Goal: Task Accomplishment & Management: Manage account settings

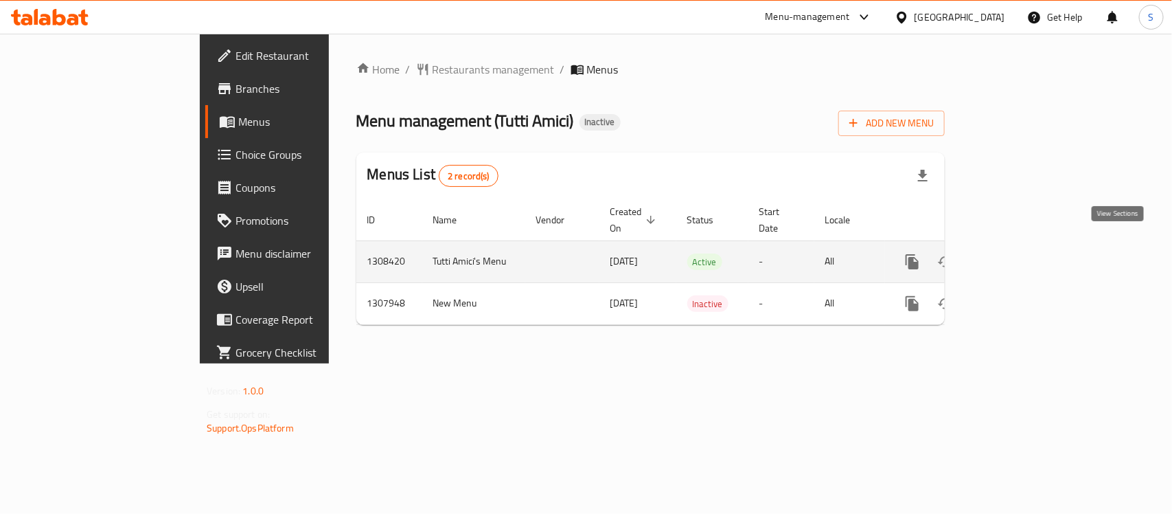
click at [1020, 253] on icon "enhanced table" at bounding box center [1011, 261] width 16 height 16
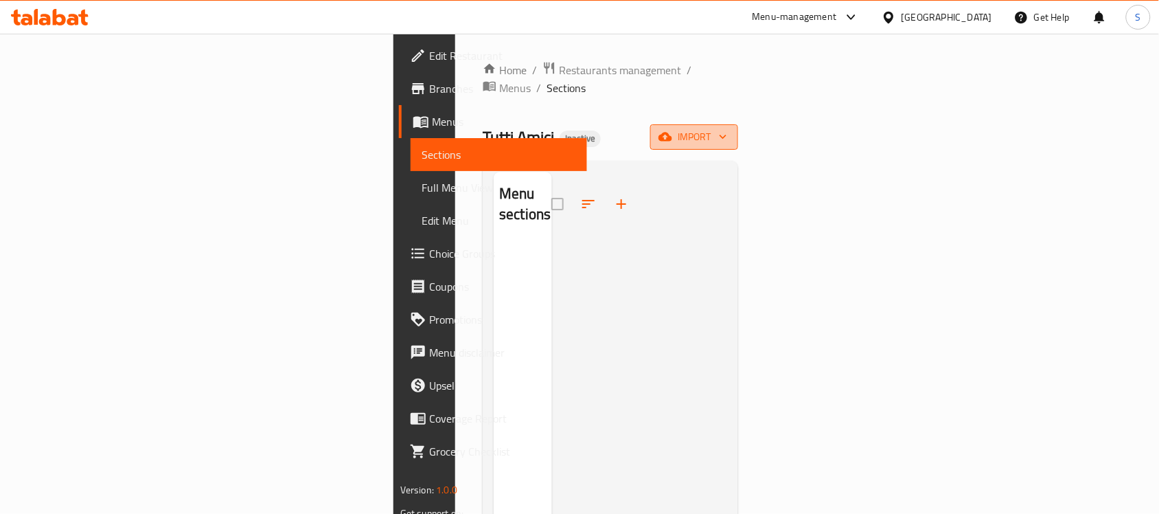
click at [672, 130] on icon "button" at bounding box center [666, 137] width 14 height 14
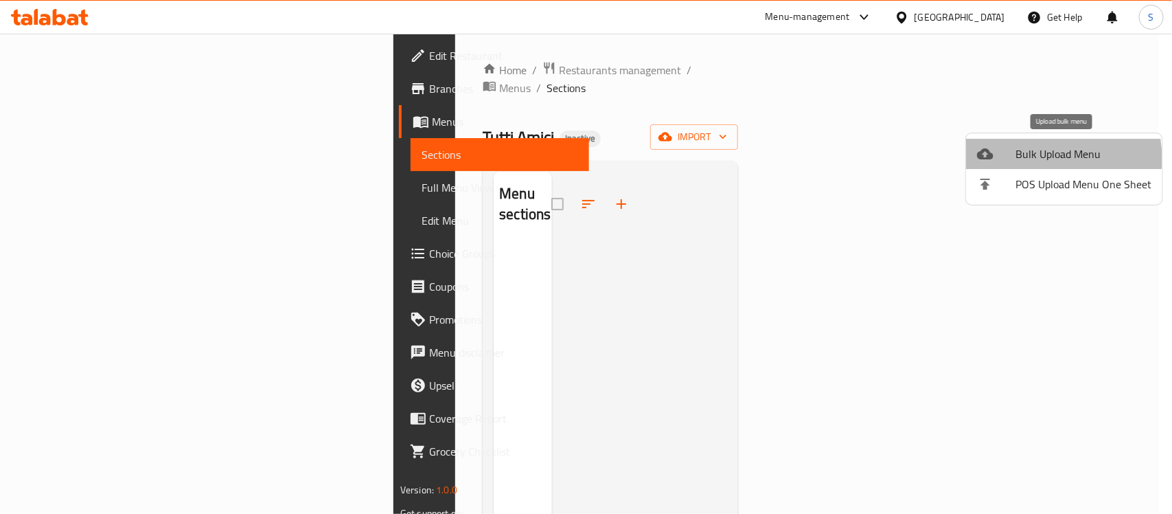
click at [1042, 158] on span "Bulk Upload Menu" at bounding box center [1084, 154] width 136 height 16
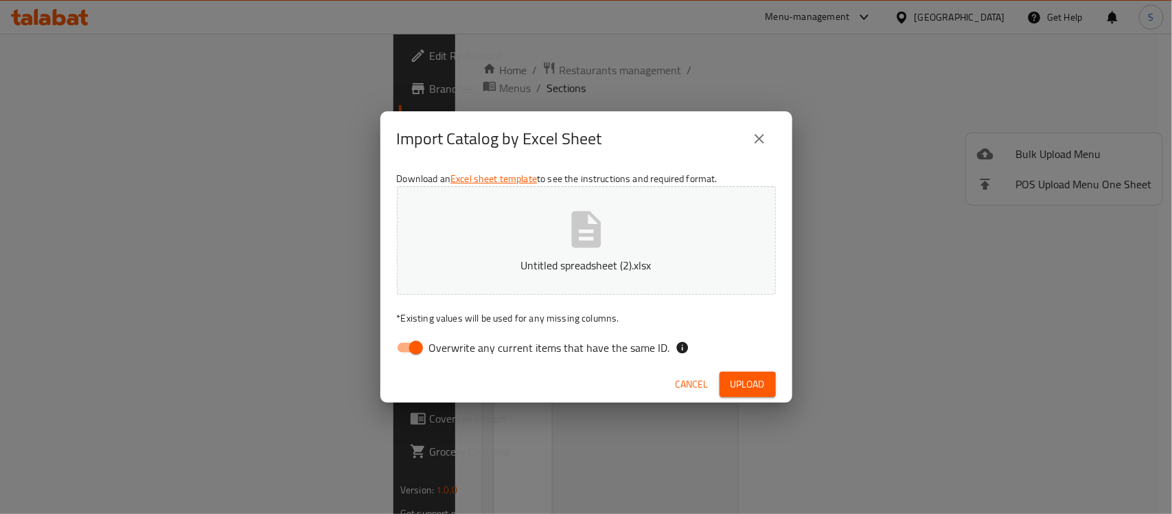
click at [424, 332] on div "Download an Excel sheet template to see the instructions and required format. U…" at bounding box center [586, 265] width 412 height 199
drag, startPoint x: 418, startPoint y: 343, endPoint x: 461, endPoint y: 374, distance: 53.7
click at [418, 344] on input "Overwrite any current items that have the same ID." at bounding box center [416, 347] width 78 height 26
checkbox input "false"
click at [754, 383] on span "Upload" at bounding box center [748, 384] width 34 height 17
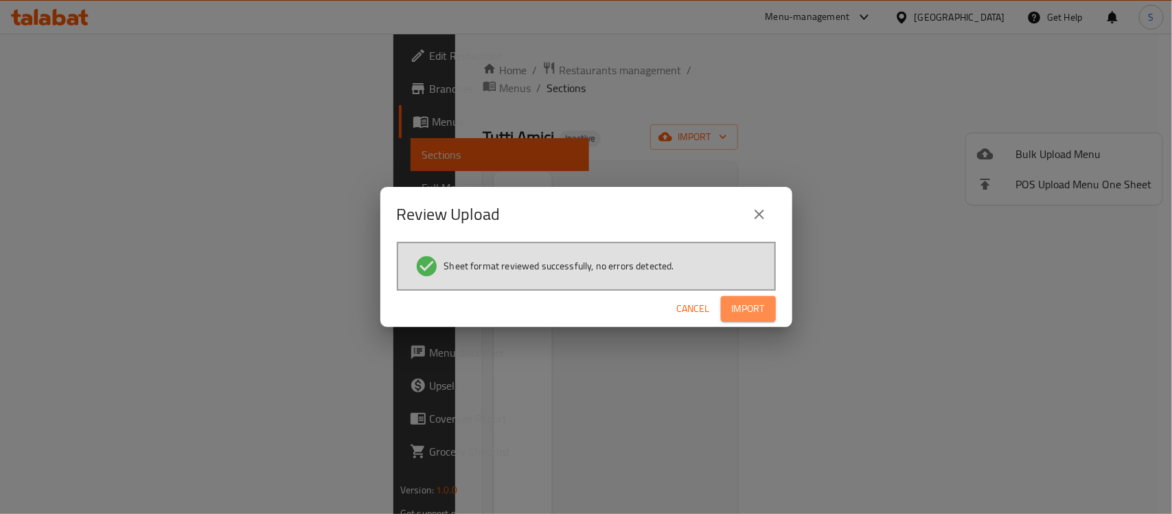
drag, startPoint x: 747, startPoint y: 309, endPoint x: 869, endPoint y: 325, distance: 122.6
click at [751, 306] on span "Import" at bounding box center [748, 308] width 33 height 17
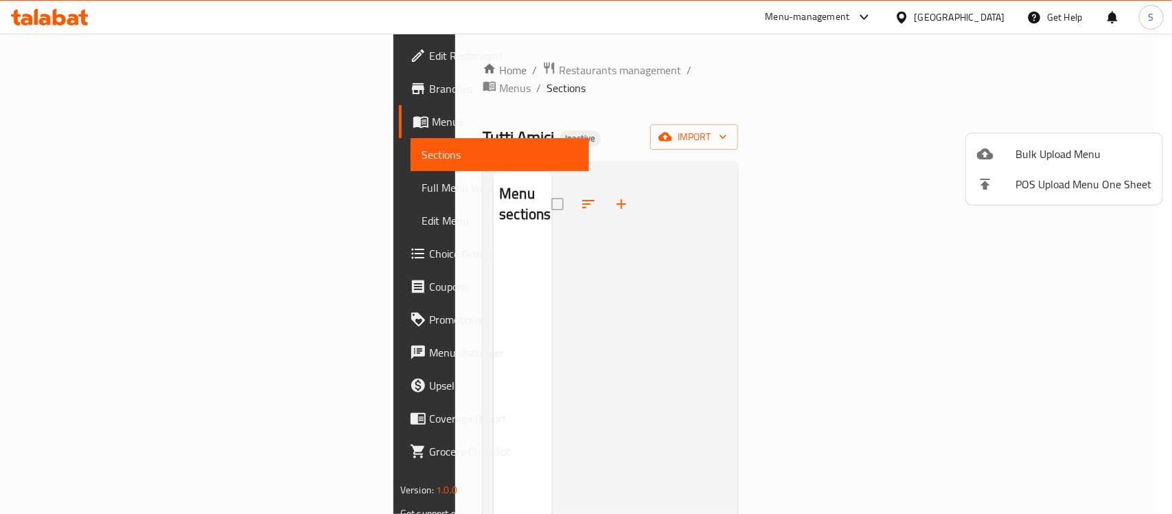
click at [592, 237] on div at bounding box center [586, 257] width 1172 height 514
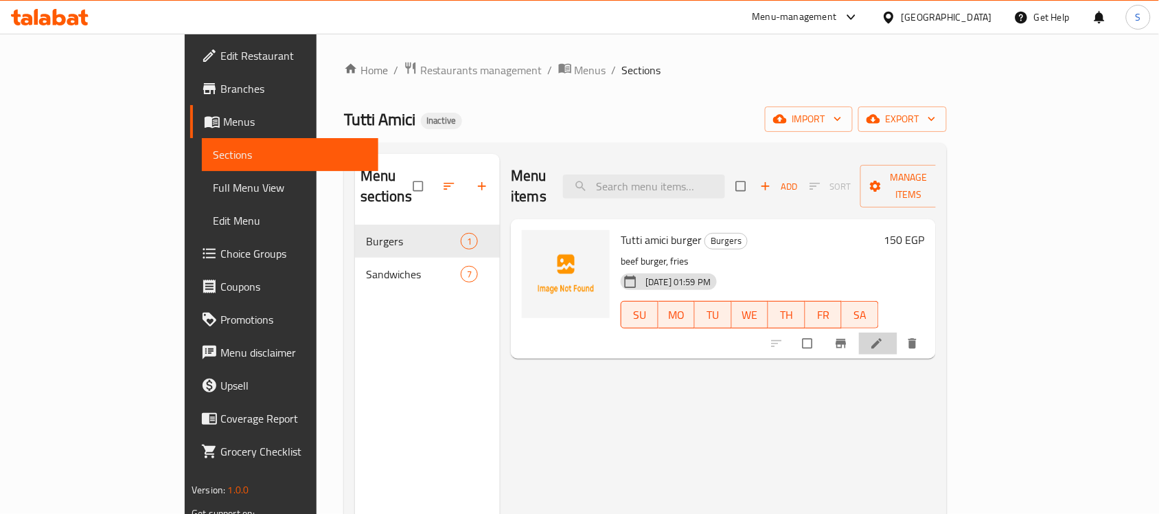
click at [897, 332] on li at bounding box center [878, 343] width 38 height 22
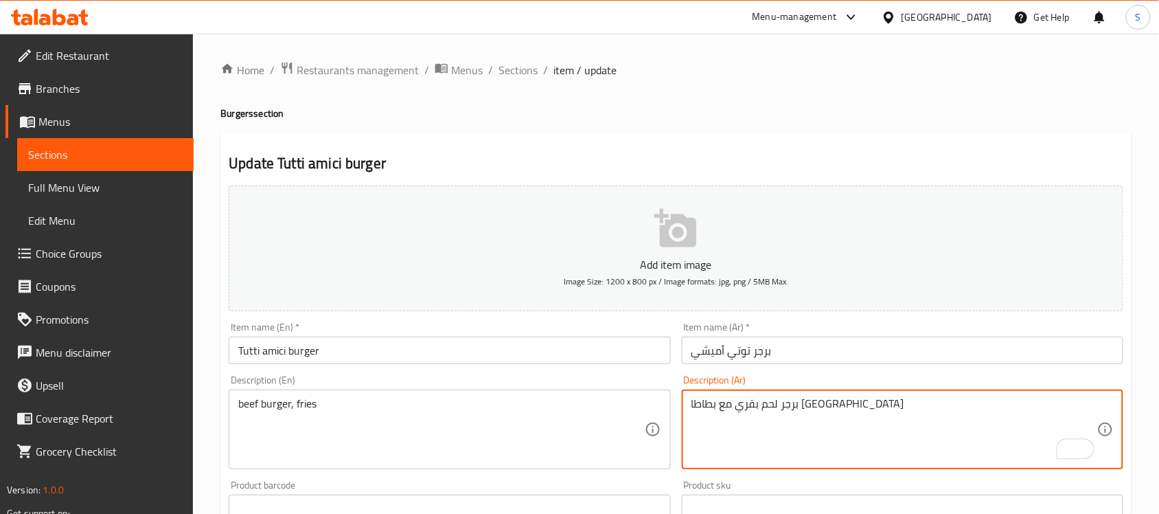
type textarea "برجر لحم بقري مع بطاطا مقلية"
click at [786, 352] on input "برجر توتي أميشي" at bounding box center [903, 349] width 442 height 27
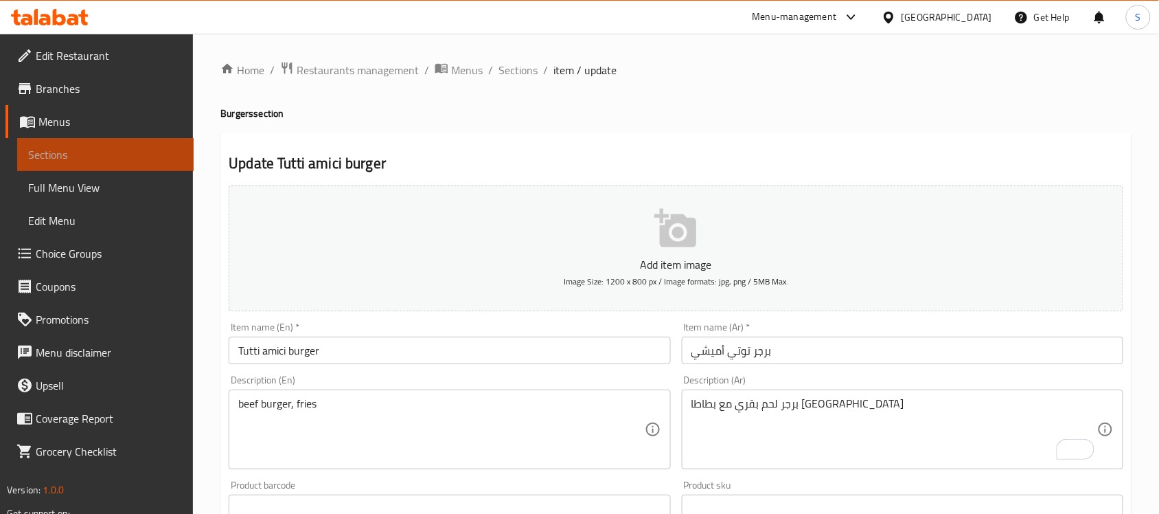
click at [69, 152] on span "Sections" at bounding box center [105, 154] width 155 height 16
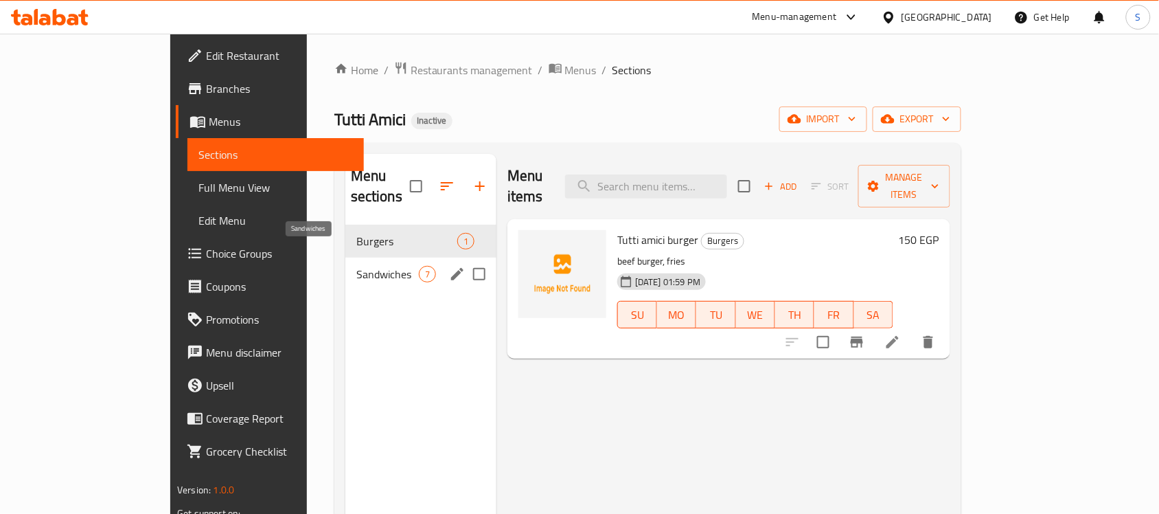
click at [356, 266] on span "Sandwiches" at bounding box center [387, 274] width 62 height 16
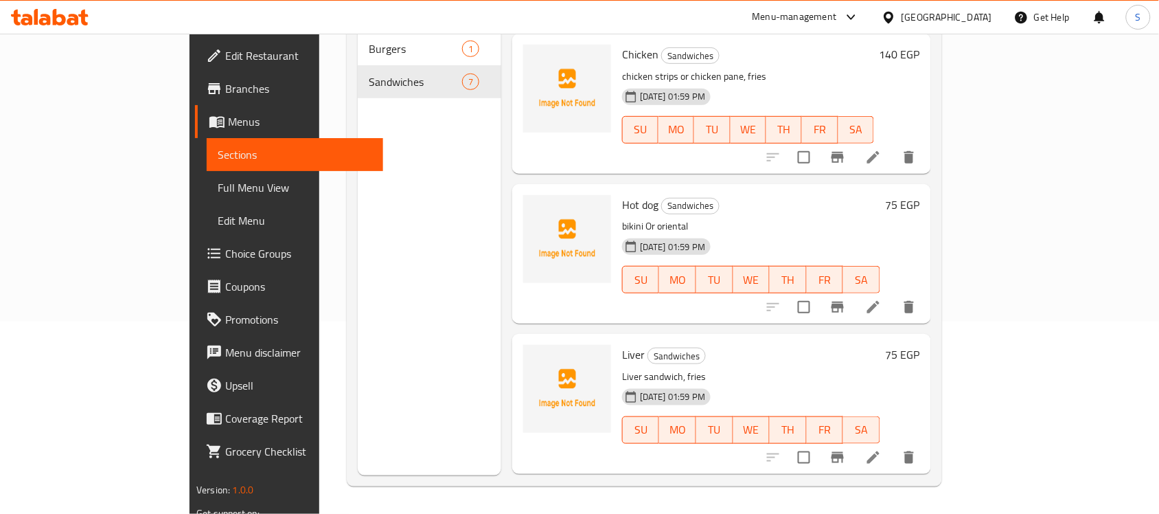
scroll to position [312, 0]
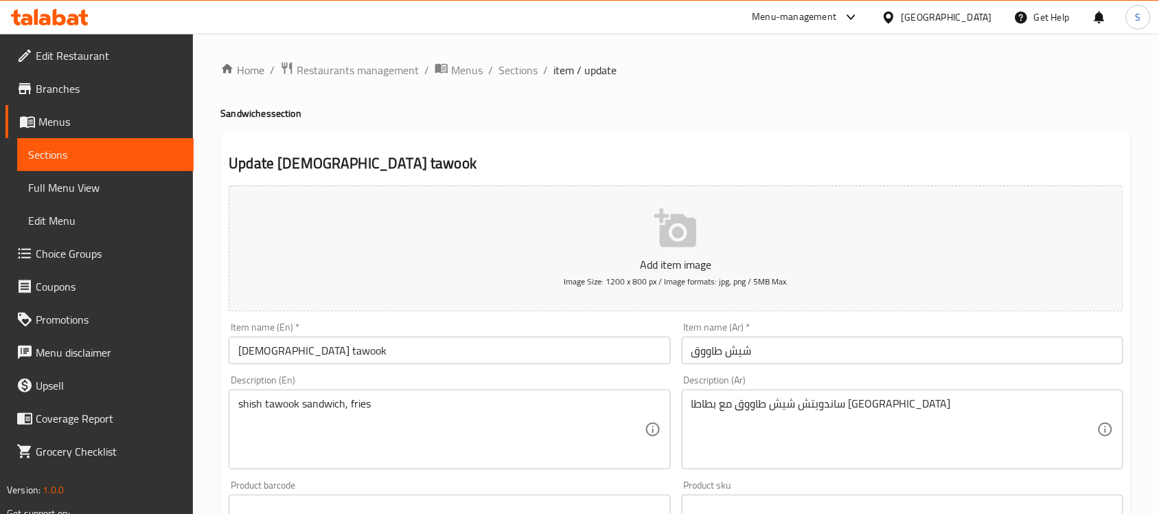
click at [778, 357] on input "شيش طاووق" at bounding box center [903, 349] width 442 height 27
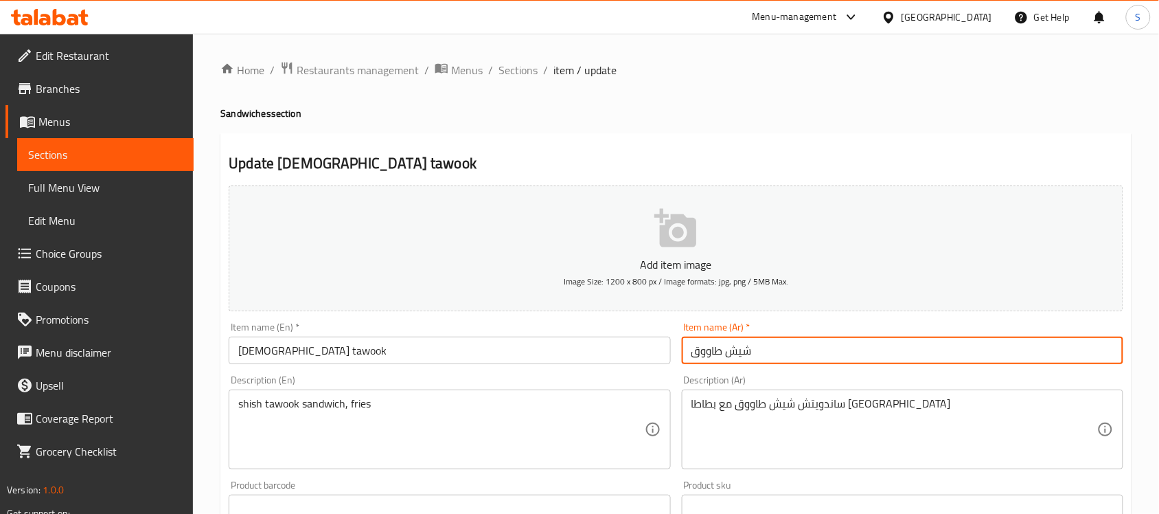
click at [694, 354] on input "شيش طاووق" at bounding box center [903, 349] width 442 height 27
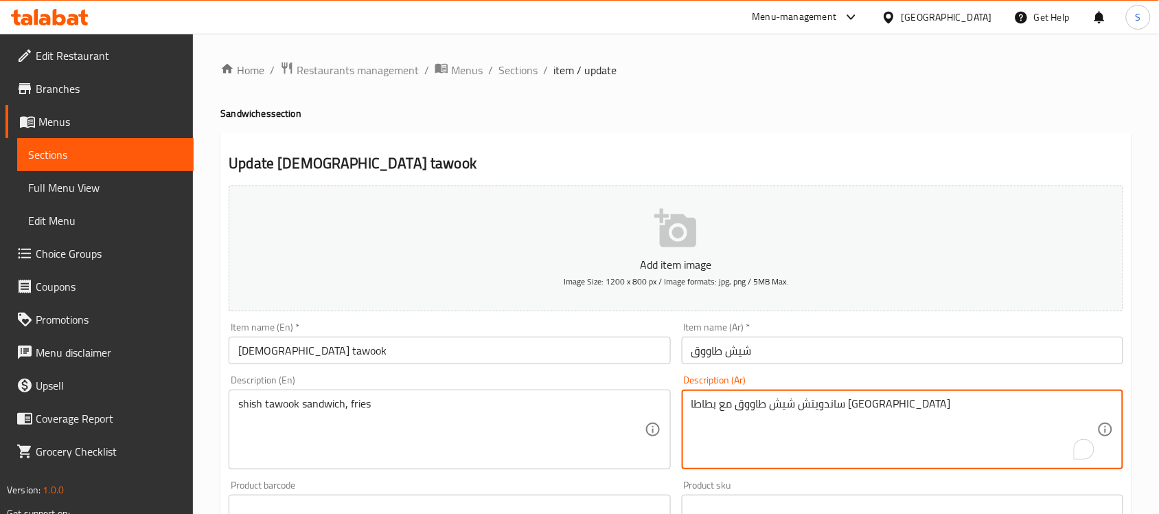
click at [860, 406] on textarea "ساندويتش شيش طاووق مع بطاطا مقلية" at bounding box center [894, 429] width 406 height 65
click at [696, 352] on input "شيش طاووق" at bounding box center [903, 349] width 442 height 27
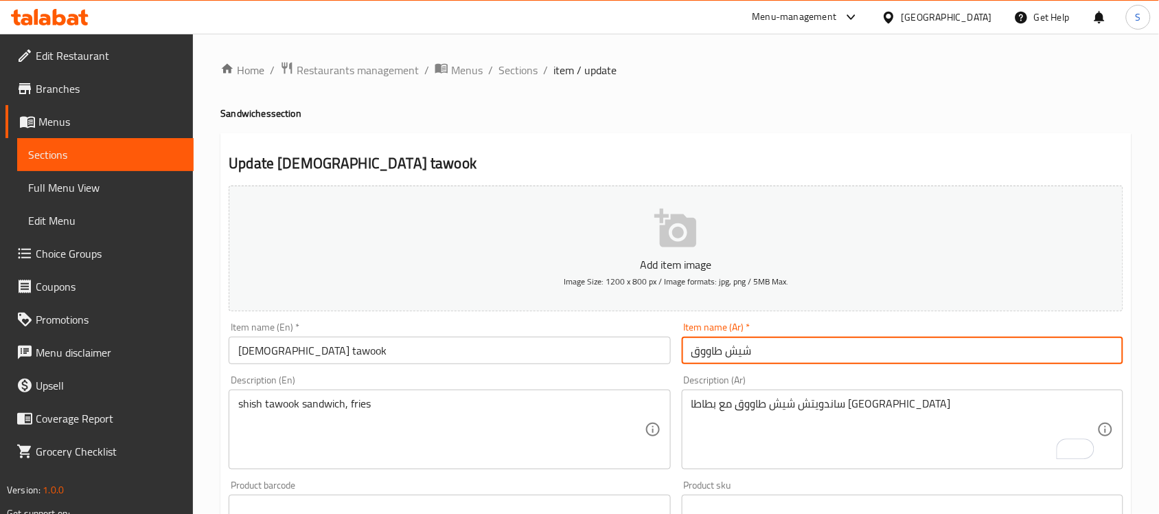
click at [692, 355] on input "شيش طاووق" at bounding box center [903, 349] width 442 height 27
paste input "ساندويتش"
type input "شيش طاووق"
click at [769, 358] on input "شيش طاووق" at bounding box center [903, 349] width 442 height 27
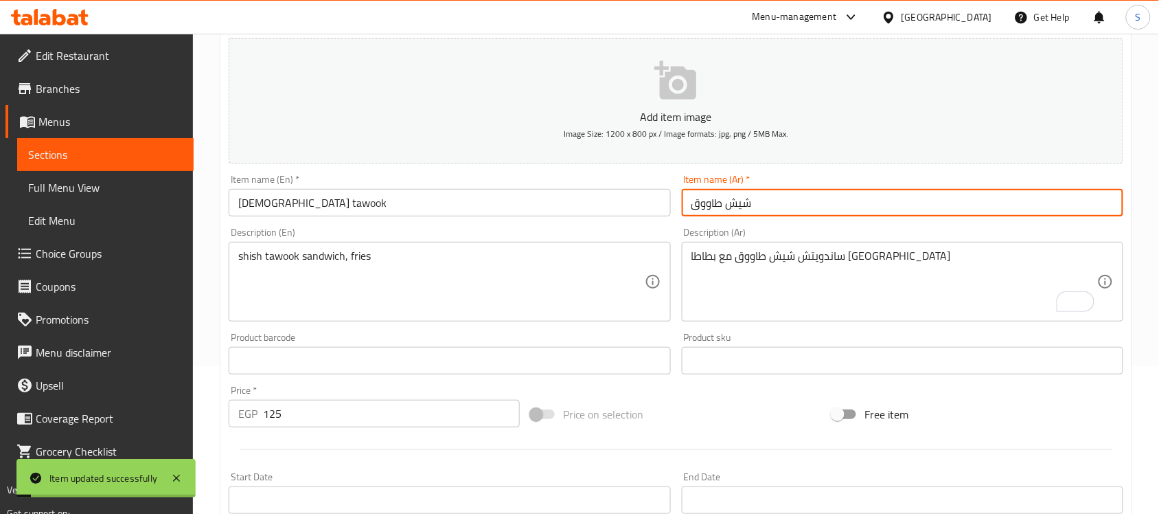
scroll to position [258, 0]
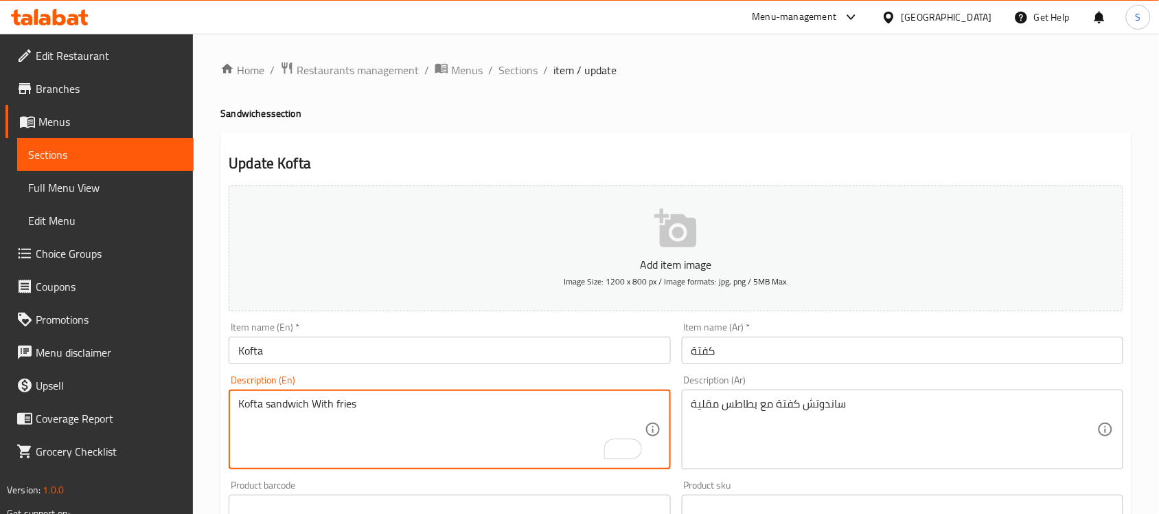
type textarea "Kofta sandwich With fries"
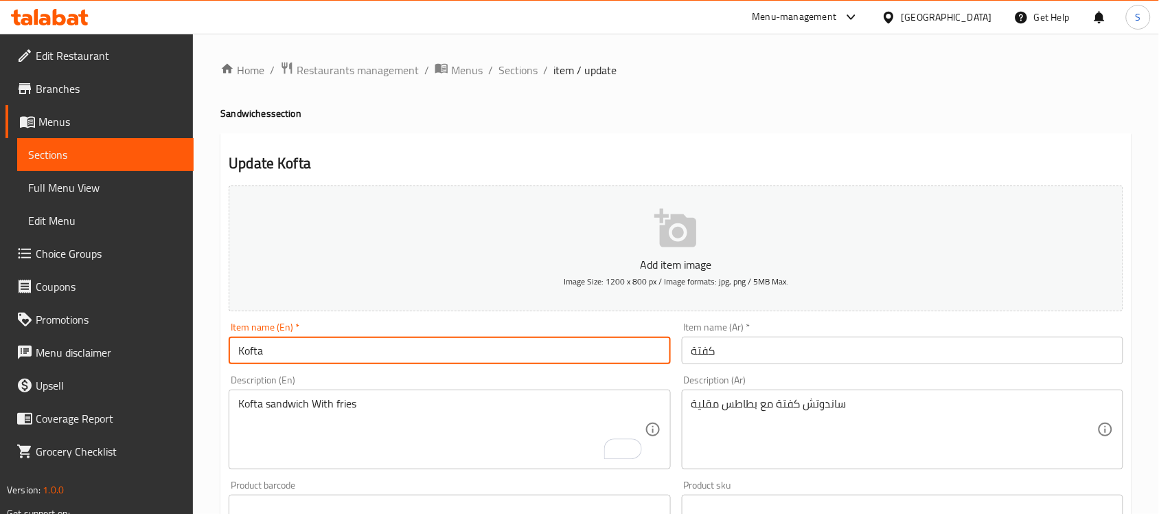
click at [304, 344] on input "Kofta" at bounding box center [450, 349] width 442 height 27
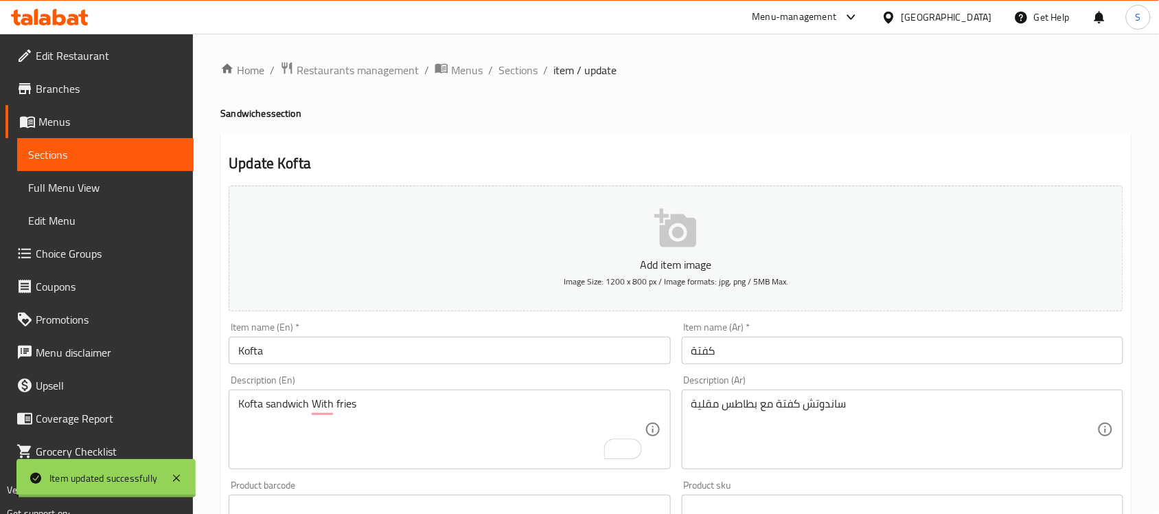
click at [551, 347] on div at bounding box center [579, 257] width 1159 height 514
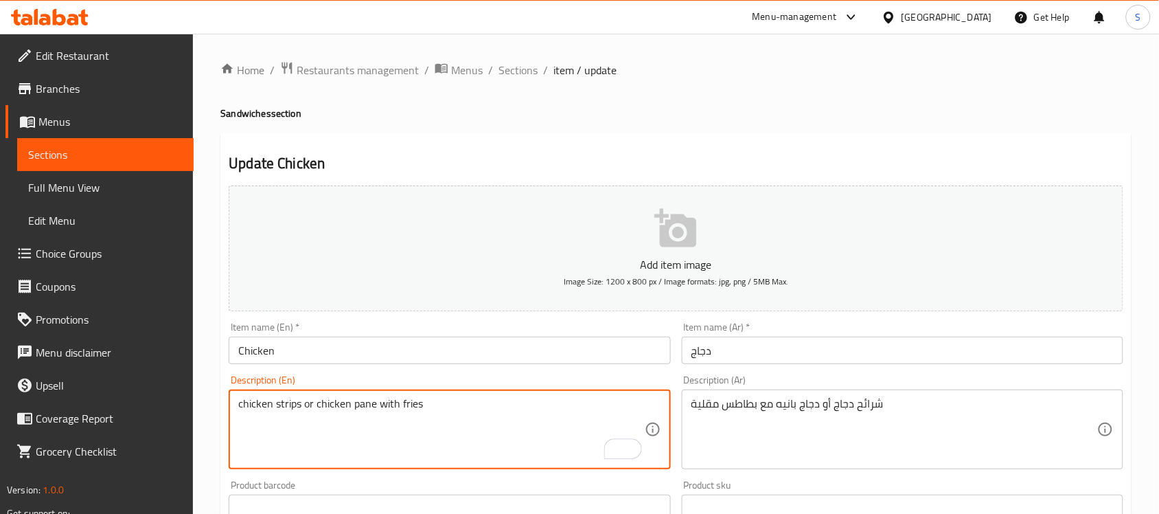
type textarea "chicken strips or chicken pane with fries"
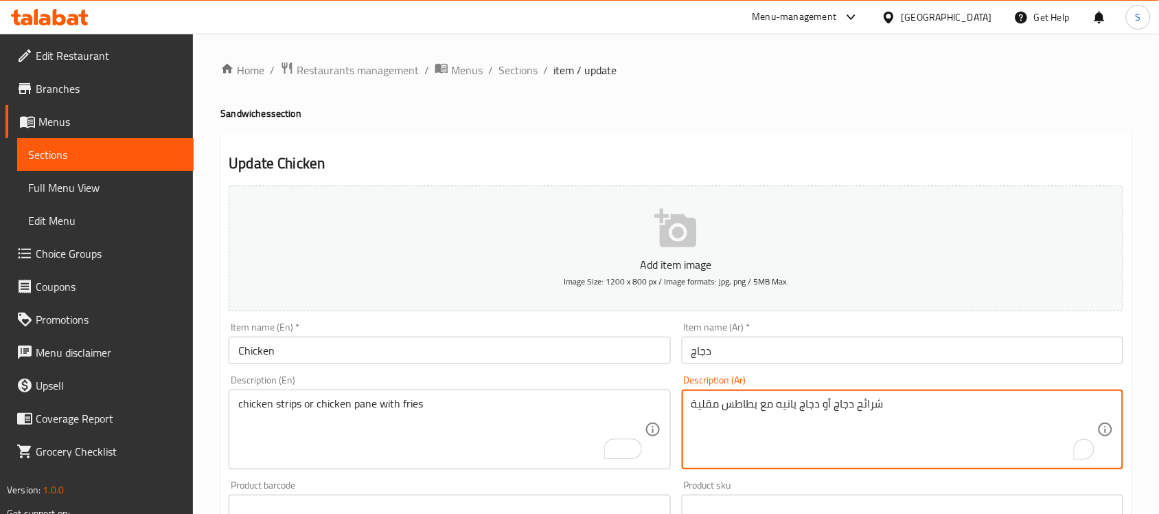
click at [862, 403] on textarea "شرائح دجاج أو دجاج بانيه مع بطاطس مقلية" at bounding box center [894, 429] width 406 height 65
click at [894, 407] on textarea "ستريبس دجاج أو دجاج بانيه مع بطاطس مقلية" at bounding box center [894, 429] width 406 height 65
drag, startPoint x: 692, startPoint y: 406, endPoint x: 678, endPoint y: 455, distance: 51.3
click at [692, 407] on textarea "ستريبس دجاج أو دجاج بانيه مع بطاطس مقلية" at bounding box center [894, 429] width 406 height 65
type textarea "ستريبس دجاج أو دجاج بانيه مع بطاطس مقلية"
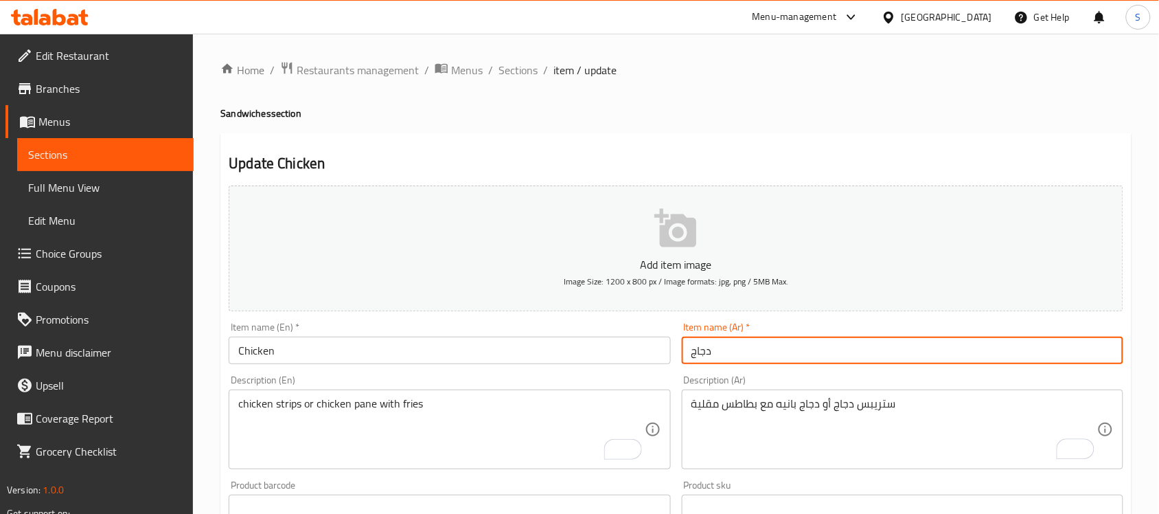
click at [838, 345] on input "دجاج" at bounding box center [903, 349] width 442 height 27
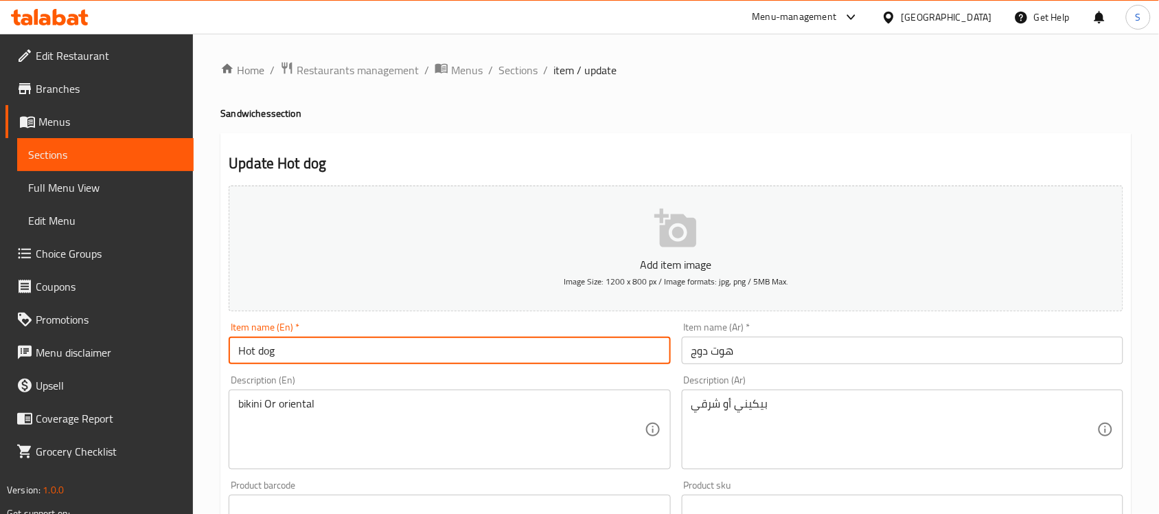
click at [306, 354] on input "Hot dog" at bounding box center [450, 349] width 442 height 27
click at [288, 352] on input "Hot dog" at bounding box center [450, 349] width 442 height 27
type input "Hot dog Sandwich"
drag, startPoint x: 689, startPoint y: 356, endPoint x: 673, endPoint y: 380, distance: 28.8
click at [689, 356] on input "هوت دوج" at bounding box center [903, 349] width 442 height 27
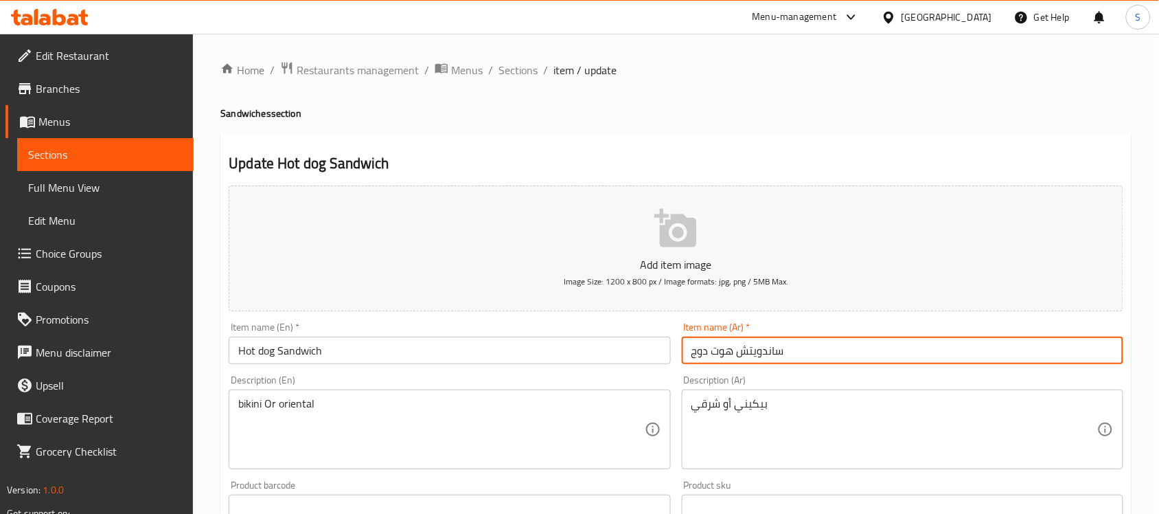
type input "ساندويتش هوت دوج"
drag, startPoint x: 707, startPoint y: 347, endPoint x: 722, endPoint y: 352, distance: 15.0
click at [722, 352] on input "الكبد" at bounding box center [903, 349] width 442 height 27
click at [751, 351] on input "كبد" at bounding box center [903, 349] width 442 height 27
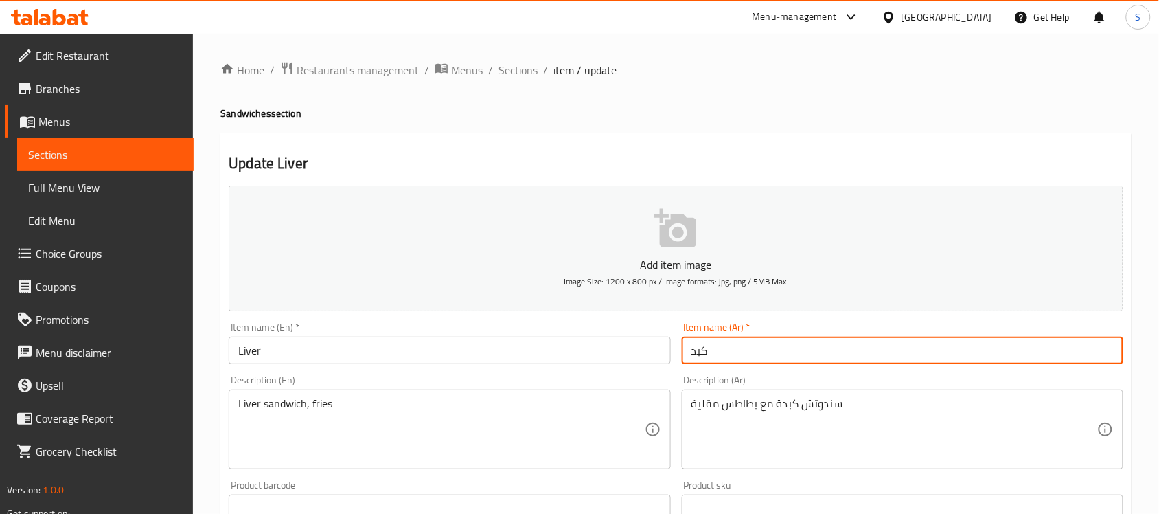
type input "كبدة"
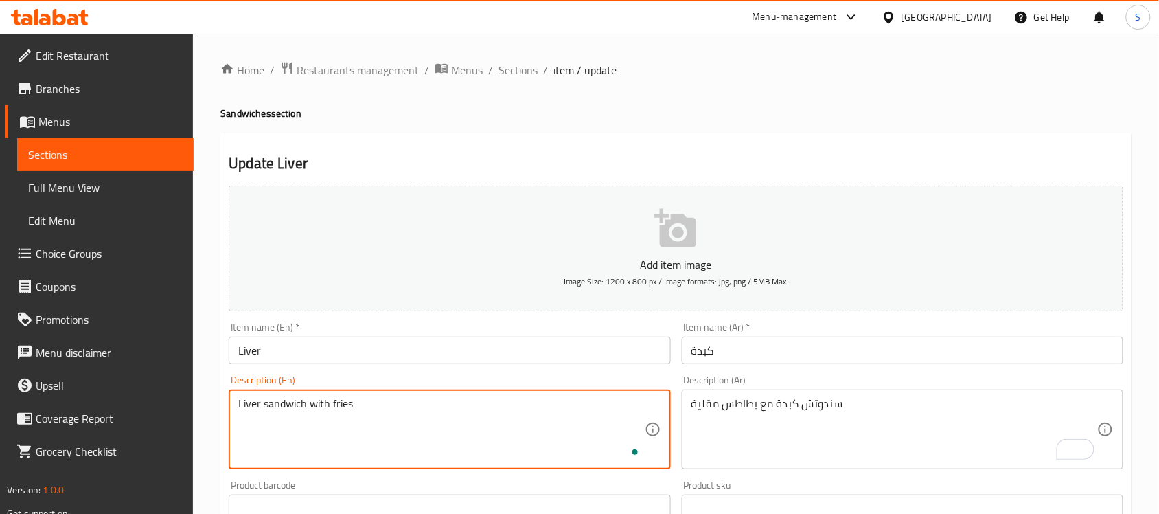
type textarea "Liver sandwich with fries"
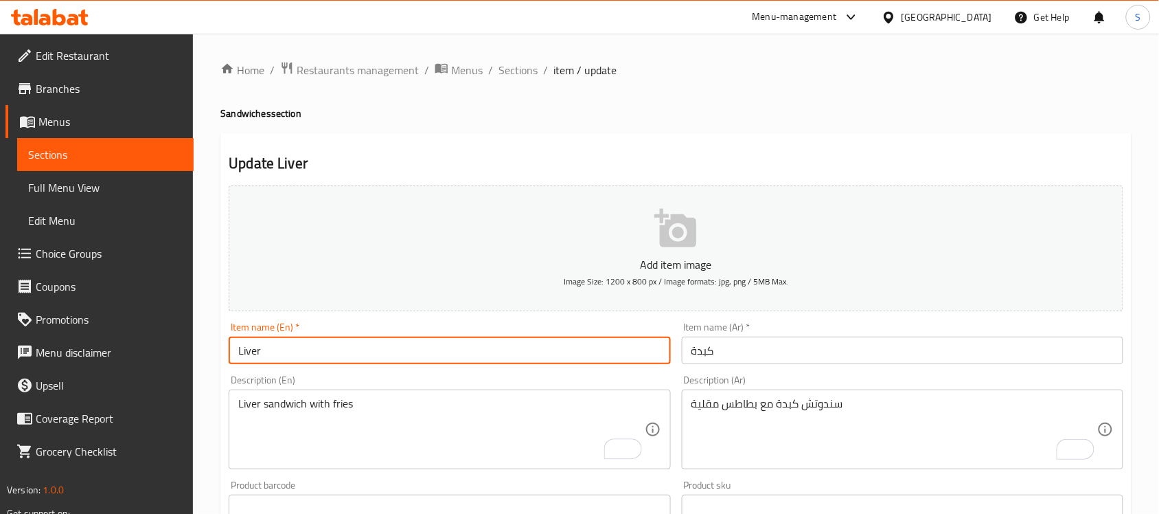
click at [409, 364] on input "Liver" at bounding box center [450, 349] width 442 height 27
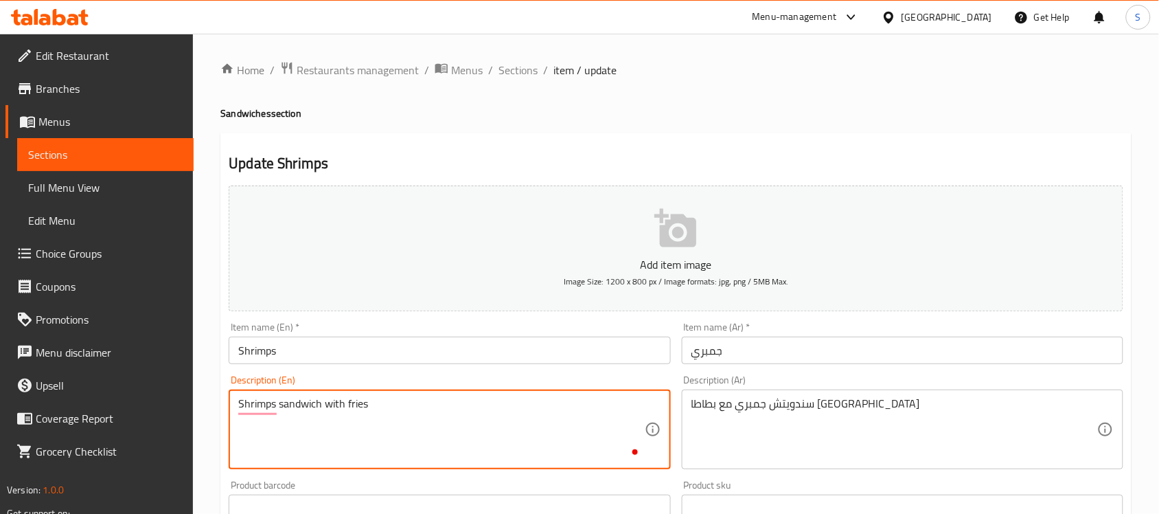
type textarea "Shrimps sandwich with fries"
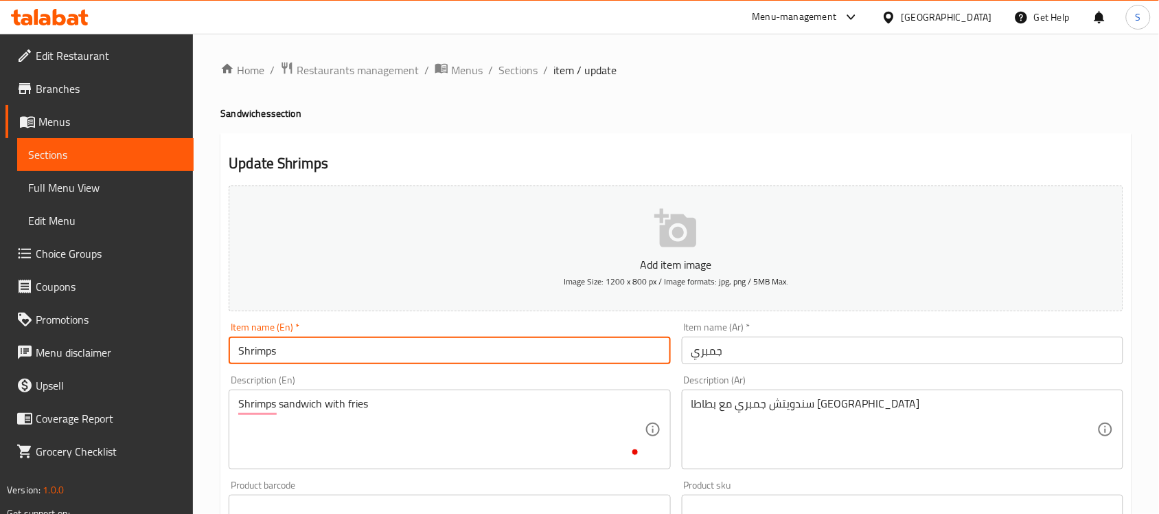
click at [393, 352] on input "Shrimps" at bounding box center [450, 349] width 442 height 27
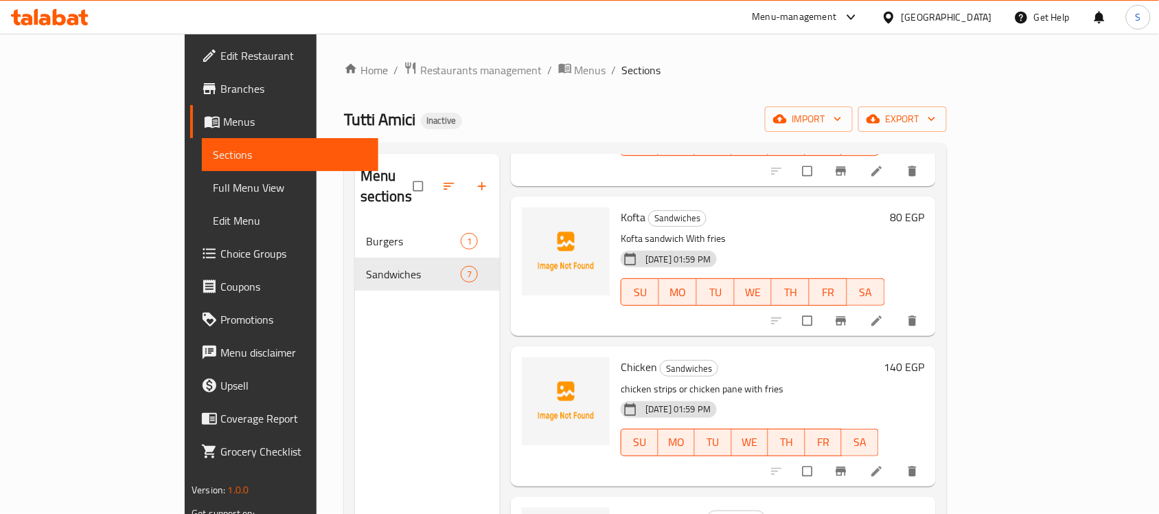
scroll to position [398, 0]
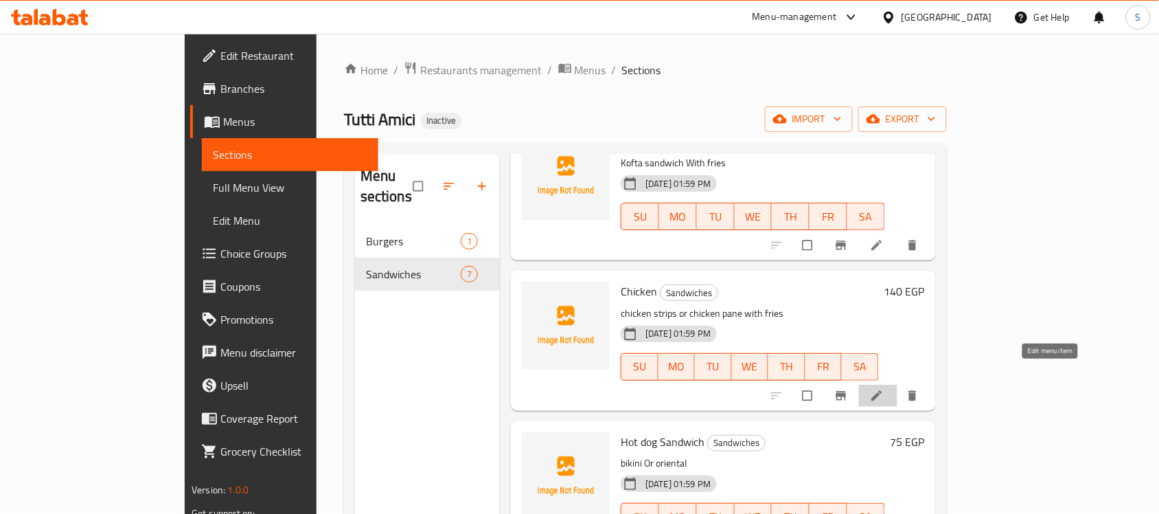
click at [884, 389] on icon at bounding box center [877, 396] width 14 height 14
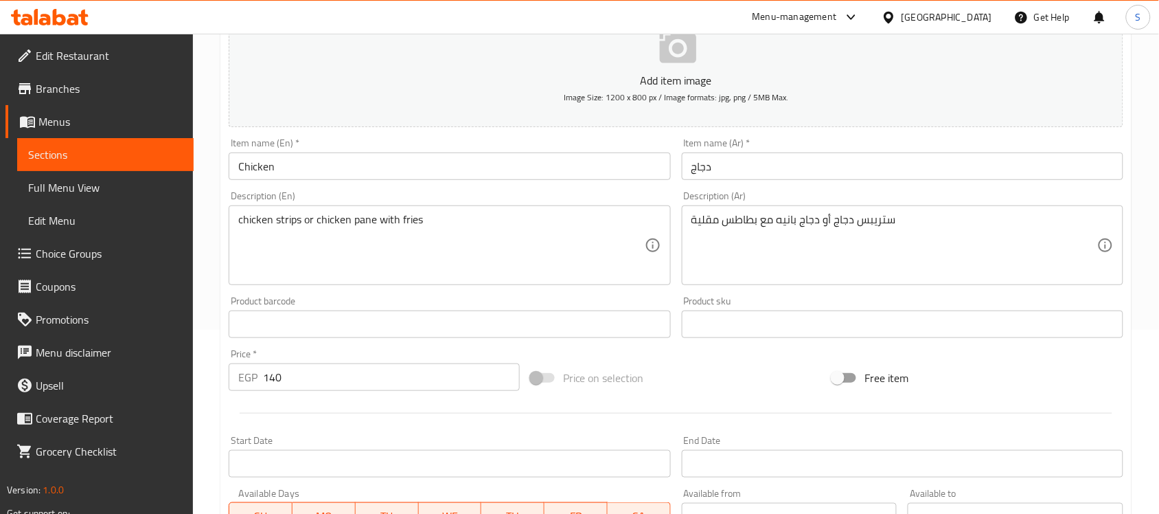
scroll to position [258, 0]
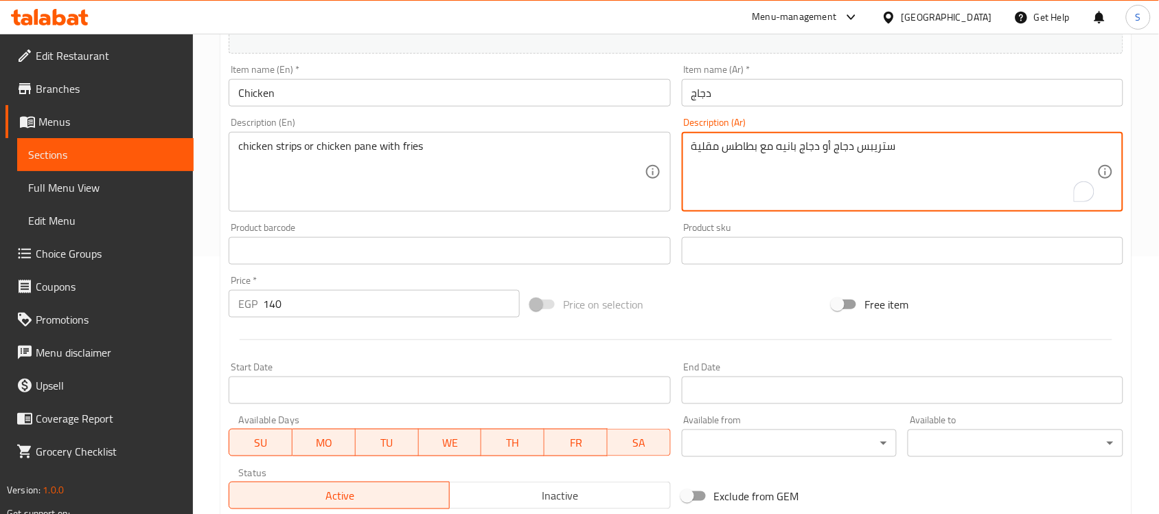
drag, startPoint x: 910, startPoint y: 149, endPoint x: 833, endPoint y: 155, distance: 77.1
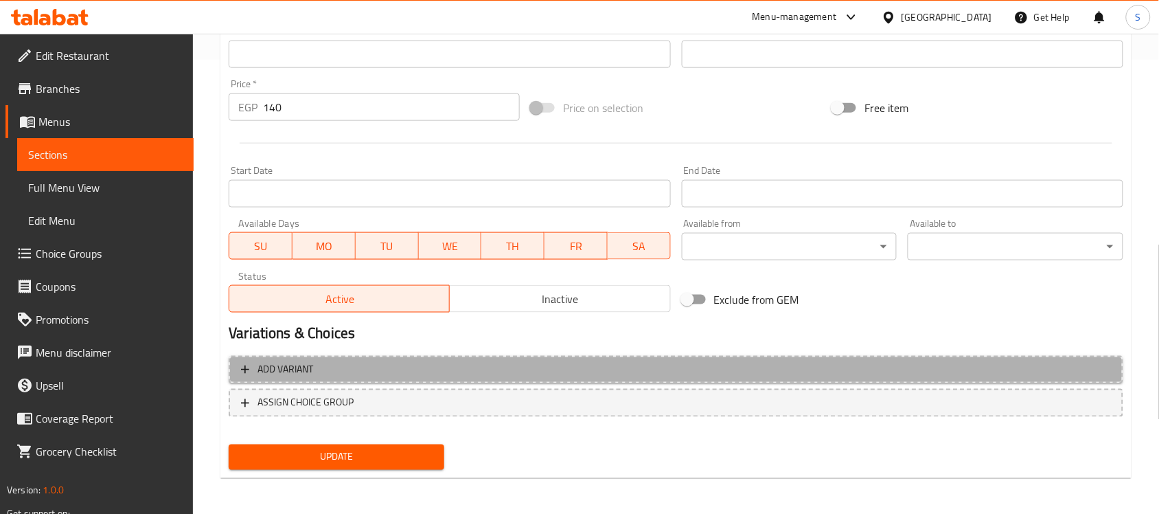
click at [824, 366] on span "Add variant" at bounding box center [676, 369] width 870 height 17
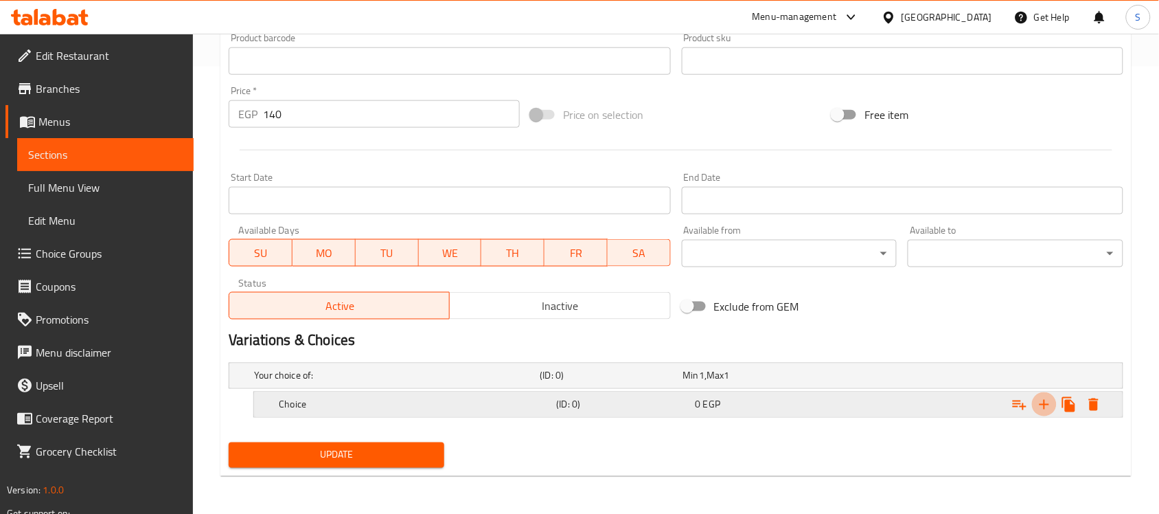
click at [1037, 404] on icon "Expand" at bounding box center [1044, 404] width 16 height 16
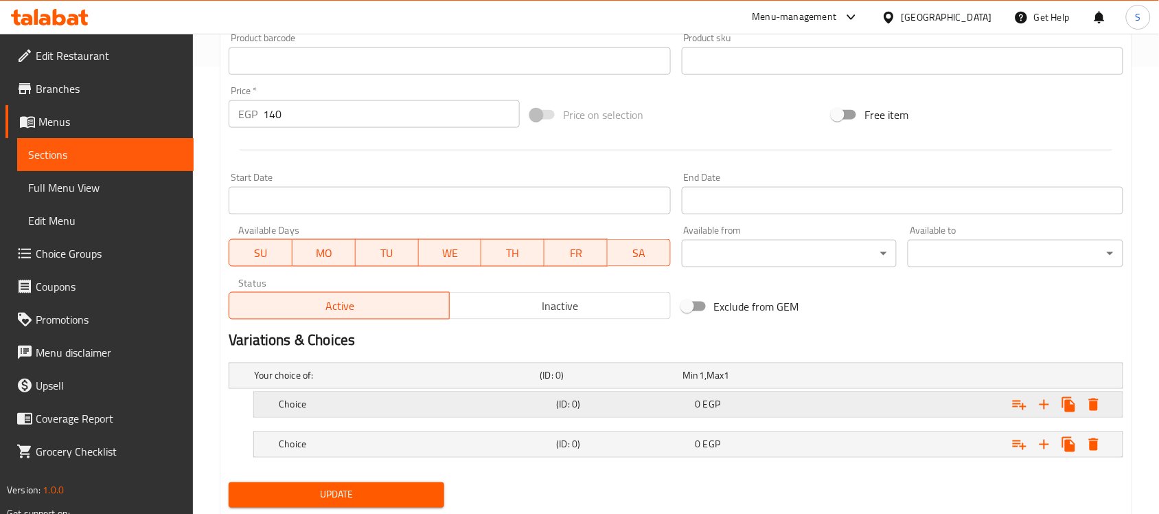
click at [867, 409] on div "Expand" at bounding box center [970, 404] width 277 height 30
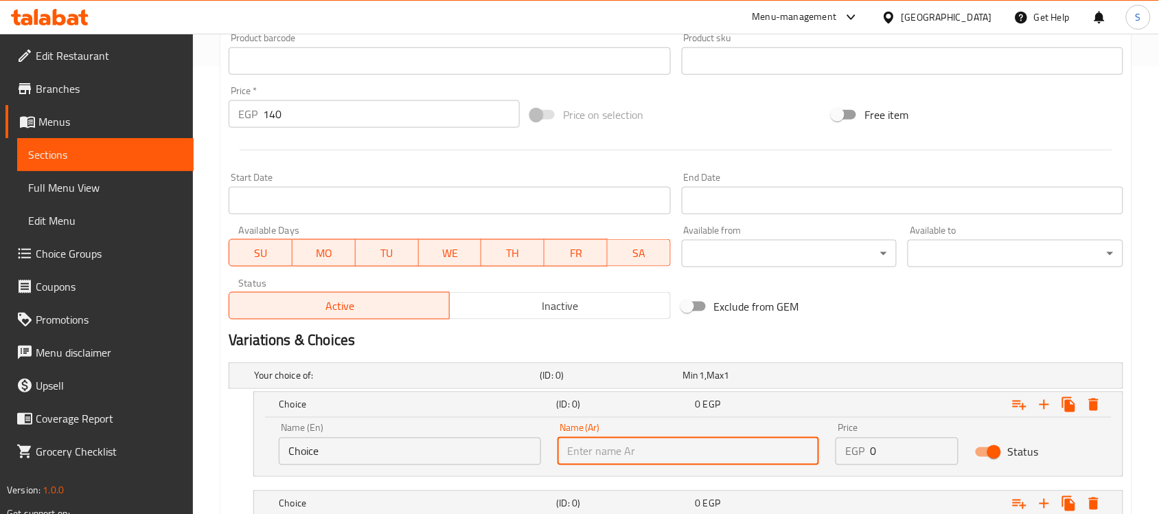
click at [753, 450] on input "text" at bounding box center [689, 450] width 262 height 27
paste input "ستريبس دجاج"
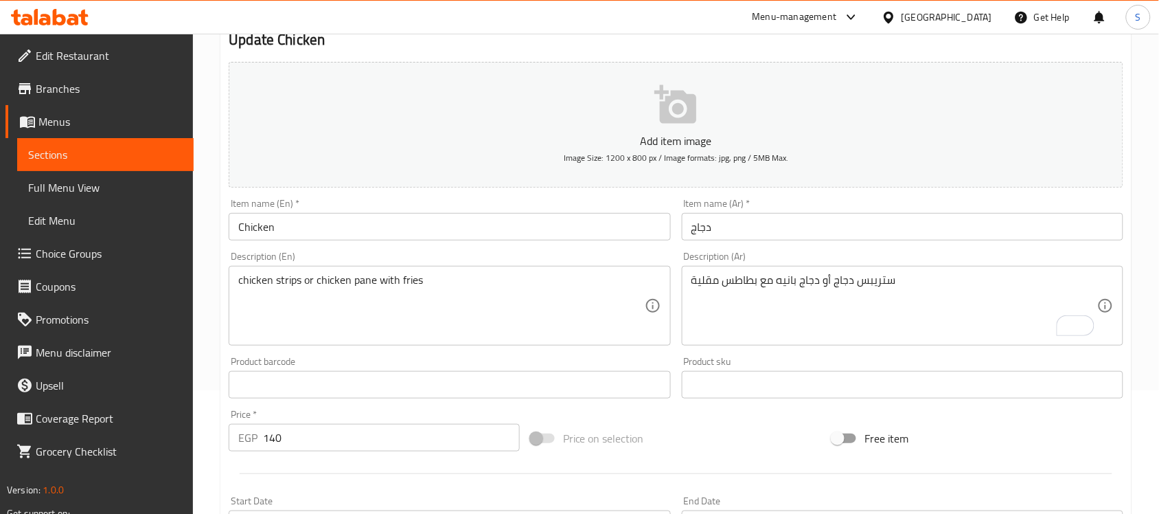
scroll to position [104, 0]
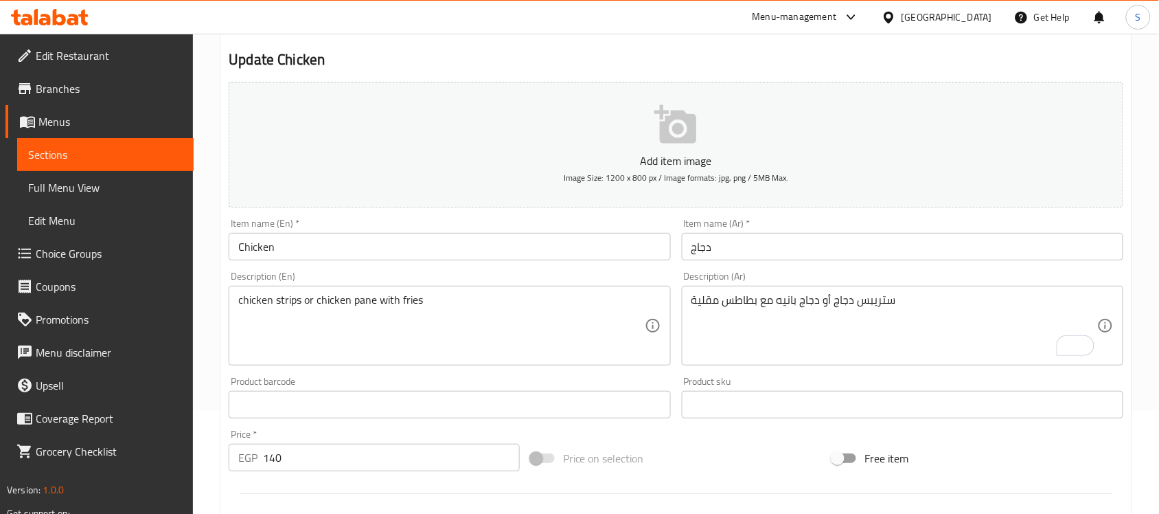
type input "ستريبس دجاج"
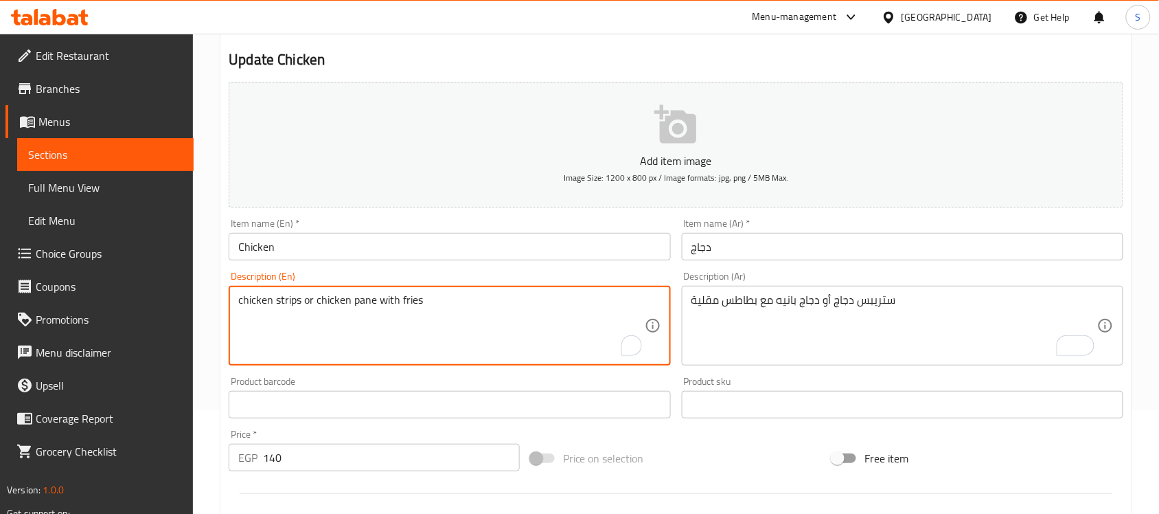
drag, startPoint x: 299, startPoint y: 304, endPoint x: 239, endPoint y: 304, distance: 60.4
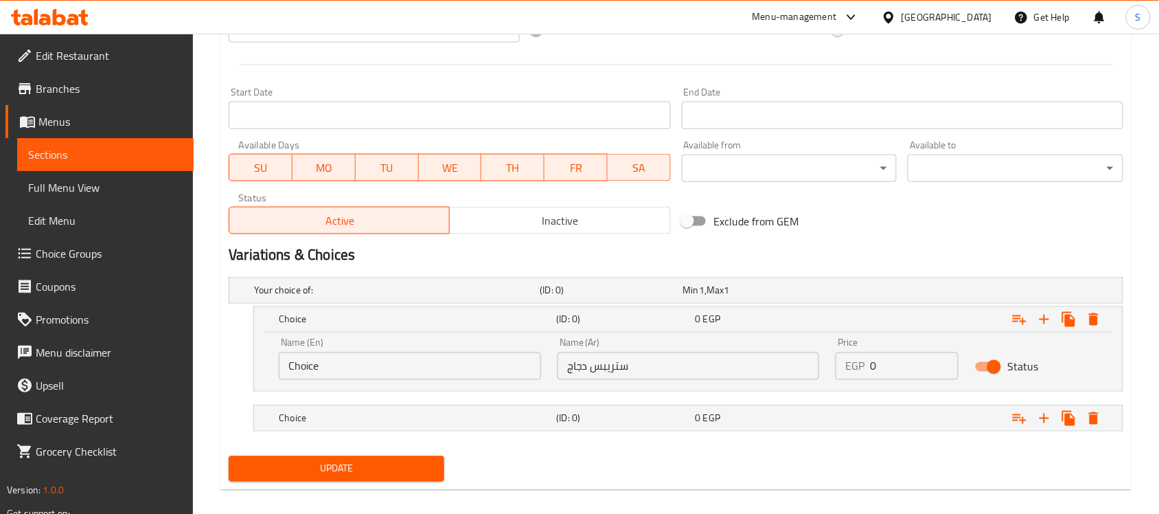
scroll to position [533, 0]
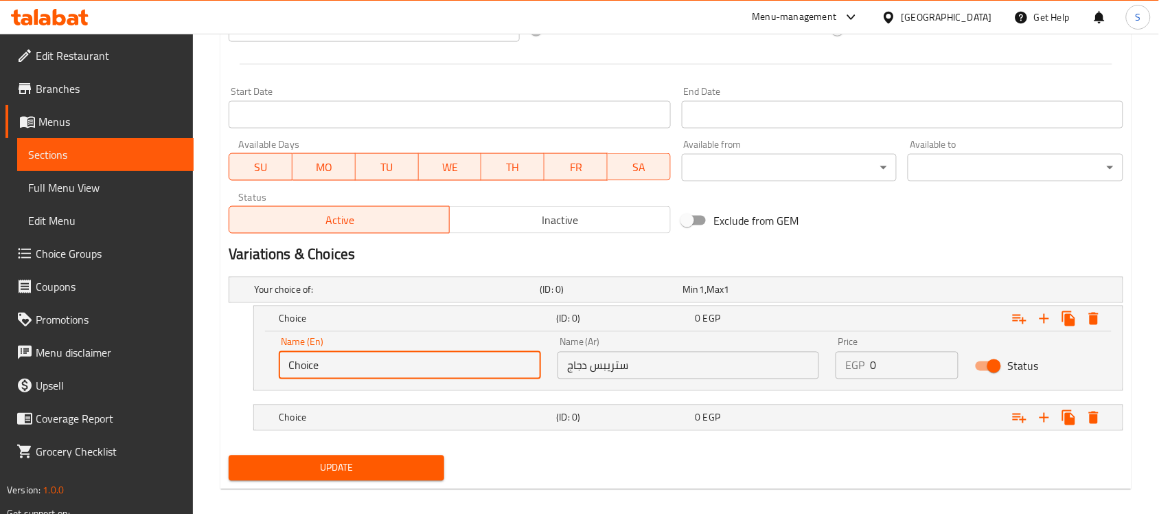
click at [444, 365] on input "Choice" at bounding box center [410, 365] width 262 height 27
drag, startPoint x: 200, startPoint y: 365, endPoint x: 131, endPoint y: 358, distance: 69.0
click at [131, 358] on div "Edit Restaurant Branches Menus Sections Full Menu View Edit Menu Choice Groups …" at bounding box center [579, 14] width 1159 height 1027
paste input "chicken strips"
click at [309, 365] on input "chicken strips" at bounding box center [410, 365] width 262 height 27
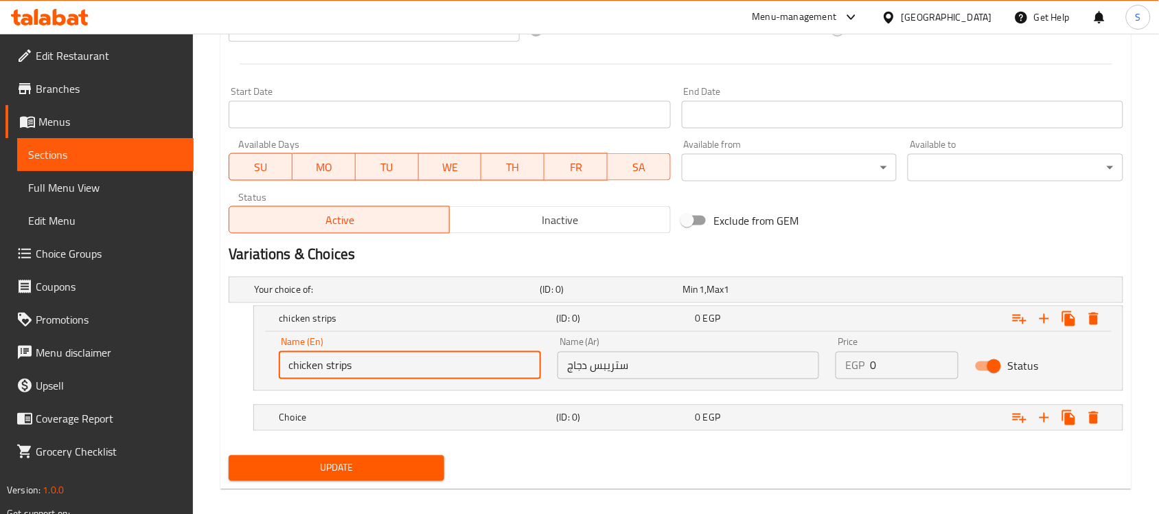
click at [309, 365] on input "chicken strips" at bounding box center [410, 365] width 262 height 27
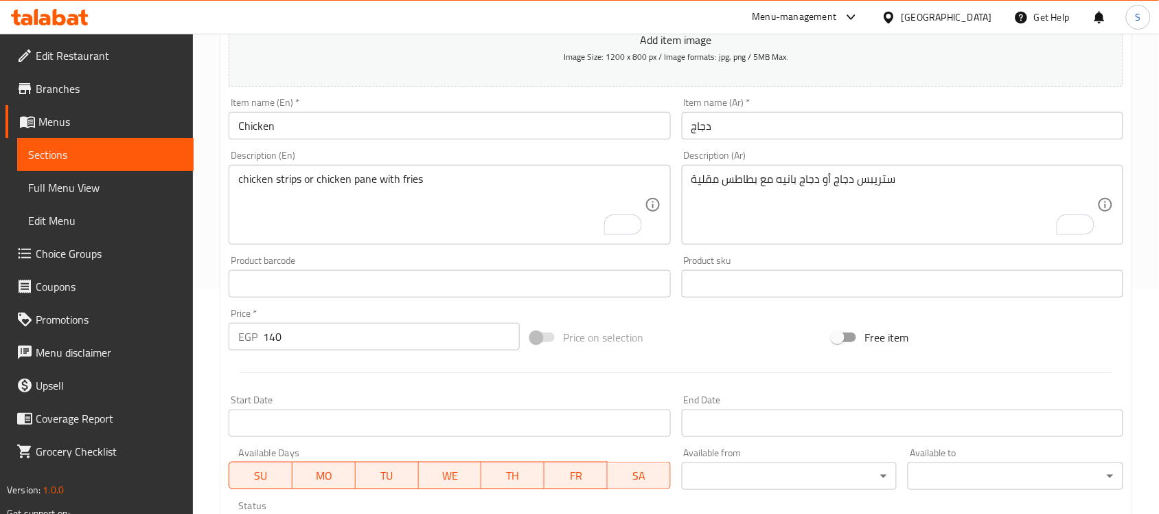
scroll to position [104, 0]
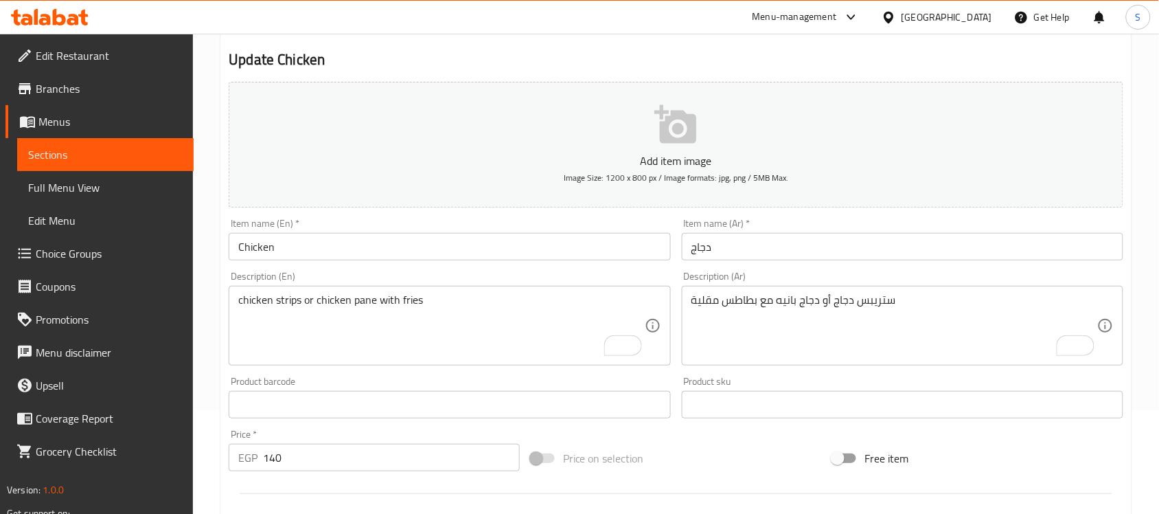
type input "Chicken Strips"
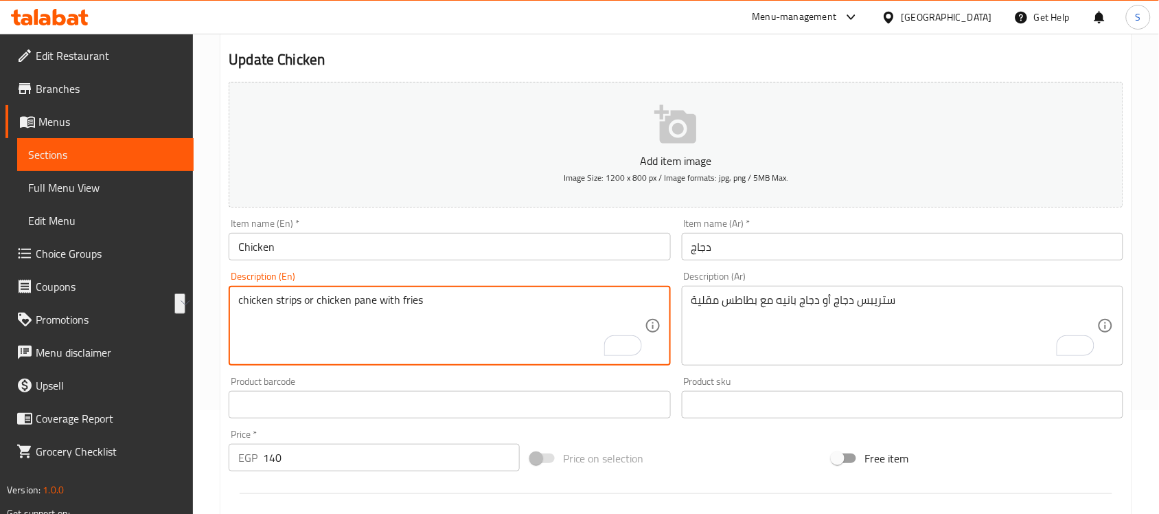
drag, startPoint x: 317, startPoint y: 302, endPoint x: 374, endPoint y: 307, distance: 57.2
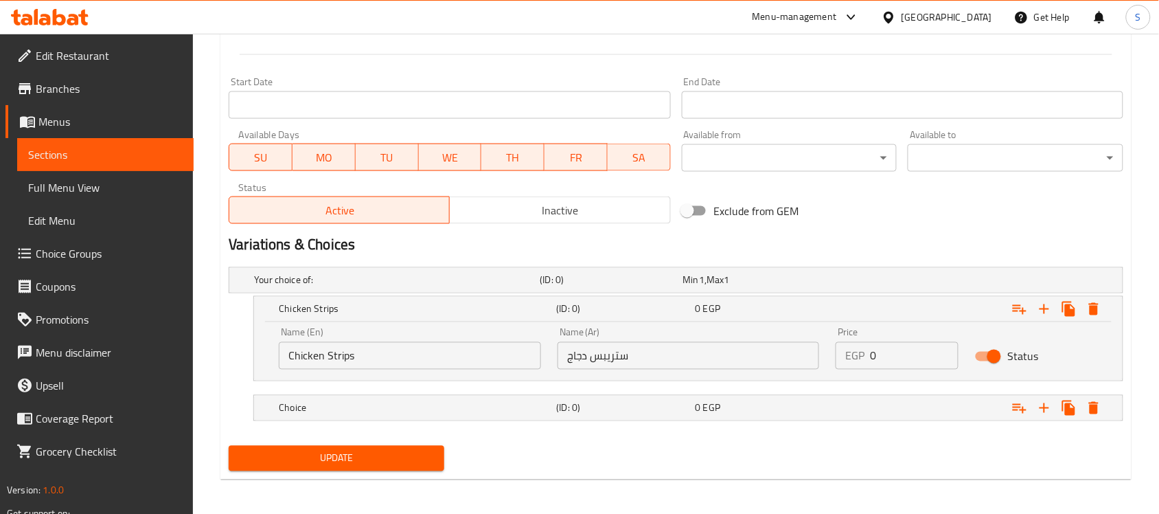
scroll to position [547, 0]
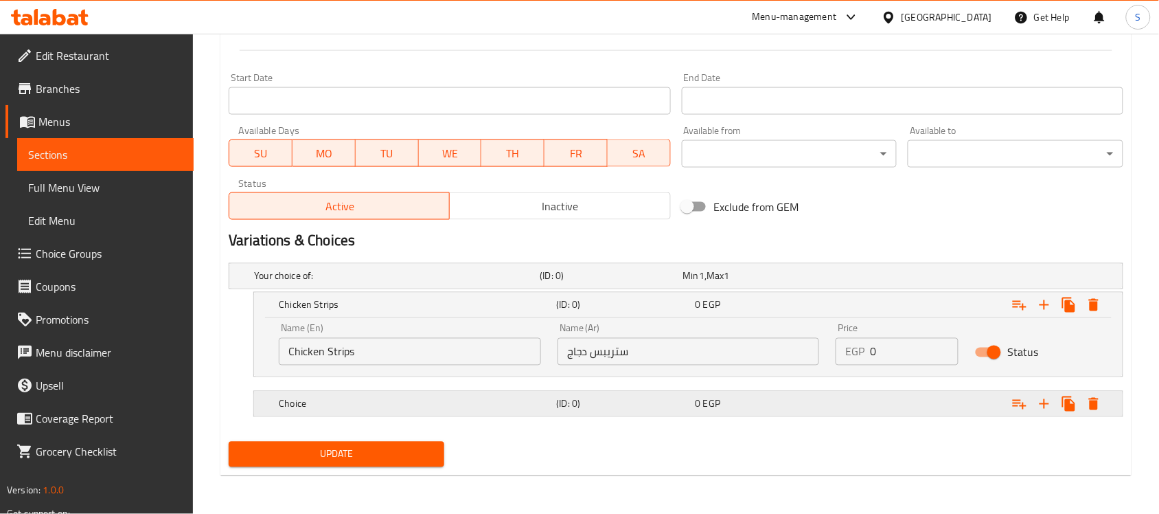
click at [350, 400] on h5 "Choice" at bounding box center [415, 404] width 272 height 14
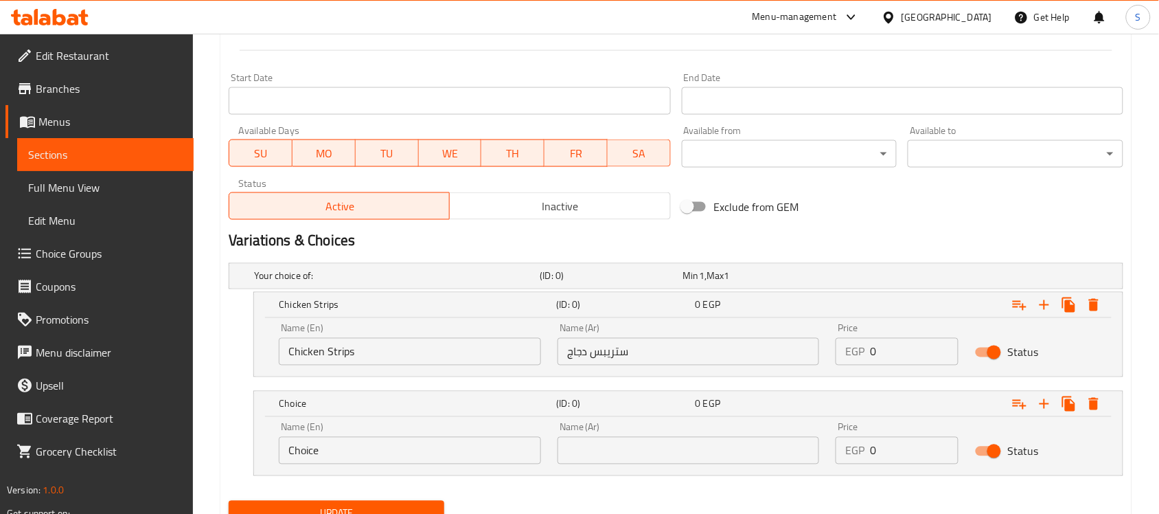
drag, startPoint x: 255, startPoint y: 447, endPoint x: 244, endPoint y: 447, distance: 11.7
click at [244, 447] on div "Choice (ID: 0) 0 EGP Name (En) Choice Name (En) Name (Ar) Name (Ar) Price EGP 0…" at bounding box center [676, 433] width 895 height 85
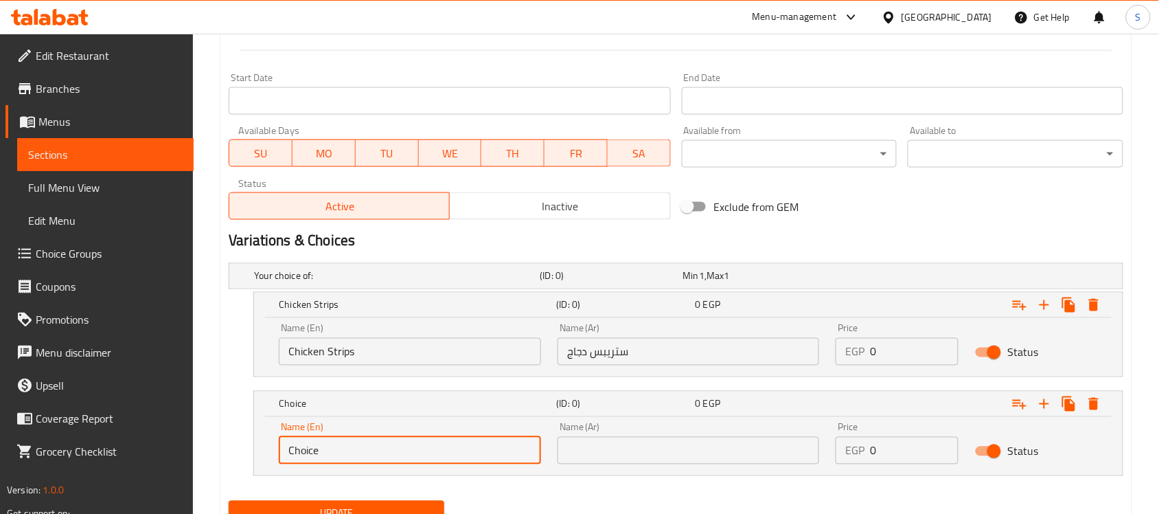
paste input "chicken pan"
click at [327, 455] on input "chicken pane" at bounding box center [410, 450] width 262 height 27
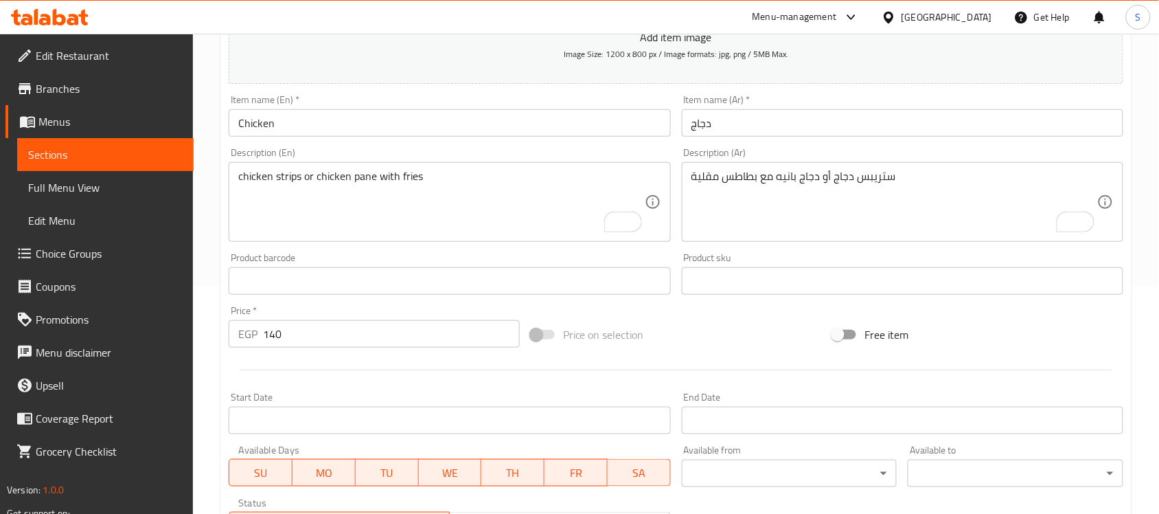
scroll to position [203, 0]
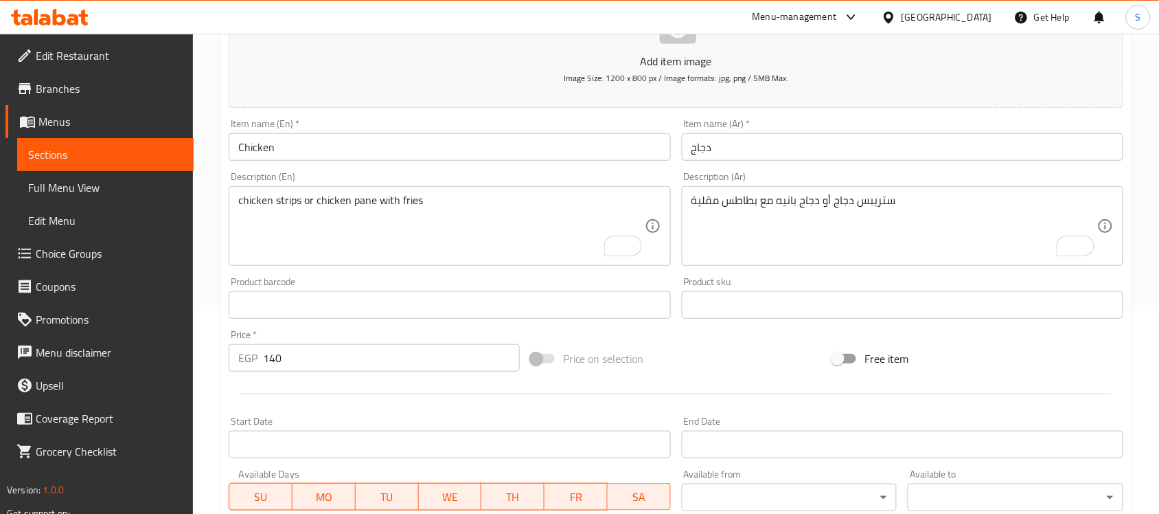
type input "Chicken Pane"
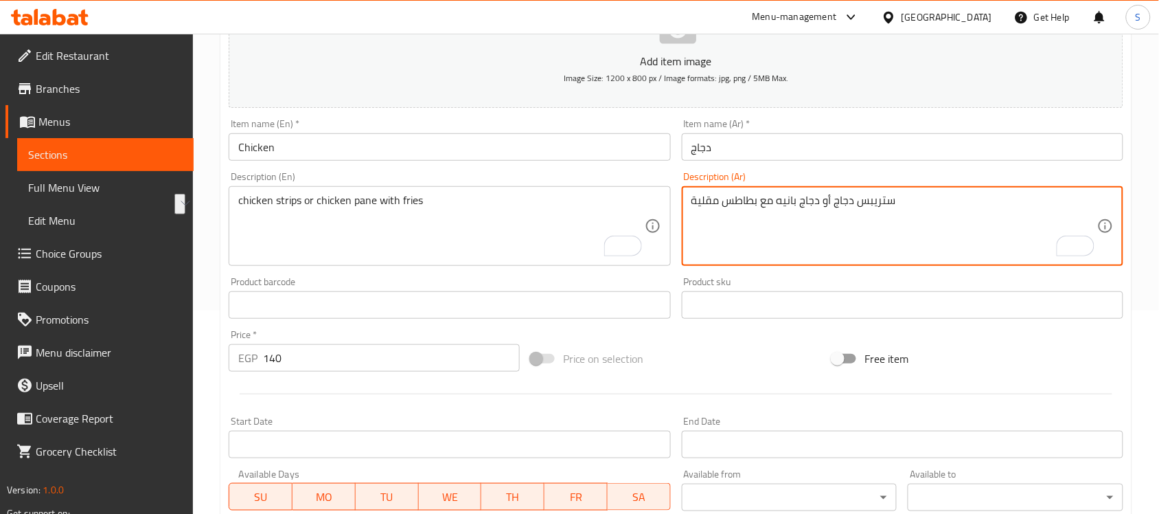
drag, startPoint x: 815, startPoint y: 204, endPoint x: 780, endPoint y: 204, distance: 35.0
drag, startPoint x: 819, startPoint y: 203, endPoint x: 777, endPoint y: 200, distance: 41.3
click at [777, 200] on textarea "ستريبس دجاج أو دجاج بانيه مع بطاطس مقلية" at bounding box center [894, 226] width 406 height 65
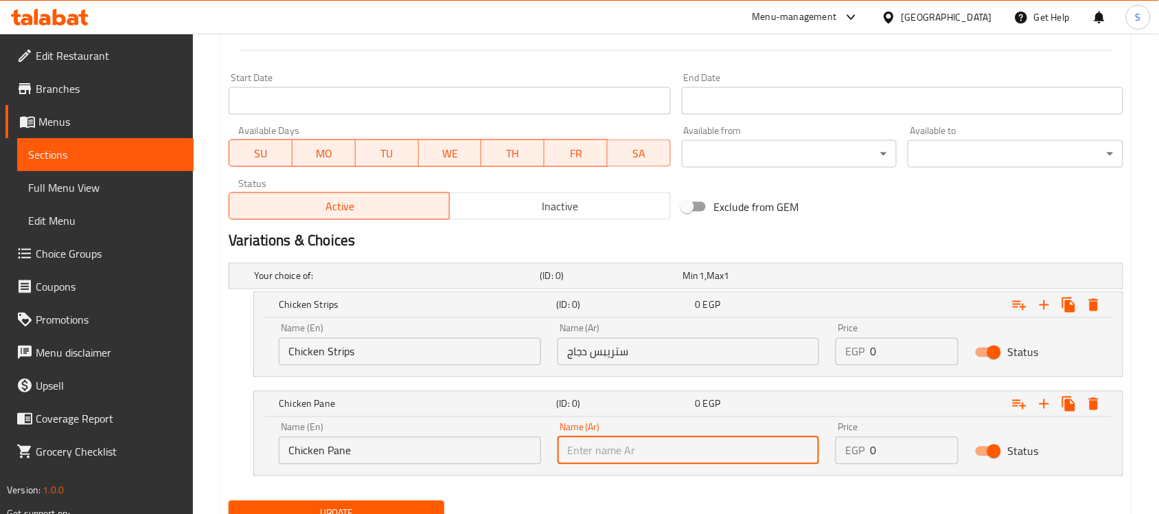
click at [745, 455] on input "text" at bounding box center [689, 450] width 262 height 27
paste input "دجاج بانيه"
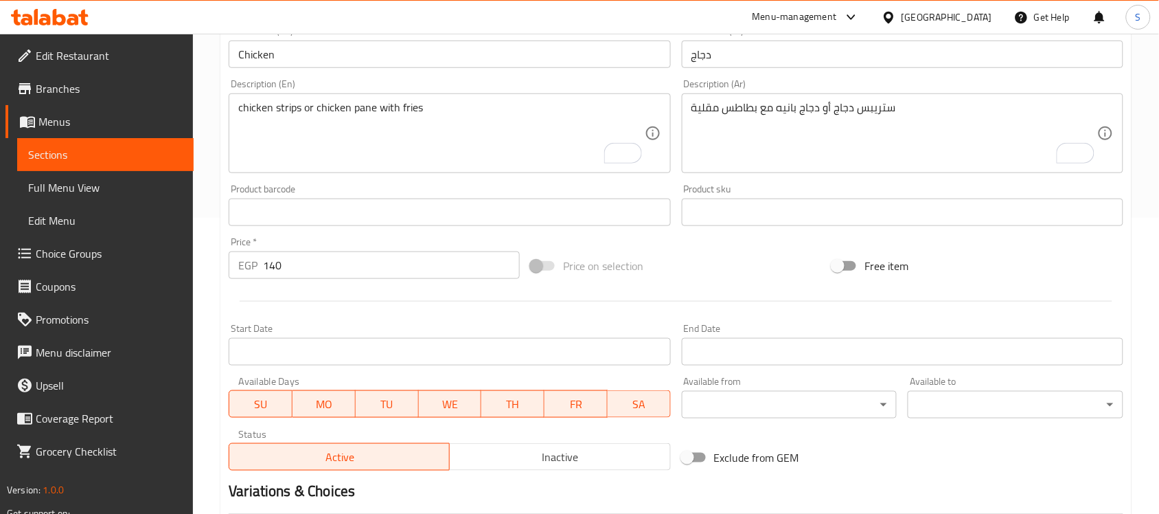
scroll to position [289, 0]
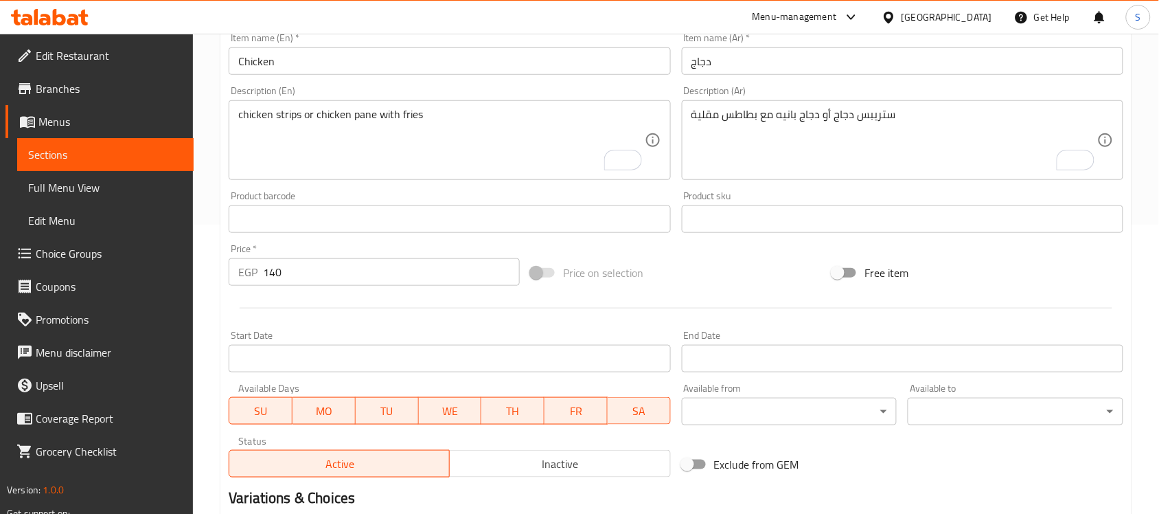
type input "دجاج بانيه"
click at [287, 268] on input "140" at bounding box center [391, 271] width 257 height 27
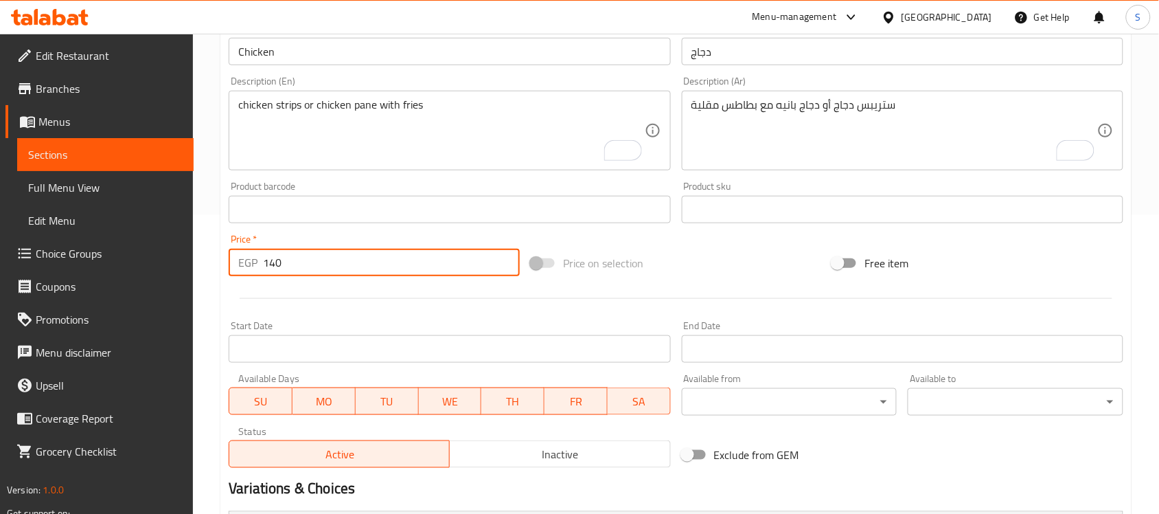
scroll to position [605, 0]
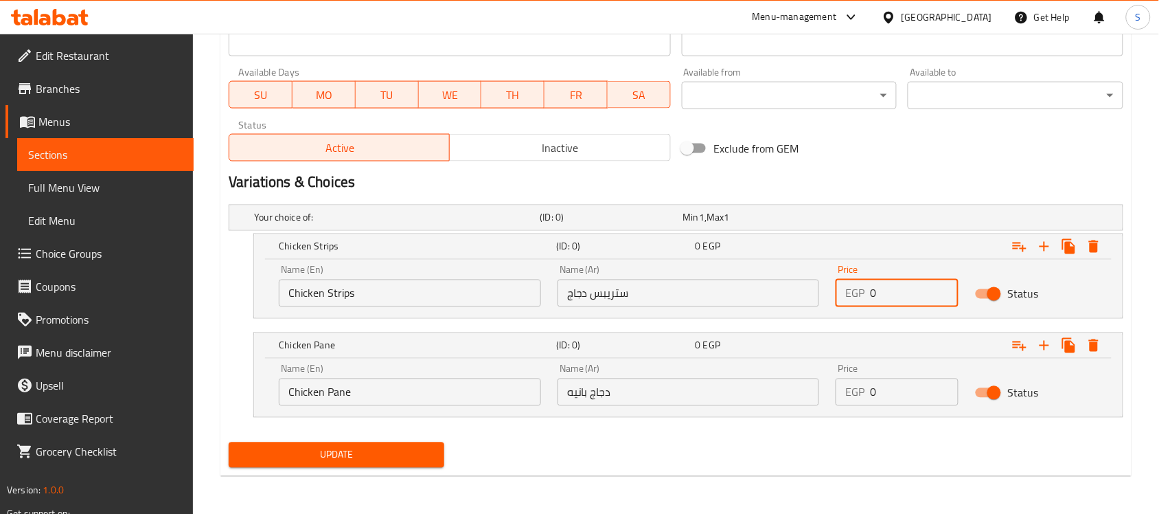
drag, startPoint x: 891, startPoint y: 299, endPoint x: 780, endPoint y: 294, distance: 111.3
click at [780, 294] on div "Name (En) Chicken Strips Name (En) Name (Ar) ستريبس دجاج Name (Ar) Price EGP 0 …" at bounding box center [689, 286] width 836 height 58
paste input "14"
type input "140"
drag, startPoint x: 880, startPoint y: 396, endPoint x: 728, endPoint y: 379, distance: 153.4
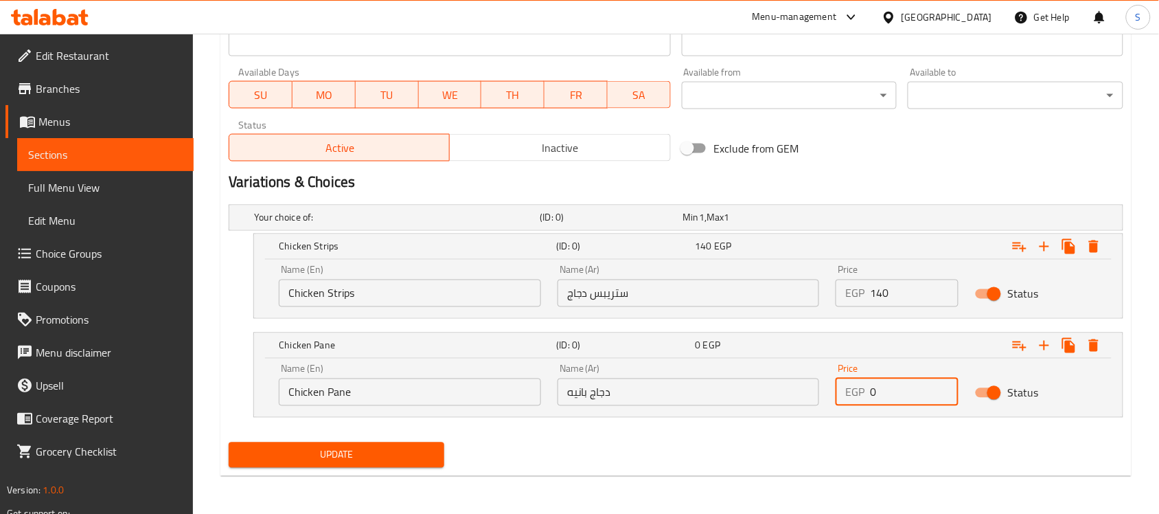
click at [728, 379] on div "Name (En) Chicken Pane Name (En) Name (Ar) دجاج بانيه Name (Ar) Price EGP 0 Pri…" at bounding box center [689, 385] width 836 height 58
paste input "14"
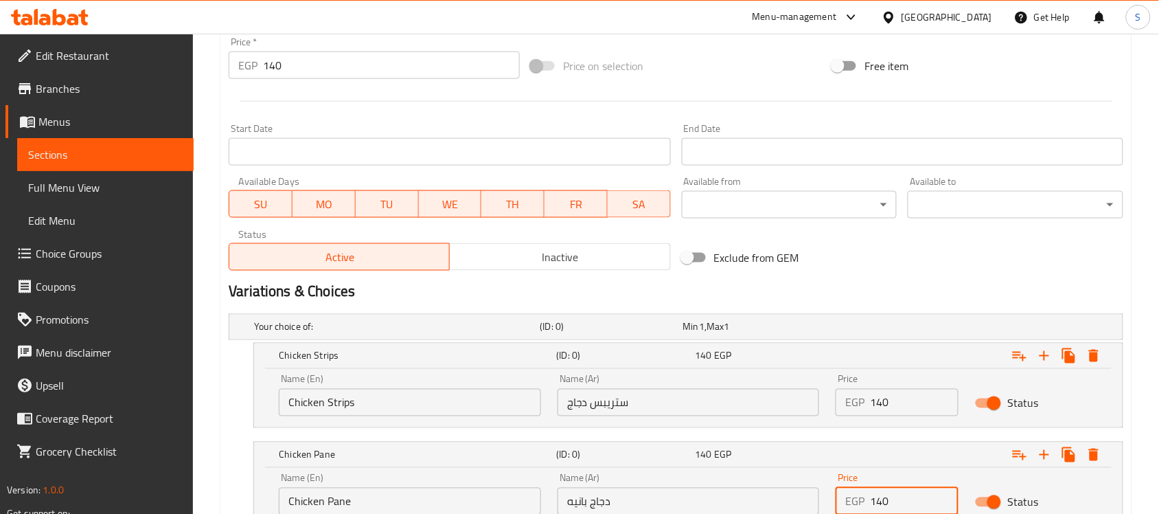
scroll to position [433, 0]
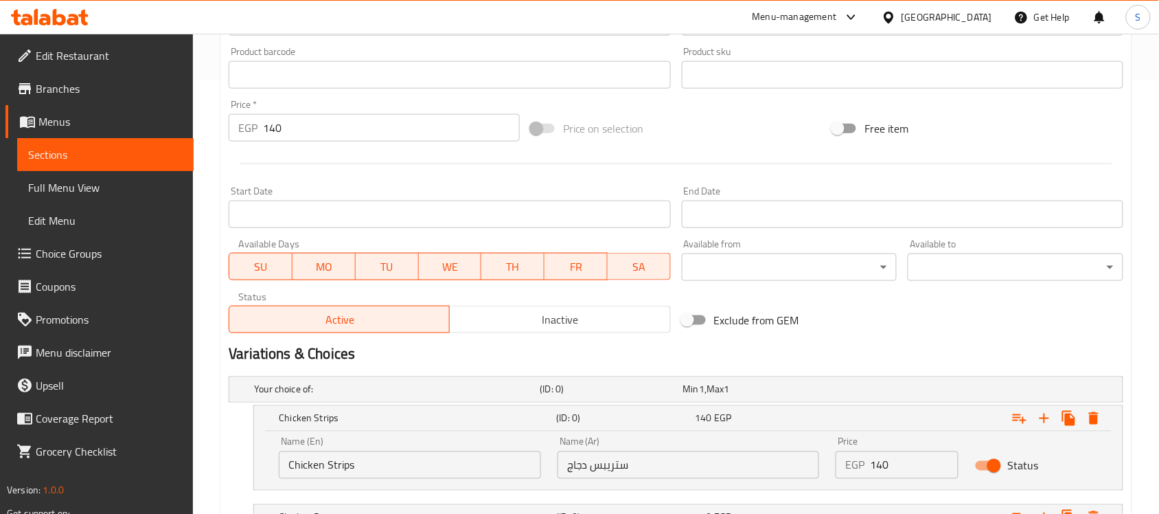
type input "140"
drag, startPoint x: 293, startPoint y: 135, endPoint x: 199, endPoint y: 130, distance: 93.5
click at [199, 130] on div "Home / Restaurants management / Menus / Sections / item / update Sandwiches sec…" at bounding box center [676, 143] width 966 height 1086
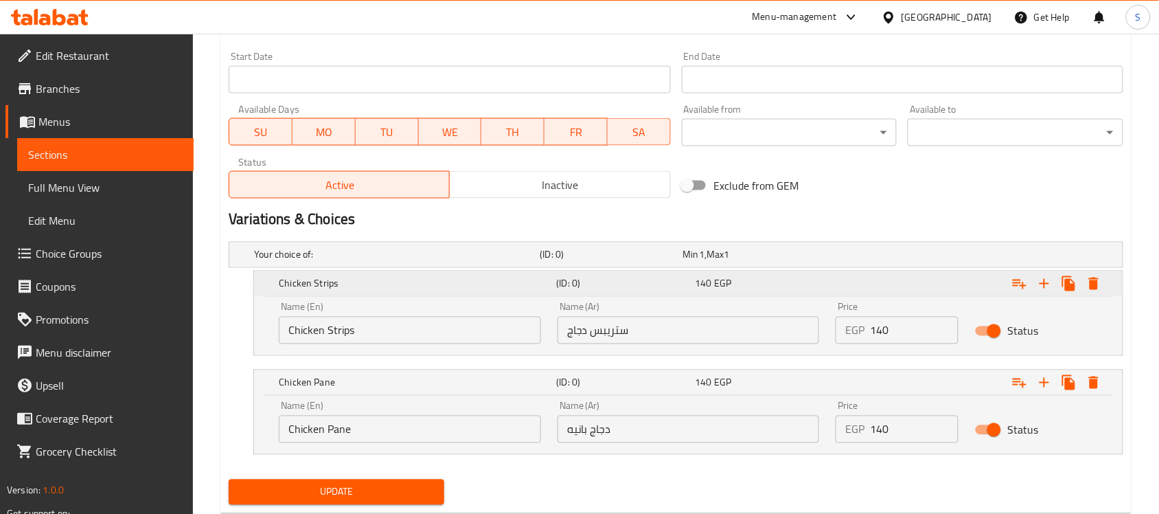
scroll to position [605, 0]
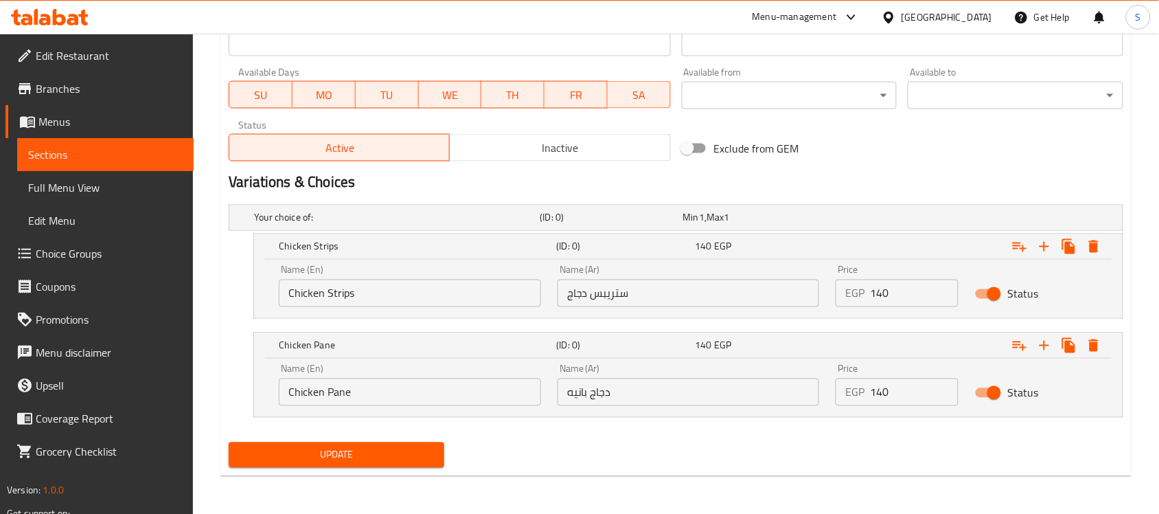
type input "0"
click at [347, 453] on span "Update" at bounding box center [337, 454] width 194 height 17
click at [369, 468] on div "Update" at bounding box center [336, 455] width 227 height 36
drag, startPoint x: 358, startPoint y: 466, endPoint x: 366, endPoint y: 461, distance: 9.2
click at [358, 465] on button "Update" at bounding box center [337, 454] width 216 height 25
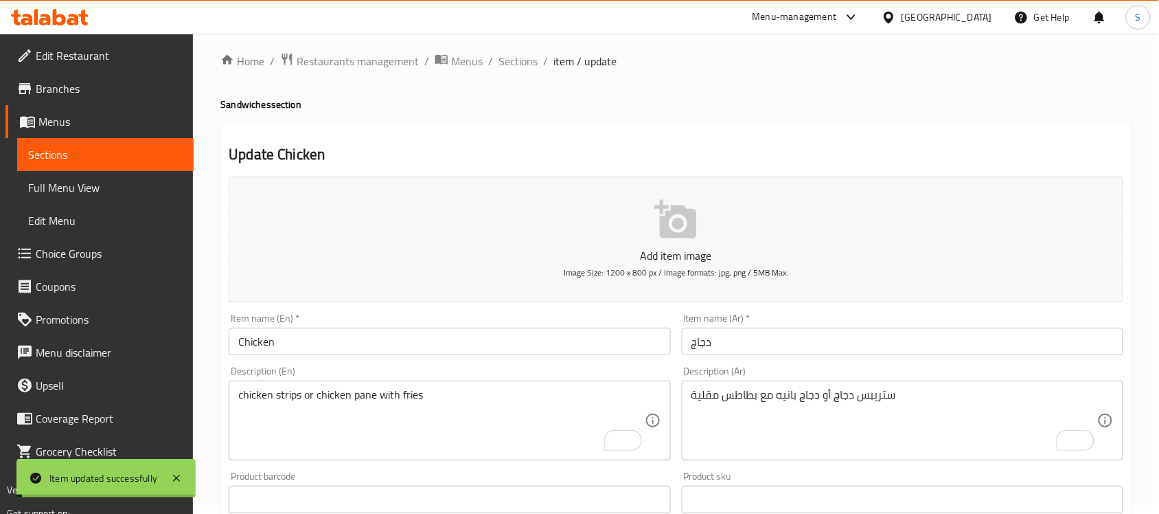
scroll to position [4, 0]
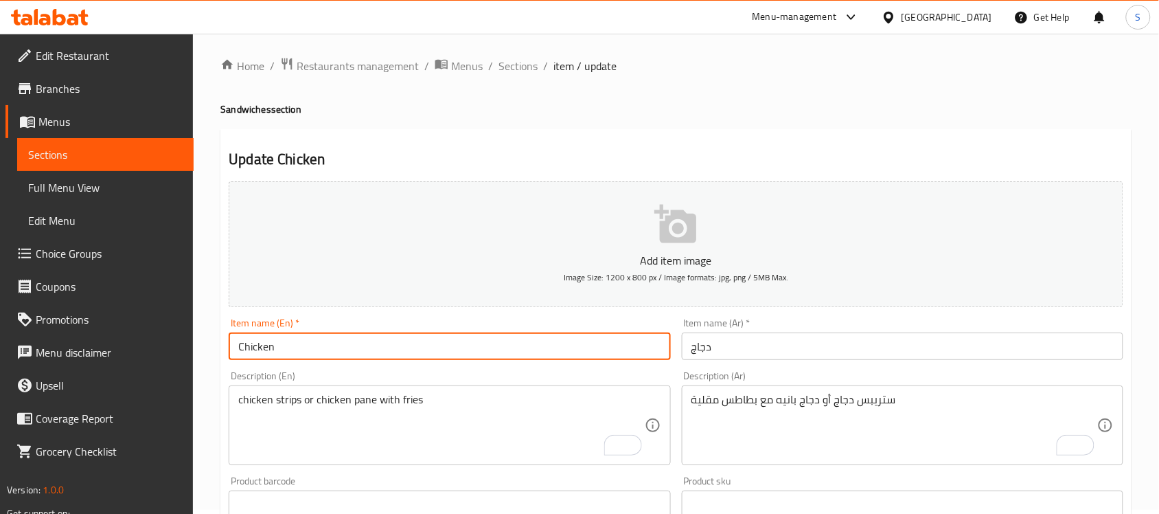
click at [273, 349] on input "Chicken" at bounding box center [450, 345] width 442 height 27
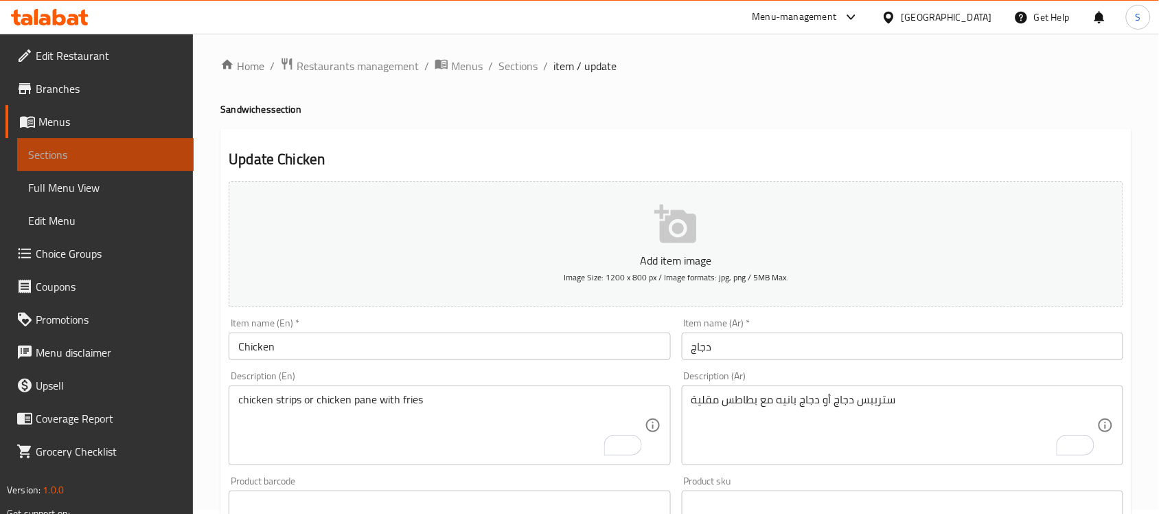
click at [56, 155] on span "Sections" at bounding box center [105, 154] width 155 height 16
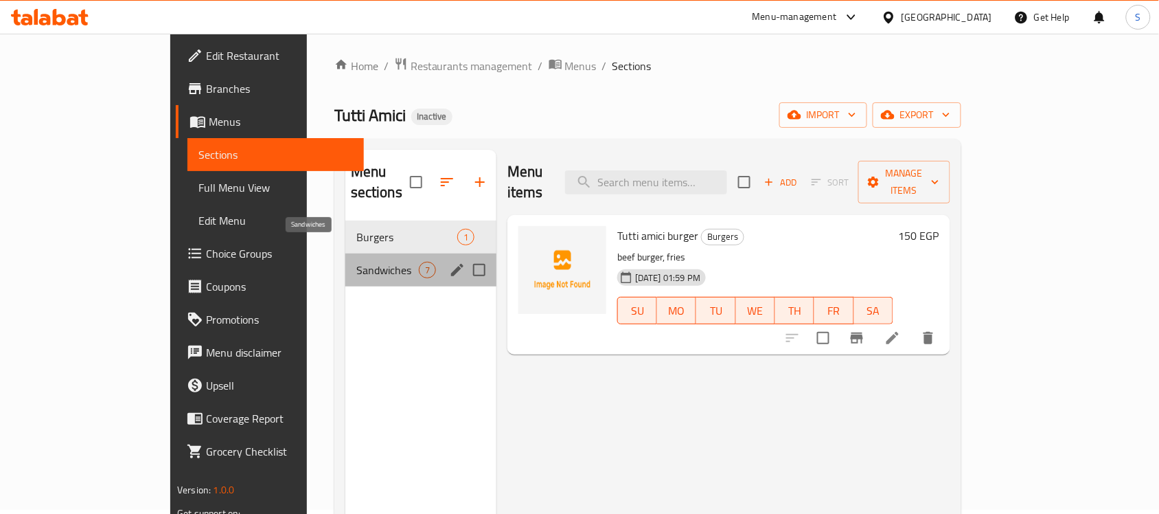
click at [356, 262] on span "Sandwiches" at bounding box center [387, 270] width 62 height 16
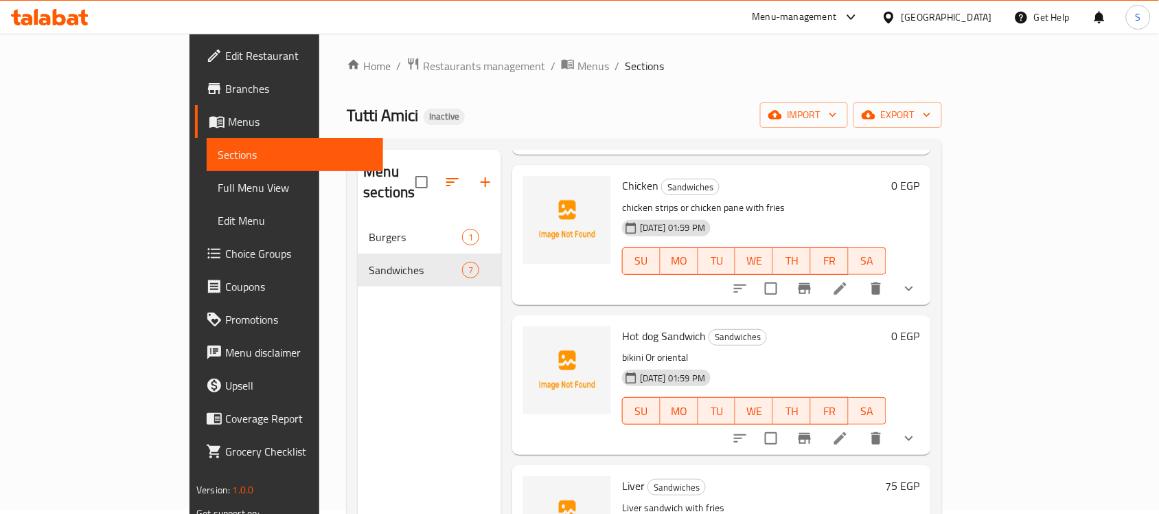
scroll to position [515, 0]
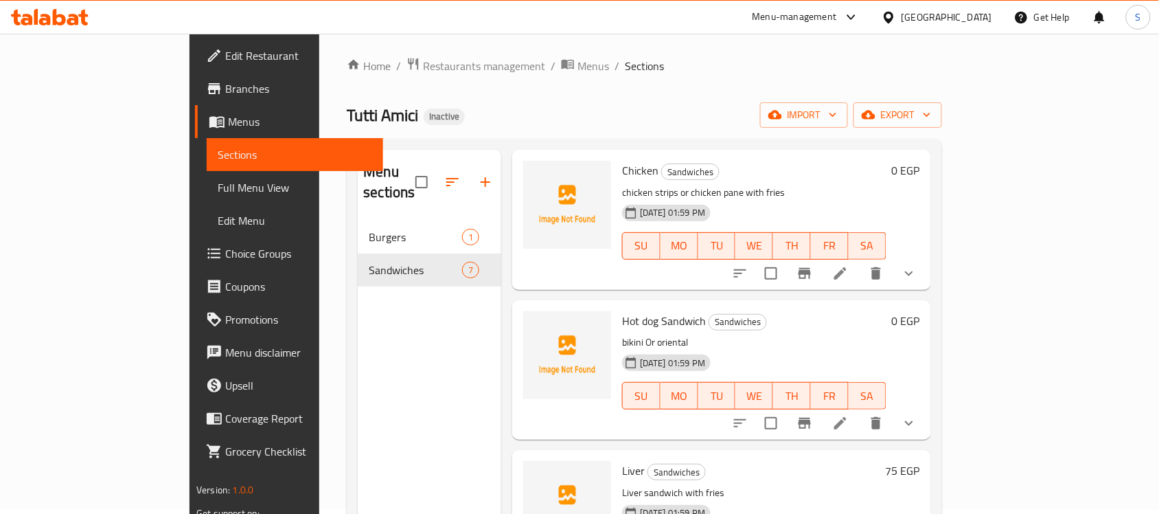
click at [622, 310] on span "Hot dog Sandwich" at bounding box center [664, 320] width 84 height 21
copy h6 "Hot dog Sandwich"
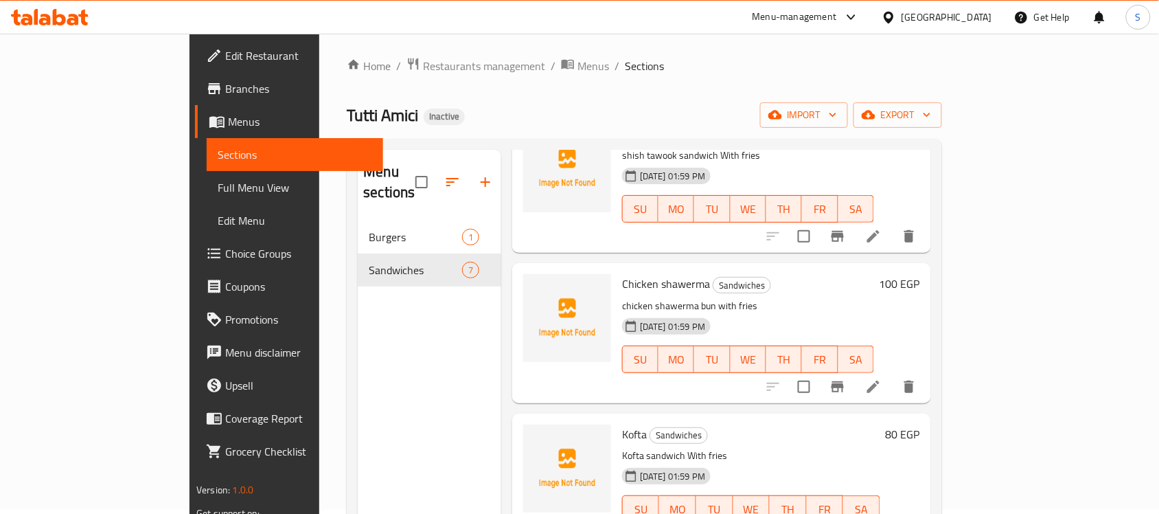
scroll to position [0, 0]
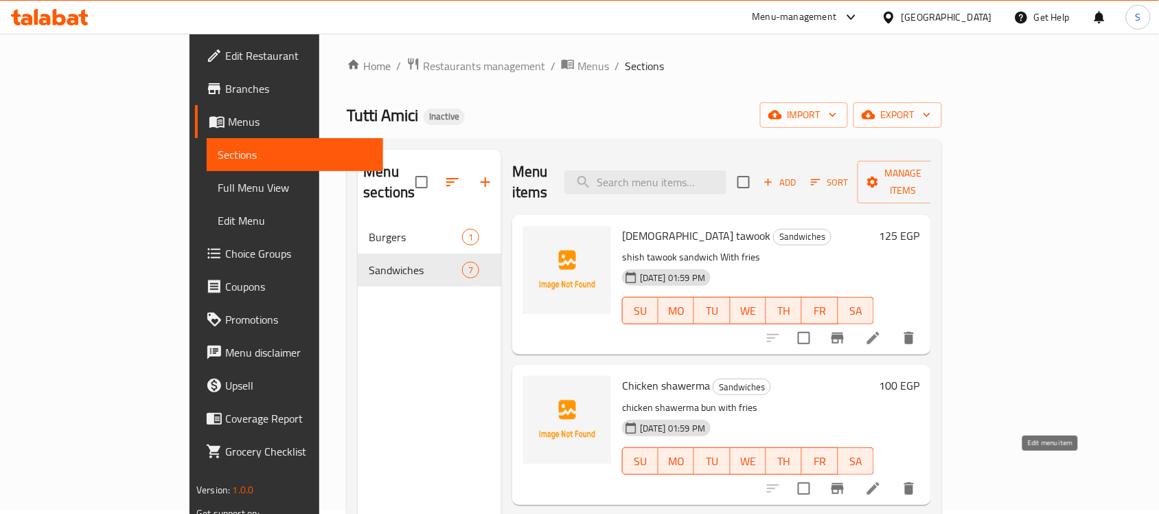
drag, startPoint x: 1048, startPoint y: 467, endPoint x: 970, endPoint y: 220, distance: 259.3
click at [874, 226] on h6 "Shish tawook Sandwiches" at bounding box center [748, 235] width 252 height 19
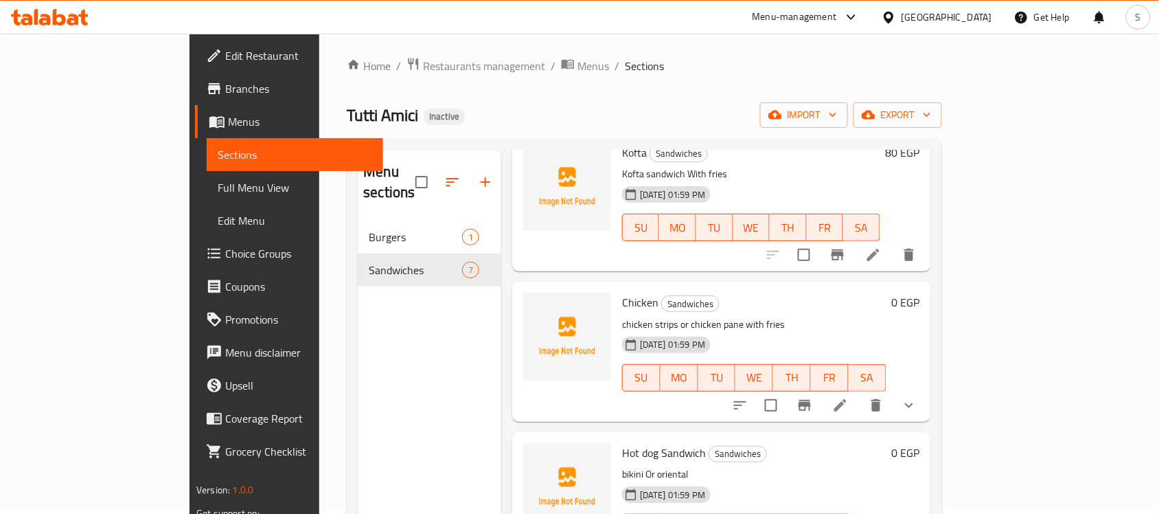
scroll to position [429, 0]
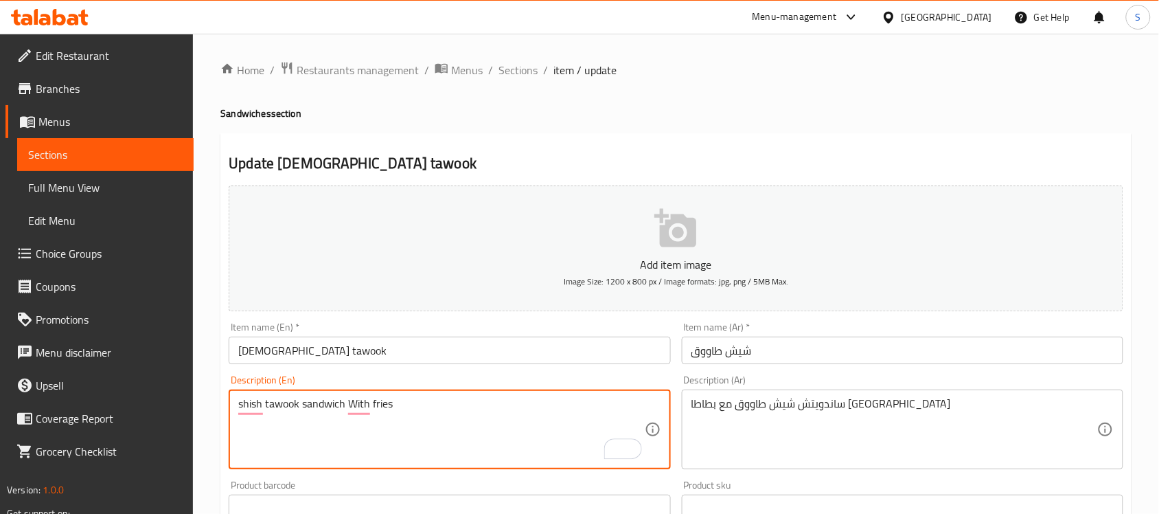
type textarea "shish tawook sandwich With fries"
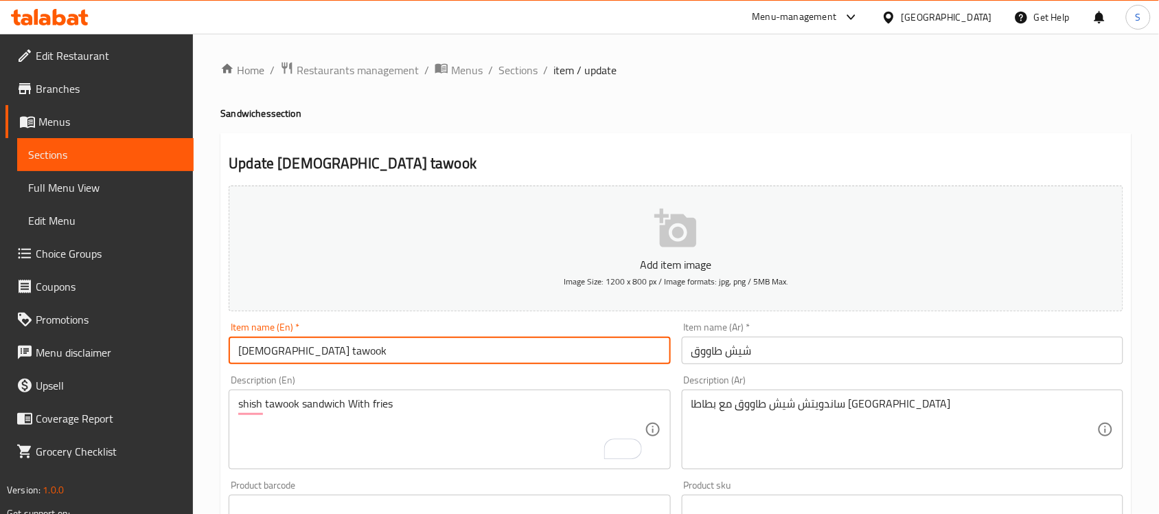
click at [454, 344] on input "Shish tawook" at bounding box center [450, 349] width 442 height 27
click at [88, 186] on span "Full Menu View" at bounding box center [105, 187] width 155 height 16
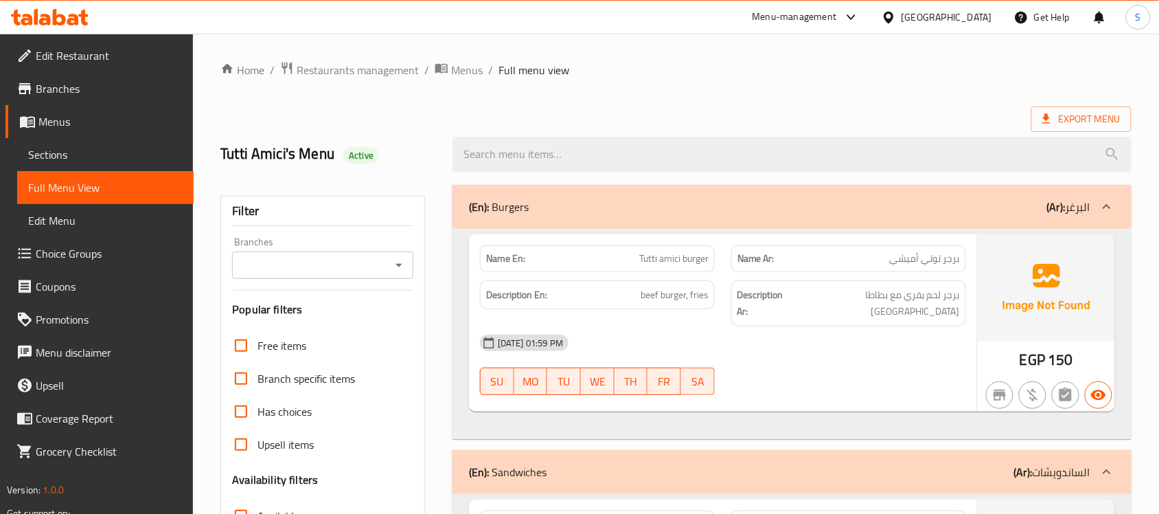
click at [72, 155] on span "Sections" at bounding box center [105, 154] width 155 height 16
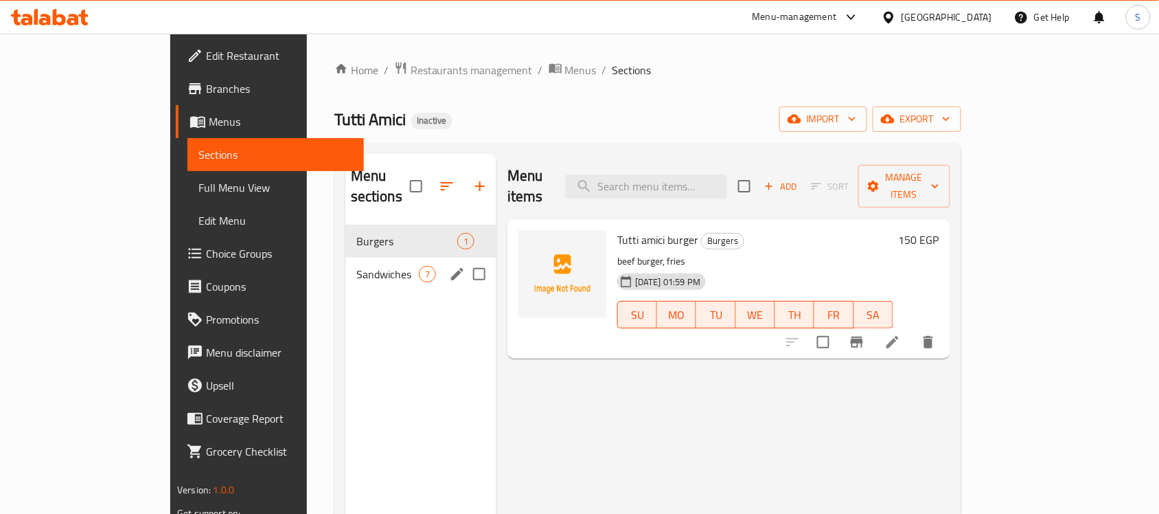
click at [345, 262] on div "Sandwiches 7" at bounding box center [420, 274] width 151 height 33
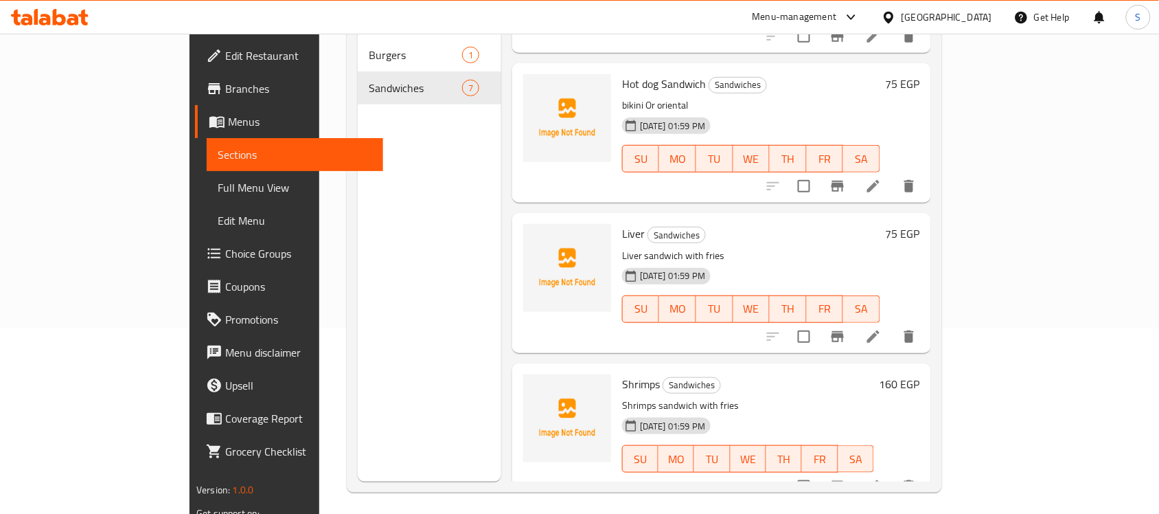
scroll to position [193, 0]
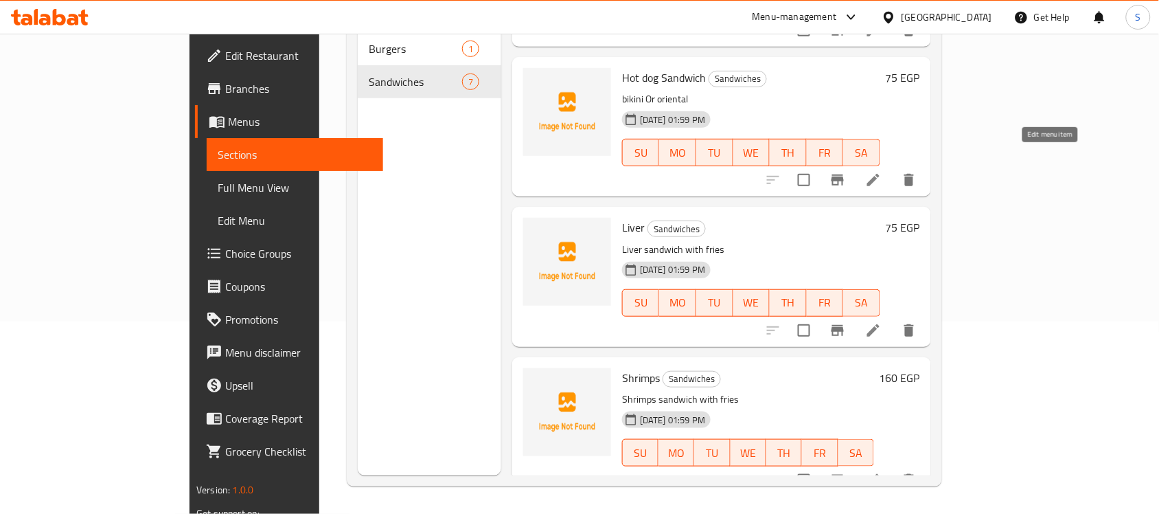
click at [882, 172] on icon at bounding box center [873, 180] width 16 height 16
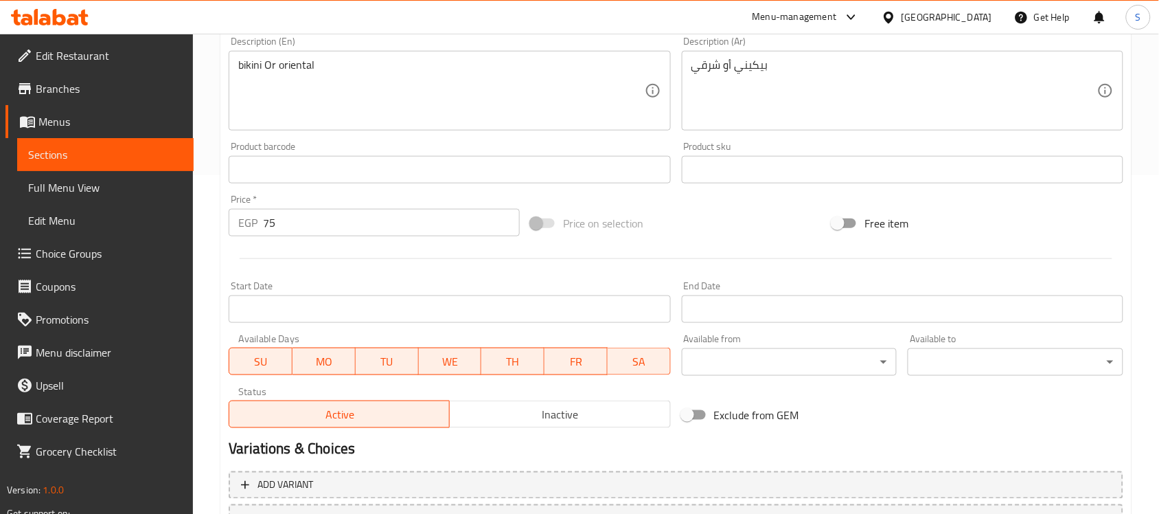
scroll to position [196, 0]
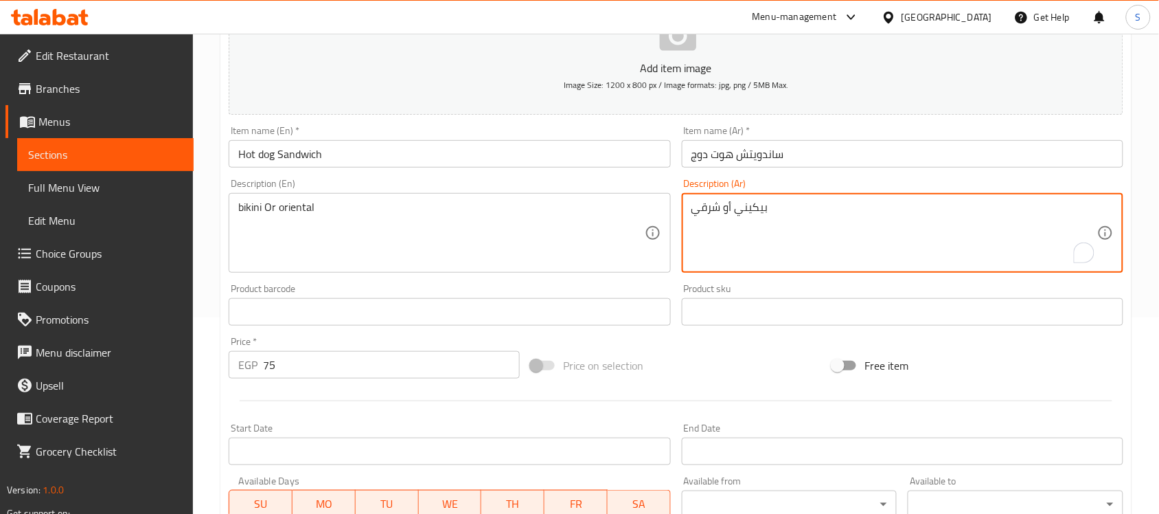
drag, startPoint x: 781, startPoint y: 213, endPoint x: 735, endPoint y: 217, distance: 46.2
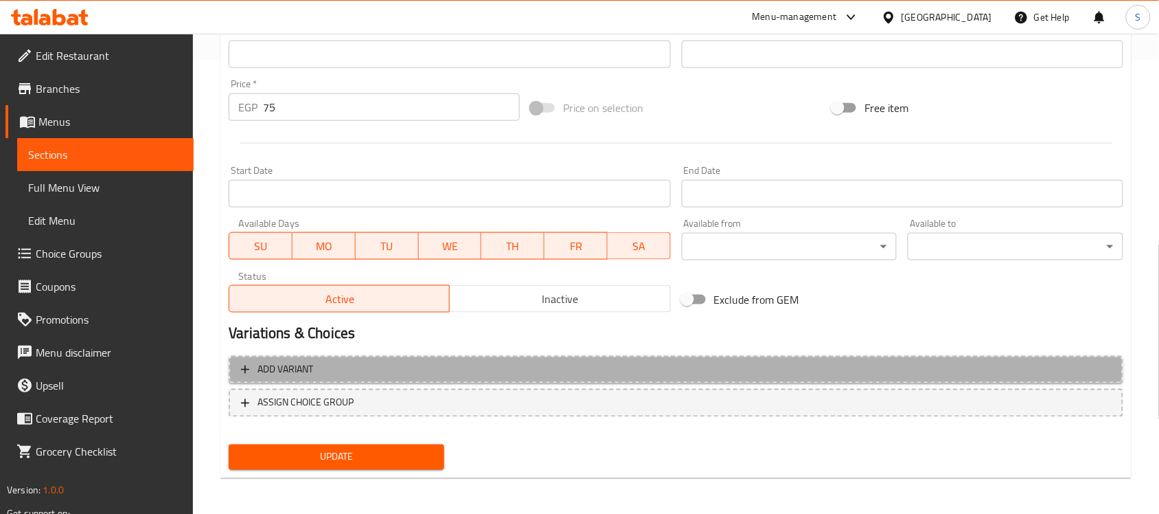
click at [801, 367] on span "Add variant" at bounding box center [676, 369] width 870 height 17
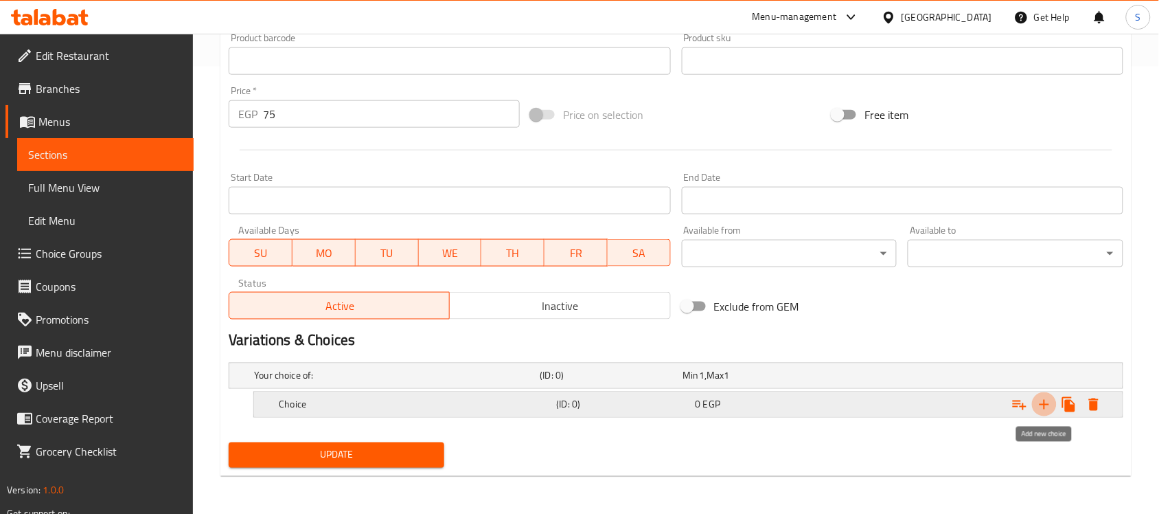
click at [1038, 407] on icon "Expand" at bounding box center [1044, 404] width 16 height 16
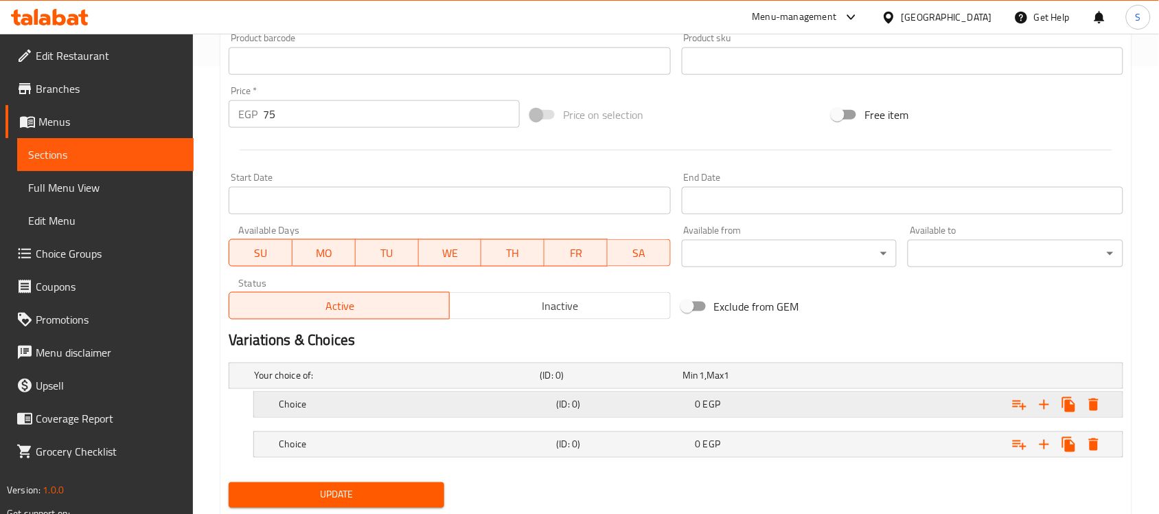
click at [737, 402] on div "0 EGP" at bounding box center [762, 405] width 133 height 14
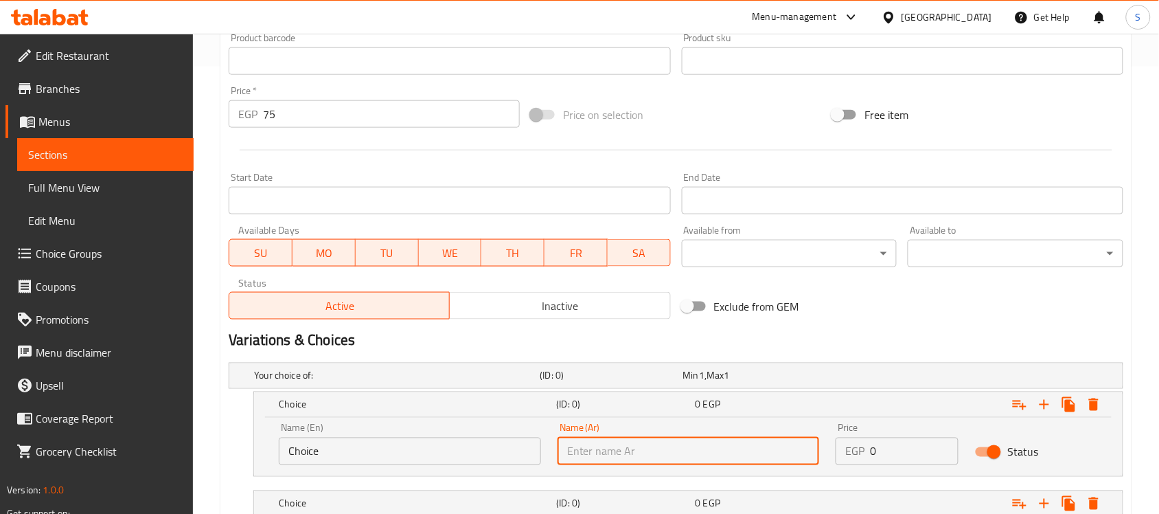
click at [639, 443] on input "text" at bounding box center [689, 450] width 262 height 27
paste input "بيكيني"
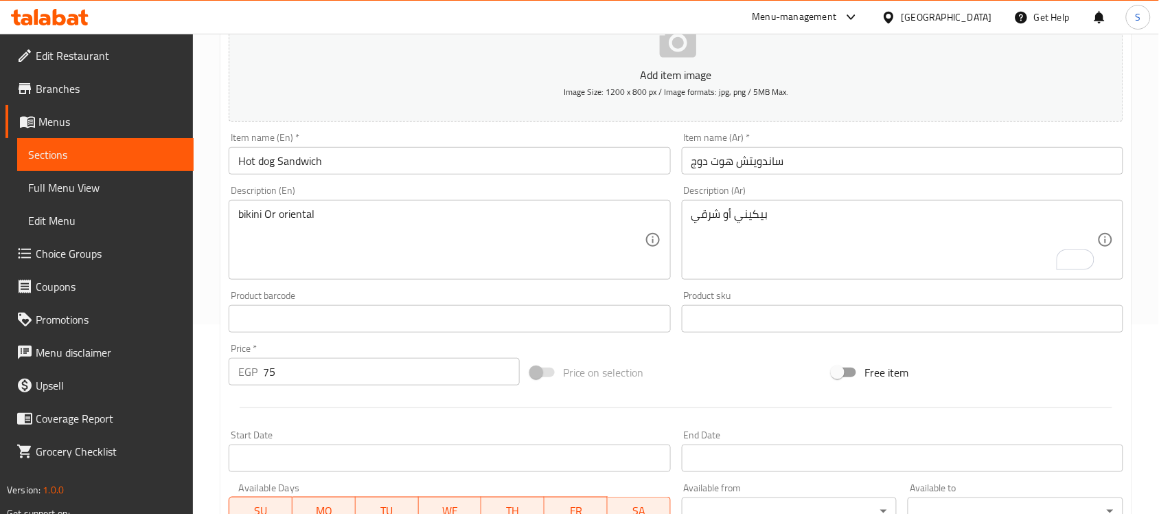
type input "بيكيني"
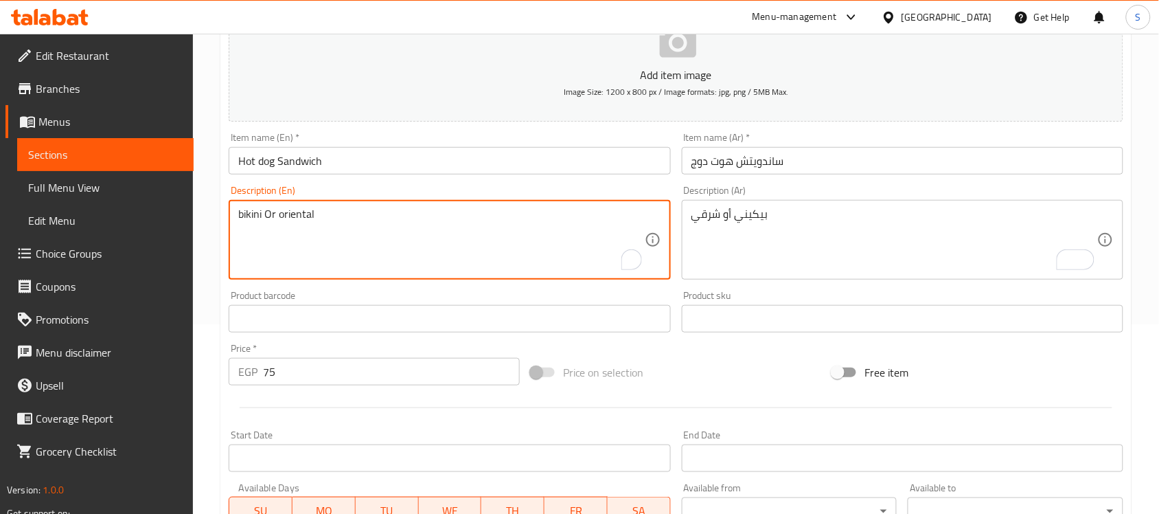
drag, startPoint x: 263, startPoint y: 214, endPoint x: 228, endPoint y: 215, distance: 35.0
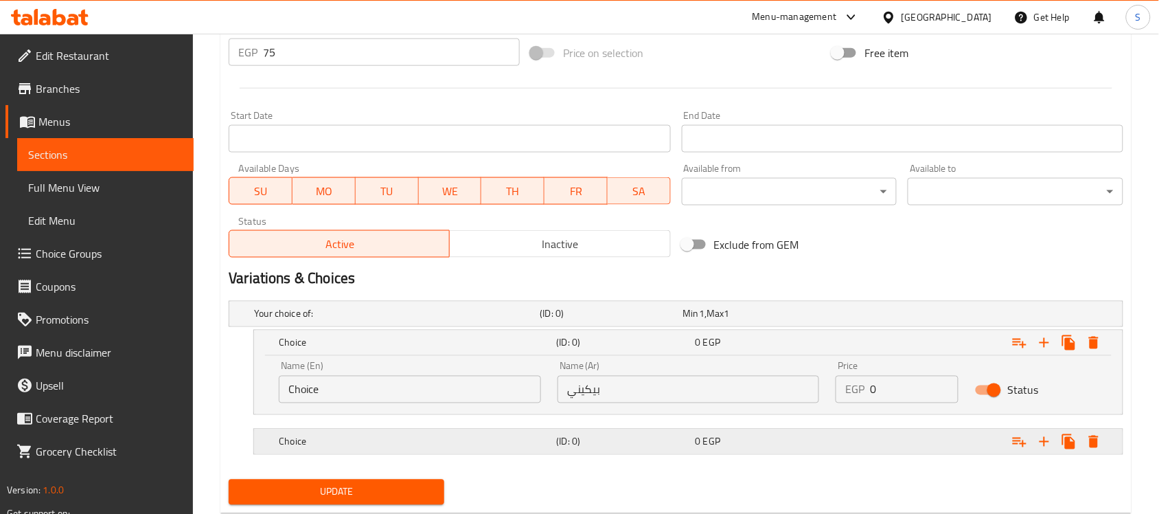
scroll to position [533, 0]
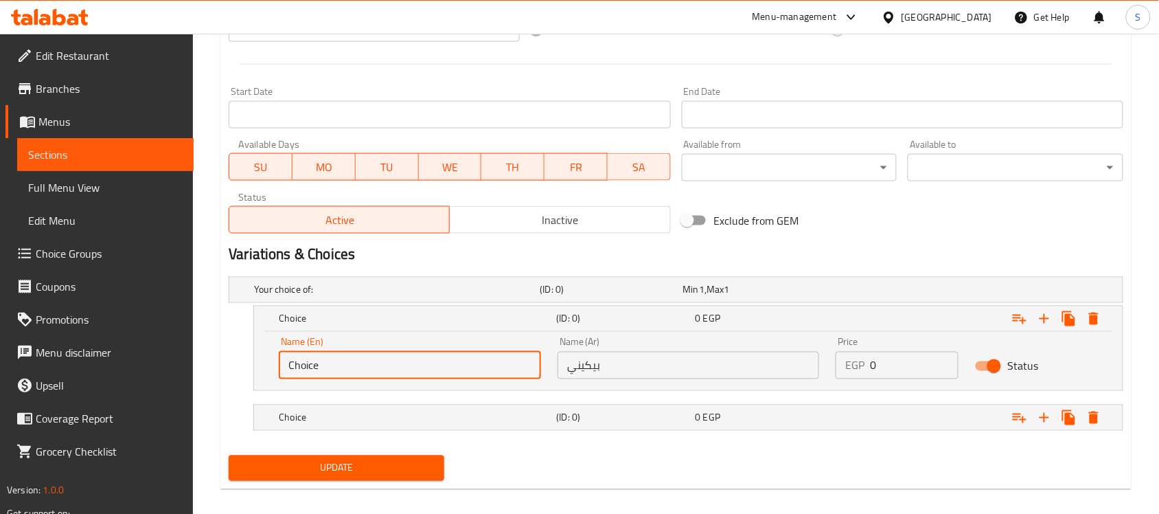
paste input "bikini"
drag, startPoint x: 404, startPoint y: 357, endPoint x: 246, endPoint y: 376, distance: 159.0
click at [221, 356] on div "Update Hot dog Sandwich Add item image Image Size: 1200 x 800 px / Image format…" at bounding box center [675, 44] width 911 height 889
click at [292, 366] on input "bikini" at bounding box center [410, 365] width 262 height 27
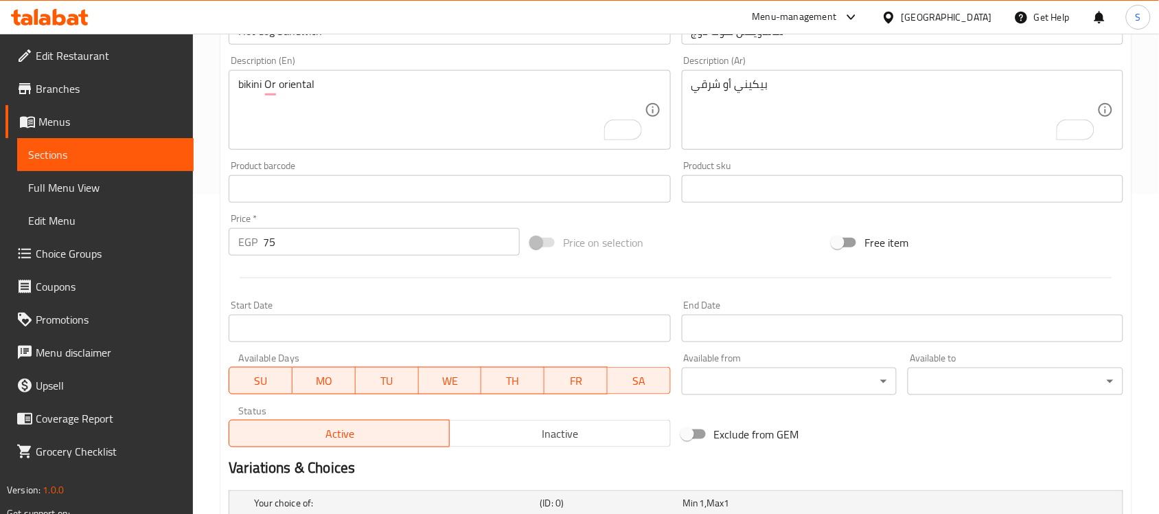
scroll to position [190, 0]
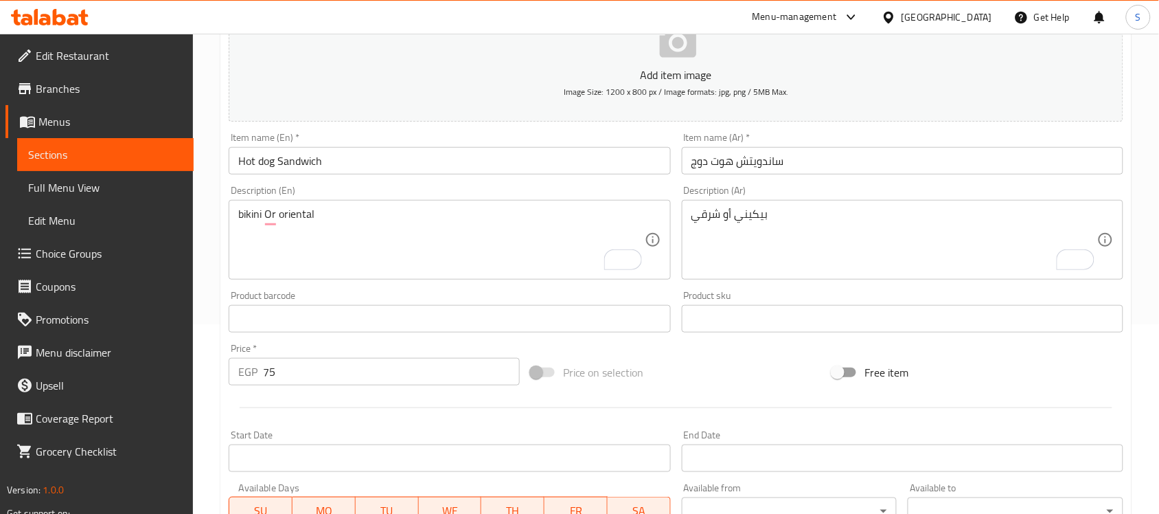
type input "Bikini"
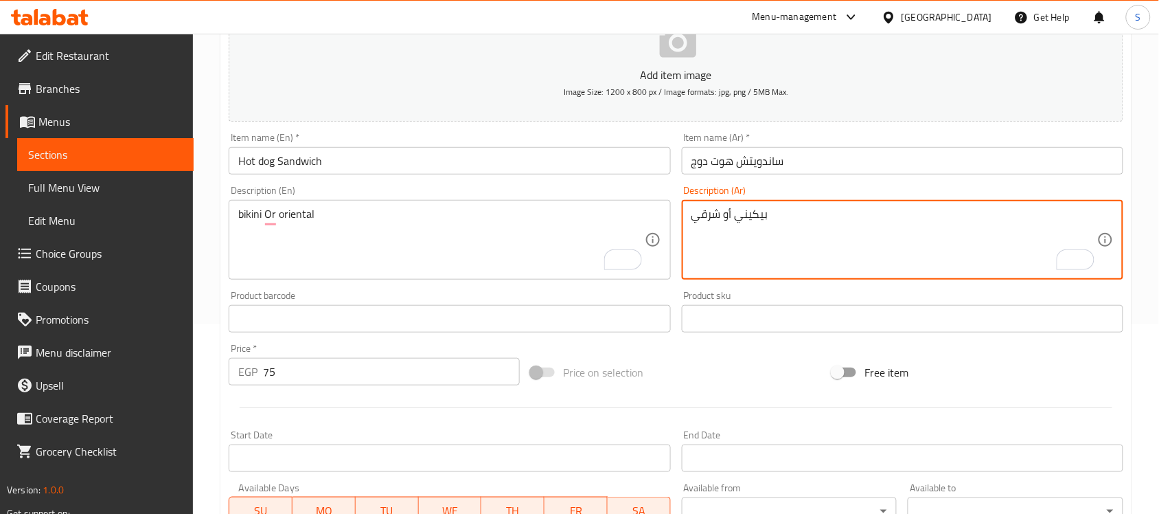
click at [711, 210] on textarea "بيكيني أو شرقي" at bounding box center [894, 239] width 406 height 65
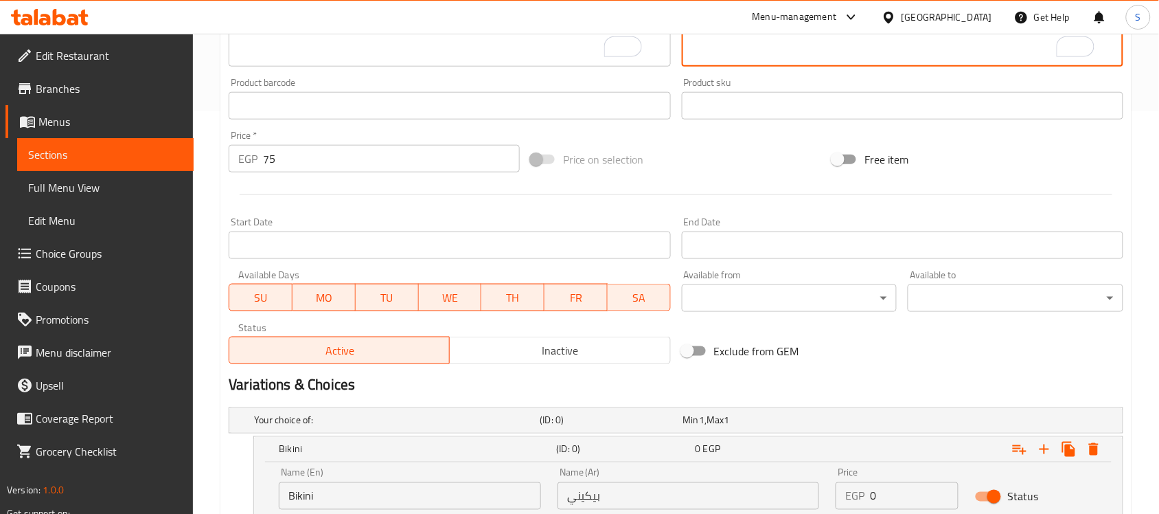
scroll to position [547, 0]
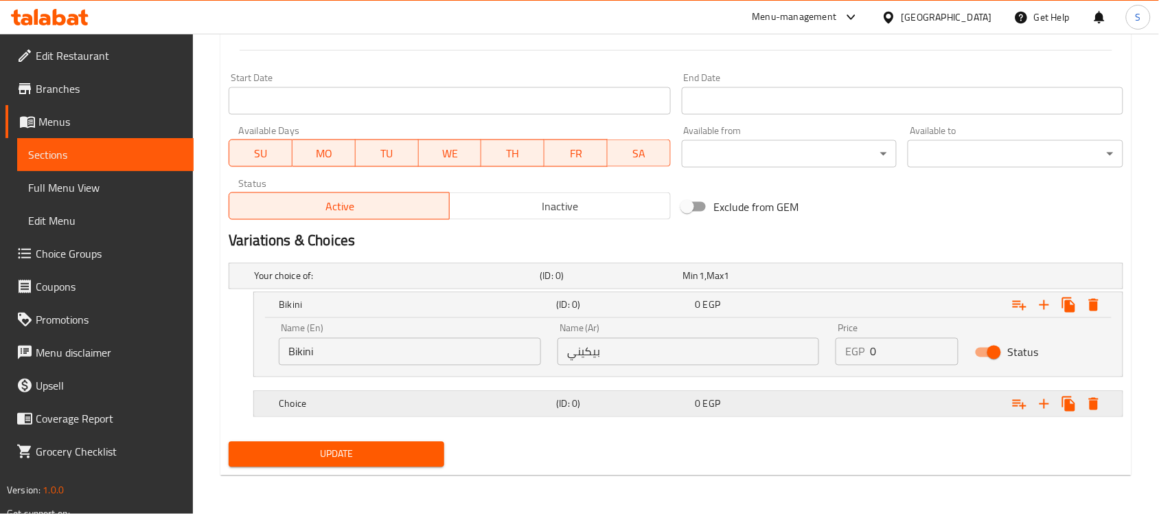
click at [681, 410] on h5 "(ID: 0)" at bounding box center [623, 404] width 133 height 14
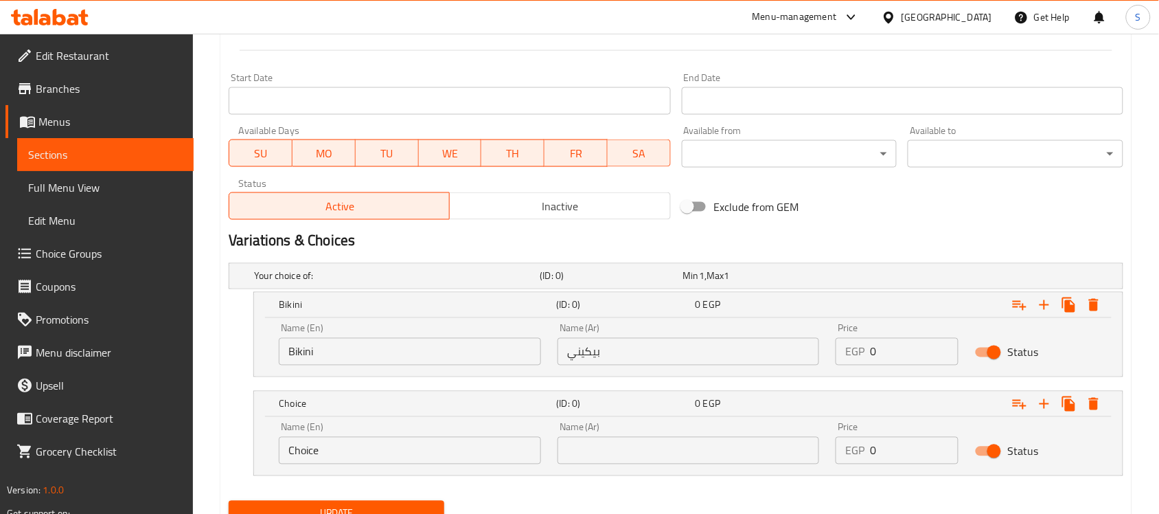
drag, startPoint x: 658, startPoint y: 458, endPoint x: 481, endPoint y: 450, distance: 176.6
click at [479, 452] on div "Name (En) Choice Name (En) Name (Ar) Name (Ar) Price EGP 0 Price Status" at bounding box center [689, 443] width 836 height 58
paste input "شرقي"
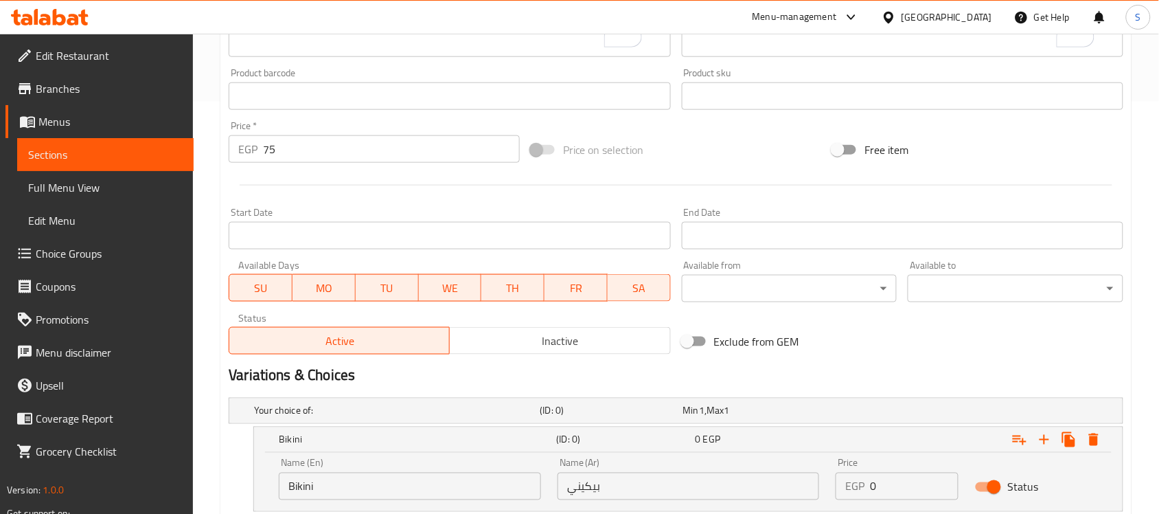
scroll to position [289, 0]
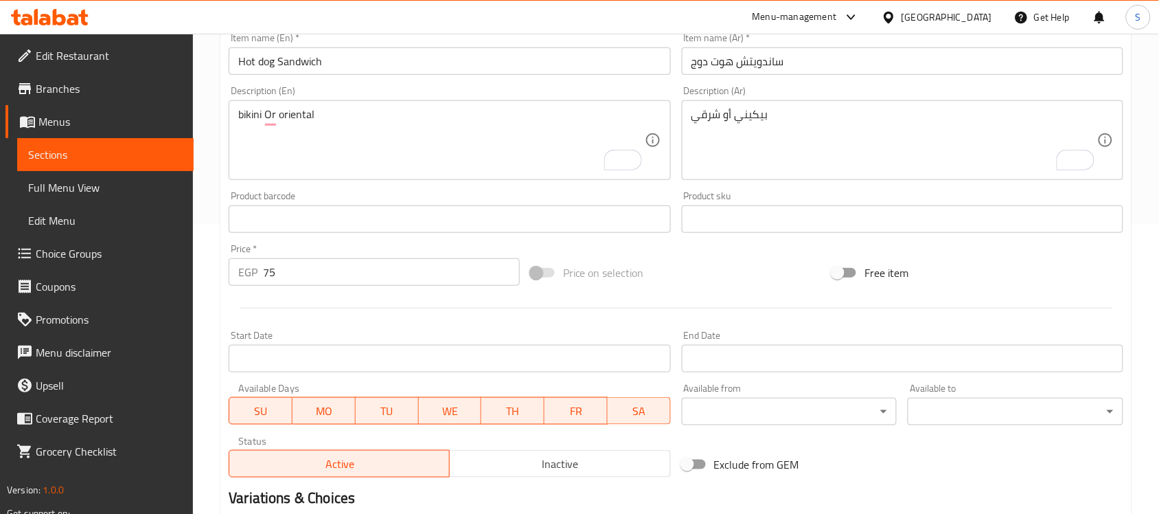
type input "شرقي"
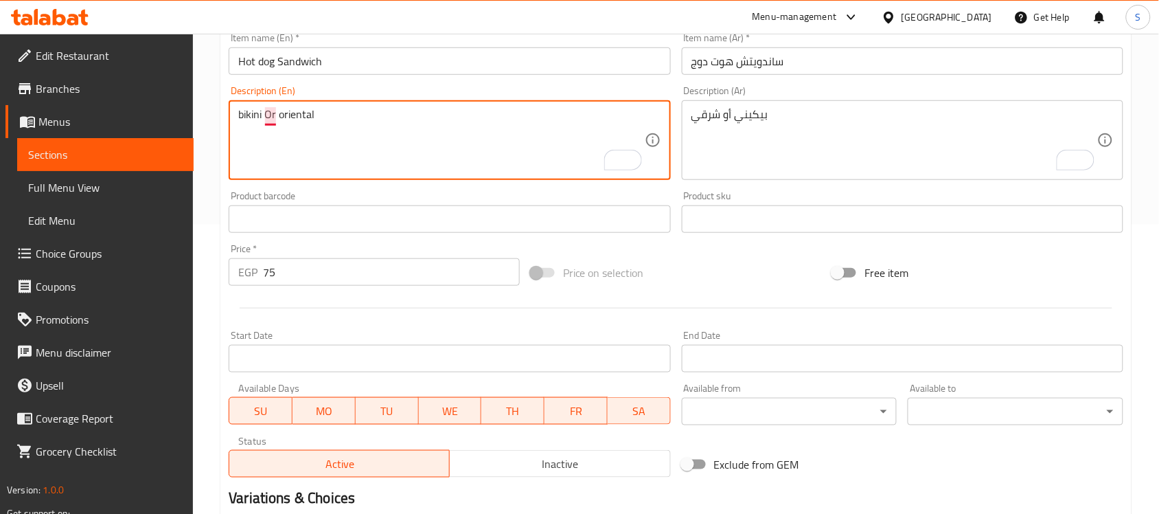
drag, startPoint x: 323, startPoint y: 115, endPoint x: 276, endPoint y: 115, distance: 46.7
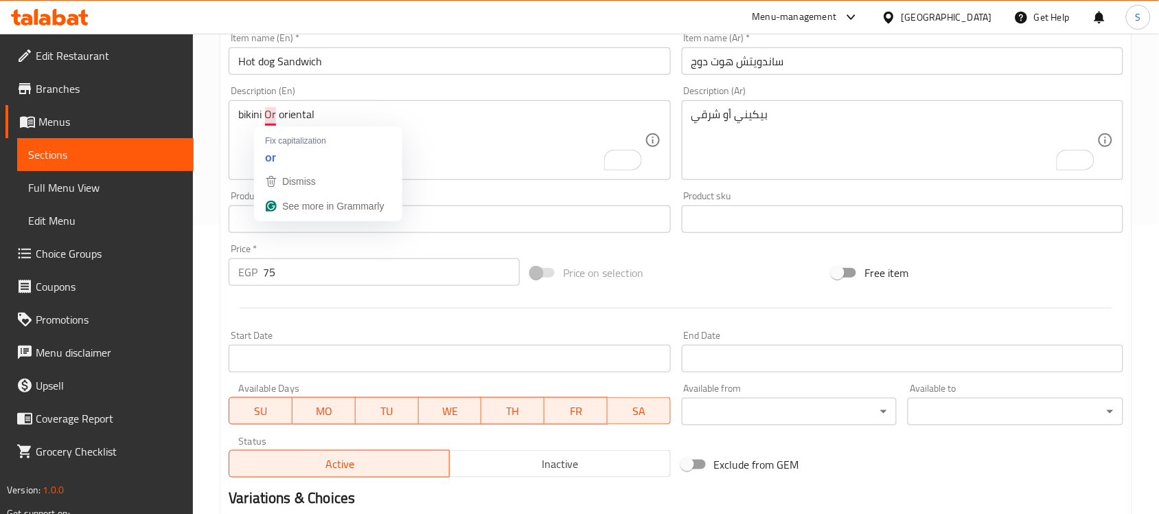
click at [376, 100] on div "Description (En) bikini Or oriental Description (En)" at bounding box center [450, 133] width 442 height 94
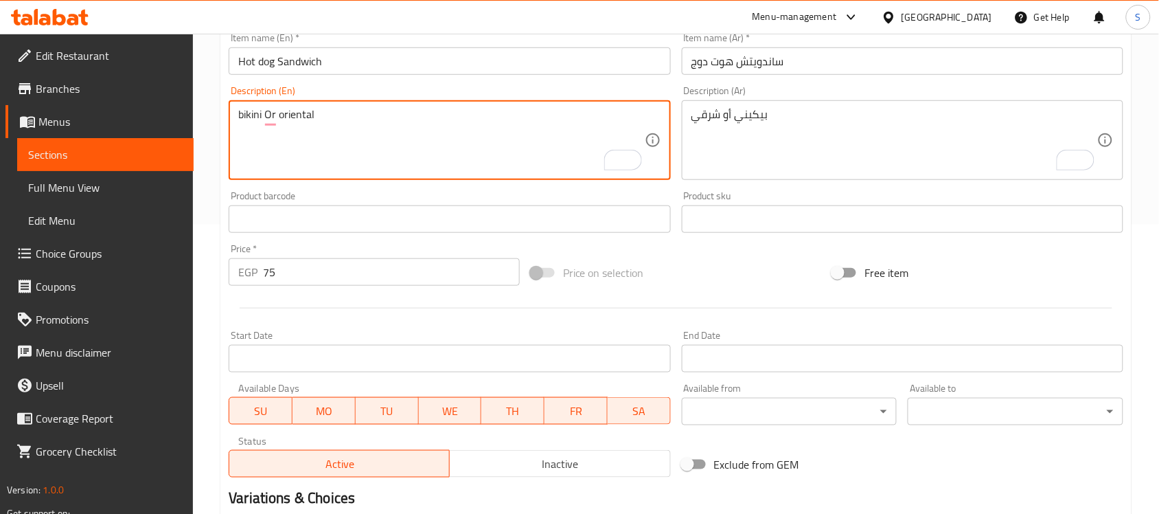
drag, startPoint x: 332, startPoint y: 111, endPoint x: 278, endPoint y: 117, distance: 53.9
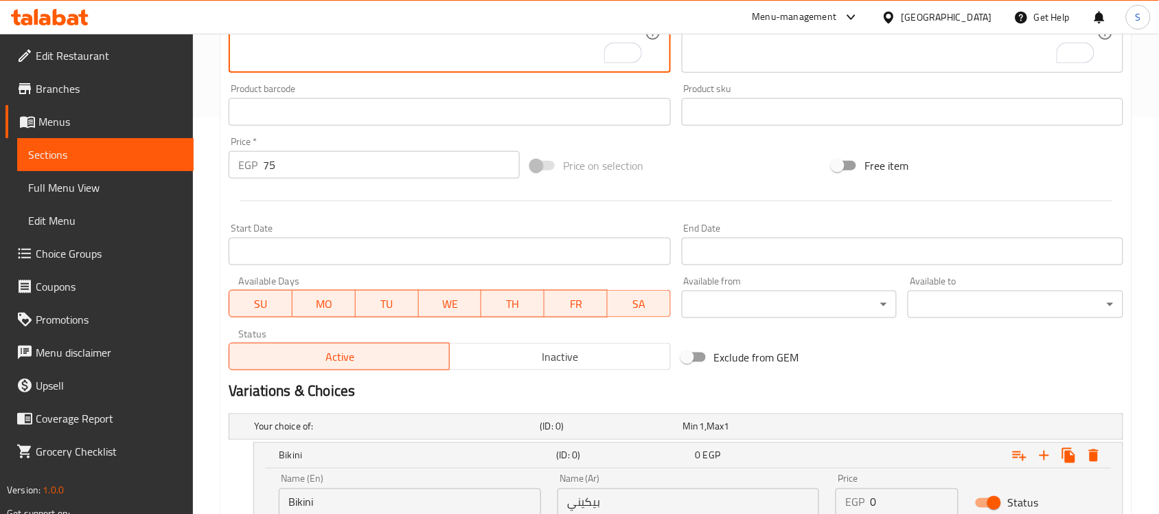
scroll to position [547, 0]
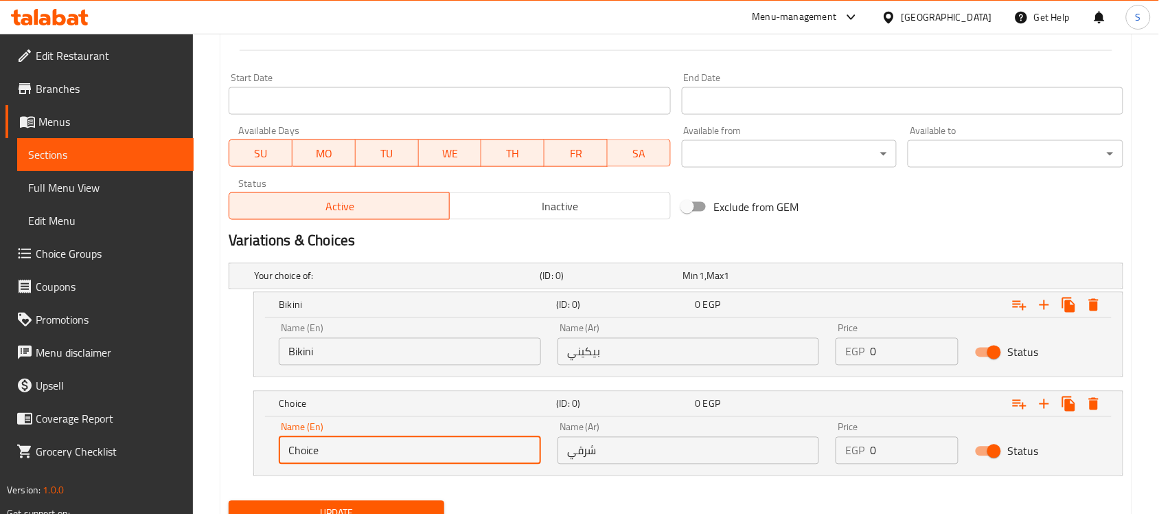
paste input "oriental"
drag, startPoint x: 345, startPoint y: 448, endPoint x: 262, endPoint y: 445, distance: 83.2
click at [262, 445] on div "Name (En) oriental Name (En) Name (Ar) شرقي Name (Ar) Price EGP 0 Price Status" at bounding box center [688, 446] width 869 height 58
drag, startPoint x: 289, startPoint y: 450, endPoint x: 266, endPoint y: 476, distance: 35.0
click at [293, 450] on input "oriental" at bounding box center [410, 450] width 262 height 27
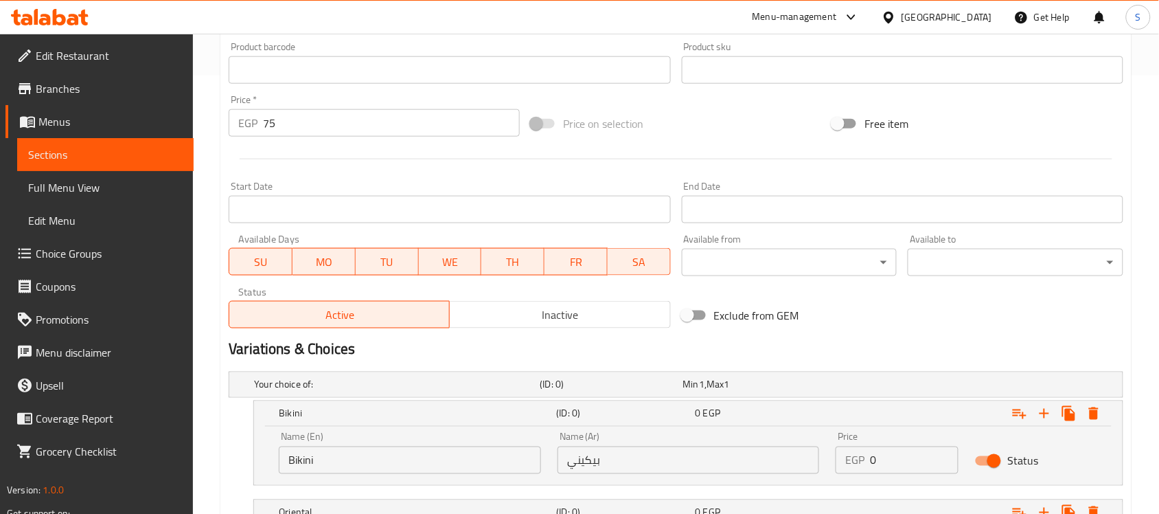
scroll to position [375, 0]
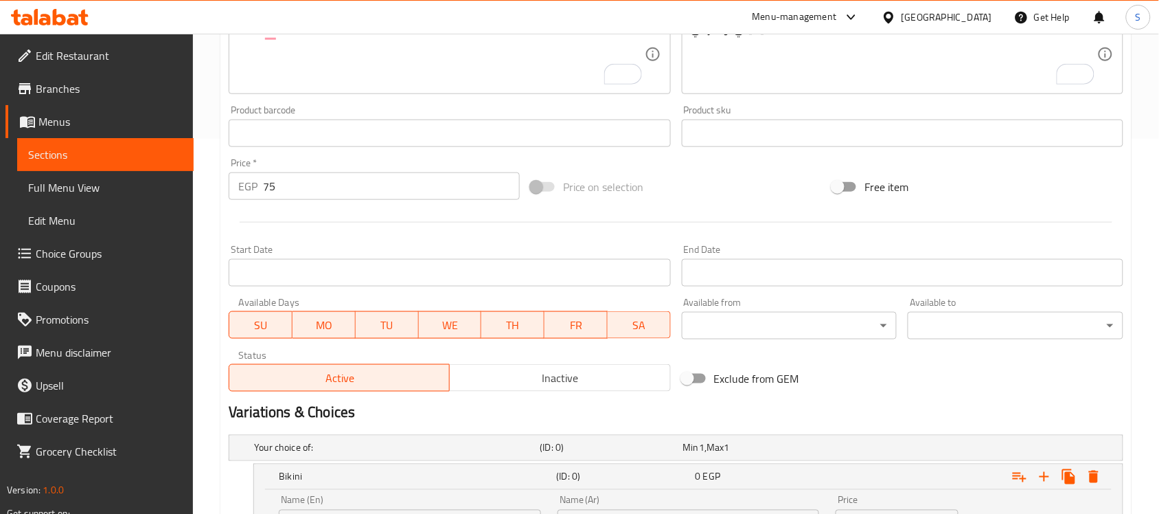
type input "Oriental"
drag, startPoint x: 285, startPoint y: 192, endPoint x: 242, endPoint y: 190, distance: 43.3
click at [242, 190] on div "EGP 75 Price *" at bounding box center [374, 185] width 291 height 27
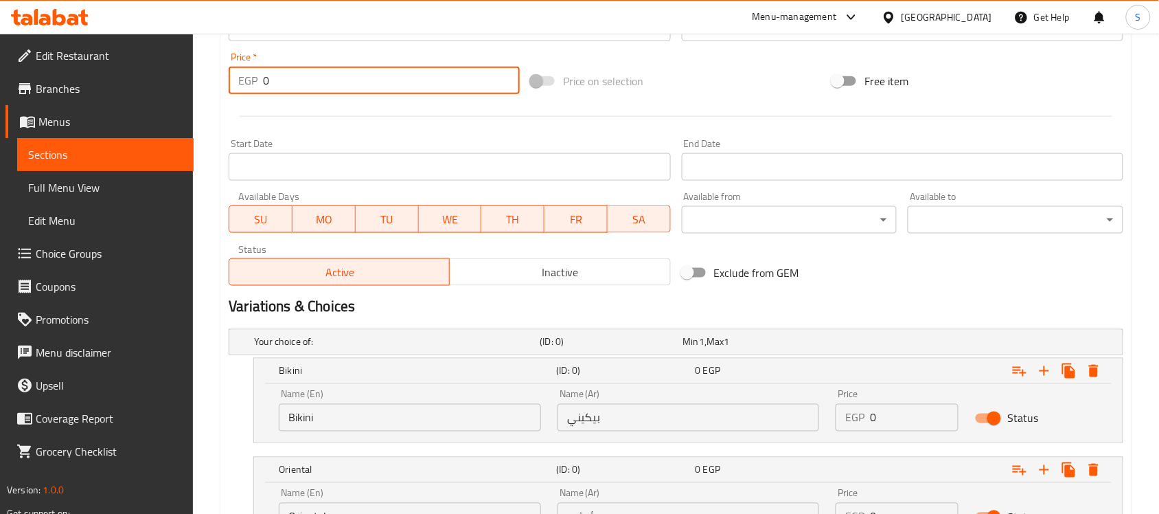
scroll to position [605, 0]
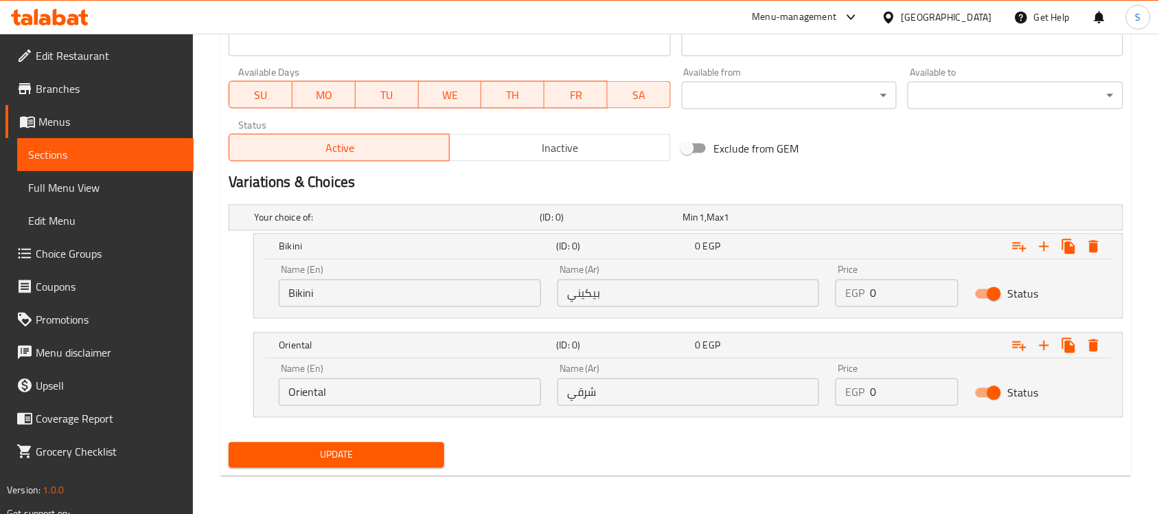
type input "0"
drag, startPoint x: 888, startPoint y: 301, endPoint x: 807, endPoint y: 290, distance: 81.8
click at [807, 290] on div "Name (En) Bikini Name (En) Name (Ar) بيكيني Name (Ar) Price EGP 0 Price Status" at bounding box center [689, 286] width 836 height 58
paste input "75"
type input "75"
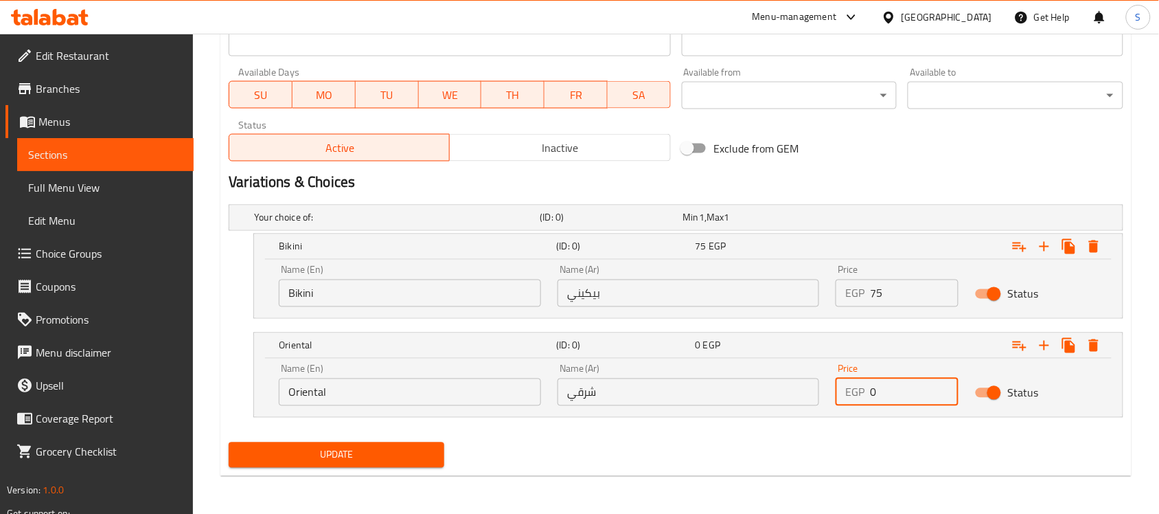
drag, startPoint x: 890, startPoint y: 393, endPoint x: 793, endPoint y: 396, distance: 96.8
click at [793, 396] on div "Name (En) Oriental Name (En) Name (Ar) شرقي Name (Ar) Price EGP 0 Price Status" at bounding box center [689, 385] width 836 height 58
paste input "75"
type input "75"
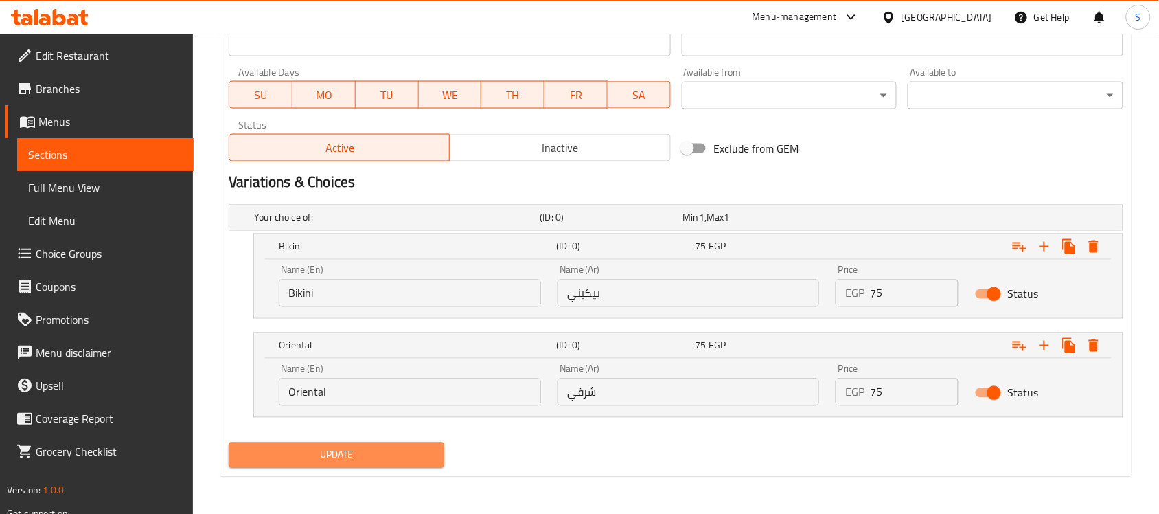
click at [327, 447] on span "Update" at bounding box center [337, 454] width 194 height 17
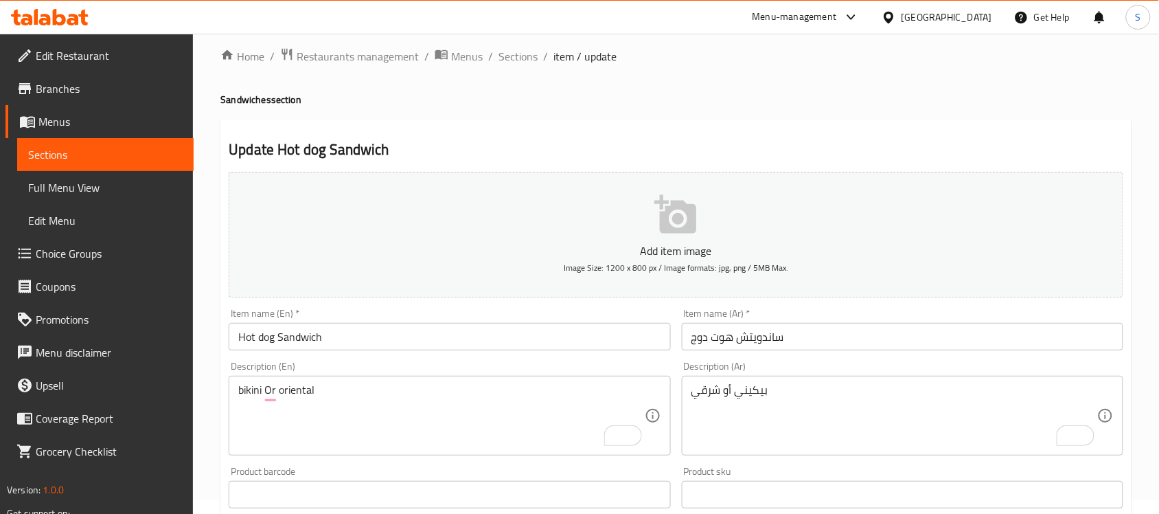
scroll to position [4, 0]
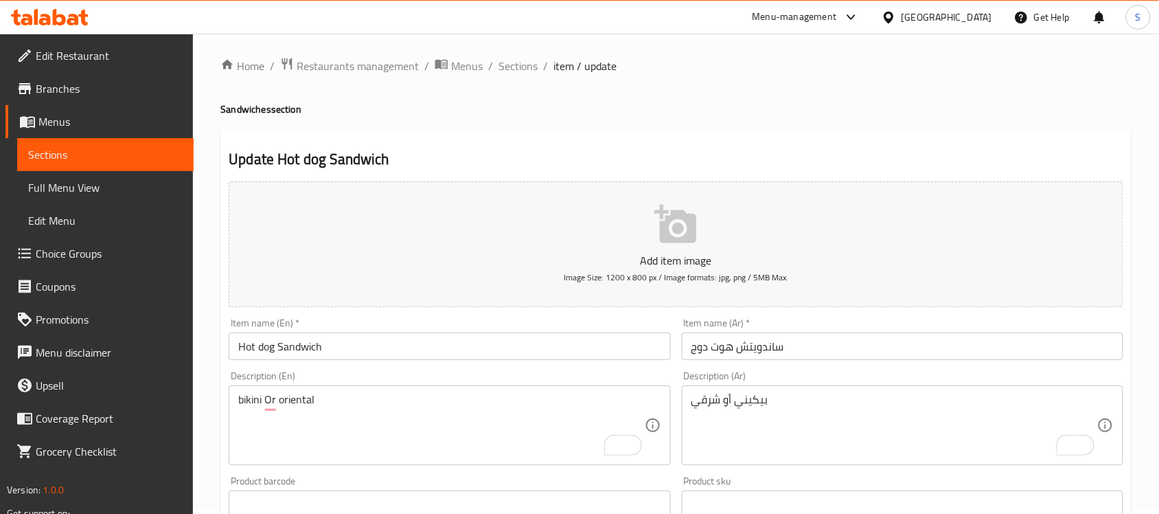
click at [753, 345] on input "ساندويتش هوت دوج" at bounding box center [903, 345] width 442 height 27
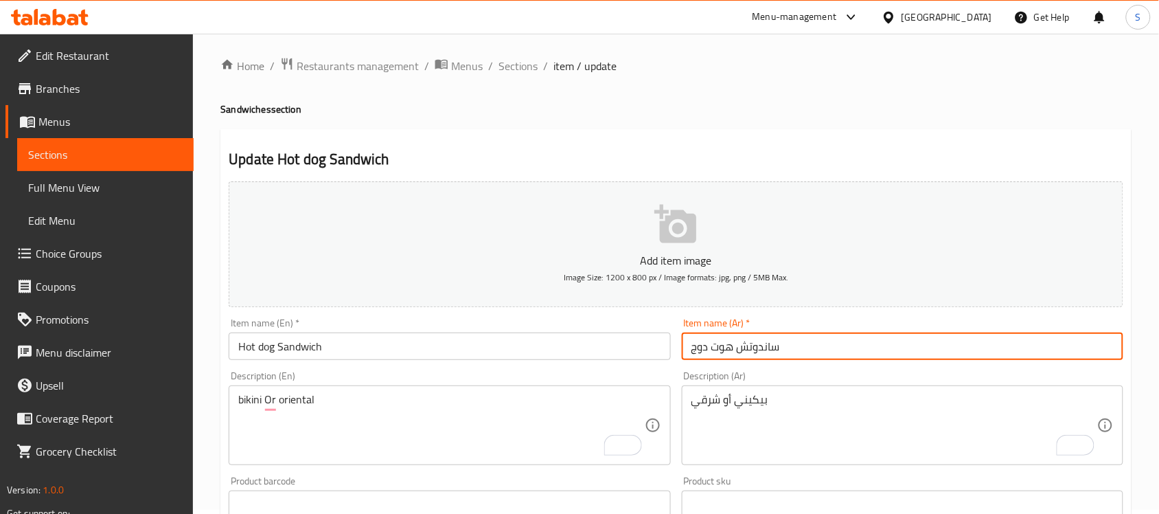
click at [814, 352] on input "ساندوتش هوت دوج" at bounding box center [903, 345] width 442 height 27
type input "ساندوتش هوت دوج"
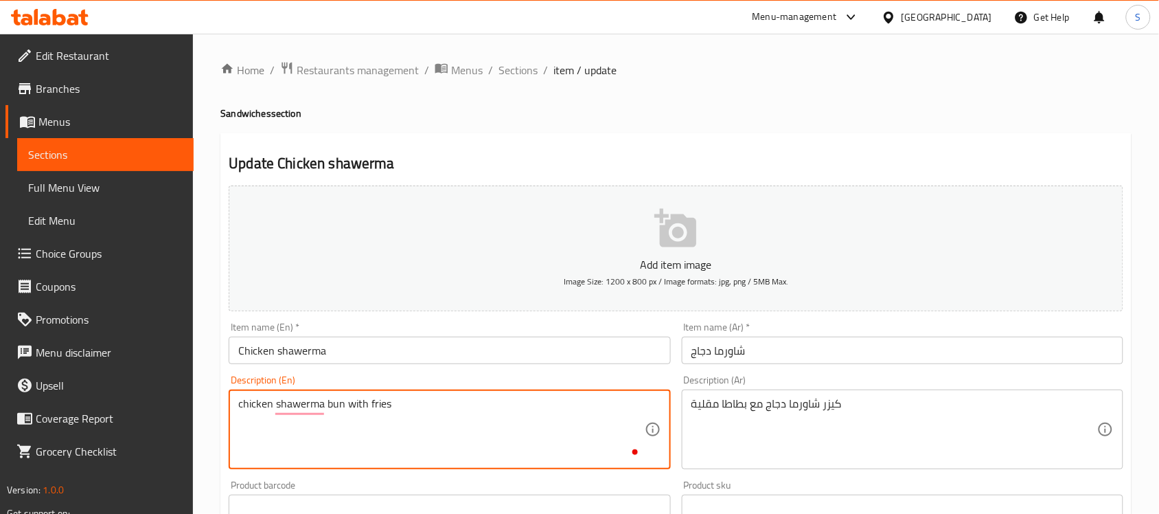
type textarea "chicken shawerma bun with fries"
click at [411, 322] on div "Item name (En)   * Chicken shawerma Item name (En) *" at bounding box center [450, 343] width 442 height 42
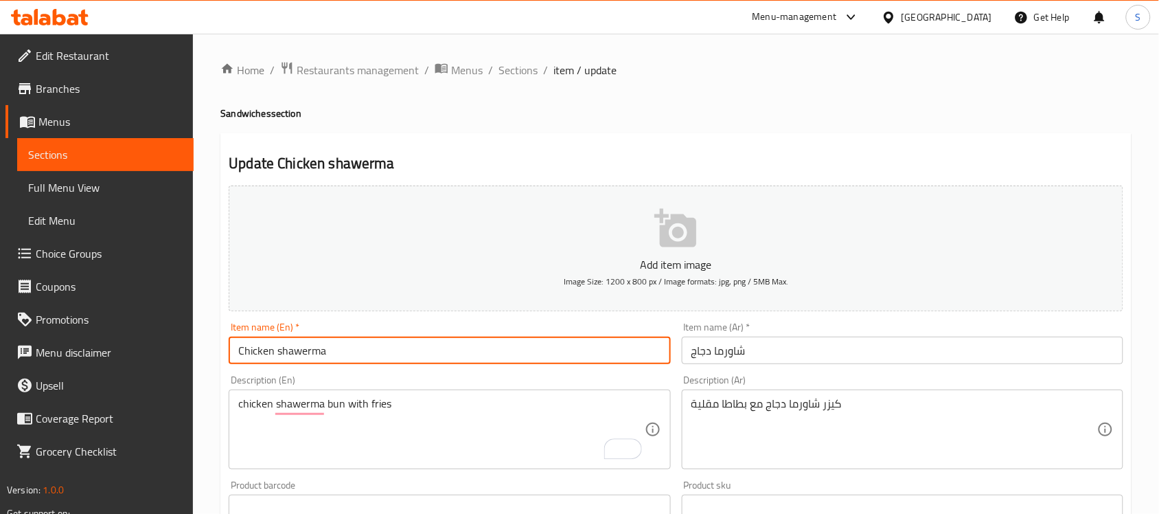
click at [409, 339] on input "Chicken shawerma" at bounding box center [450, 349] width 442 height 27
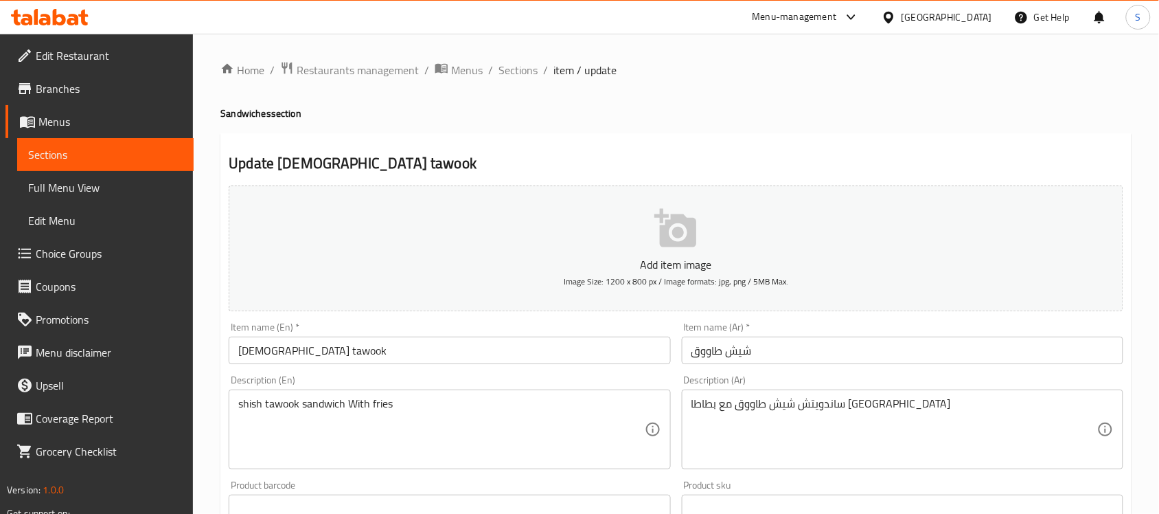
click at [352, 344] on input "[DEMOGRAPHIC_DATA] tawook" at bounding box center [450, 349] width 442 height 27
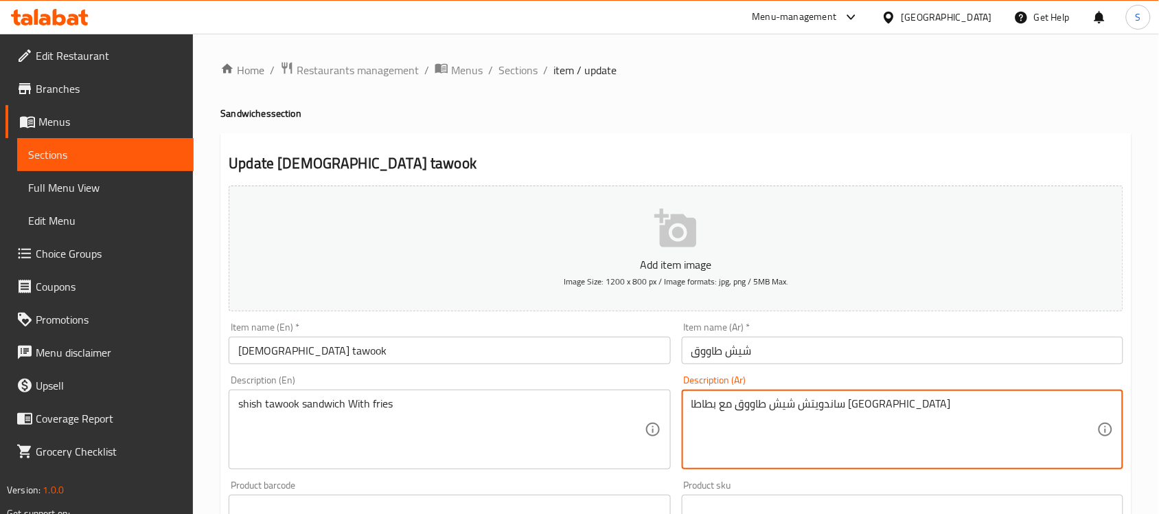
click at [856, 411] on textarea "ساندويتش شيش طاووق مع بطاطا [GEOGRAPHIC_DATA]" at bounding box center [894, 429] width 406 height 65
click at [867, 407] on textarea "ساندويتش شيش طاووق مع بطاطا [GEOGRAPHIC_DATA]" at bounding box center [894, 429] width 406 height 65
click at [695, 357] on input "شيش طاووق" at bounding box center [903, 349] width 442 height 27
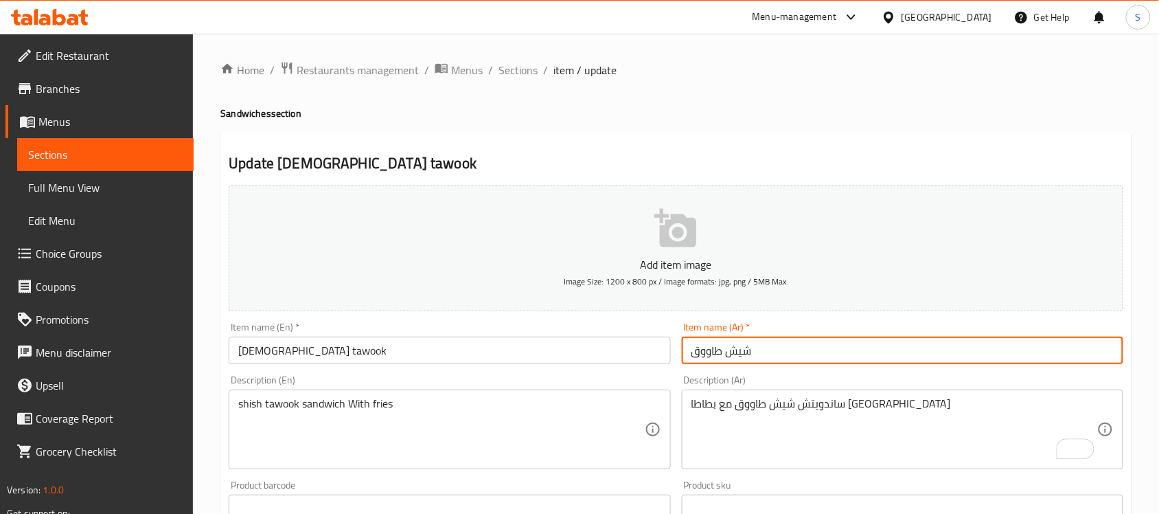
paste input "ساندويتش"
type input "ساندويتش [PERSON_NAME]"
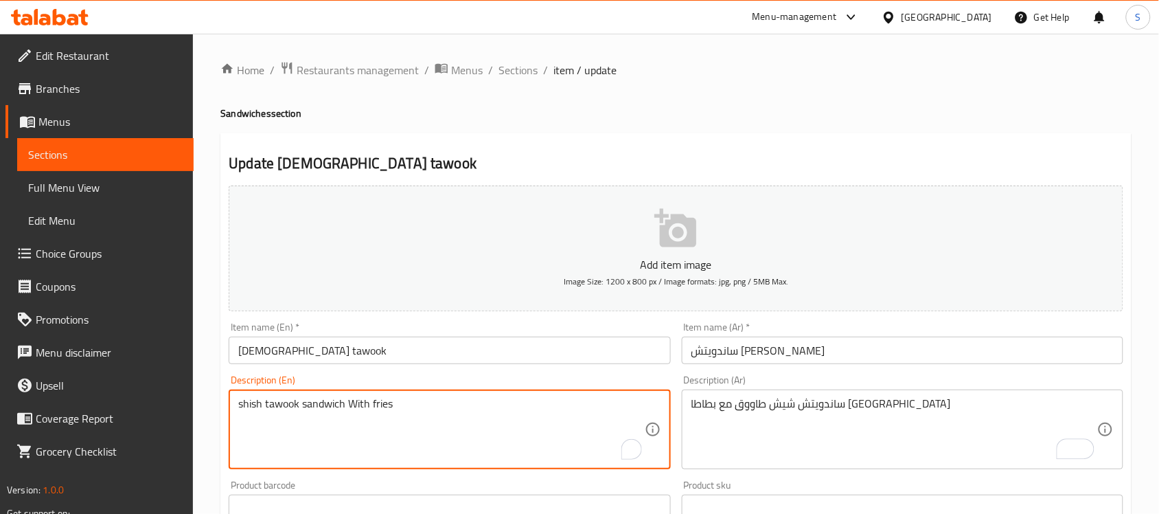
click at [314, 406] on textarea "shish tawook sandwich With fries" at bounding box center [441, 429] width 406 height 65
click at [336, 343] on input "[DEMOGRAPHIC_DATA] tawook" at bounding box center [450, 349] width 442 height 27
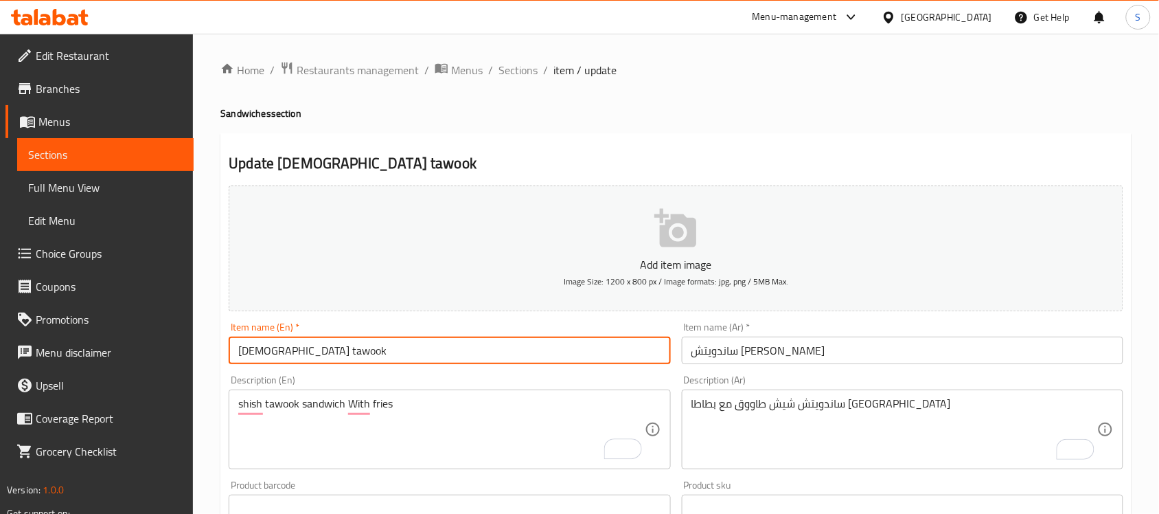
paste input "sandwich"
click at [312, 348] on input "[DEMOGRAPHIC_DATA] tawook sandwich" at bounding box center [450, 349] width 442 height 27
drag, startPoint x: 482, startPoint y: 337, endPoint x: 479, endPoint y: 347, distance: 10.9
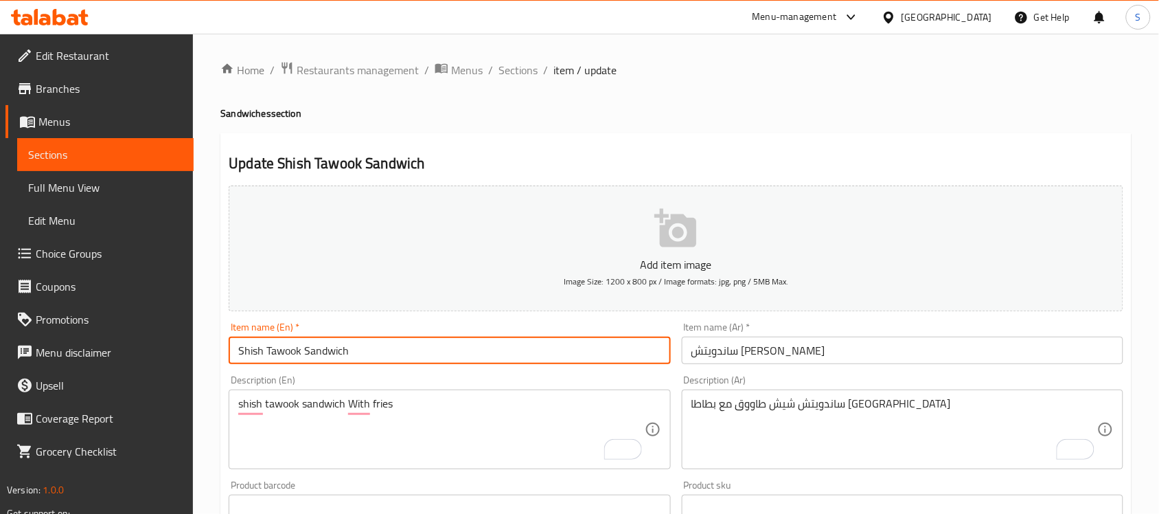
click at [481, 338] on input "Shish Tawook Sandwich" at bounding box center [450, 349] width 442 height 27
click at [479, 347] on input "Shish Tawook Sandwich" at bounding box center [450, 349] width 442 height 27
type input "Shish Tawook Sandwich"
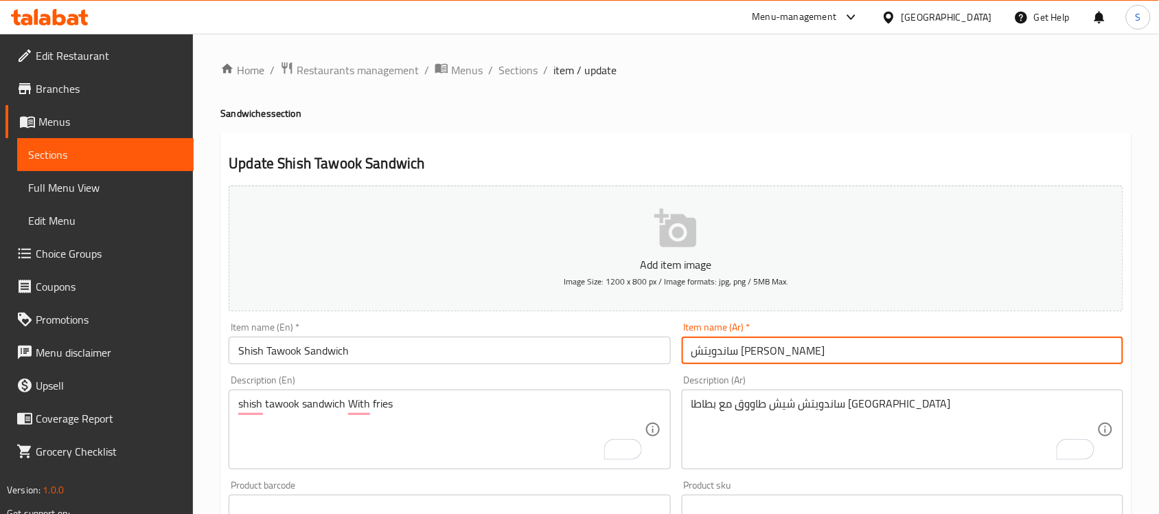
click at [769, 348] on input "ساندويتش [PERSON_NAME]" at bounding box center [903, 349] width 442 height 27
click at [773, 354] on input "ساندويتش [PERSON_NAME]" at bounding box center [903, 349] width 442 height 27
click at [773, 352] on input "ساندويتش [PERSON_NAME]" at bounding box center [903, 349] width 442 height 27
type input "[PERSON_NAME]"
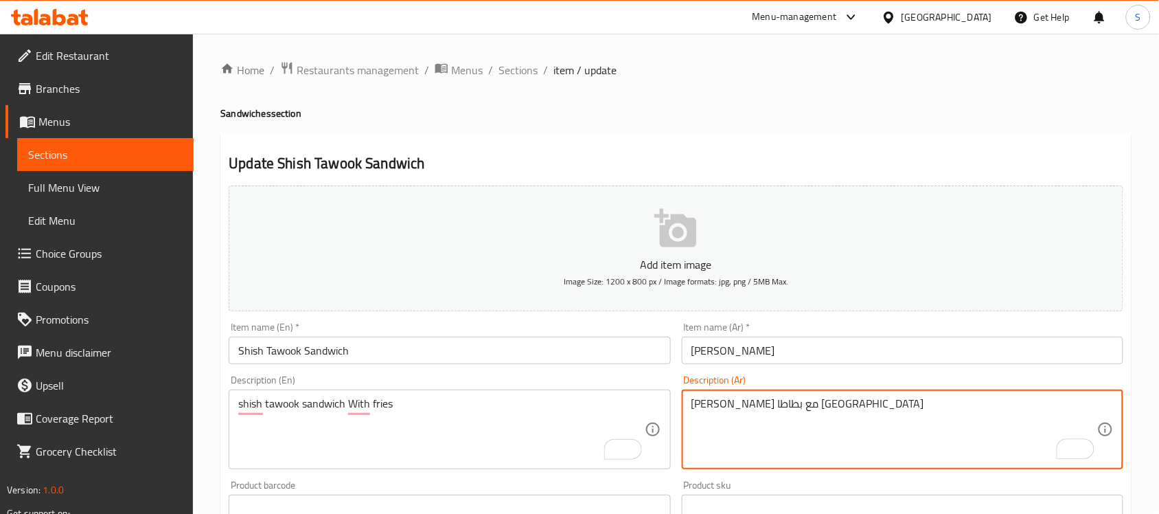
type textarea "ساندوتش شيش طاووق مع بطاطا مقلية"
click at [842, 358] on input "ساندوتش شيش طاووق" at bounding box center [903, 349] width 442 height 27
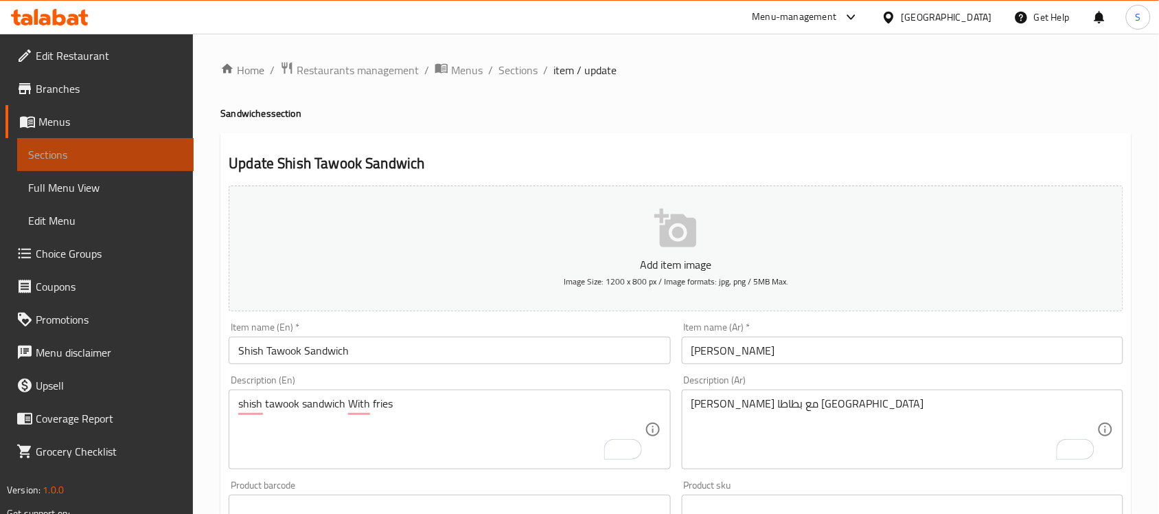
click at [65, 148] on span "Sections" at bounding box center [105, 154] width 155 height 16
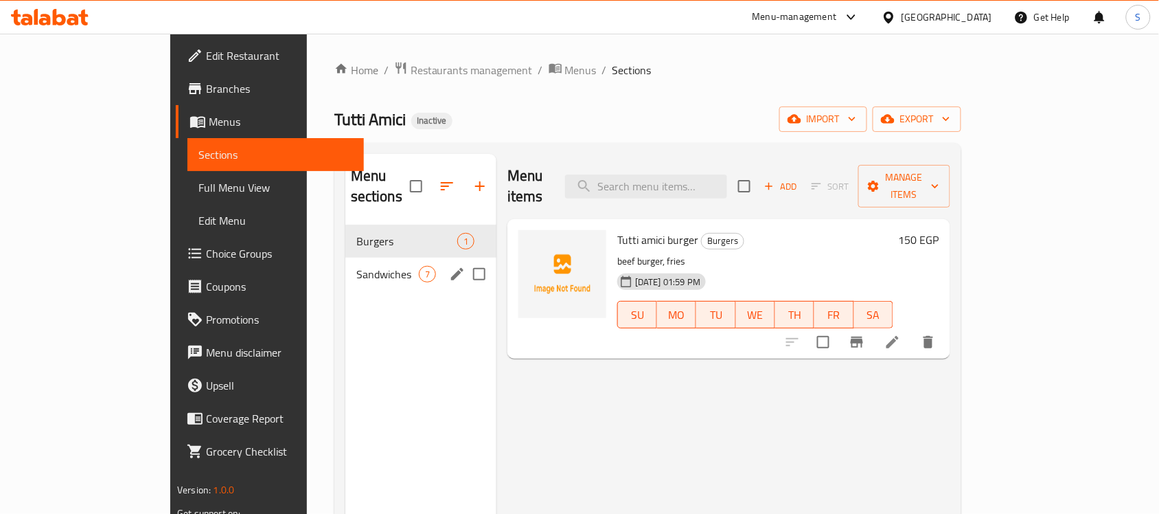
click at [345, 258] on div "Sandwiches 7" at bounding box center [420, 274] width 151 height 33
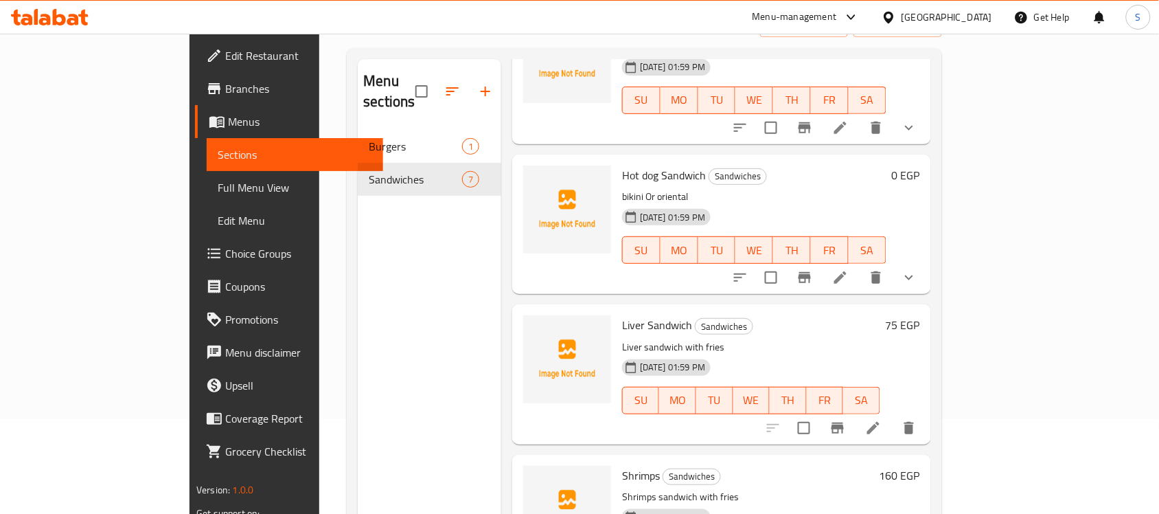
scroll to position [193, 0]
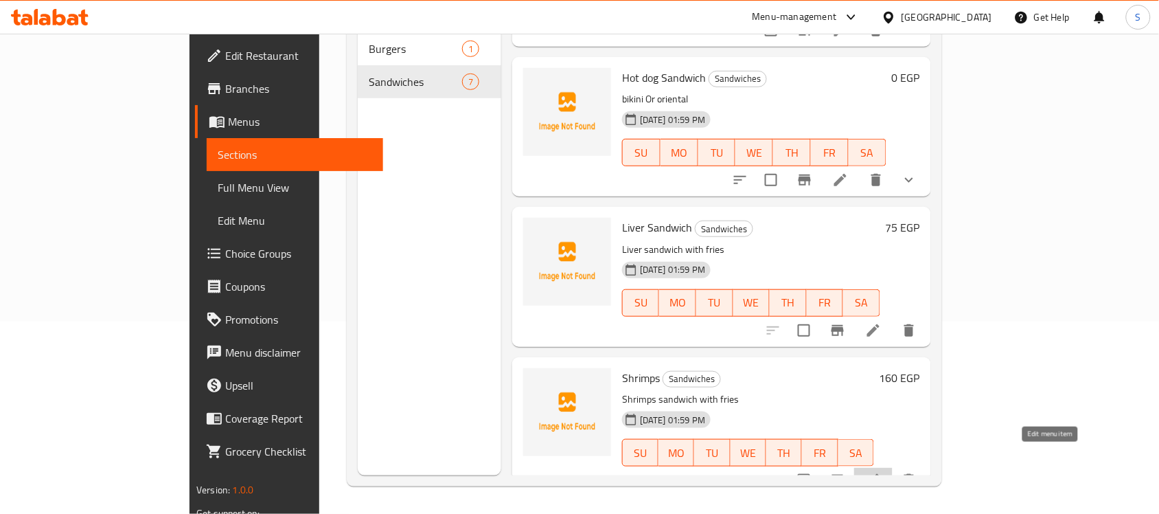
click at [882, 472] on icon at bounding box center [873, 480] width 16 height 16
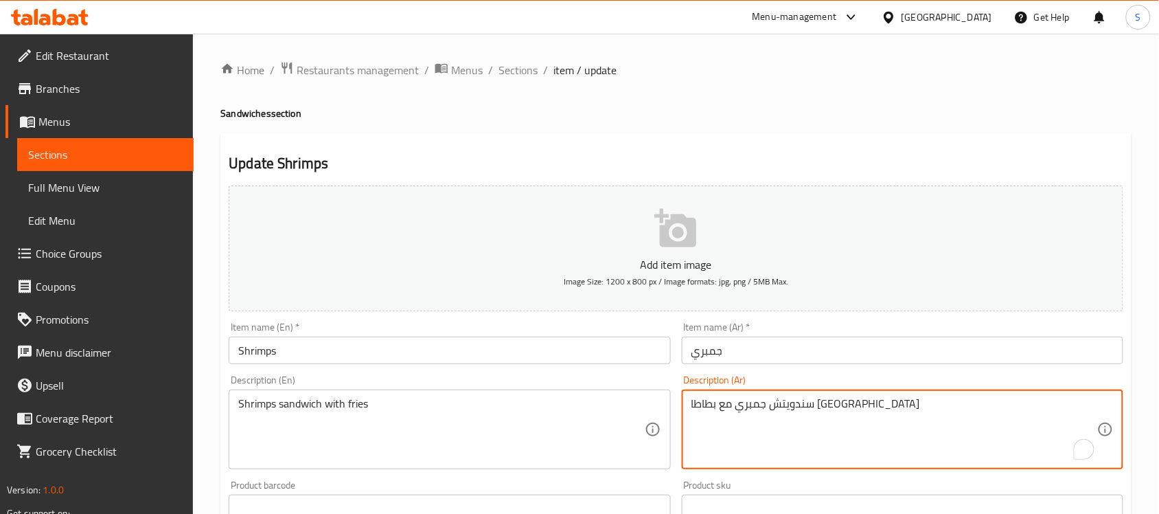
click at [826, 405] on textarea "سندويتش جمبري مع بطاطا مقلية" at bounding box center [894, 429] width 406 height 65
type textarea "ساندوتش جمبري مع بطاطا مقلية"
click at [826, 395] on div "ساندوتش جمبري مع بطاطا مقلية Description (Ar)" at bounding box center [903, 429] width 442 height 80
click at [824, 400] on textarea "ساندوتش جمبري مع بطاطا مقلية" at bounding box center [894, 429] width 406 height 65
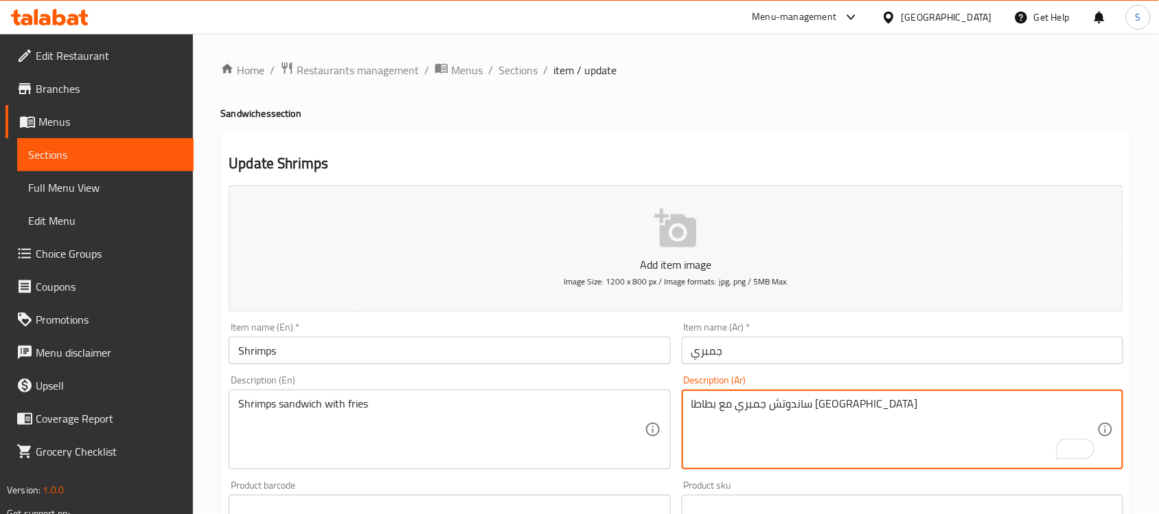
click at [687, 361] on input "جمبري" at bounding box center [903, 349] width 442 height 27
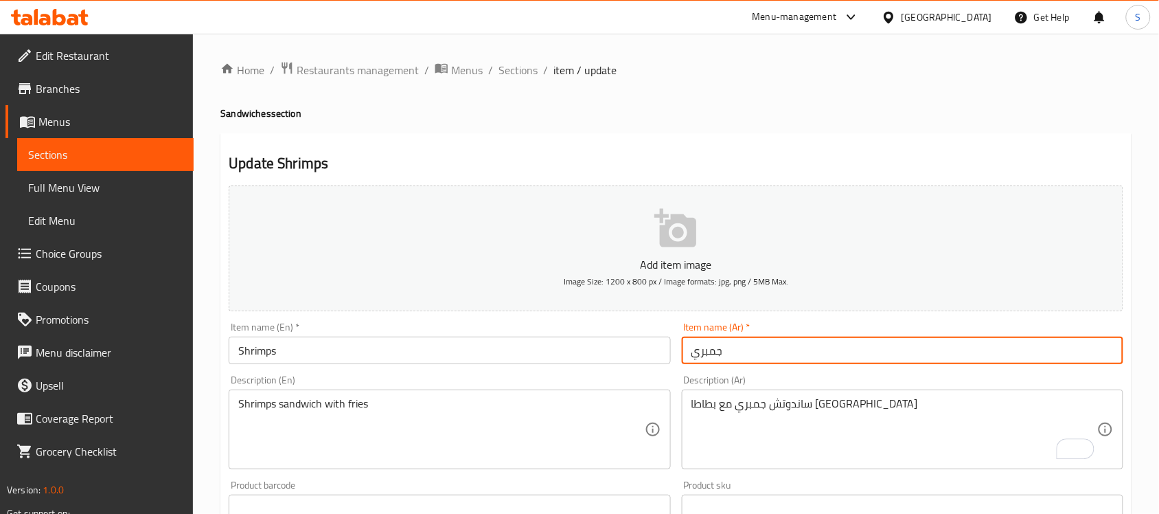
paste input "ساندوتش"
type input "ساندوتش جمبري"
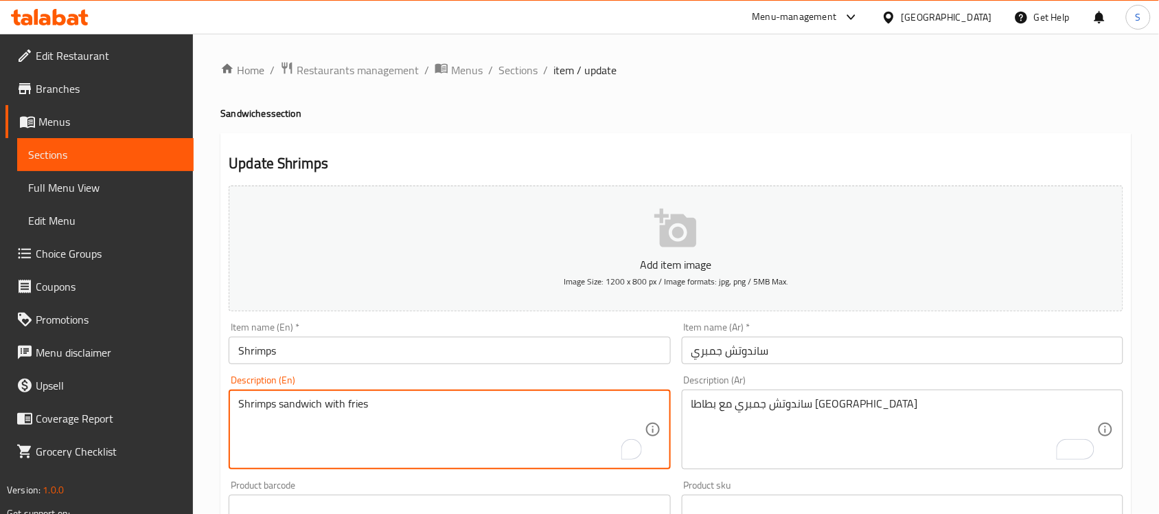
click at [301, 407] on textarea "Shrimps sandwich with fries" at bounding box center [441, 429] width 406 height 65
click at [292, 352] on input "Shrimps" at bounding box center [450, 349] width 442 height 27
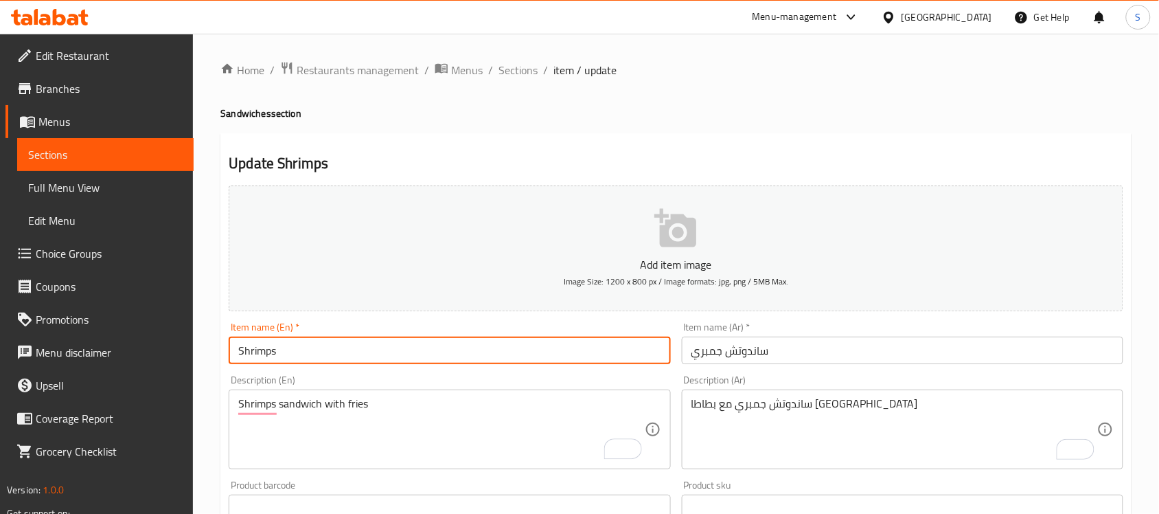
paste input "sandwich"
type input "Shrimps sandwich"
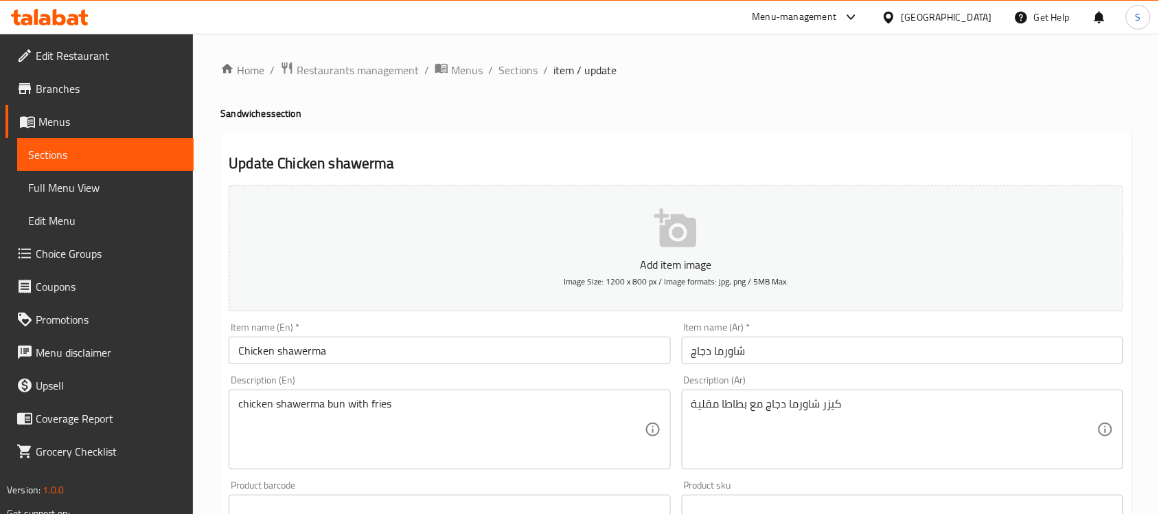
click at [364, 362] on input "Chicken shawerma" at bounding box center [450, 349] width 442 height 27
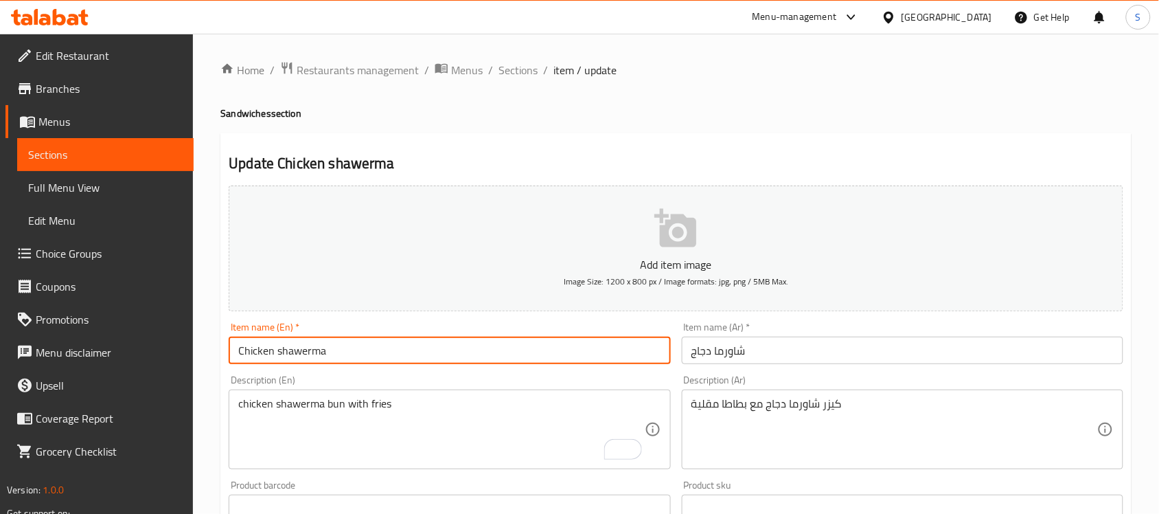
click at [378, 357] on input "Chicken shawerma" at bounding box center [450, 349] width 442 height 27
click at [278, 351] on input "Chicken shawerma Sandwich" at bounding box center [450, 349] width 442 height 27
type input "Chicken Shawerma Sandwich"
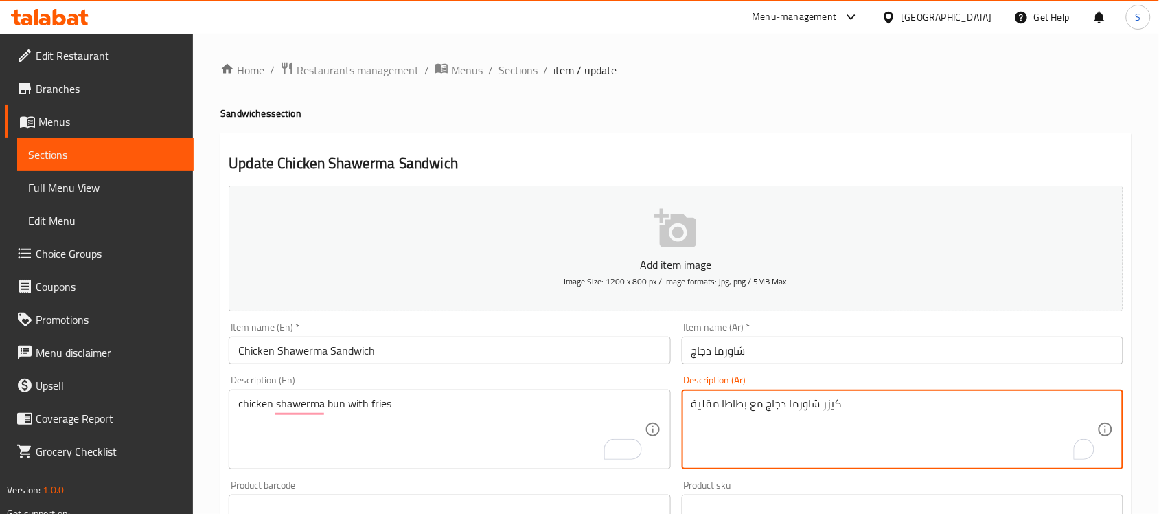
click at [690, 350] on input "شاورما دجاج" at bounding box center [903, 349] width 442 height 27
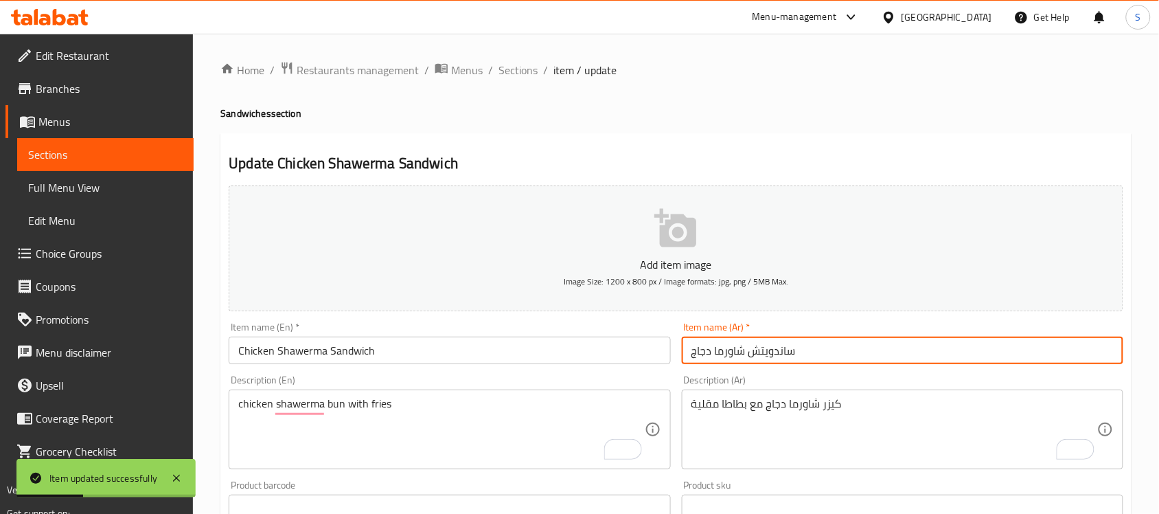
click at [766, 354] on input "ساندويتش شاورما دجاج" at bounding box center [903, 349] width 442 height 27
click at [825, 347] on input "ساندوتش شاورما دجاج" at bounding box center [903, 349] width 442 height 27
type input "ساندوتش شاورما دجاج"
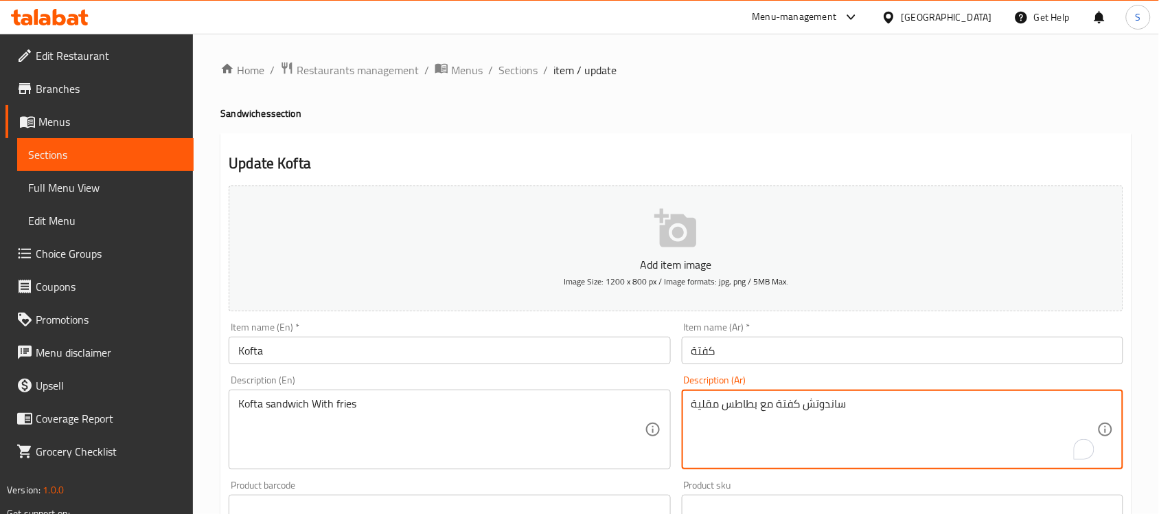
click at [841, 410] on textarea "ساندوتش كفتة مع بطاطس مقلية" at bounding box center [894, 429] width 406 height 65
drag, startPoint x: 690, startPoint y: 348, endPoint x: 683, endPoint y: 385, distance: 37.7
click at [690, 348] on input "كفتة" at bounding box center [903, 349] width 442 height 27
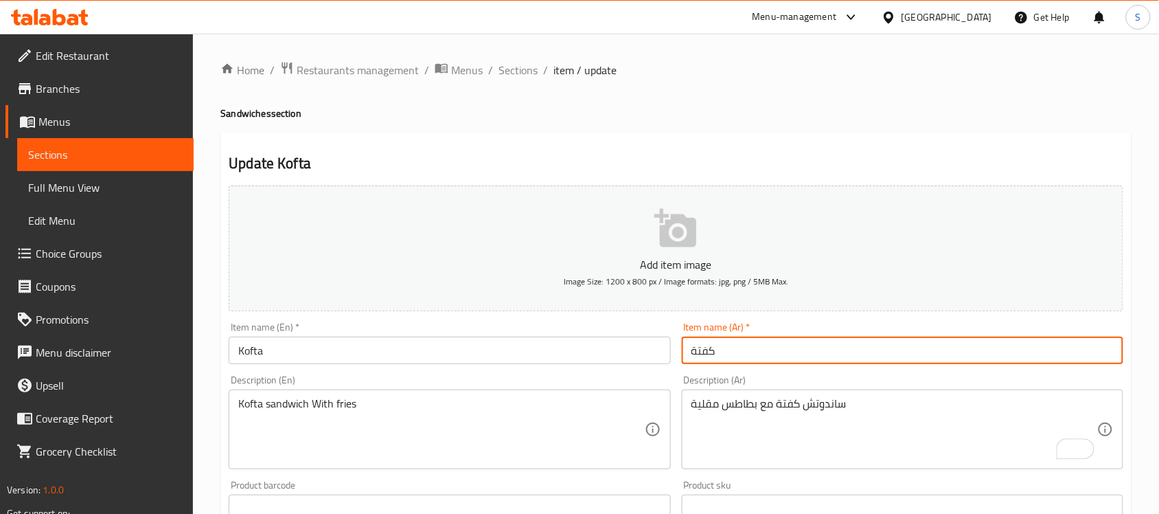
paste input "ساندوتش"
click at [733, 356] on input "ساندوتش كفتة" at bounding box center [903, 349] width 442 height 27
type input "ساندوتش كفتة"
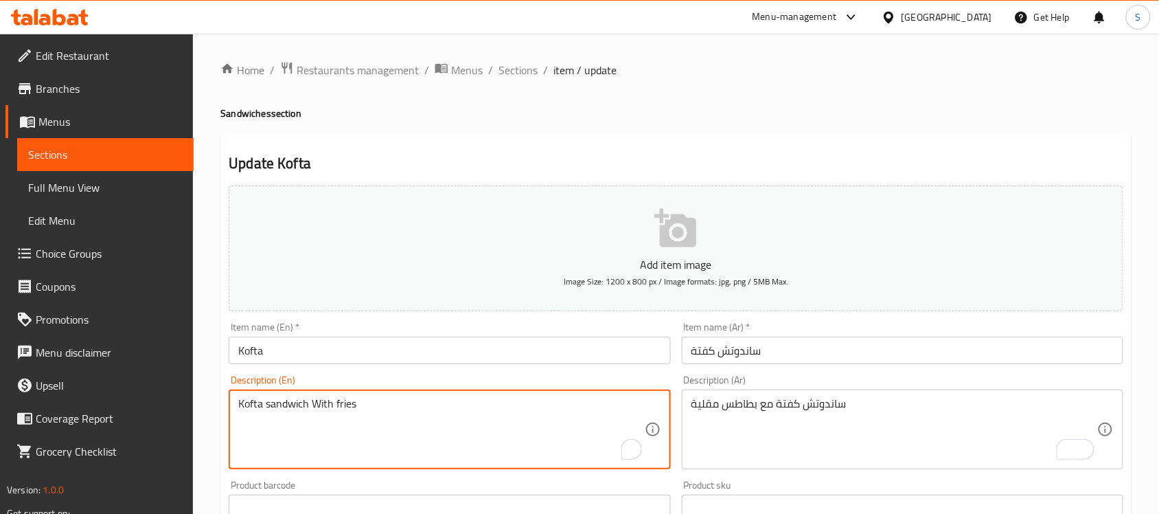
click at [271, 410] on textarea "Kofta sandwich With fries" at bounding box center [441, 429] width 406 height 65
drag, startPoint x: 332, startPoint y: 293, endPoint x: 330, endPoint y: 308, distance: 15.2
click at [330, 308] on button "Add item image Image Size: 1200 x 800 px / Image formats: jpg, png / 5MB Max." at bounding box center [676, 248] width 895 height 126
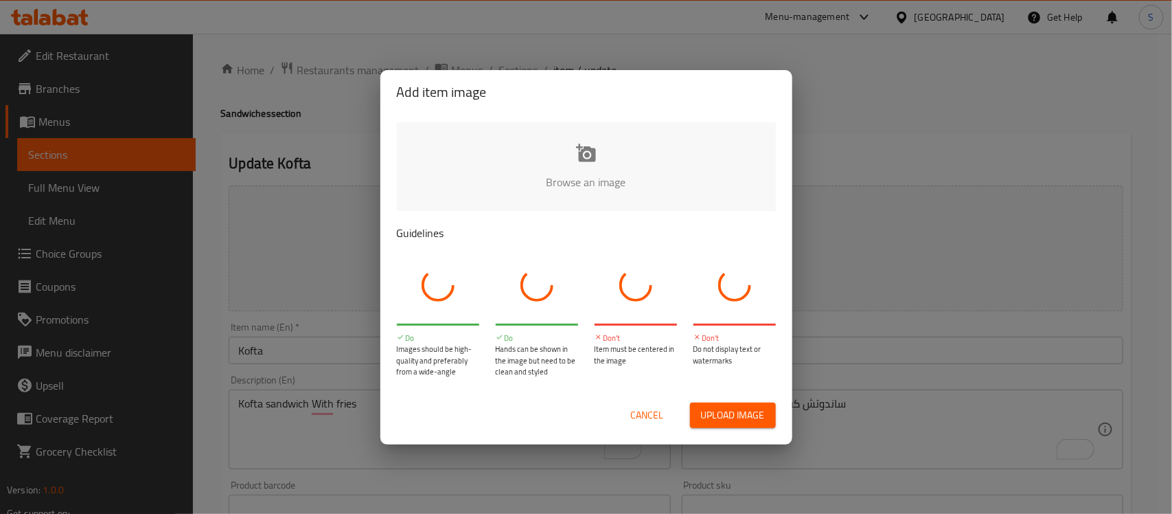
click at [317, 349] on div "Add item image Browse an image Guidelines Do Images should be high-quality and …" at bounding box center [586, 257] width 1172 height 514
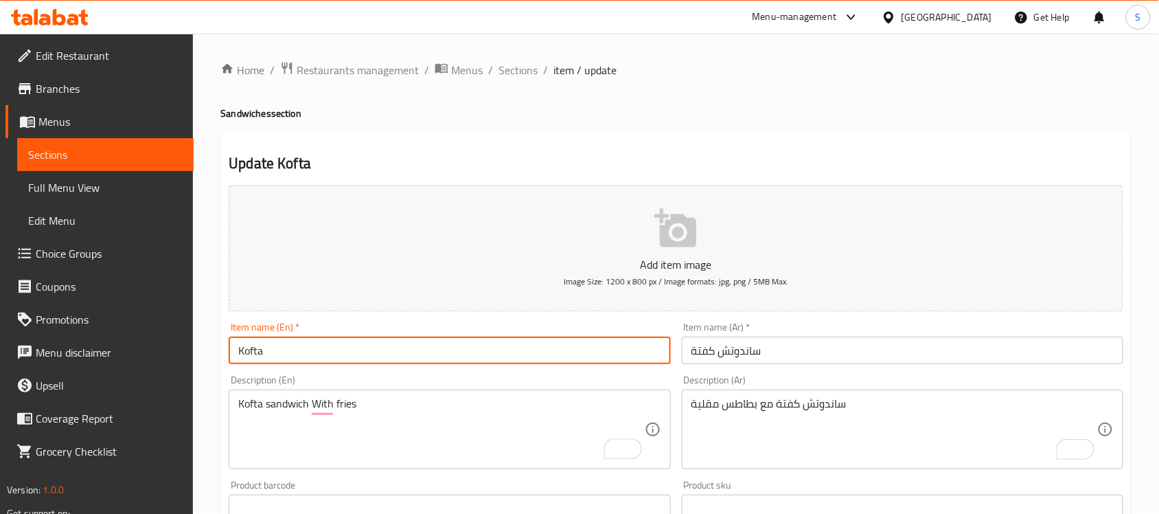
click at [357, 362] on input "Kofta" at bounding box center [450, 349] width 442 height 27
paste input "sandwich"
click at [272, 356] on input "Kofta sandwich" at bounding box center [450, 349] width 442 height 27
type input "Kofta Sandwich"
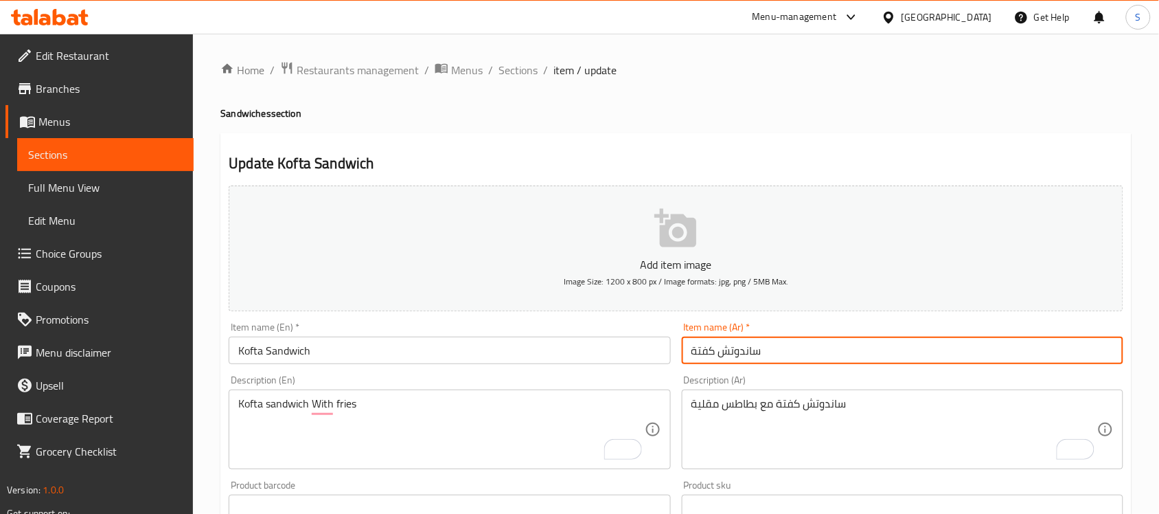
click at [799, 342] on input "ساندوتش كفتة" at bounding box center [903, 349] width 442 height 27
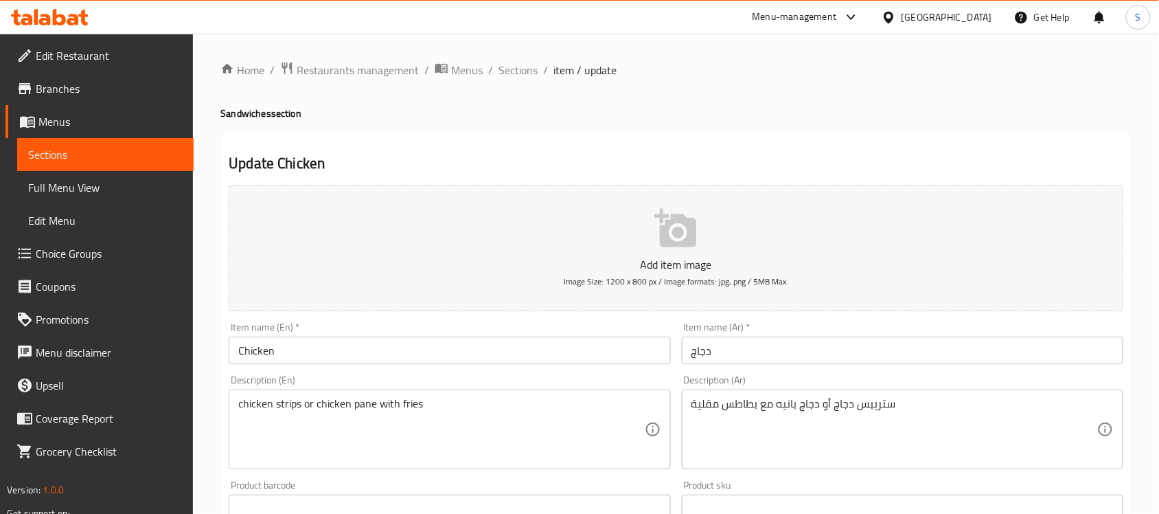
drag, startPoint x: 335, startPoint y: 345, endPoint x: 339, endPoint y: 373, distance: 28.4
click at [335, 345] on input "Chicken" at bounding box center [450, 349] width 442 height 27
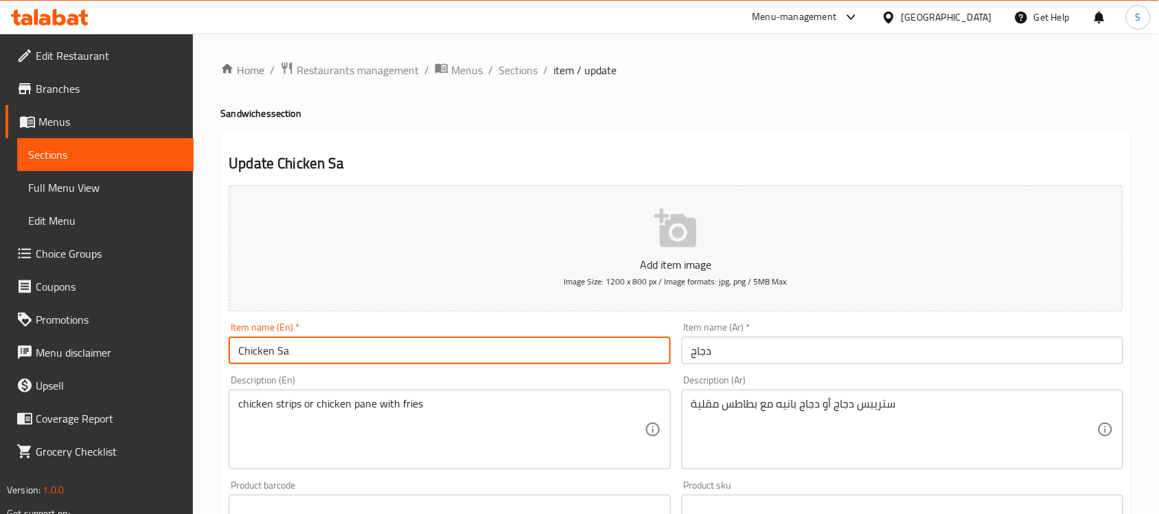
type input "Chicken Sandwich"
click at [756, 352] on input "دجاج" at bounding box center [903, 349] width 442 height 27
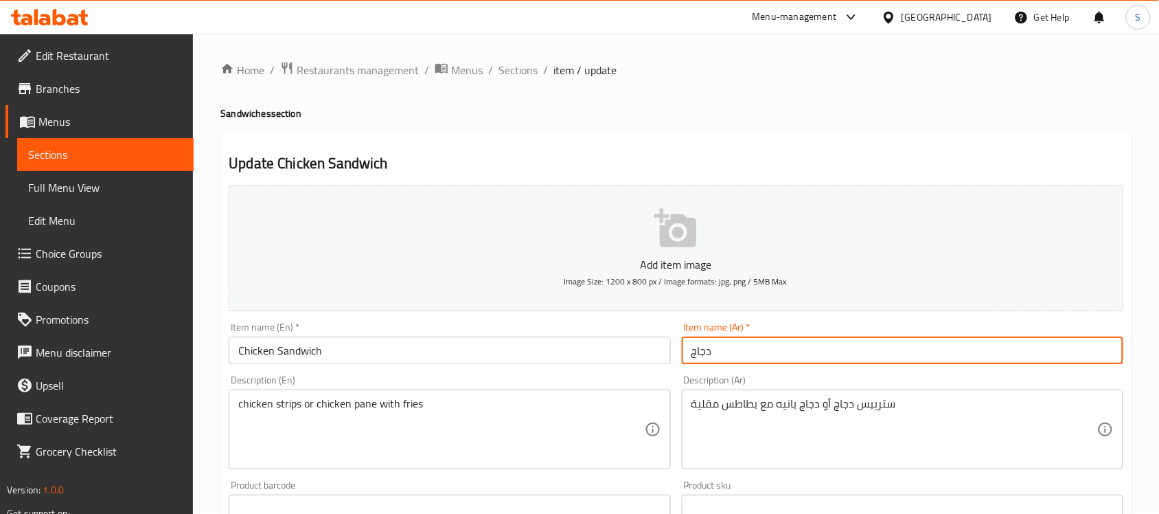
click at [689, 355] on input "دجاج" at bounding box center [903, 349] width 442 height 27
click at [884, 354] on input "ساندويتش دجاج" at bounding box center [903, 349] width 442 height 27
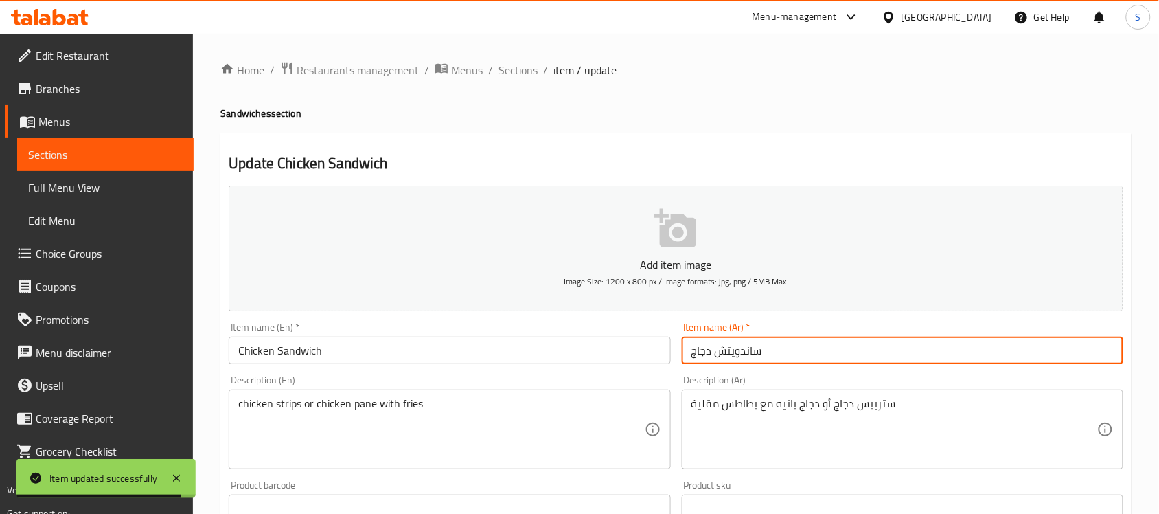
drag, startPoint x: 729, startPoint y: 356, endPoint x: 732, endPoint y: 371, distance: 16.2
click at [729, 356] on input "ساندويتش دجاج" at bounding box center [903, 349] width 442 height 27
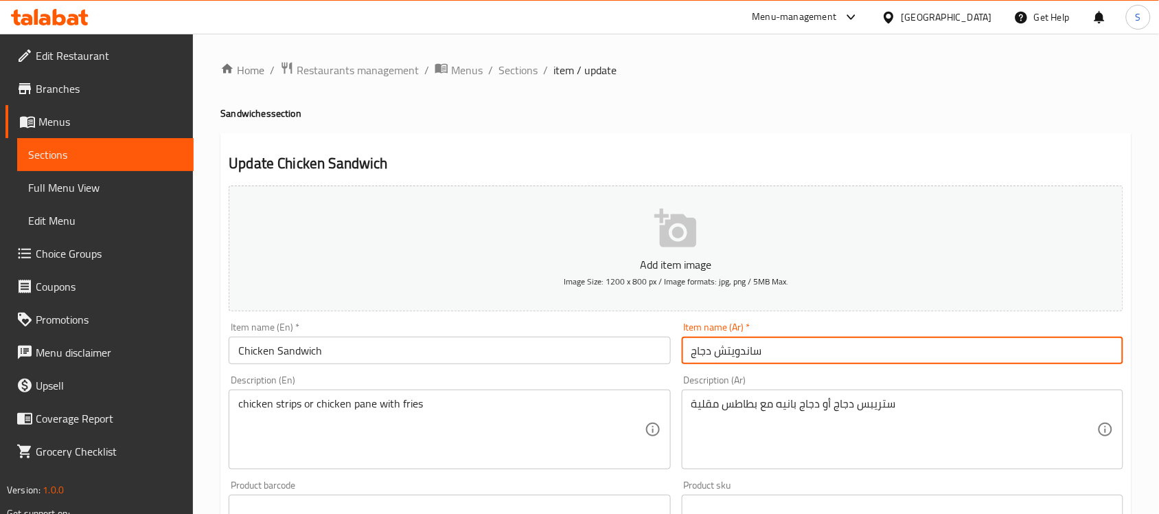
click at [730, 354] on input "ساندويتش دجاج" at bounding box center [903, 349] width 442 height 27
click at [790, 358] on input "ساندوتش دجاج" at bounding box center [903, 349] width 442 height 27
type input "ساندوتش دجاج"
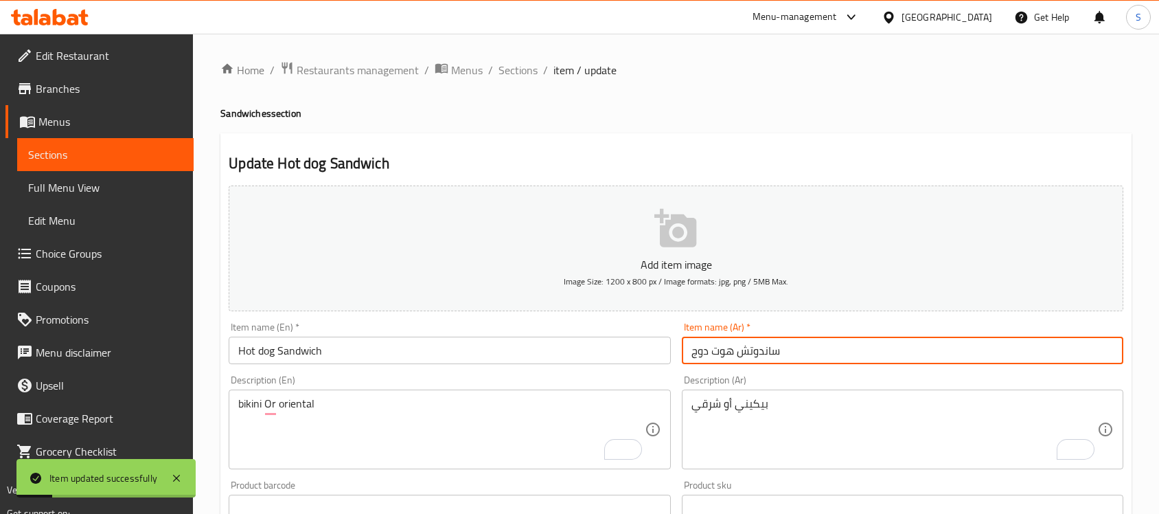
scroll to position [4, 0]
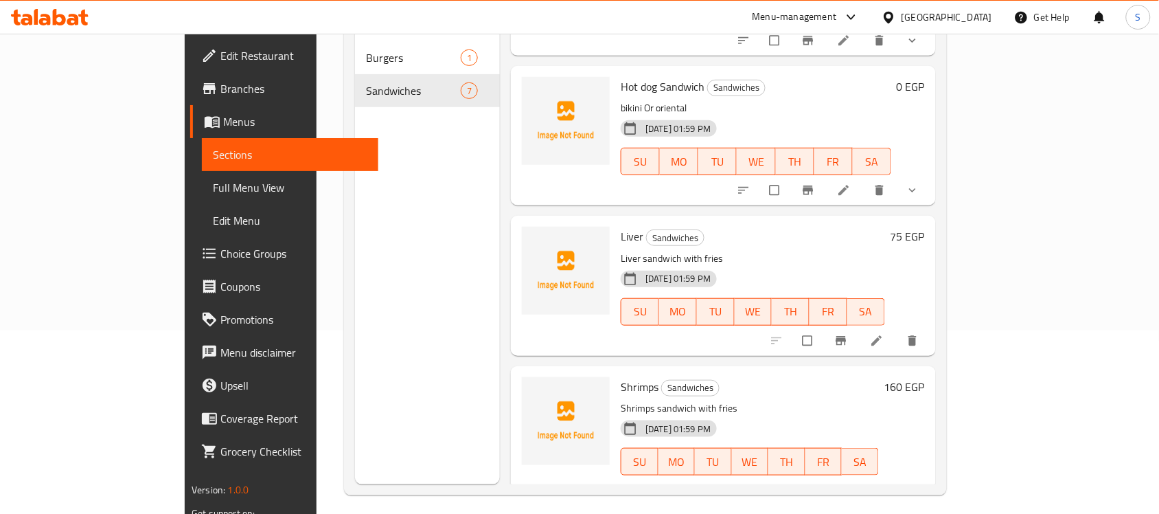
scroll to position [193, 0]
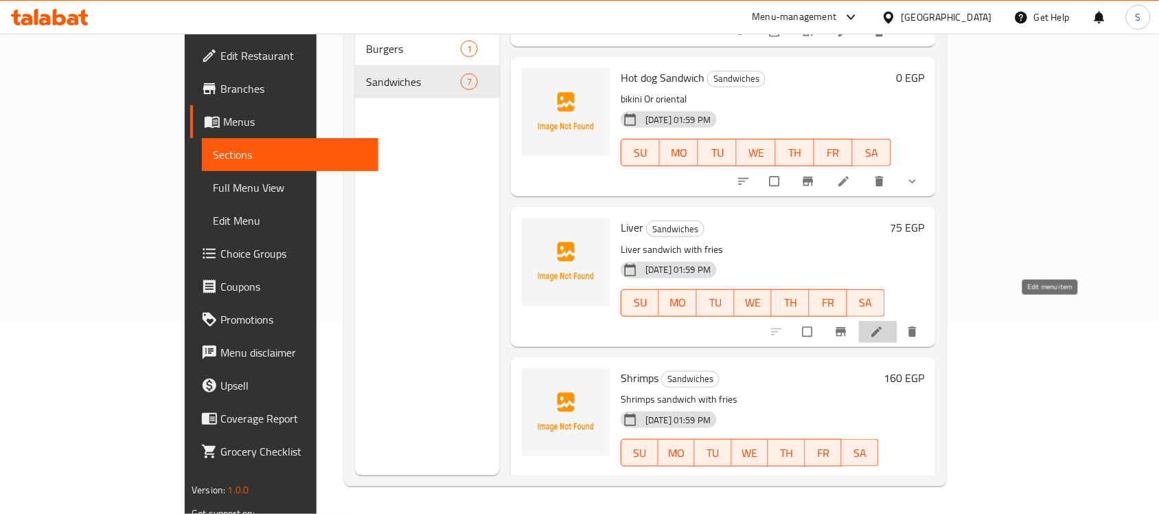
click at [882, 326] on icon at bounding box center [876, 331] width 10 height 10
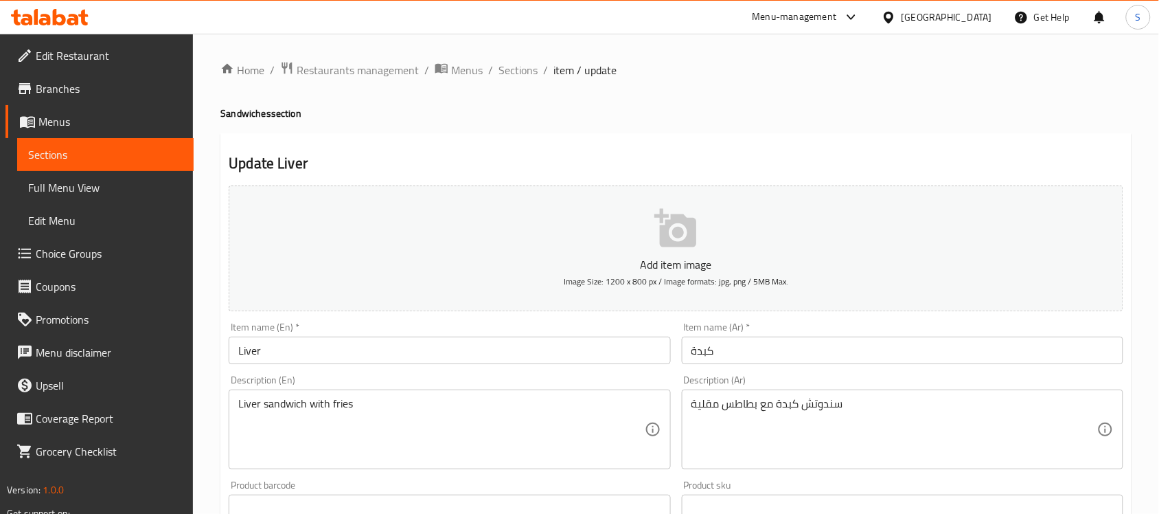
click at [320, 332] on div "Item name (En)   * Liver Item name (En) *" at bounding box center [450, 343] width 442 height 42
click at [315, 348] on input "Liver" at bounding box center [450, 349] width 442 height 27
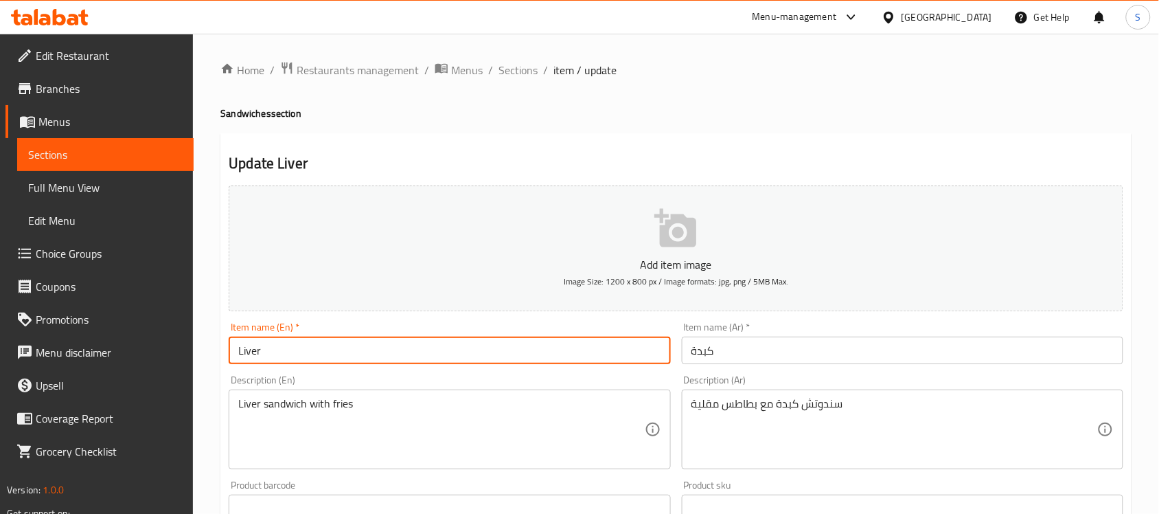
type input "Liver Sandwich"
click at [690, 347] on input "كبدة" at bounding box center [903, 349] width 442 height 27
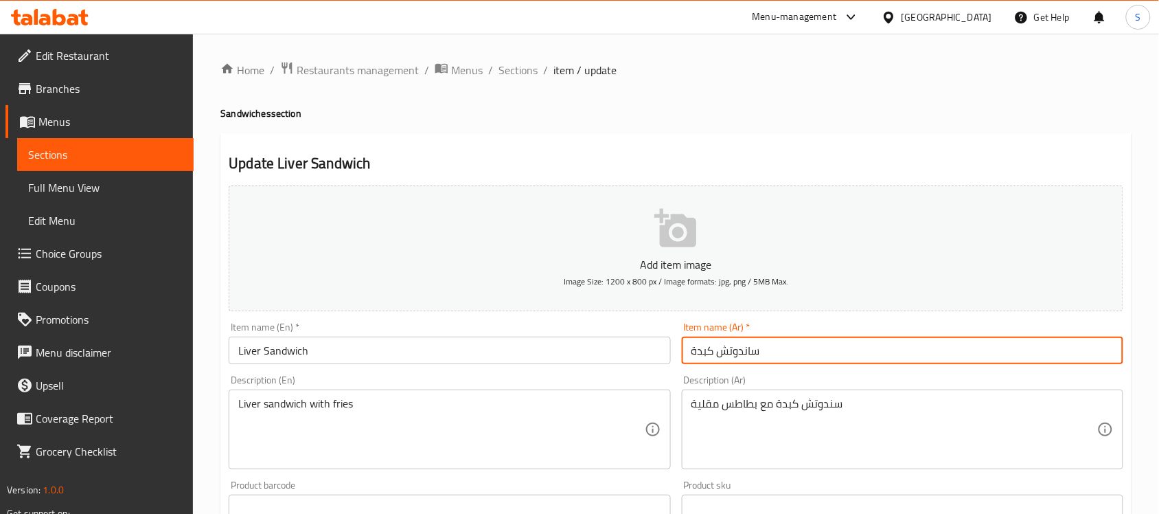
type input "ساندوتش كبدة"
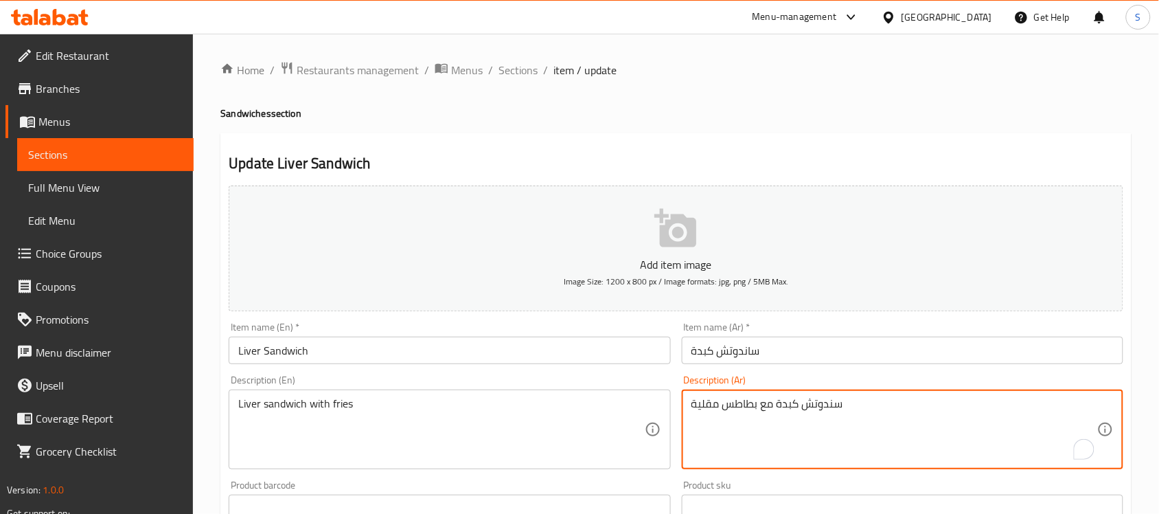
click at [835, 411] on textarea "سندوتش كبدة مع بطاطس مقلية" at bounding box center [894, 429] width 406 height 65
type textarea "ساندوتش كبدة مع بطاطس مقلية"
click at [812, 352] on input "ساندوتش كبدة" at bounding box center [903, 349] width 442 height 27
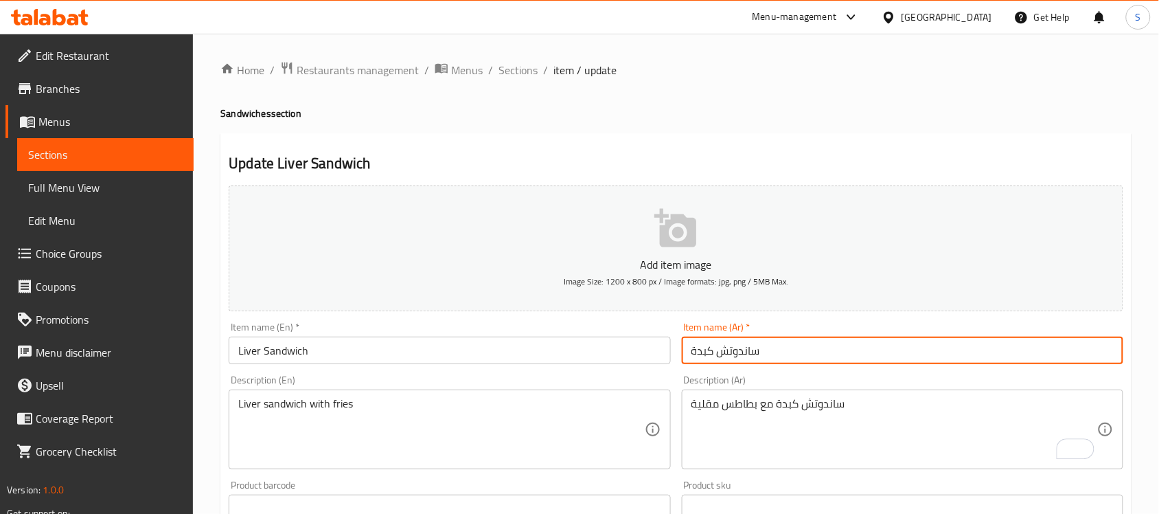
click at [472, 371] on div "Description (En) Liver sandwich with fries Description (En)" at bounding box center [449, 421] width 453 height 105
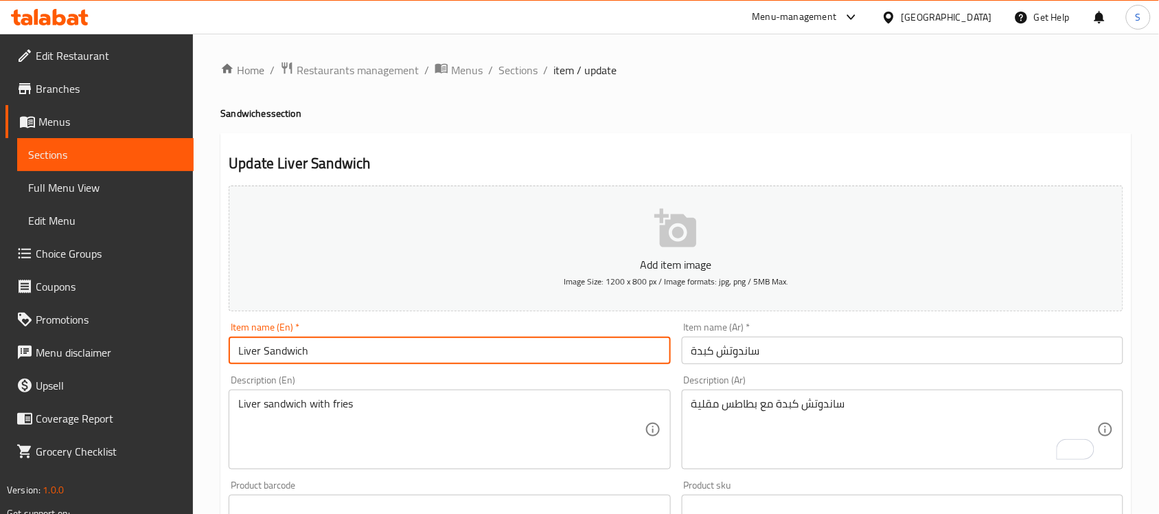
click at [471, 362] on input "Liver Sandwich" at bounding box center [450, 349] width 442 height 27
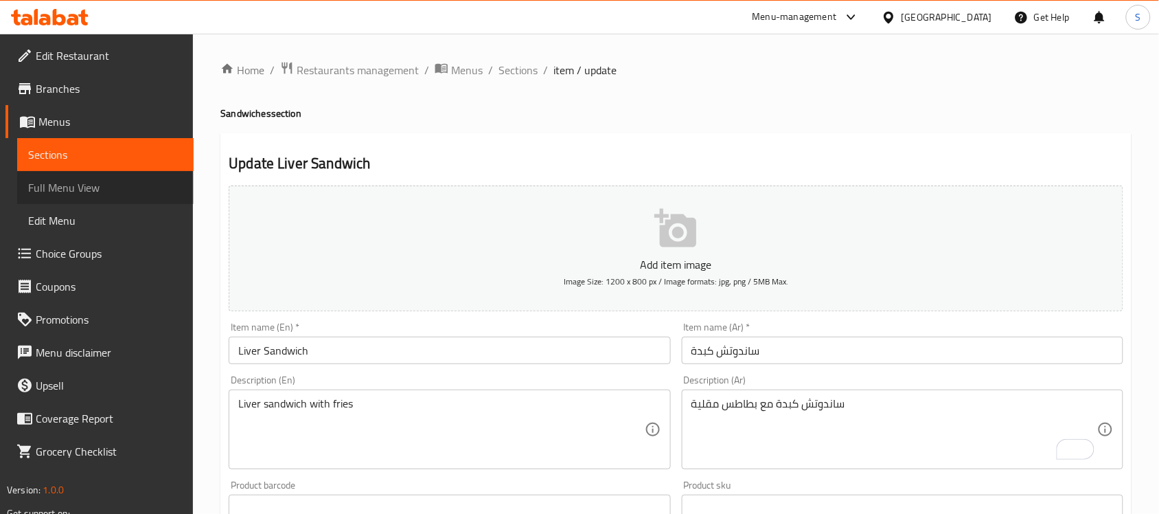
click at [91, 192] on span "Full Menu View" at bounding box center [105, 187] width 155 height 16
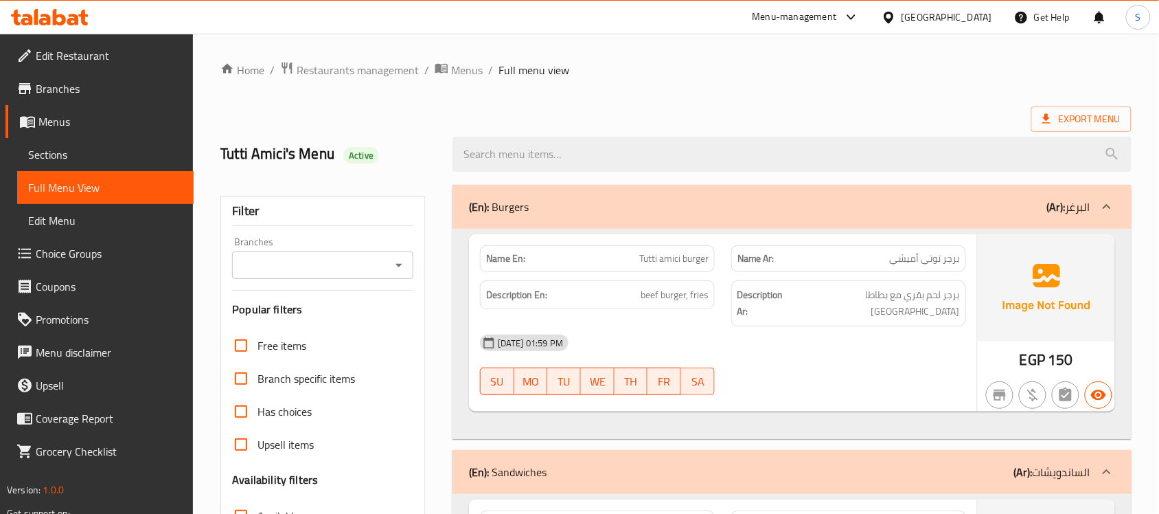
click at [80, 149] on span "Sections" at bounding box center [105, 154] width 155 height 16
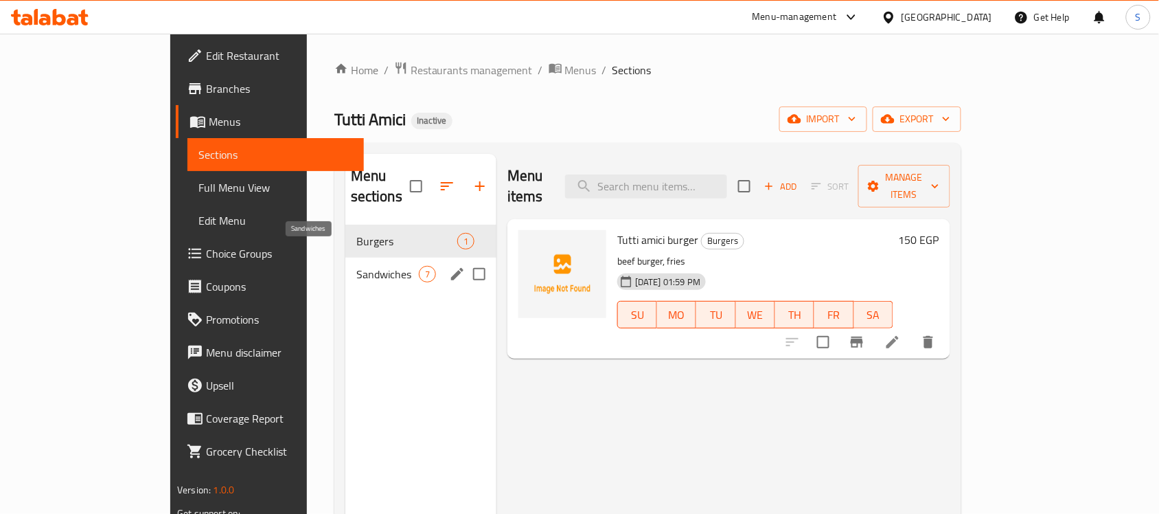
click at [356, 266] on span "Sandwiches" at bounding box center [387, 274] width 62 height 16
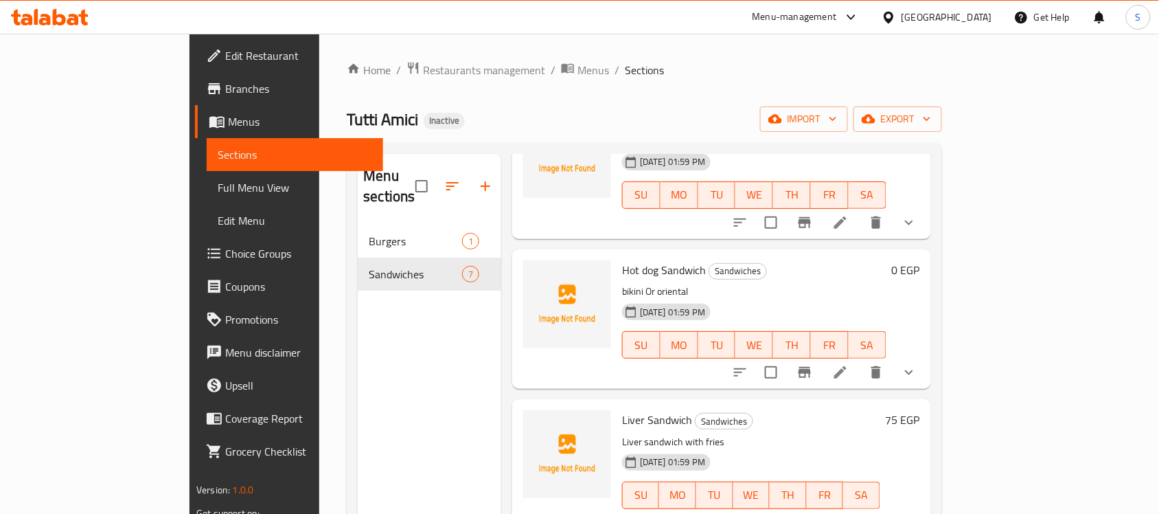
scroll to position [193, 0]
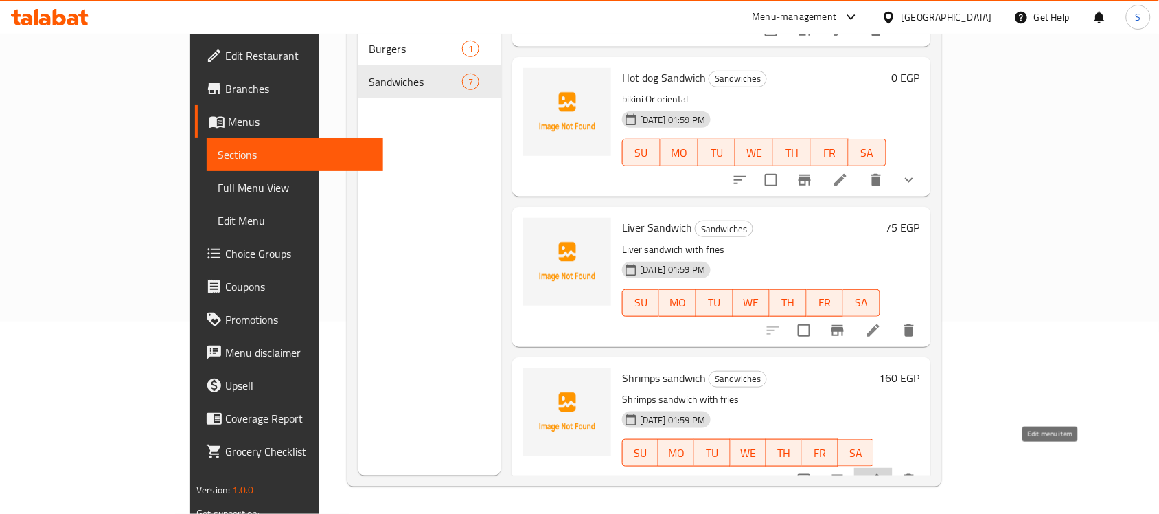
click at [882, 472] on icon at bounding box center [873, 480] width 16 height 16
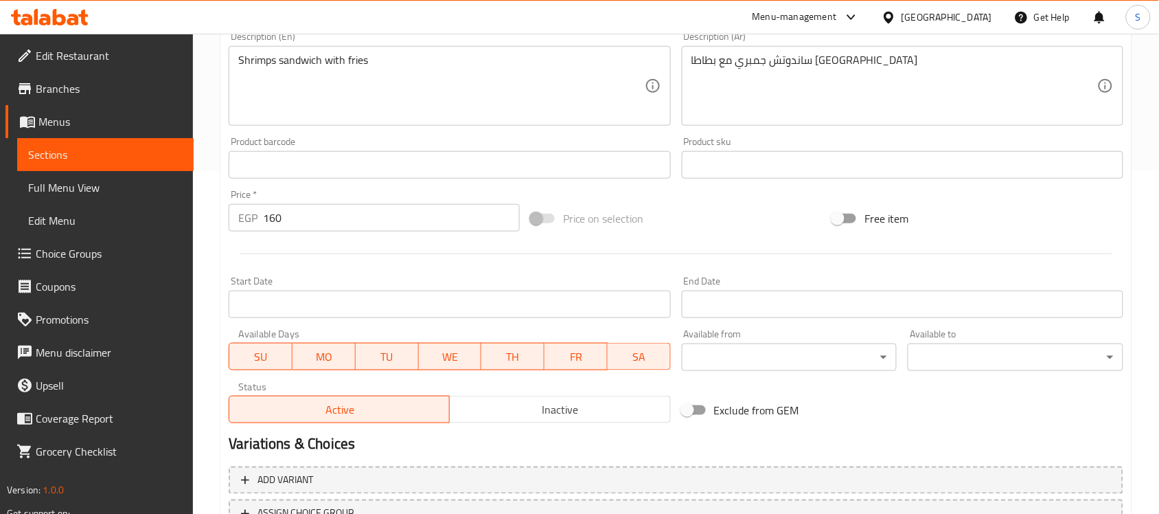
scroll to position [258, 0]
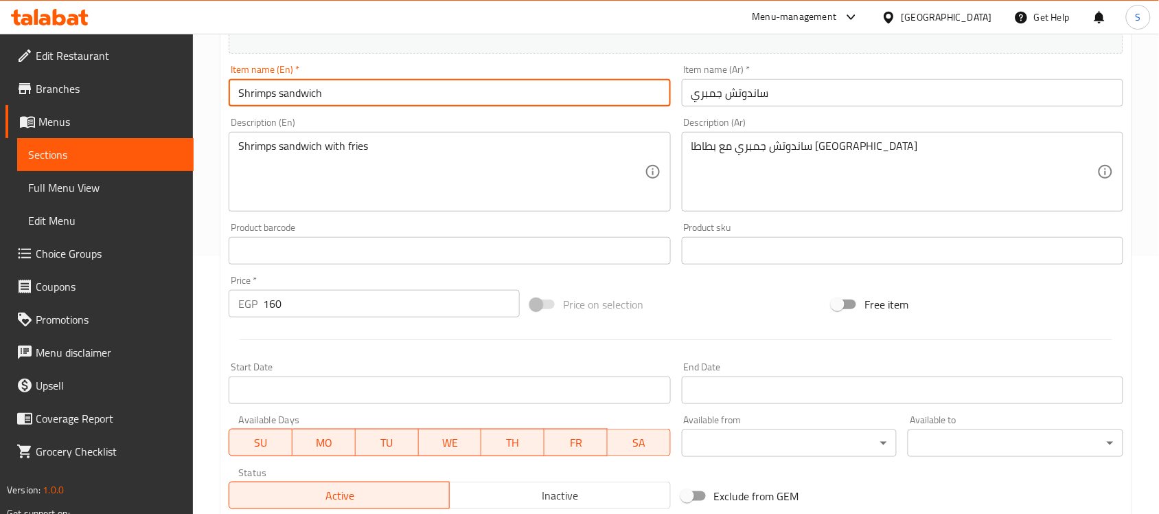
click at [279, 96] on input "Shrimps sandwich" at bounding box center [450, 92] width 442 height 27
type input "Shrimps Sandwich"
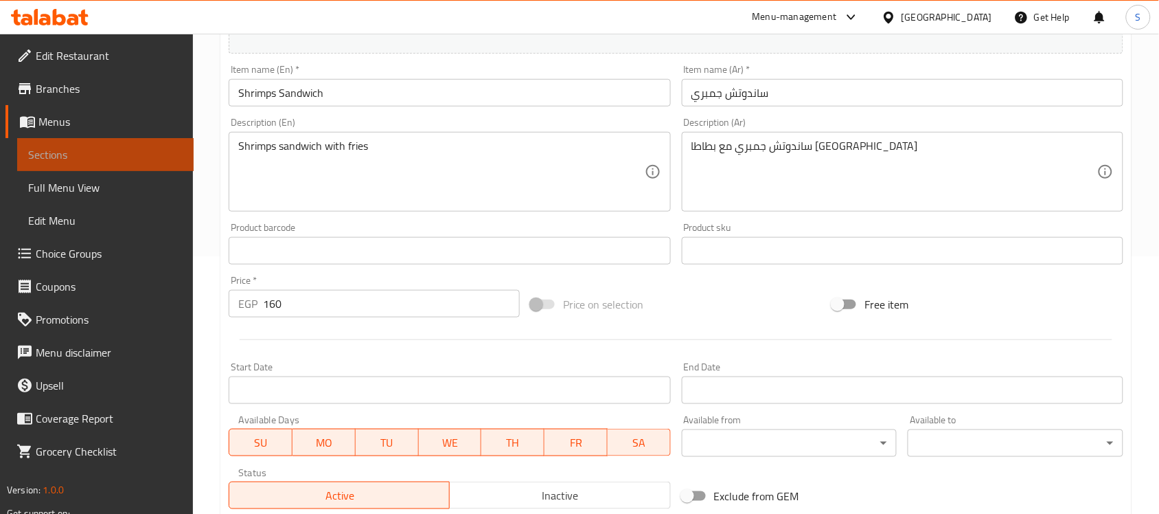
click at [78, 156] on span "Sections" at bounding box center [105, 154] width 155 height 16
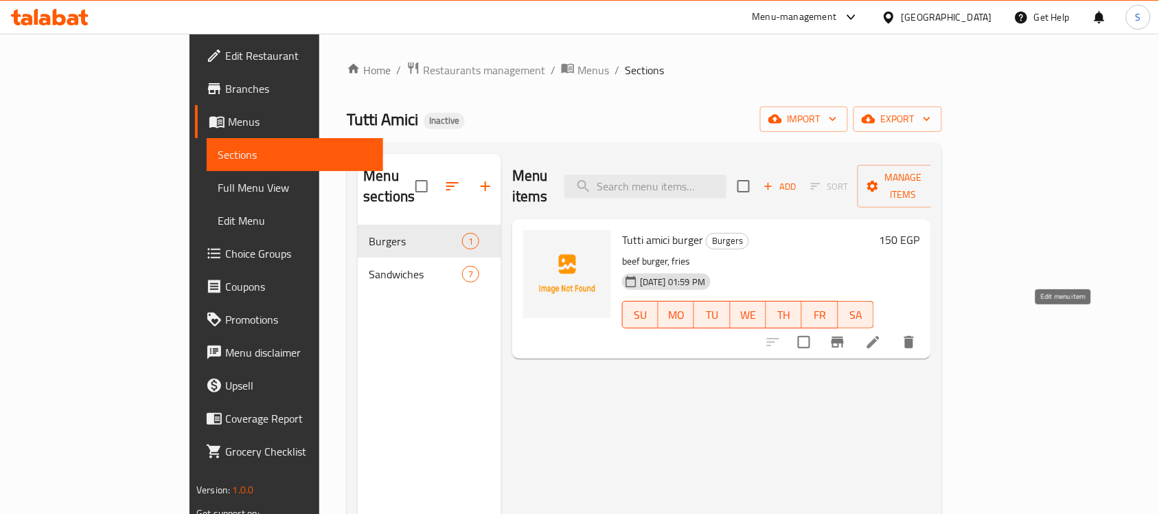
click at [880, 336] on icon at bounding box center [873, 342] width 12 height 12
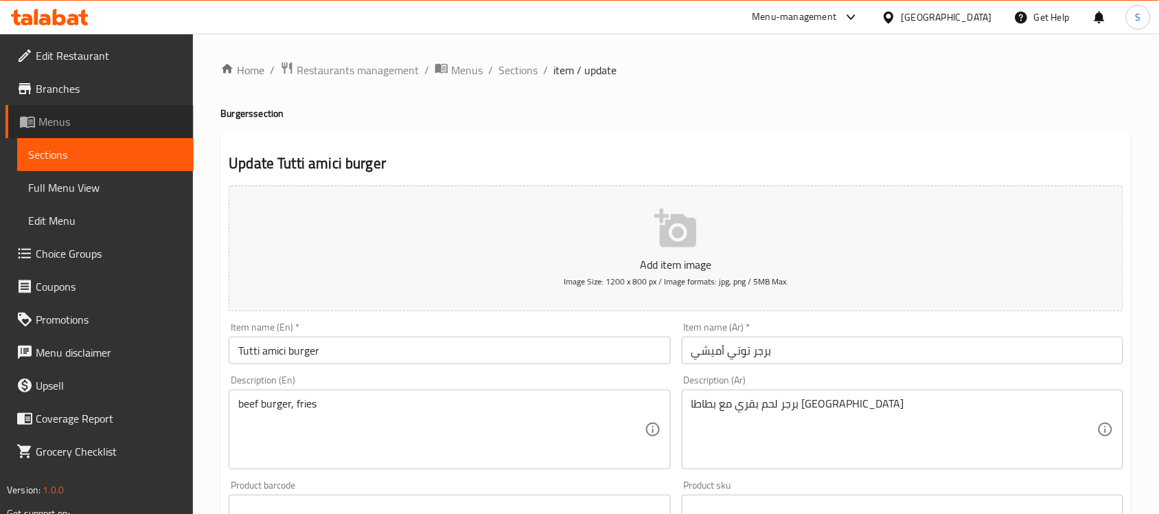
click at [139, 125] on span "Menus" at bounding box center [110, 121] width 144 height 16
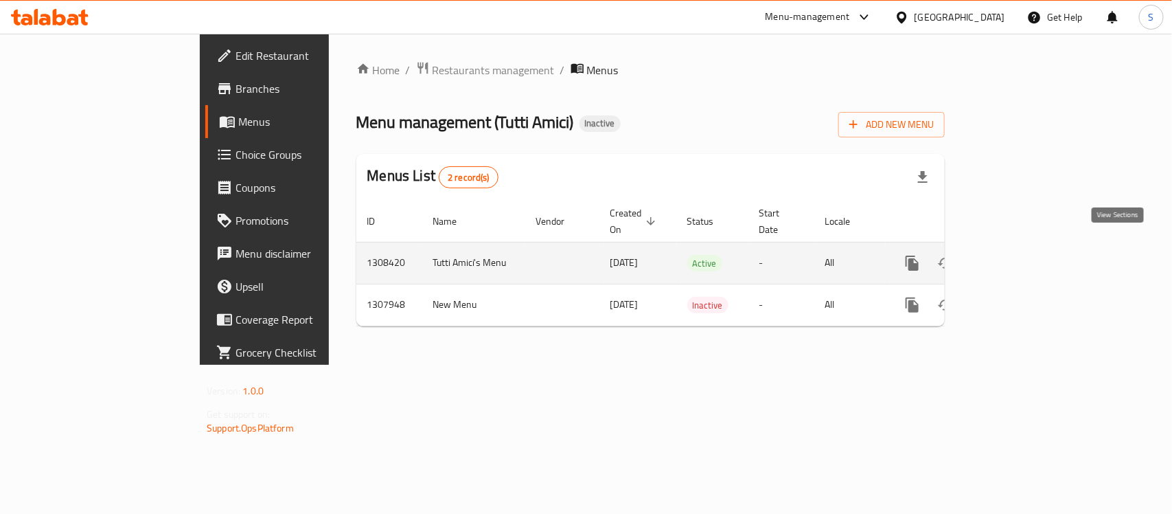
click at [1020, 255] on icon "enhanced table" at bounding box center [1011, 263] width 16 height 16
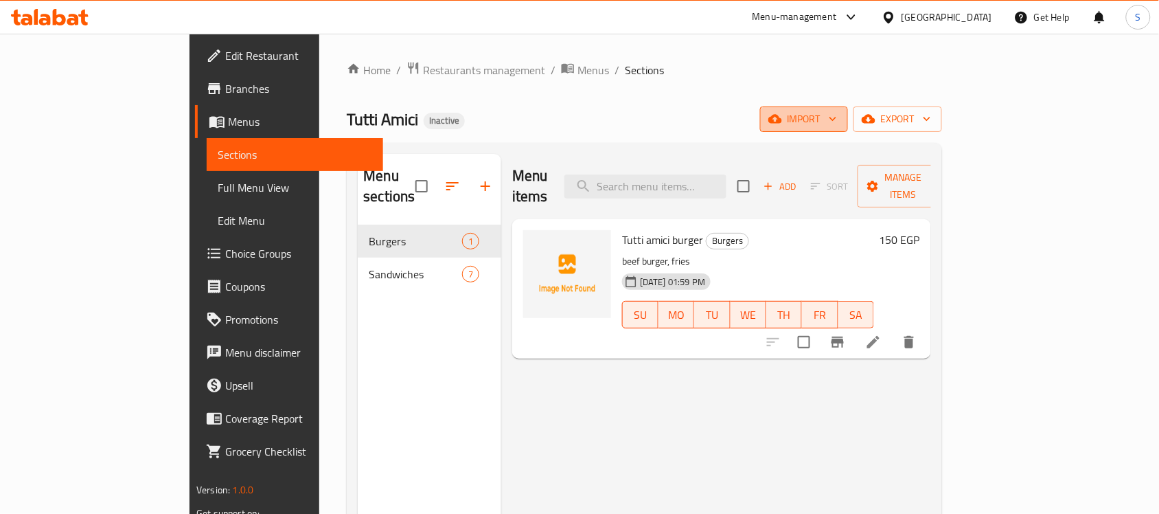
click at [837, 117] on span "import" at bounding box center [804, 119] width 66 height 17
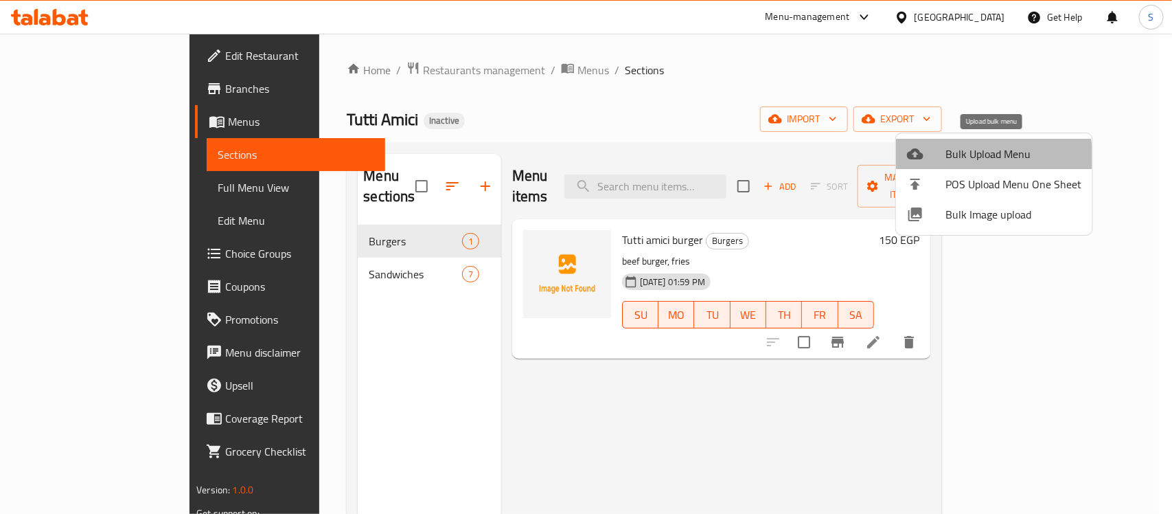
click at [987, 158] on span "Bulk Upload Menu" at bounding box center [1014, 154] width 136 height 16
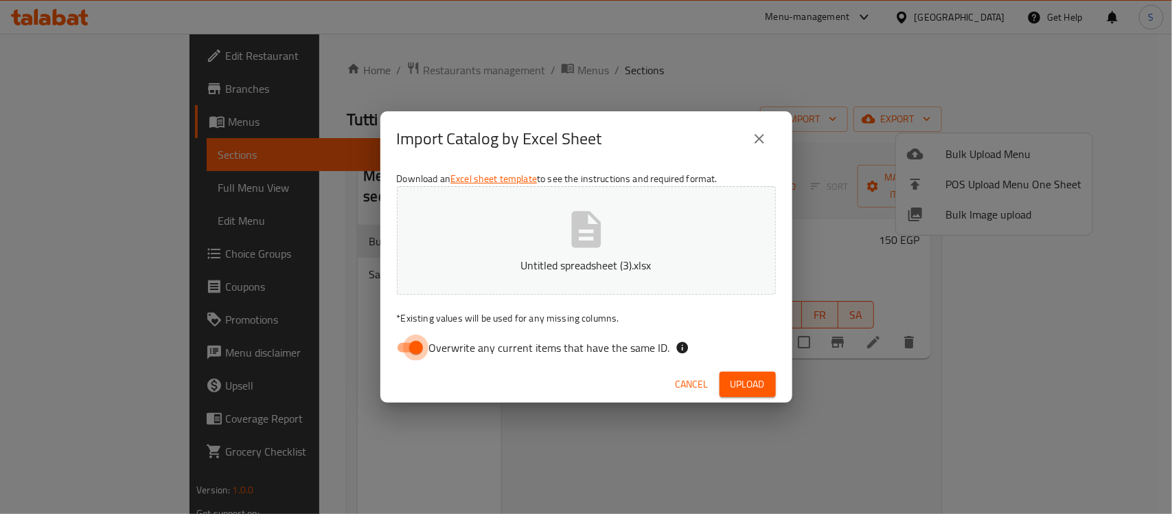
click at [398, 341] on input "Overwrite any current items that have the same ID." at bounding box center [416, 347] width 78 height 26
checkbox input "false"
click at [759, 396] on button "Upload" at bounding box center [748, 383] width 56 height 25
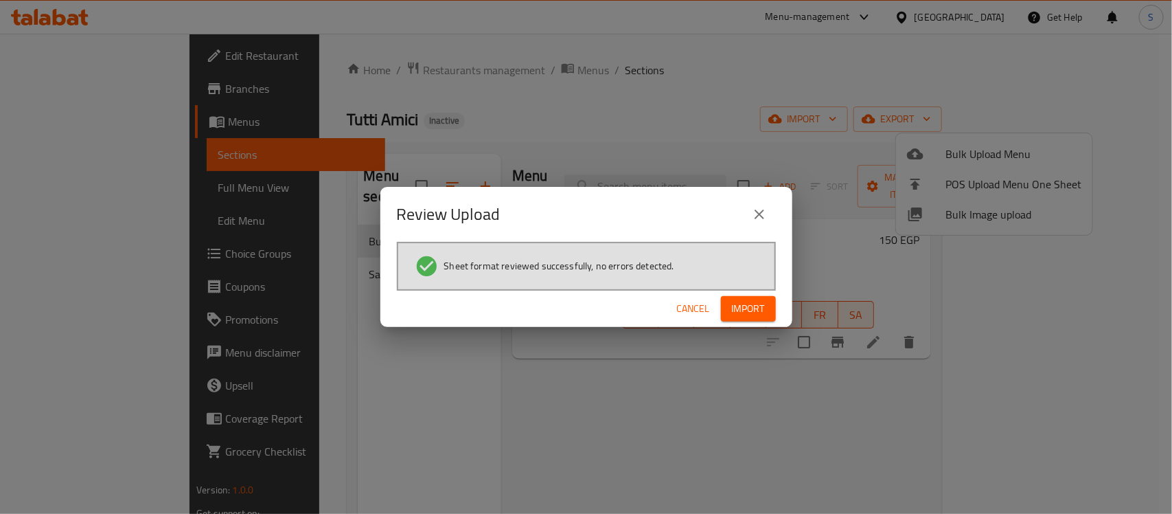
click at [750, 302] on span "Import" at bounding box center [748, 308] width 33 height 17
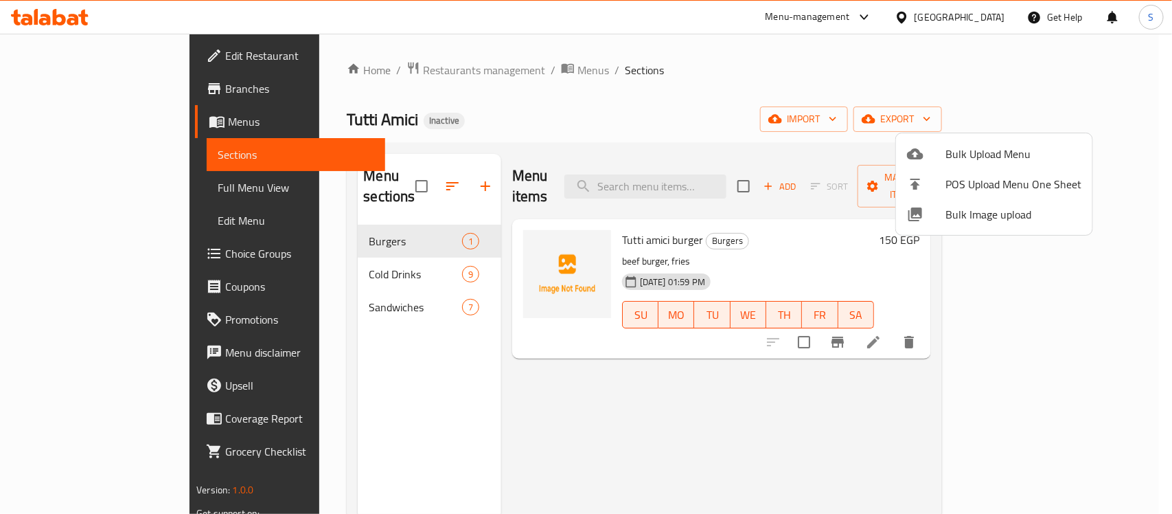
click at [354, 255] on div at bounding box center [586, 257] width 1172 height 514
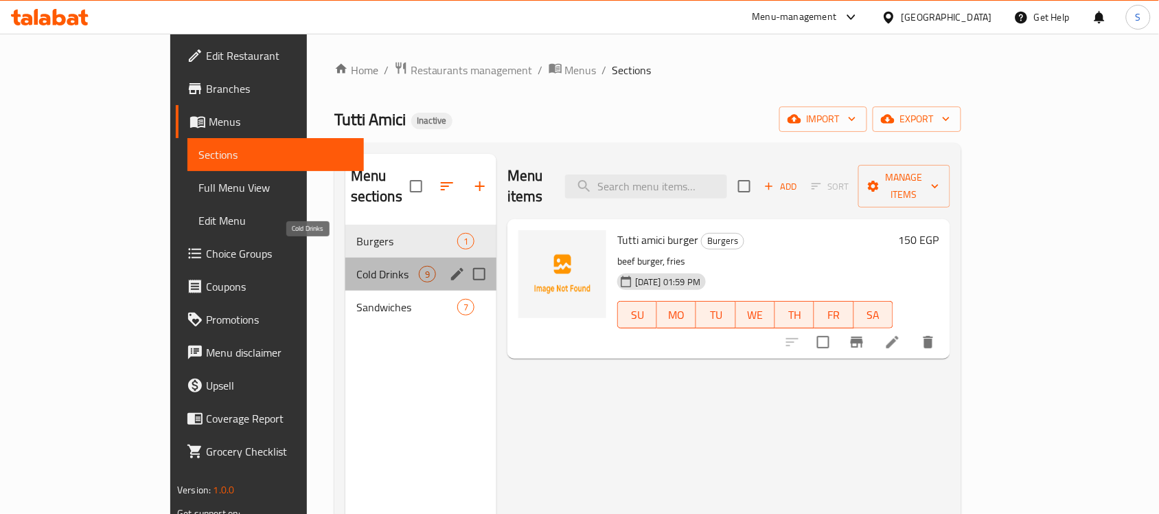
click at [358, 266] on span "Cold Drinks" at bounding box center [387, 274] width 62 height 16
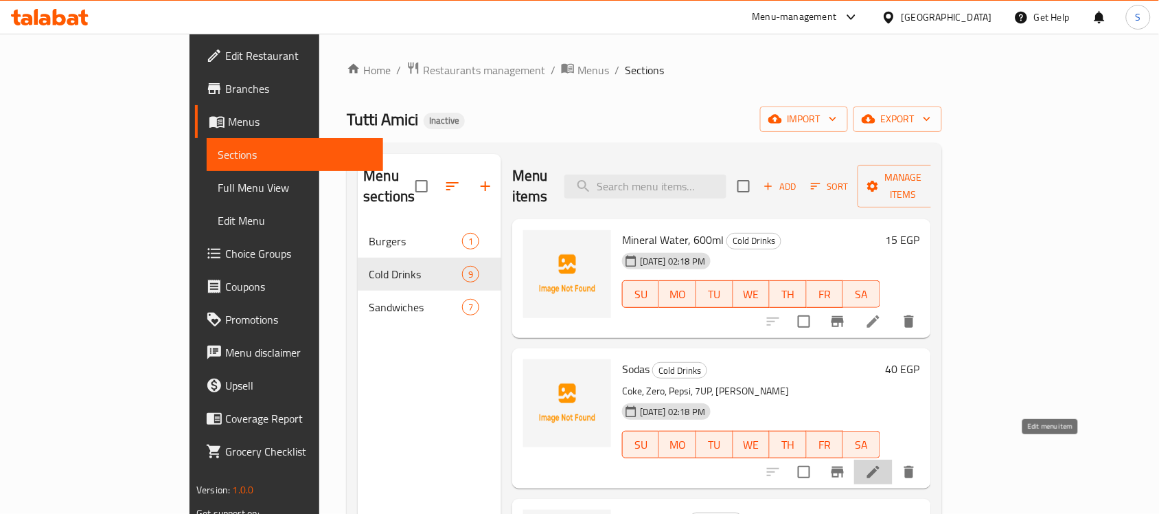
drag, startPoint x: 1047, startPoint y: 444, endPoint x: 1052, endPoint y: 451, distance: 9.0
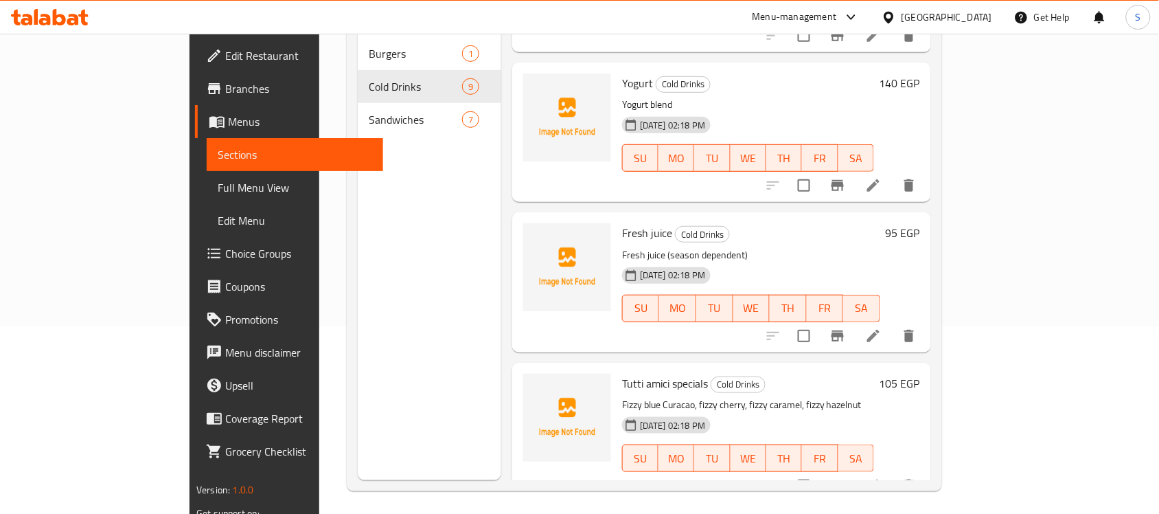
scroll to position [193, 0]
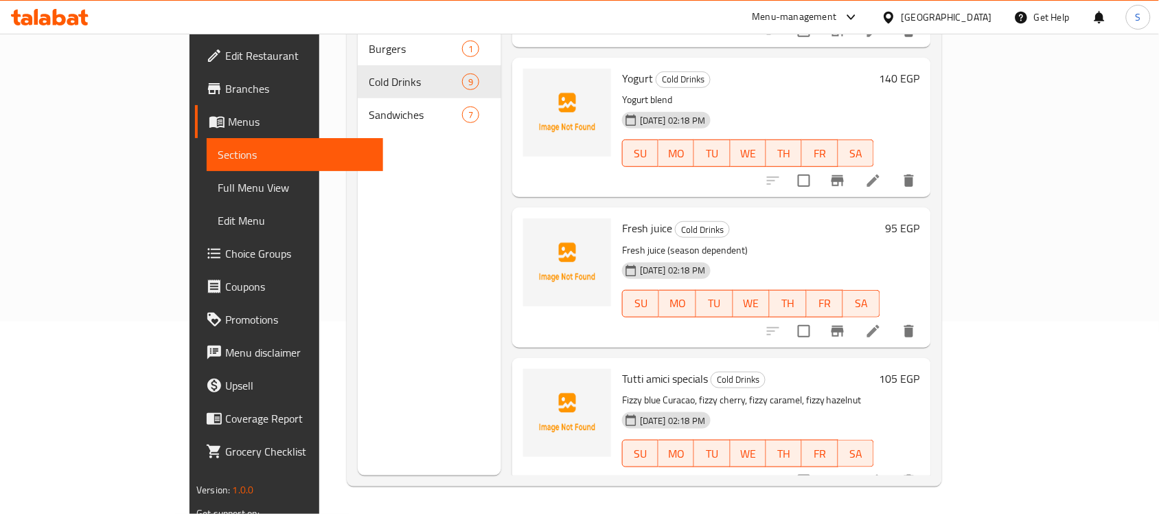
drag, startPoint x: 110, startPoint y: 87, endPoint x: 148, endPoint y: 126, distance: 53.9
click at [225, 87] on span "Branches" at bounding box center [298, 88] width 147 height 16
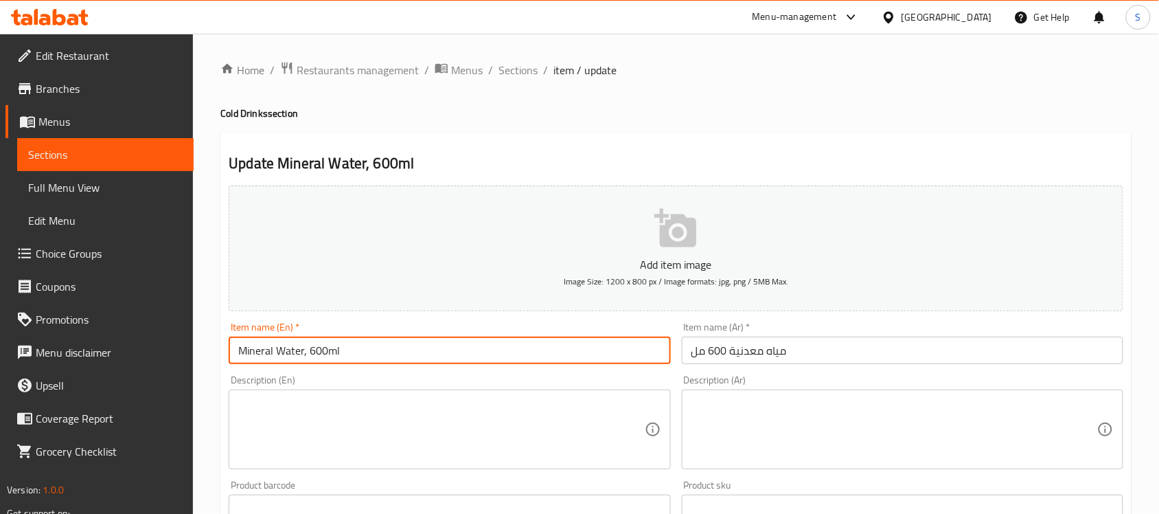
click at [303, 355] on input "Mineral Water, 600ml" at bounding box center [450, 349] width 442 height 27
type input "Mineral Water 600ml"
click at [801, 339] on input "مياه معدنية 600 مل" at bounding box center [903, 349] width 442 height 27
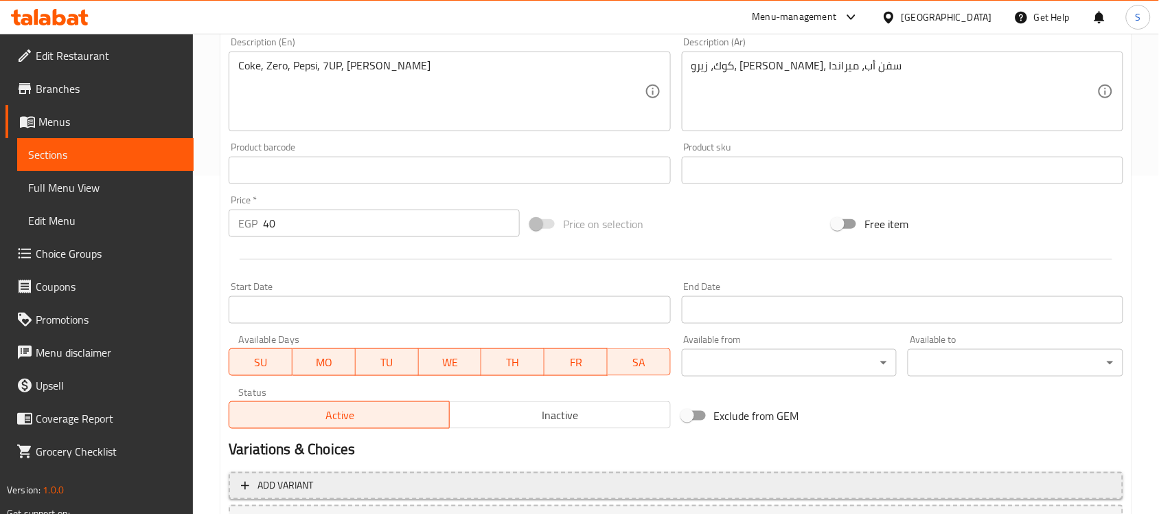
scroll to position [343, 0]
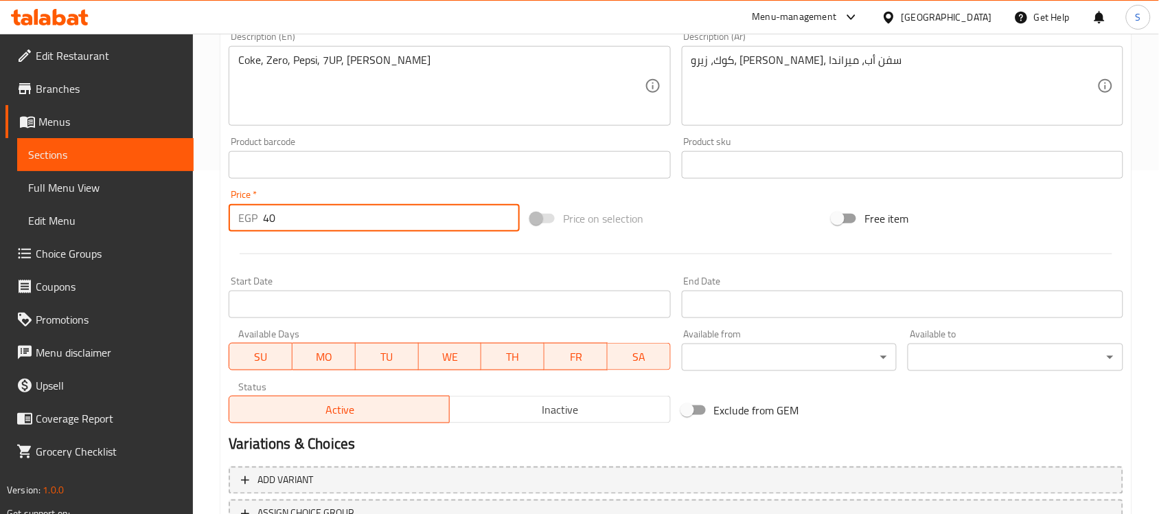
drag, startPoint x: 286, startPoint y: 222, endPoint x: 263, endPoint y: 227, distance: 23.8
click at [263, 227] on input "40" at bounding box center [391, 217] width 257 height 27
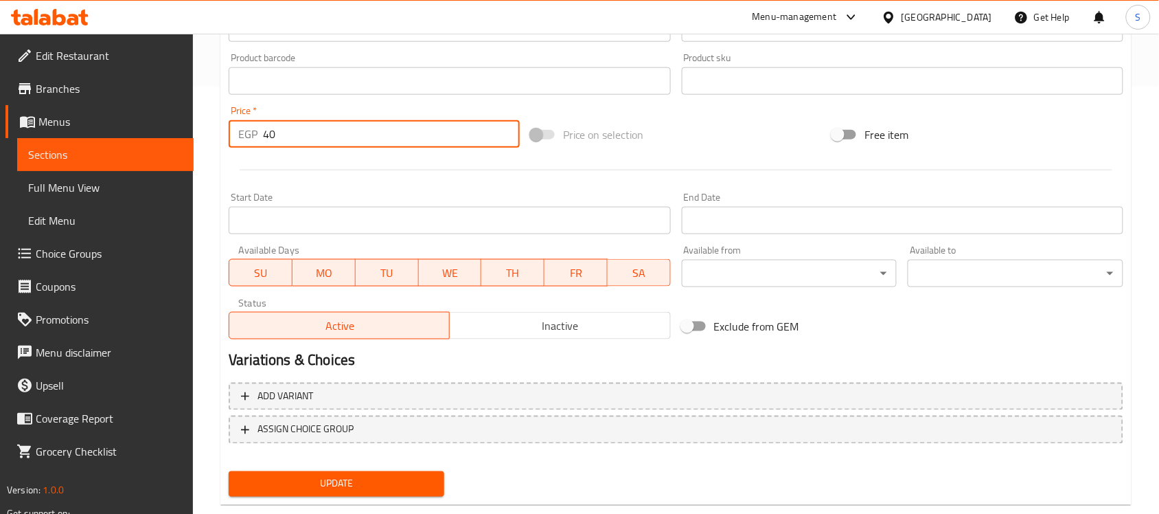
scroll to position [429, 0]
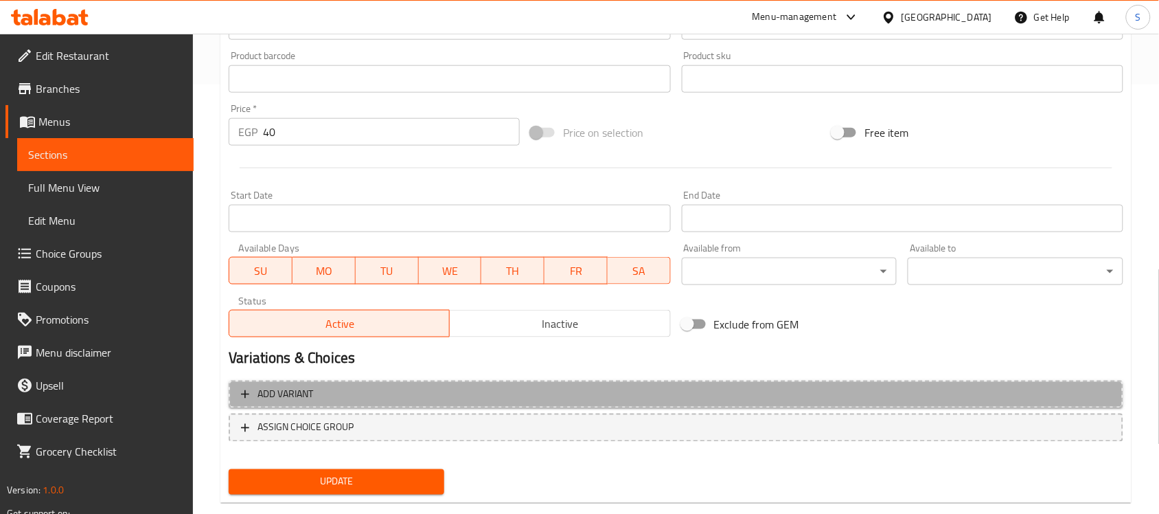
click at [1039, 389] on span "Add variant" at bounding box center [676, 394] width 870 height 17
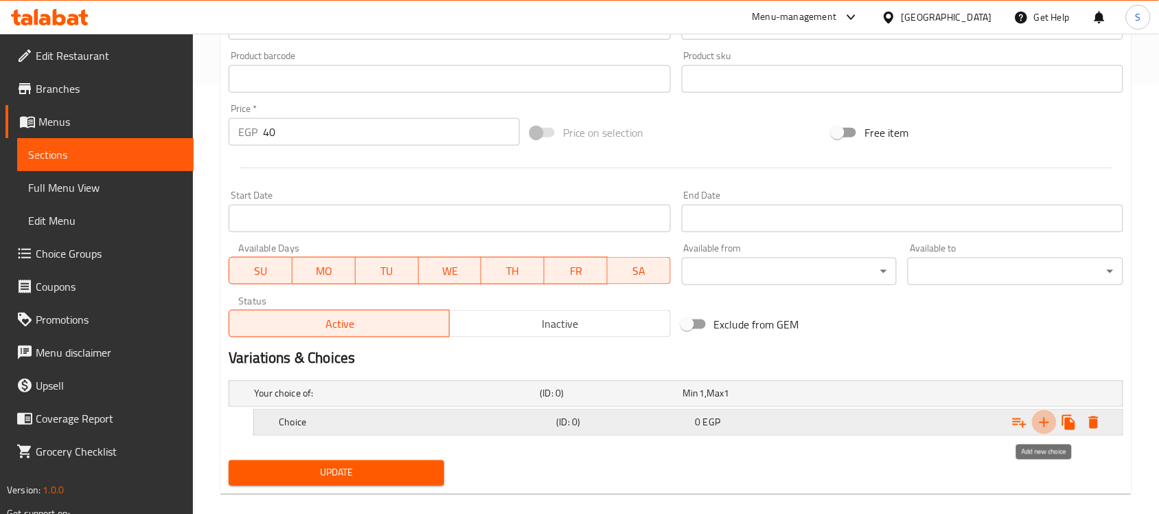
click at [1042, 421] on icon "Expand" at bounding box center [1044, 422] width 16 height 16
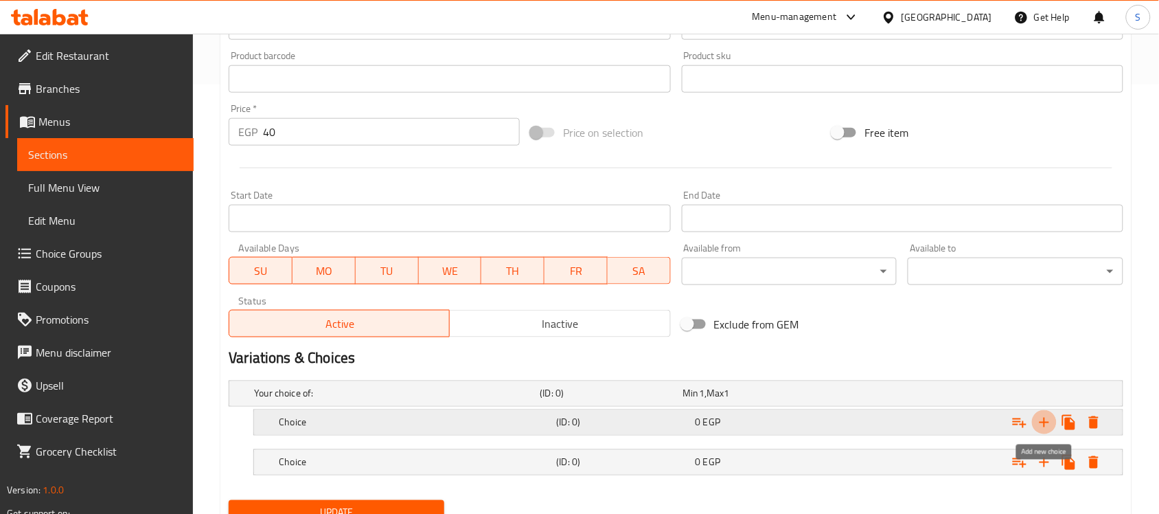
click at [1046, 433] on button "Expand" at bounding box center [1044, 422] width 25 height 25
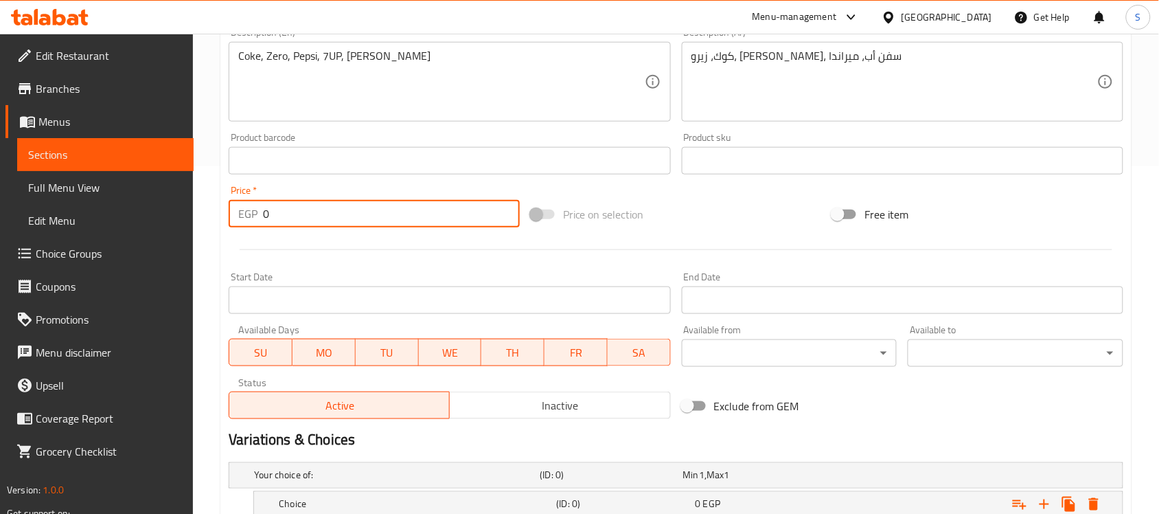
scroll to position [527, 0]
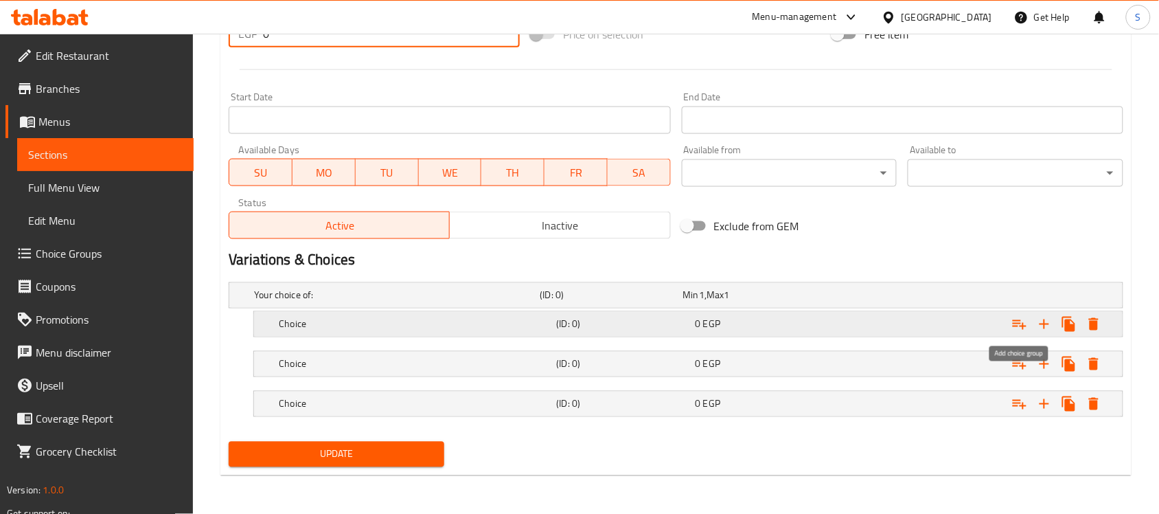
type input "0"
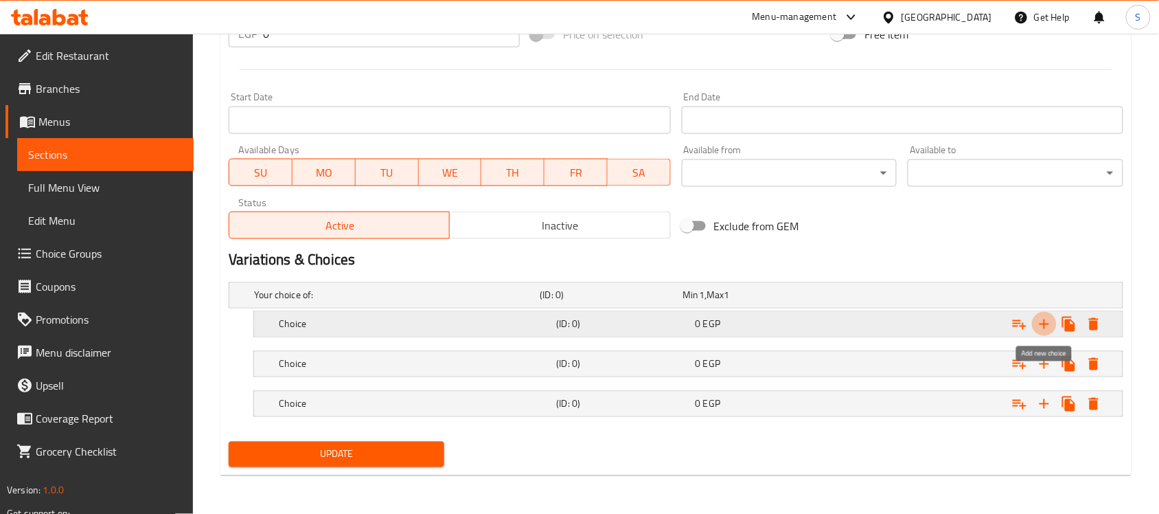
click at [1041, 321] on icon "Expand" at bounding box center [1044, 324] width 16 height 16
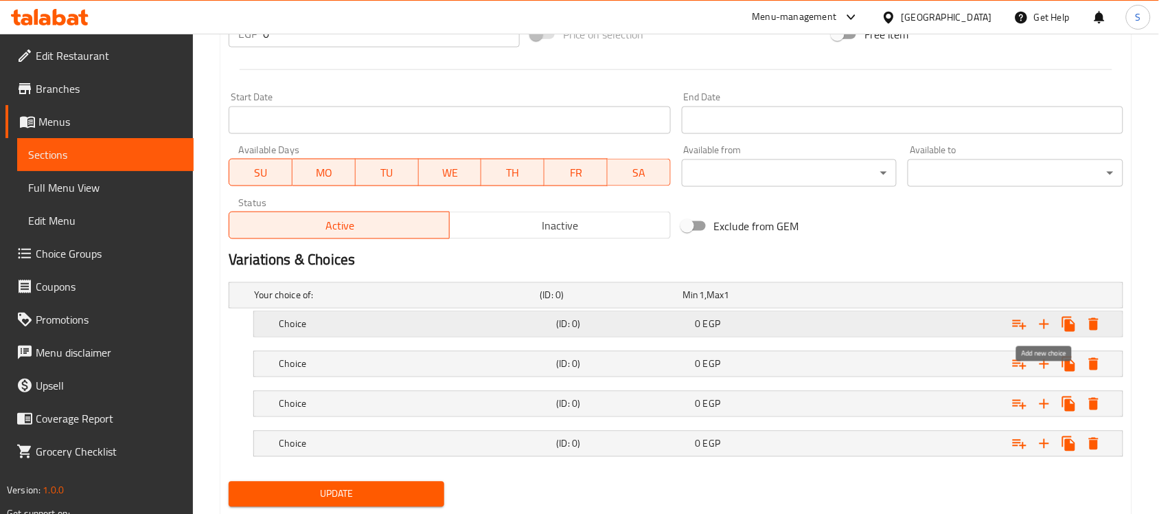
click at [1041, 321] on icon "Expand" at bounding box center [1044, 324] width 16 height 16
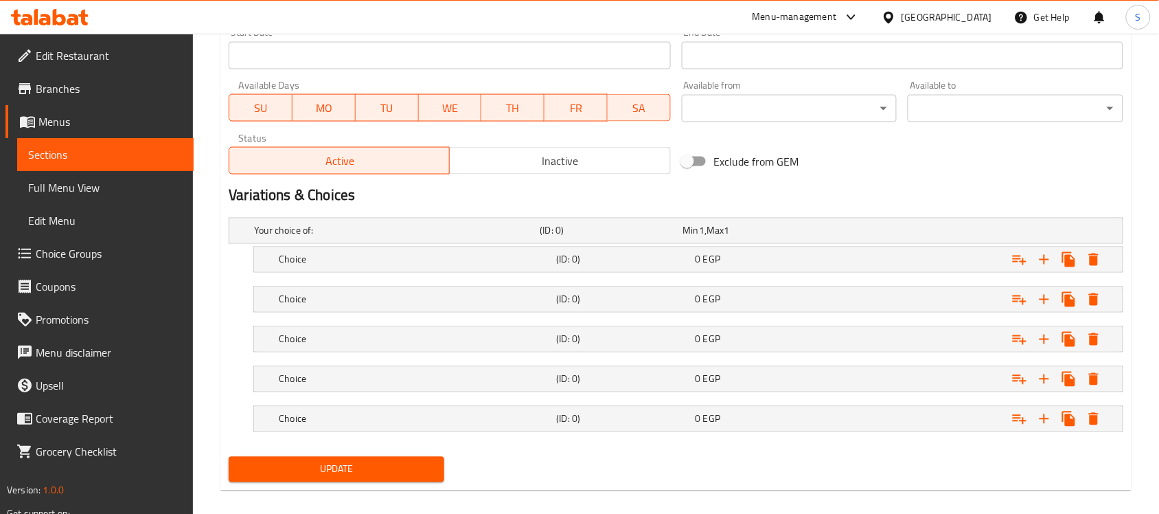
scroll to position [608, 0]
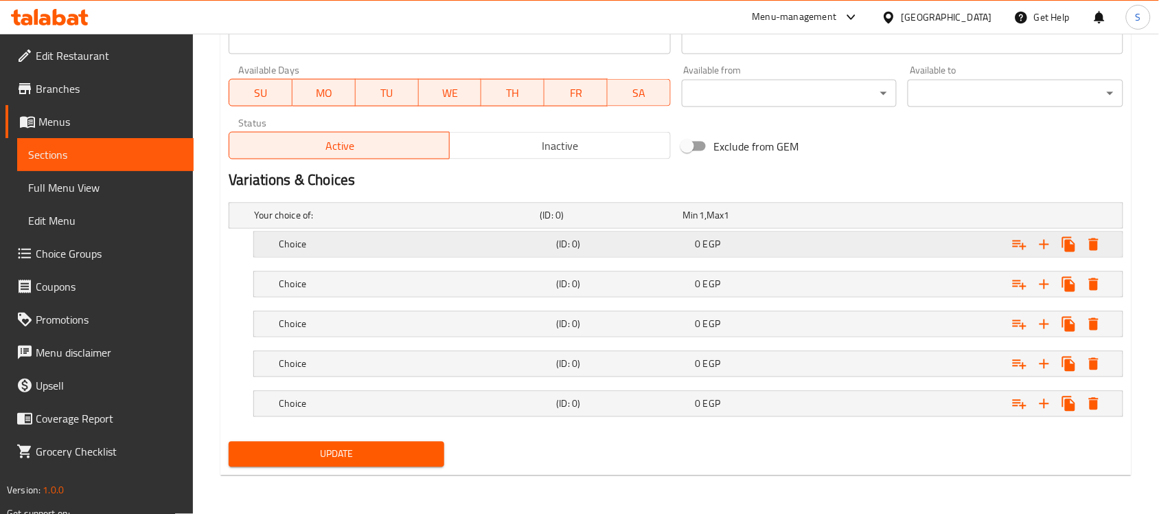
click at [790, 249] on div "0 EGP" at bounding box center [762, 245] width 133 height 14
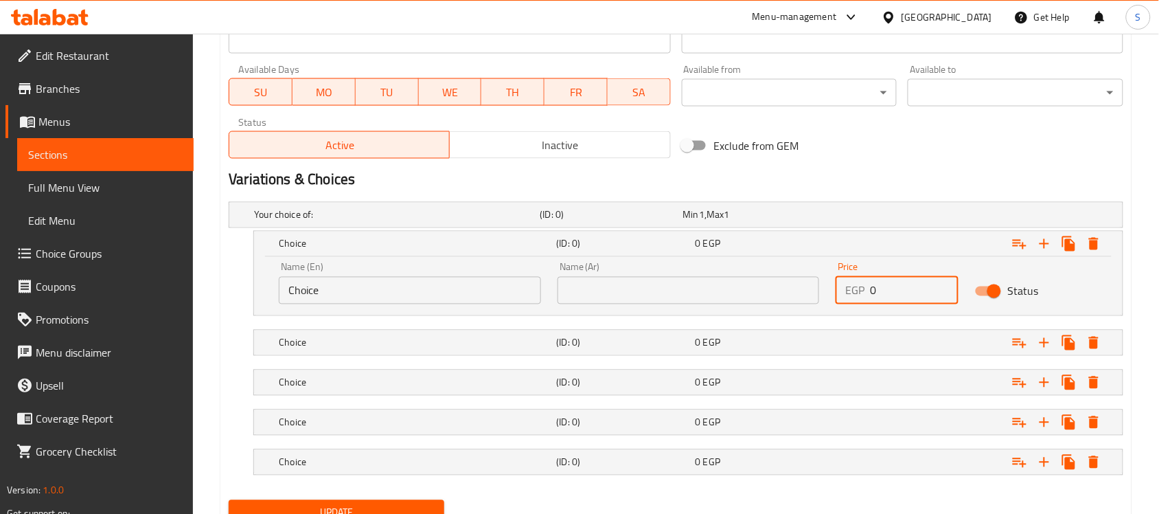
drag, startPoint x: 876, startPoint y: 289, endPoint x: 798, endPoint y: 288, distance: 78.3
click at [798, 288] on div "Name (En) Choice Name (En) Name (Ar) Name (Ar) Price EGP 0 Price Status" at bounding box center [689, 283] width 836 height 58
paste input "4"
type input "40"
click at [894, 334] on div "Expand" at bounding box center [970, 343] width 277 height 30
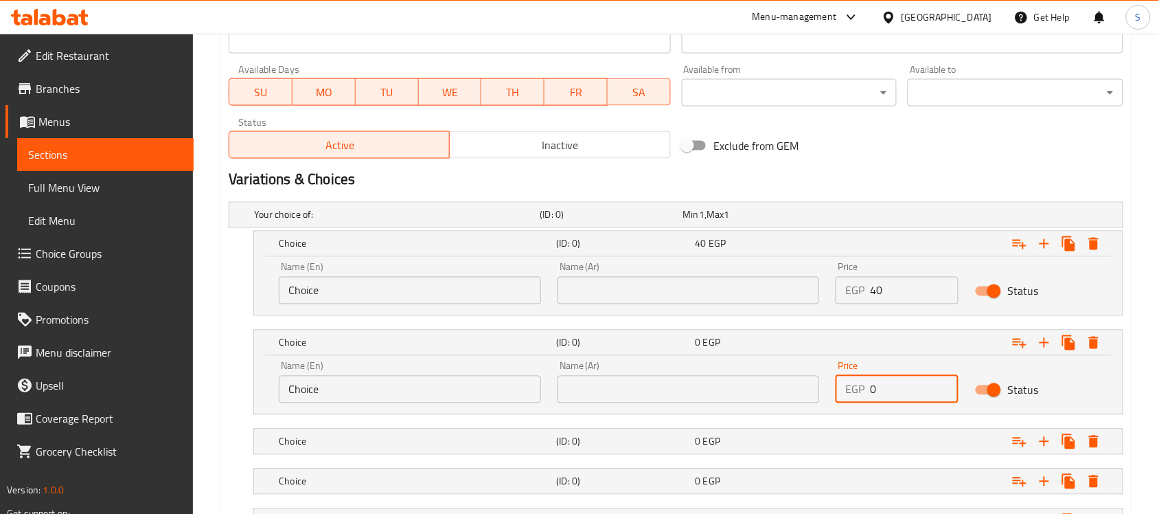
drag, startPoint x: 823, startPoint y: 393, endPoint x: 869, endPoint y: 405, distance: 47.5
click at [804, 390] on div "Name (En) Choice Name (En) Name (Ar) Name (Ar) Price EGP 0 Price Status" at bounding box center [689, 382] width 836 height 58
paste input "4"
type input "40"
click at [900, 444] on div "Expand" at bounding box center [970, 441] width 277 height 30
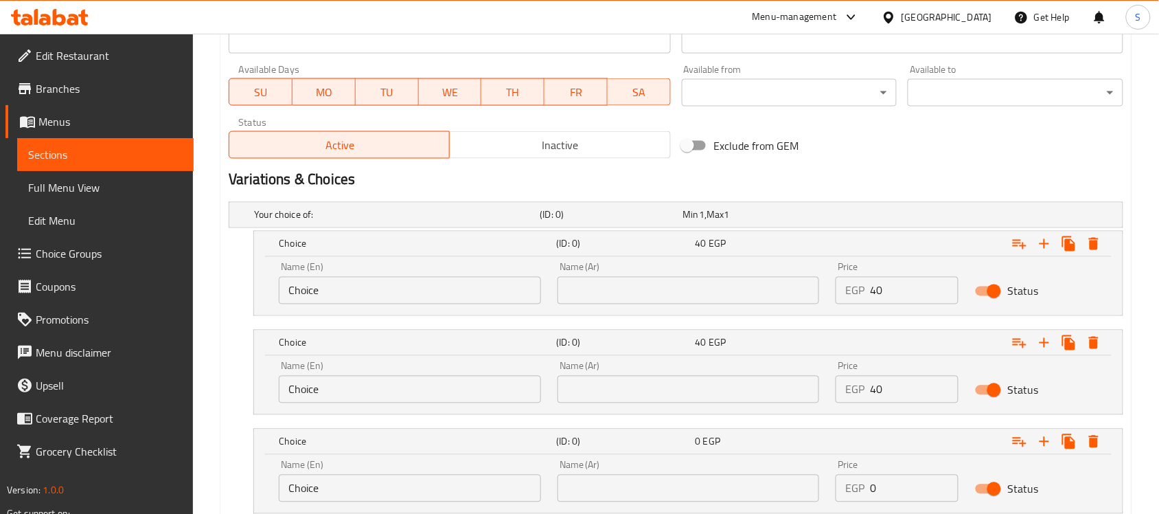
click at [823, 488] on div "Name (En) Choice Name (En) Name (Ar) Name (Ar) Price EGP 0 Price Status" at bounding box center [689, 481] width 836 height 58
paste input "4"
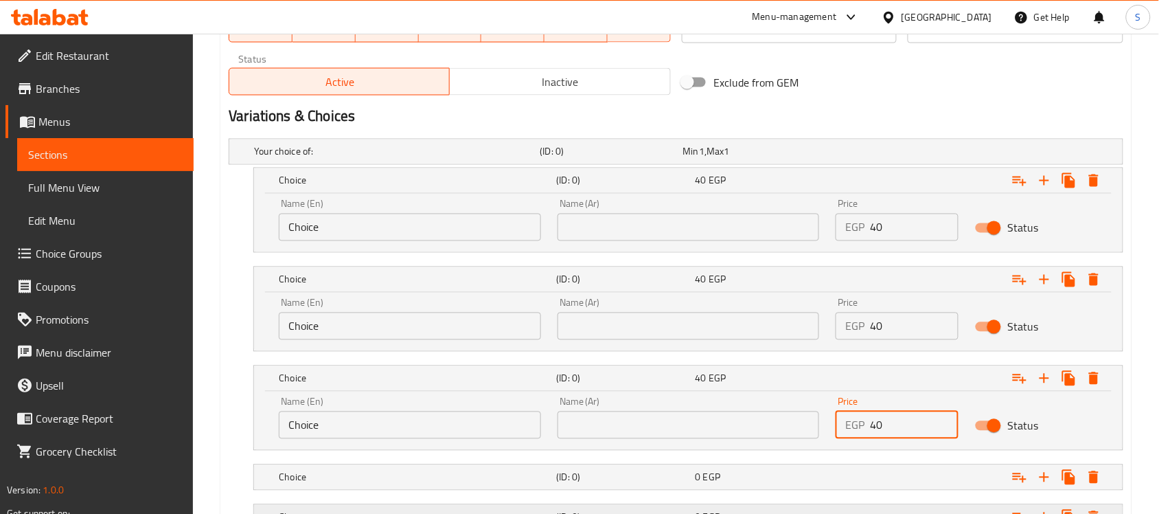
scroll to position [779, 0]
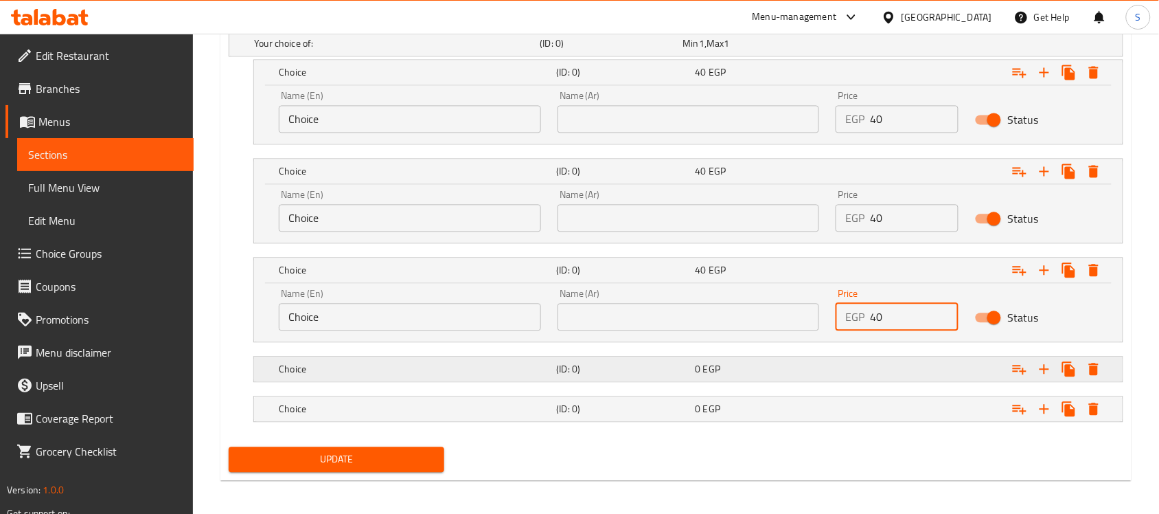
type input "40"
click at [900, 365] on div "Expand" at bounding box center [970, 369] width 277 height 30
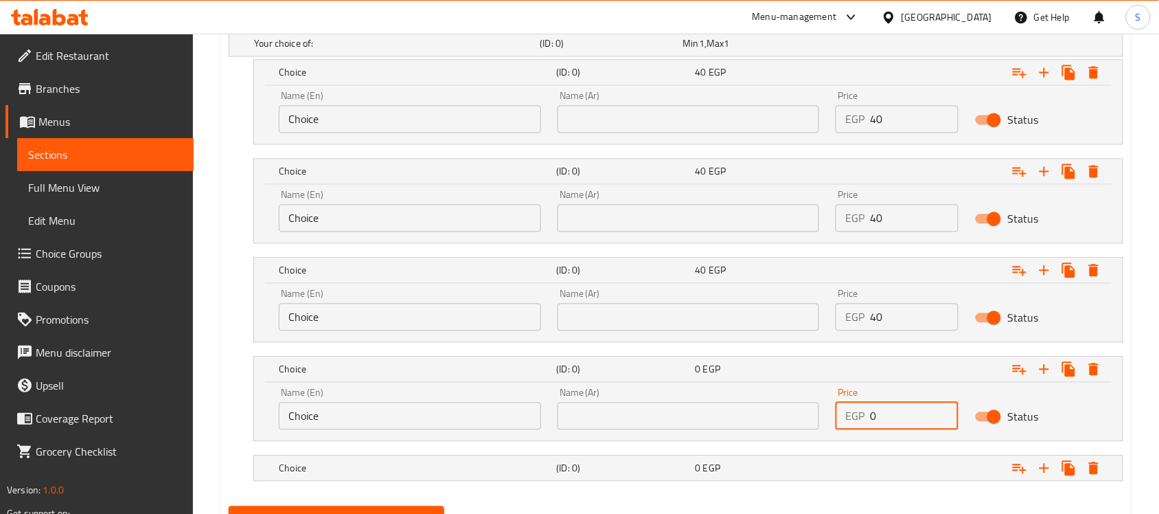
drag, startPoint x: 895, startPoint y: 420, endPoint x: 747, endPoint y: 403, distance: 148.6
click at [747, 403] on div "Name (En) Choice Name (En) Name (Ar) Name (Ar) Price EGP 0 Price Status" at bounding box center [689, 408] width 836 height 58
paste input "4"
type input "40"
drag, startPoint x: 884, startPoint y: 467, endPoint x: 893, endPoint y: 488, distance: 23.1
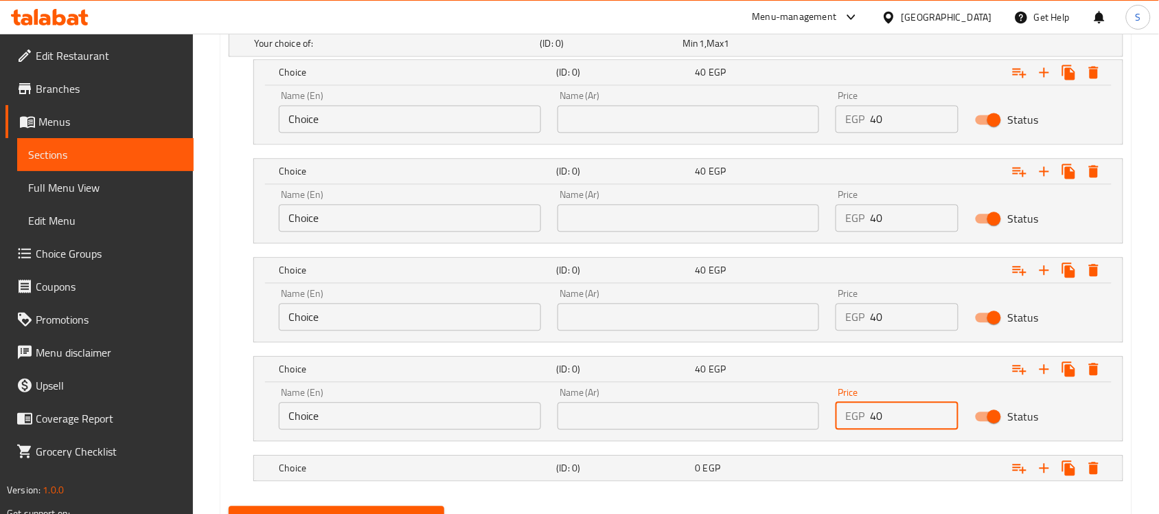
click at [884, 468] on div "Expand" at bounding box center [970, 468] width 277 height 30
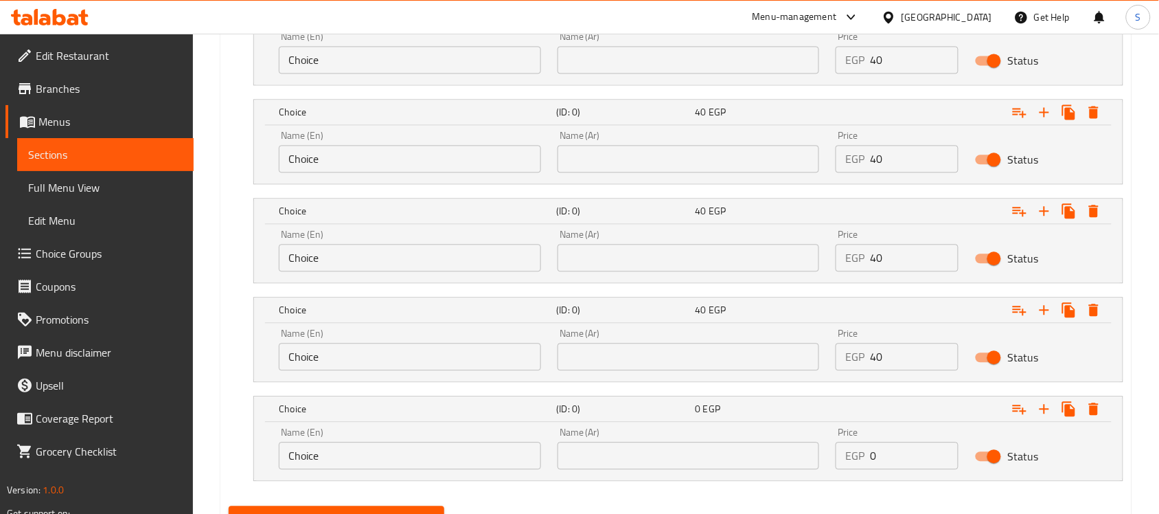
scroll to position [903, 0]
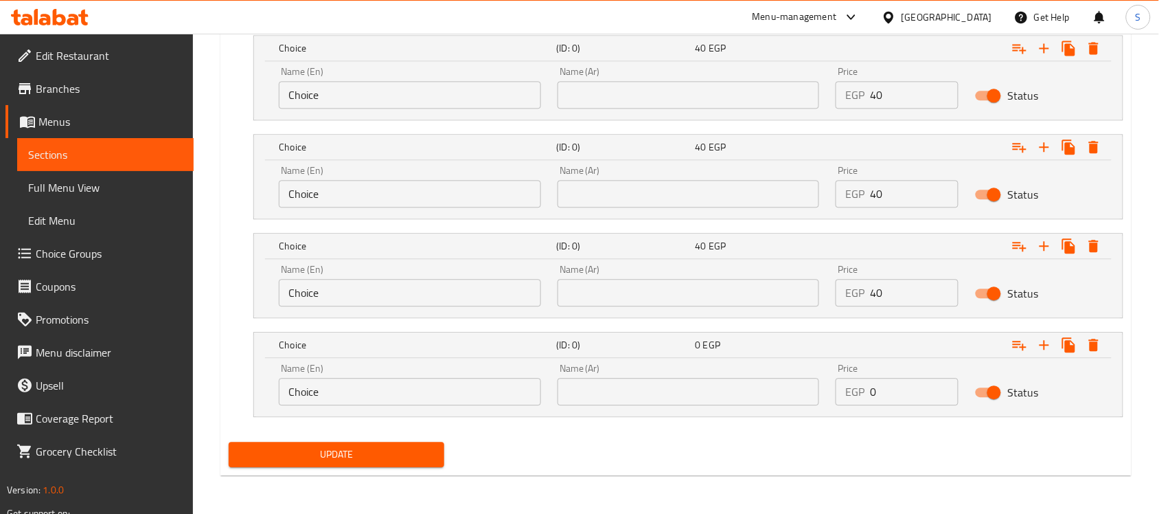
drag, startPoint x: 898, startPoint y: 369, endPoint x: 872, endPoint y: 382, distance: 28.9
click at [872, 382] on div "Price EGP 0 Price" at bounding box center [897, 384] width 123 height 42
drag, startPoint x: 905, startPoint y: 397, endPoint x: 745, endPoint y: 388, distance: 160.2
click at [745, 388] on div "Name (En) Choice Name (En) Name (Ar) Name (Ar) Price EGP 0 Price Status" at bounding box center [689, 384] width 836 height 58
paste input "4"
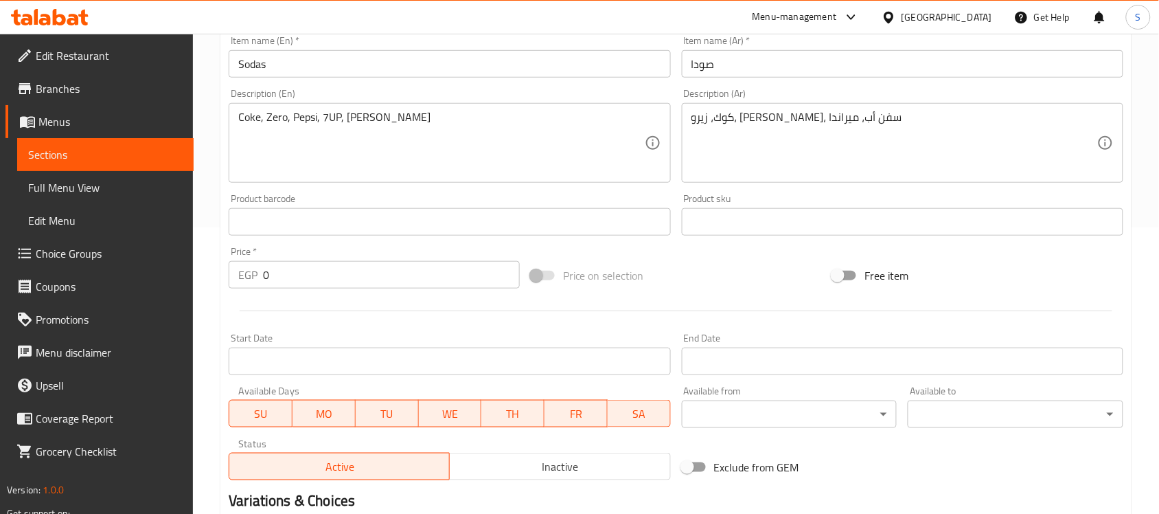
scroll to position [130, 0]
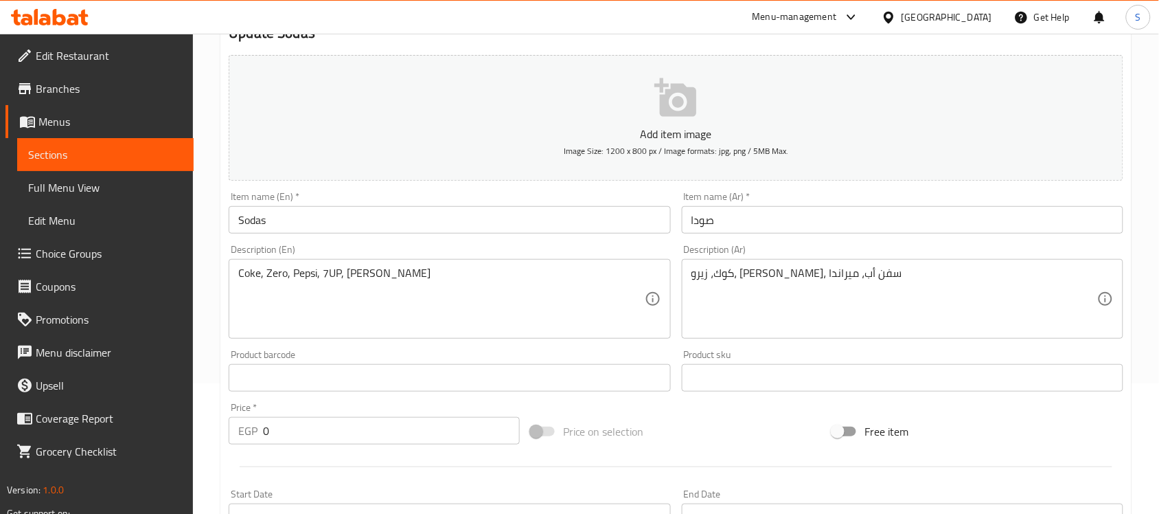
type input "40"
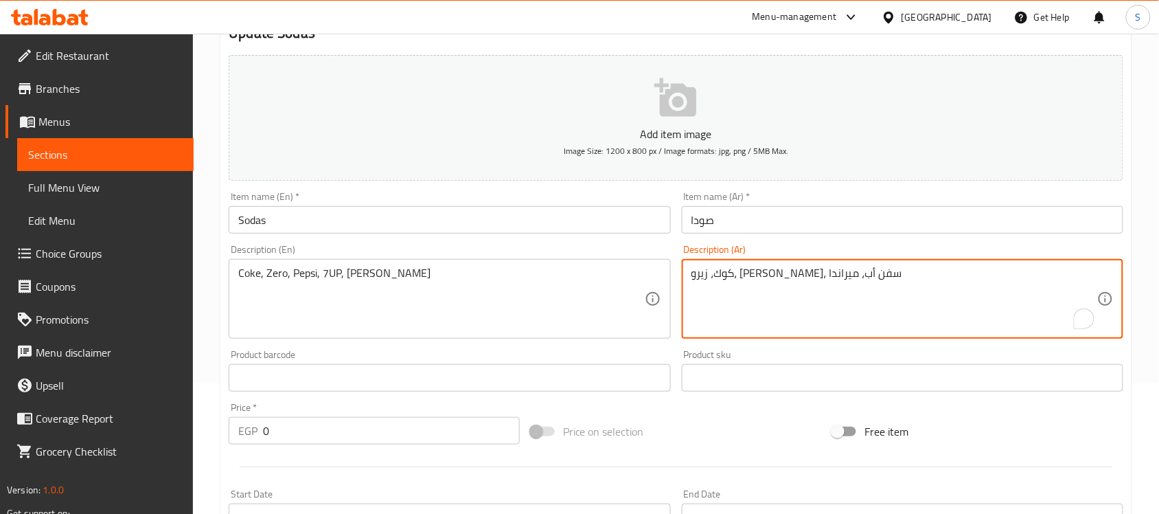
click at [839, 272] on textarea "كوك، زيرو، [PERSON_NAME]، سفن أب، ميراندا" at bounding box center [894, 298] width 406 height 65
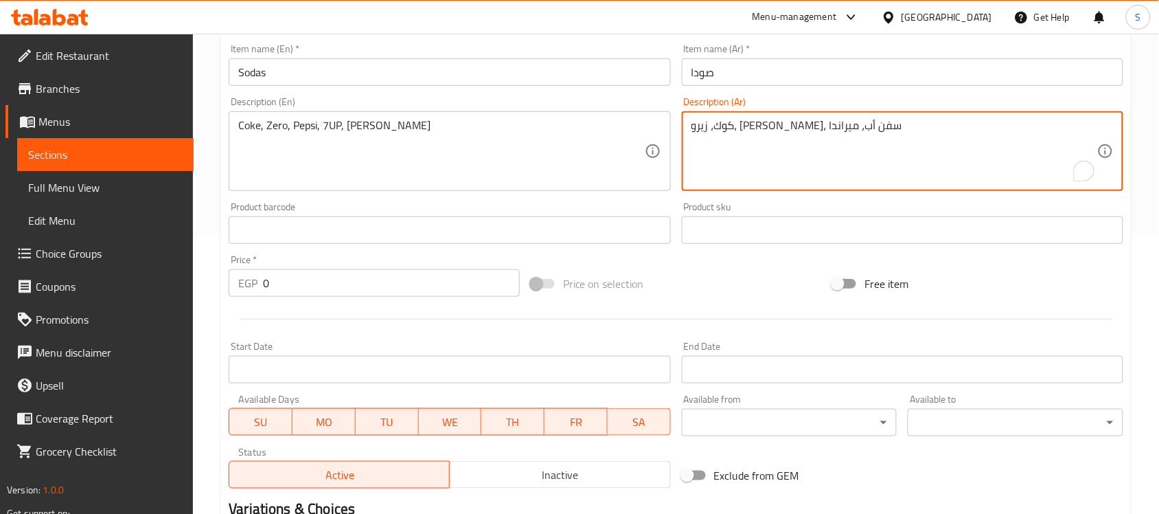
scroll to position [560, 0]
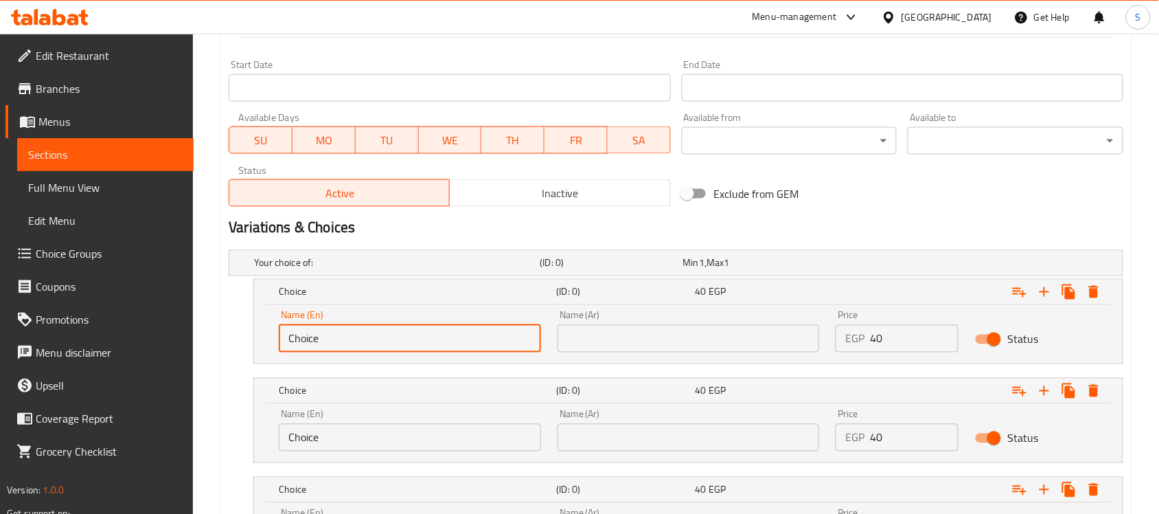
drag, startPoint x: 341, startPoint y: 348, endPoint x: 262, endPoint y: 338, distance: 79.0
click at [262, 338] on div "Name (En) Choice Name (En) Name (Ar) Name (Ar) Price EGP 40 Price Status" at bounding box center [688, 334] width 869 height 58
paste input "كوك"
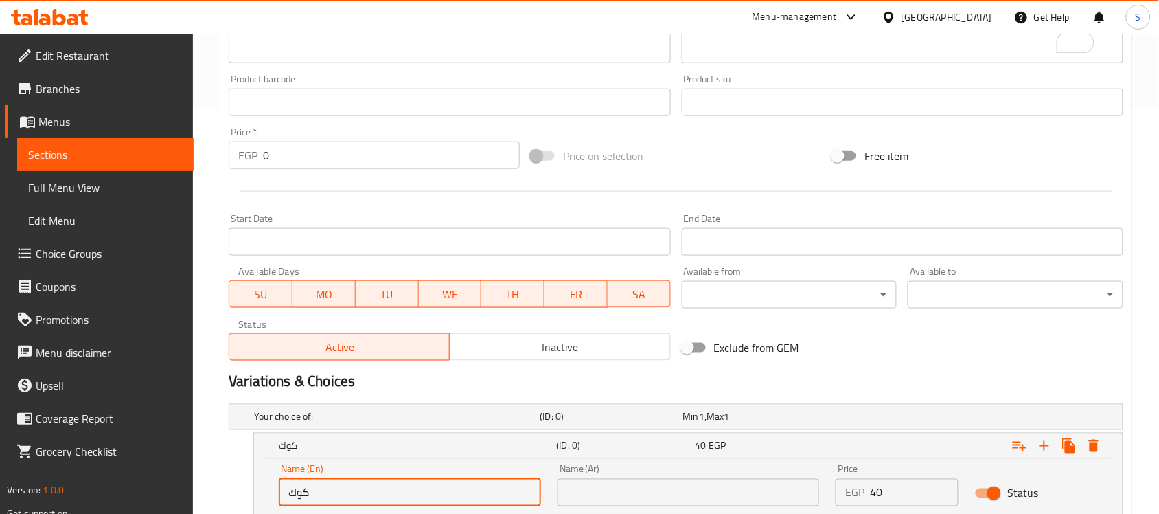
scroll to position [216, 0]
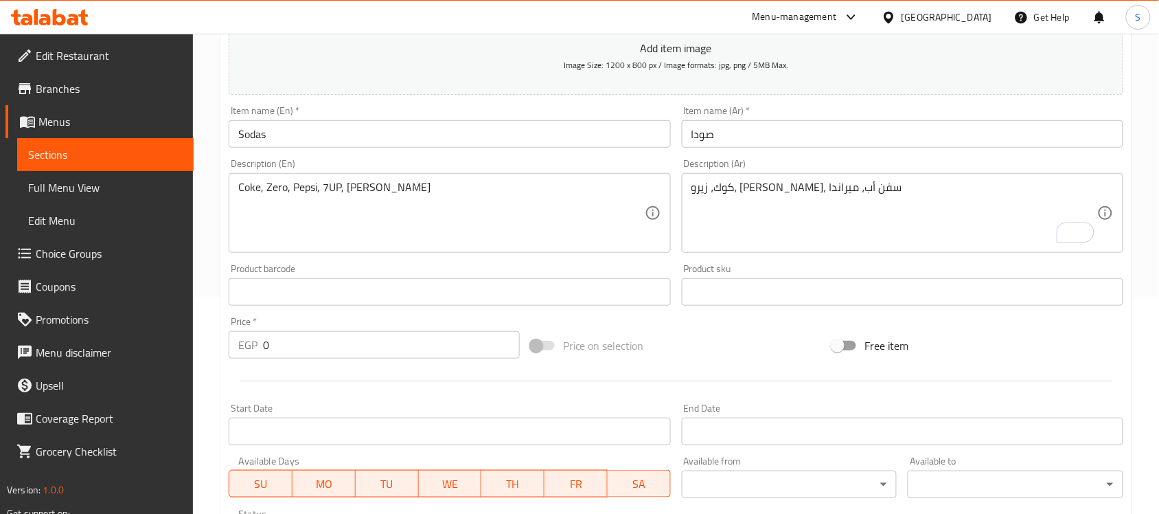
type input "كوك"
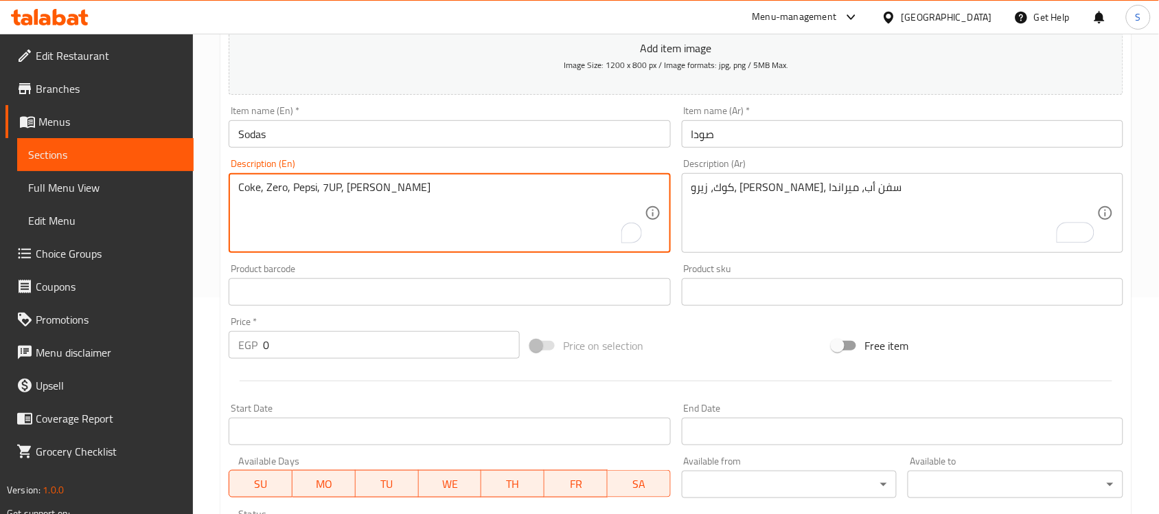
click at [253, 192] on textarea "Coke, Zero, Pepsi, 7UP, [PERSON_NAME]" at bounding box center [441, 213] width 406 height 65
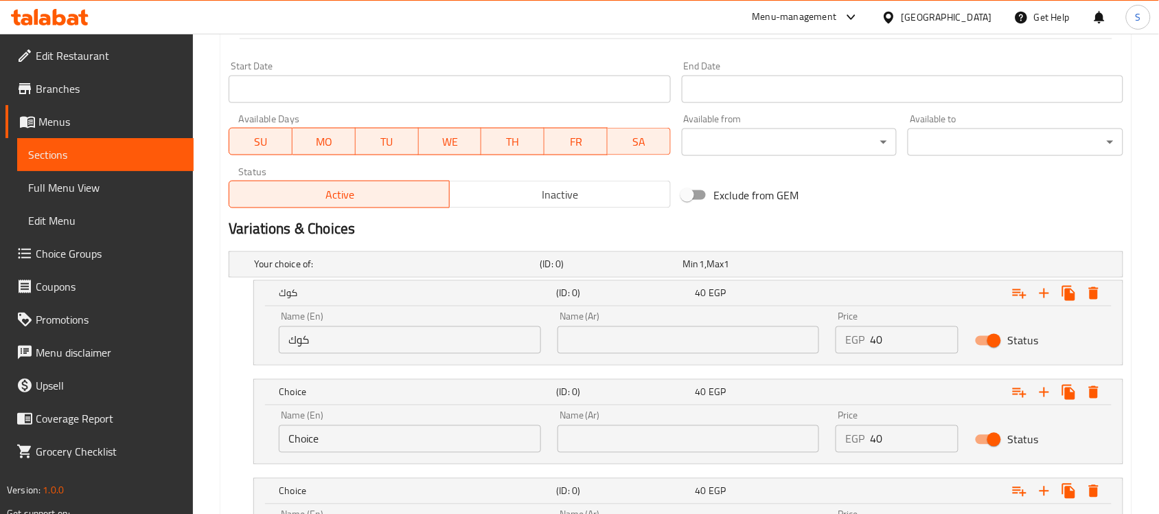
scroll to position [560, 0]
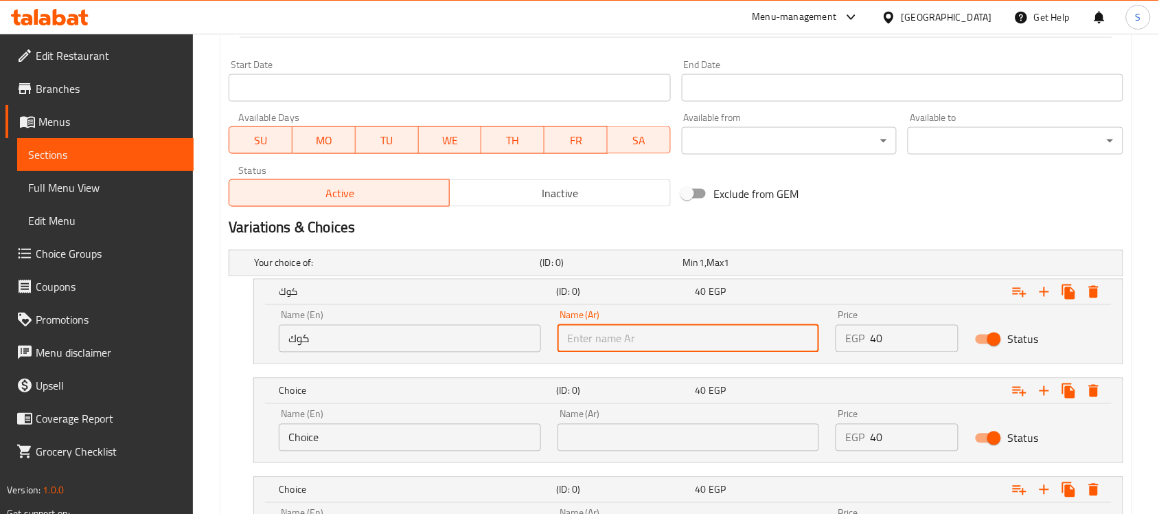
click at [688, 335] on input "text" at bounding box center [689, 338] width 262 height 27
paste input "Coke"
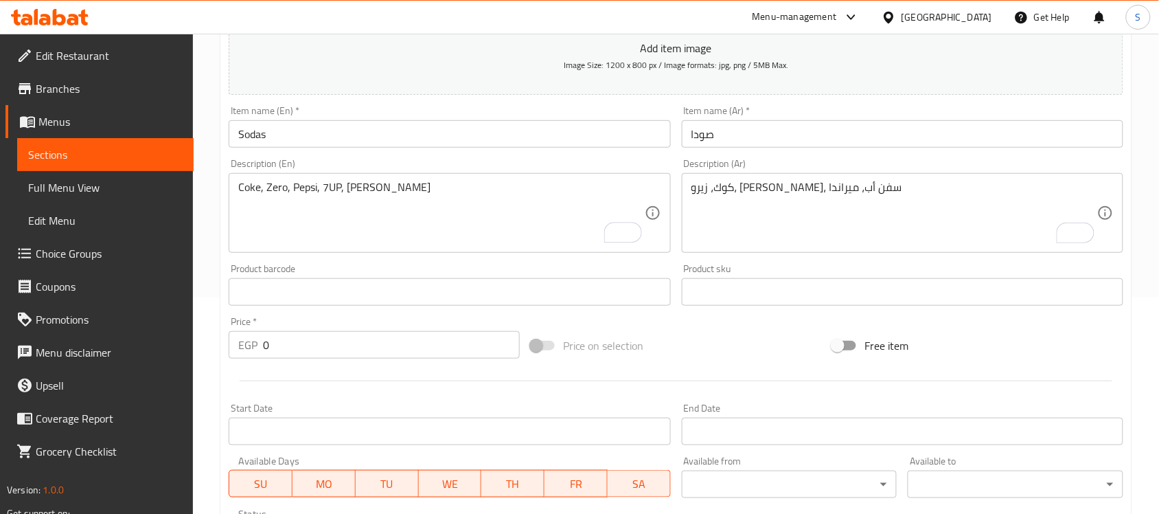
type input "Coke"
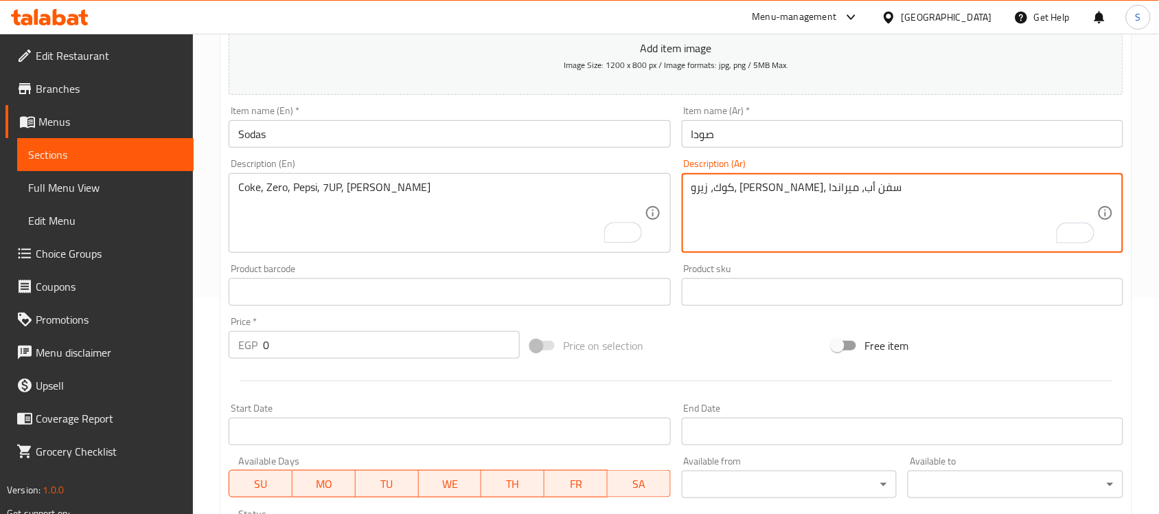
click at [803, 191] on textarea "كوك، زيرو، بيبسي، سفن أب، ميراندا" at bounding box center [894, 213] width 406 height 65
click at [819, 187] on textarea "كوك، زيرو، بيبسي، سفن أب، ميراندا" at bounding box center [894, 213] width 406 height 65
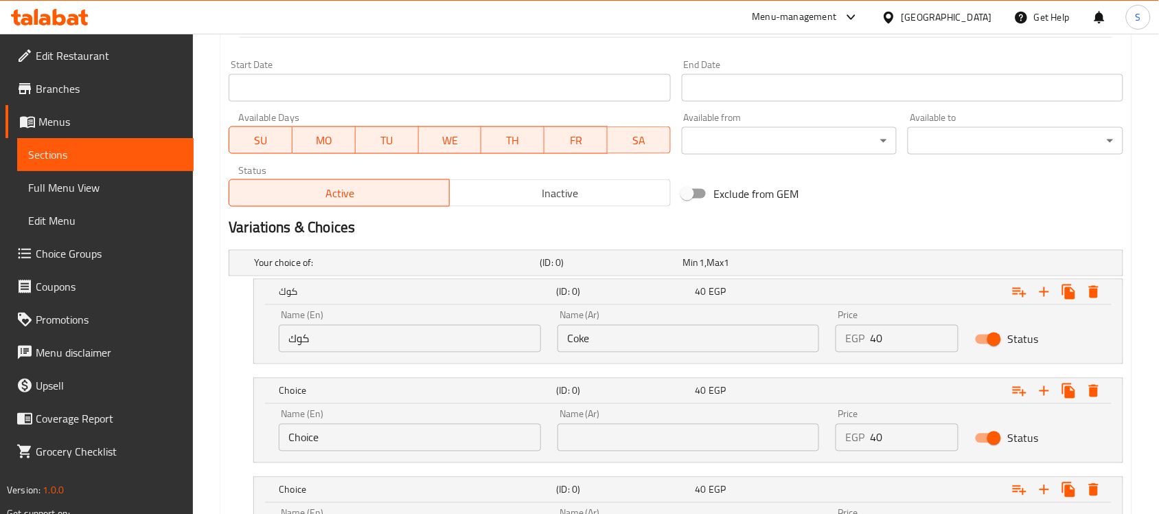
click at [624, 429] on input "text" at bounding box center [689, 437] width 262 height 27
paste input "زيرو"
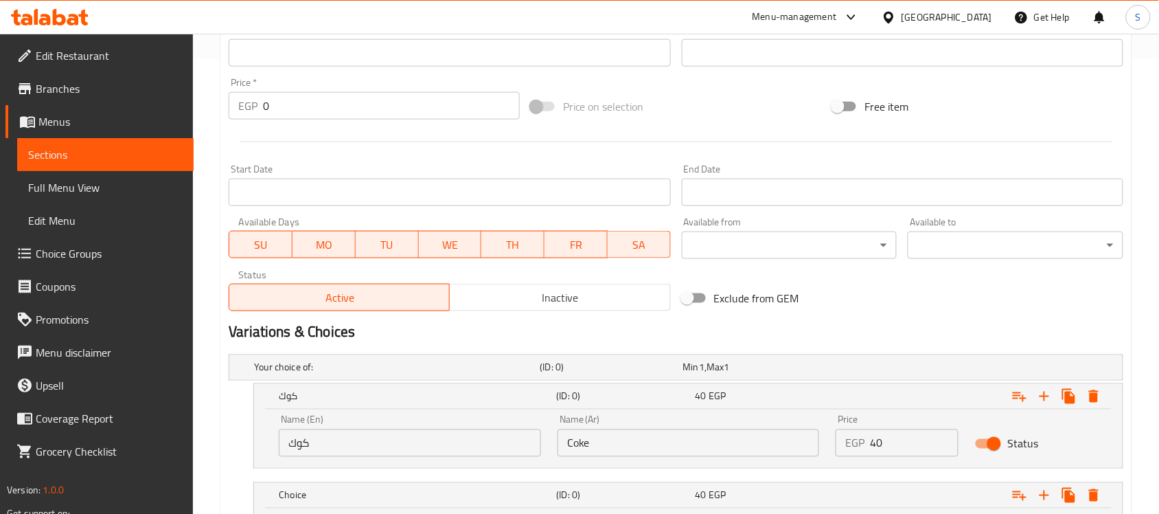
scroll to position [302, 0]
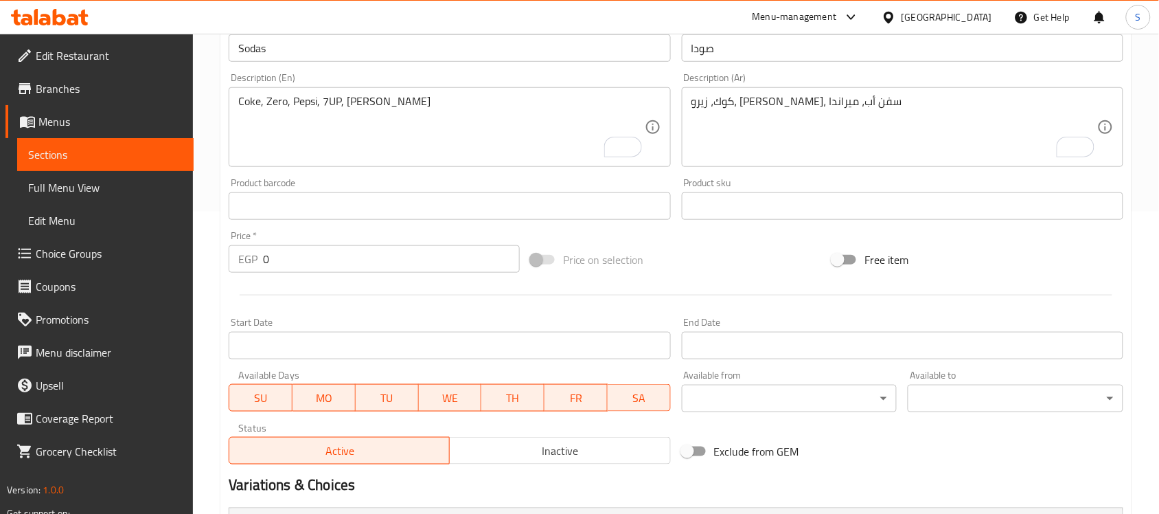
type input "زيرو"
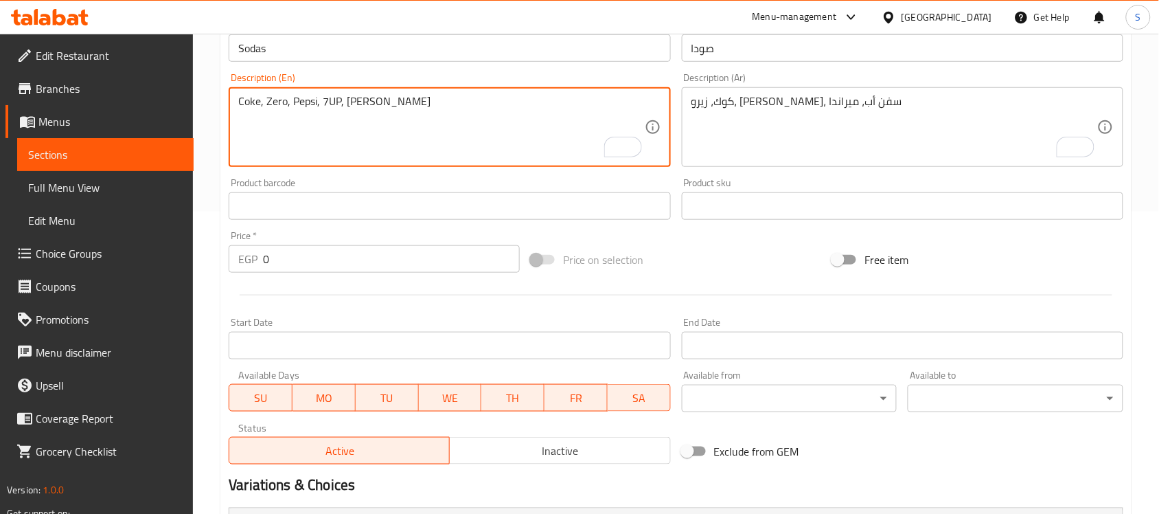
click at [280, 98] on textarea "Coke, Zero, Pepsi, 7UP, Miranda" at bounding box center [441, 127] width 406 height 65
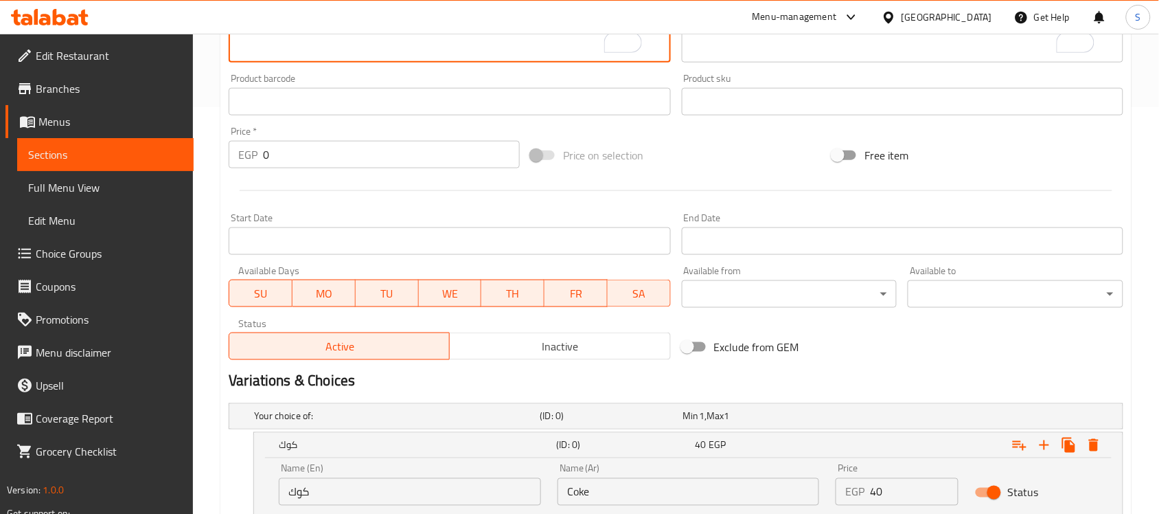
scroll to position [560, 0]
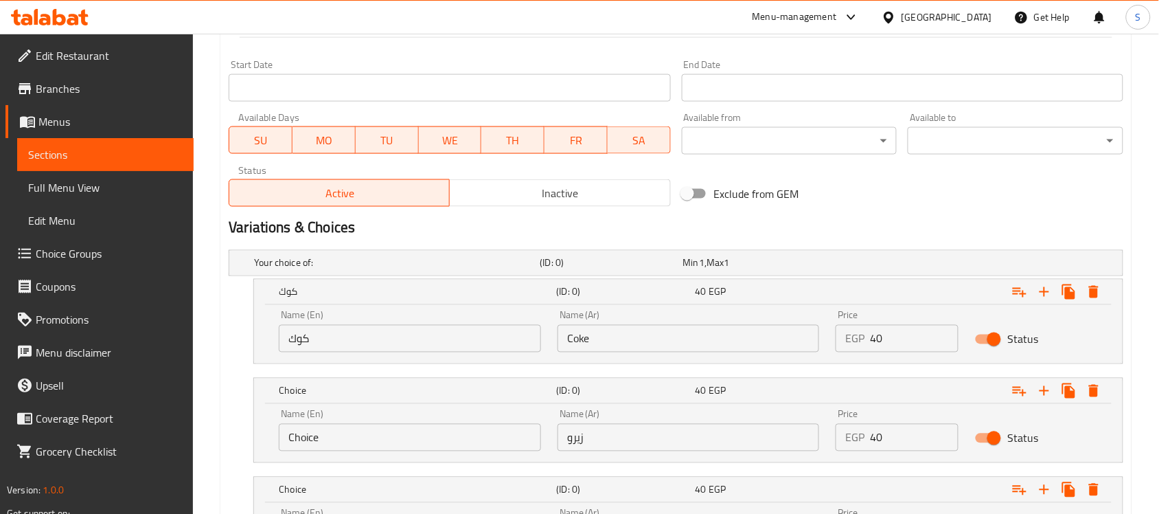
click at [385, 431] on input "Choice" at bounding box center [410, 437] width 262 height 27
click at [385, 435] on input "Choice" at bounding box center [410, 437] width 262 height 27
paste input "Zero"
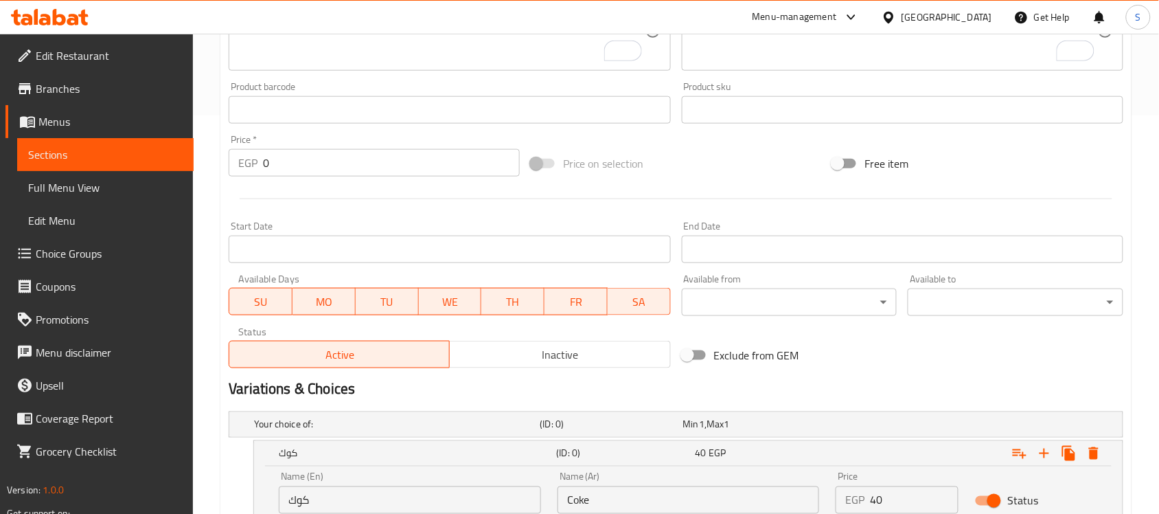
scroll to position [216, 0]
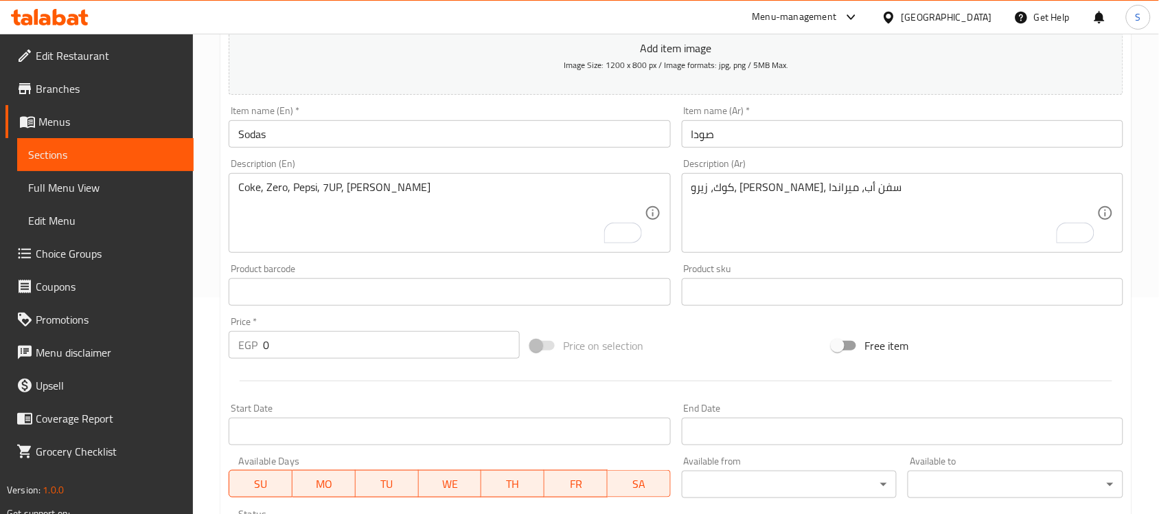
type input "Zero"
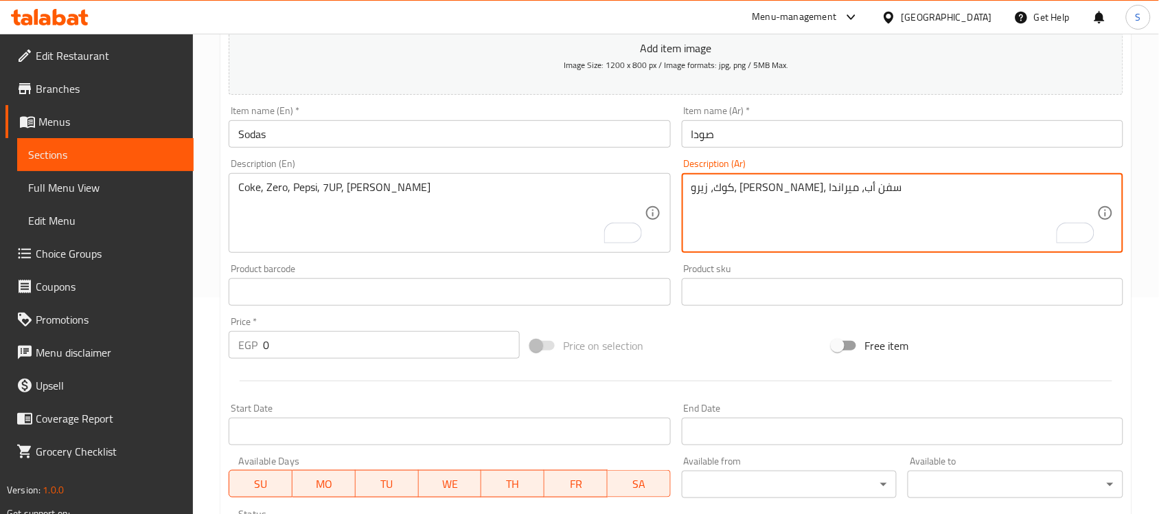
click at [788, 192] on textarea "كوك، زيرو، بيبسي، سفن أب، ميراندا" at bounding box center [894, 213] width 406 height 65
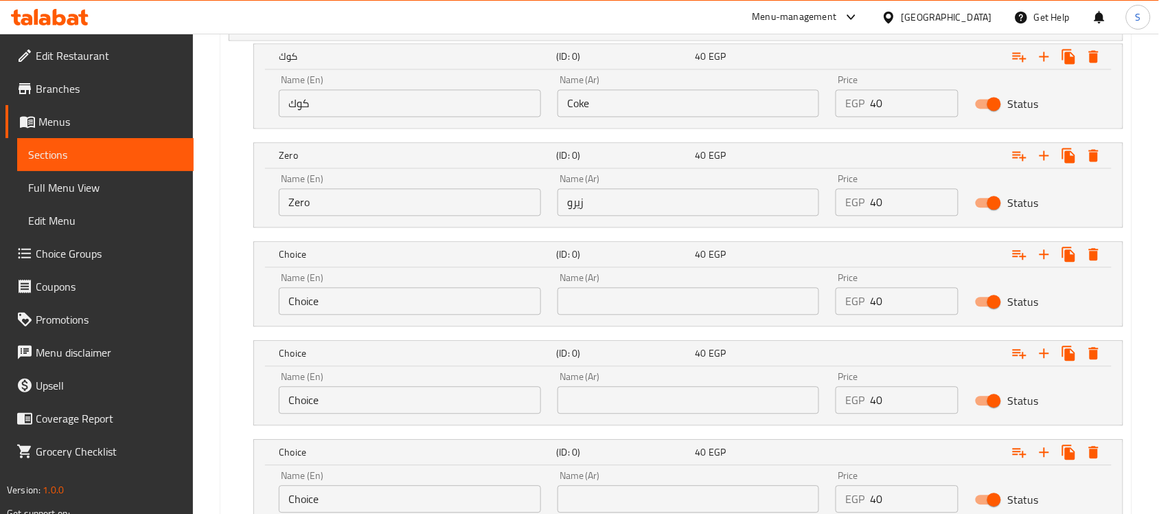
scroll to position [817, 0]
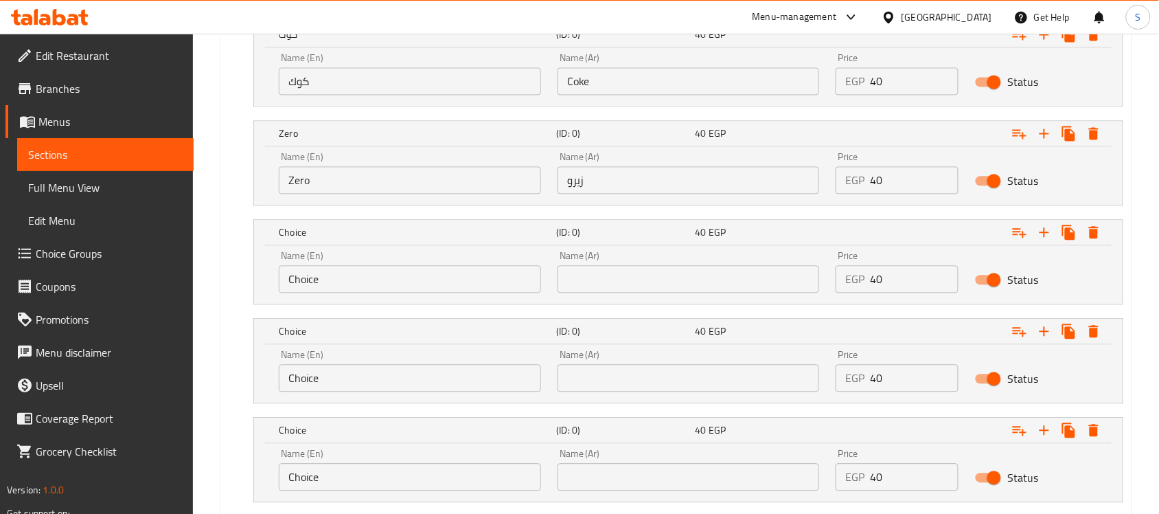
click at [599, 275] on input "text" at bounding box center [689, 278] width 262 height 27
paste input "بيبسي"
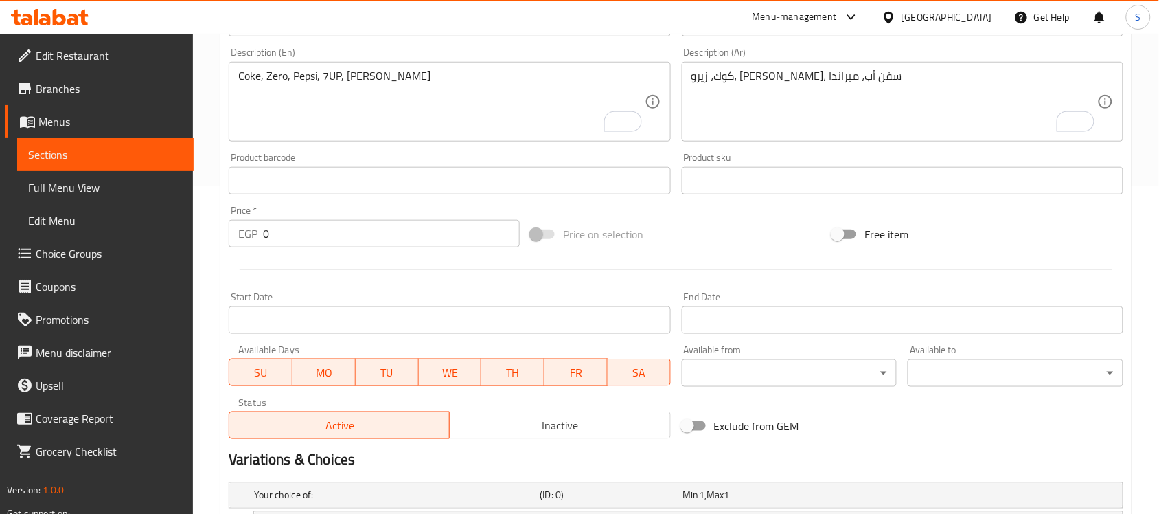
scroll to position [216, 0]
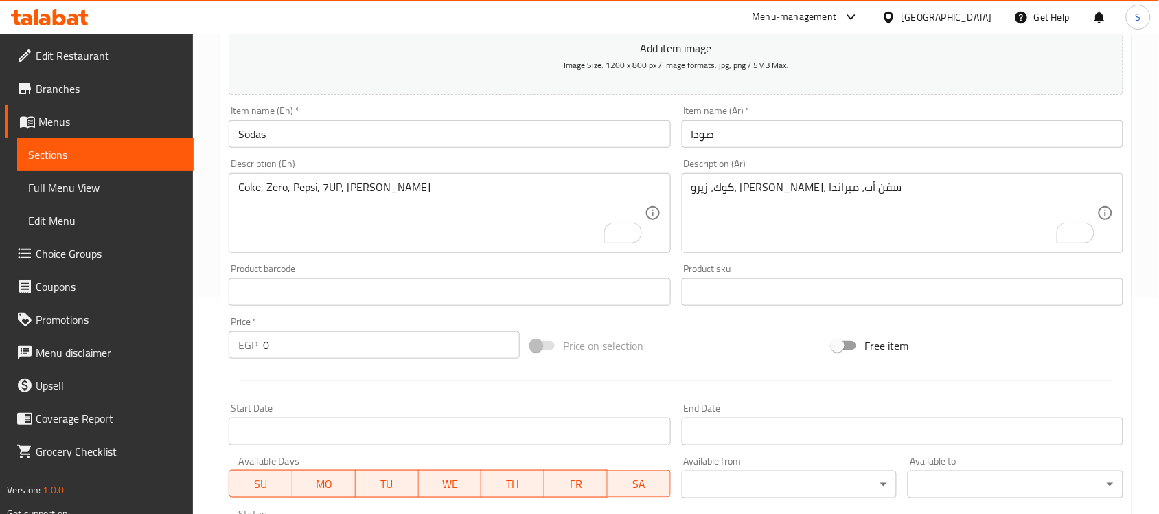
type input "بيبسي"
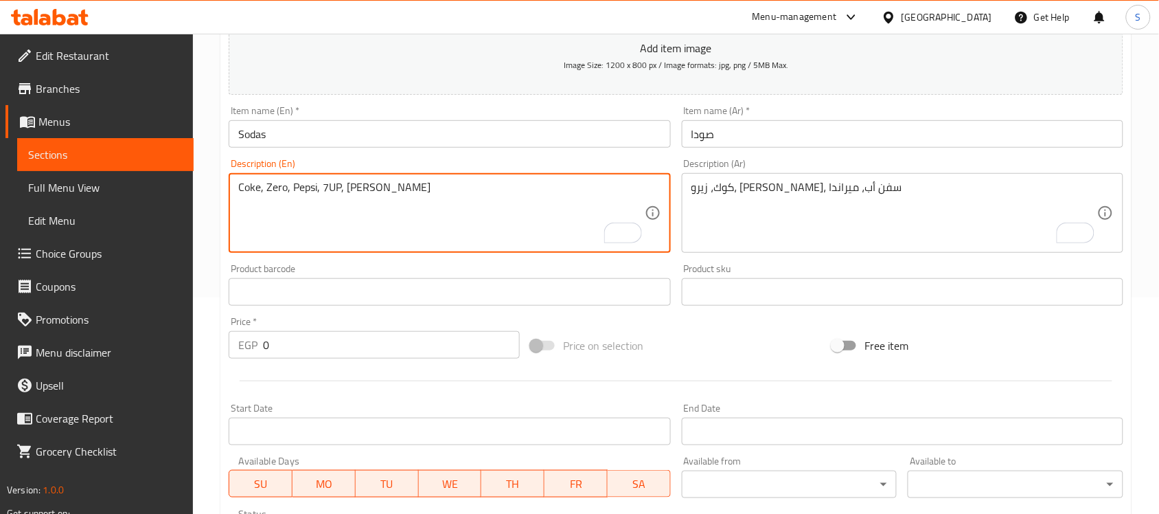
drag, startPoint x: 306, startPoint y: 191, endPoint x: 304, endPoint y: 227, distance: 36.5
click at [307, 191] on textarea "Coke, Zero, Pepsi, 7UP, Miranda" at bounding box center [441, 213] width 406 height 65
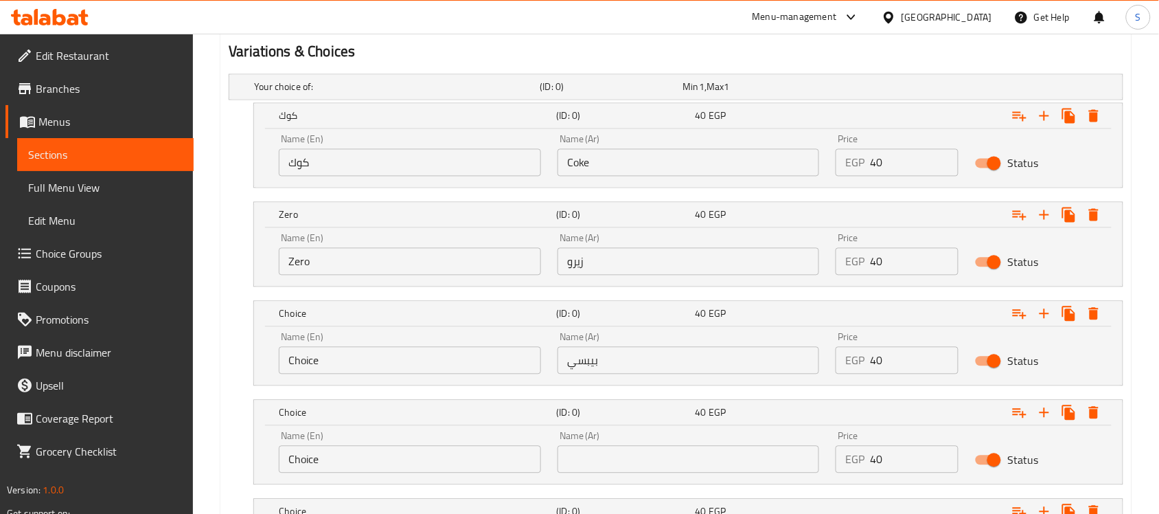
scroll to position [817, 0]
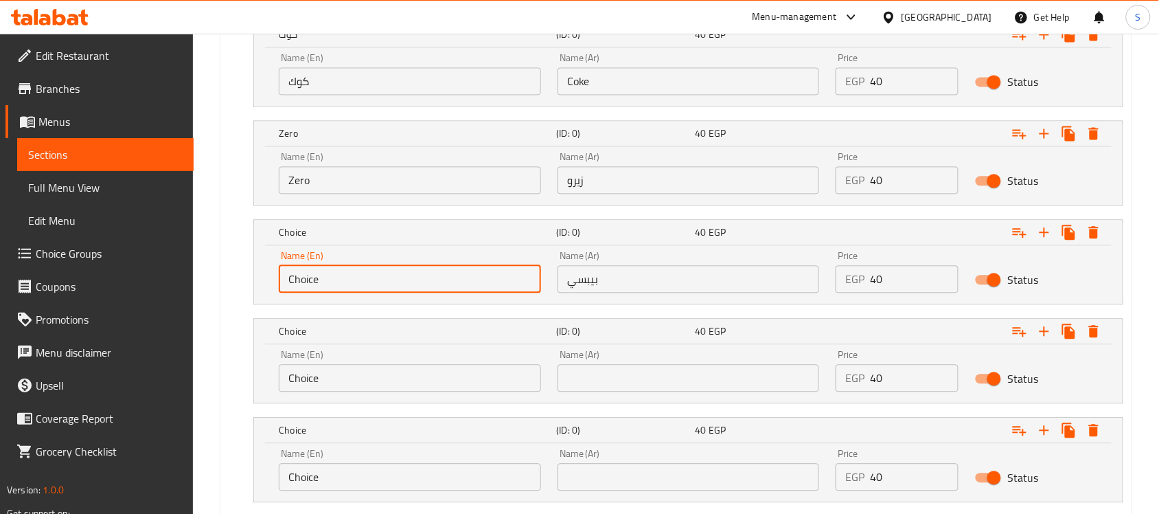
drag, startPoint x: 358, startPoint y: 285, endPoint x: 146, endPoint y: 285, distance: 211.5
paste input "Pepsi"
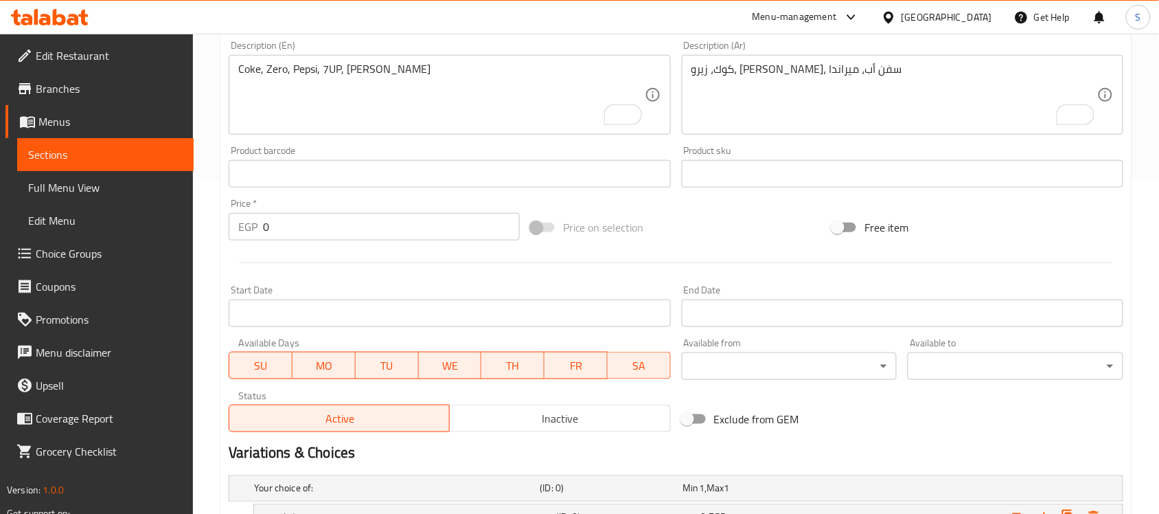
scroll to position [216, 0]
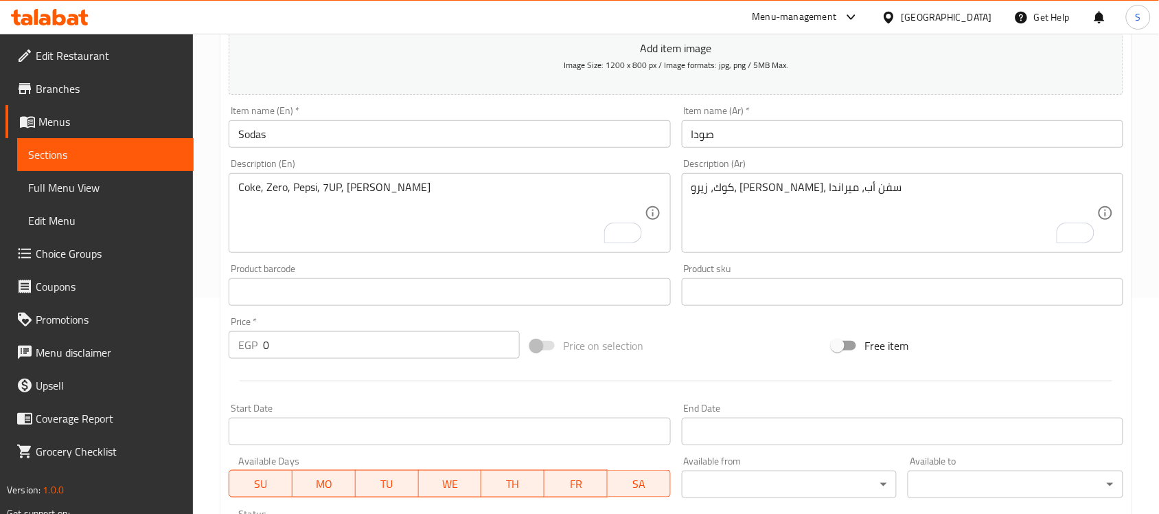
type input "Pepsi"
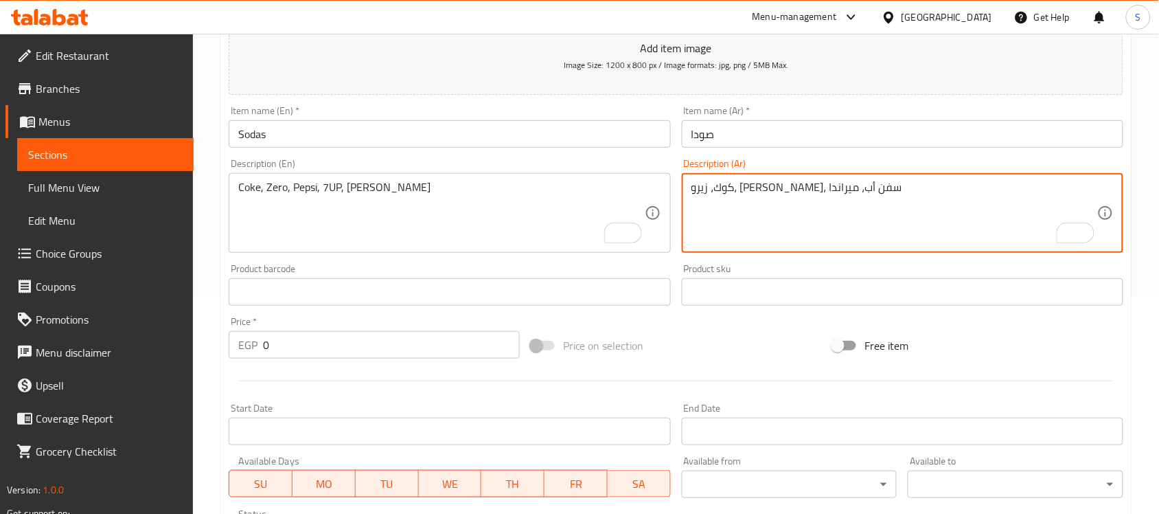
click at [738, 190] on textarea "كوك، زيرو، بيبسي، سفن أب، ميراندا" at bounding box center [894, 213] width 406 height 65
click at [751, 191] on textarea "كوك، زيرو، بيبسي، سفن أب، ميراندا" at bounding box center [894, 213] width 406 height 65
click at [746, 191] on textarea "كوك، زيرو، بيبسي، سفن أب، ميراندا" at bounding box center [894, 213] width 406 height 65
drag, startPoint x: 764, startPoint y: 191, endPoint x: 730, endPoint y: 189, distance: 33.7
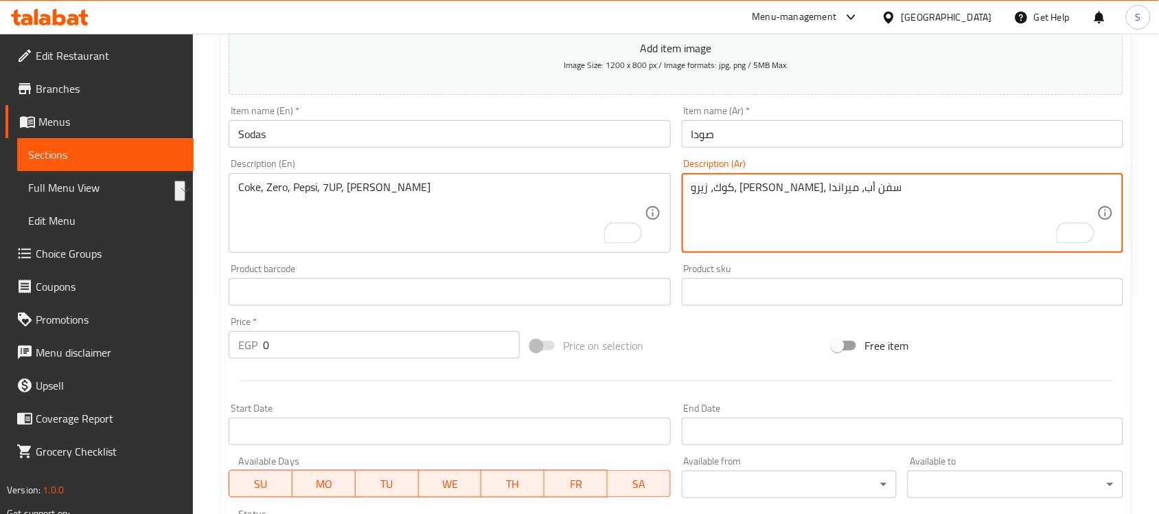
click at [730, 189] on textarea "كوك، زيرو، بيبسي، سفن أب، ميراندا" at bounding box center [894, 213] width 406 height 65
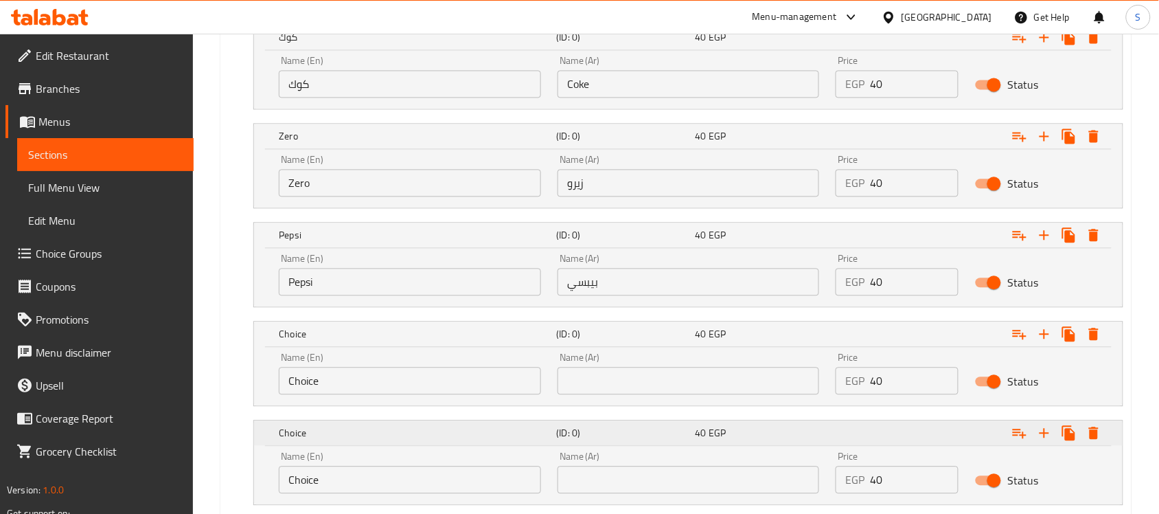
scroll to position [817, 0]
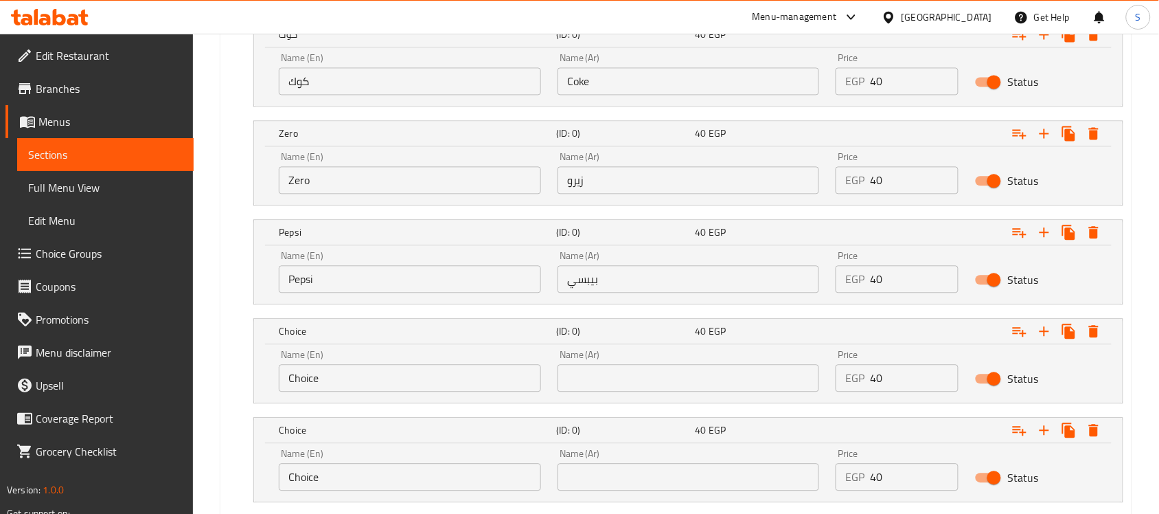
click at [628, 383] on input "text" at bounding box center [689, 377] width 262 height 27
paste input "سفن أب"
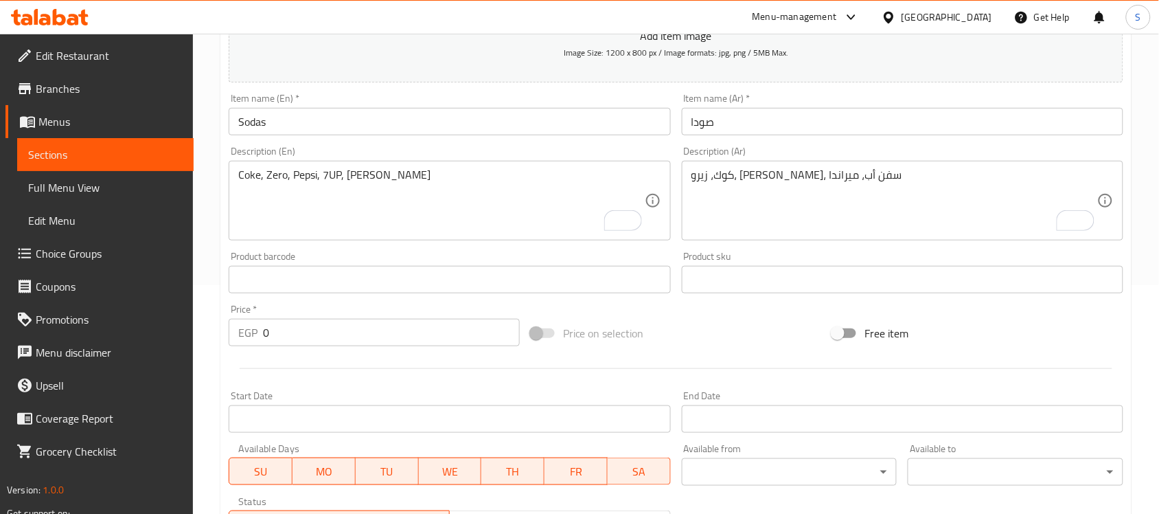
scroll to position [130, 0]
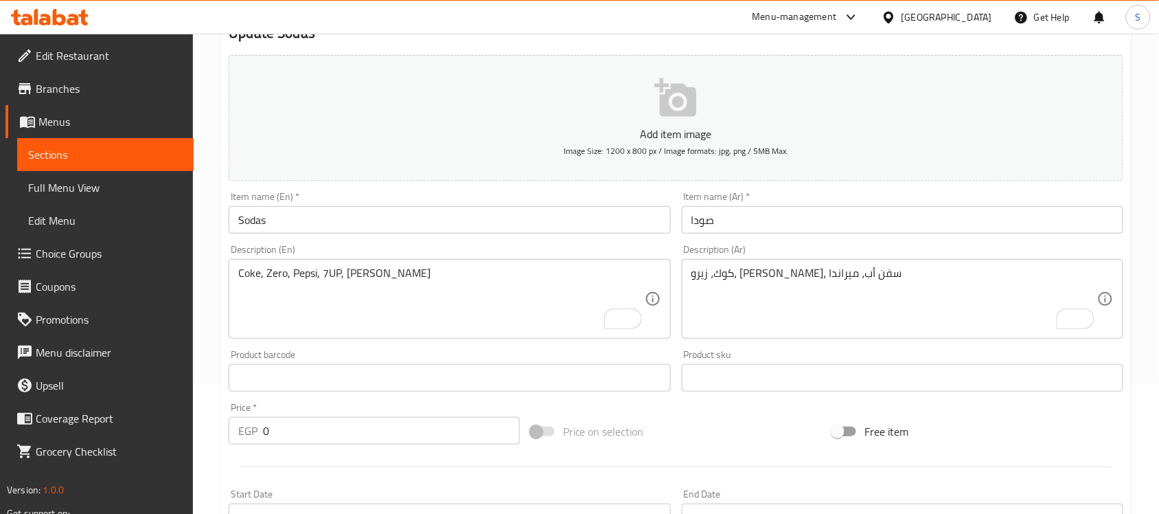
type input "سفن أب"
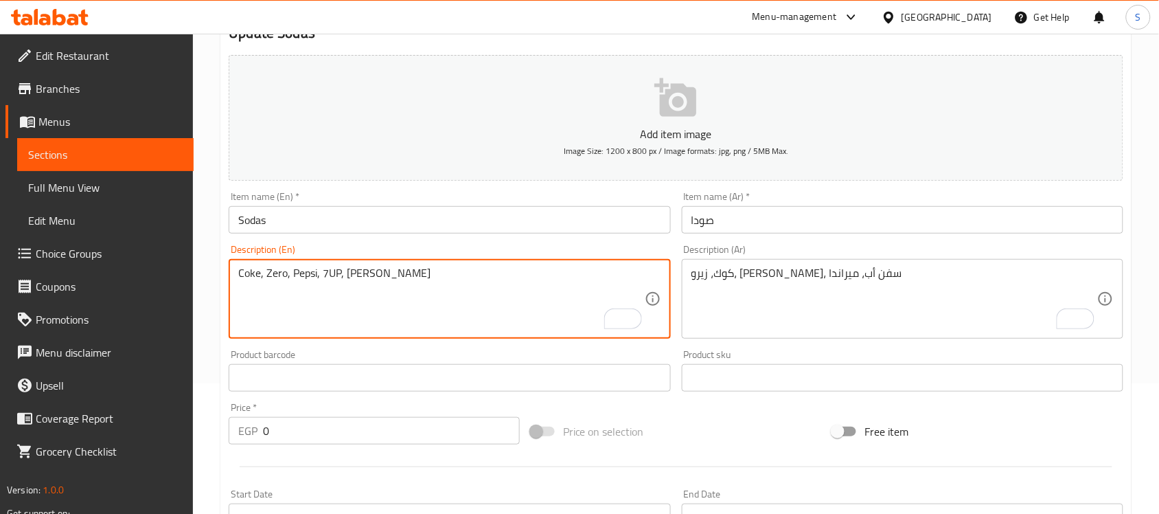
click at [304, 275] on textarea "Coke, Zero, Pepsi, 7UP, Miranda" at bounding box center [441, 298] width 406 height 65
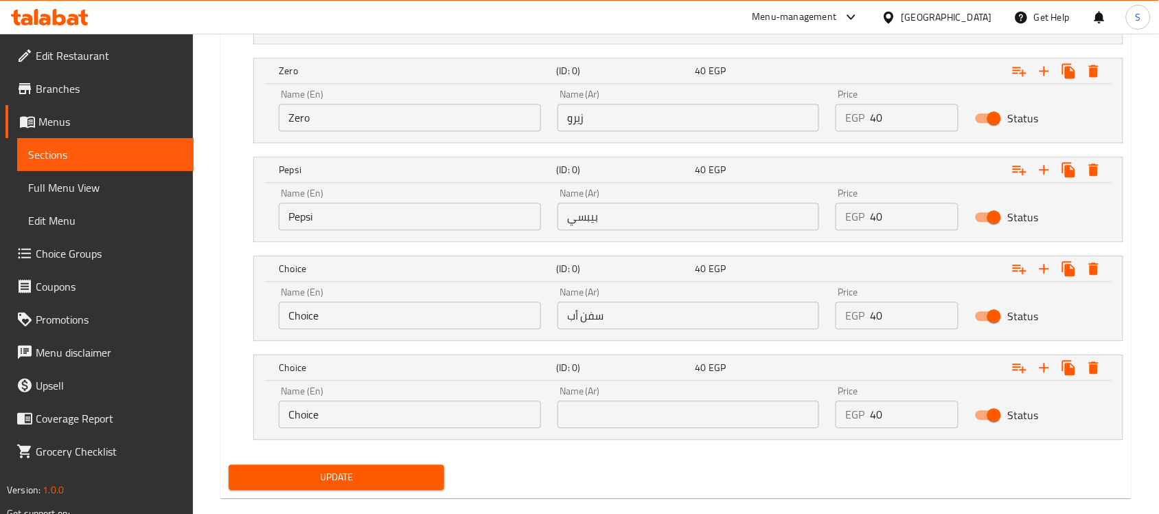
scroll to position [903, 0]
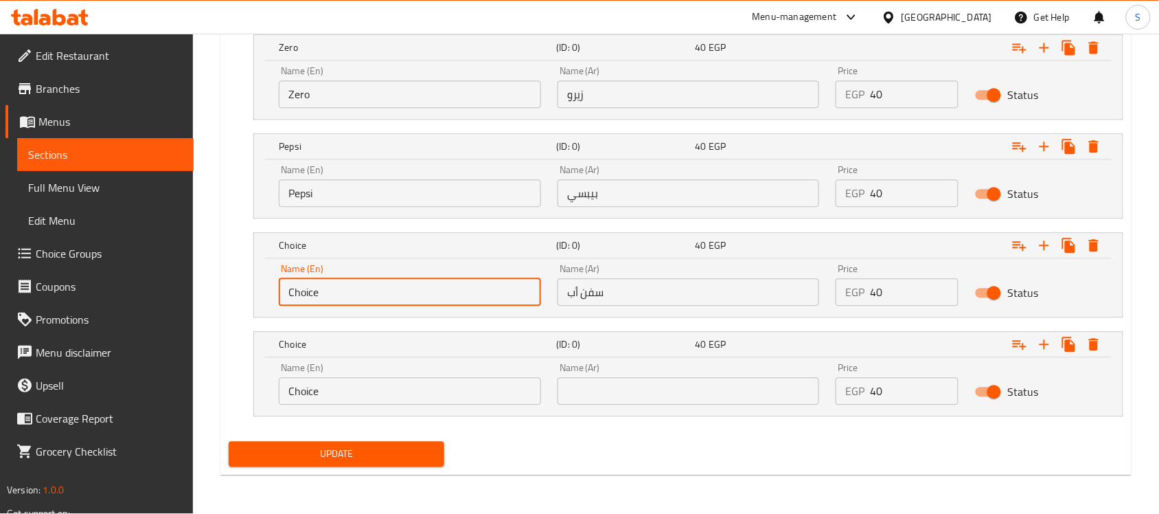
drag, startPoint x: 341, startPoint y: 280, endPoint x: 175, endPoint y: 288, distance: 166.4
paste input "Pepsi"
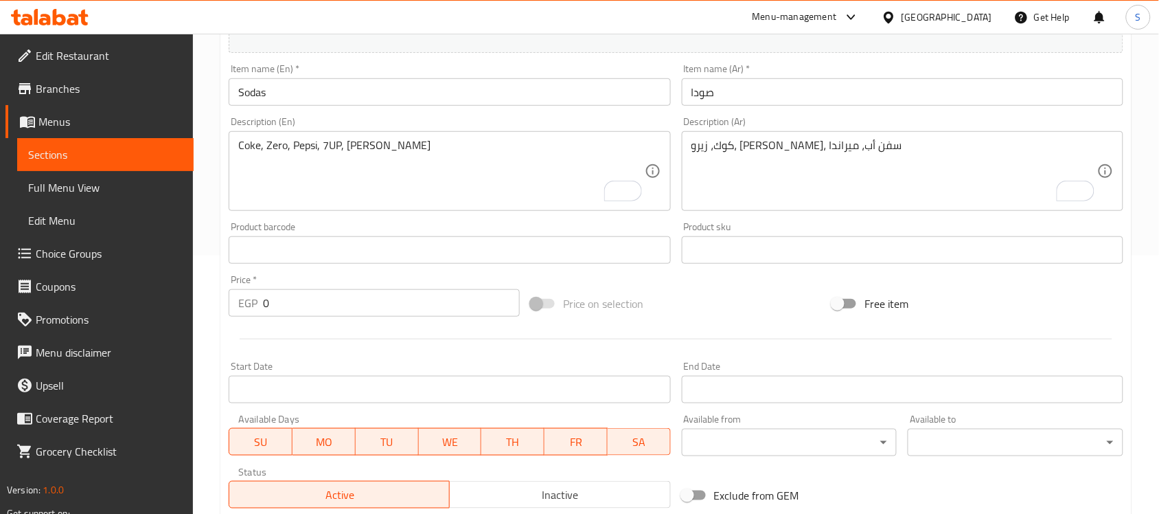
scroll to position [130, 0]
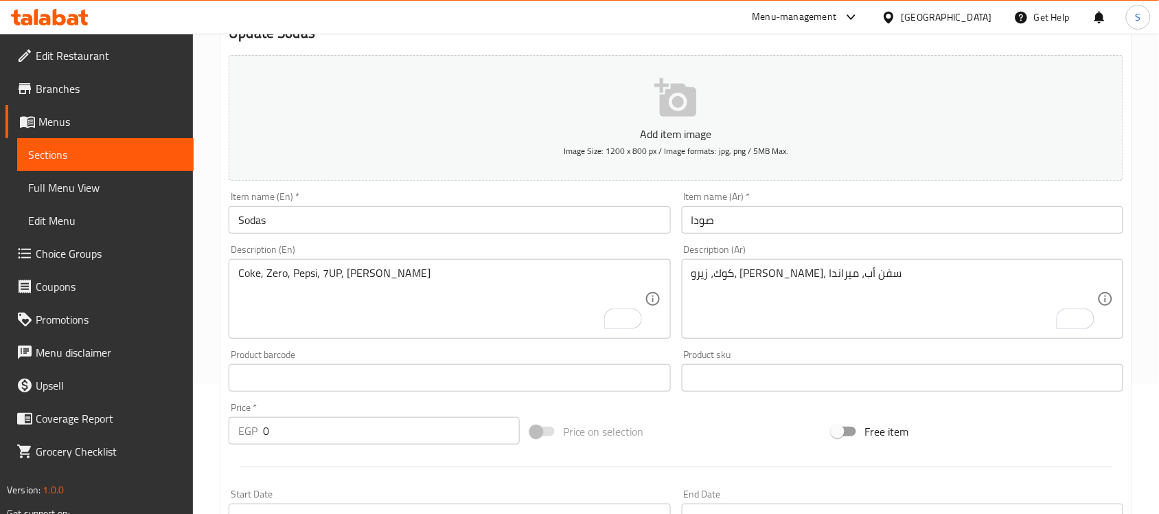
type input "Pepsi"
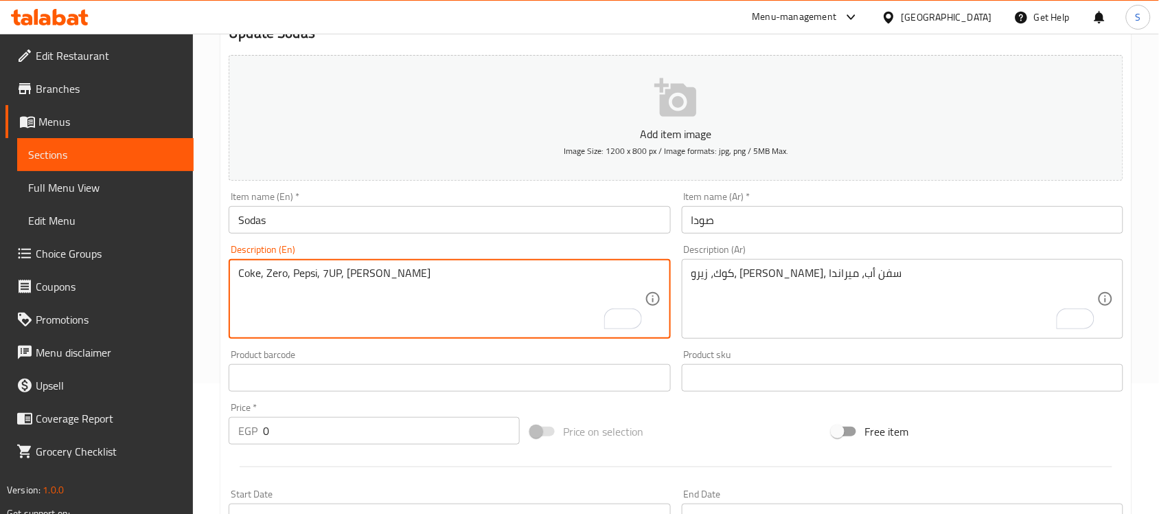
click at [373, 275] on textarea "Coke, Zero, Pepsi, 7UP, Miranda" at bounding box center [441, 298] width 406 height 65
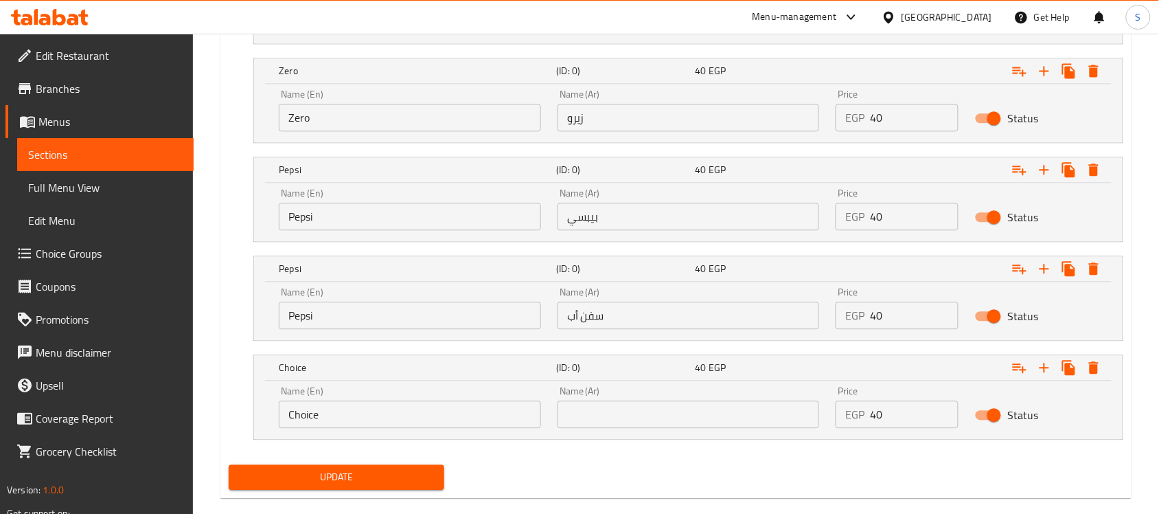
scroll to position [903, 0]
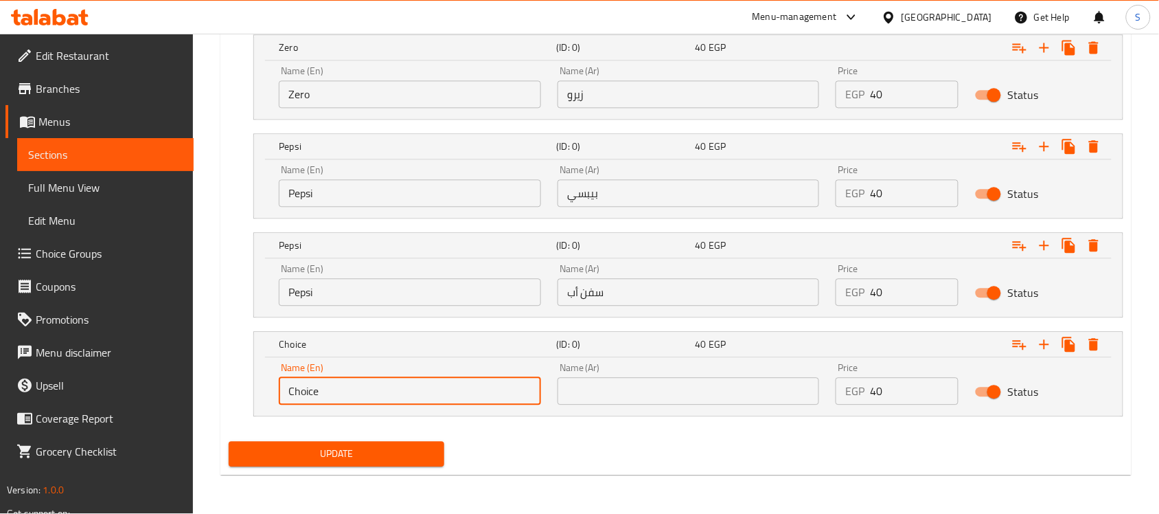
drag, startPoint x: 354, startPoint y: 390, endPoint x: 186, endPoint y: 397, distance: 168.4
paste input "Miranda"
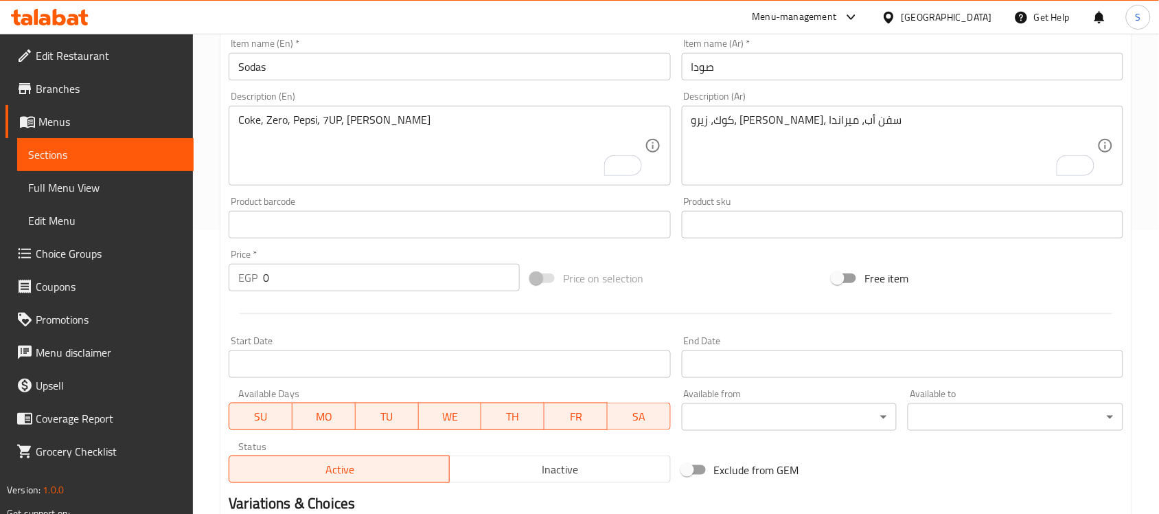
scroll to position [130, 0]
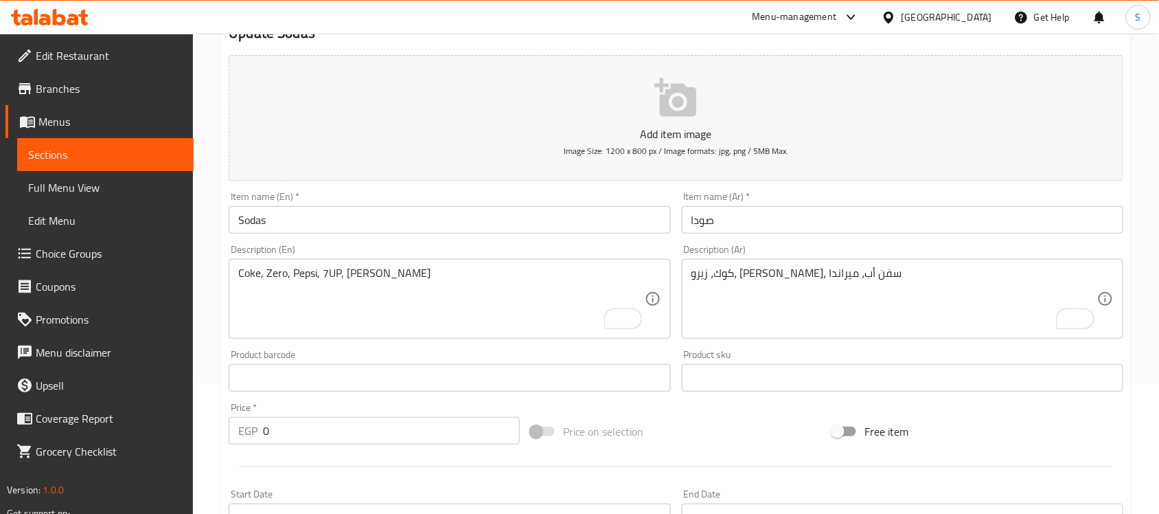
type input "Miranda"
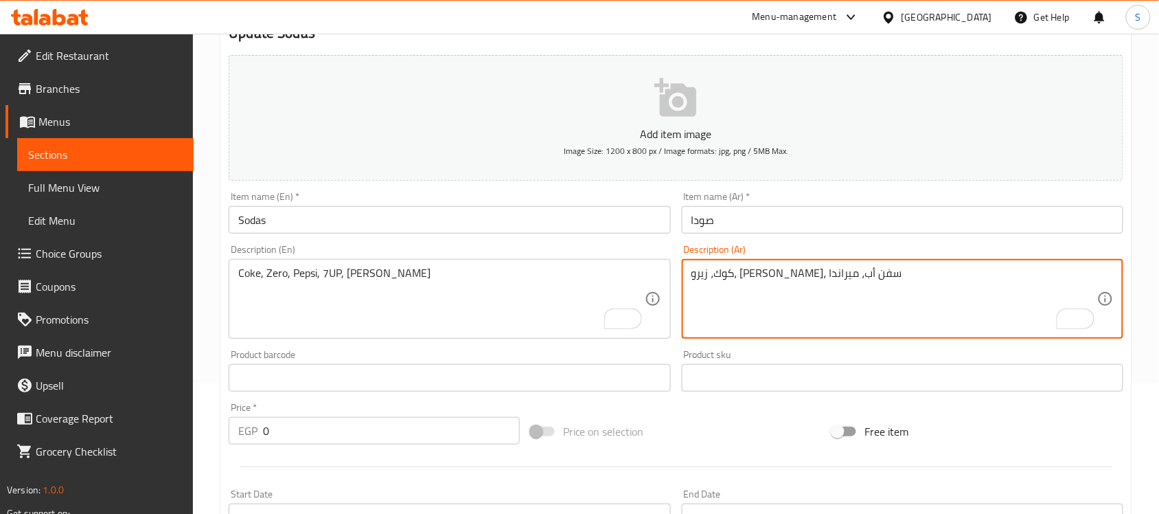
click at [695, 278] on textarea "كوك، زيرو، بيبسي، سفن أب، ميراندا" at bounding box center [894, 298] width 406 height 65
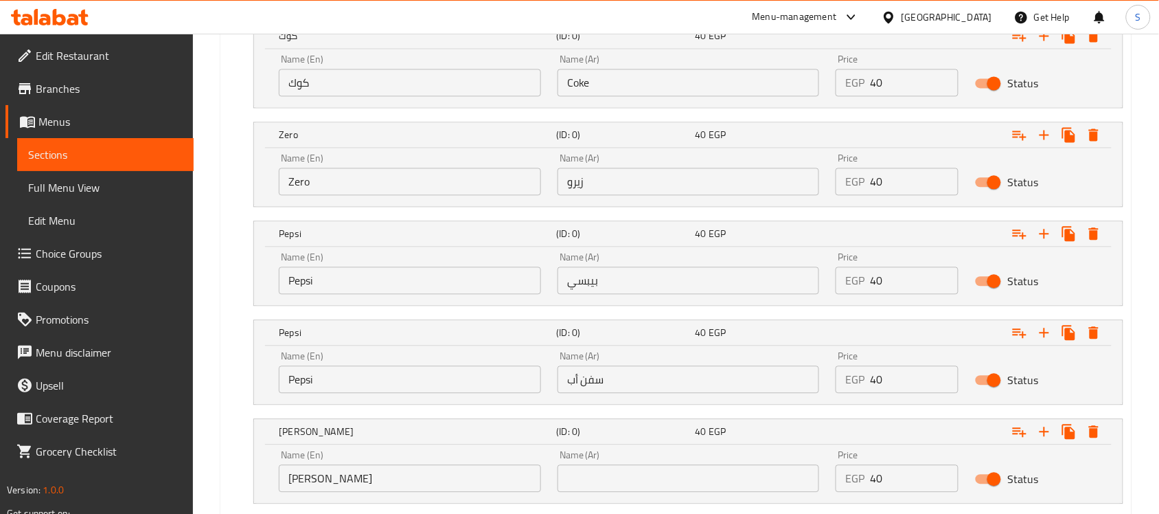
scroll to position [903, 0]
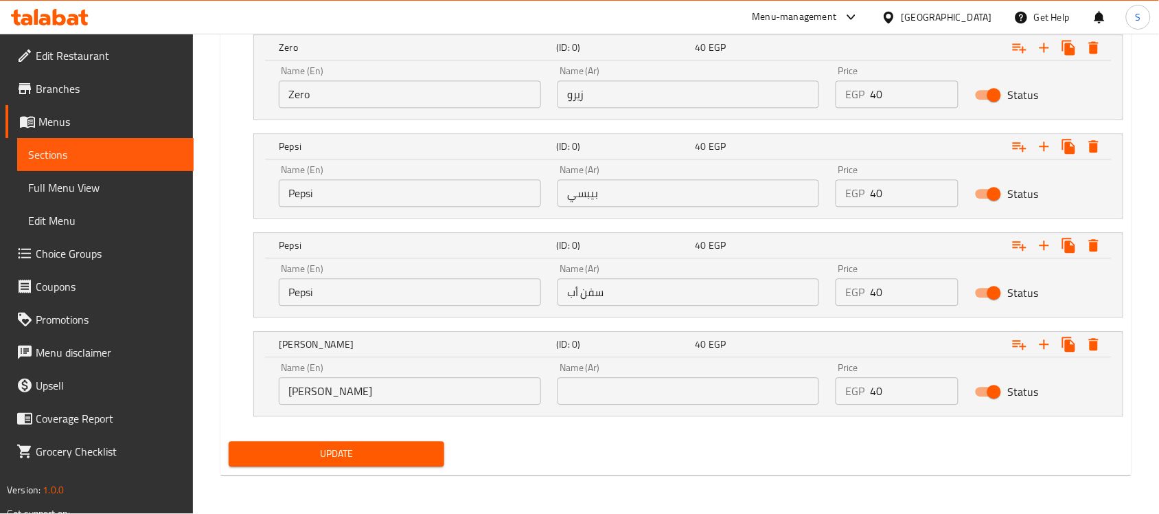
drag, startPoint x: 605, startPoint y: 389, endPoint x: 591, endPoint y: 399, distance: 16.8
click at [605, 389] on input "text" at bounding box center [689, 390] width 262 height 27
paste input "ميراندا"
type input "ميراندا"
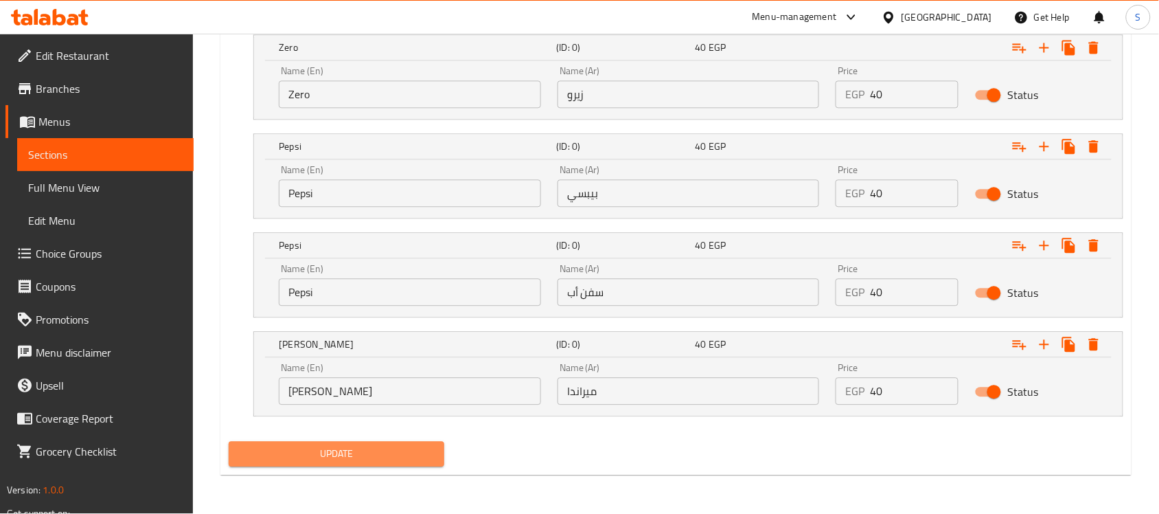
click at [381, 464] on button "Update" at bounding box center [337, 453] width 216 height 25
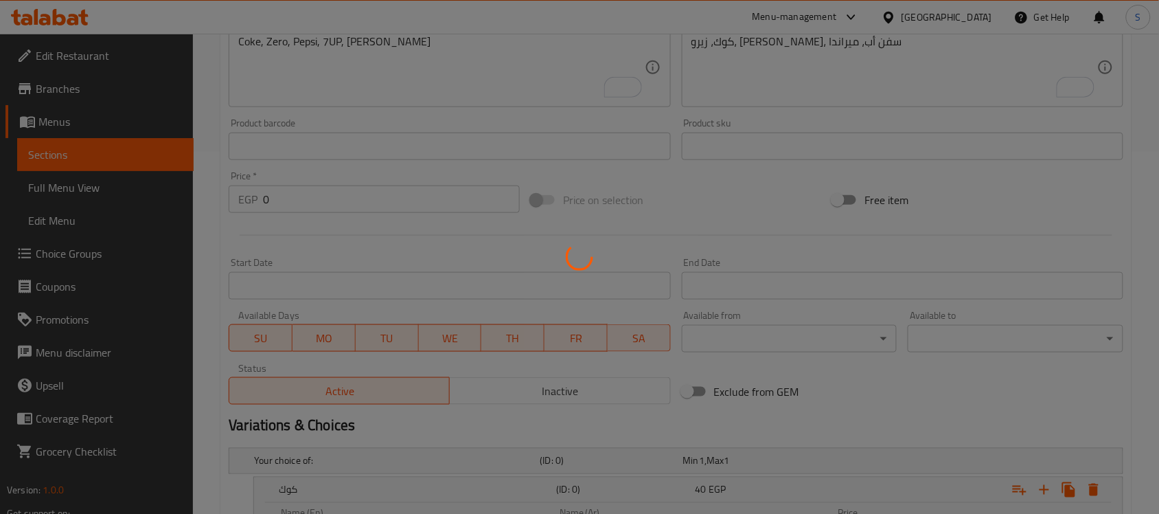
scroll to position [216, 0]
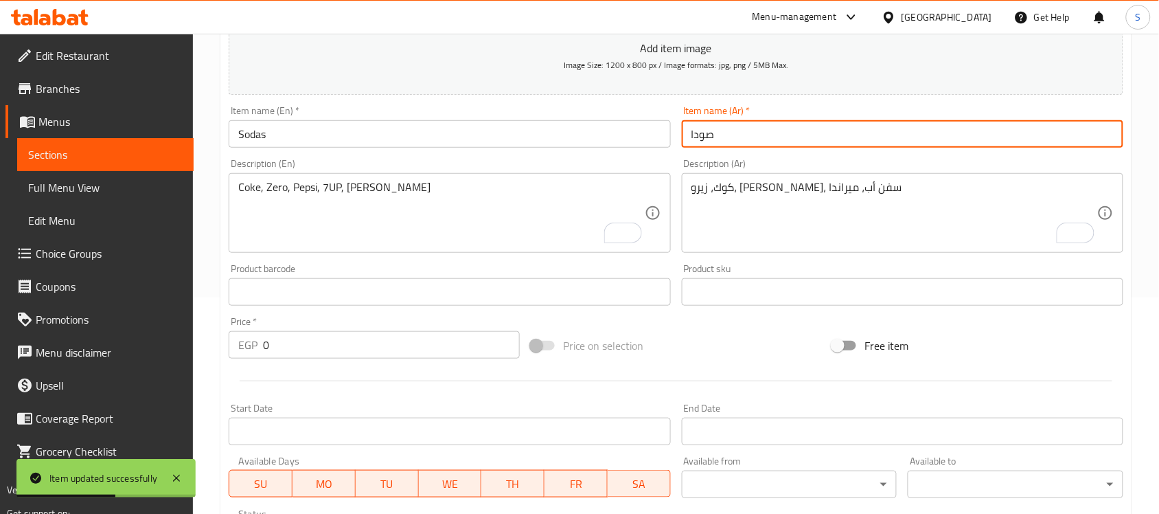
click at [694, 135] on input "صودا" at bounding box center [903, 133] width 442 height 27
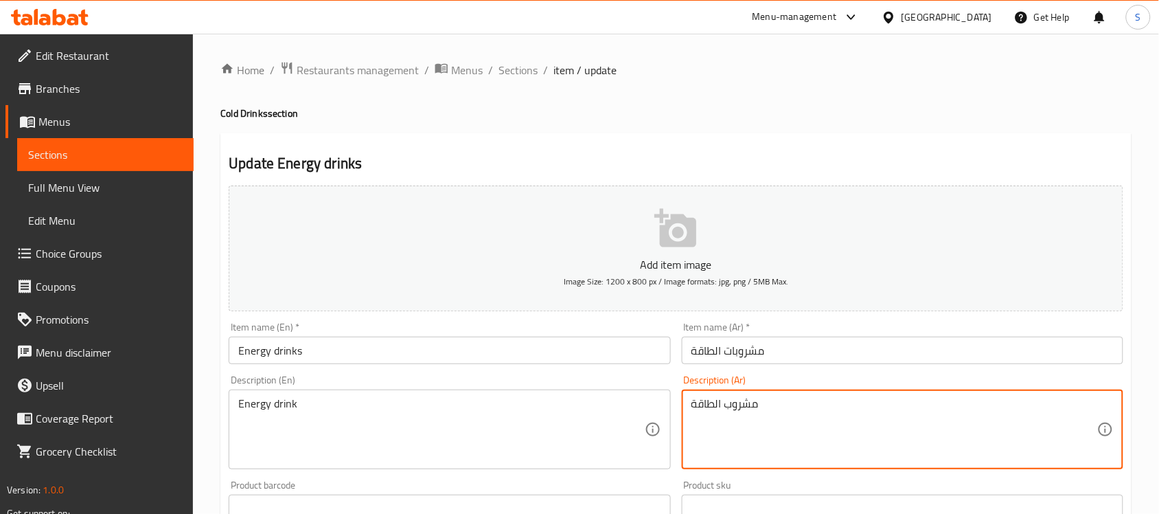
click at [716, 410] on textarea "مشروب الطاقة" at bounding box center [894, 429] width 406 height 65
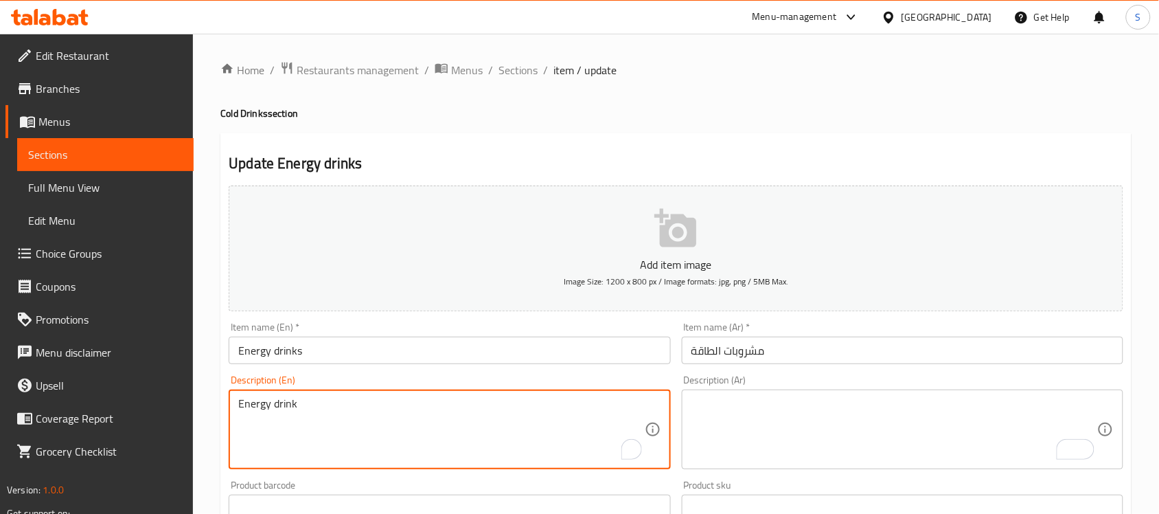
click at [328, 410] on textarea "Energy drink" at bounding box center [441, 429] width 406 height 65
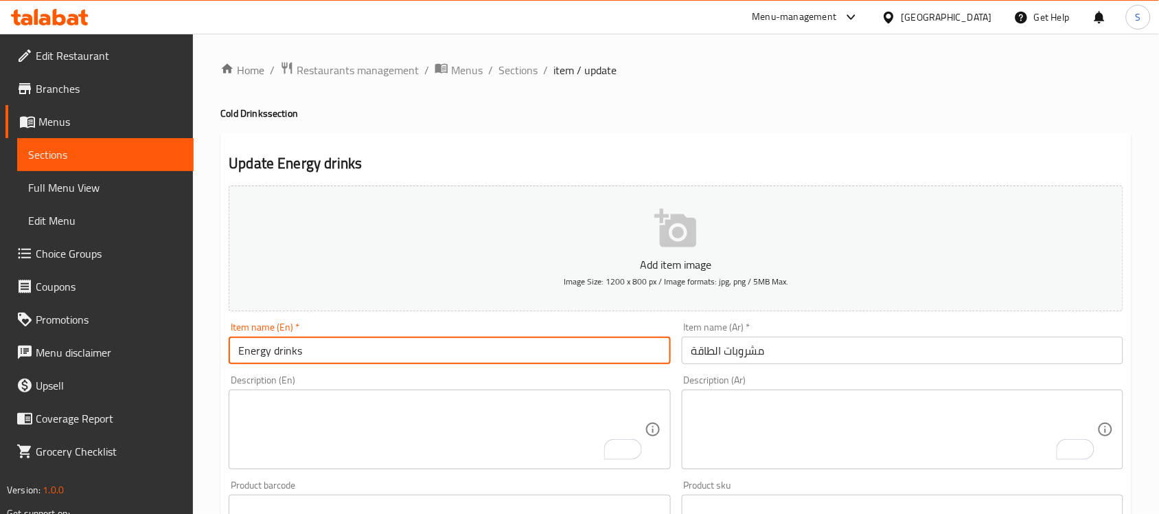
drag, startPoint x: 330, startPoint y: 350, endPoint x: 151, endPoint y: 359, distance: 179.4
click at [151, 359] on div "Edit Restaurant Branches Menus Sections Full Menu View Edit Menu Choice Groups …" at bounding box center [579, 502] width 1159 height 937
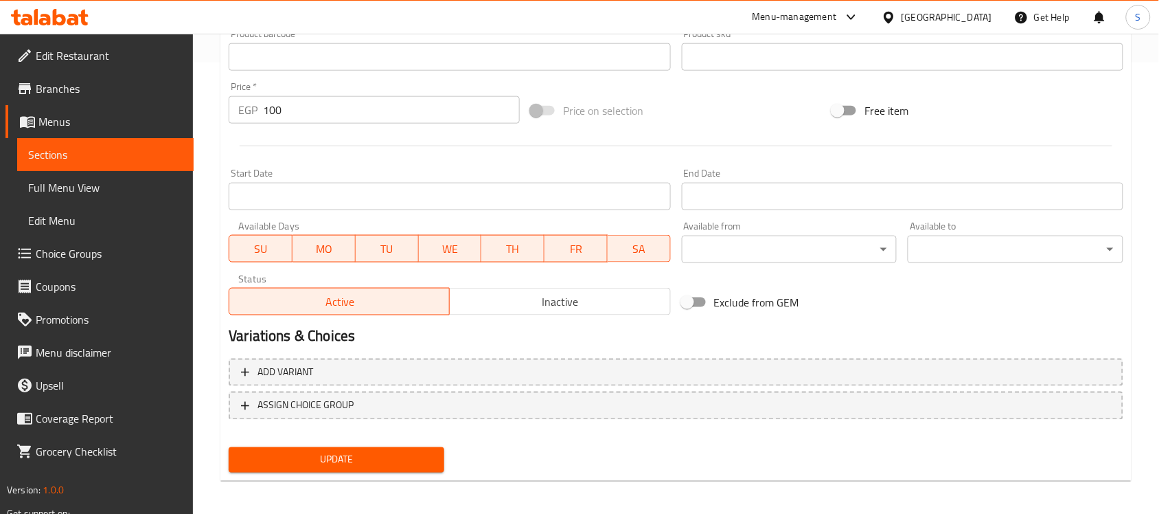
scroll to position [454, 0]
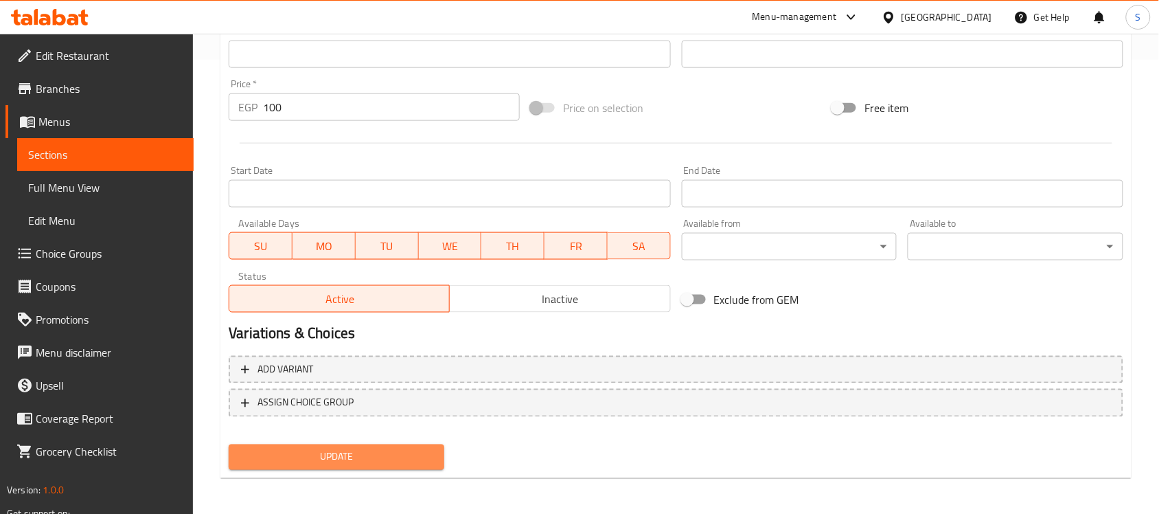
click at [344, 457] on span "Update" at bounding box center [337, 456] width 194 height 17
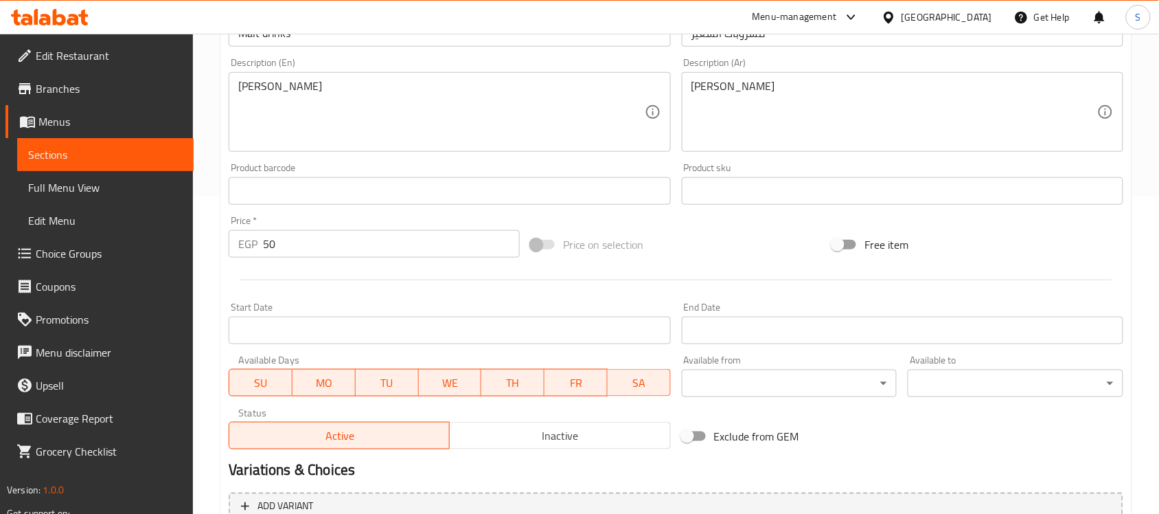
scroll to position [86, 0]
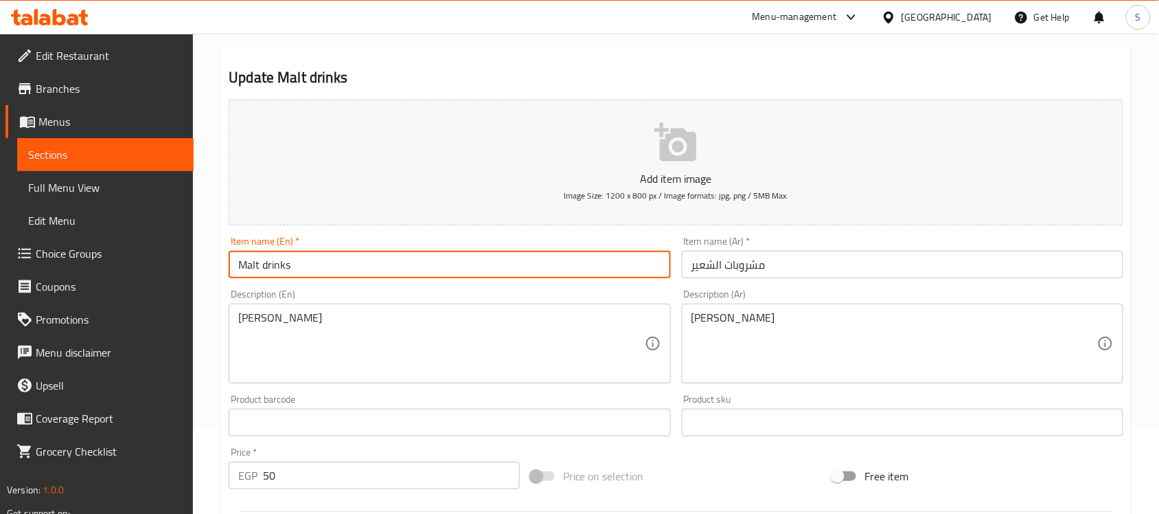
click at [266, 266] on input "Malt drinks" at bounding box center [450, 264] width 442 height 27
click at [295, 273] on input "Malt drinks" at bounding box center [450, 264] width 442 height 27
drag, startPoint x: 299, startPoint y: 266, endPoint x: 225, endPoint y: 266, distance: 73.5
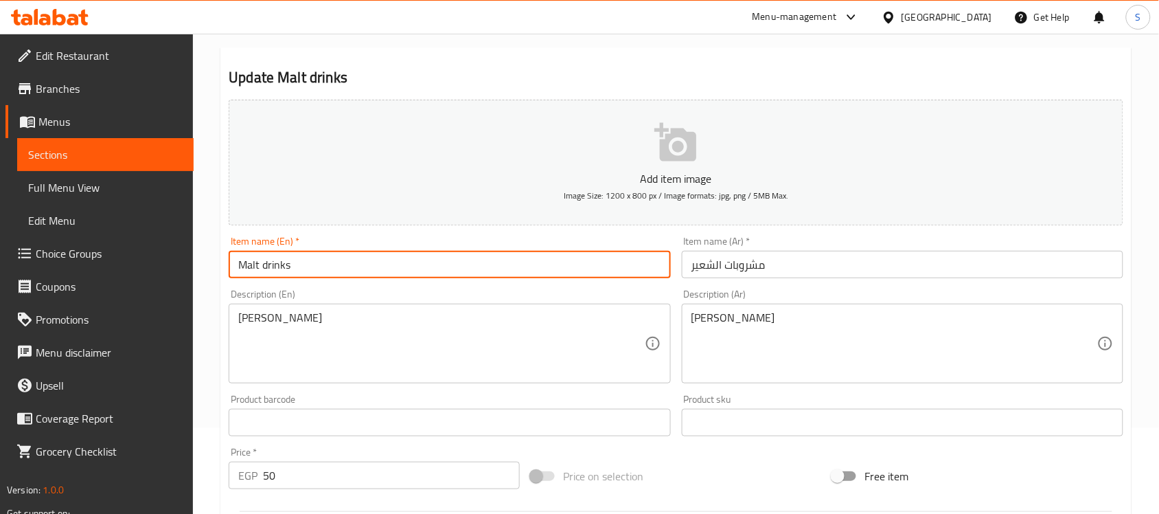
click at [225, 266] on div "Item name (En)   * Malt drinks Item name (En) *" at bounding box center [449, 257] width 453 height 53
type input "Malt Drinks"
click at [275, 273] on input "Malt Drinks" at bounding box center [450, 264] width 442 height 27
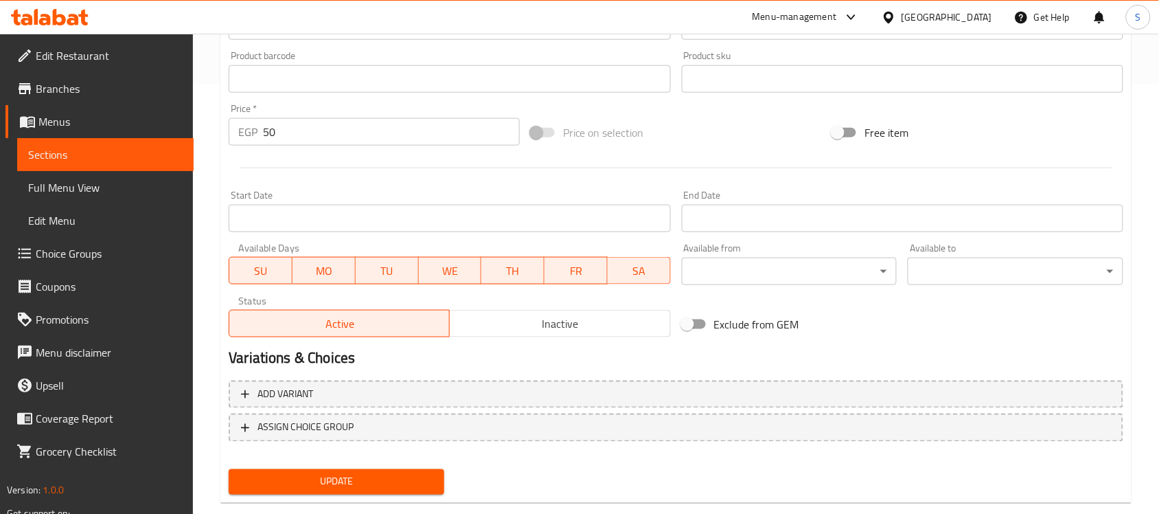
scroll to position [454, 0]
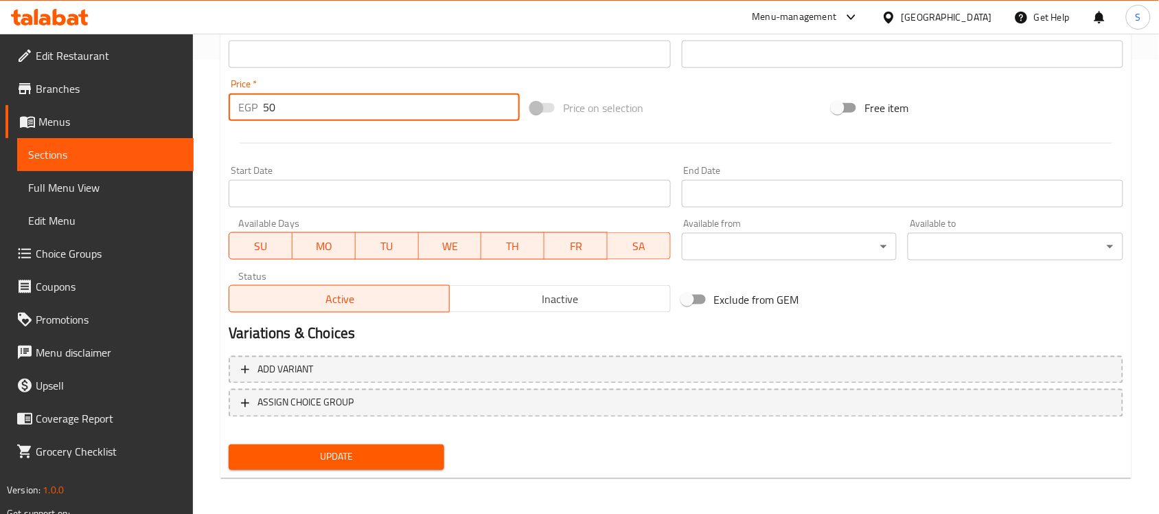
drag, startPoint x: 290, startPoint y: 106, endPoint x: 256, endPoint y: 108, distance: 33.7
click at [256, 108] on div "EGP 50 Price *" at bounding box center [374, 106] width 291 height 27
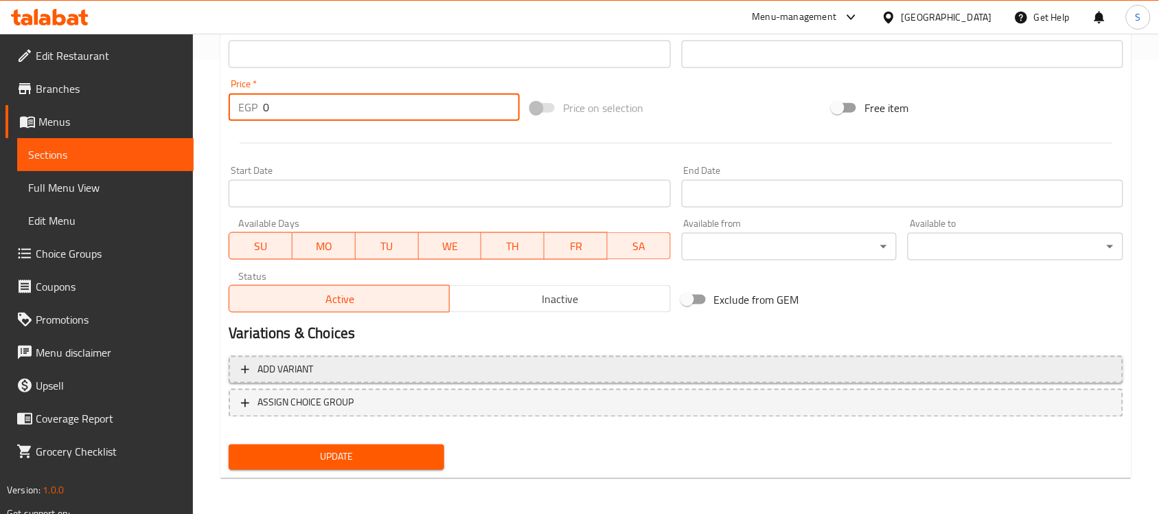
type input "0"
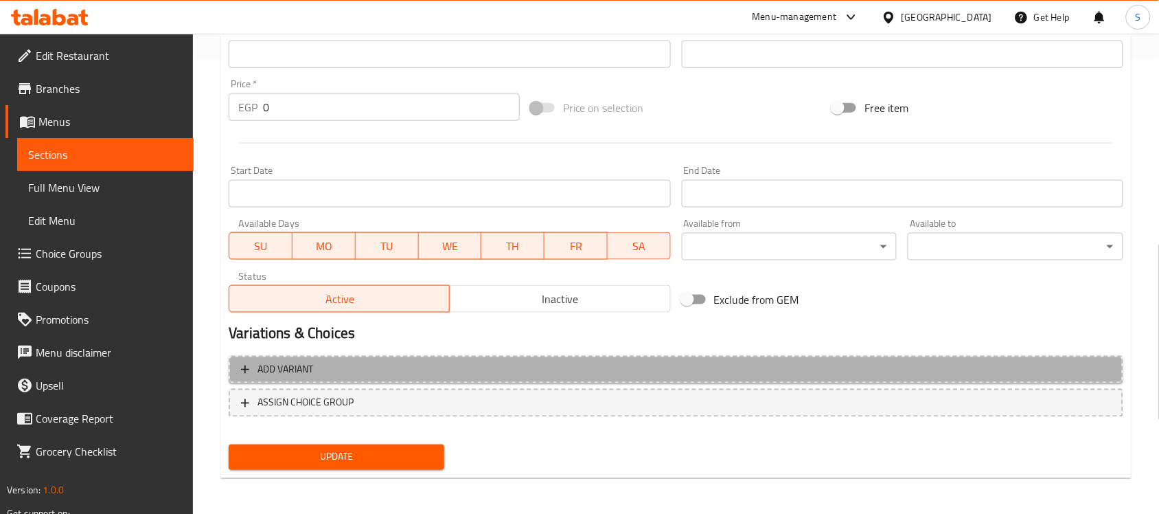
click at [990, 381] on button "Add variant" at bounding box center [676, 370] width 895 height 28
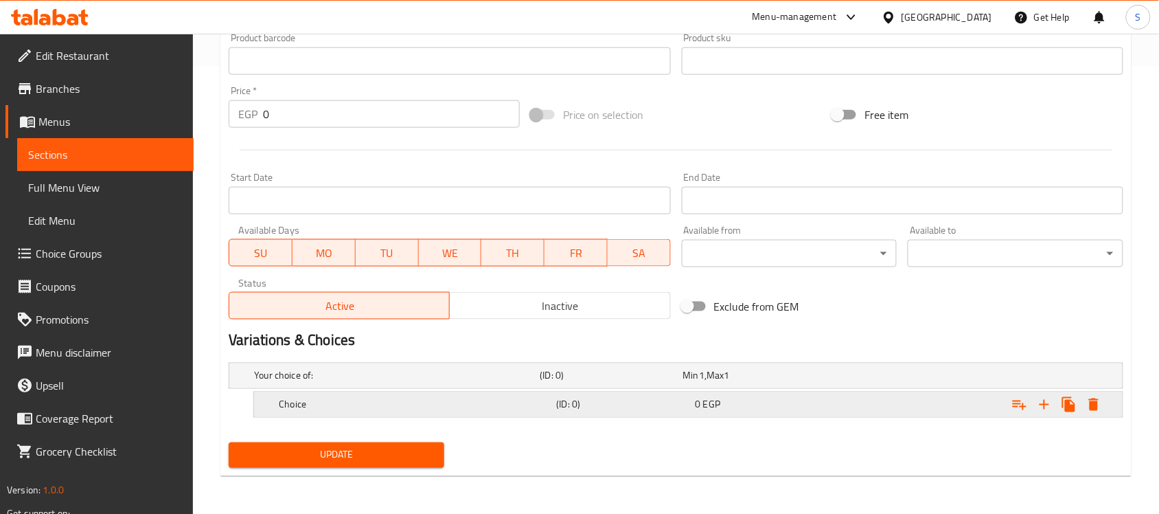
click at [1044, 405] on icon "Expand" at bounding box center [1044, 404] width 16 height 16
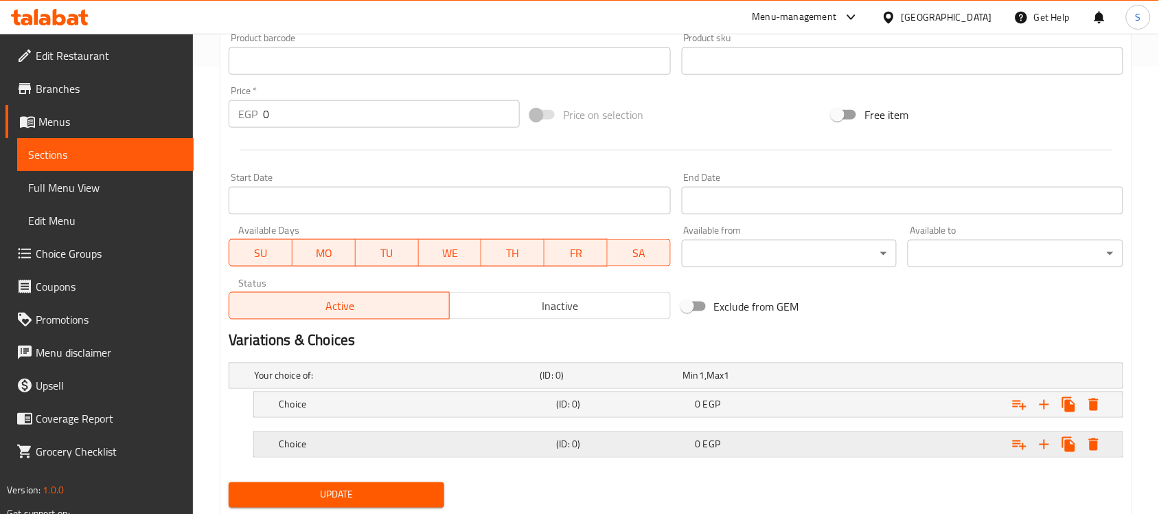
click at [716, 445] on span "EGP" at bounding box center [711, 444] width 17 height 18
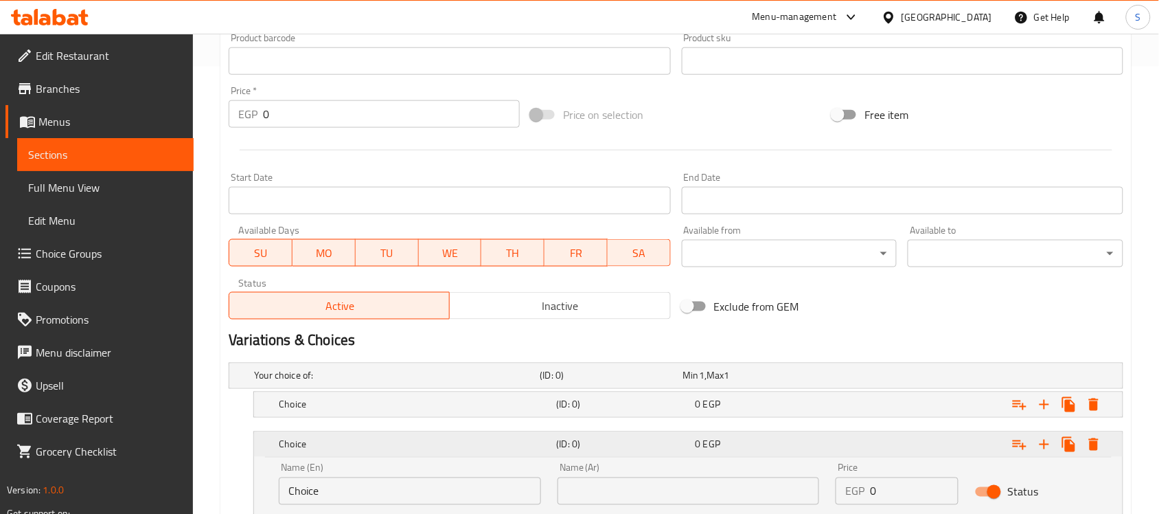
click at [884, 448] on div "Expand" at bounding box center [970, 444] width 277 height 30
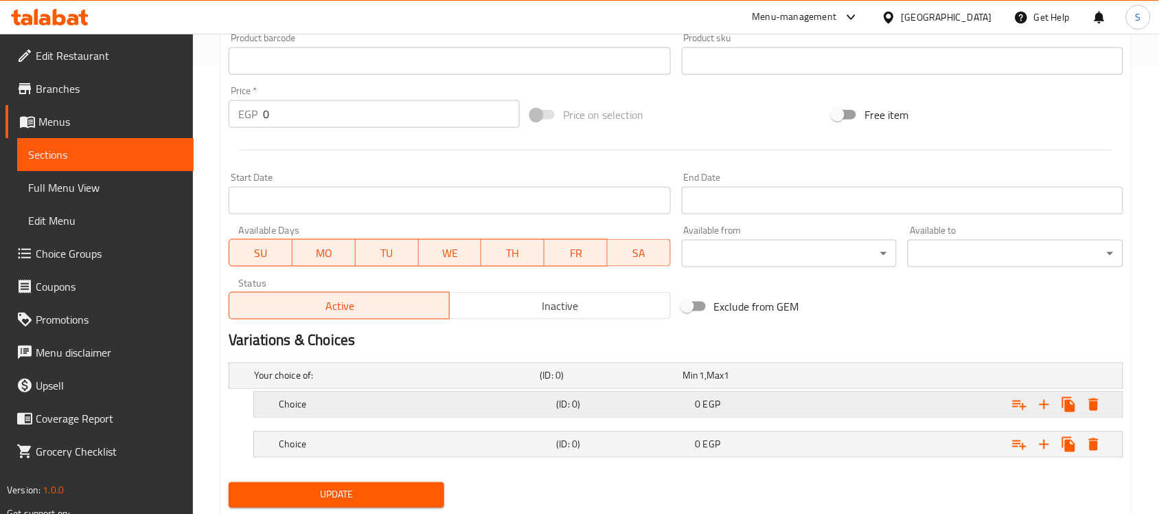
click at [897, 402] on div "Expand" at bounding box center [970, 404] width 277 height 30
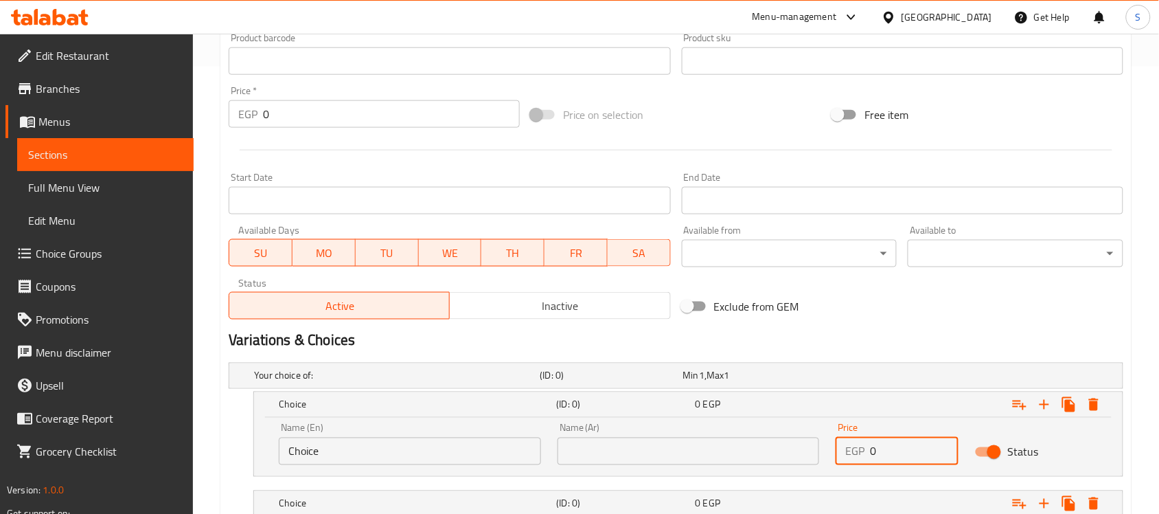
drag, startPoint x: 867, startPoint y: 455, endPoint x: 802, endPoint y: 452, distance: 65.3
click at [797, 455] on div "Name (En) Choice Name (En) Name (Ar) Name (Ar) Price EGP 0 Price Status" at bounding box center [689, 444] width 836 height 58
paste input "5"
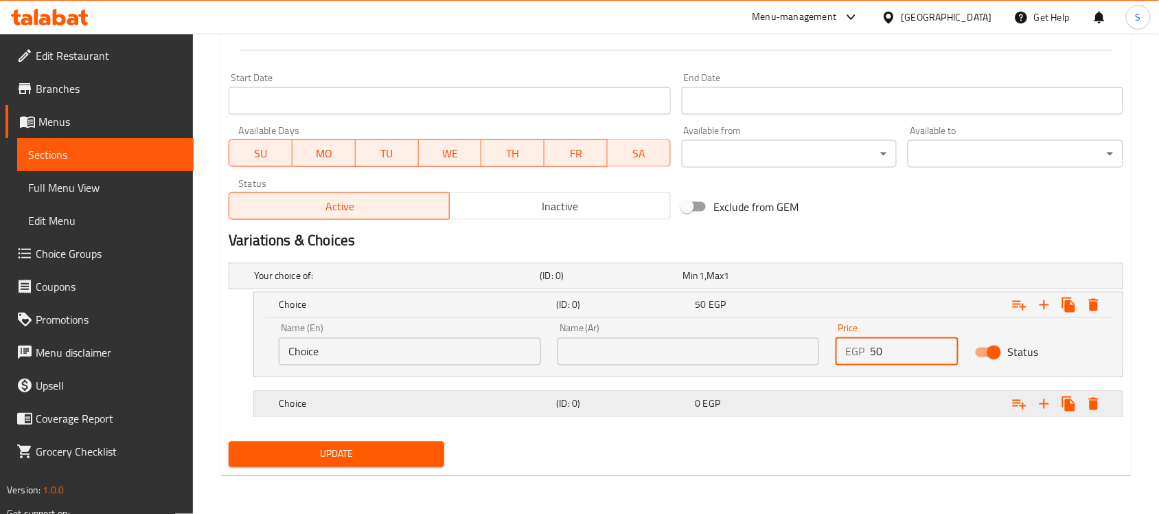
type input "50"
click at [900, 413] on div "Expand" at bounding box center [970, 404] width 277 height 30
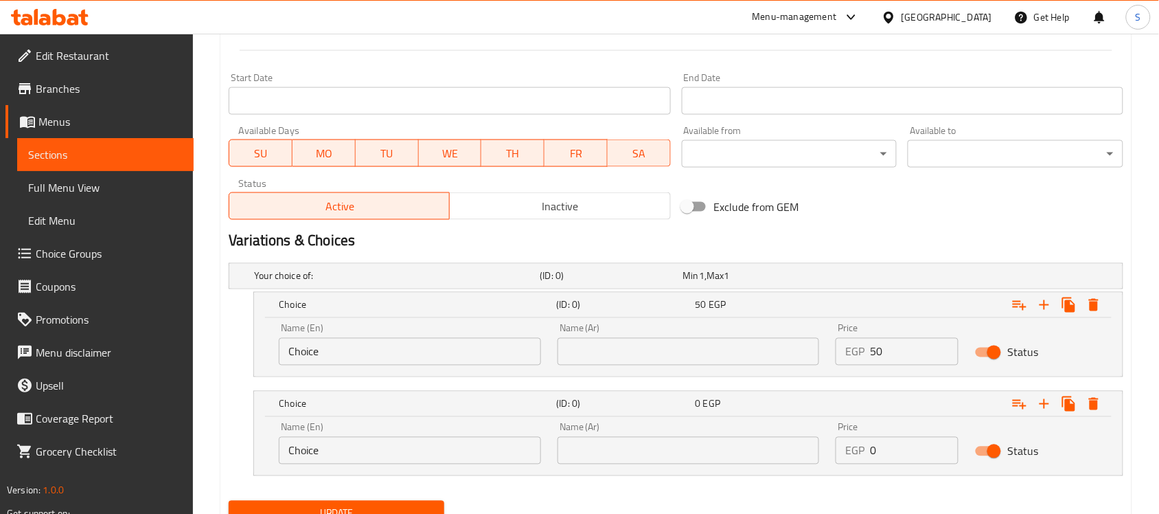
drag, startPoint x: 842, startPoint y: 447, endPoint x: 801, endPoint y: 446, distance: 40.5
click at [804, 446] on div "Name (En) Choice Name (En) Name (Ar) Name (Ar) Price EGP 0 Price Status" at bounding box center [689, 443] width 836 height 58
paste input "5"
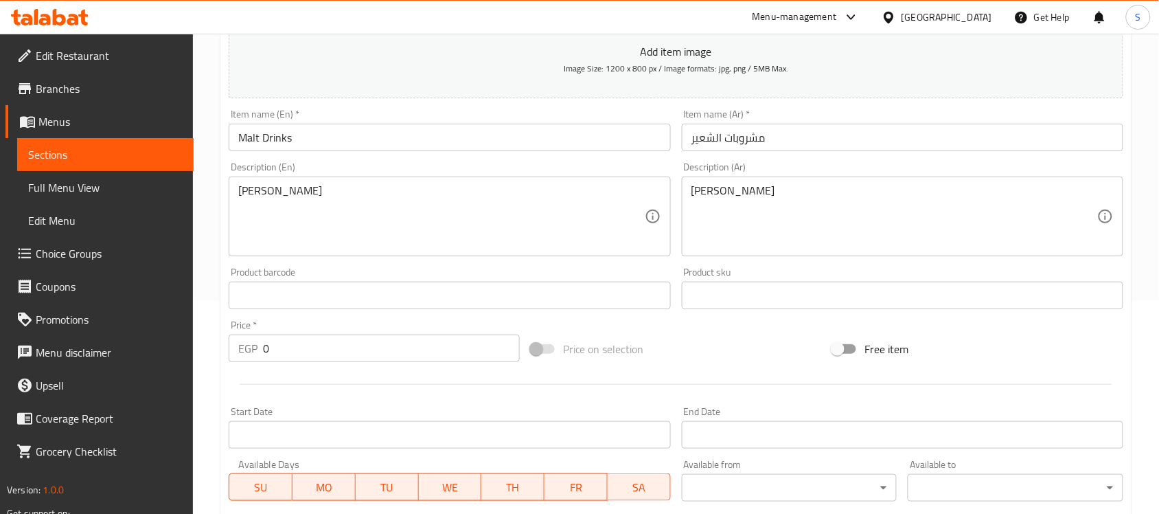
scroll to position [203, 0]
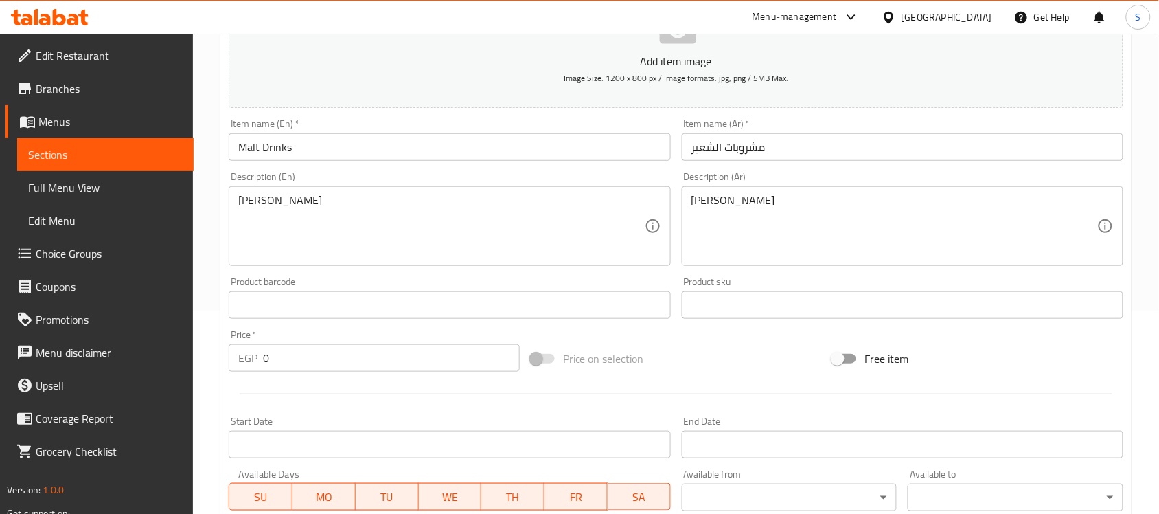
type input "50"
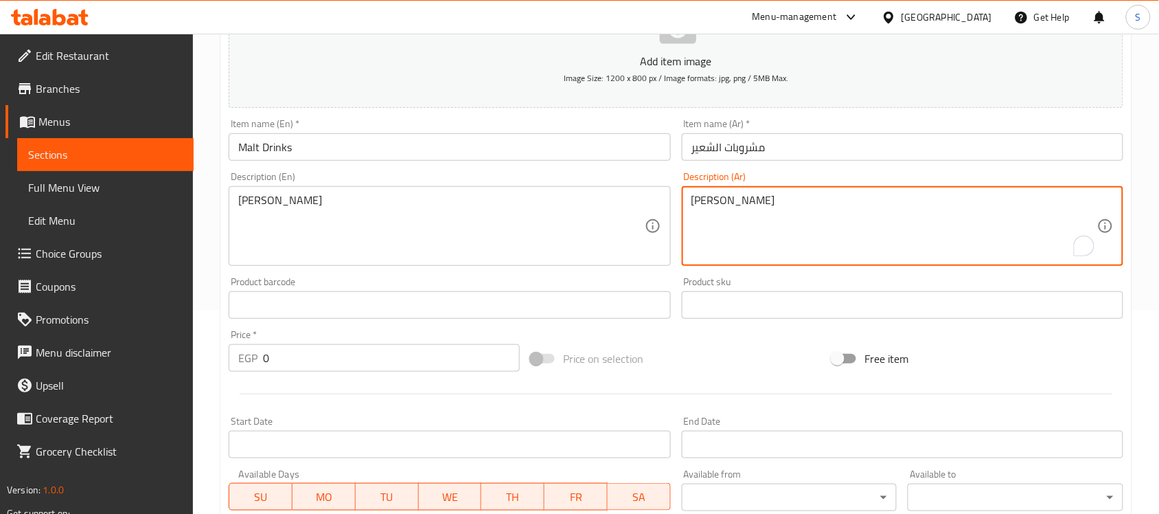
drag, startPoint x: 757, startPoint y: 205, endPoint x: 721, endPoint y: 205, distance: 36.4
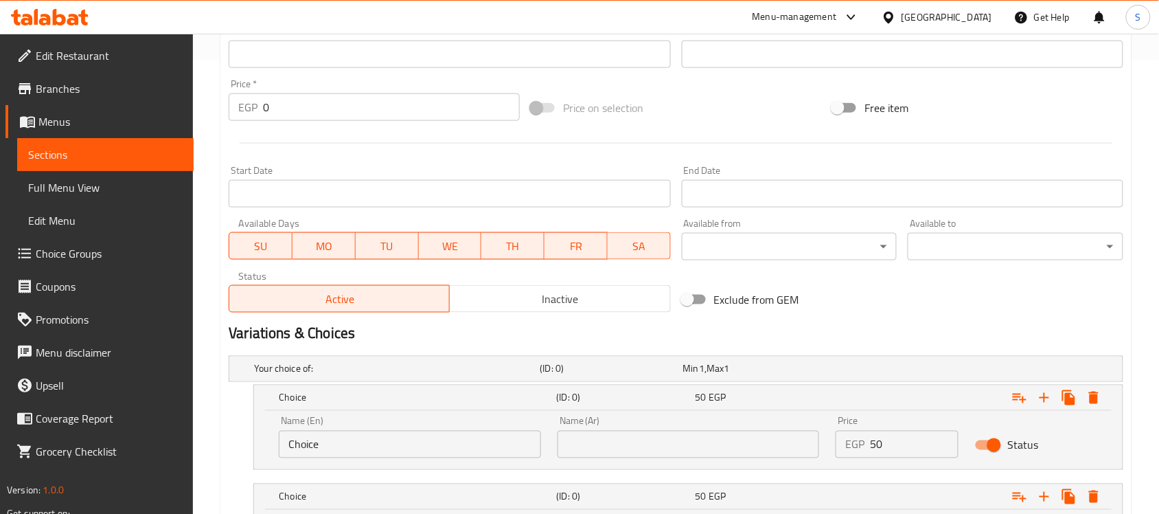
scroll to position [547, 0]
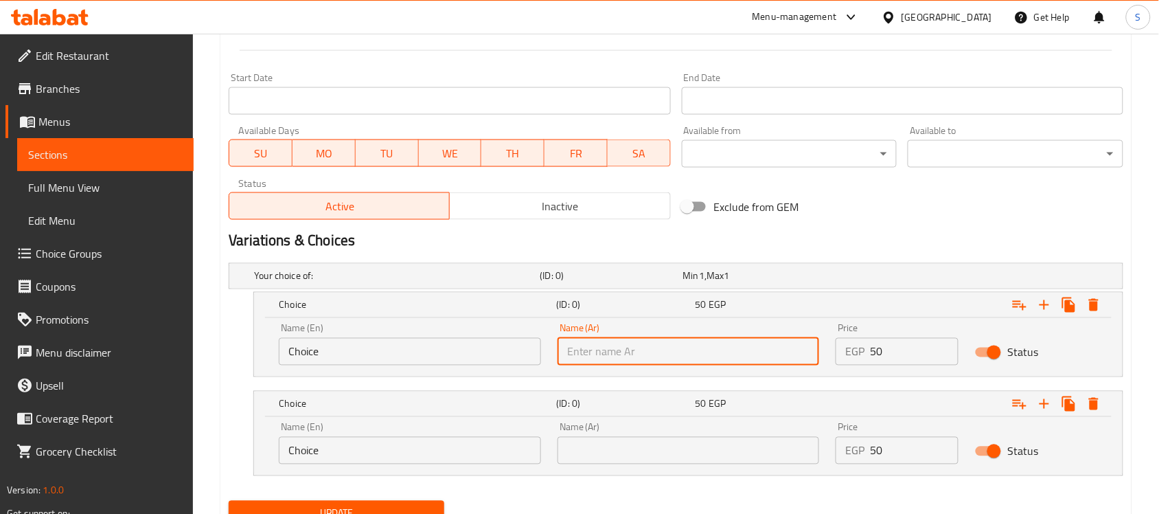
click at [673, 354] on input "text" at bounding box center [689, 351] width 262 height 27
paste input "فيروز"
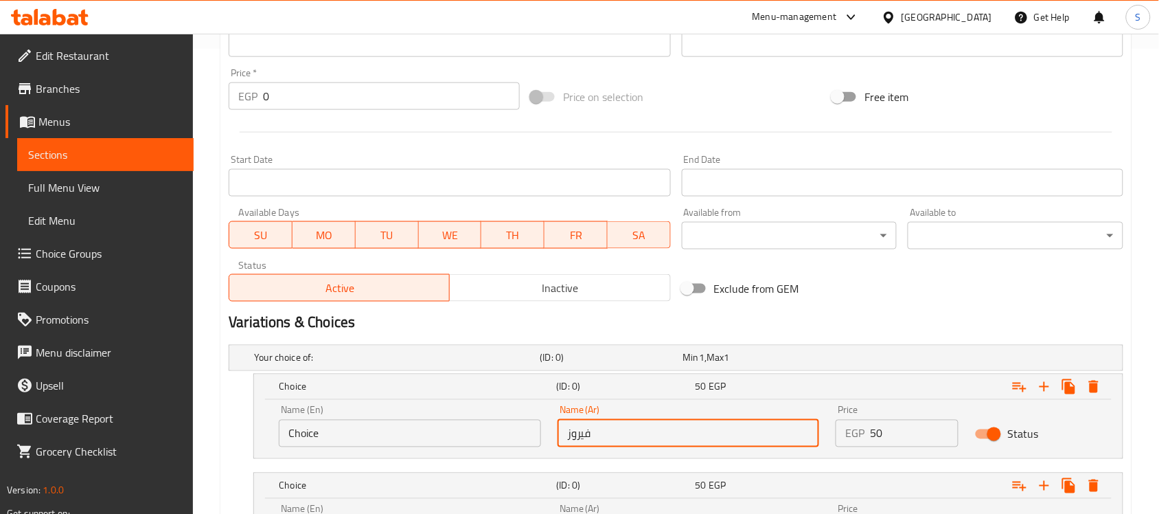
scroll to position [289, 0]
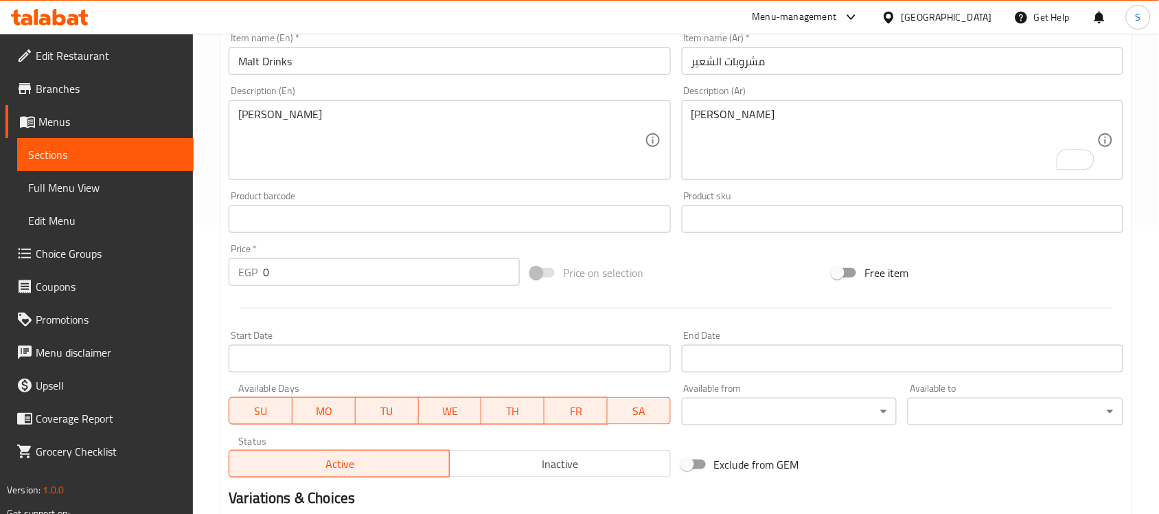
type input "فيروز"
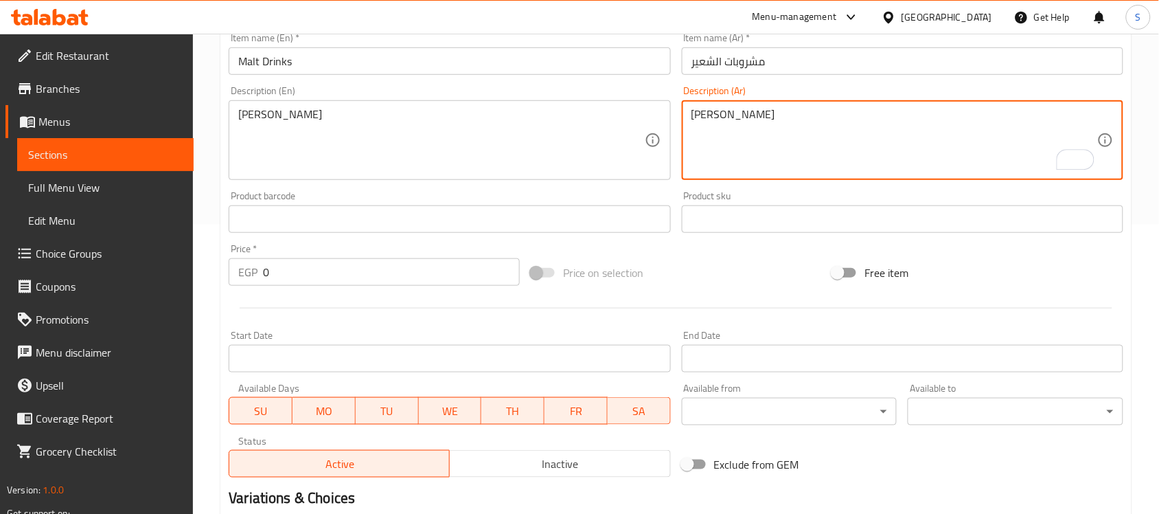
drag, startPoint x: 706, startPoint y: 111, endPoint x: 689, endPoint y: 177, distance: 68.8
click at [706, 115] on textarea "فيروز - بيريل" at bounding box center [894, 140] width 406 height 65
click at [705, 117] on textarea "فيروز - بيريل" at bounding box center [894, 140] width 406 height 65
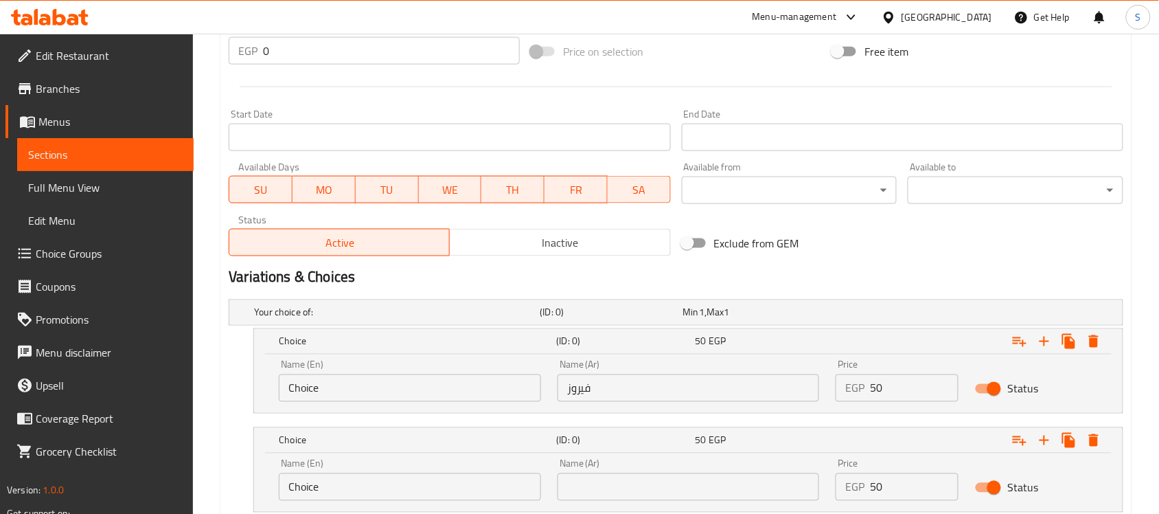
scroll to position [605, 0]
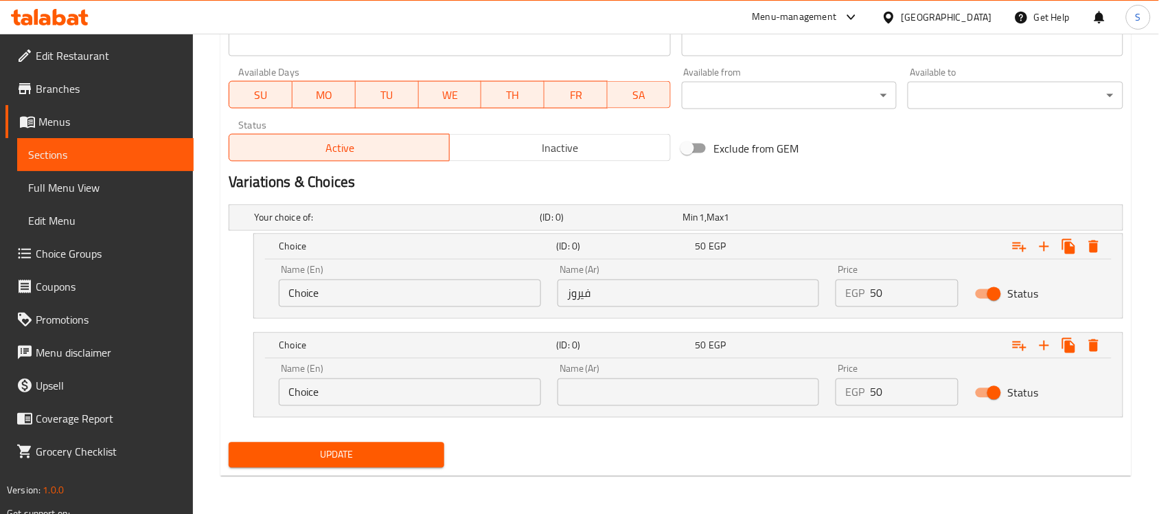
click at [667, 397] on input "text" at bounding box center [689, 391] width 262 height 27
paste input "بيريل"
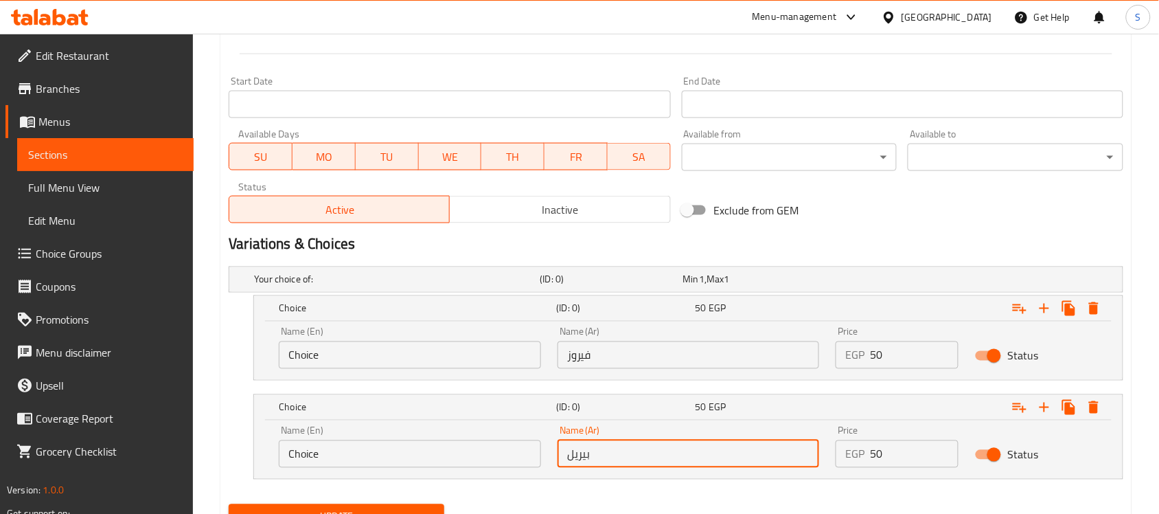
scroll to position [262, 0]
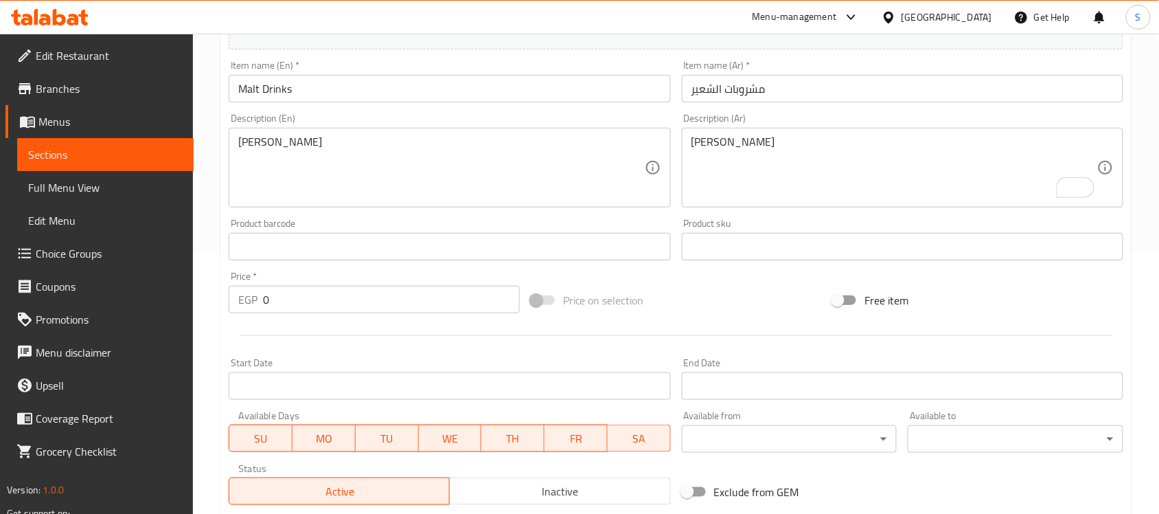
type input "بيريل"
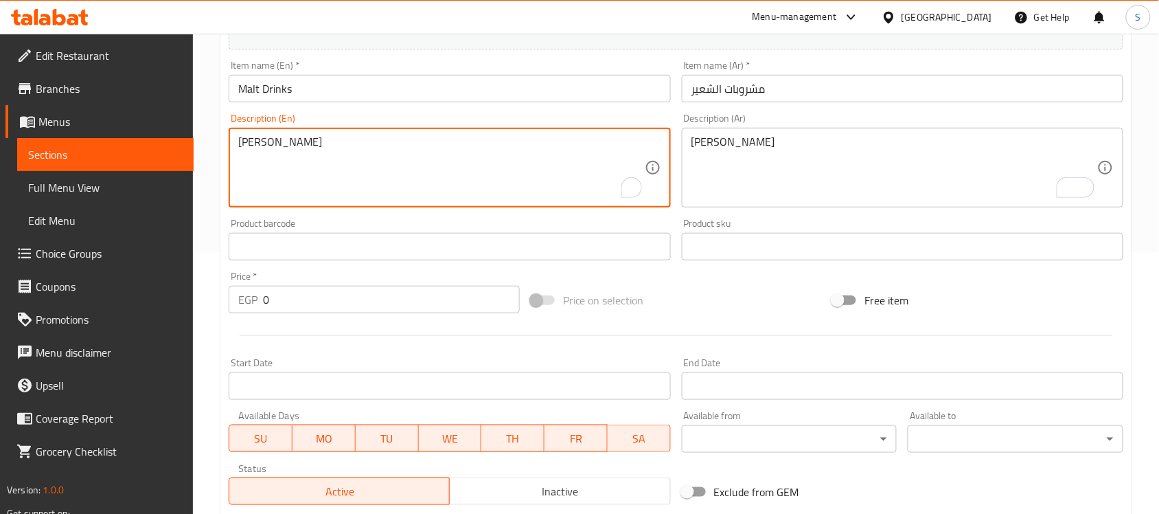
click at [252, 141] on textarea "Fayrouz - Birell" at bounding box center [441, 167] width 406 height 65
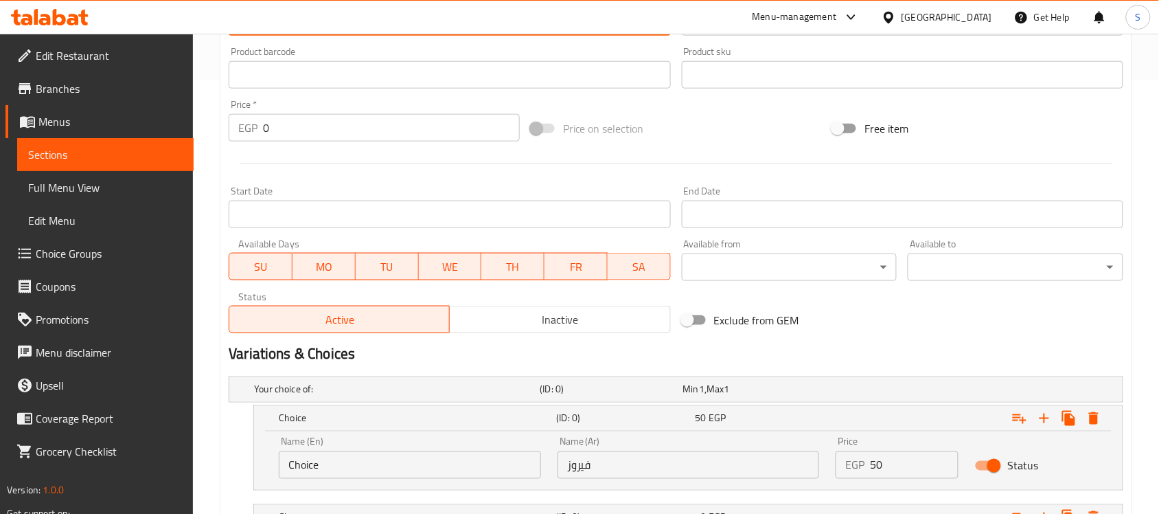
click at [369, 444] on div "Name (En) Choice Name (En)" at bounding box center [410, 458] width 262 height 42
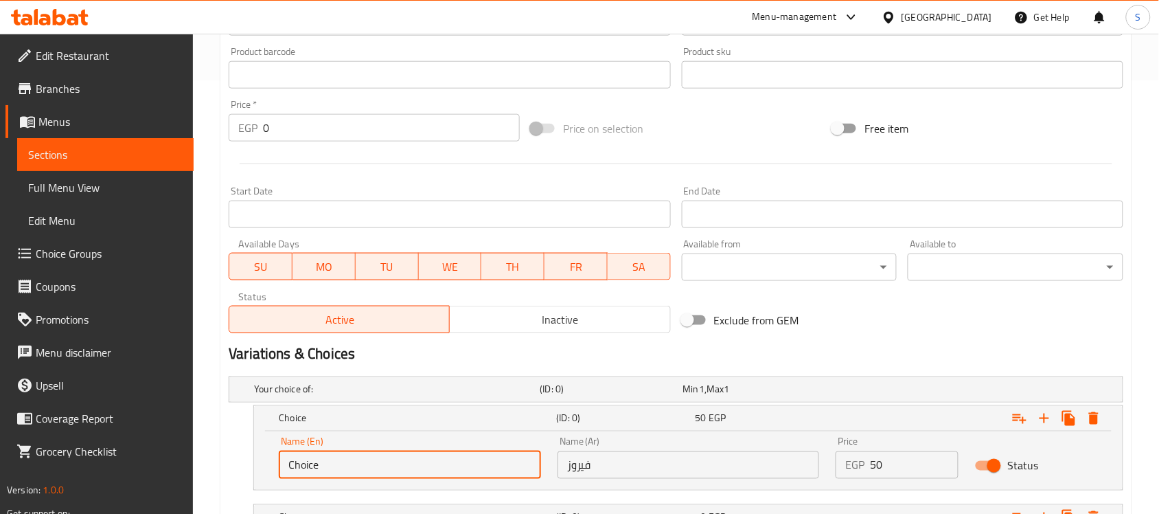
drag, startPoint x: 361, startPoint y: 461, endPoint x: 342, endPoint y: 466, distance: 19.7
click at [345, 466] on input "Choice" at bounding box center [410, 464] width 262 height 27
drag, startPoint x: 342, startPoint y: 466, endPoint x: 183, endPoint y: 455, distance: 159.7
click at [183, 455] on div "Edit Restaurant Branches Menus Sections Full Menu View Edit Menu Choice Groups …" at bounding box center [579, 143] width 1159 height 1086
paste input "Fayrouz"
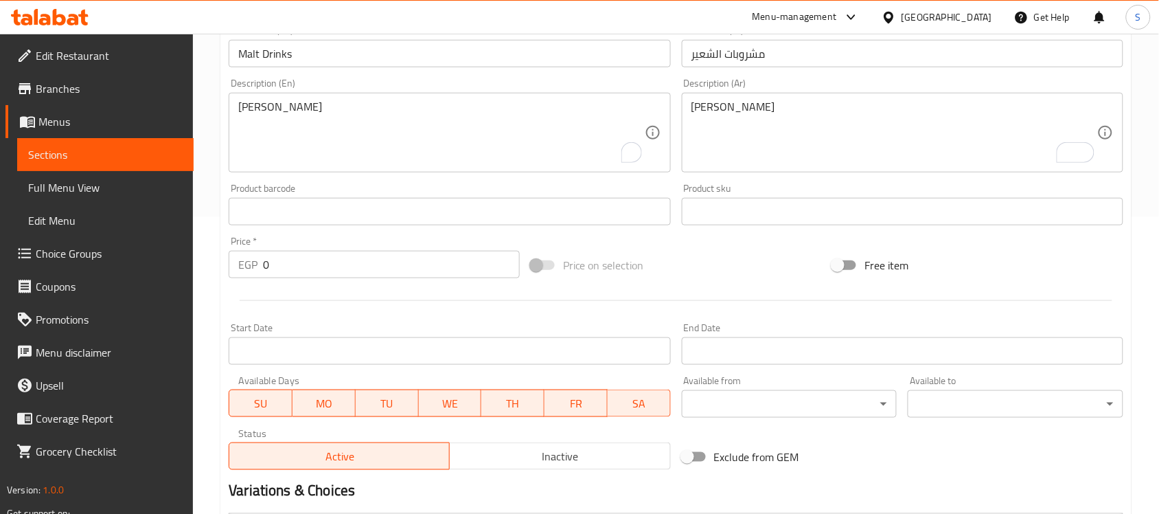
scroll to position [176, 0]
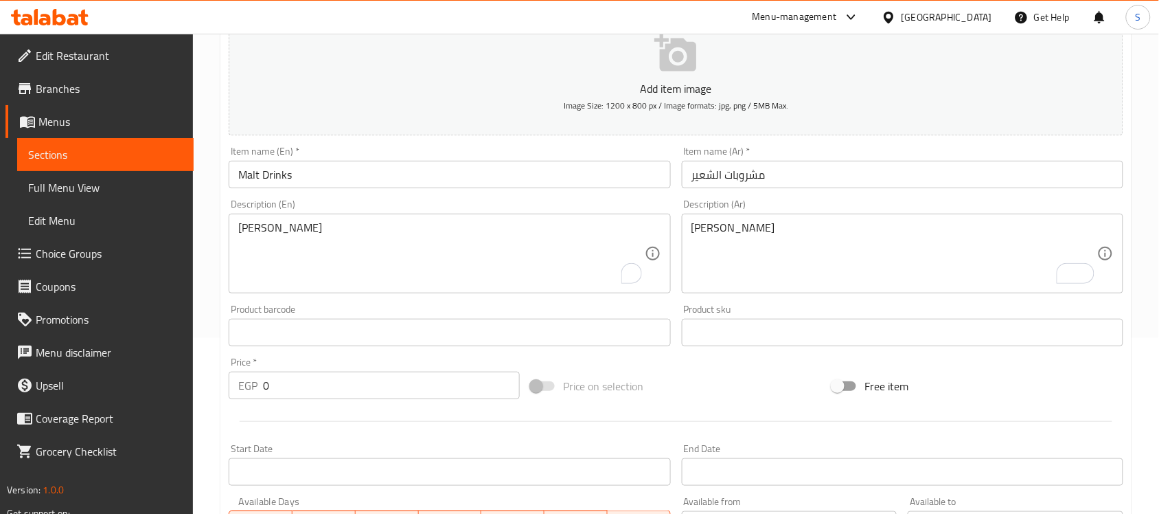
type input "Fayrouz"
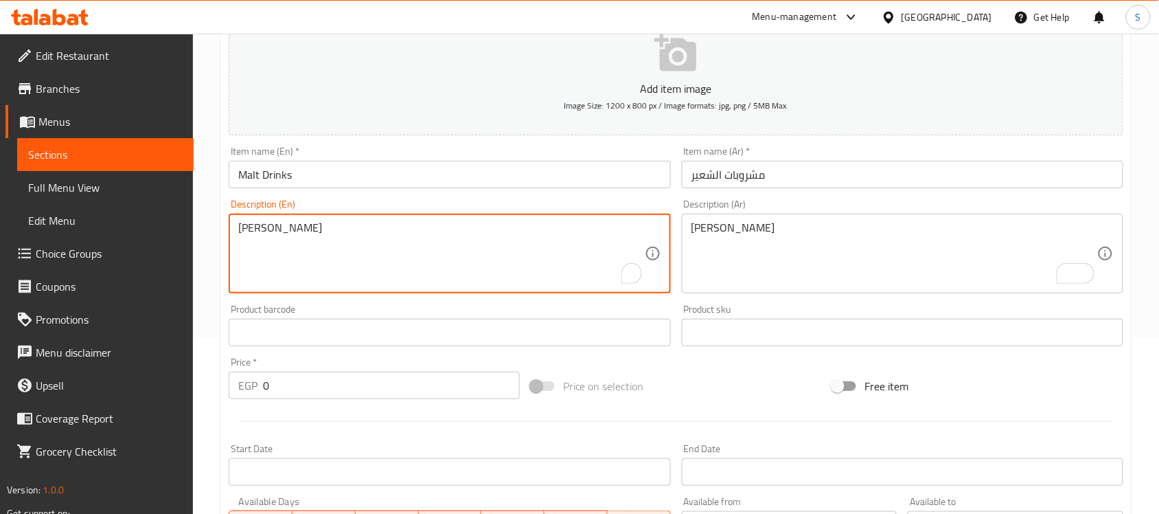
click at [297, 224] on textarea "Fayrouz - Birell" at bounding box center [441, 253] width 406 height 65
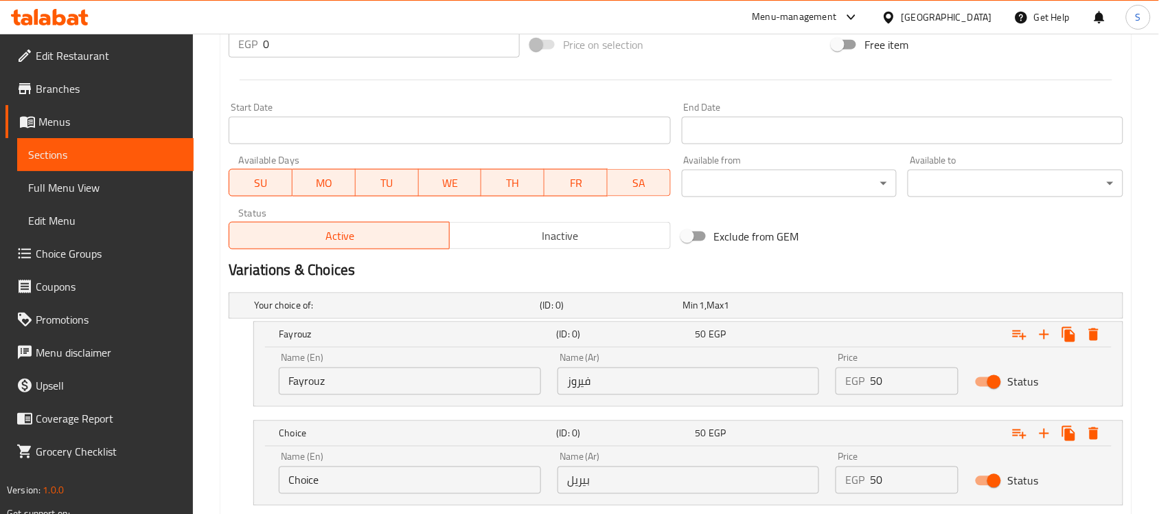
scroll to position [519, 0]
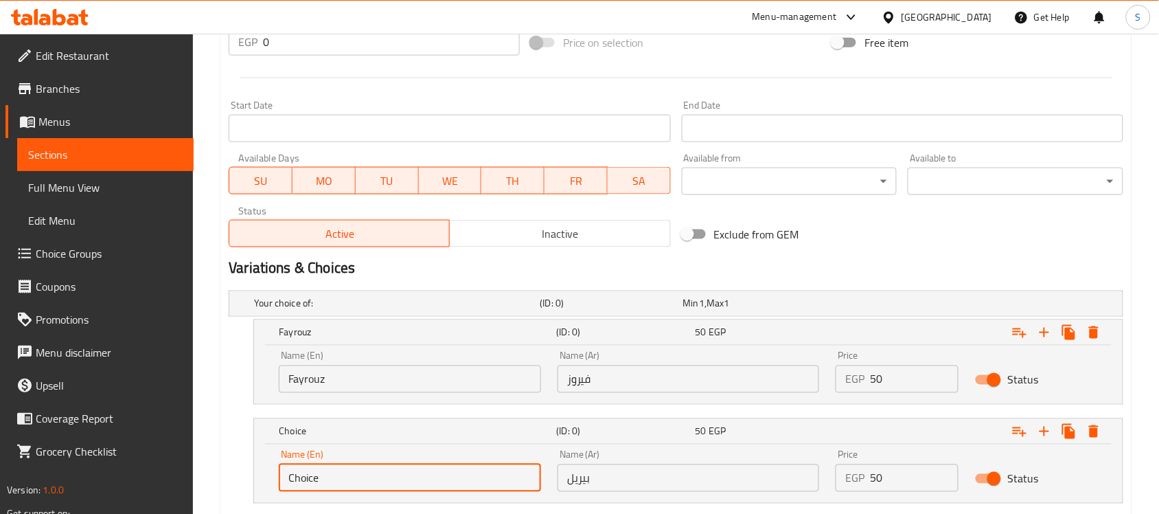
drag, startPoint x: 344, startPoint y: 481, endPoint x: 233, endPoint y: 479, distance: 110.6
click at [233, 479] on div "Choice (ID: 0) 50 EGP Name (En) Choice Name (En) Name (Ar) بيريل Name (Ar) Pric…" at bounding box center [676, 460] width 895 height 85
paste input "Birell"
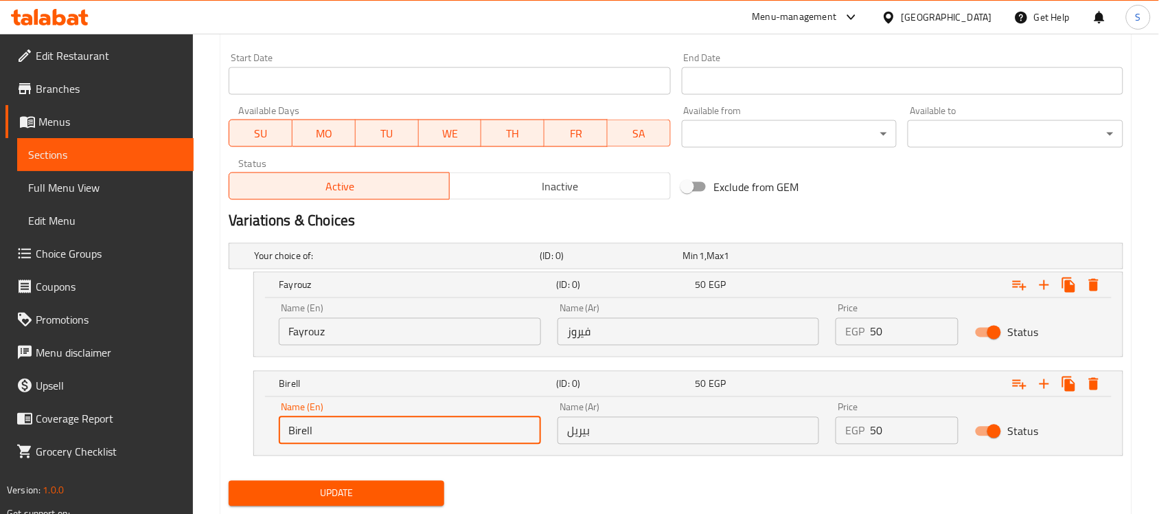
scroll to position [605, 0]
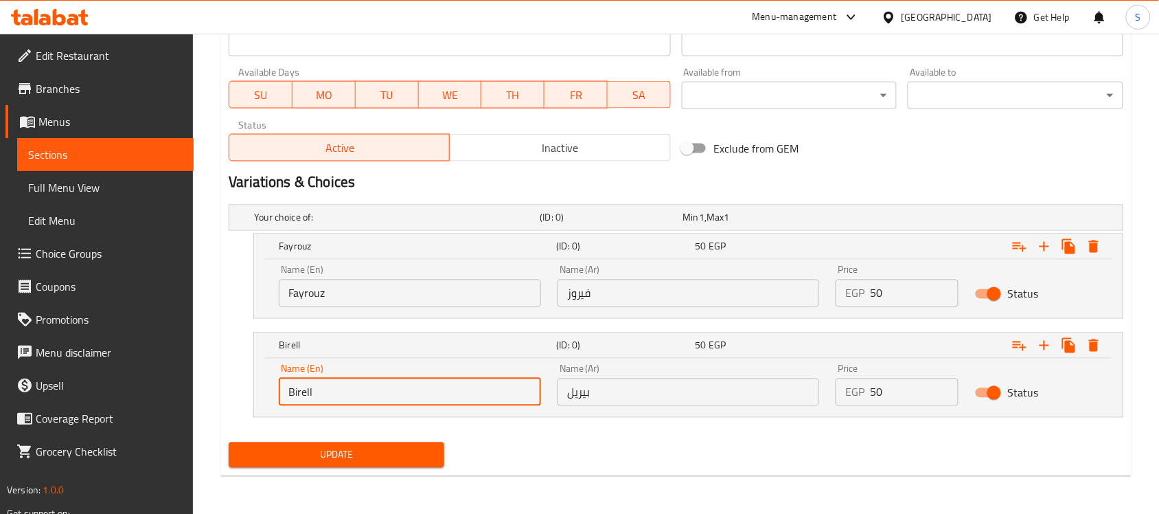
type input "Birell"
click at [356, 472] on div "Update" at bounding box center [336, 455] width 227 height 36
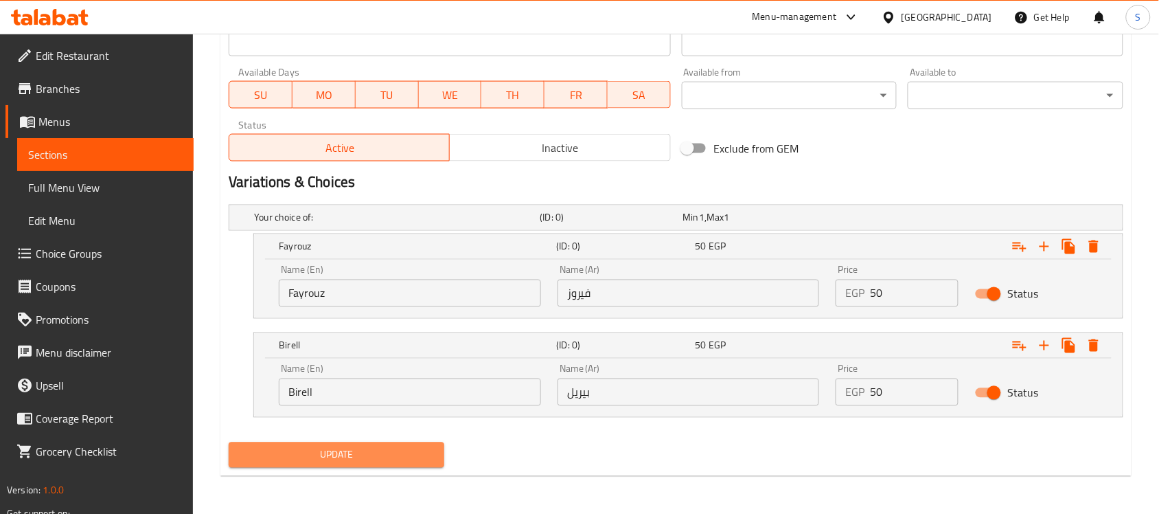
click at [352, 466] on button "Update" at bounding box center [337, 454] width 216 height 25
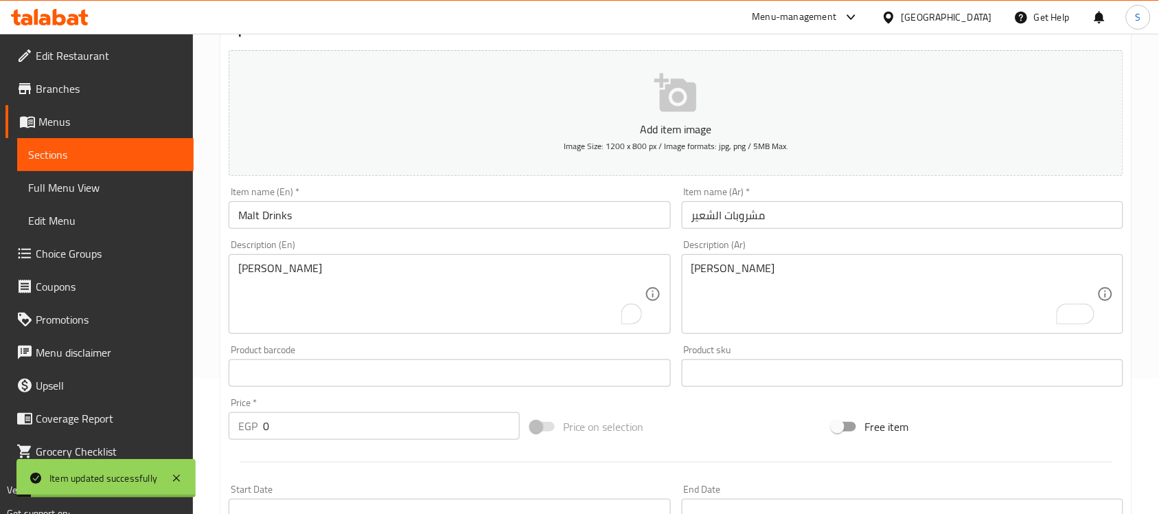
scroll to position [4, 0]
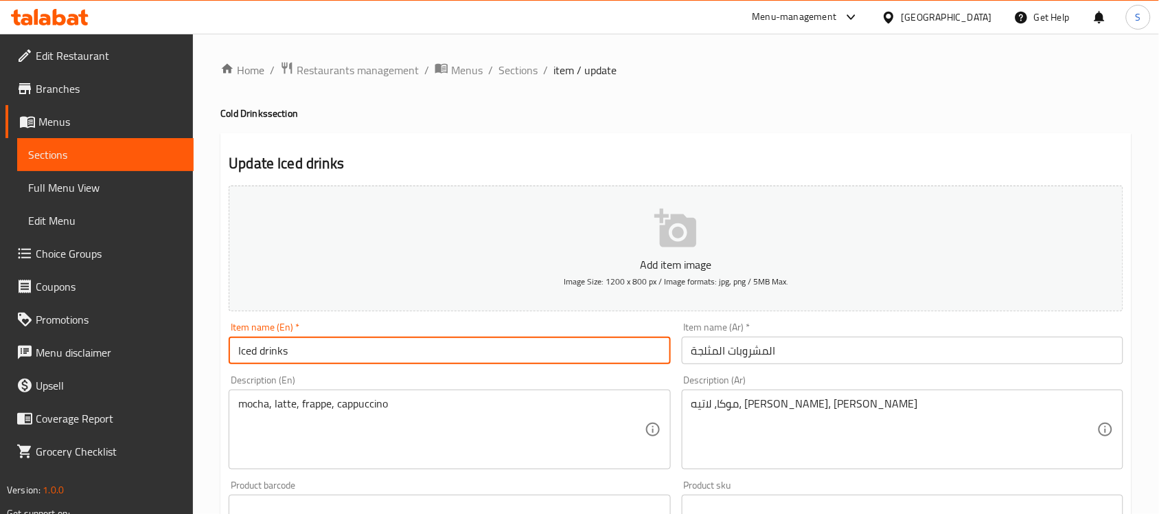
click at [310, 357] on input "Iced drinks" at bounding box center [450, 349] width 442 height 27
type input "Iced Drinks"
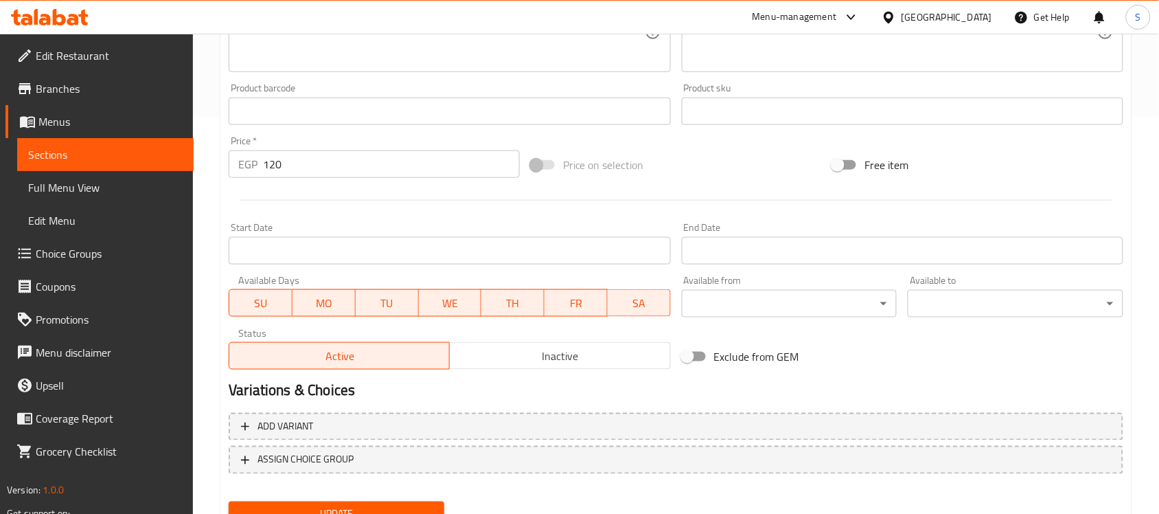
scroll to position [282, 0]
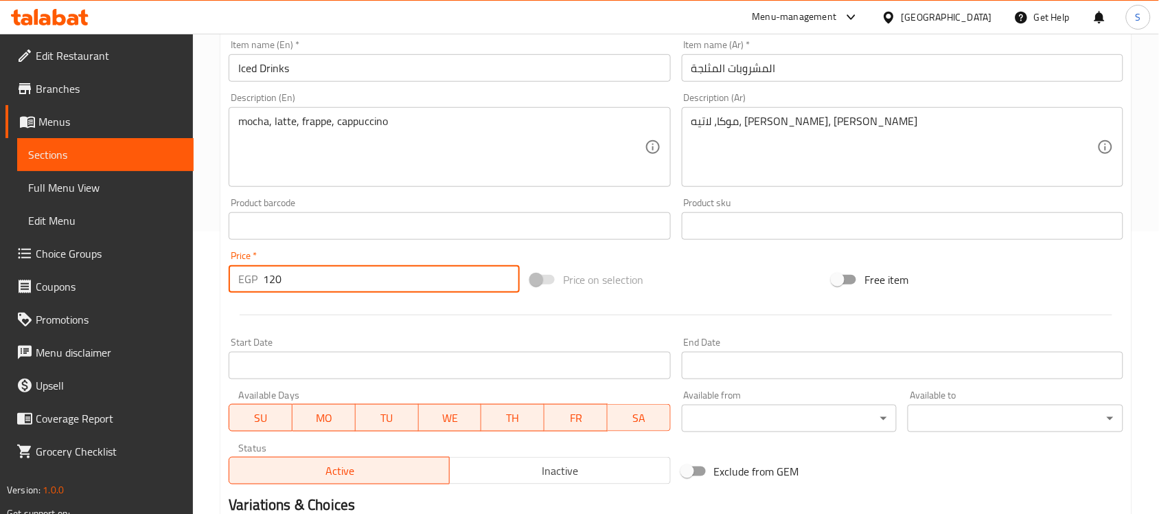
drag, startPoint x: 323, startPoint y: 284, endPoint x: 221, endPoint y: 272, distance: 103.0
click at [221, 272] on div "Update Iced Drinks Add item image Image Size: 1200 x 800 px / Image formats: jp…" at bounding box center [675, 250] width 911 height 799
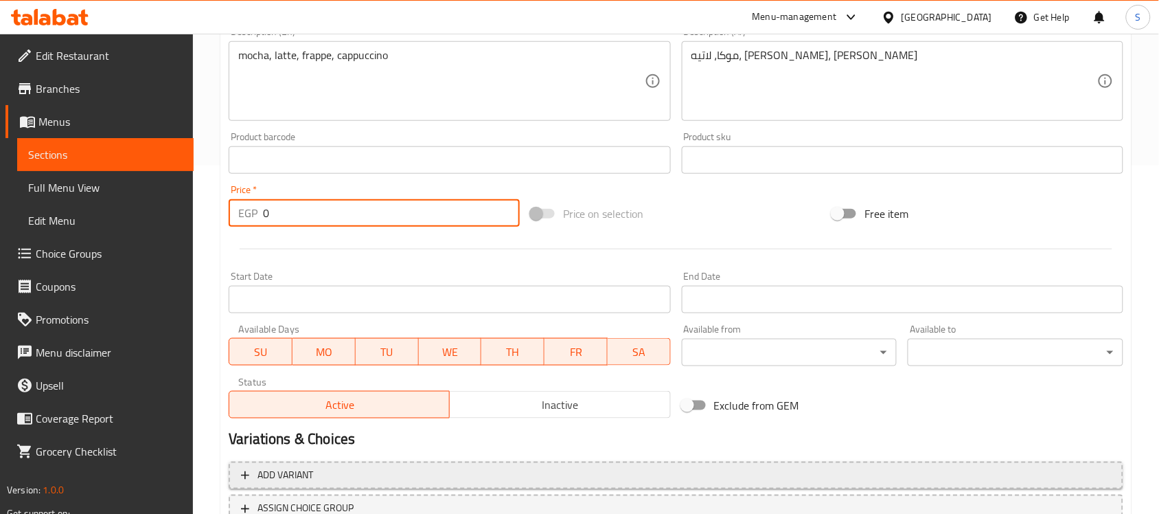
scroll to position [454, 0]
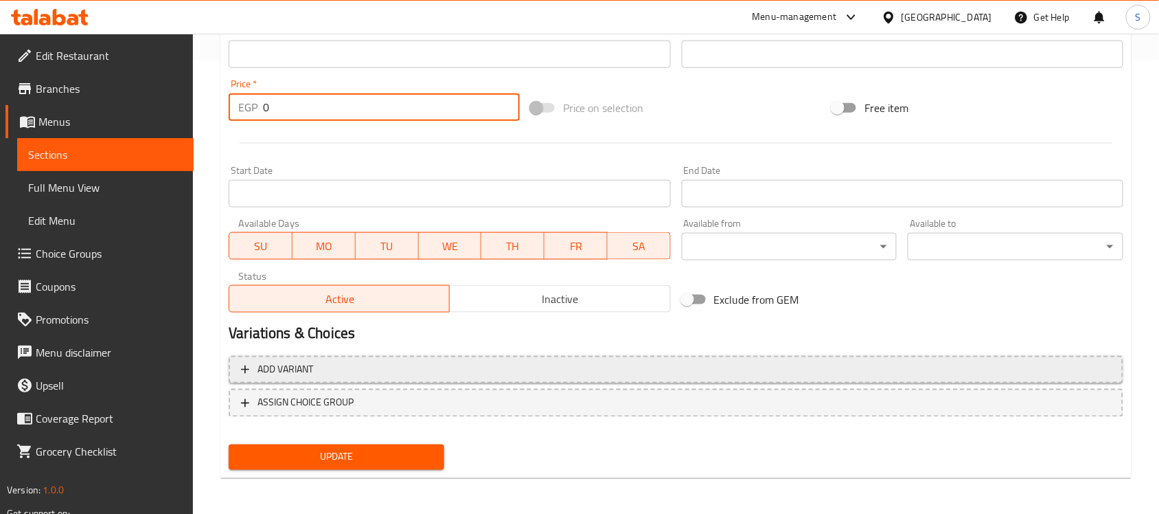
type input "0"
click at [1003, 368] on span "Add variant" at bounding box center [676, 369] width 870 height 17
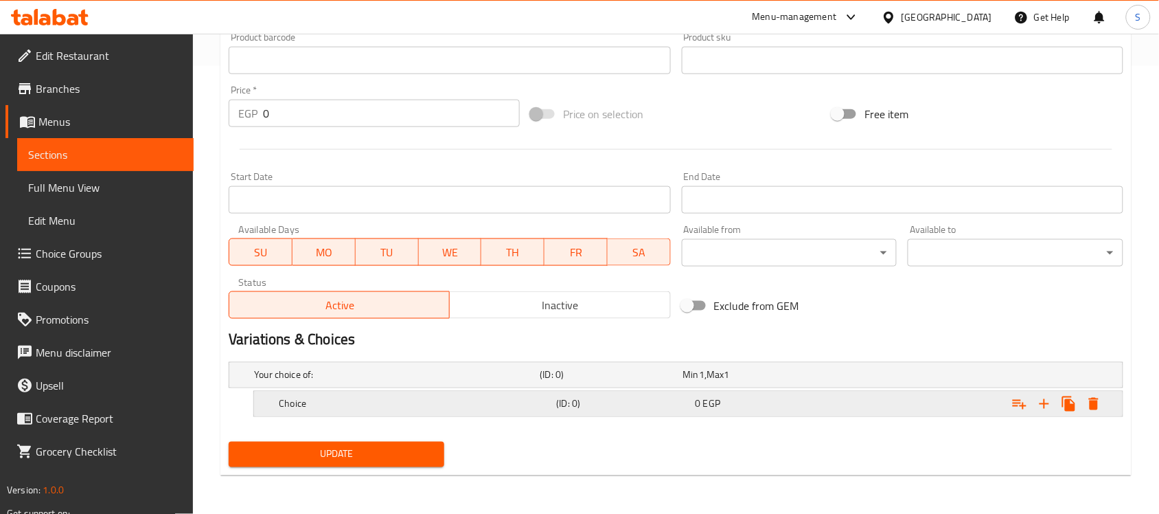
scroll to position [447, 0]
click at [1022, 411] on icon "Expand" at bounding box center [1019, 404] width 16 height 16
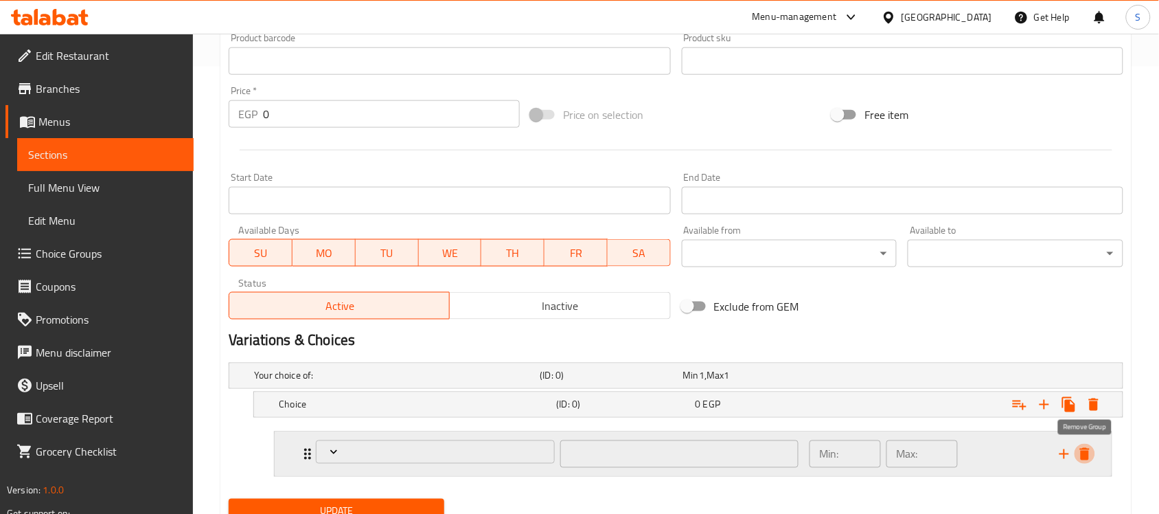
click at [1086, 454] on icon "delete" at bounding box center [1085, 454] width 10 height 12
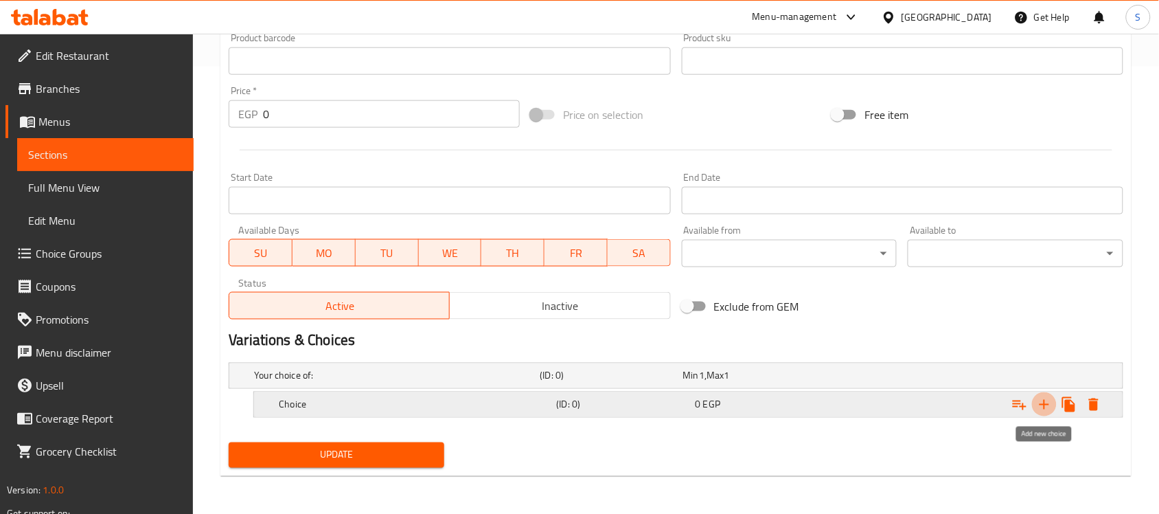
click at [1045, 407] on icon "Expand" at bounding box center [1045, 405] width 10 height 10
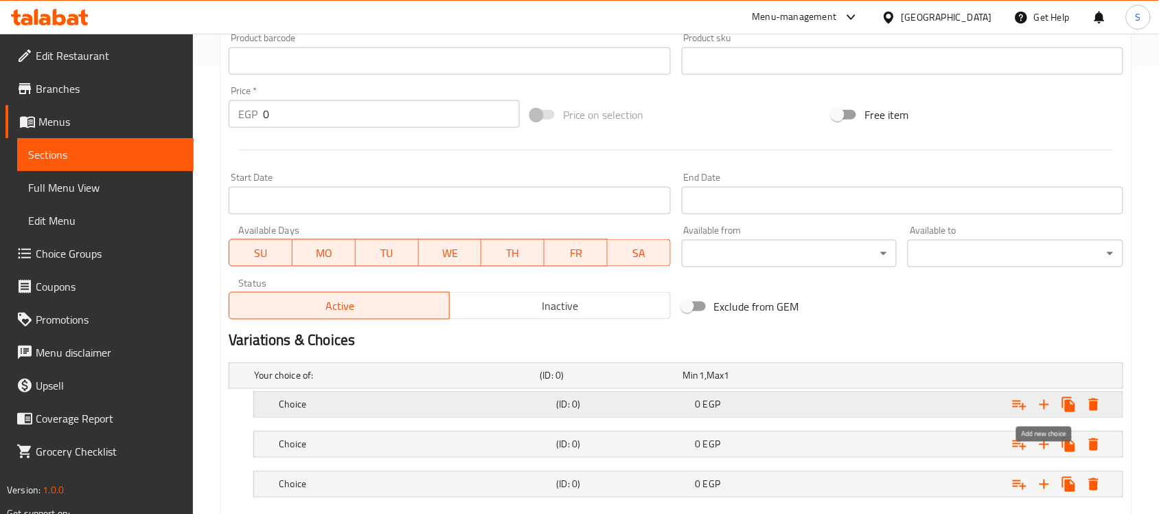
click at [1045, 407] on icon "Expand" at bounding box center [1045, 405] width 10 height 10
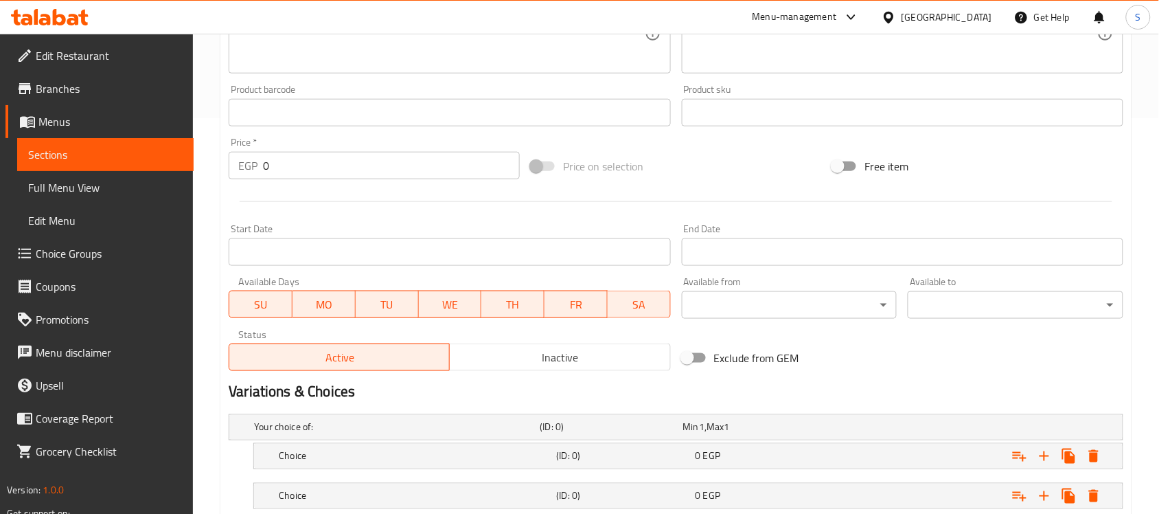
scroll to position [567, 0]
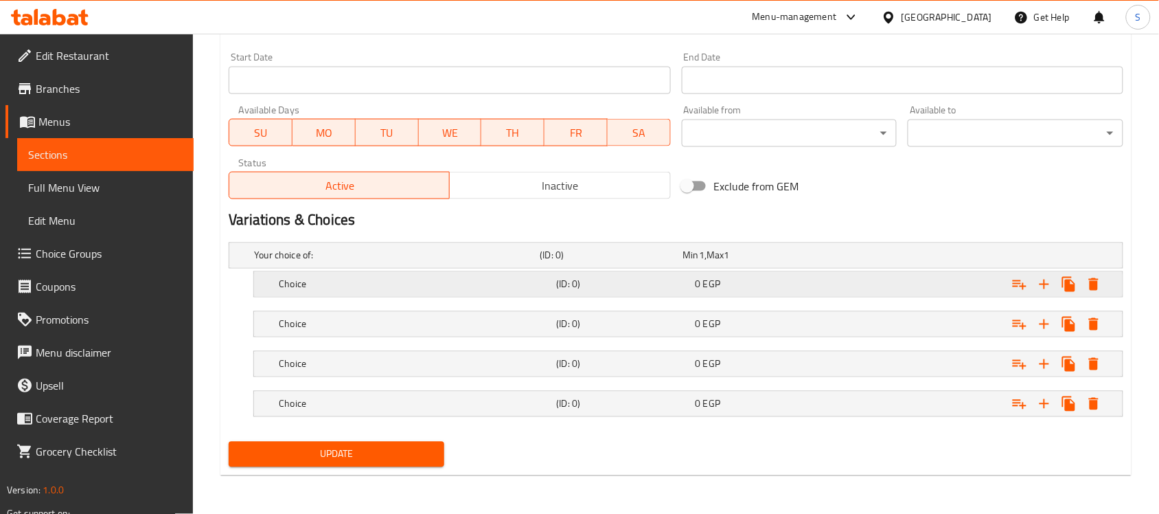
click at [382, 299] on div "Choice (ID: 0) 0 EGP" at bounding box center [692, 284] width 833 height 30
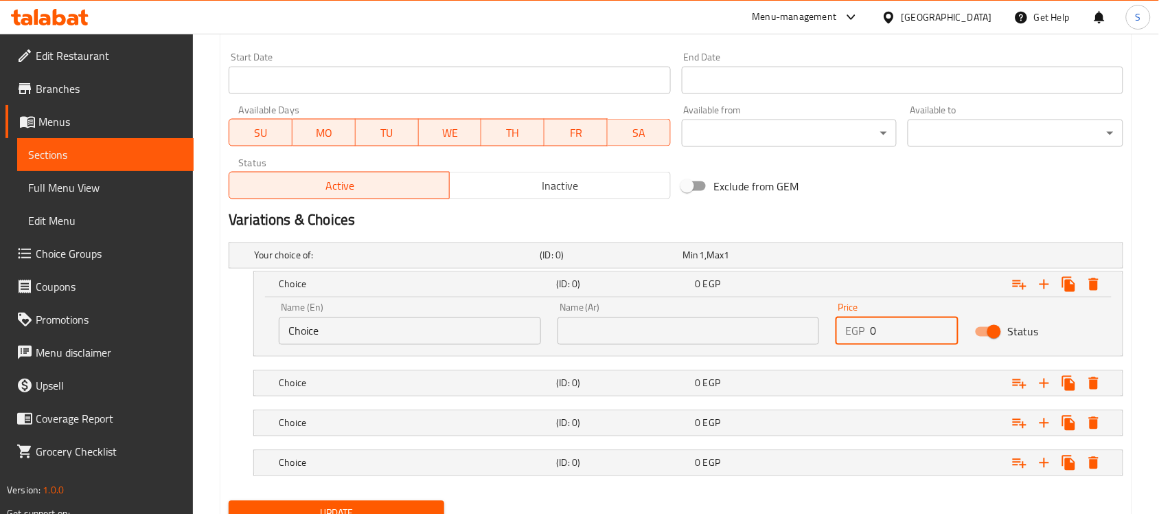
drag, startPoint x: 891, startPoint y: 330, endPoint x: 787, endPoint y: 318, distance: 104.3
click at [779, 320] on div "Name (En) Choice Name (En) Name (Ar) Name (Ar) Price EGP 0 Price Status" at bounding box center [689, 324] width 836 height 58
paste input "12"
type input "120"
click at [877, 386] on div "Expand" at bounding box center [970, 383] width 277 height 30
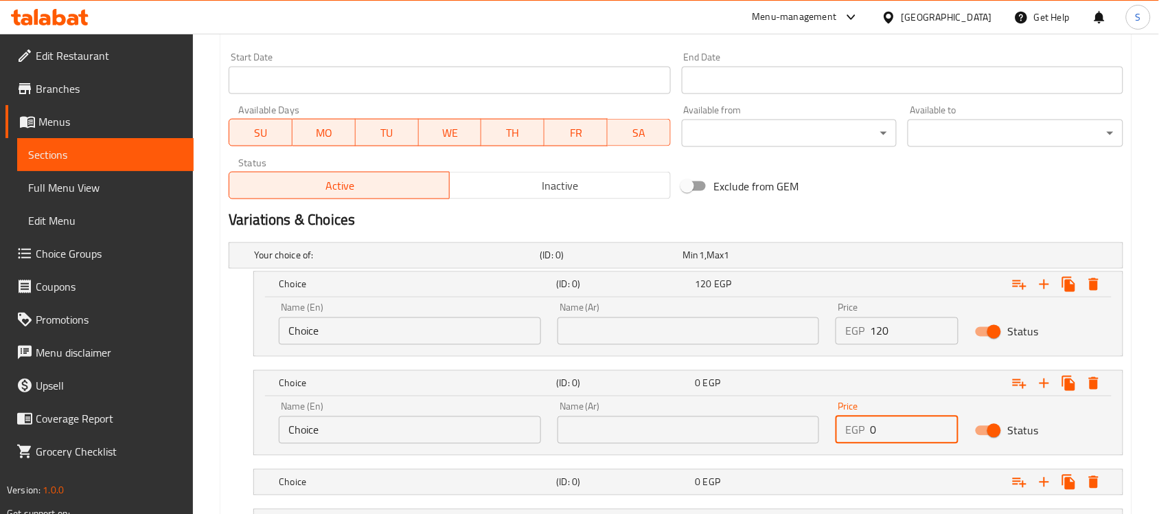
drag, startPoint x: 838, startPoint y: 431, endPoint x: 814, endPoint y: 431, distance: 24.0
click at [814, 431] on div "Name (En) Choice Name (En) Name (Ar) Name (Ar) Price EGP 0 Price Status" at bounding box center [689, 422] width 836 height 58
paste input "12"
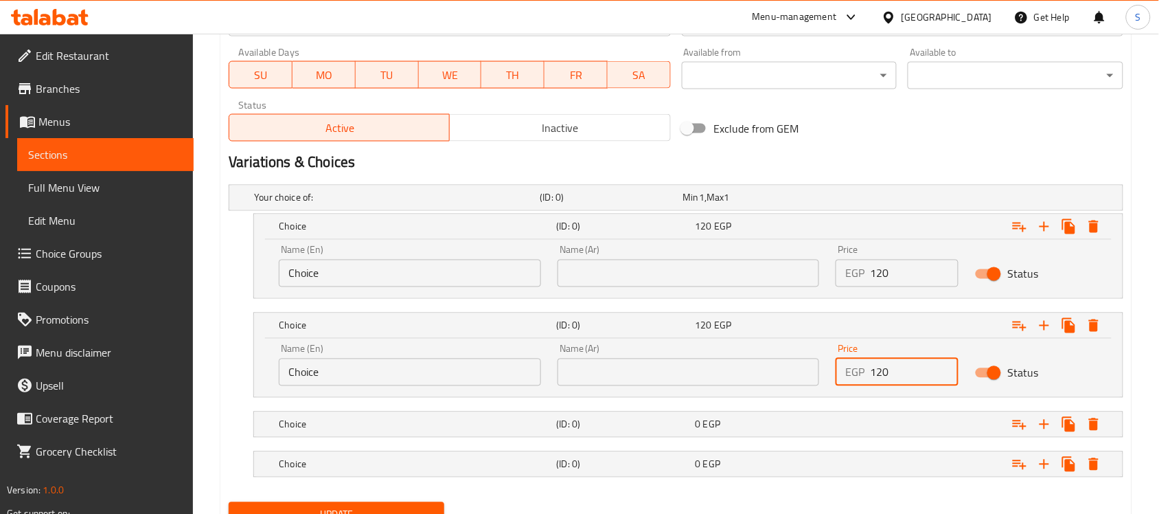
scroll to position [685, 0]
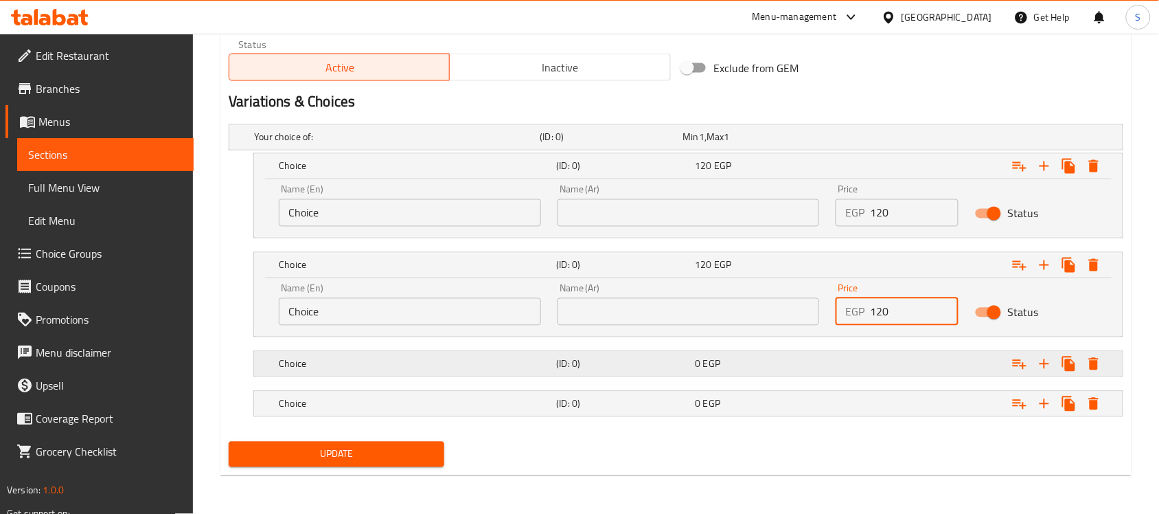
type input "120"
click at [904, 365] on div "Expand" at bounding box center [970, 364] width 277 height 30
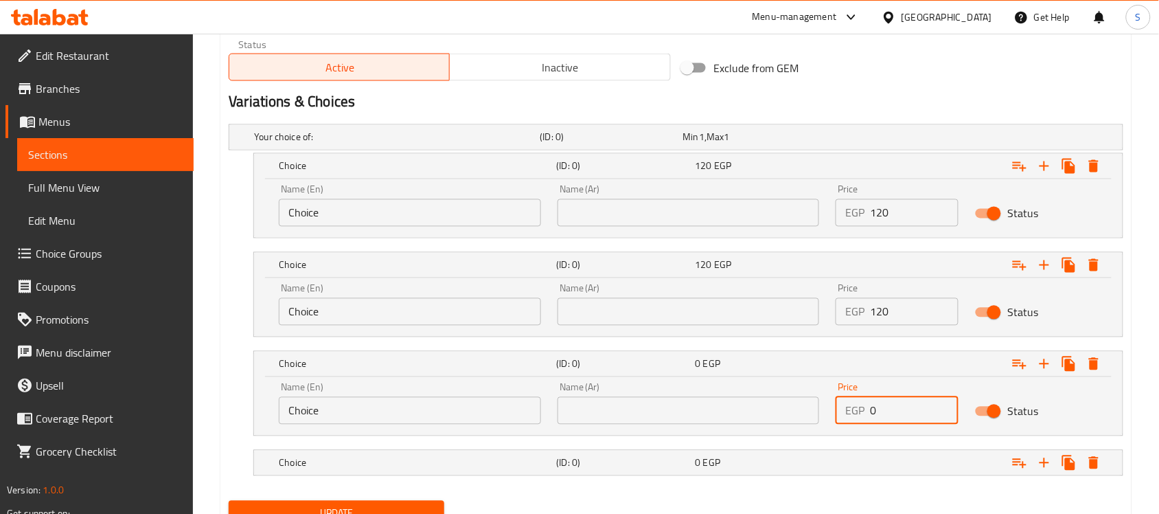
drag, startPoint x: 856, startPoint y: 409, endPoint x: 777, endPoint y: 416, distance: 79.3
click at [777, 416] on div "Name (En) Choice Name (En) Name (Ar) Name (Ar) Price EGP 0 Price Status" at bounding box center [689, 403] width 836 height 58
paste input "12"
type input "120"
click at [910, 469] on div "Expand" at bounding box center [970, 463] width 277 height 30
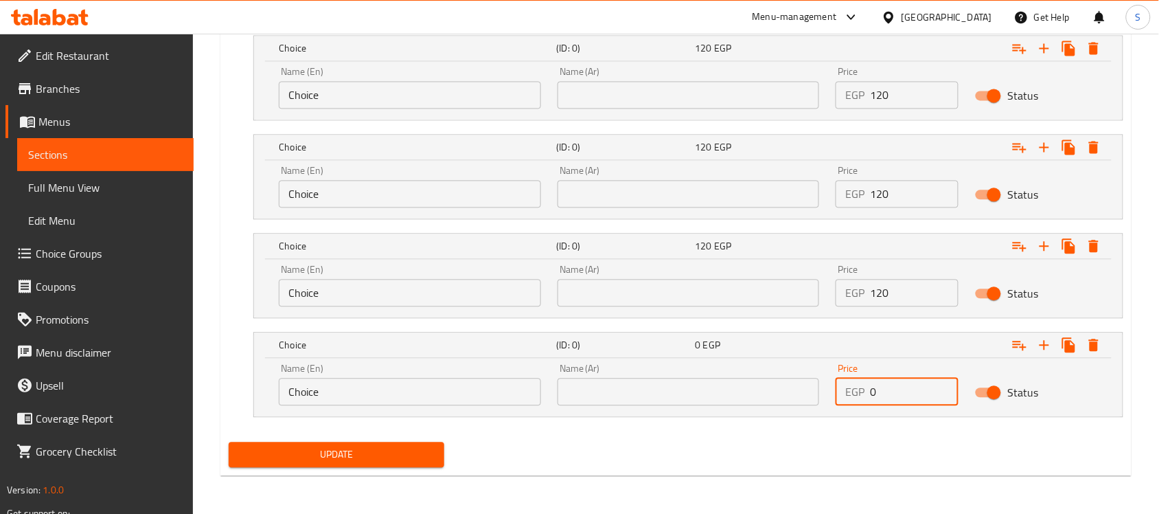
paste input "12"
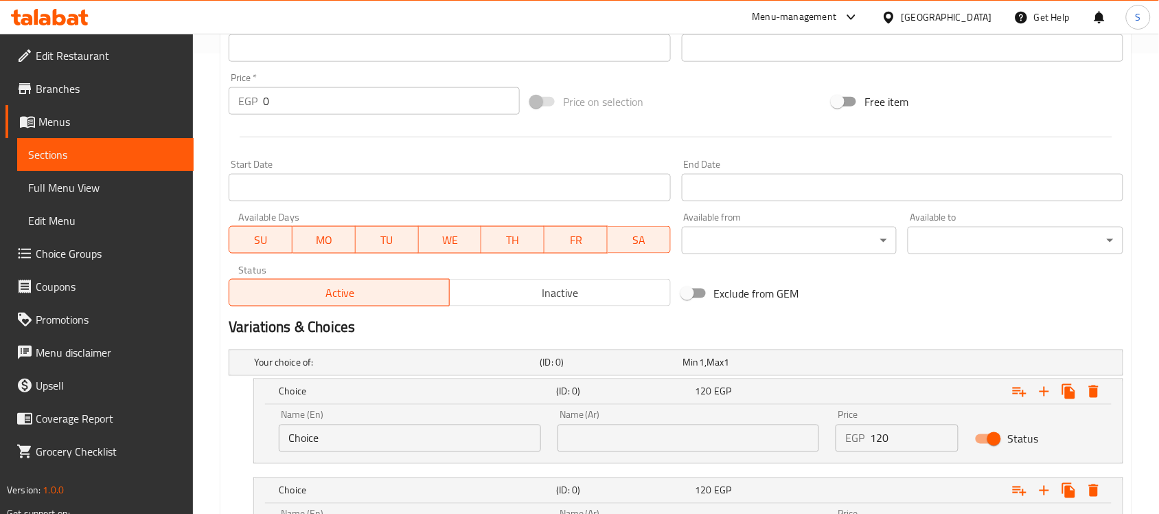
scroll to position [117, 0]
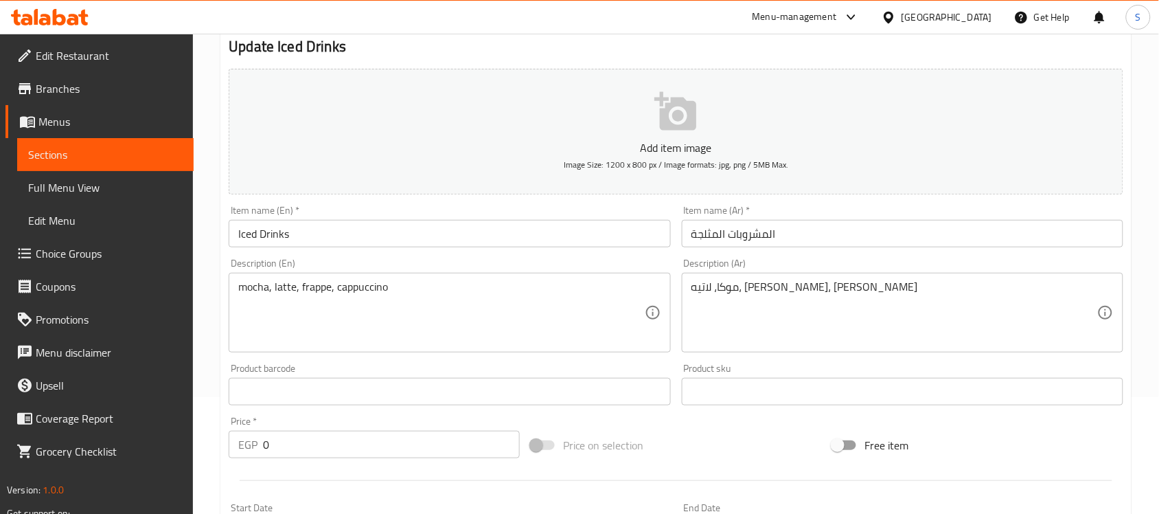
type input "120"
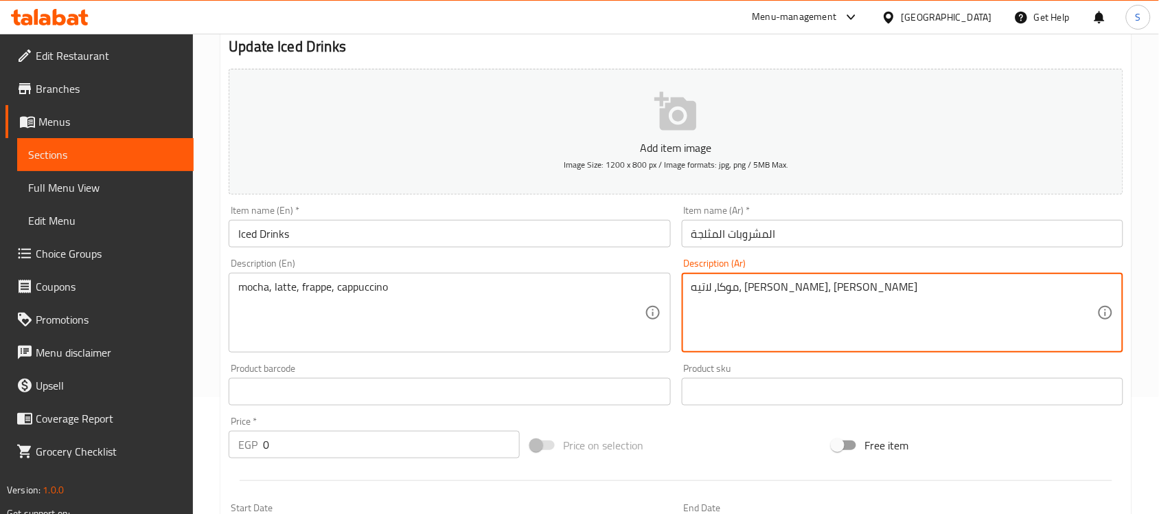
drag, startPoint x: 803, startPoint y: 288, endPoint x: 808, endPoint y: 310, distance: 21.7
click at [803, 289] on textarea "موكا، لاتيه، فرابيه، كابتشينو" at bounding box center [894, 312] width 406 height 65
click at [804, 288] on textarea "موكا، لاتيه، فرابيه، كابتشينو" at bounding box center [894, 312] width 406 height 65
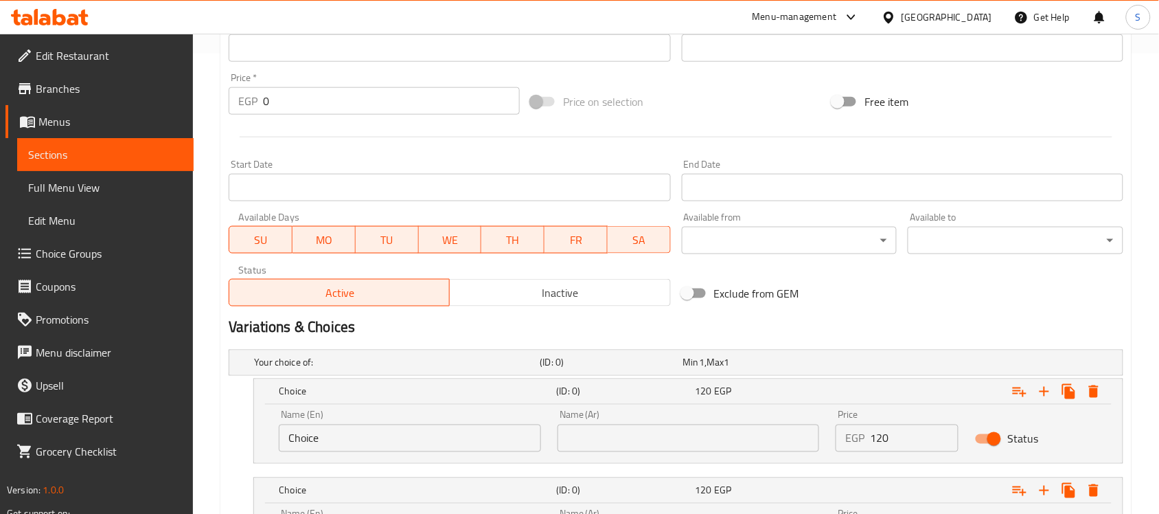
click at [702, 438] on input "text" at bounding box center [689, 437] width 262 height 27
paste input "موكا"
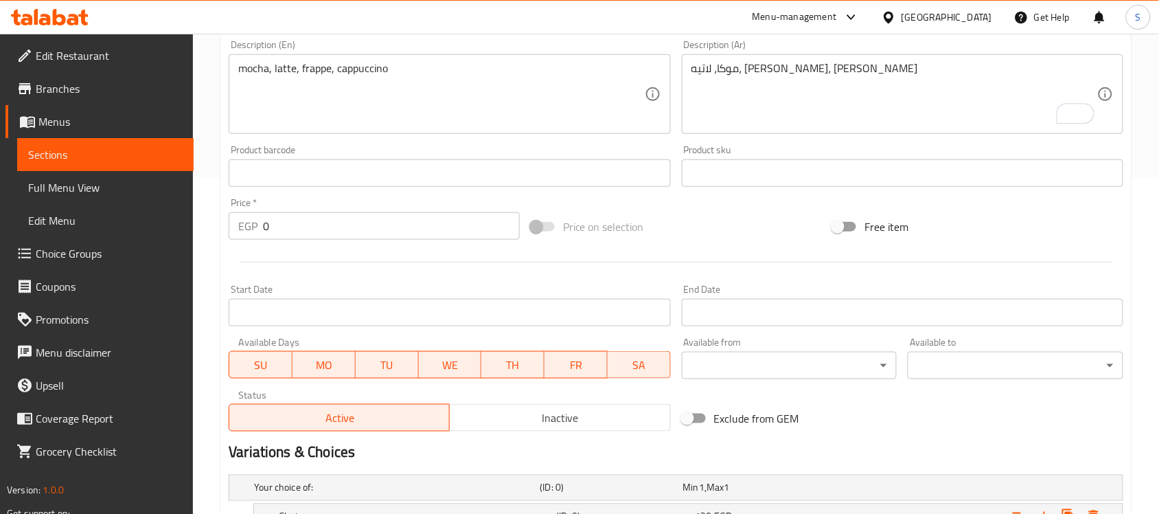
scroll to position [203, 0]
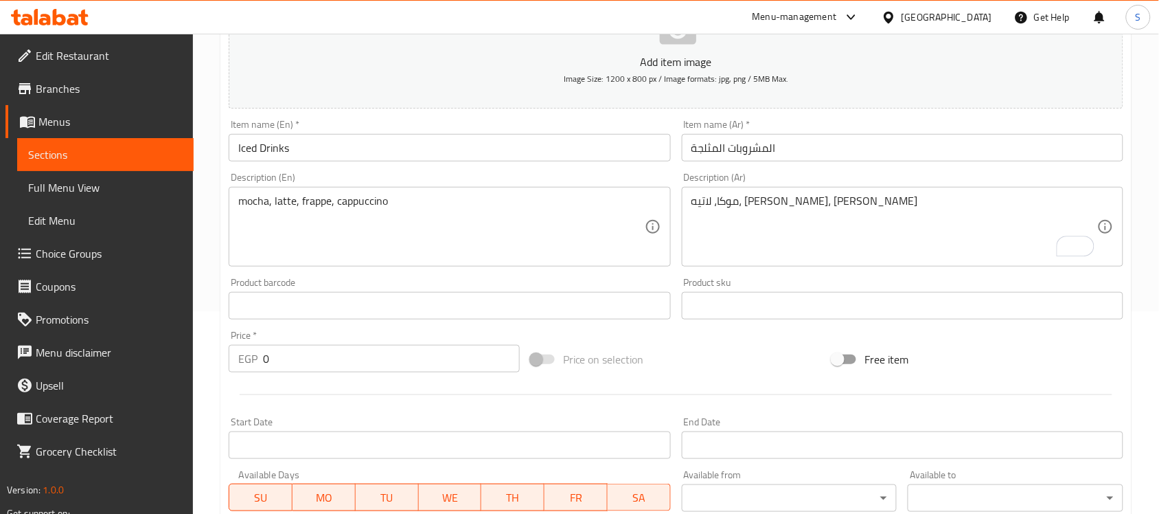
type input "موكا"
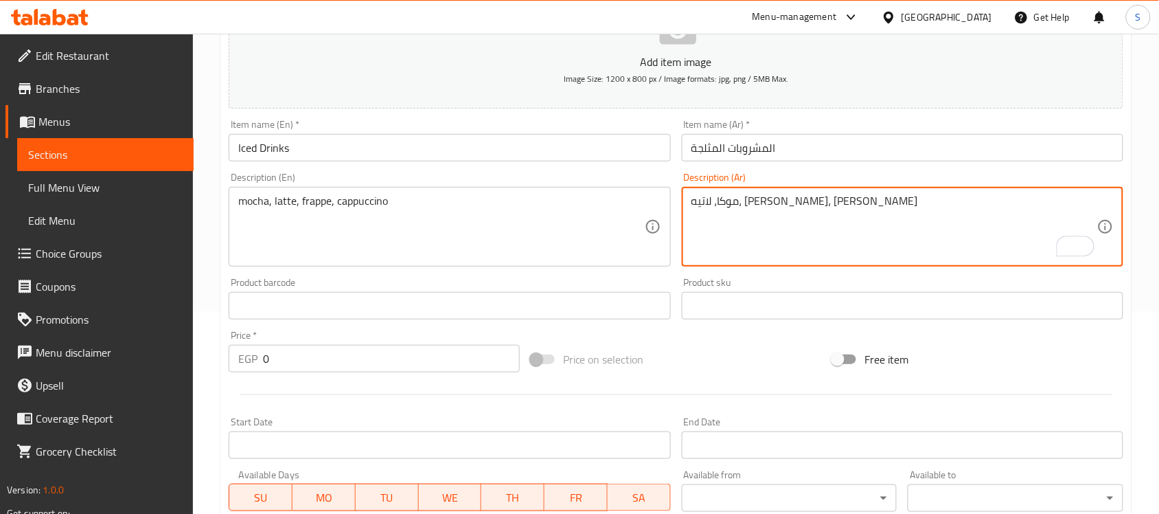
click at [781, 201] on textarea "موكا، لاتيه، فرابيه، كابتشينو" at bounding box center [894, 226] width 406 height 65
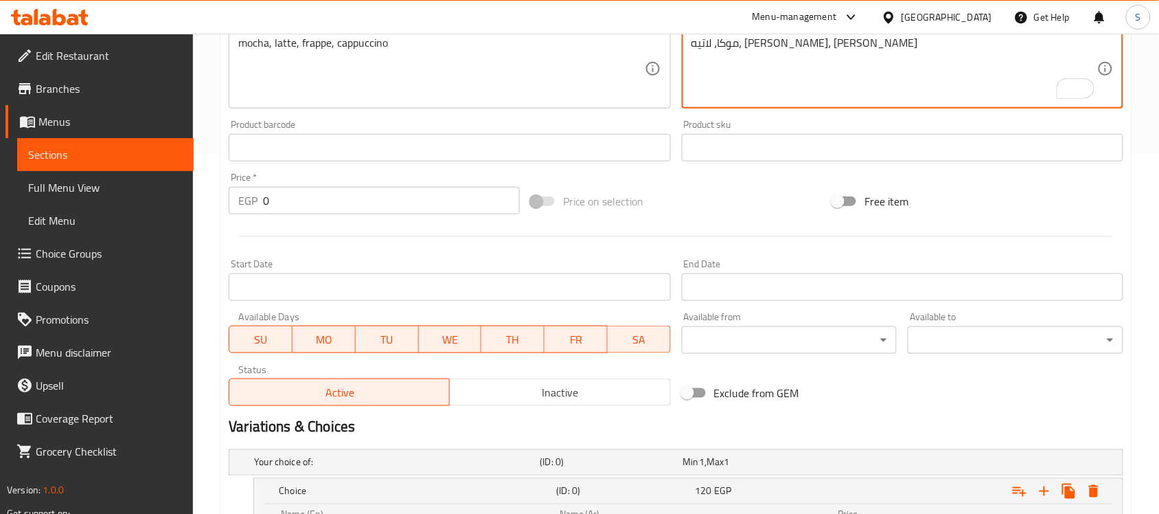
scroll to position [632, 0]
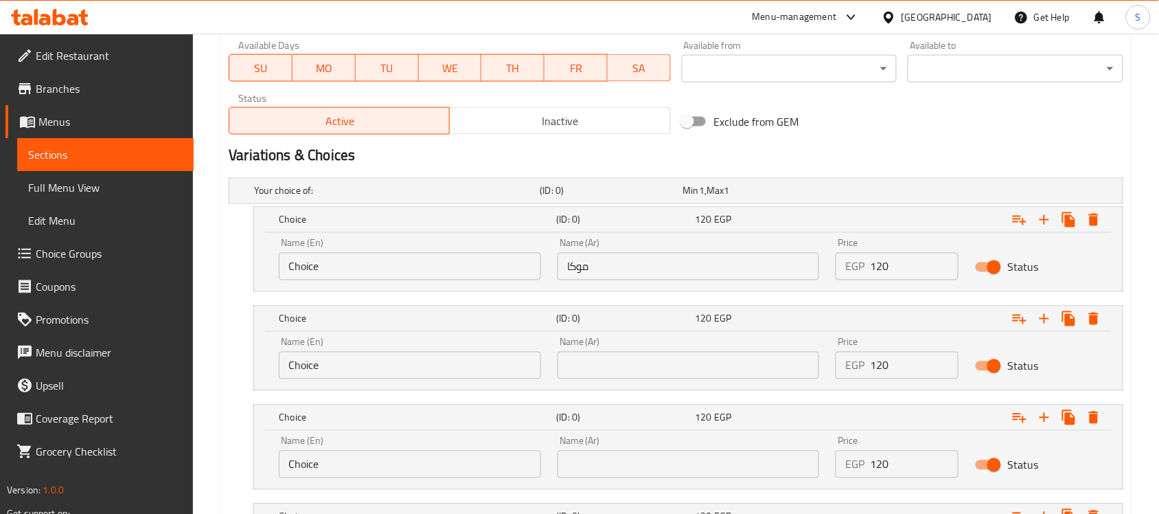
click at [690, 372] on input "text" at bounding box center [689, 365] width 262 height 27
paste input "لاتيه"
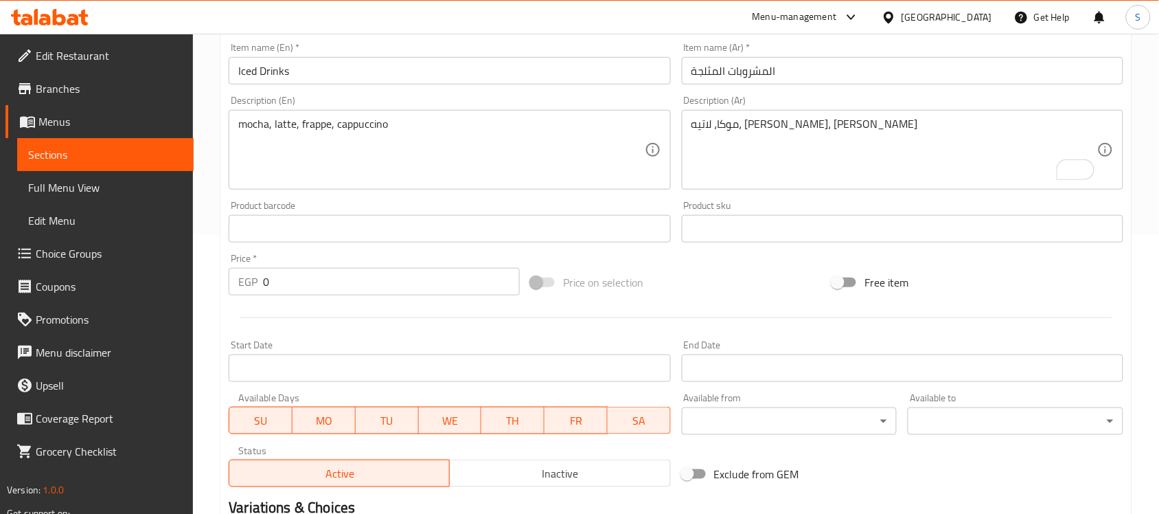
scroll to position [117, 0]
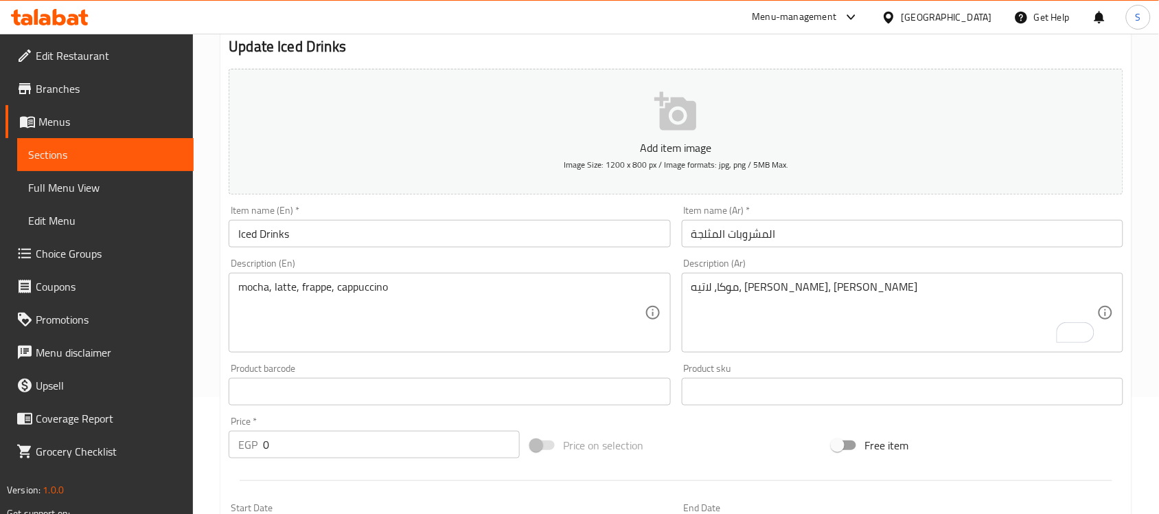
type input "لاتيه"
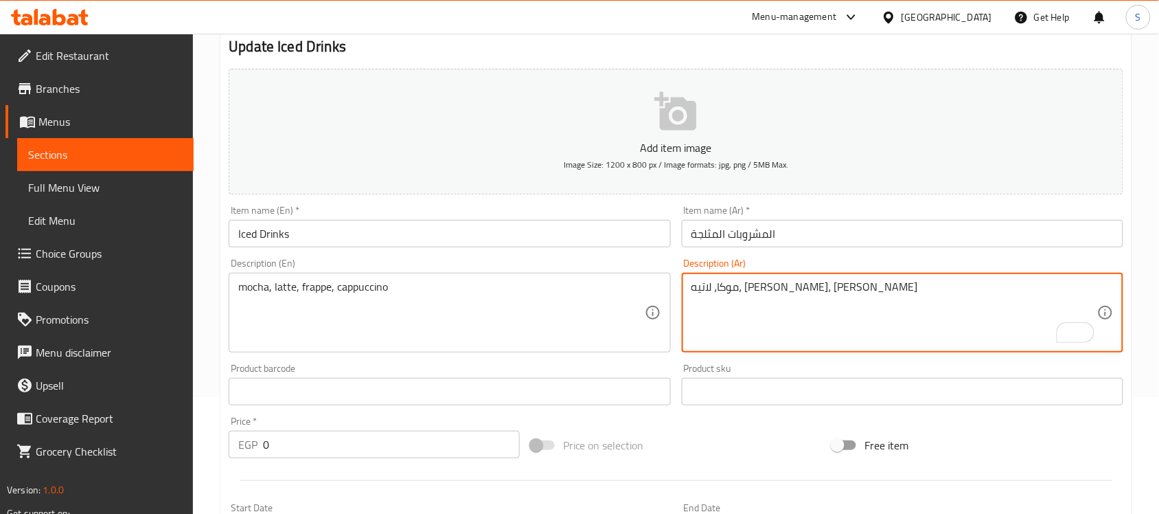
click at [752, 287] on textarea "موكا، لاتيه، فرابيه، كابتشينو" at bounding box center [894, 312] width 406 height 65
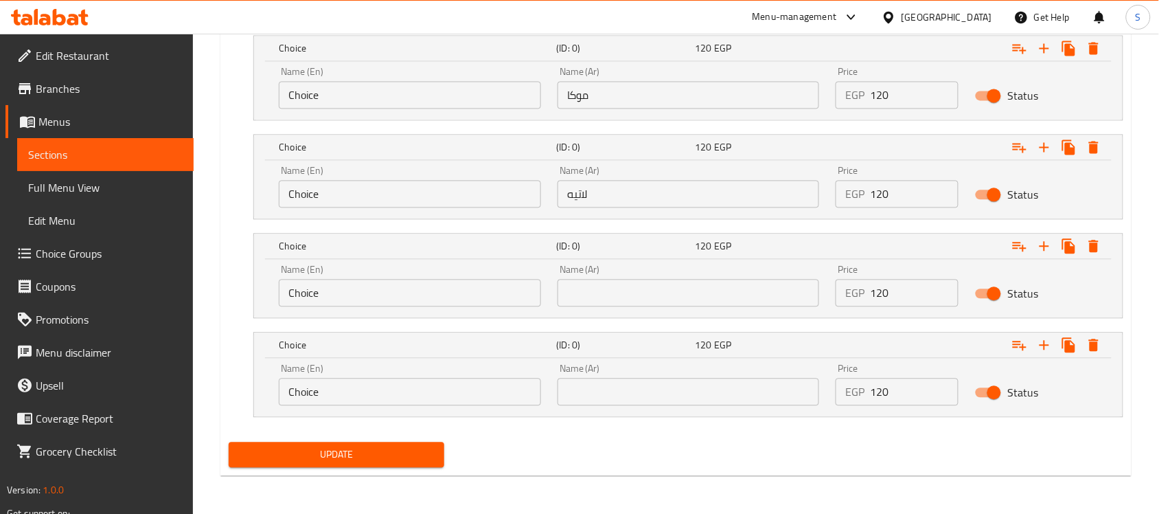
click at [654, 290] on input "text" at bounding box center [689, 292] width 262 height 27
paste input "فرابيه"
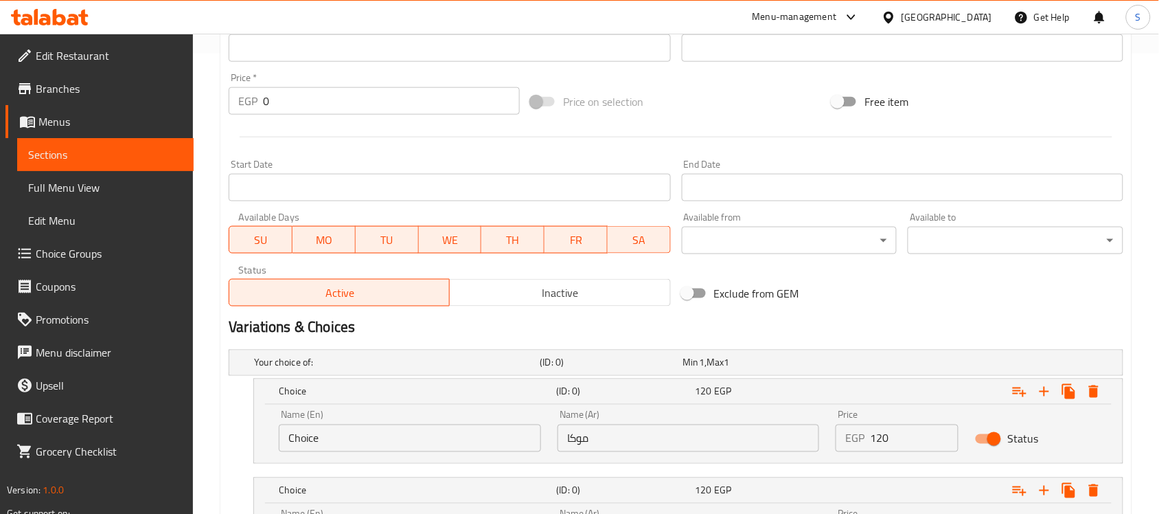
scroll to position [203, 0]
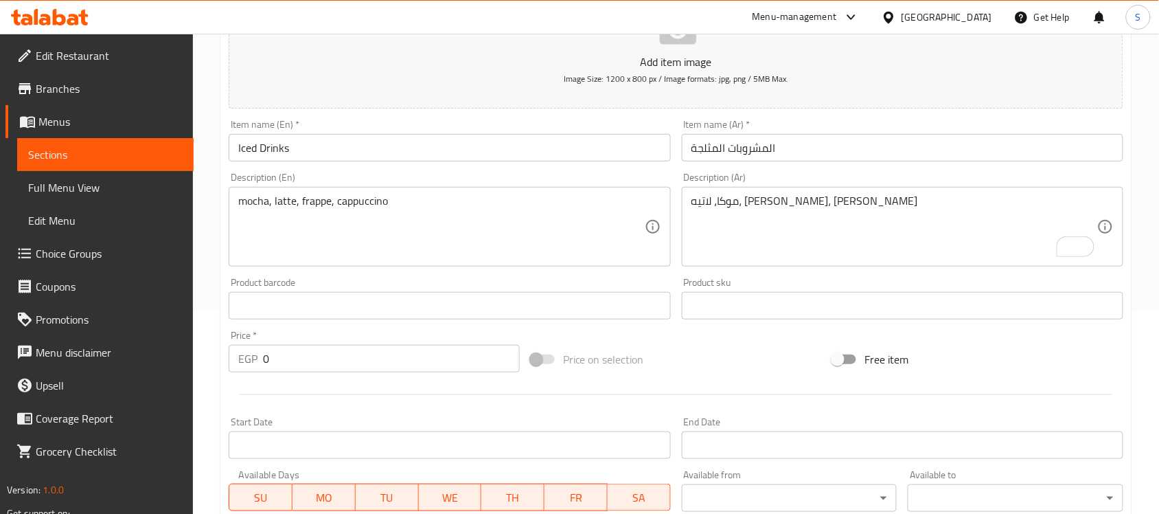
type input "فرابيه"
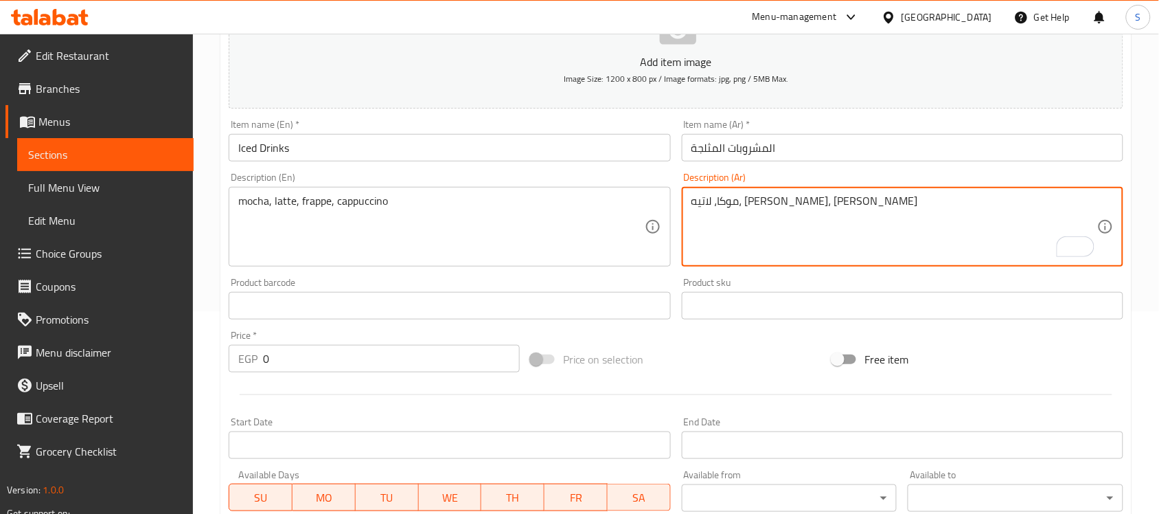
drag, startPoint x: 702, startPoint y: 201, endPoint x: 687, endPoint y: 252, distance: 53.5
click at [702, 201] on textarea "موكا، لاتيه، فرابيه، كابتشينو" at bounding box center [894, 226] width 406 height 65
click at [708, 203] on textarea "موكا، لاتيه، فرابيه، كابتشينو" at bounding box center [894, 226] width 406 height 65
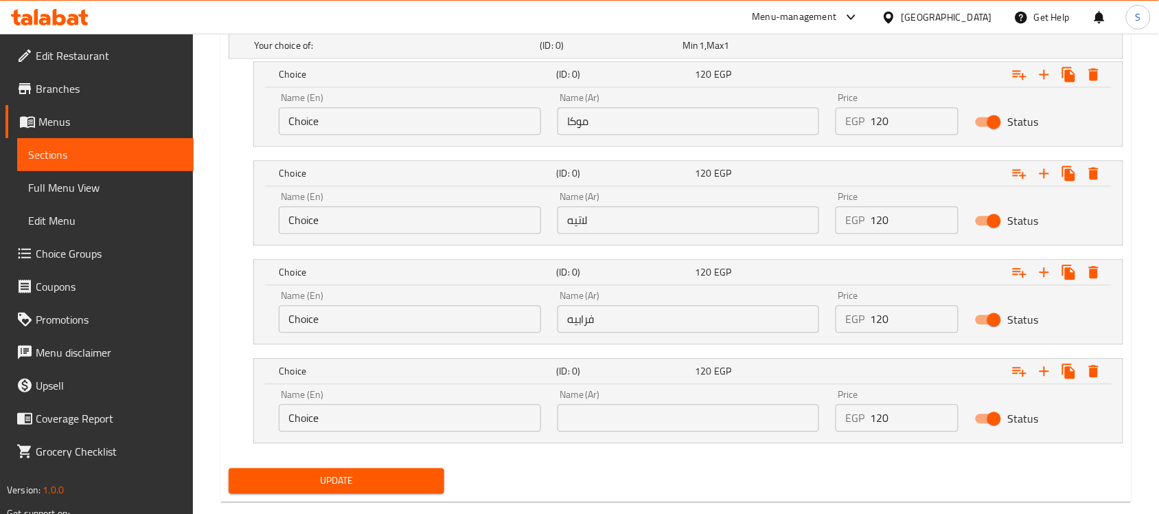
scroll to position [803, 0]
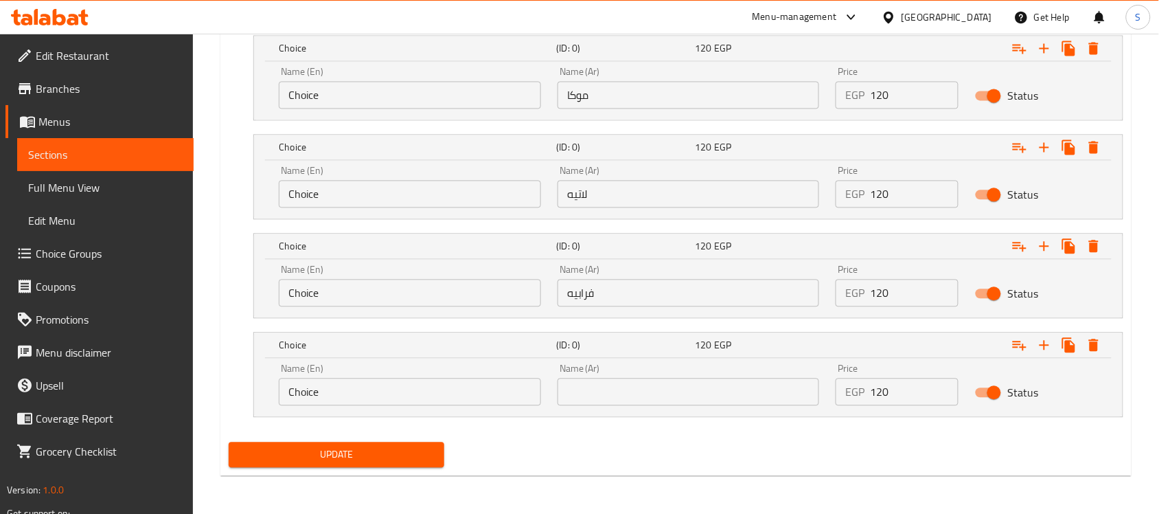
click at [639, 375] on div "Name (Ar) Name (Ar)" at bounding box center [689, 384] width 262 height 42
click at [637, 382] on input "text" at bounding box center [689, 391] width 262 height 27
paste input "كابتشينو"
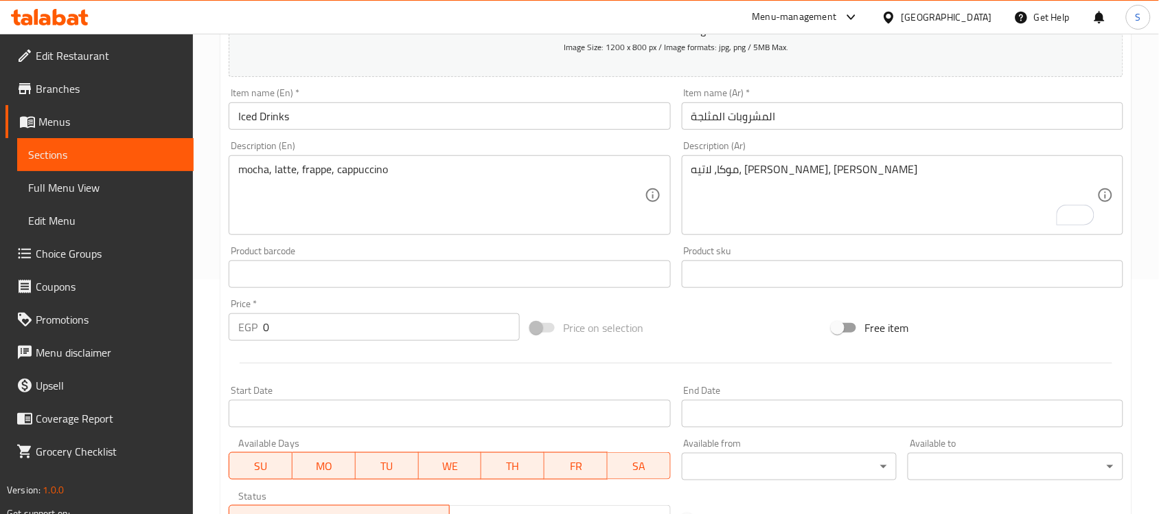
scroll to position [203, 0]
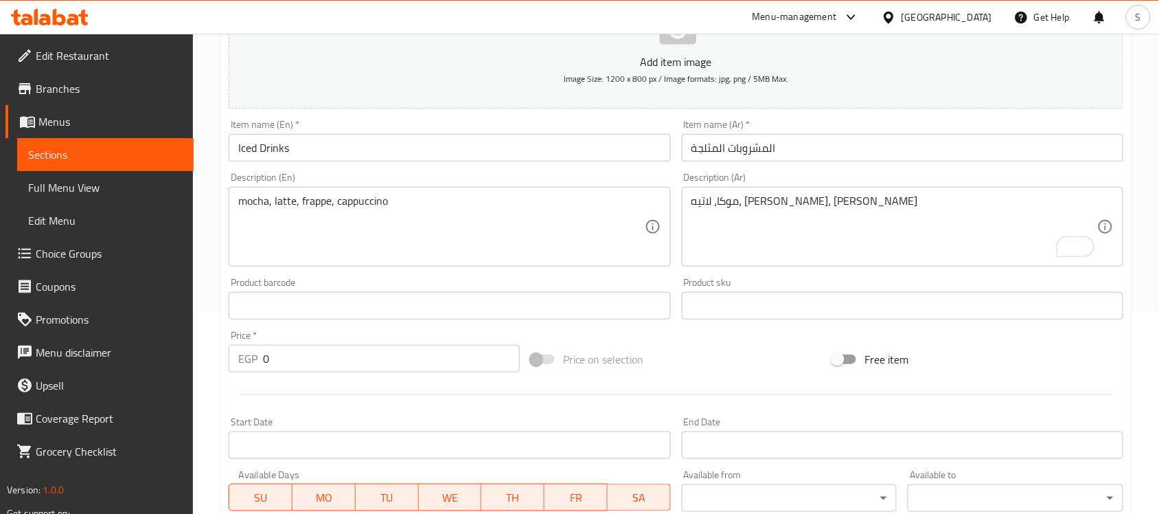
type input "كابتشينو"
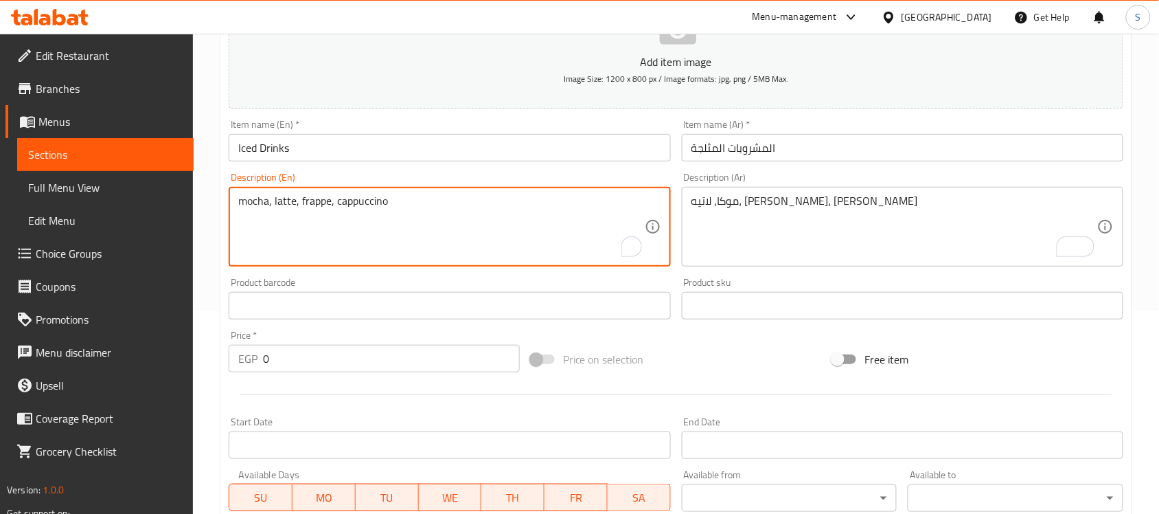
click at [258, 200] on textarea "mocha, latte, frappe, cappuccino" at bounding box center [441, 226] width 406 height 65
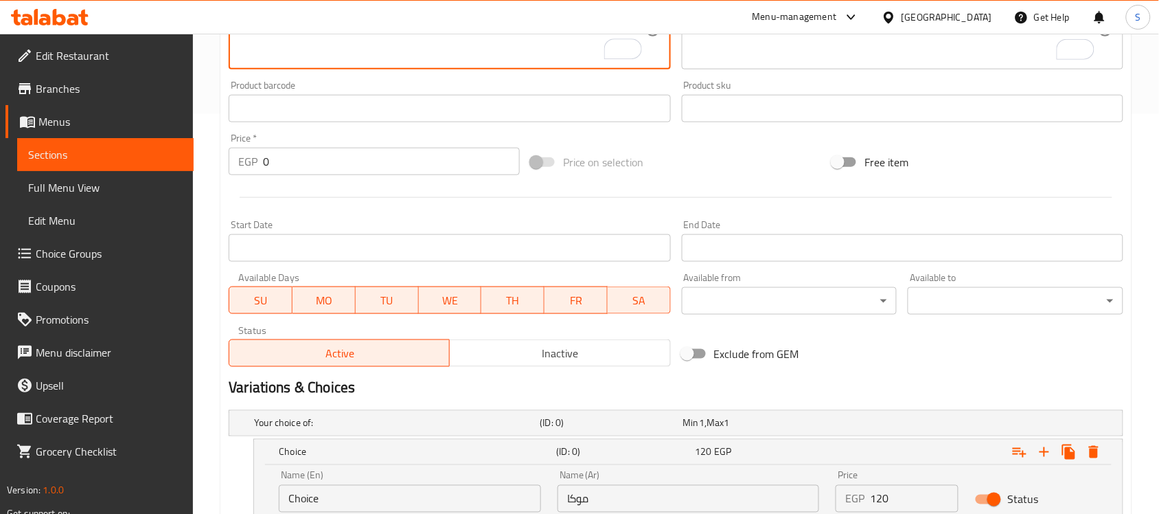
scroll to position [632, 0]
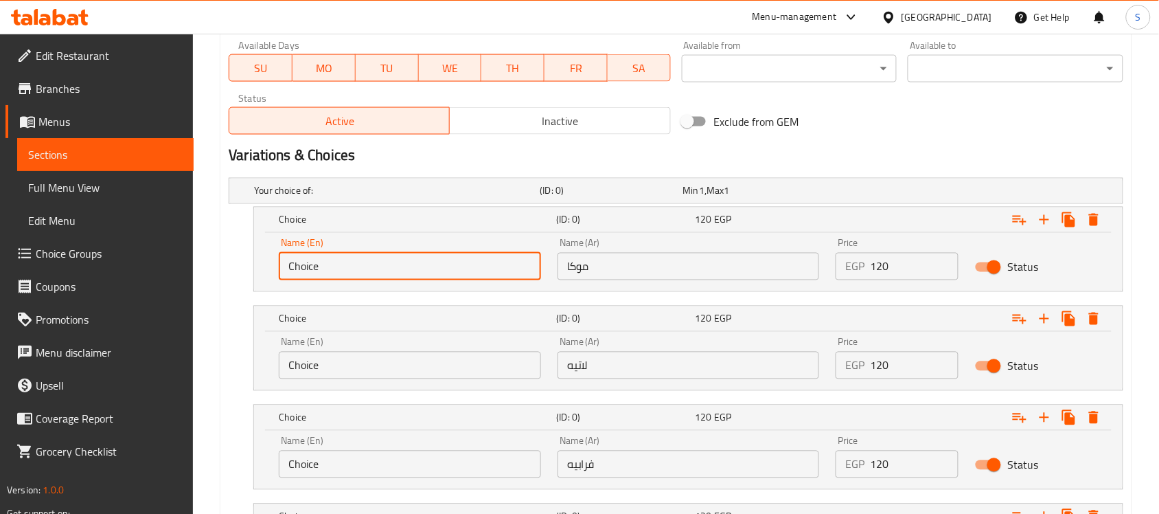
drag, startPoint x: 341, startPoint y: 254, endPoint x: 216, endPoint y: 255, distance: 124.3
click at [208, 254] on div "Home / Restaurants management / Menus / Sections / item / update Cold Drinks se…" at bounding box center [676, 43] width 966 height 1283
paste input "mocha"
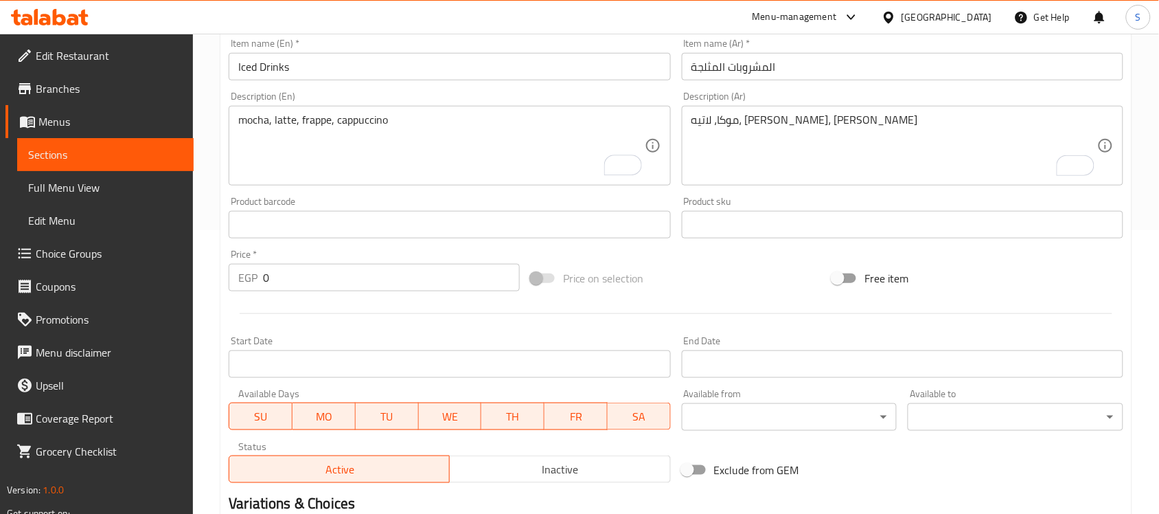
scroll to position [203, 0]
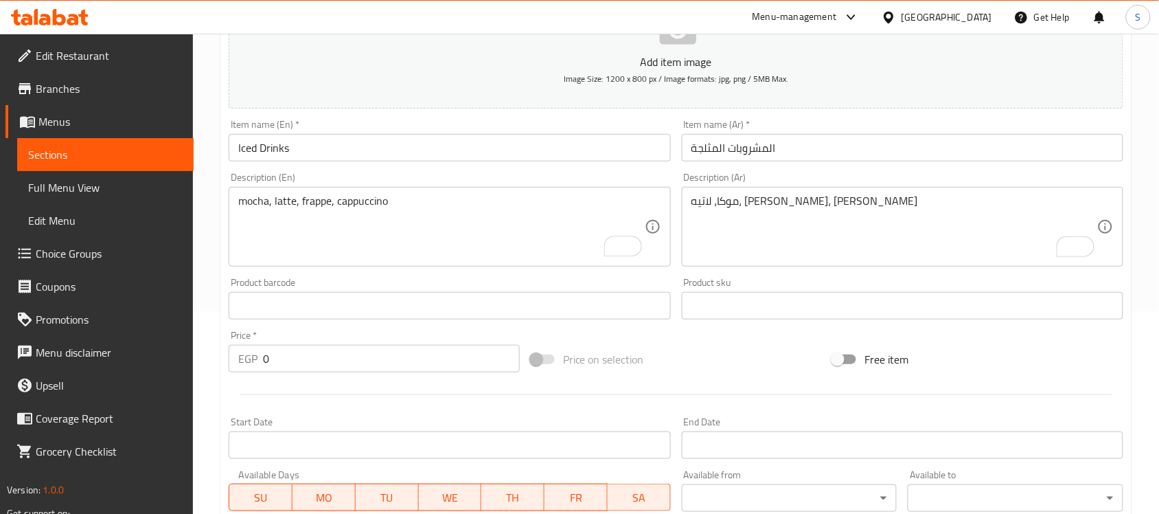
type input "mocha"
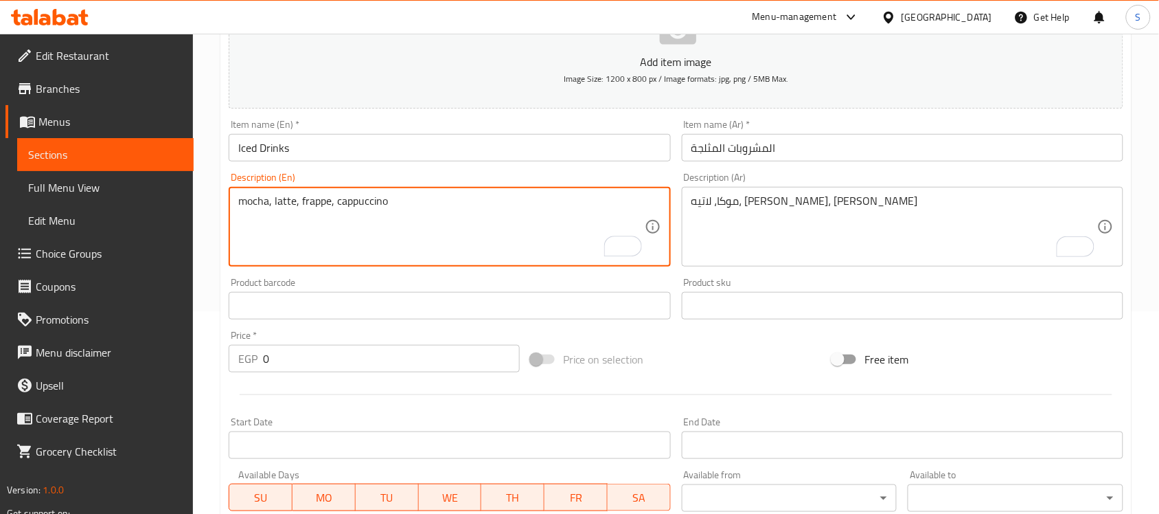
click at [279, 203] on textarea "mocha, latte, frappe, cappuccino" at bounding box center [441, 226] width 406 height 65
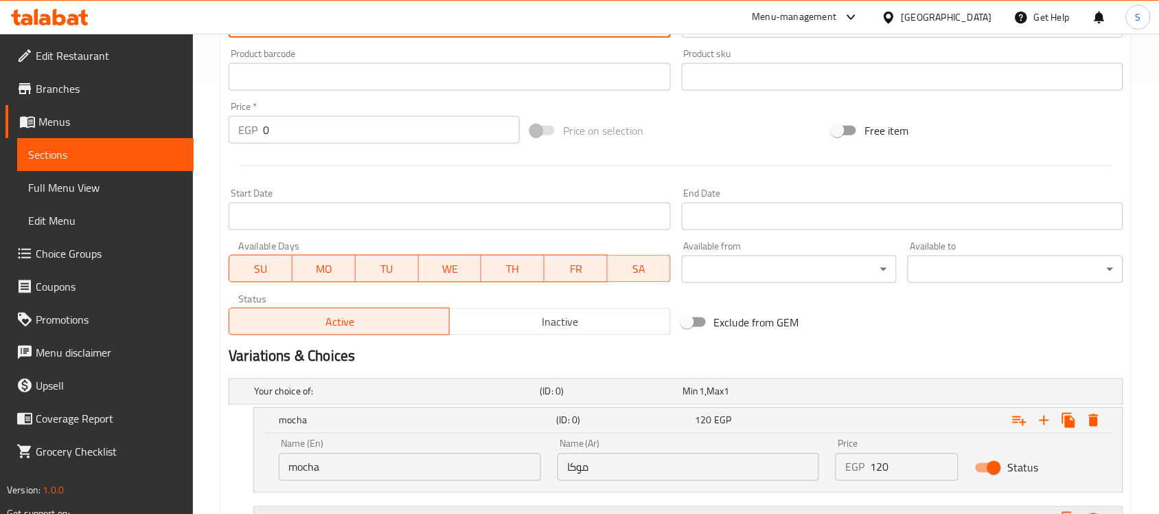
scroll to position [546, 0]
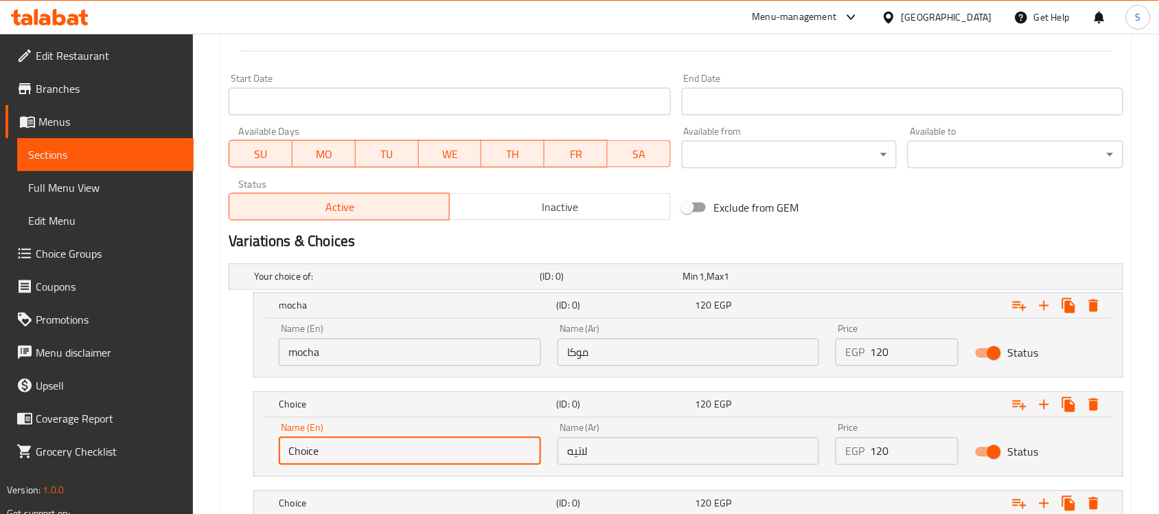
click at [309, 455] on input "Choice" at bounding box center [410, 450] width 262 height 27
drag, startPoint x: 324, startPoint y: 453, endPoint x: 128, endPoint y: 439, distance: 196.2
click at [128, 439] on div "Edit Restaurant Branches Menus Sections Full Menu View Edit Menu Choice Groups …" at bounding box center [579, 129] width 1159 height 1283
paste input "latt"
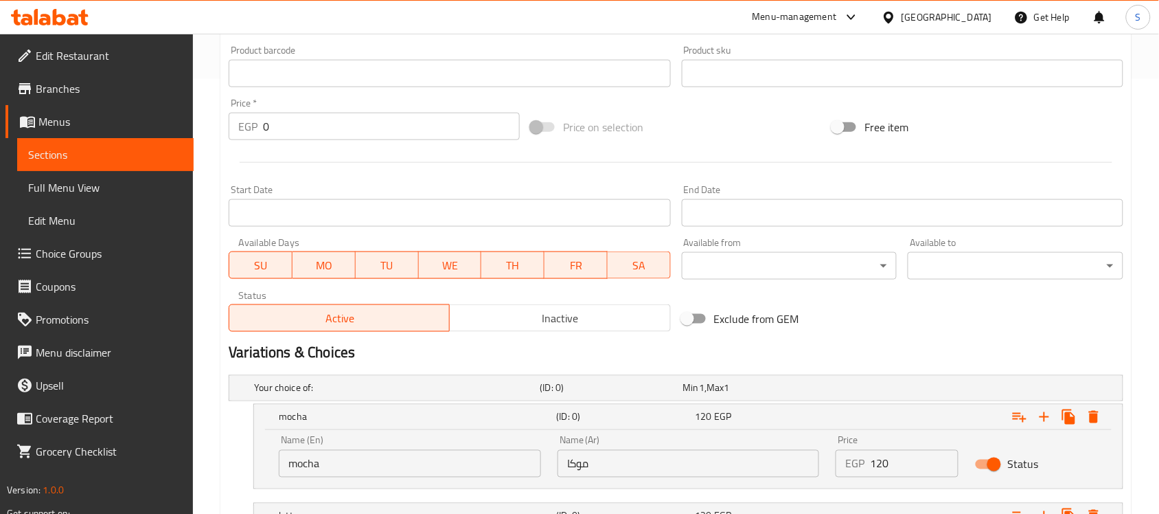
scroll to position [288, 0]
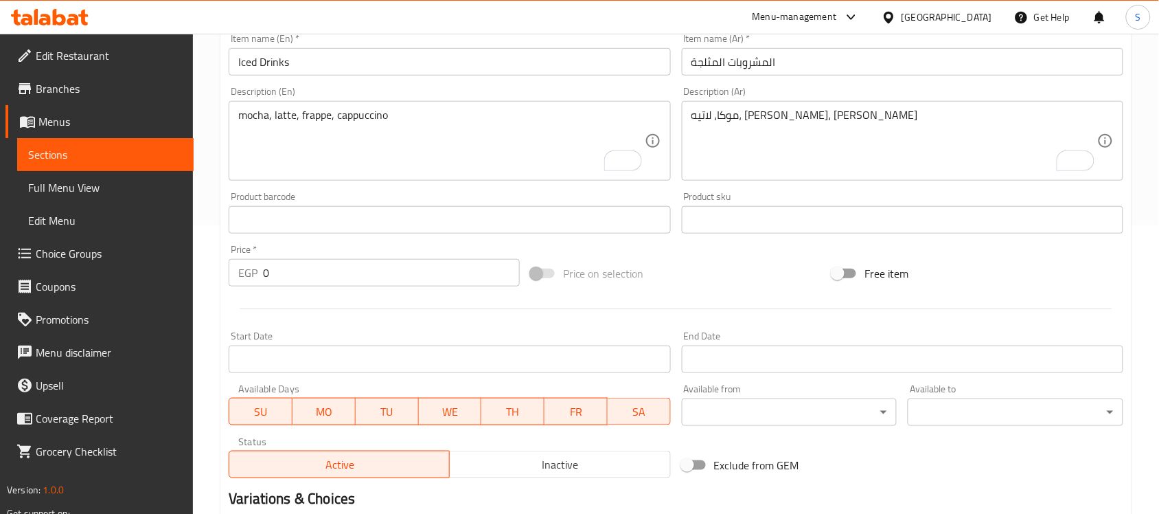
type input "latte"
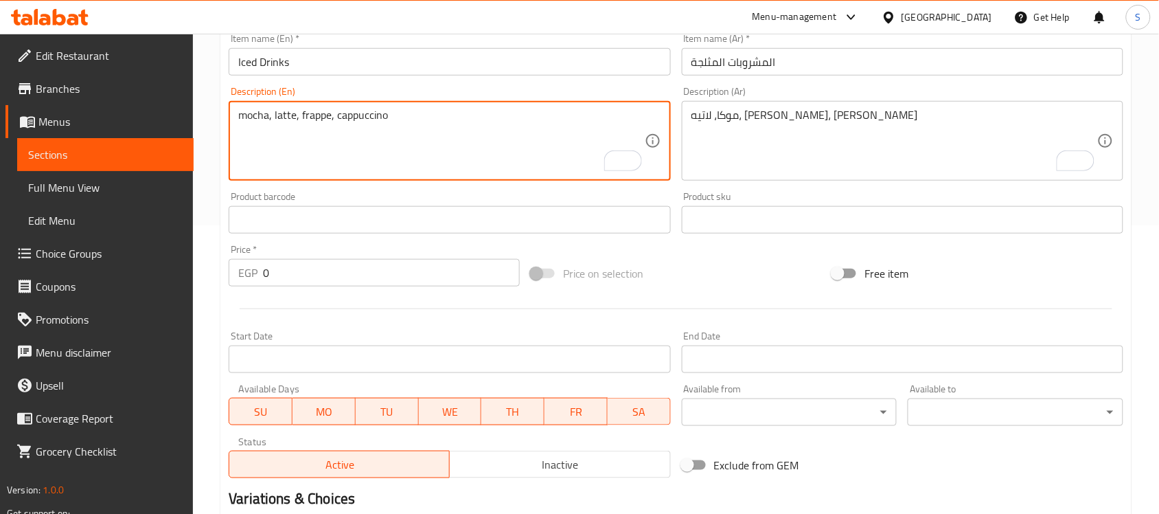
click at [317, 115] on textarea "mocha, latte, frappe, cappuccino" at bounding box center [441, 140] width 406 height 65
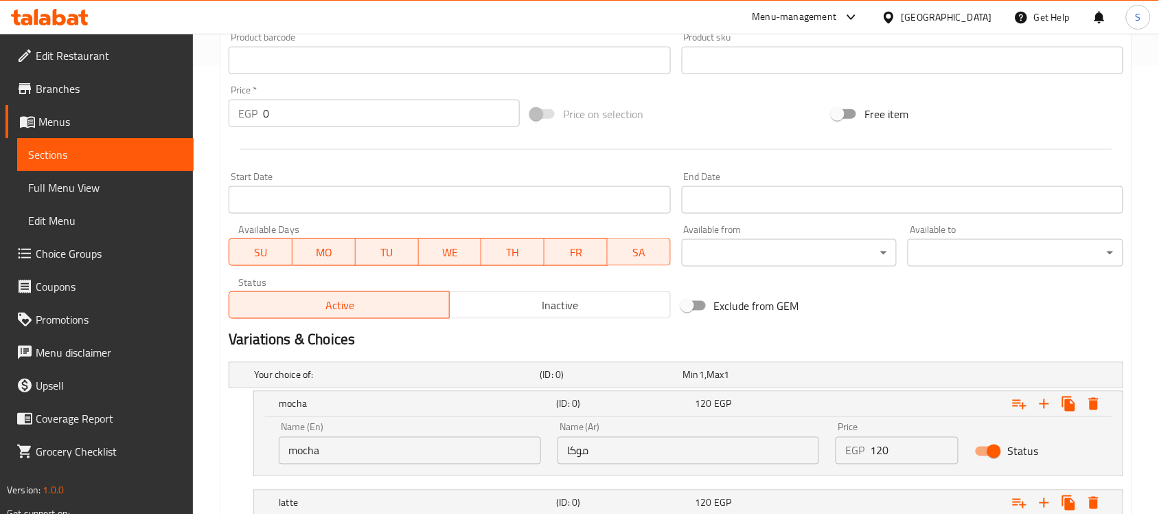
scroll to position [718, 0]
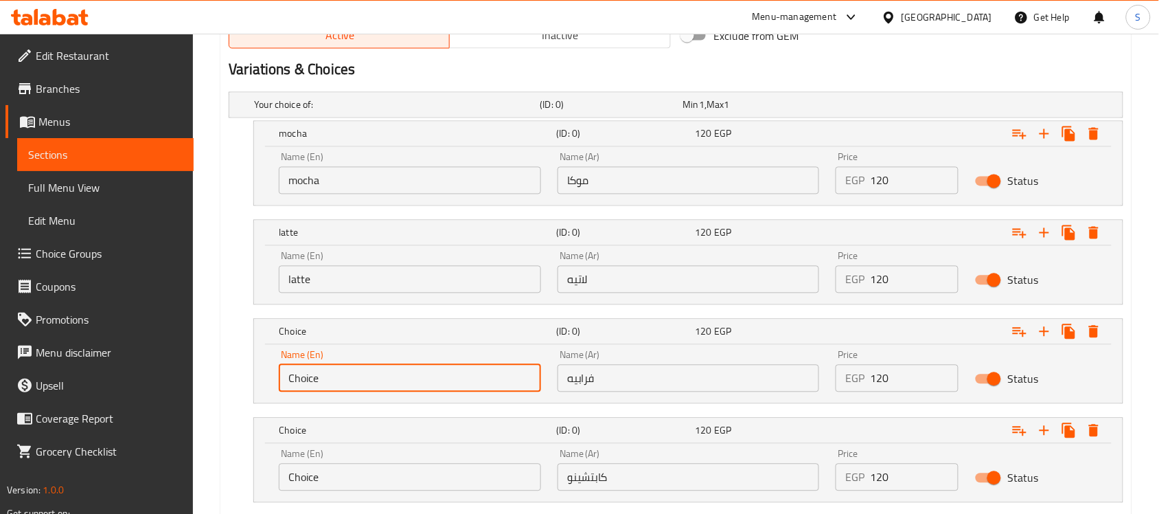
drag, startPoint x: 331, startPoint y: 373, endPoint x: 153, endPoint y: 358, distance: 178.4
paste input "frapp"
type input "frappe"
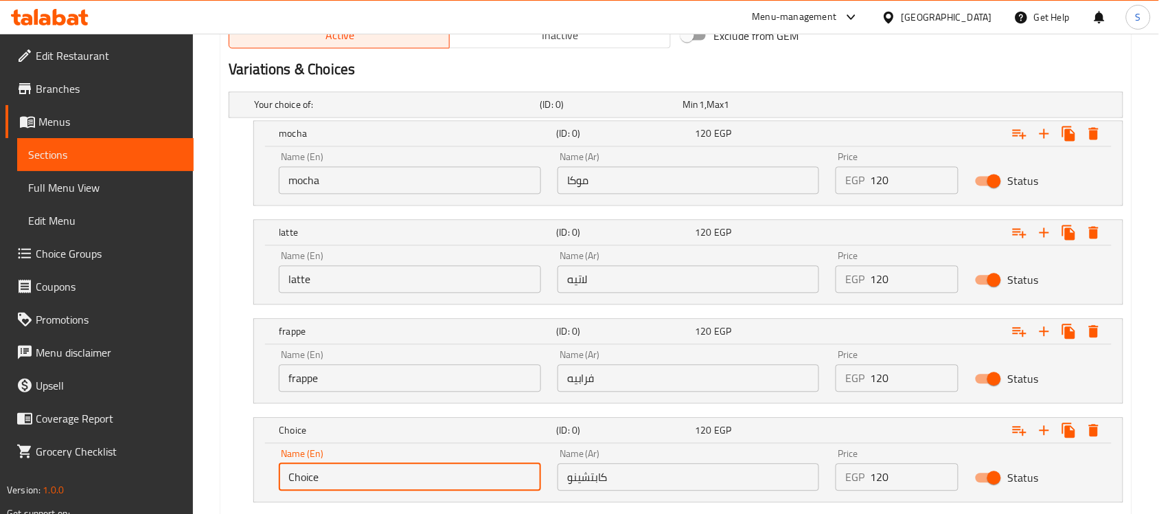
drag, startPoint x: 343, startPoint y: 479, endPoint x: 381, endPoint y: 447, distance: 49.2
click at [344, 479] on input "Choice" at bounding box center [410, 477] width 262 height 27
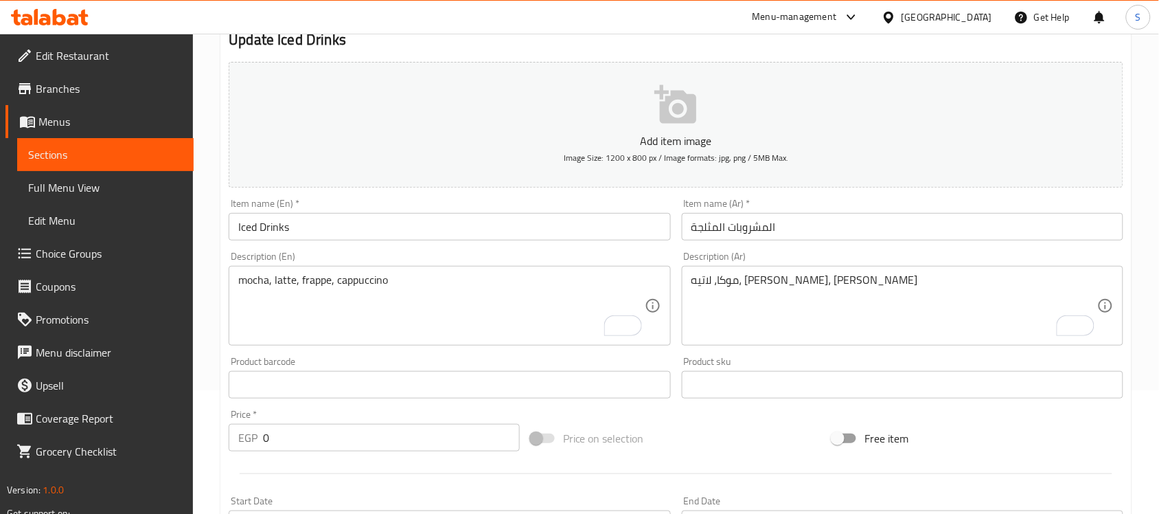
scroll to position [117, 0]
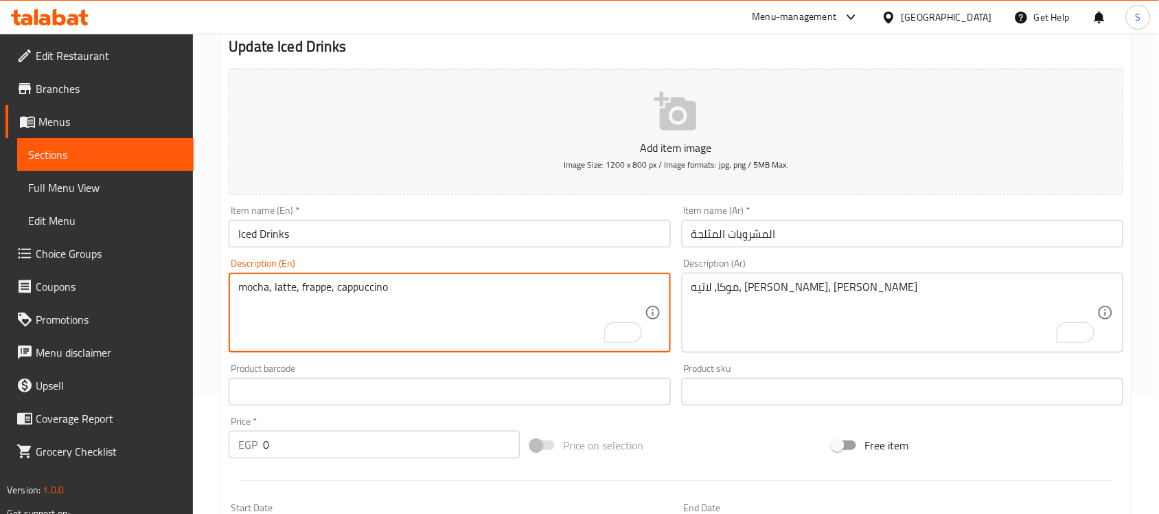
click at [368, 289] on textarea "mocha, latte, frappe, cappuccino" at bounding box center [441, 312] width 406 height 65
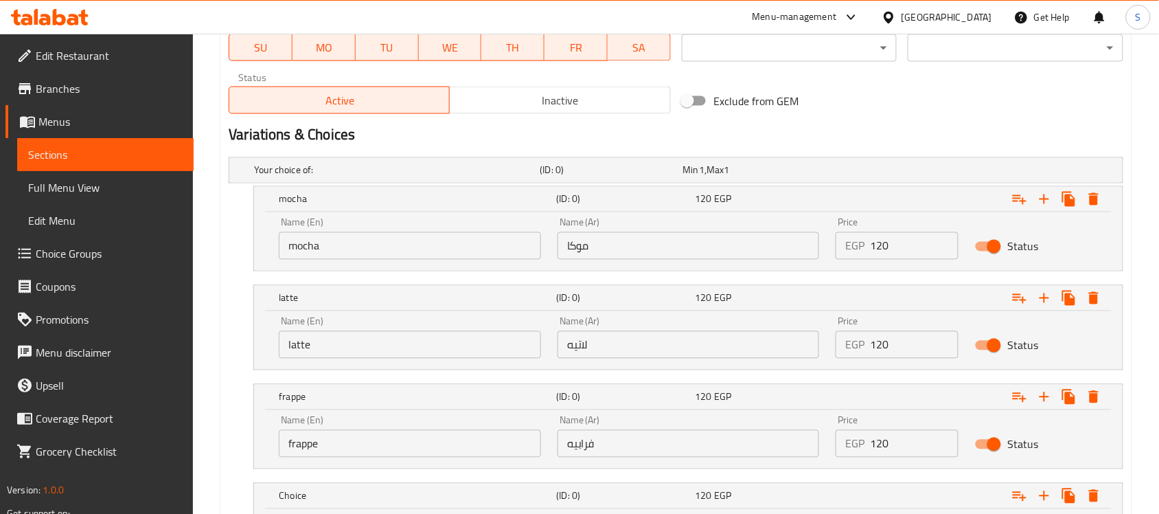
scroll to position [803, 0]
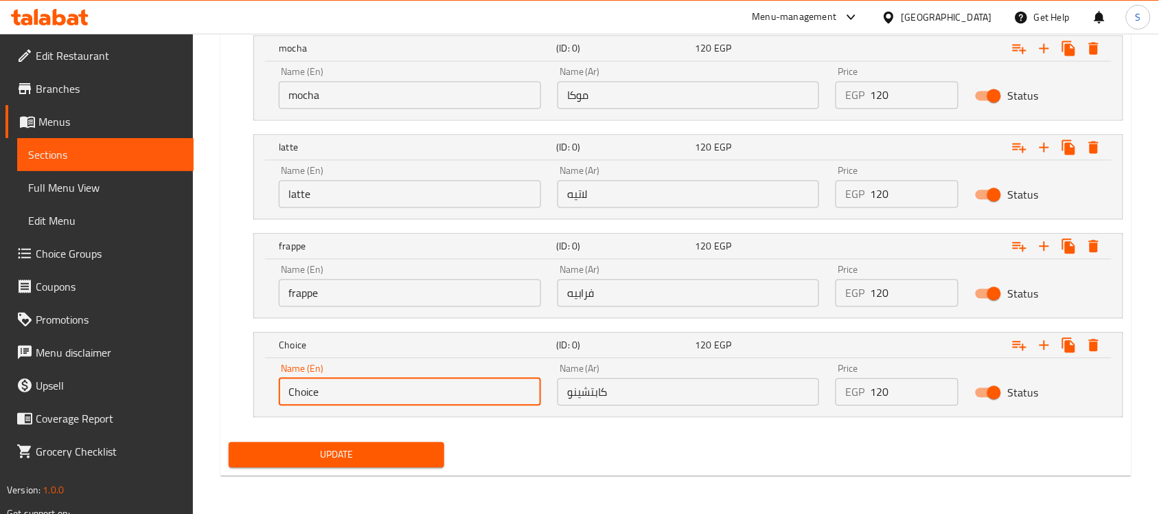
drag, startPoint x: 343, startPoint y: 396, endPoint x: 203, endPoint y: 368, distance: 143.4
paste input "cappuccino"
type input "cappuccino"
click at [335, 450] on span "Update" at bounding box center [337, 454] width 194 height 17
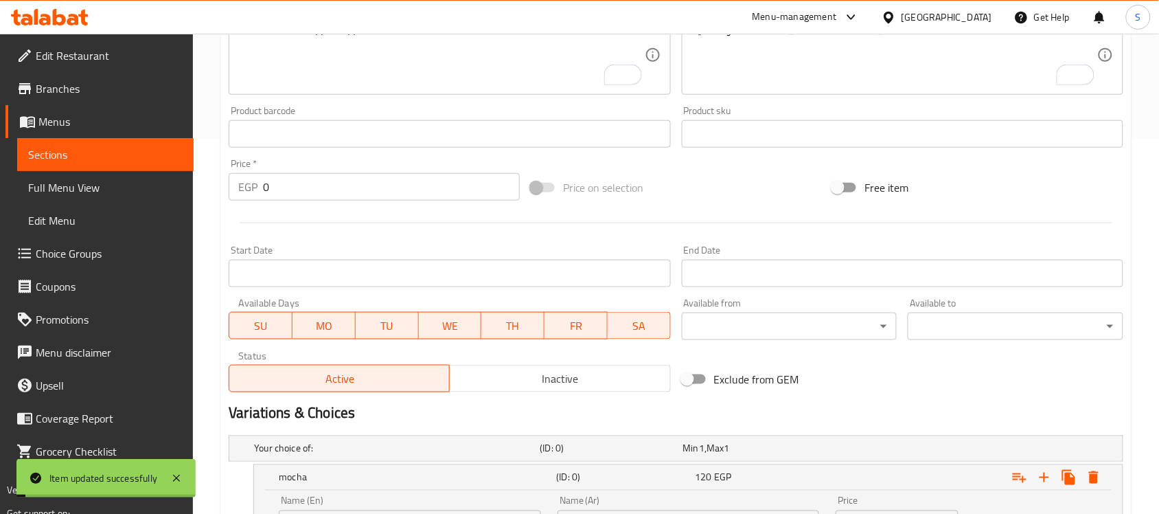
scroll to position [31, 0]
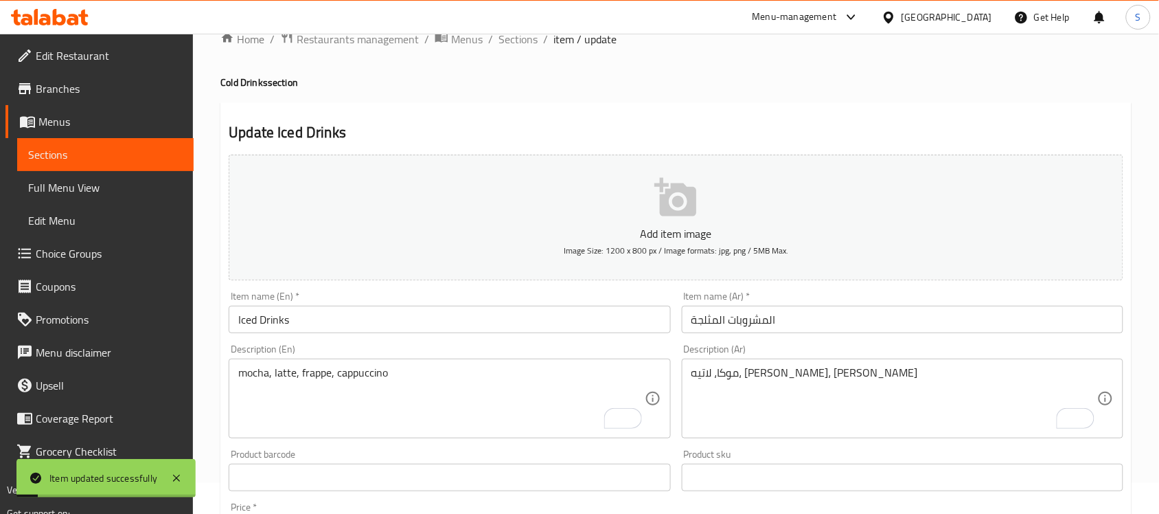
click at [270, 323] on input "Iced Drinks" at bounding box center [450, 319] width 442 height 27
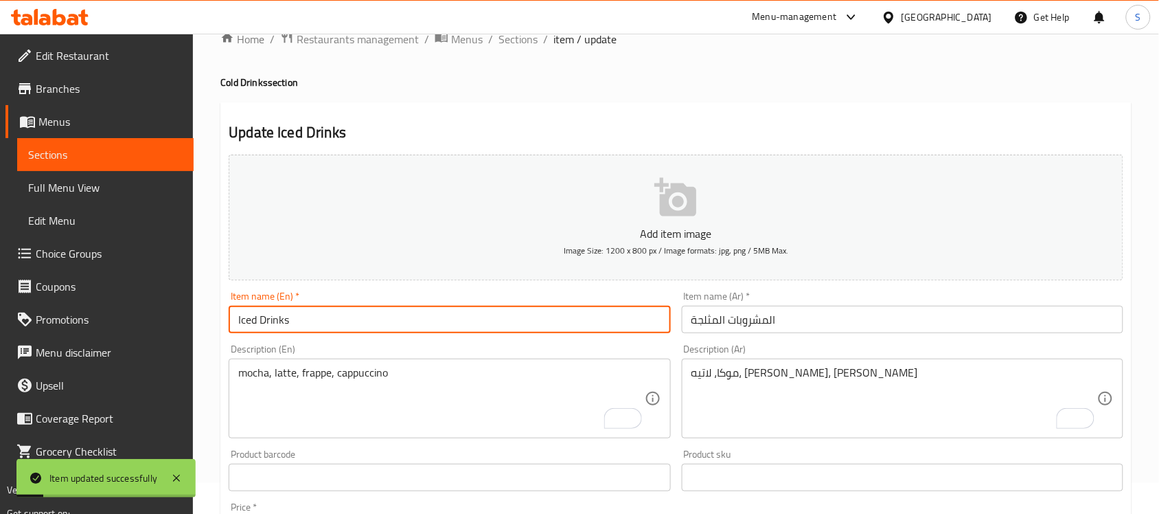
click at [270, 323] on input "Iced Drinks" at bounding box center [450, 319] width 442 height 27
click at [261, 314] on input "Iced Drinks" at bounding box center [450, 319] width 442 height 27
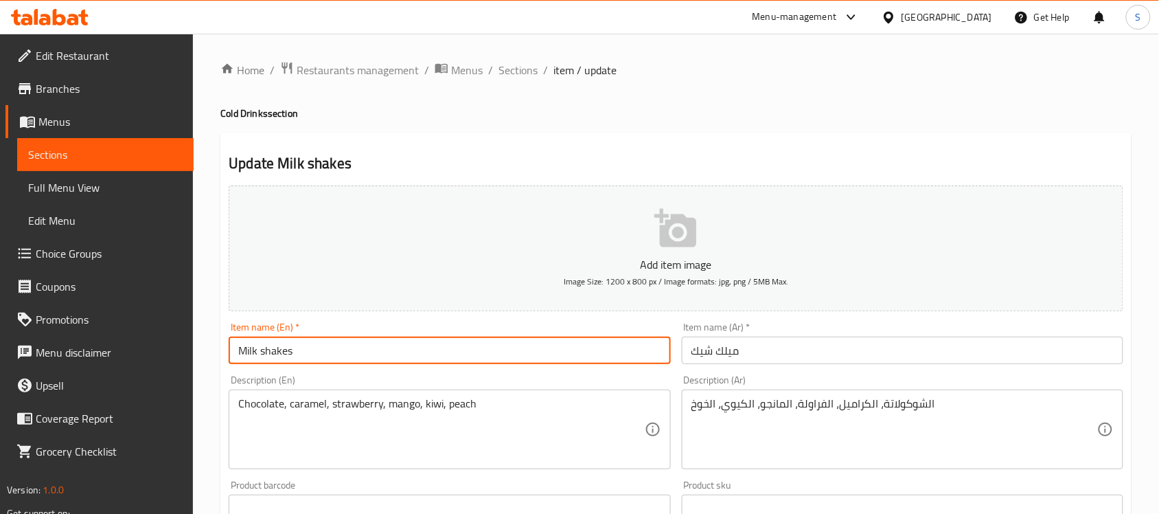
click at [270, 352] on input "Milk shakes" at bounding box center [450, 349] width 442 height 27
type input "Milk Shakes"
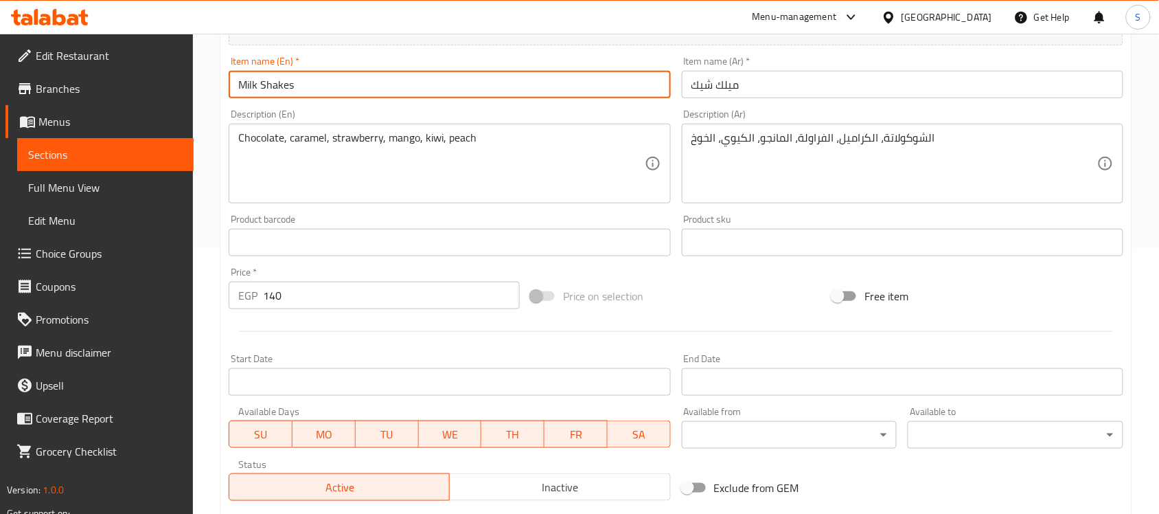
scroll to position [454, 0]
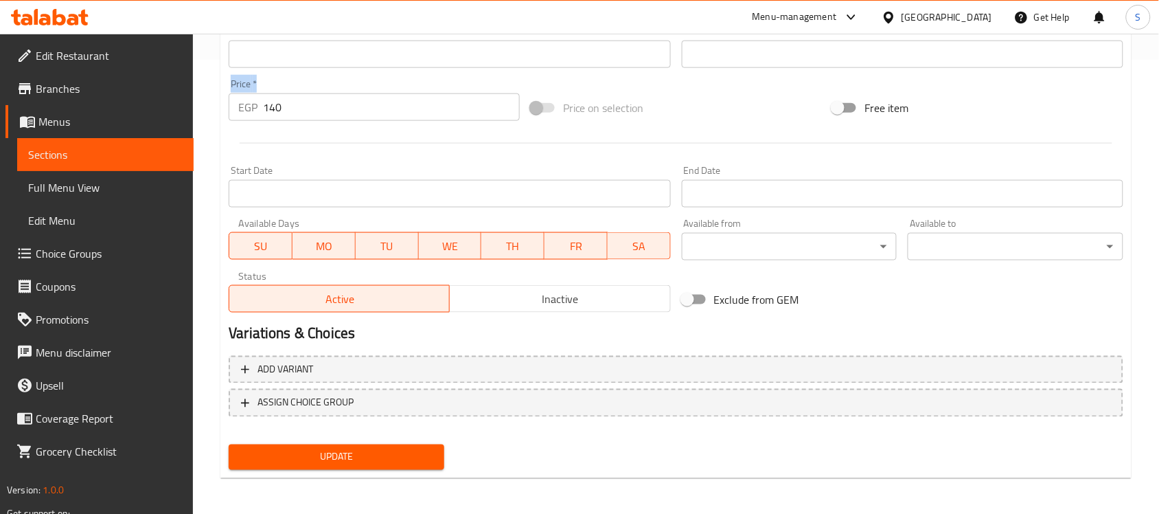
drag, startPoint x: 290, startPoint y: 90, endPoint x: 283, endPoint y: 98, distance: 11.2
click at [221, 98] on div "Update Milk Shakes Add item image Image Size: 1200 x 800 px / Image formats: jp…" at bounding box center [675, 78] width 911 height 799
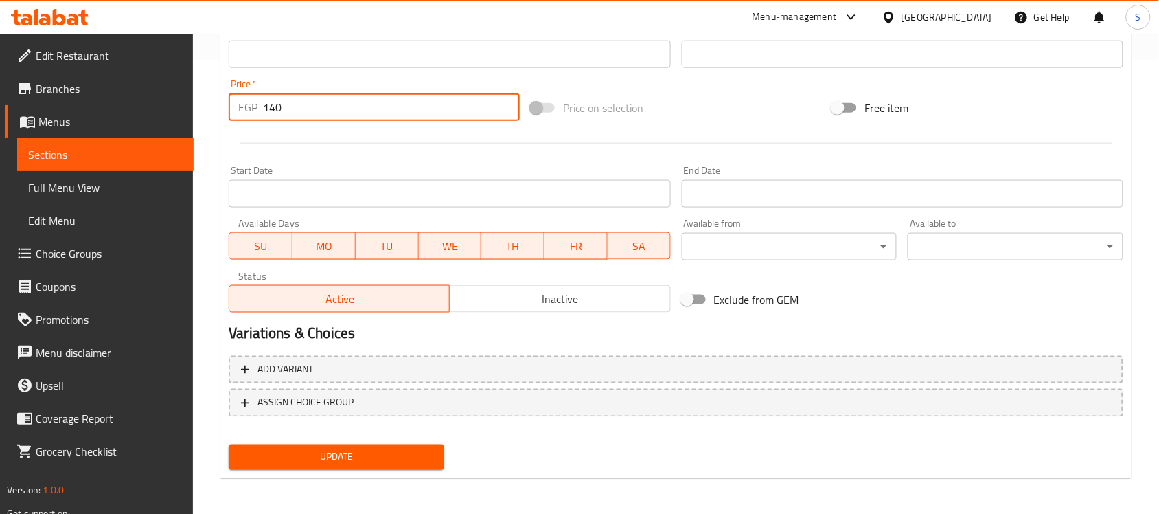
drag, startPoint x: 306, startPoint y: 100, endPoint x: 192, endPoint y: 103, distance: 114.0
click at [192, 103] on div "Edit Restaurant Branches Menus Sections Full Menu View Edit Menu Choice Groups …" at bounding box center [579, 48] width 1159 height 937
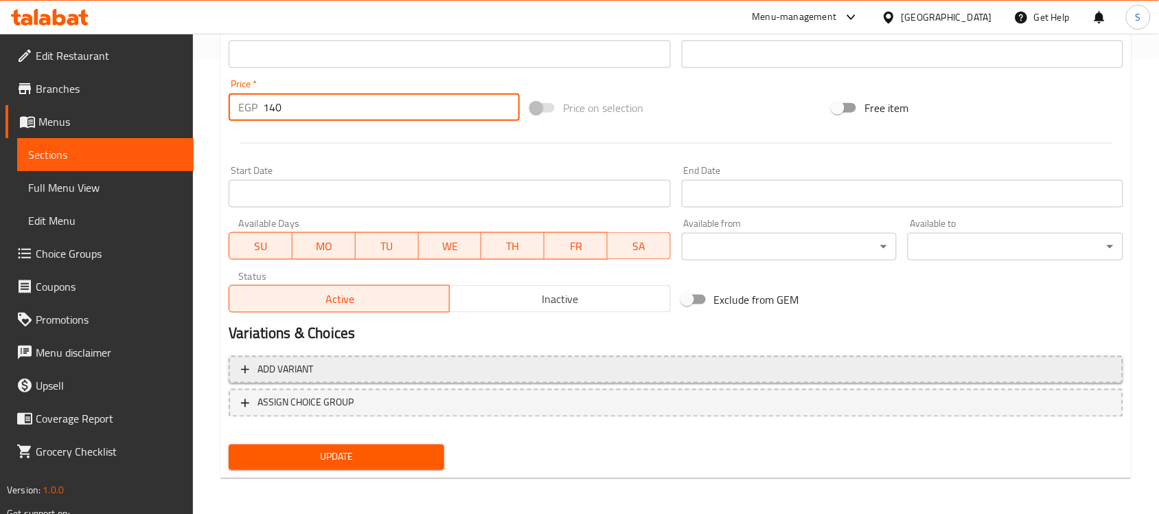
click at [1032, 376] on span "Add variant" at bounding box center [676, 369] width 870 height 17
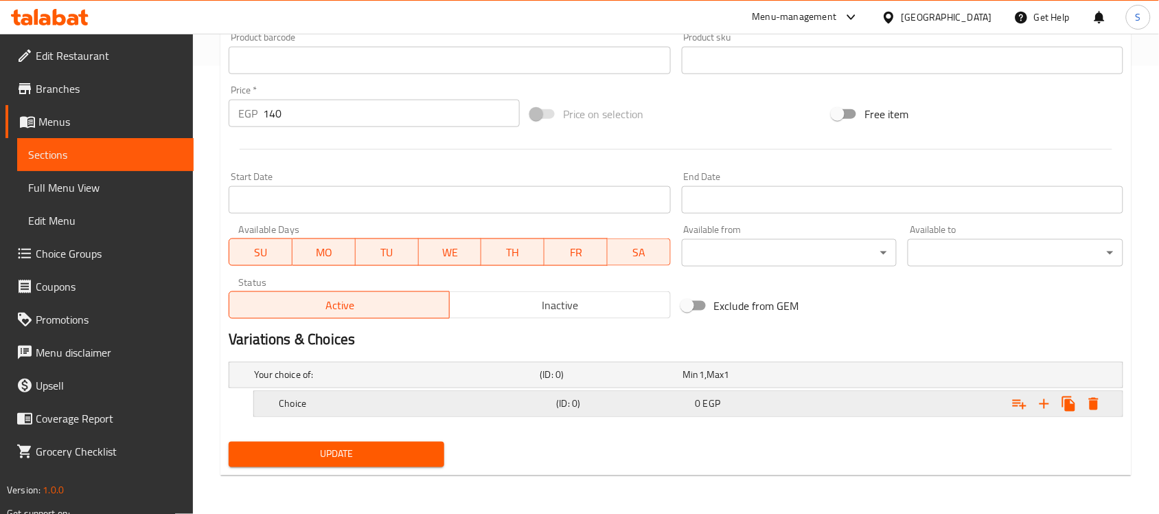
scroll to position [447, 0]
click at [1049, 409] on icon "Expand" at bounding box center [1044, 404] width 16 height 16
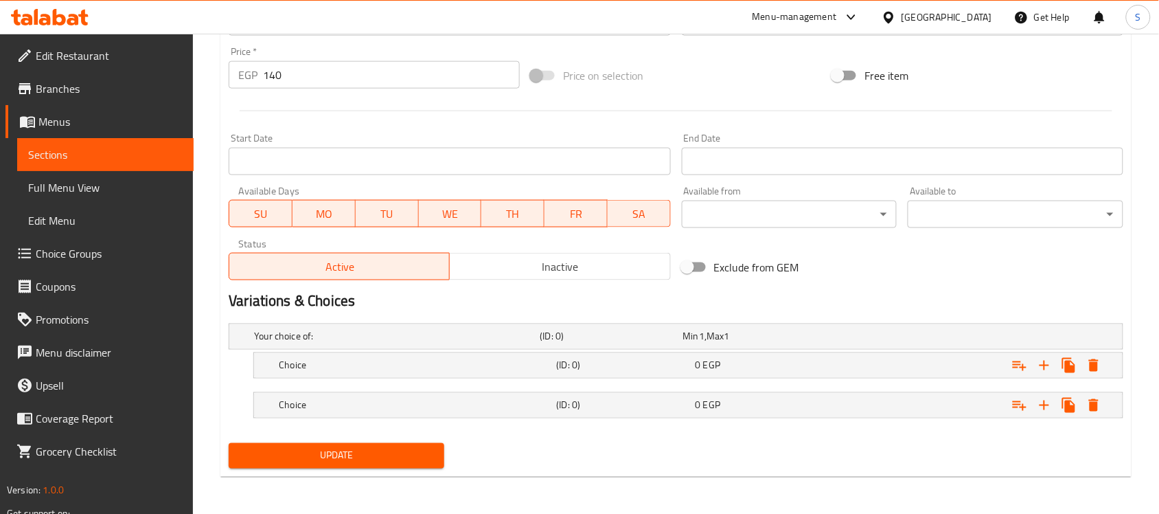
scroll to position [488, 0]
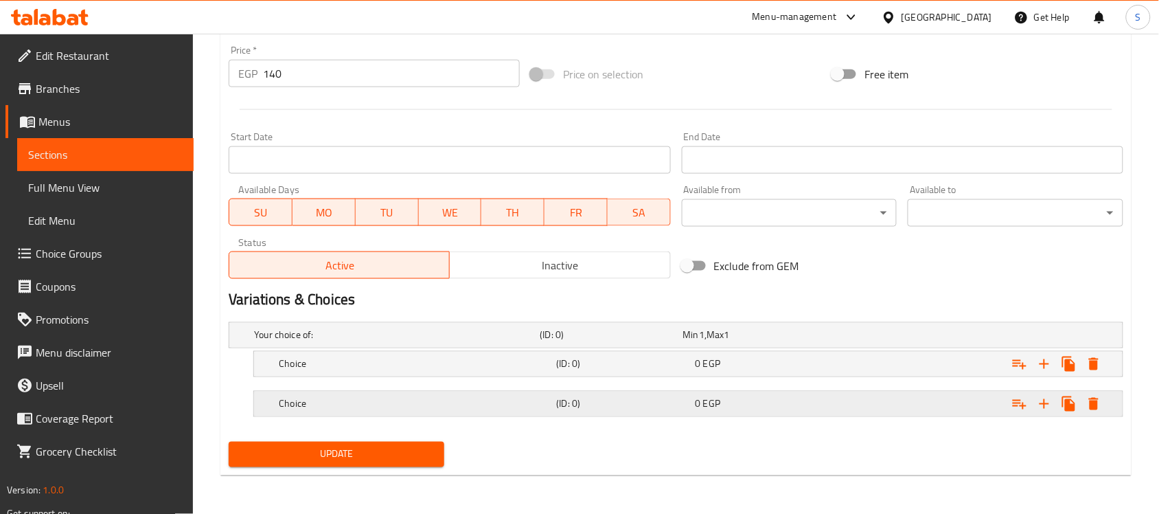
click at [1042, 405] on icon "Expand" at bounding box center [1044, 404] width 16 height 16
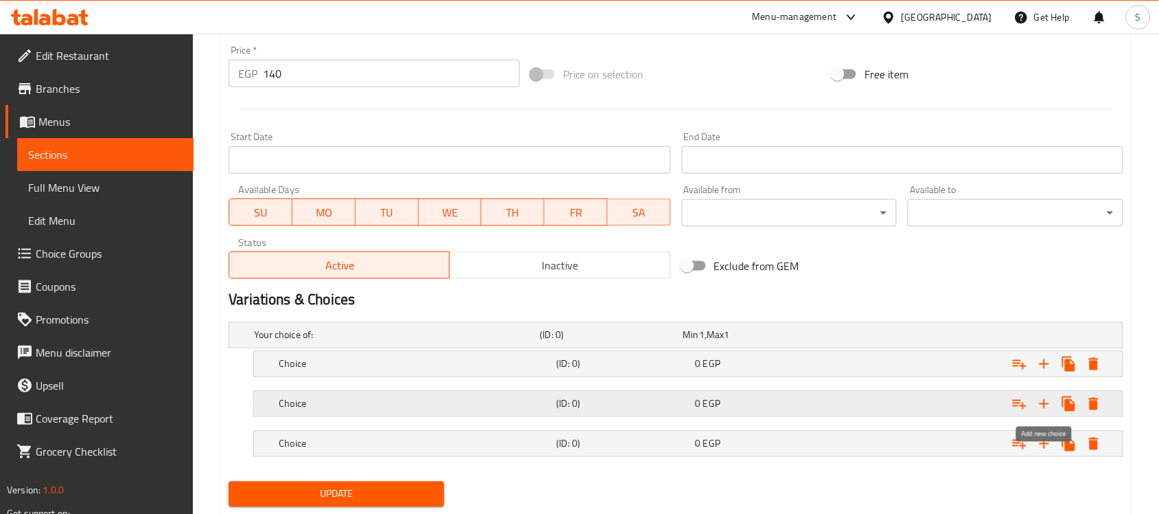
click at [1042, 405] on icon "Expand" at bounding box center [1044, 404] width 16 height 16
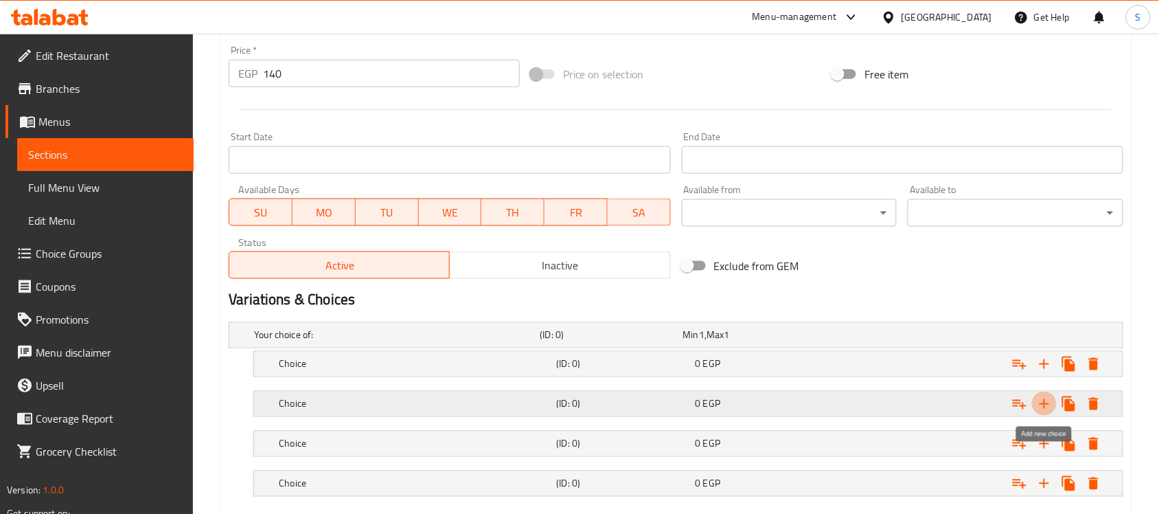
click at [1042, 405] on icon "Expand" at bounding box center [1044, 404] width 16 height 16
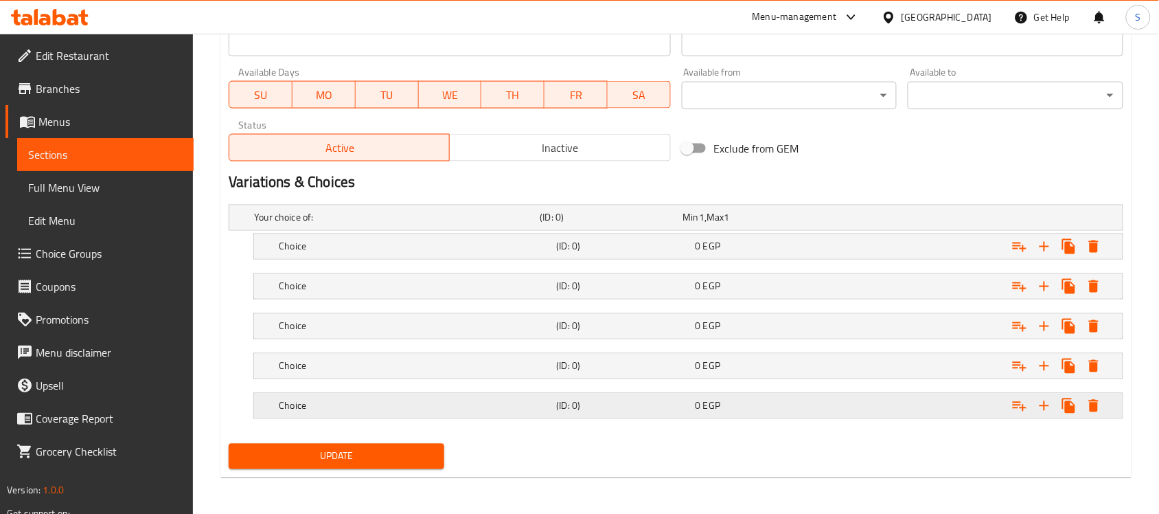
scroll to position [608, 0]
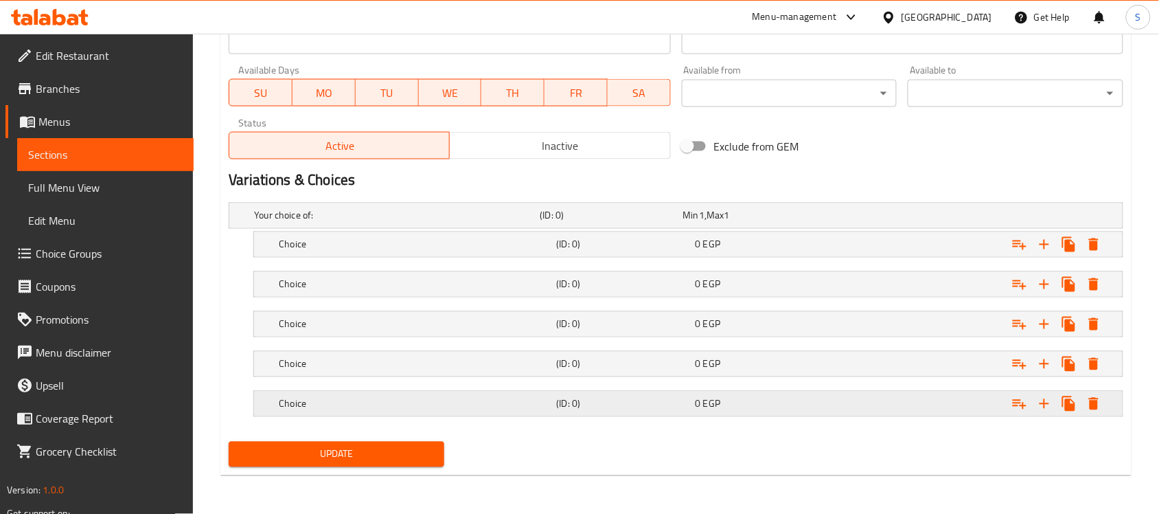
click at [1053, 407] on button "Expand" at bounding box center [1044, 403] width 25 height 25
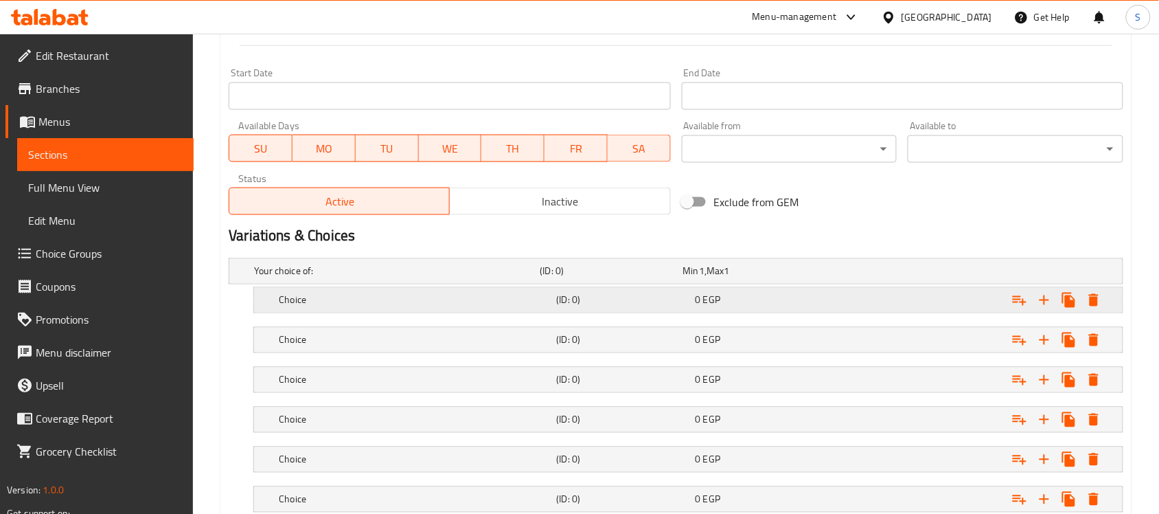
scroll to position [522, 0]
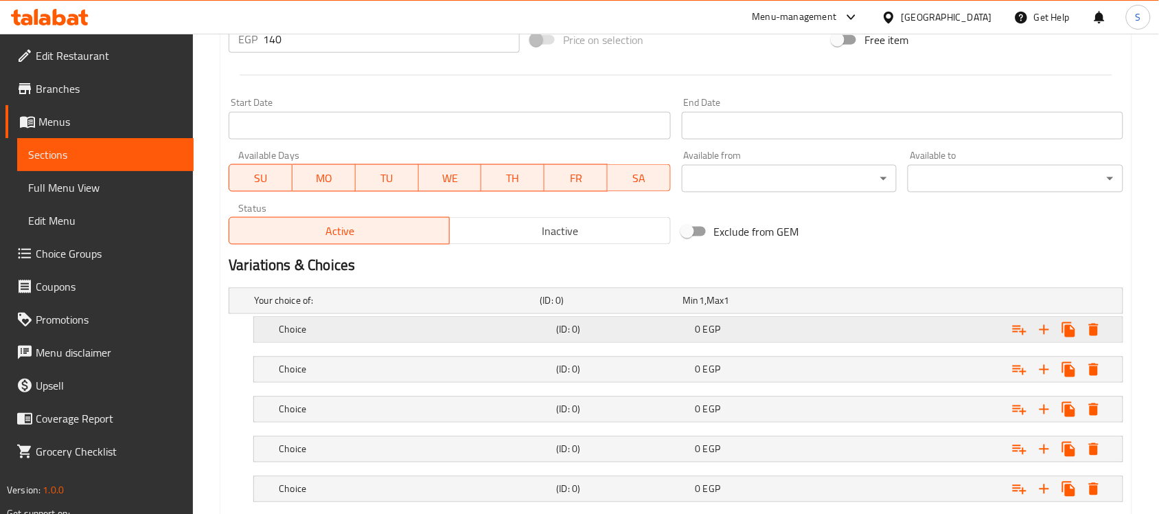
click at [840, 323] on div "Expand" at bounding box center [970, 330] width 277 height 30
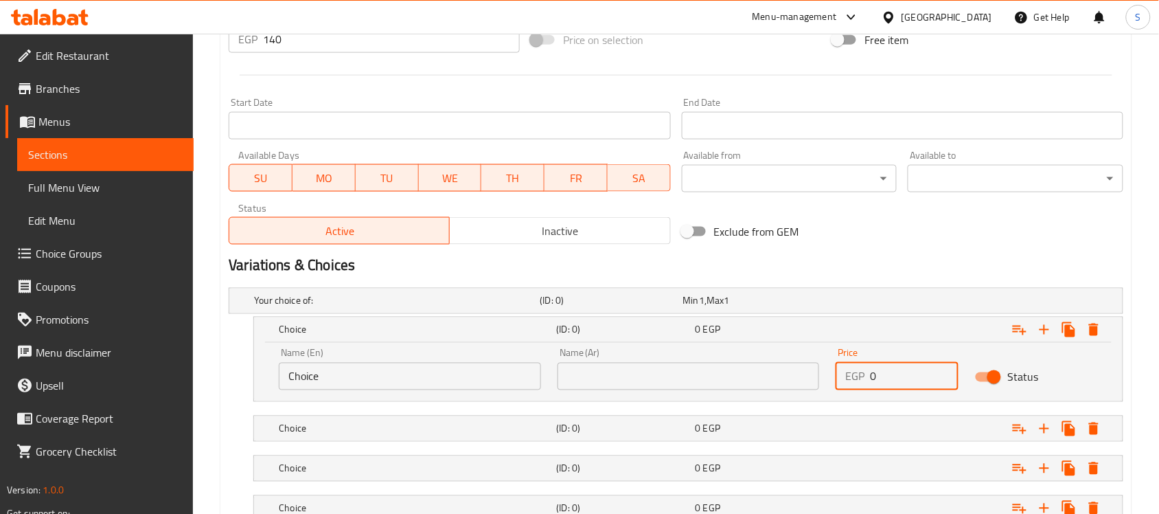
drag, startPoint x: 759, startPoint y: 371, endPoint x: 826, endPoint y: 393, distance: 69.9
click at [752, 371] on div "Name (En) Choice Name (En) Name (Ar) Name (Ar) Price EGP 0 Price Status" at bounding box center [689, 369] width 836 height 58
paste input "14"
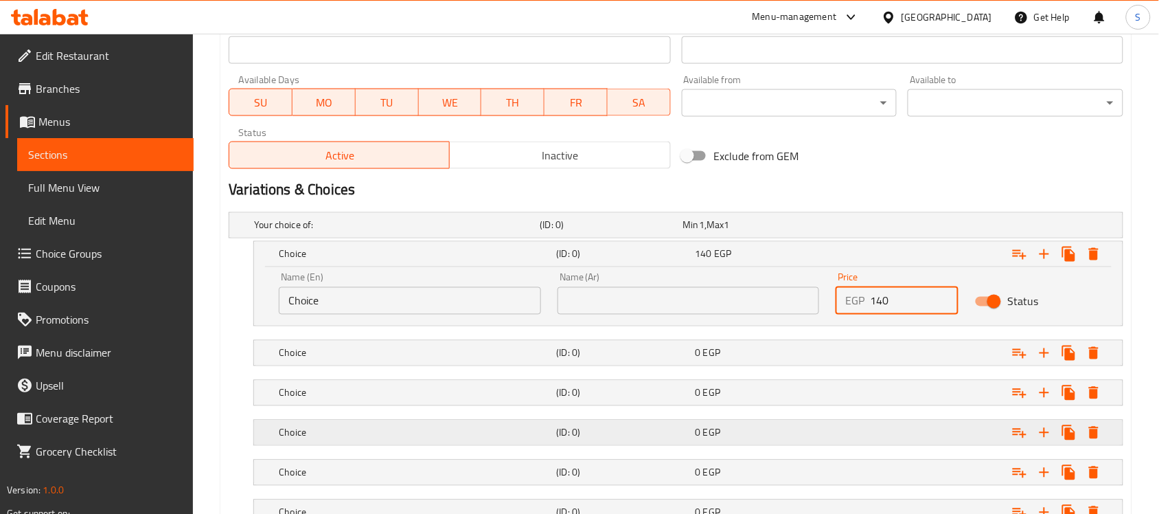
scroll to position [694, 0]
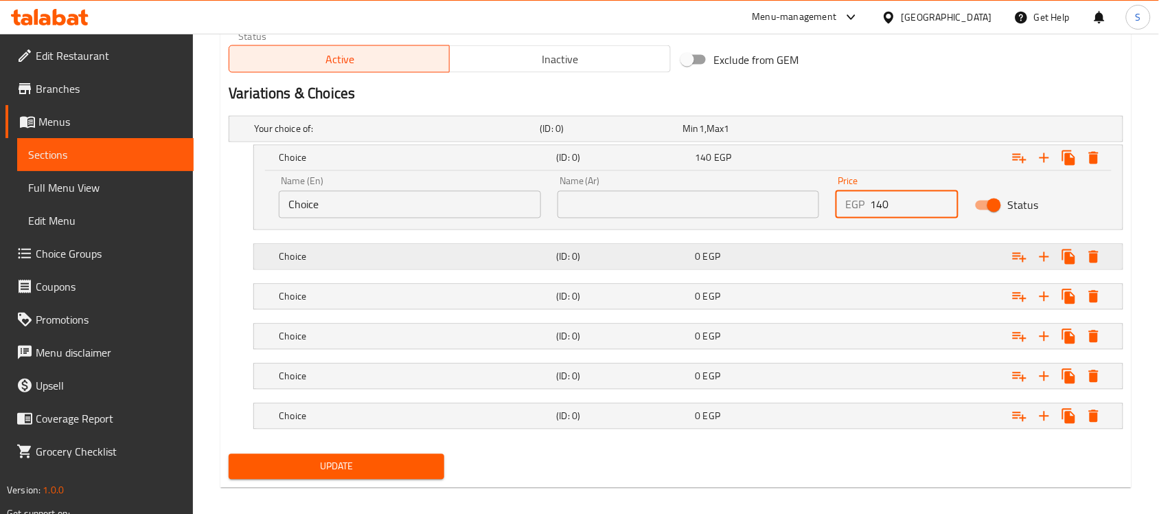
type input "140"
click at [890, 266] on div "Expand" at bounding box center [970, 257] width 277 height 30
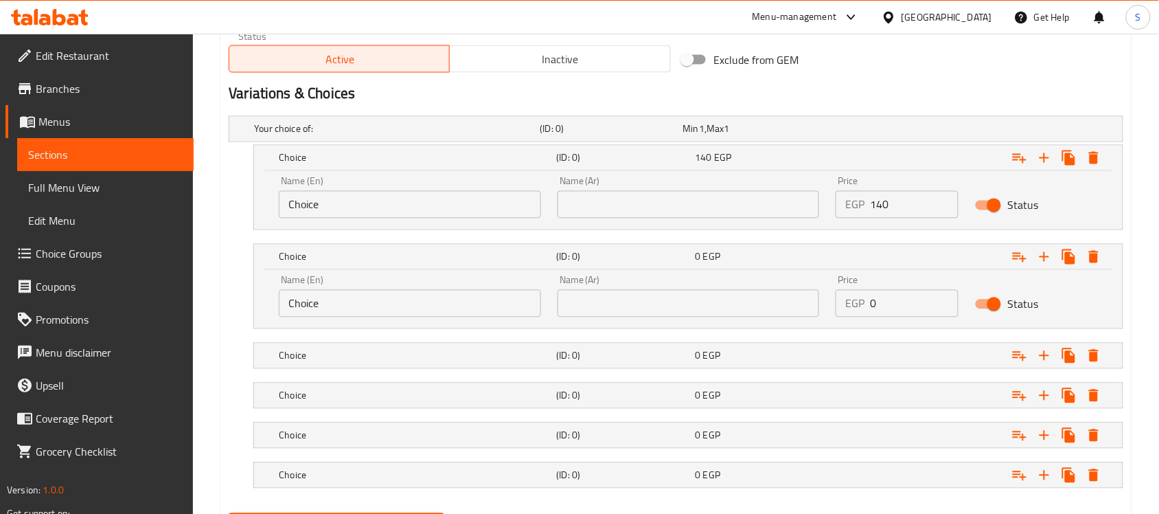
drag, startPoint x: 897, startPoint y: 294, endPoint x: 705, endPoint y: 285, distance: 193.2
click at [705, 286] on div "Name (En) Choice Name (En) Name (Ar) Name (Ar) Price EGP 0 Price Status" at bounding box center [689, 296] width 836 height 58
paste input "14"
type input "140"
click at [873, 356] on div "Expand" at bounding box center [970, 356] width 277 height 30
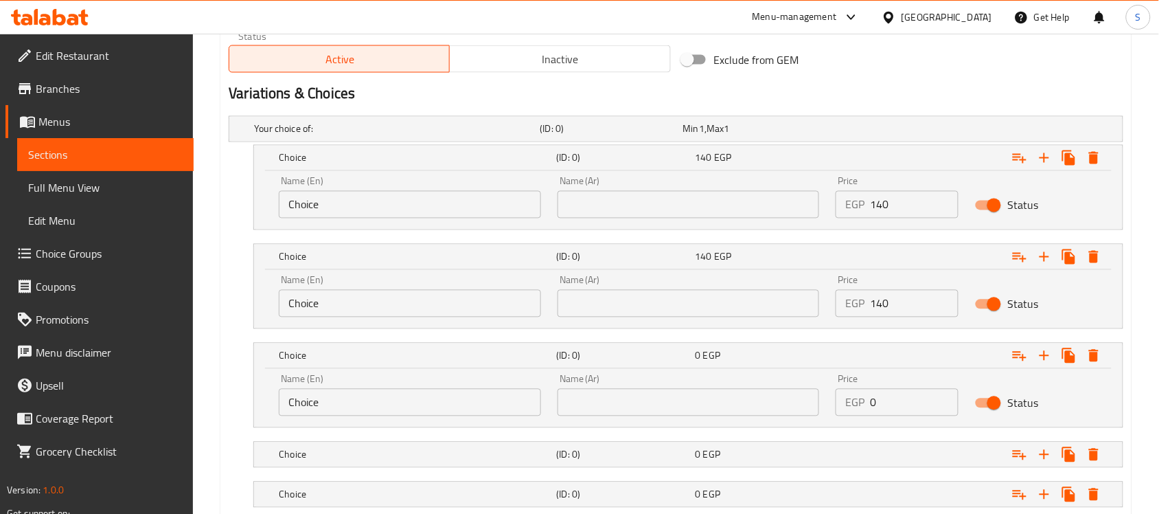
drag, startPoint x: 812, startPoint y: 398, endPoint x: 702, endPoint y: 385, distance: 110.6
click at [702, 385] on div "Name (En) Choice Name (En) Name (Ar) Name (Ar) Price EGP 0 Price Status" at bounding box center [689, 395] width 836 height 58
paste input "14"
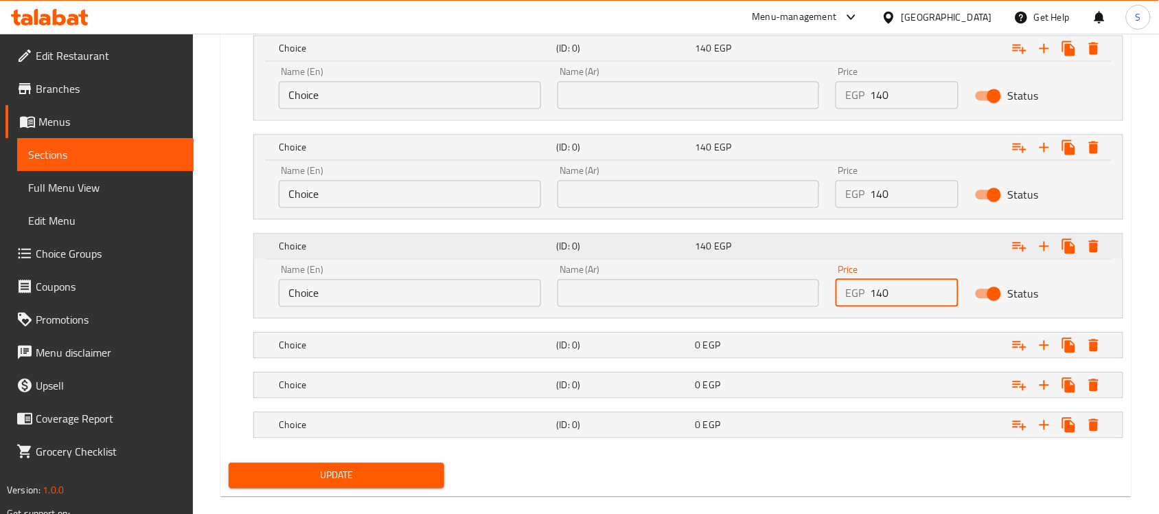
scroll to position [825, 0]
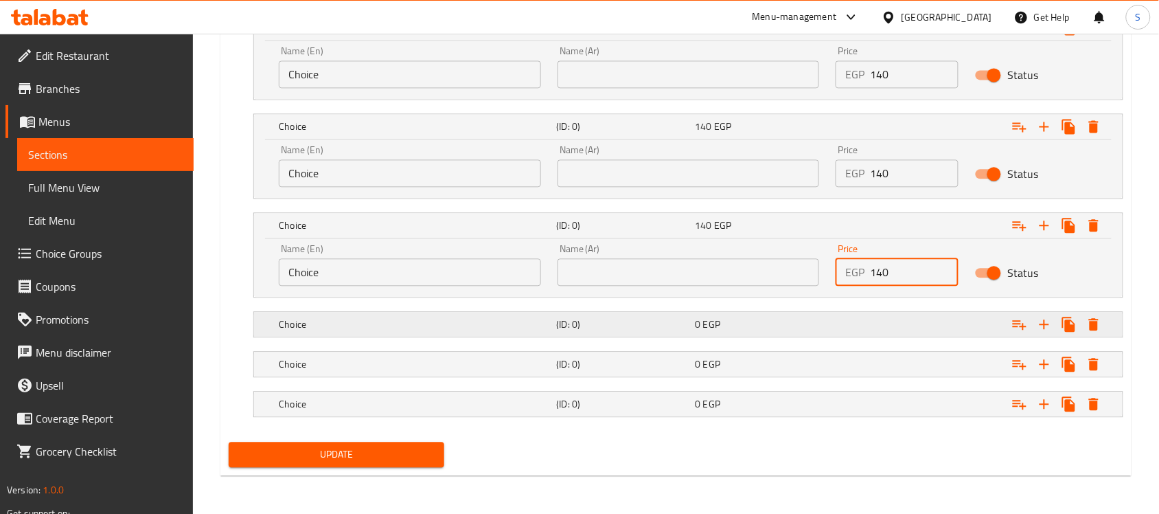
type input "140"
click at [900, 324] on div "Expand" at bounding box center [970, 324] width 277 height 30
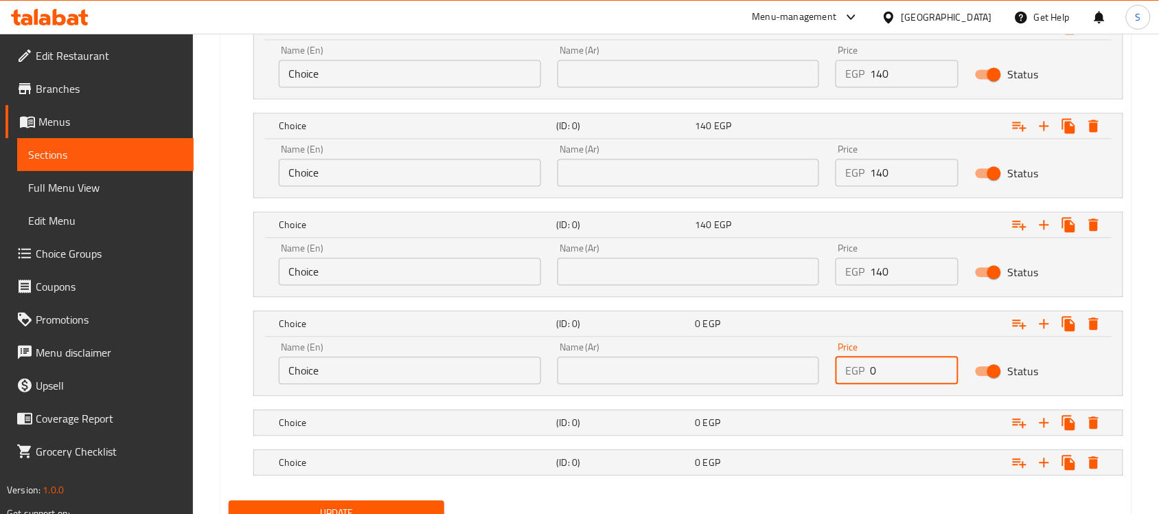
drag, startPoint x: 817, startPoint y: 358, endPoint x: 842, endPoint y: 393, distance: 42.3
click at [814, 358] on div "Name (En) Choice Name (En) Name (Ar) Name (Ar) Price EGP 0 Price Status" at bounding box center [689, 363] width 836 height 58
paste input "14"
type input "140"
click at [896, 420] on div "Expand" at bounding box center [970, 422] width 277 height 30
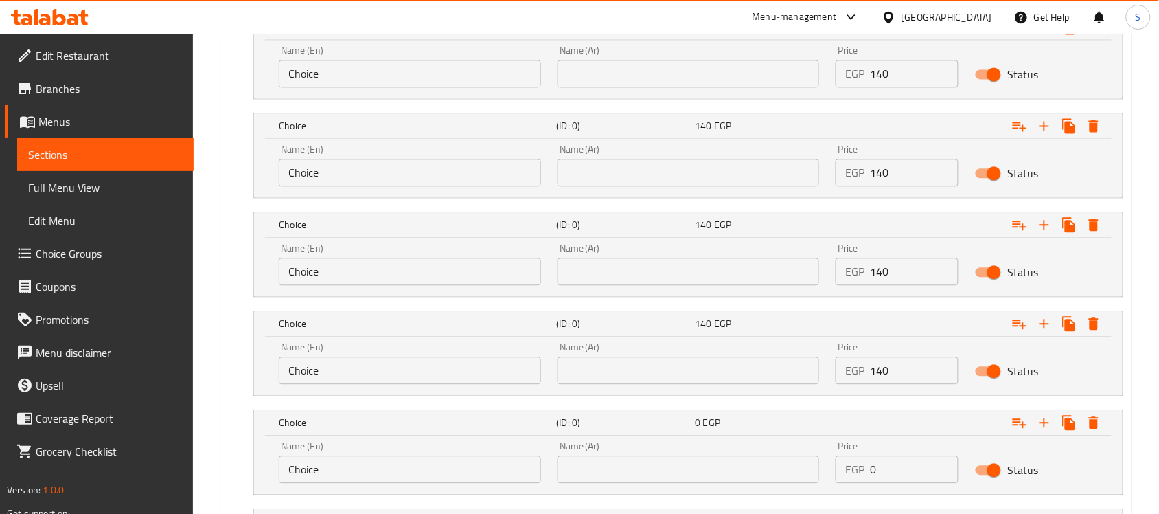
drag, startPoint x: 836, startPoint y: 470, endPoint x: 864, endPoint y: 483, distance: 30.1
click at [799, 470] on div "Name (En) Choice Name (En) Name (Ar) Name (Ar) Price EGP 0 Price Status" at bounding box center [689, 462] width 836 height 58
paste input "14"
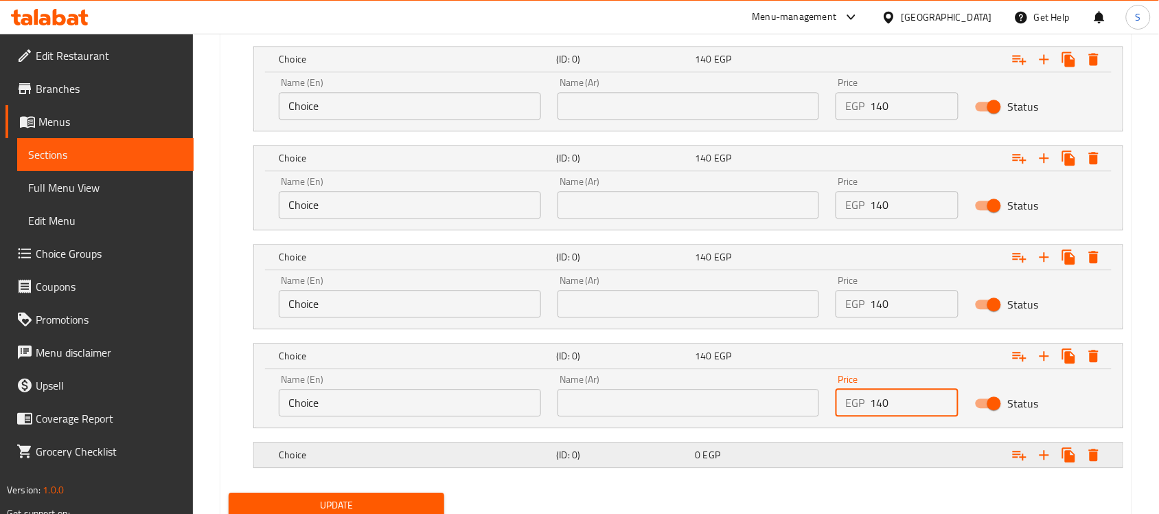
scroll to position [943, 0]
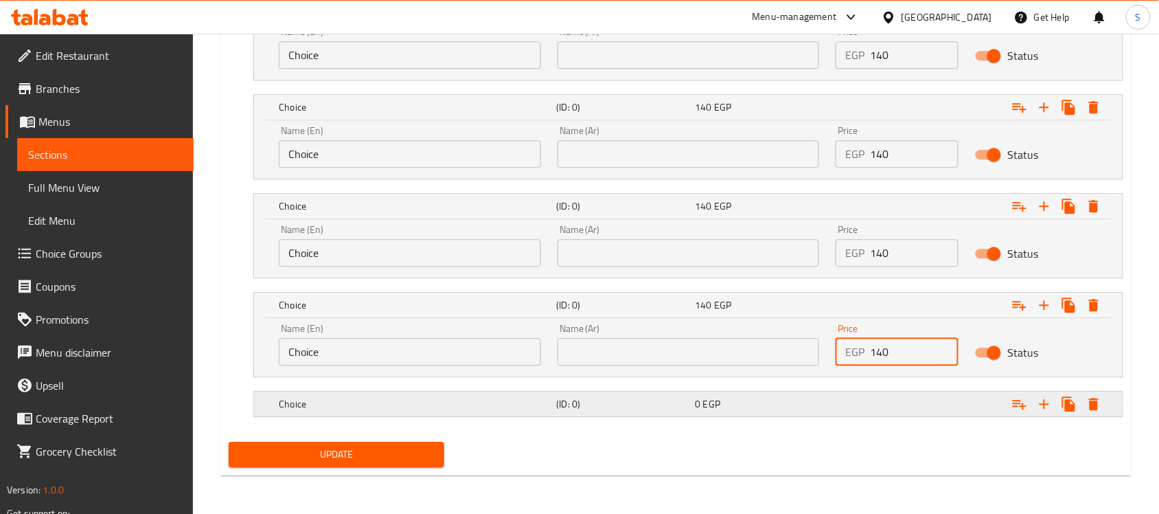
type input "140"
click at [903, 409] on div "Expand" at bounding box center [970, 404] width 277 height 30
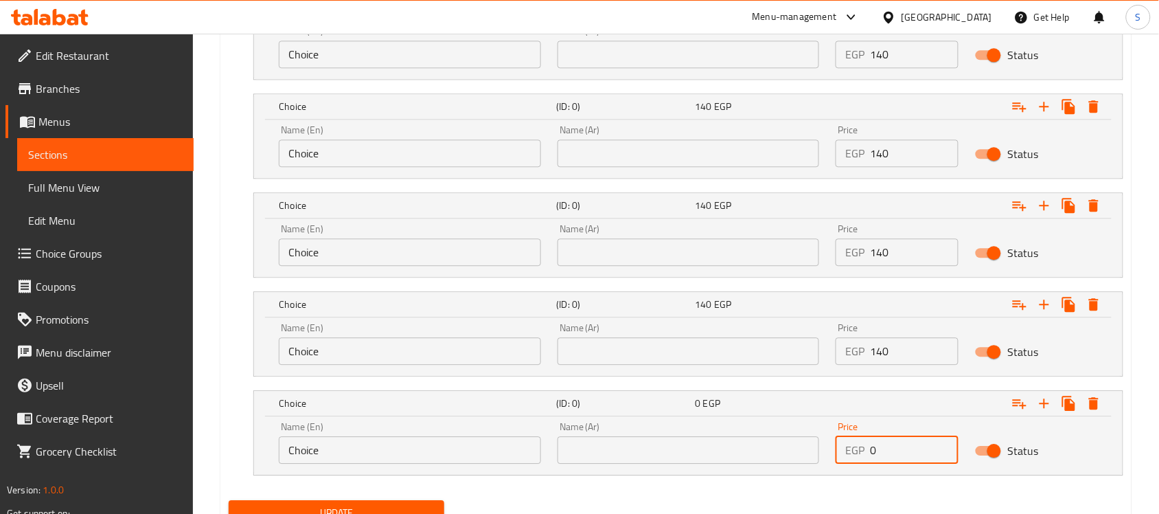
drag, startPoint x: 893, startPoint y: 442, endPoint x: 773, endPoint y: 444, distance: 120.2
click at [773, 444] on div "Name (En) Choice Name (En) Name (Ar) Name (Ar) Price EGP 0 Price Status" at bounding box center [689, 442] width 836 height 58
paste input "14"
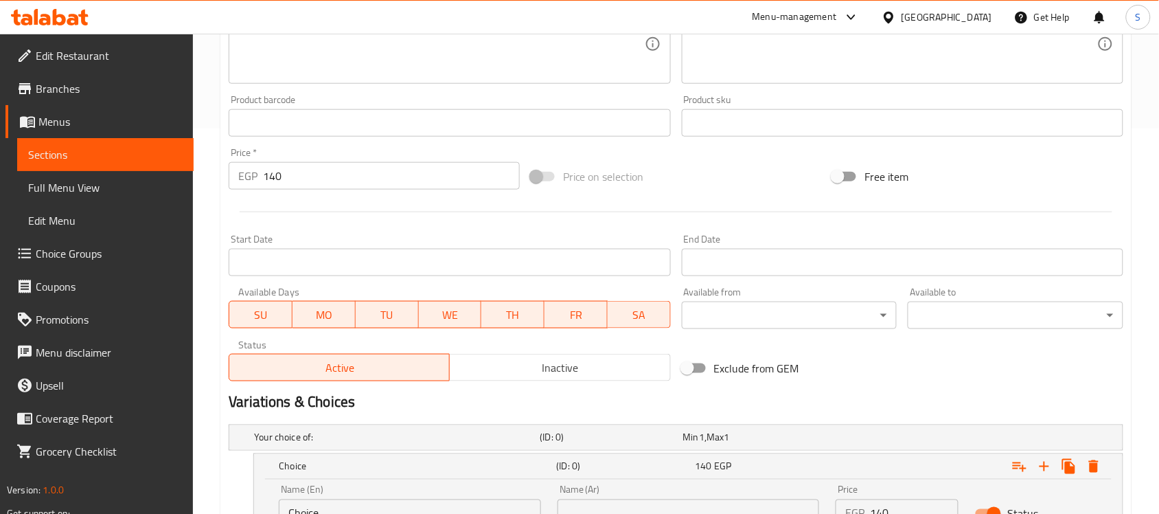
scroll to position [256, 0]
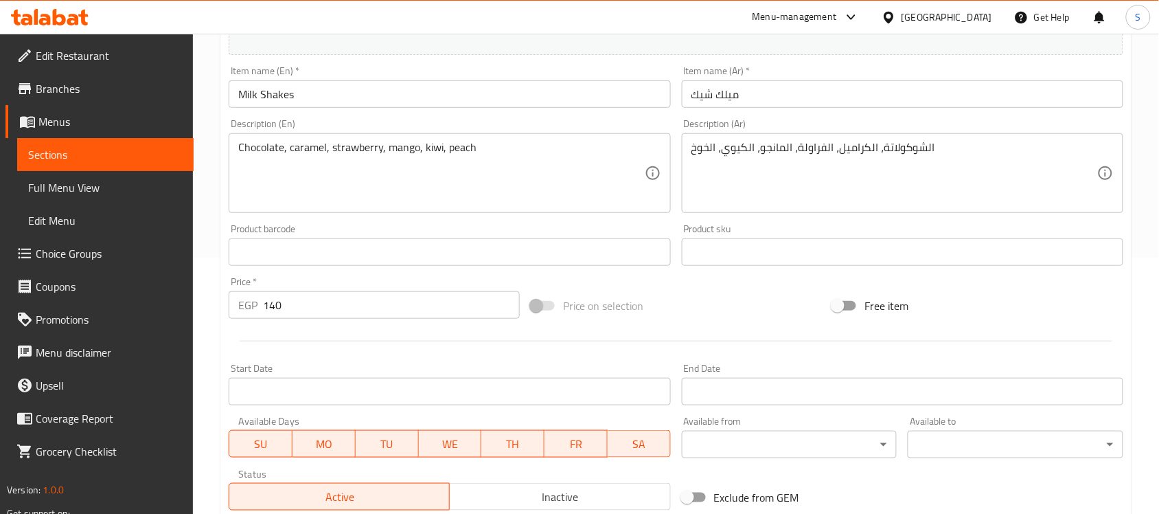
type input "140"
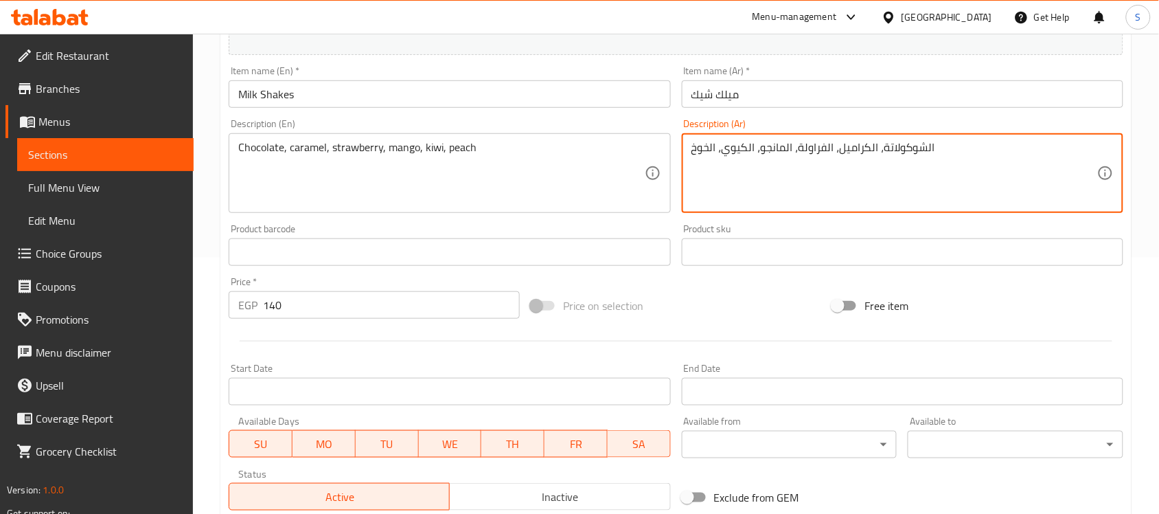
click at [915, 144] on textarea "الشوكولاتة، الكراميل، الفراولة، المانجو، الكيوي، الخوخ" at bounding box center [894, 173] width 406 height 65
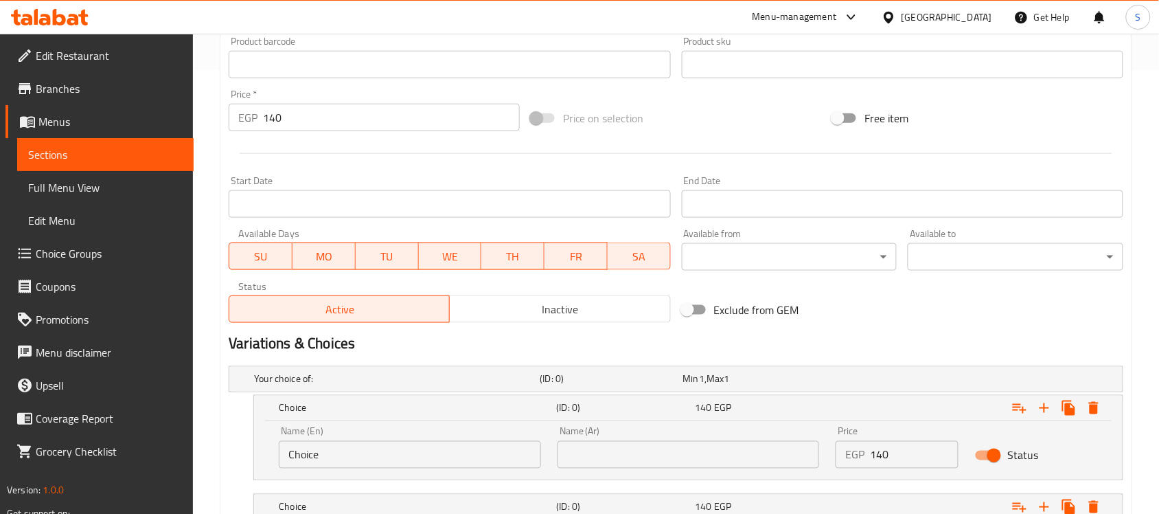
scroll to position [599, 0]
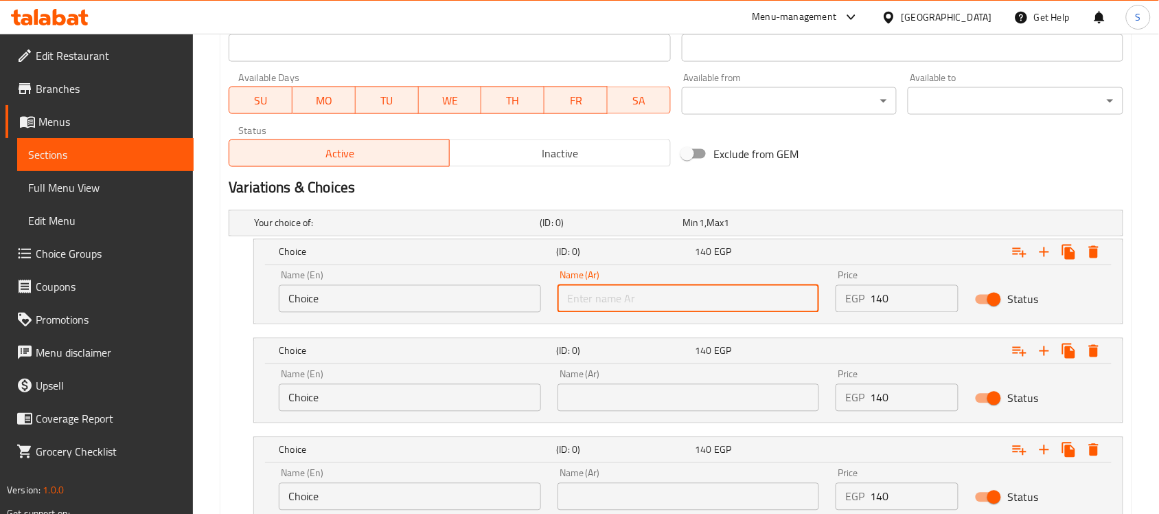
click at [683, 287] on input "text" at bounding box center [689, 298] width 262 height 27
paste input "الشوكولاتة"
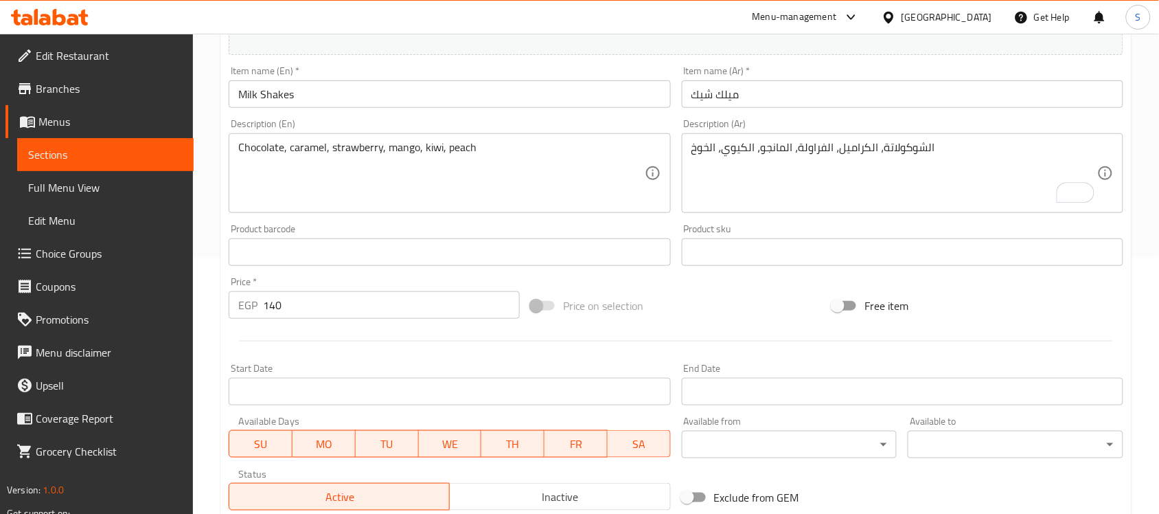
type input "الشوكولاتة"
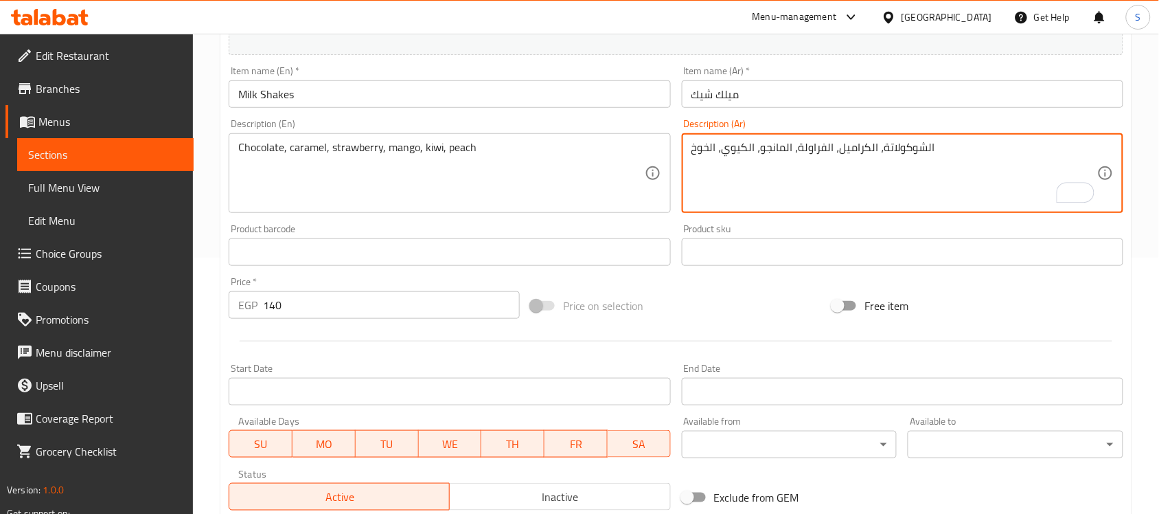
click at [869, 146] on textarea "الشوكولاتة، الكراميل، الفراولة، المانجو، الكيوي، الخوخ" at bounding box center [894, 173] width 406 height 65
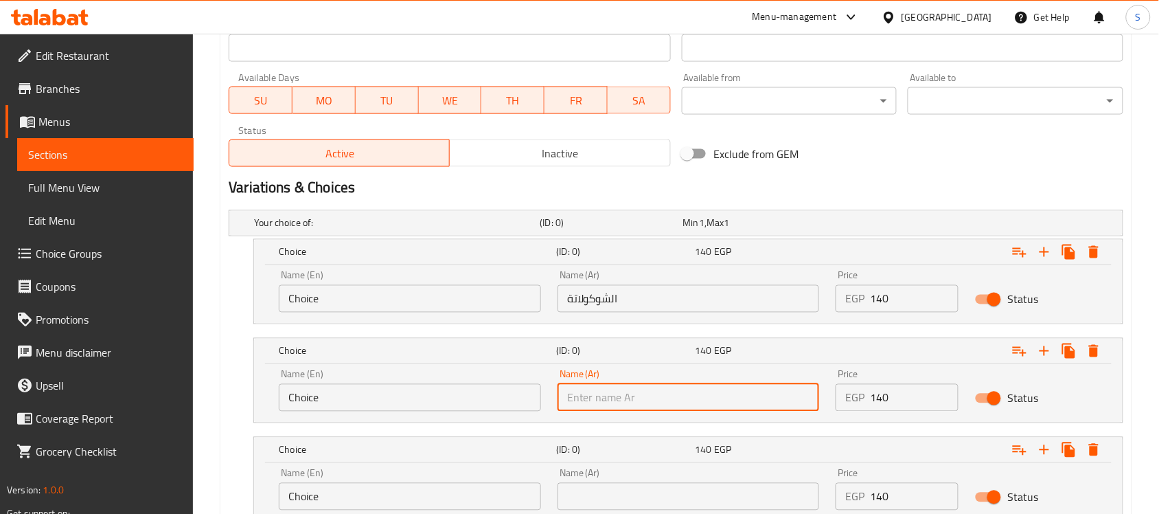
click at [661, 392] on input "text" at bounding box center [689, 397] width 262 height 27
paste input "الكراميل"
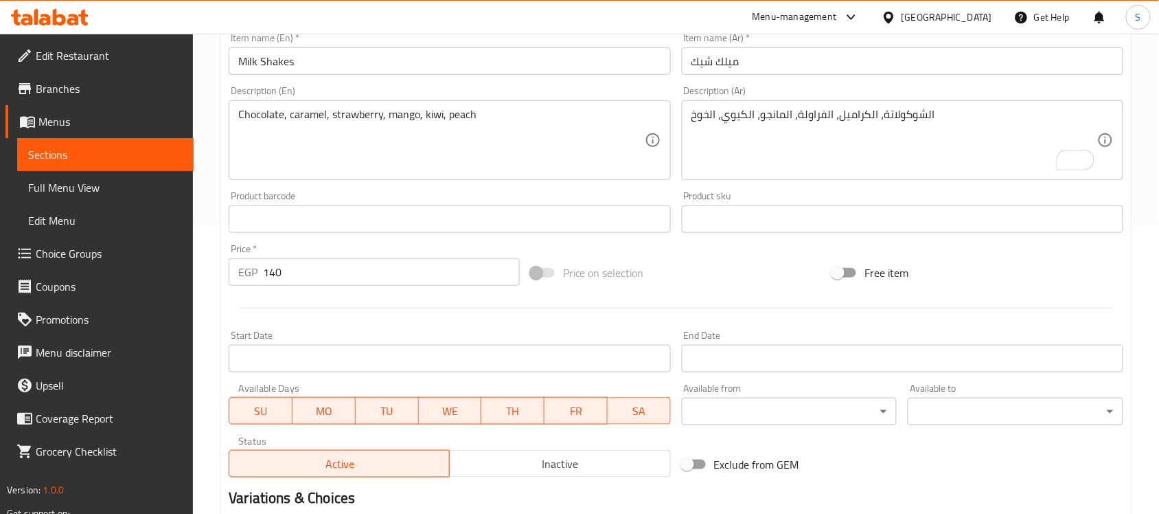
scroll to position [256, 0]
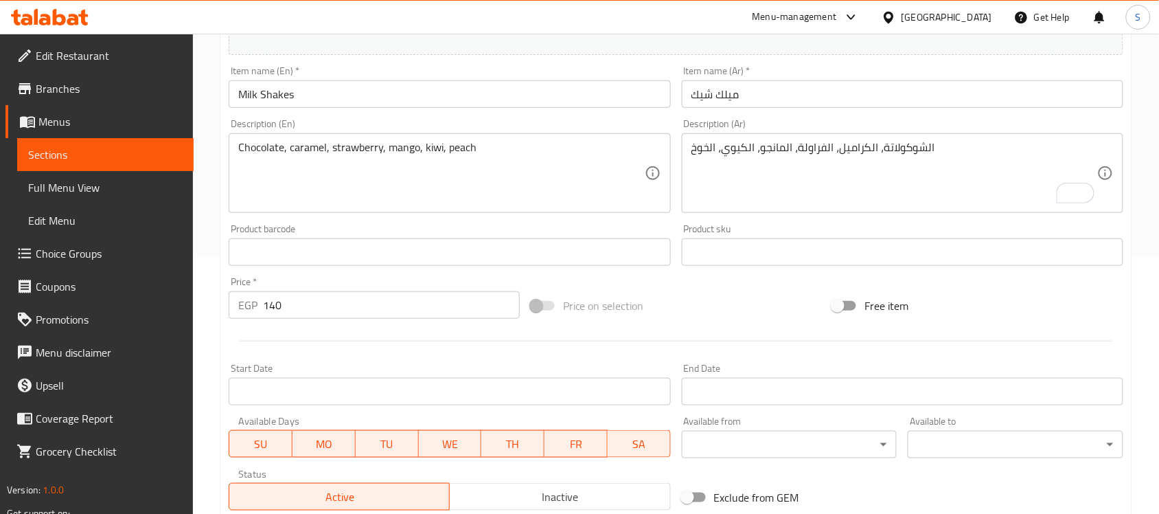
type input "الكراميل"
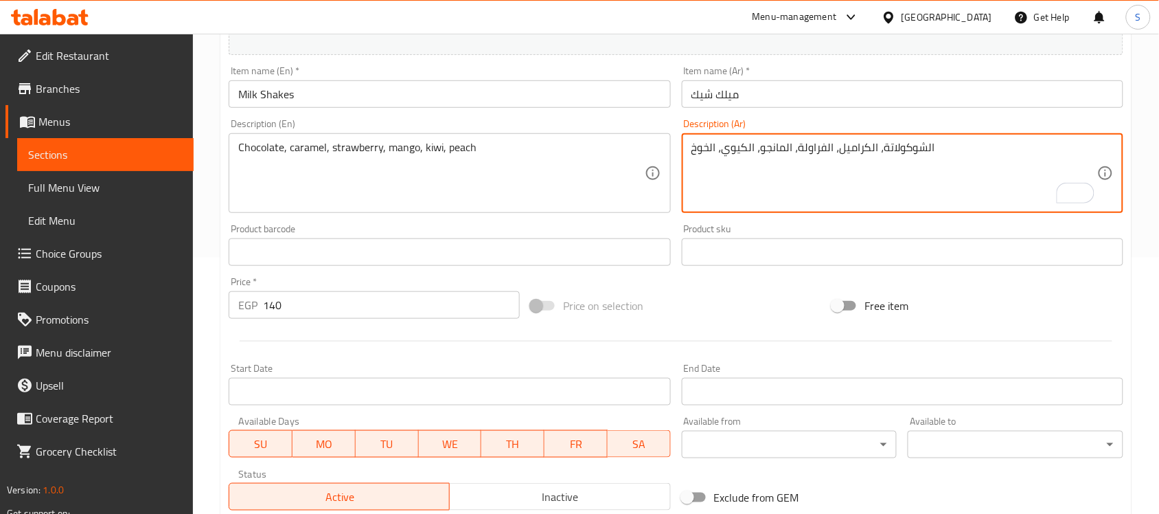
click at [825, 149] on textarea "الشوكولاتة، الكراميل، الفراولة، المانجو، الكيوي، الخوخ" at bounding box center [894, 173] width 406 height 65
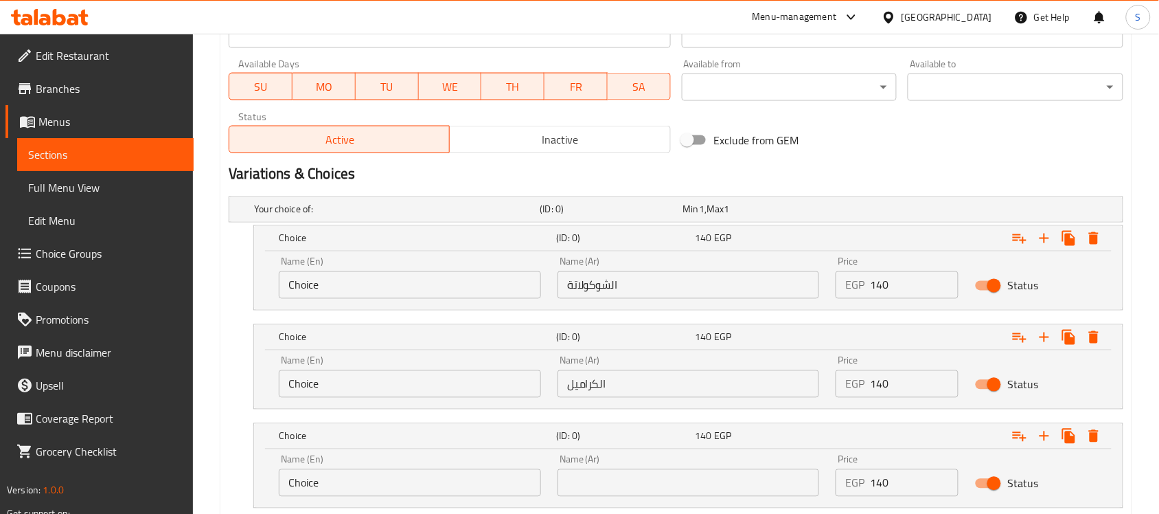
scroll to position [685, 0]
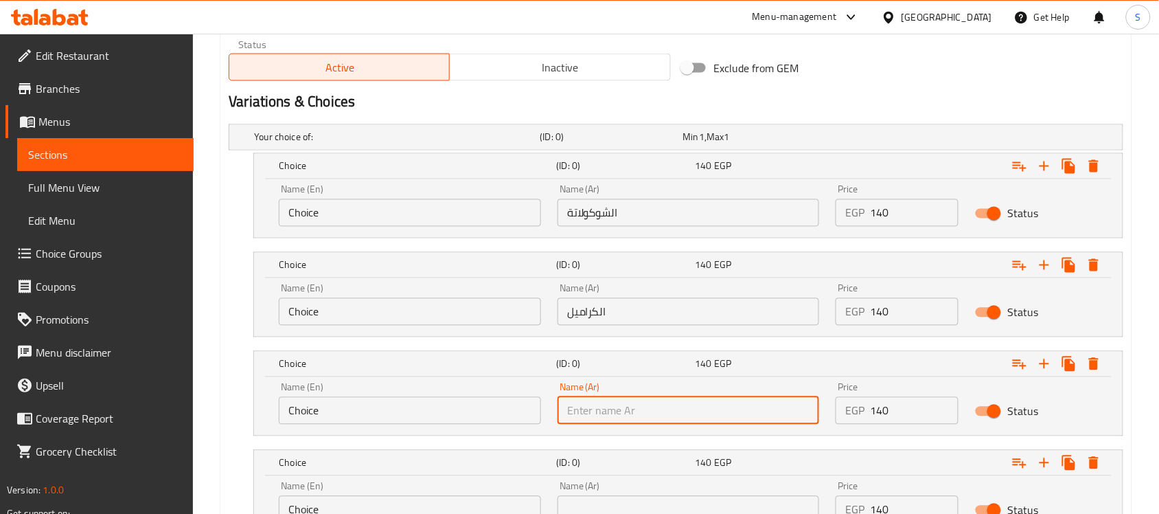
click at [651, 412] on input "text" at bounding box center [689, 410] width 262 height 27
paste input "الفراولة"
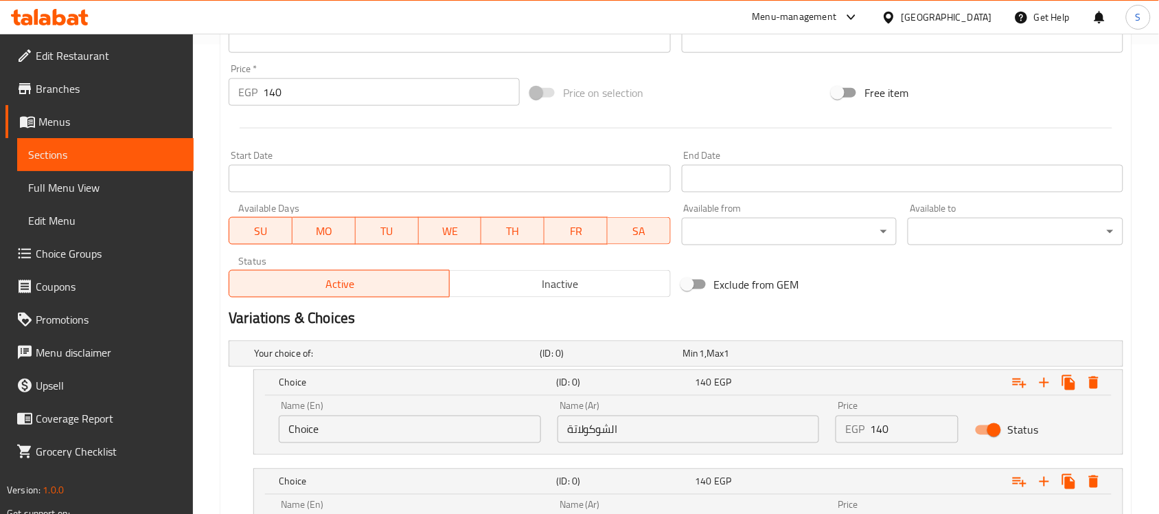
scroll to position [342, 0]
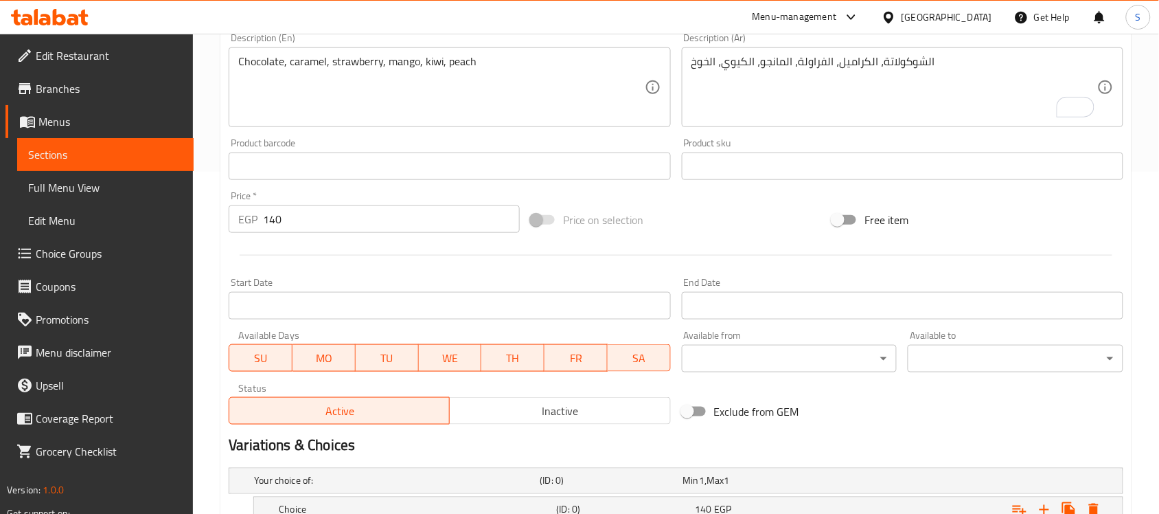
type input "الفراولة"
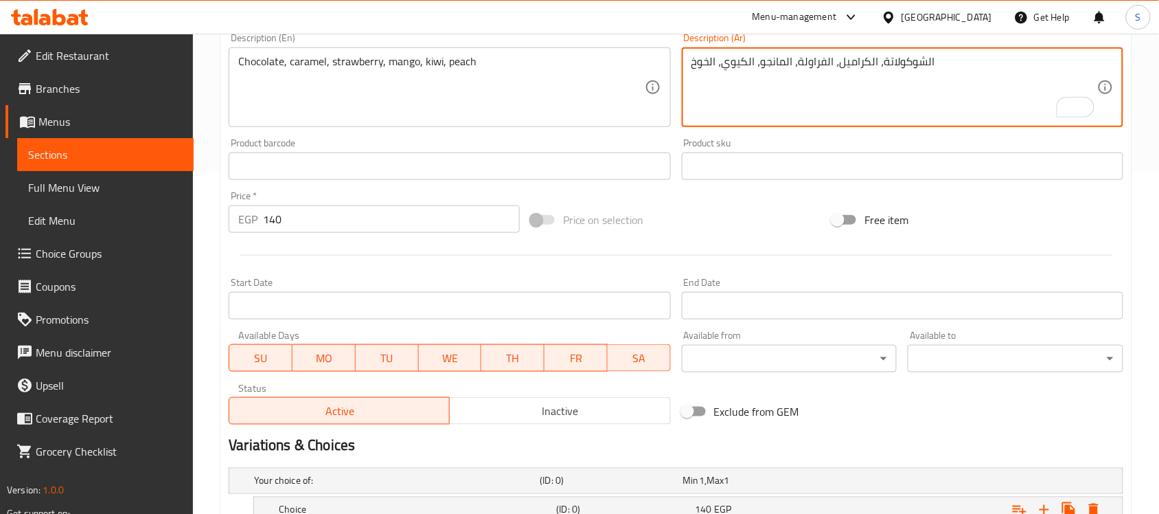
drag, startPoint x: 781, startPoint y: 60, endPoint x: 770, endPoint y: 80, distance: 23.3
click at [780, 60] on textarea "الشوكولاتة، الكراميل، الفراولة، المانجو، الكيوي، الخوخ" at bounding box center [894, 87] width 406 height 65
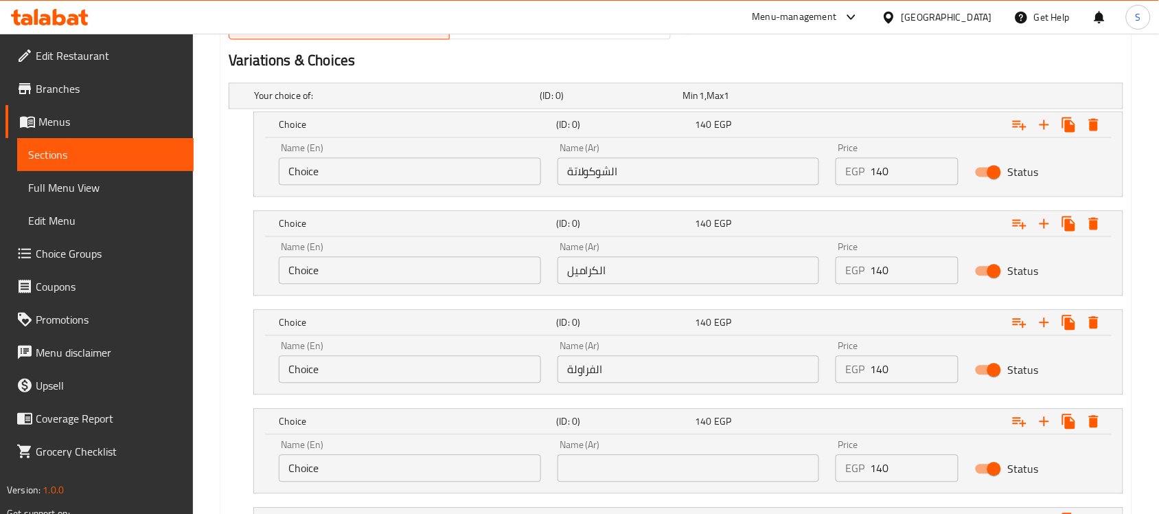
scroll to position [771, 0]
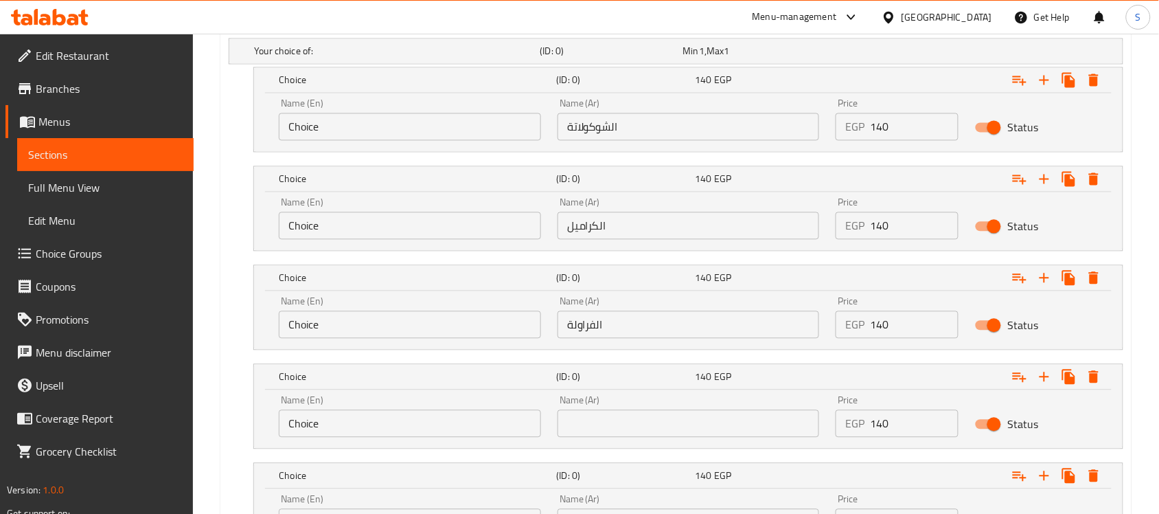
click at [626, 431] on input "text" at bounding box center [689, 423] width 262 height 27
paste input "المانجو"
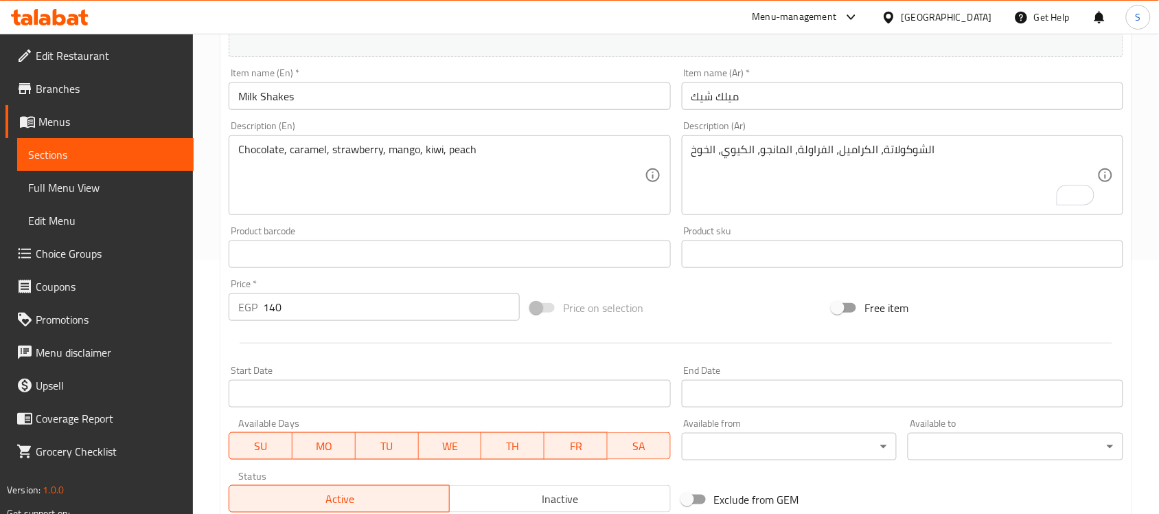
scroll to position [170, 0]
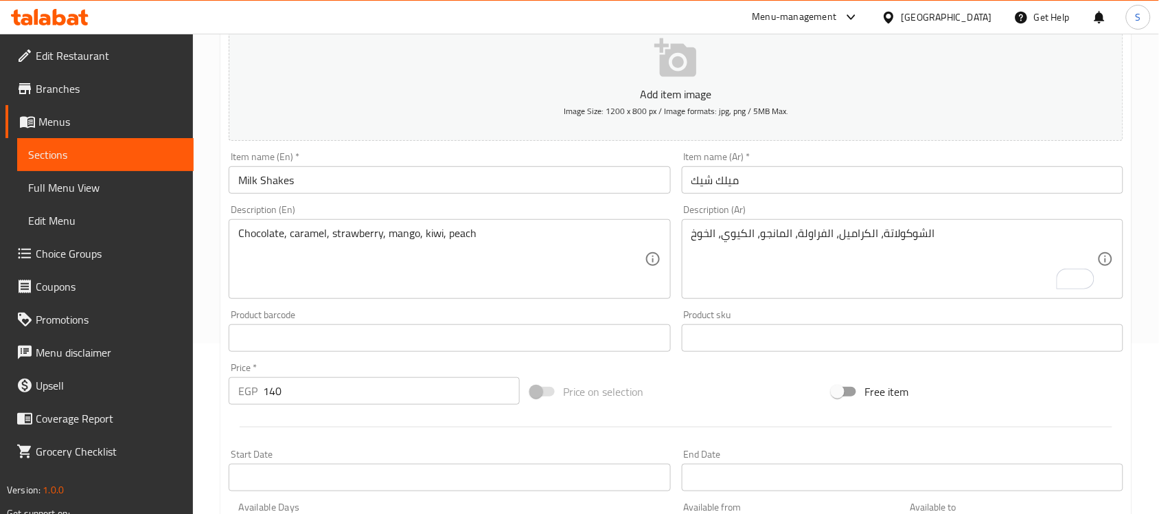
type input "المانجو"
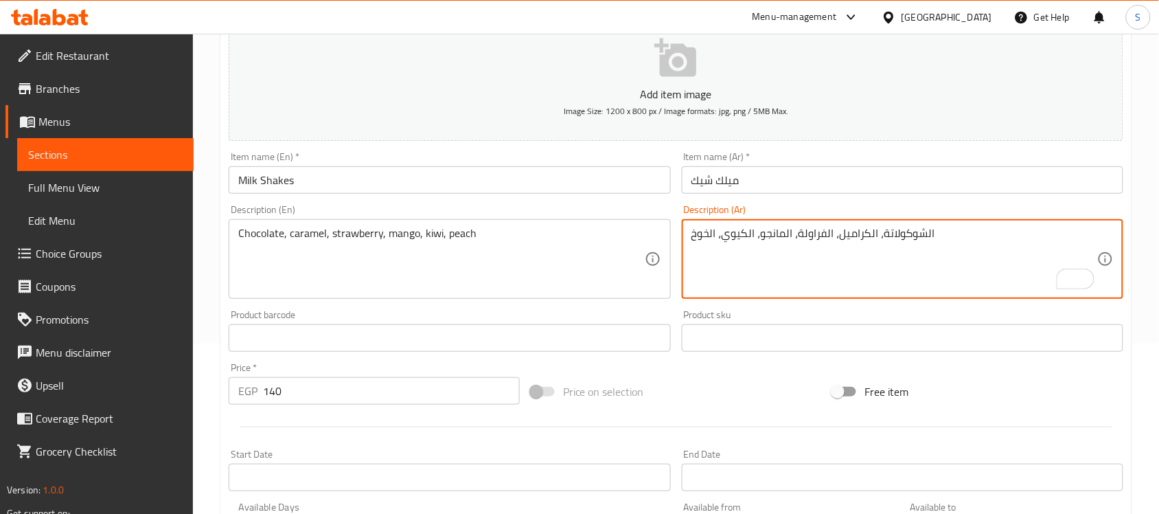
click at [736, 231] on textarea "الشوكولاتة، الكراميل، الفراولة، المانجو، الكيوي، الخوخ" at bounding box center [894, 259] width 406 height 65
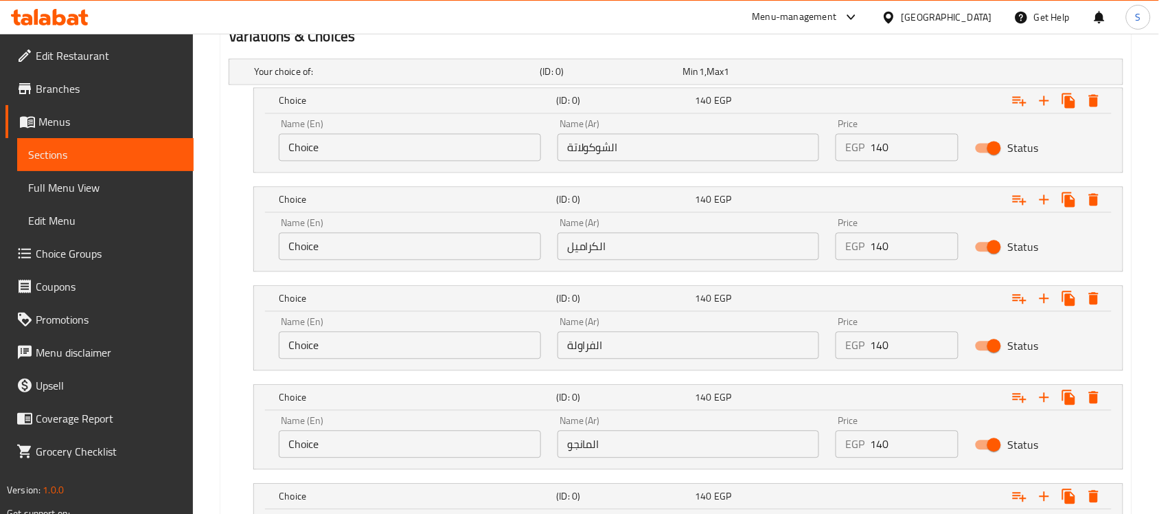
scroll to position [857, 0]
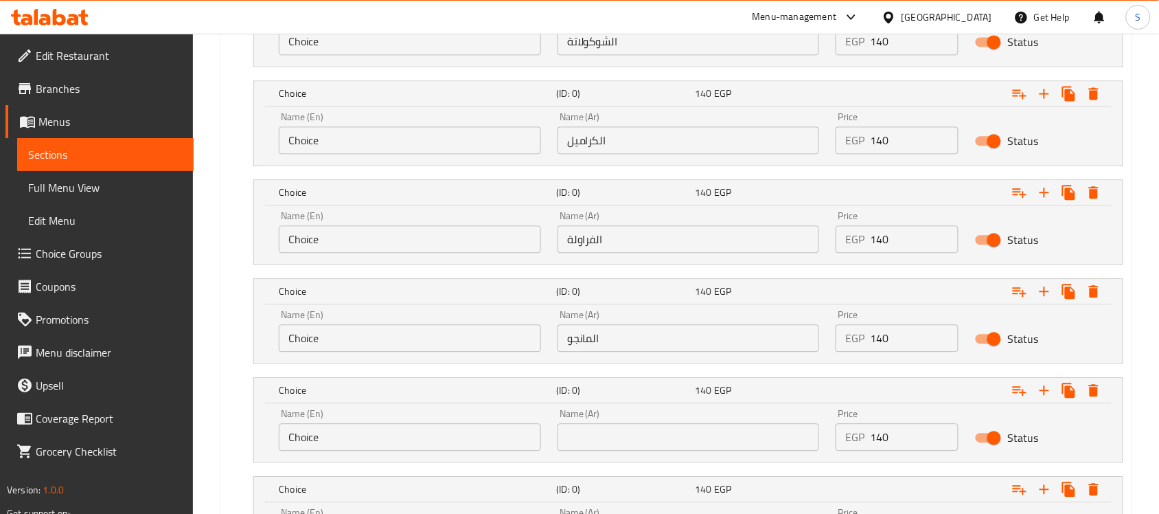
click at [618, 429] on input "text" at bounding box center [689, 436] width 262 height 27
paste input "الكيوي"
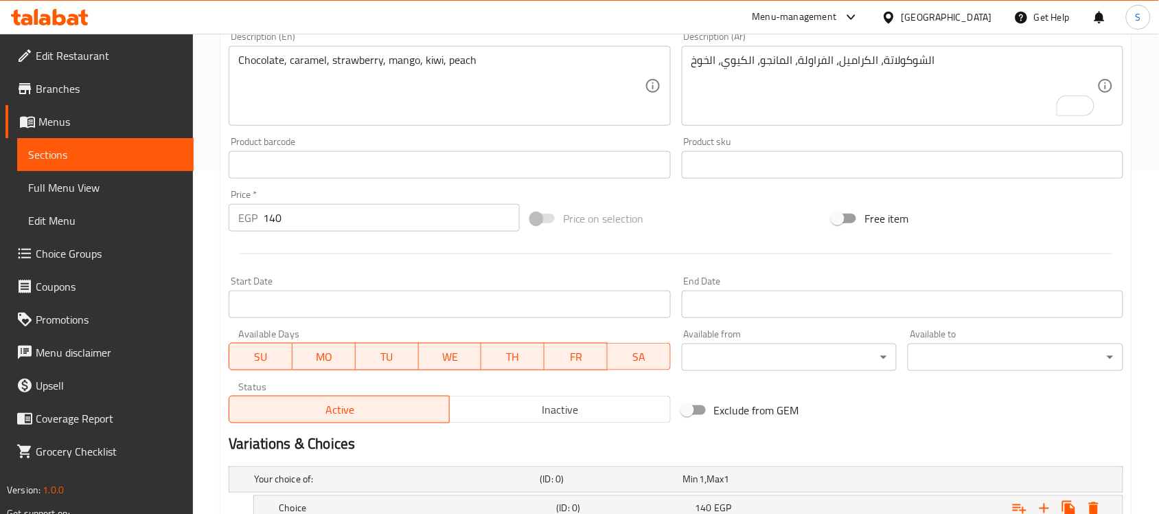
scroll to position [342, 0]
type input "الكيوي"
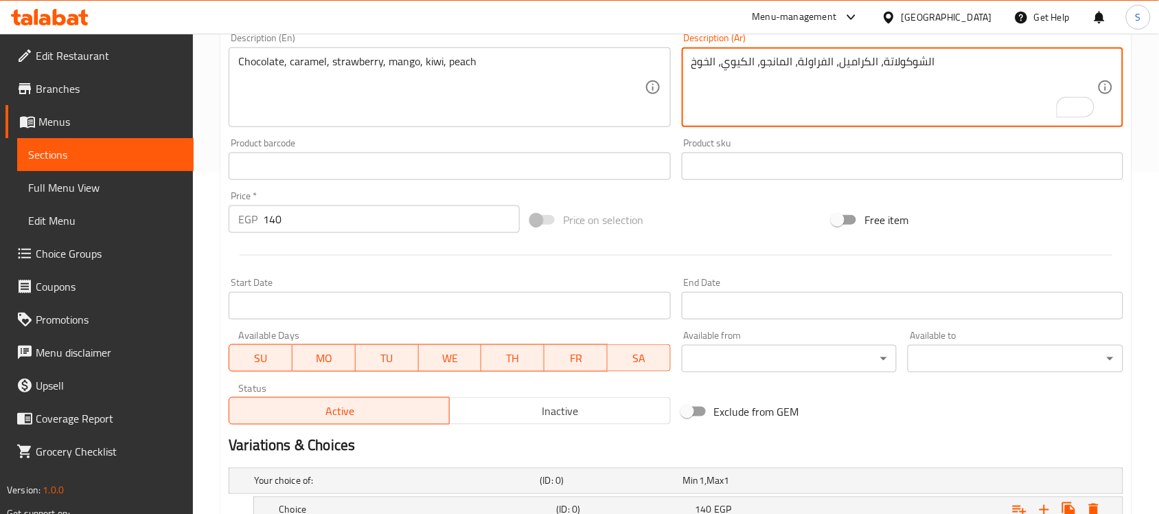
click at [707, 67] on textarea "الشوكولاتة، الكراميل، الفراولة، المانجو، الكيوي، الخوخ" at bounding box center [894, 87] width 406 height 65
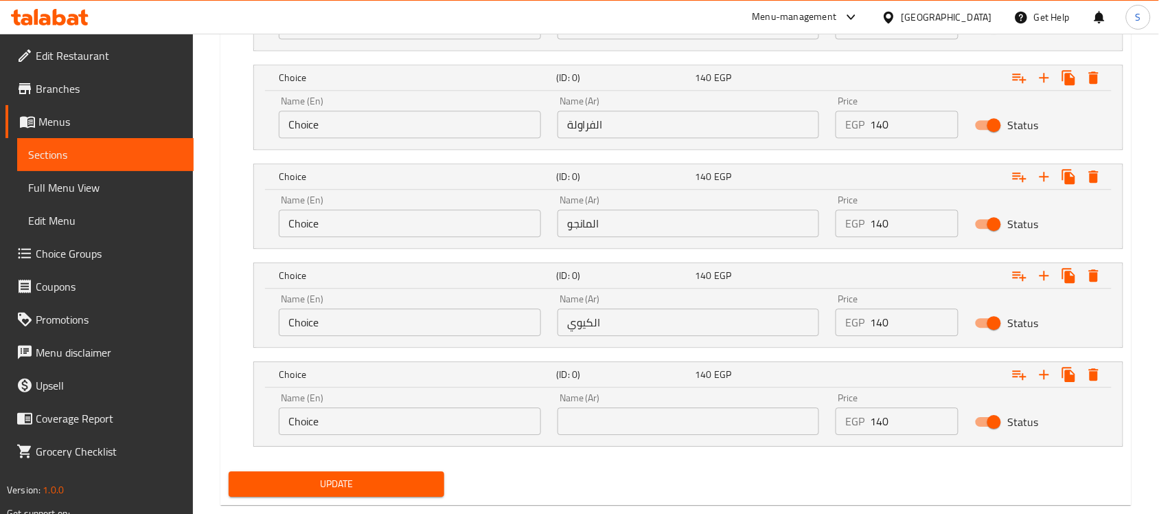
scroll to position [1001, 0]
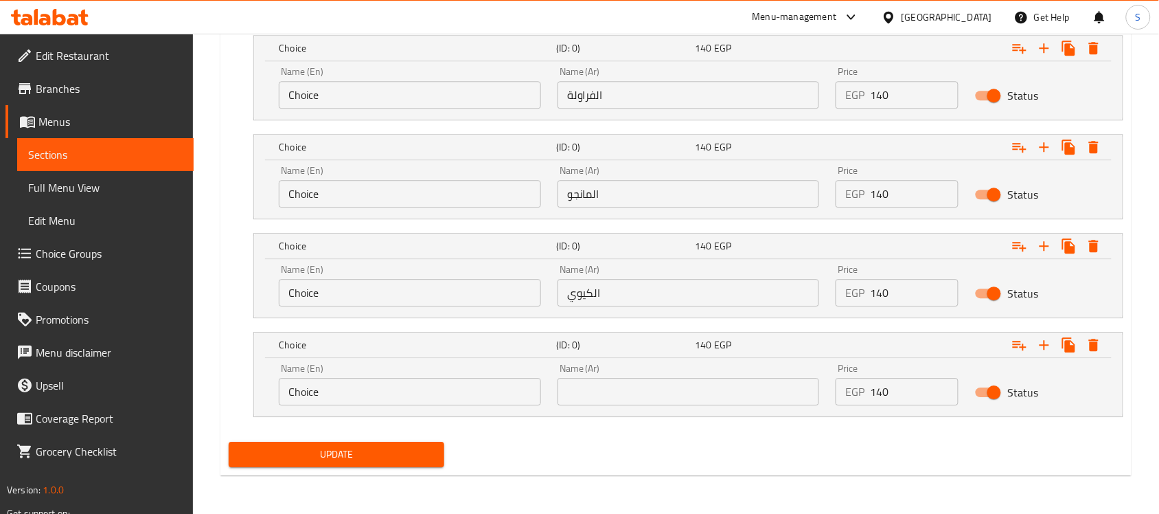
click at [666, 396] on input "text" at bounding box center [689, 391] width 262 height 27
paste input "الخوخ"
type input "الخوخ"
drag, startPoint x: 593, startPoint y: 289, endPoint x: 602, endPoint y: 287, distance: 9.2
click at [602, 287] on input "الكيوي" at bounding box center [689, 292] width 262 height 27
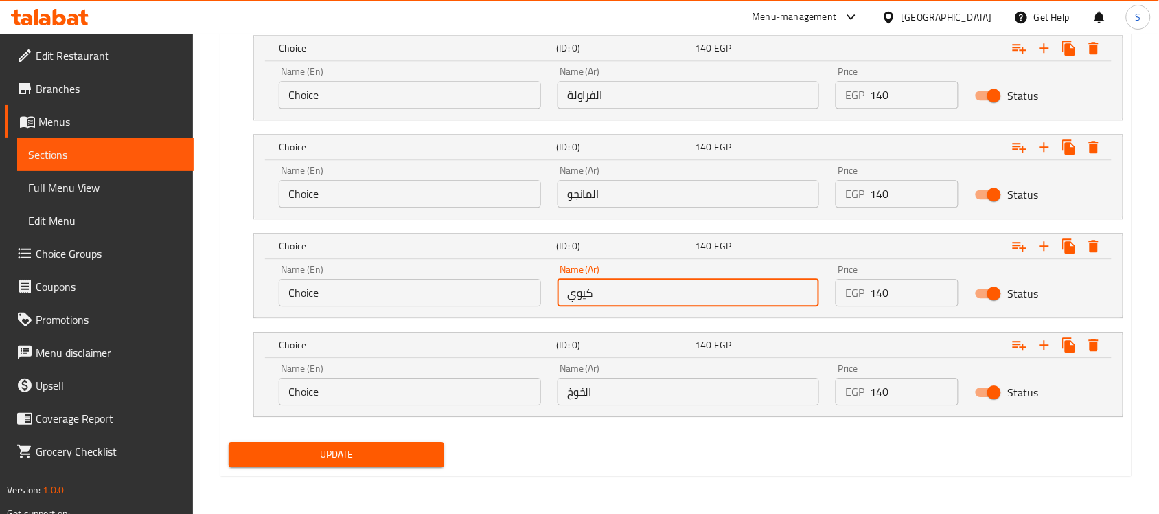
type input "كيوي"
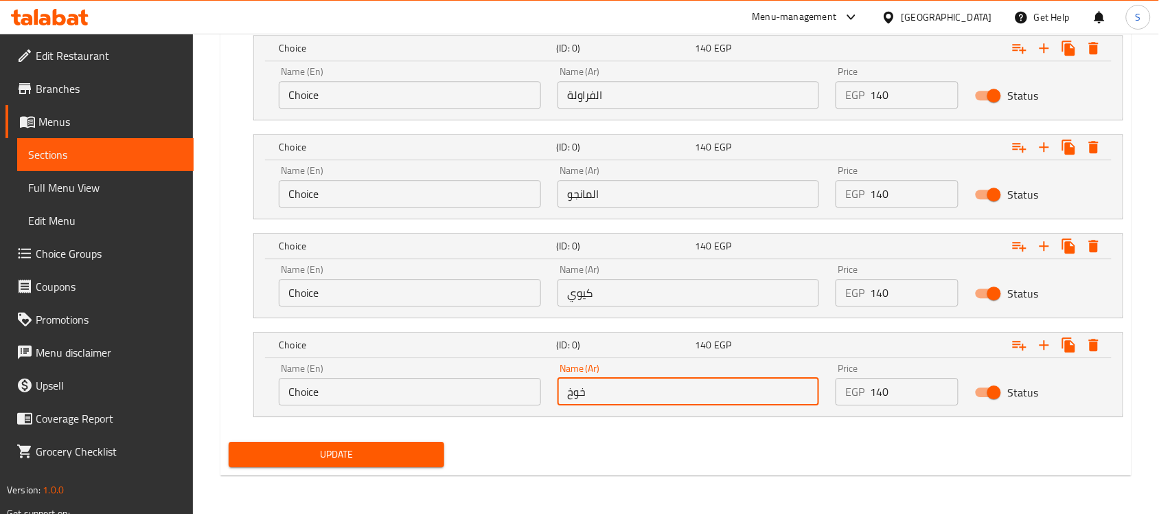
click at [594, 391] on input "خوخ" at bounding box center [689, 391] width 262 height 27
type input "خوخ"
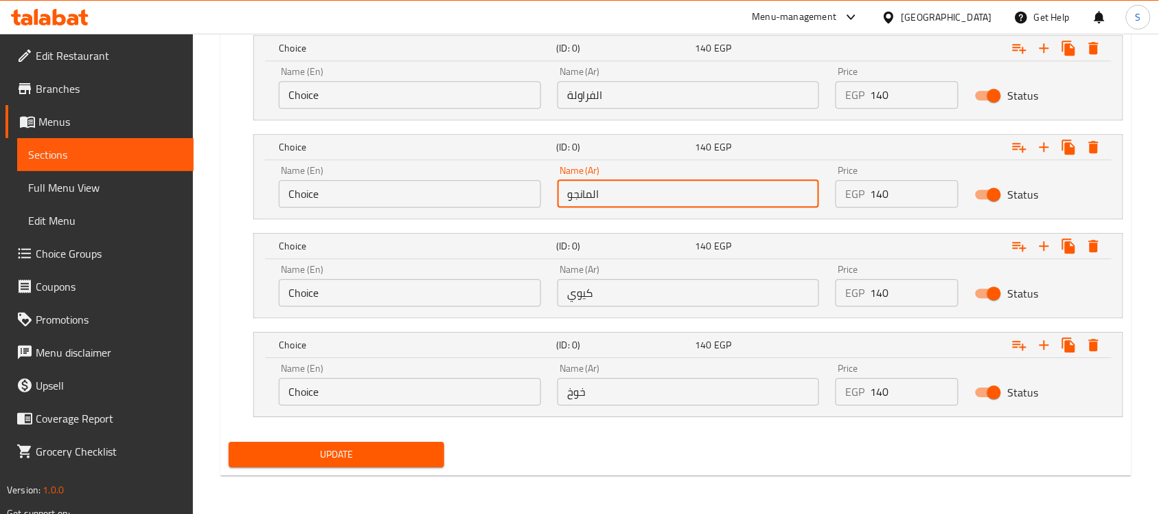
drag, startPoint x: 594, startPoint y: 192, endPoint x: 609, endPoint y: 198, distance: 16.1
click at [609, 198] on input "المانجو" at bounding box center [689, 193] width 262 height 27
type input "مانجو"
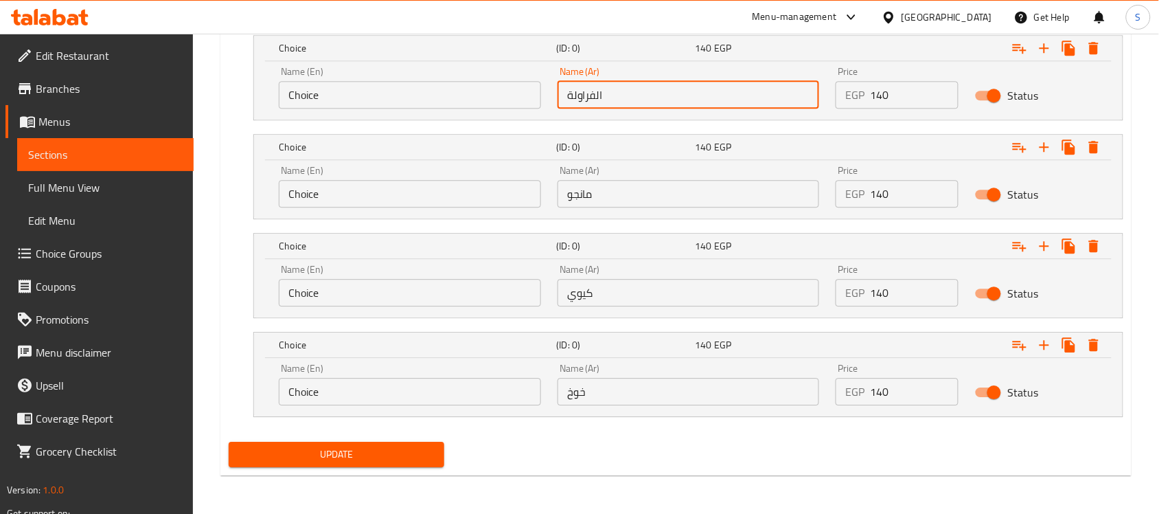
drag, startPoint x: 606, startPoint y: 91, endPoint x: 595, endPoint y: 95, distance: 12.4
click at [595, 95] on input "الفراولة" at bounding box center [689, 94] width 262 height 27
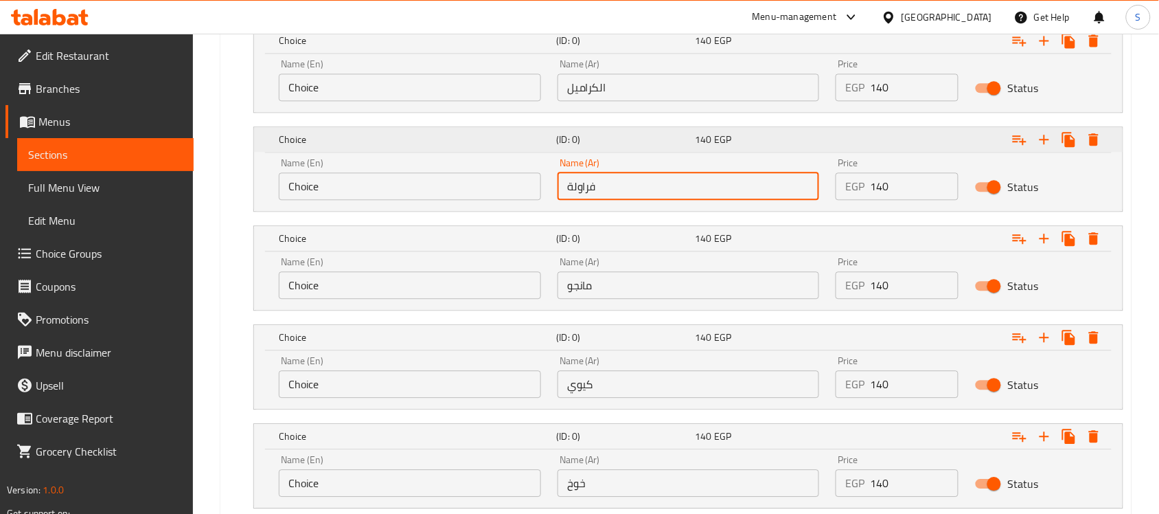
scroll to position [830, 0]
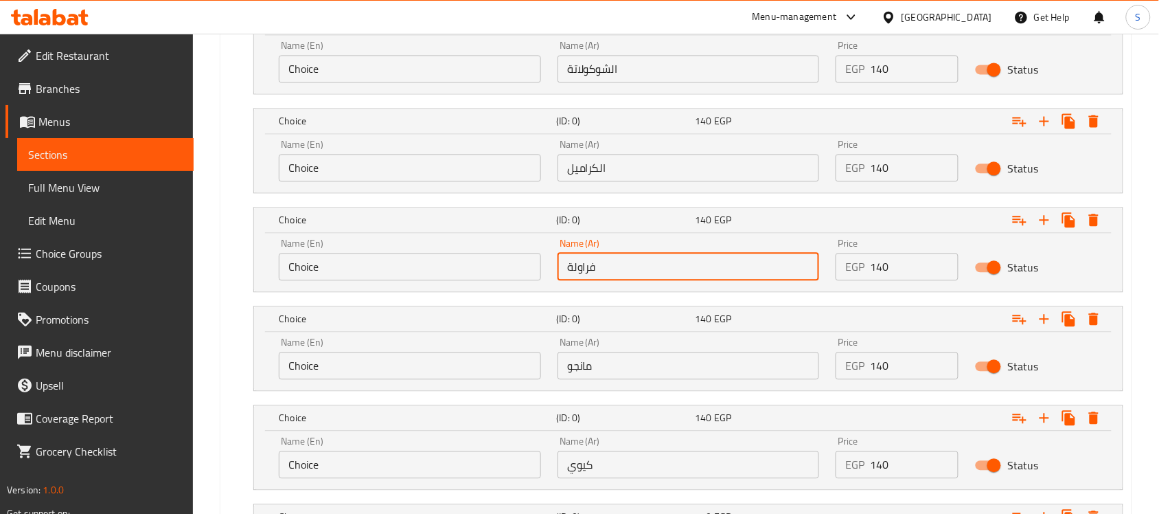
type input "فراولة"
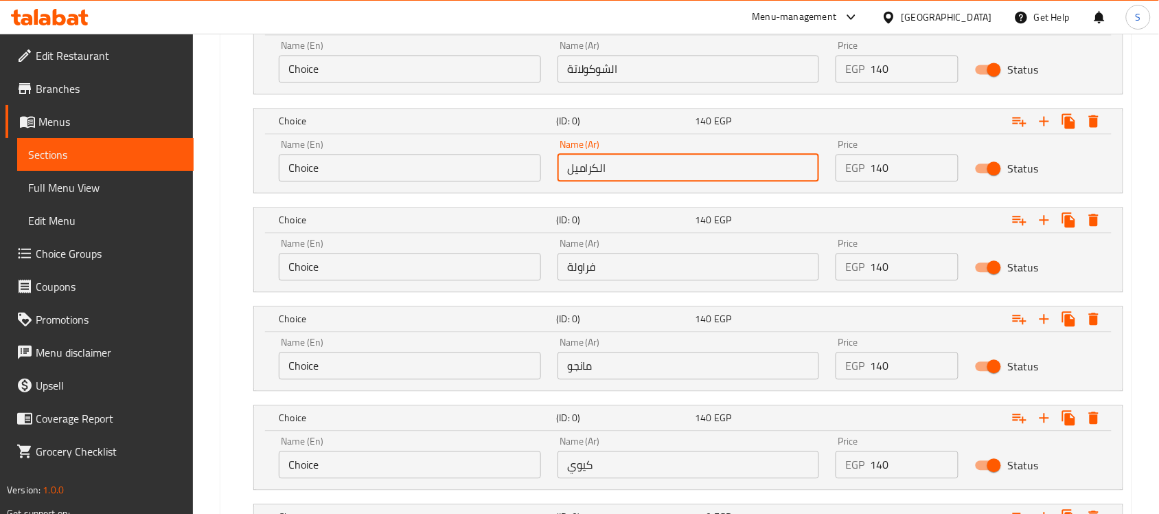
drag, startPoint x: 616, startPoint y: 167, endPoint x: 599, endPoint y: 167, distance: 16.5
click at [599, 167] on input "الكراميل" at bounding box center [689, 167] width 262 height 27
type input "كراميل"
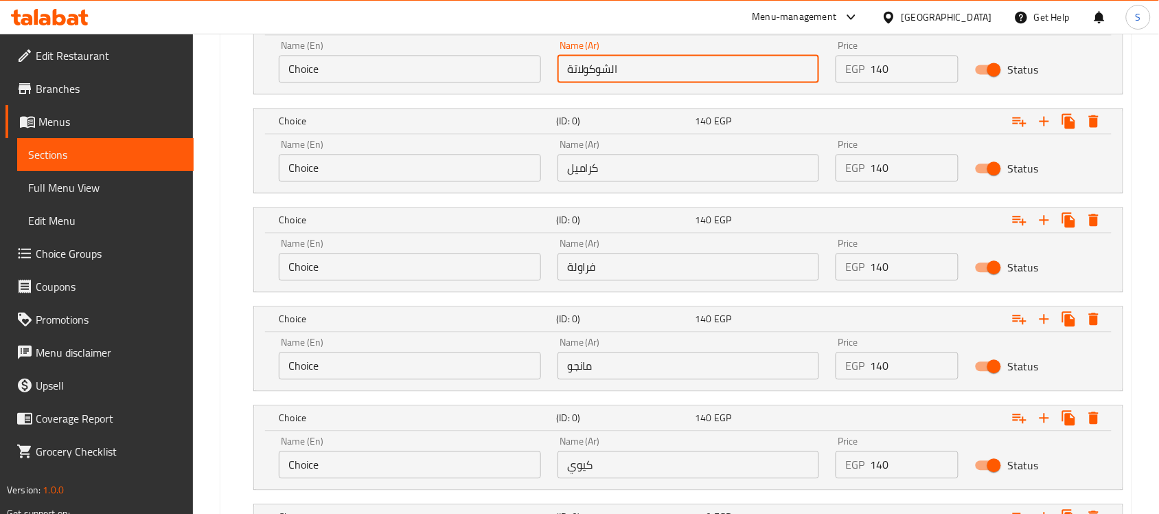
drag, startPoint x: 621, startPoint y: 67, endPoint x: 610, endPoint y: 67, distance: 11.7
click at [610, 67] on input "الشوكولاتة" at bounding box center [689, 68] width 262 height 27
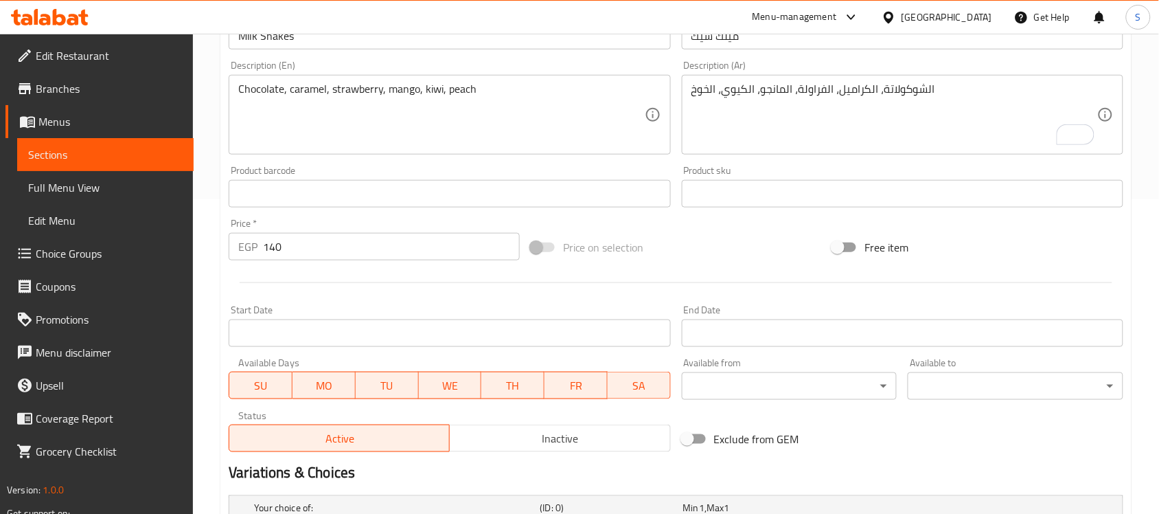
scroll to position [0, 0]
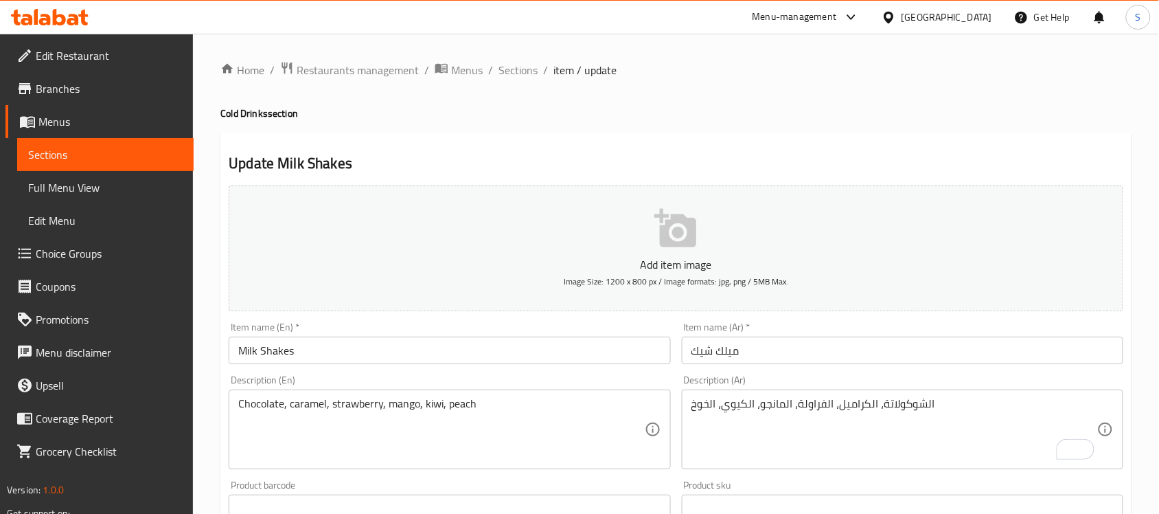
type input "شوكولاتة"
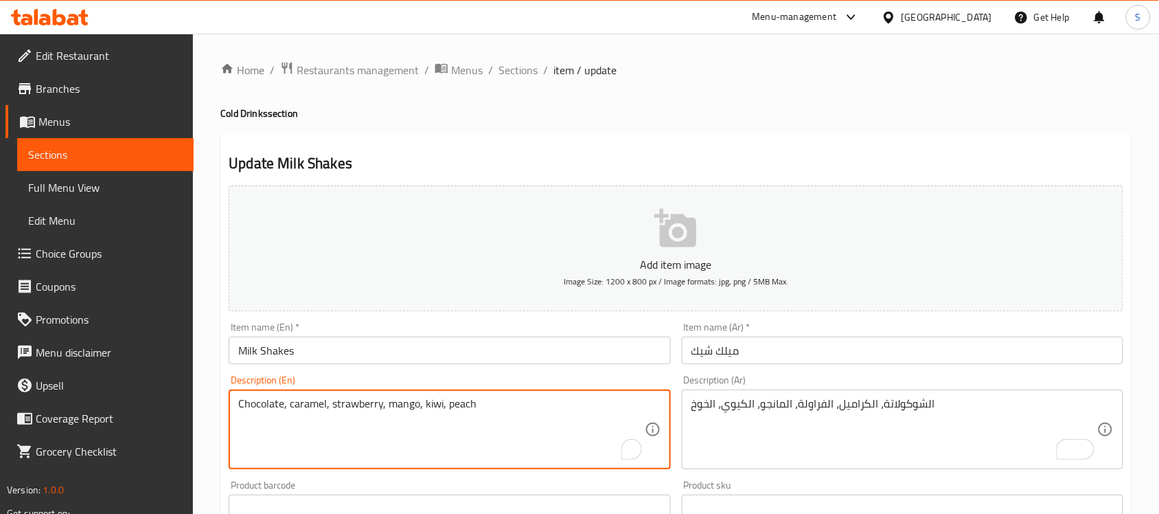
click at [254, 397] on textarea "Chocolate, caramel, strawberry, mango, kiwi, peach" at bounding box center [441, 429] width 406 height 65
click at [266, 410] on textarea "Chocolate, caramel, strawberry, mango, kiwi, peach" at bounding box center [441, 429] width 406 height 65
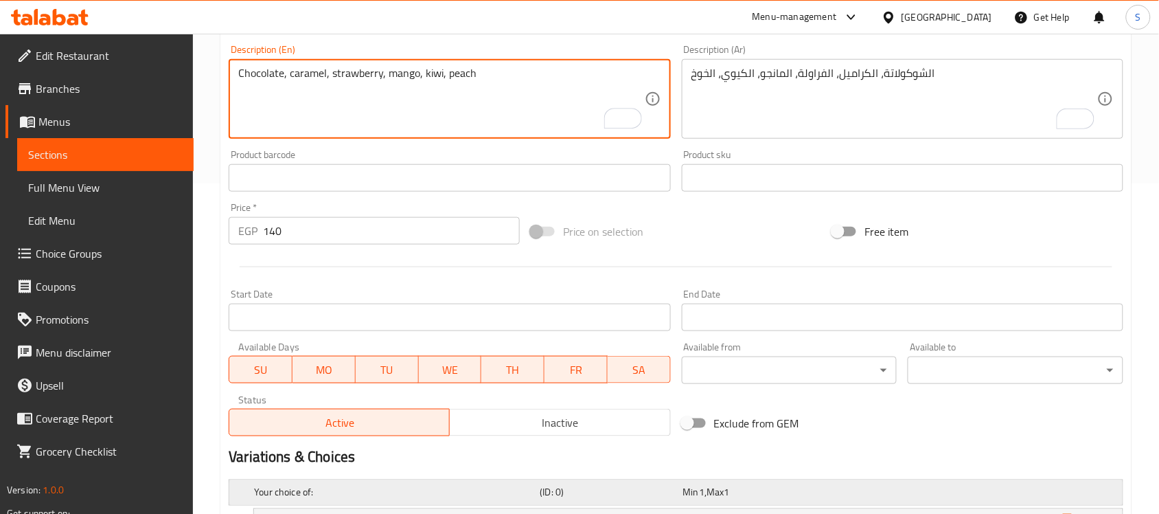
scroll to position [429, 0]
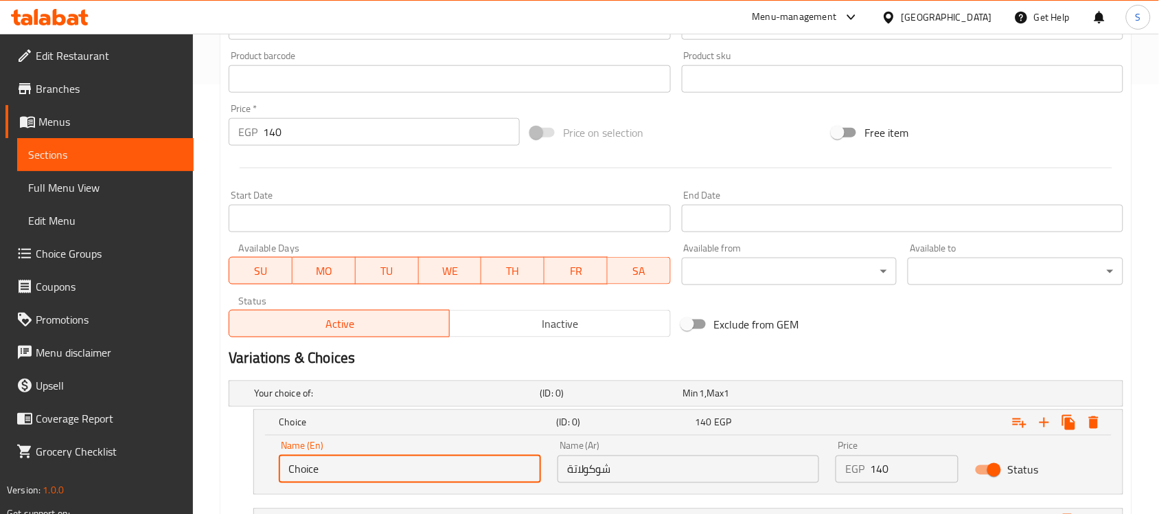
click at [344, 469] on input "Choice" at bounding box center [410, 468] width 262 height 27
paste input "Chocolate"
click at [345, 469] on input "ChoiceChocolate" at bounding box center [410, 468] width 262 height 27
paste input "text"
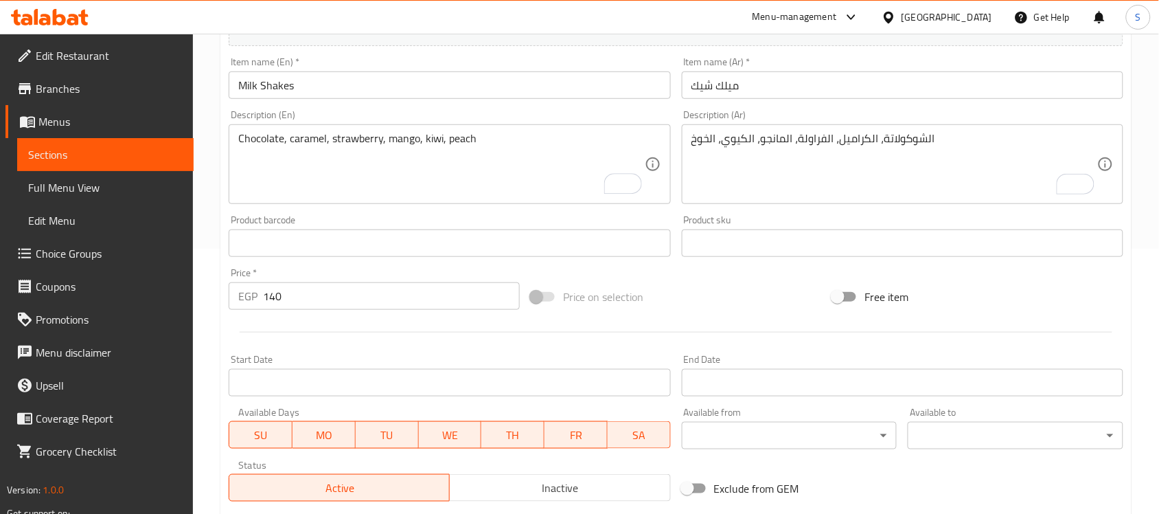
scroll to position [172, 0]
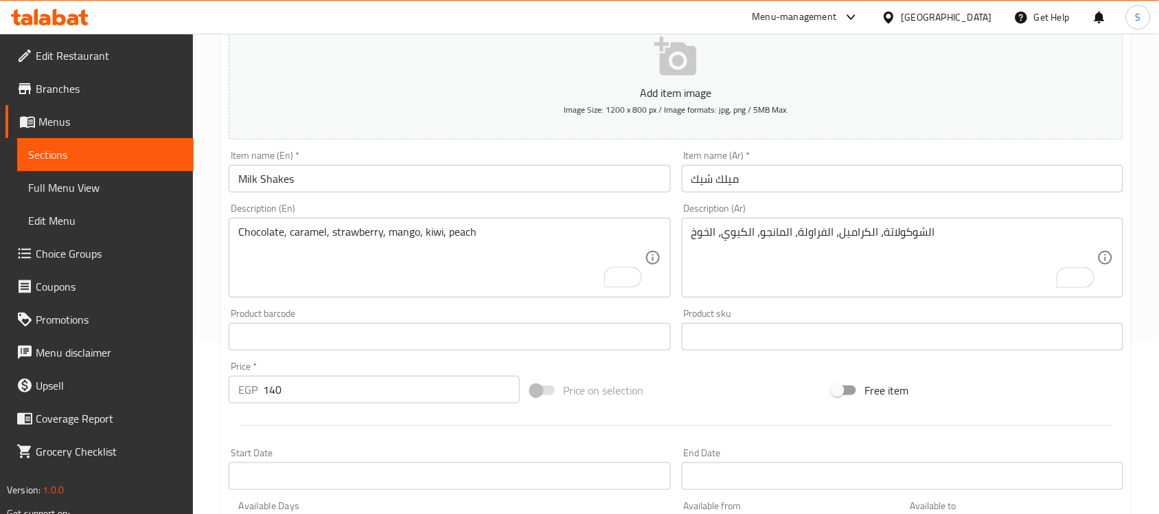
type input "Chocolate"
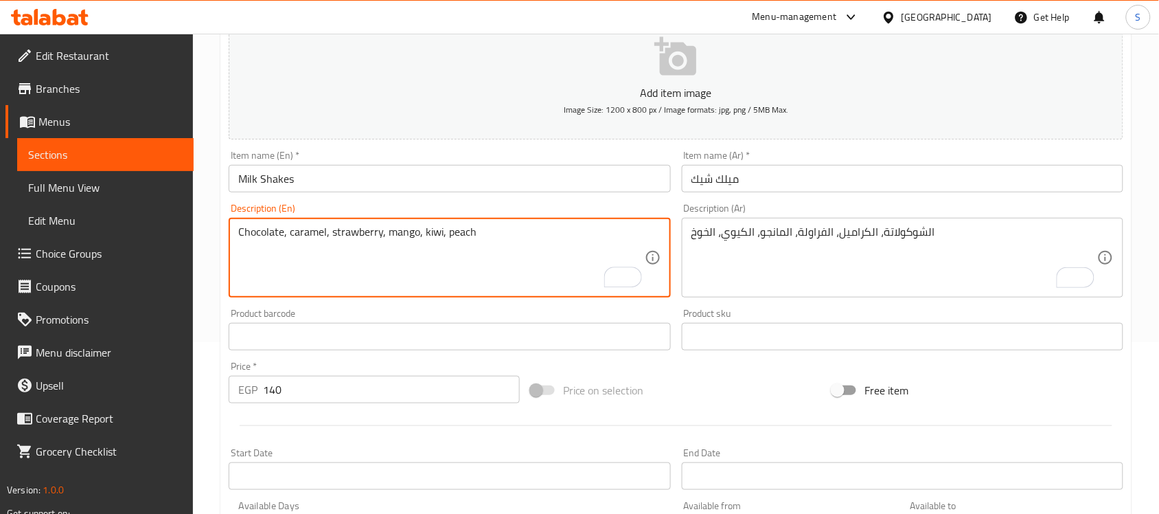
click at [325, 232] on textarea "Chocolate, caramel, strawberry, mango, kiwi, peach" at bounding box center [441, 257] width 406 height 65
click at [314, 238] on textarea "Chocolate, caramel, strawberry, mango, kiwi, peach" at bounding box center [441, 257] width 406 height 65
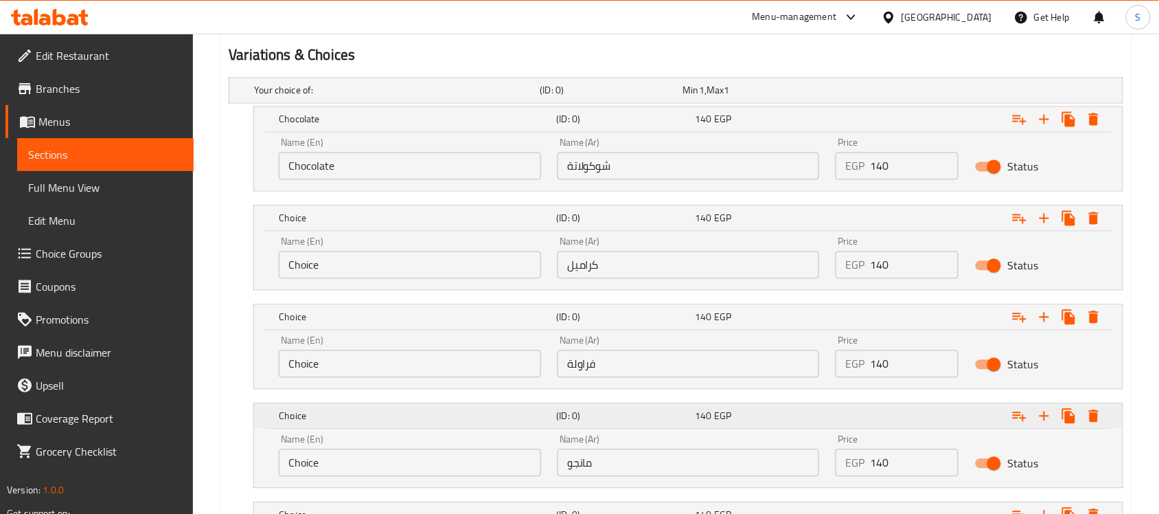
scroll to position [773, 0]
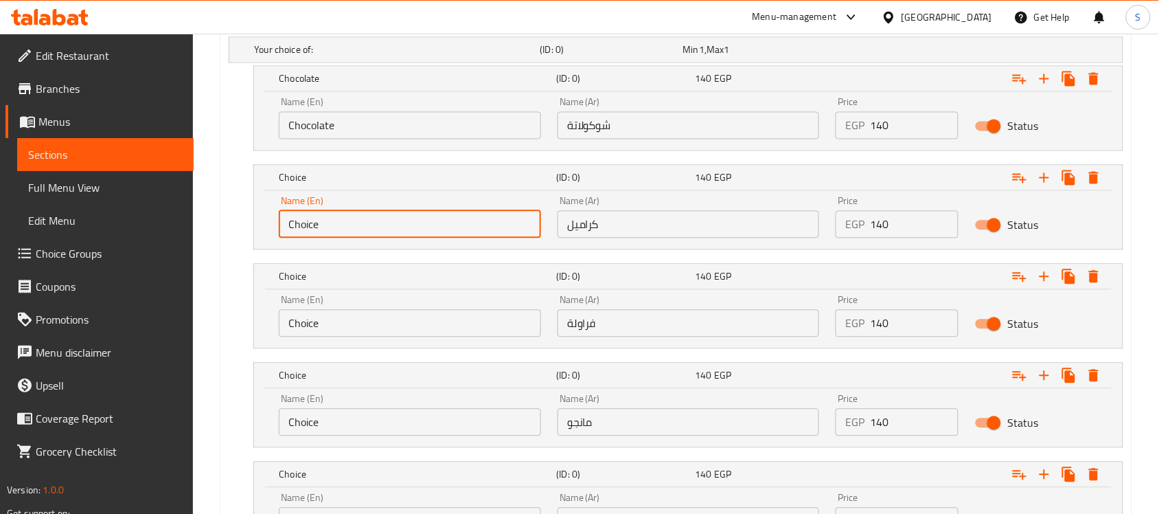
drag, startPoint x: 343, startPoint y: 231, endPoint x: 290, endPoint y: 228, distance: 53.6
click at [290, 228] on input "Choice" at bounding box center [410, 224] width 262 height 27
paste input "caramel"
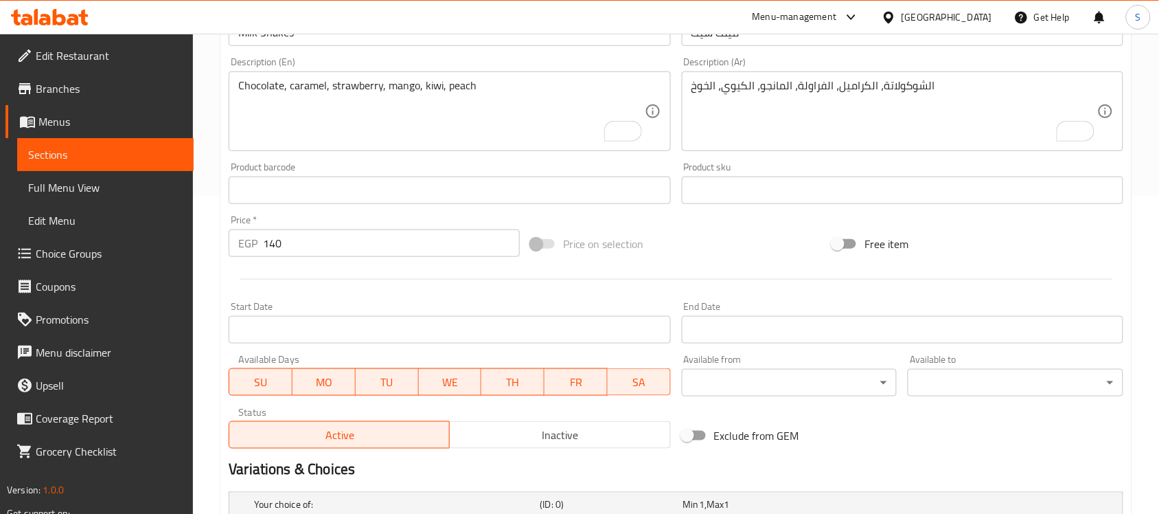
scroll to position [172, 0]
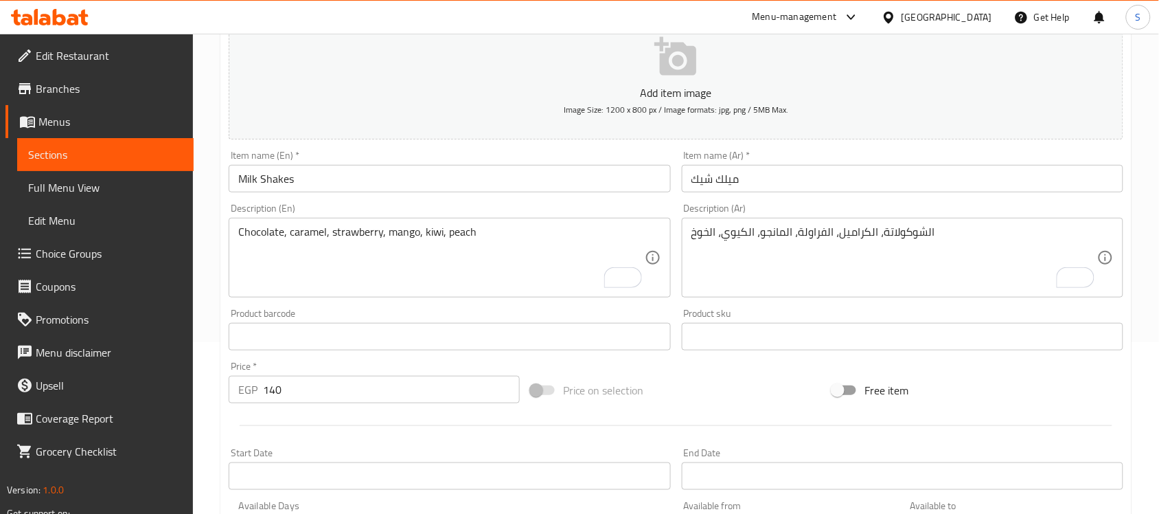
type input "caramel"
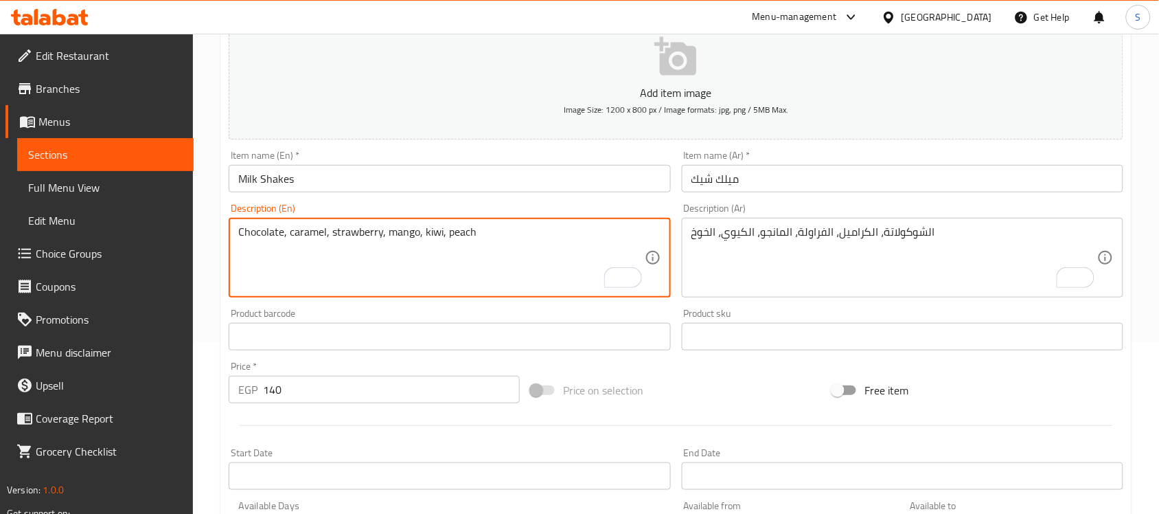
click at [359, 234] on textarea "Chocolate, caramel, strawberry, mango, kiwi, peach" at bounding box center [441, 257] width 406 height 65
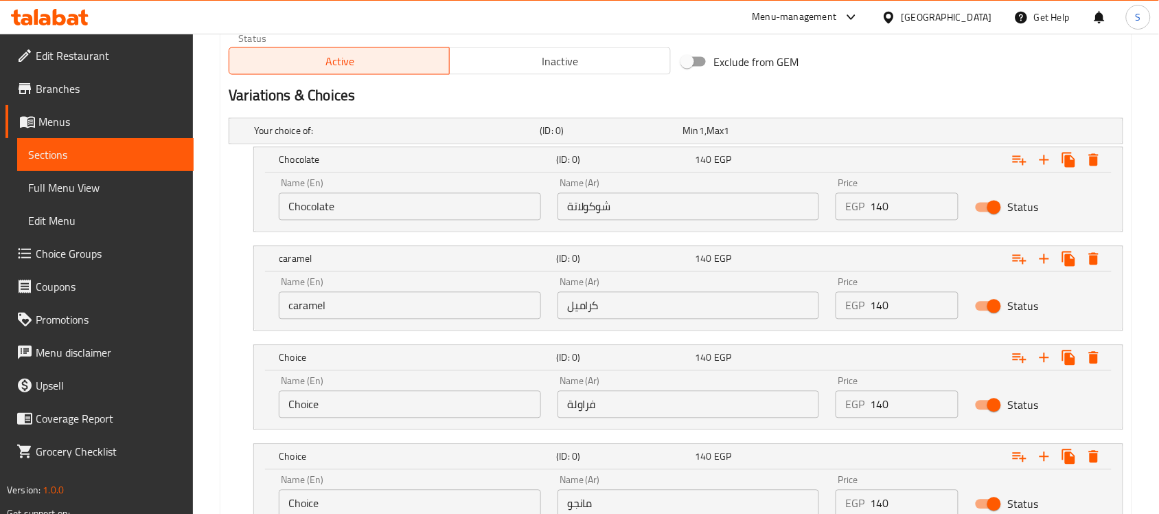
scroll to position [858, 0]
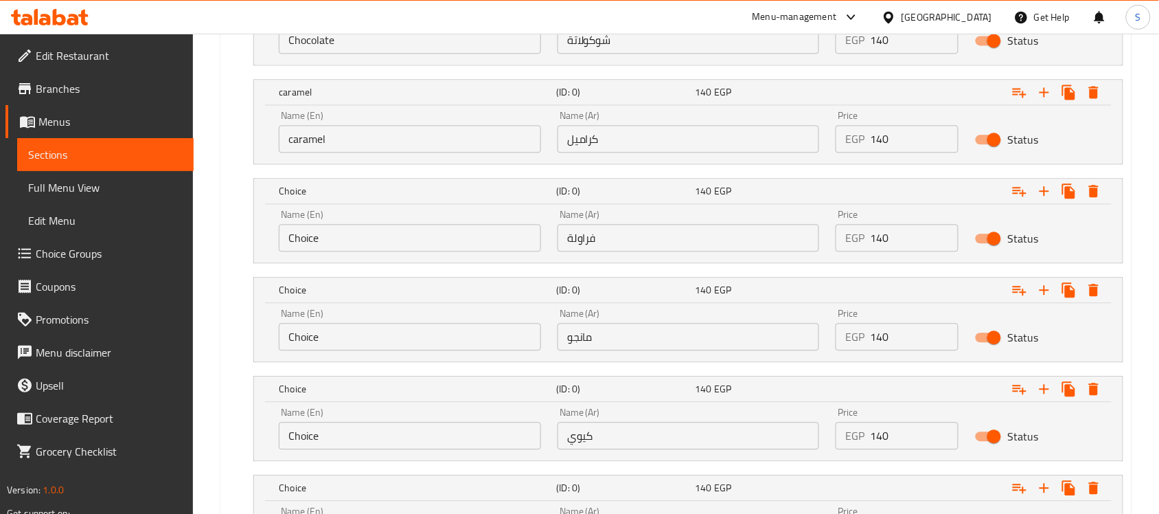
click at [319, 245] on input "Choice" at bounding box center [410, 237] width 262 height 27
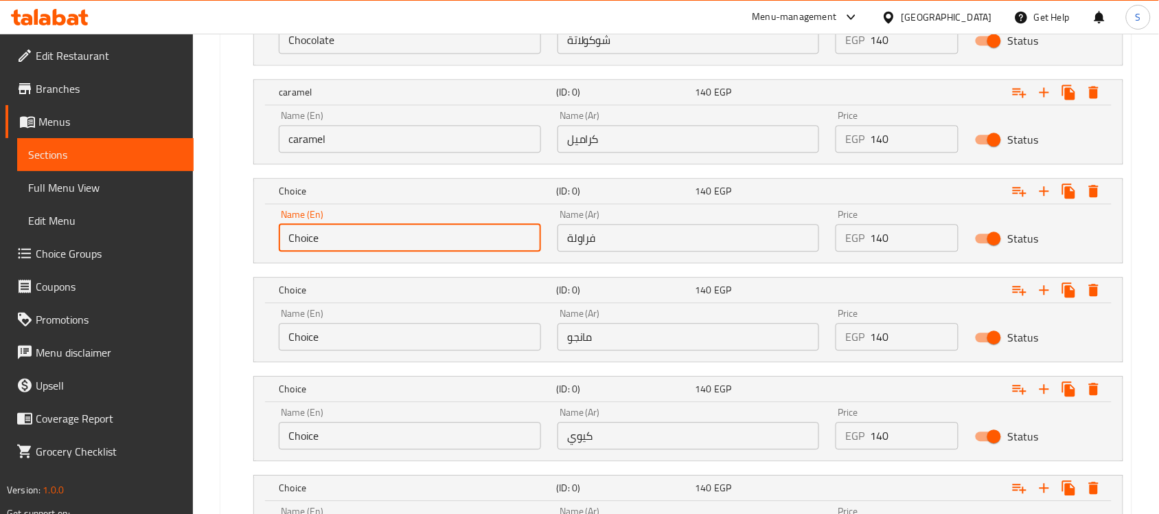
click at [319, 245] on input "Choice" at bounding box center [410, 237] width 262 height 27
paste input "strawberry"
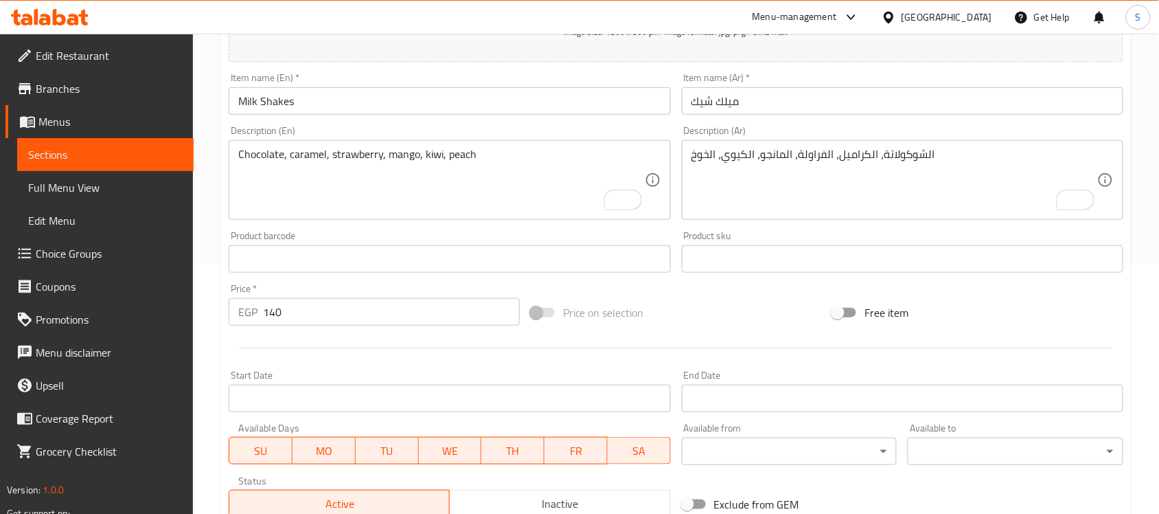
scroll to position [86, 0]
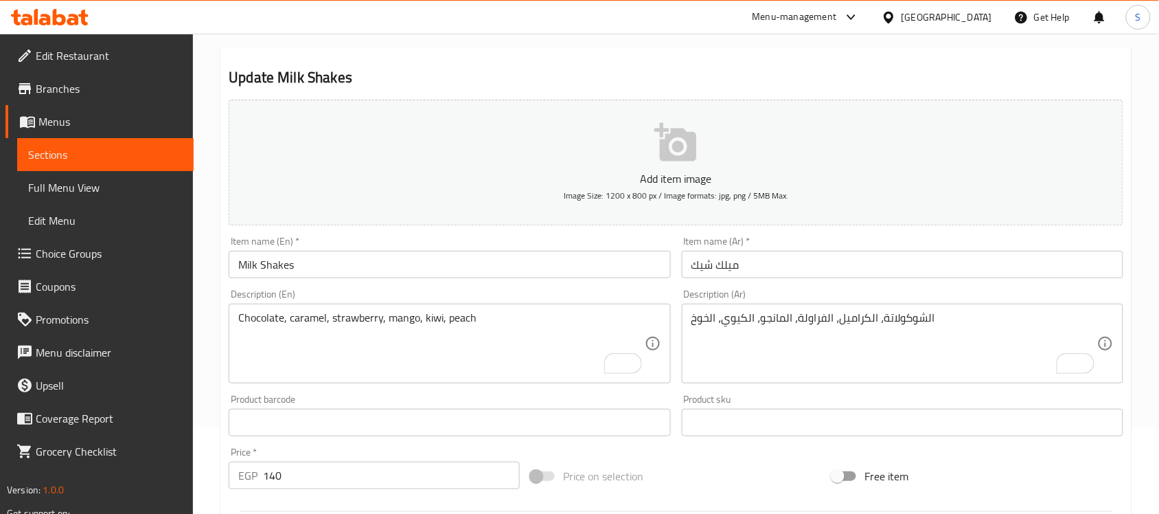
type input "strawberry"
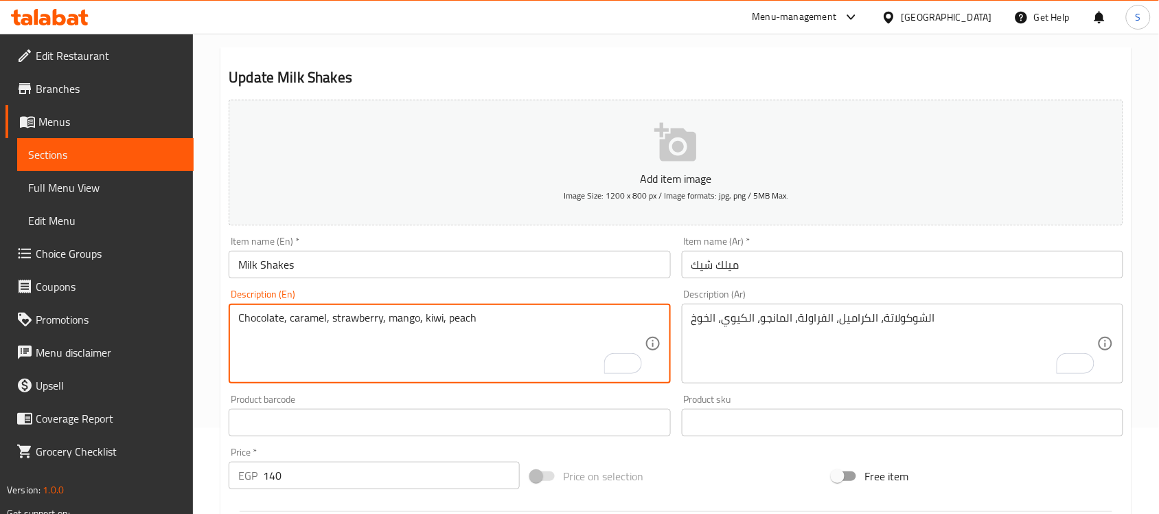
click at [412, 318] on textarea "Chocolate, caramel, strawberry, mango, kiwi, peach" at bounding box center [441, 343] width 406 height 65
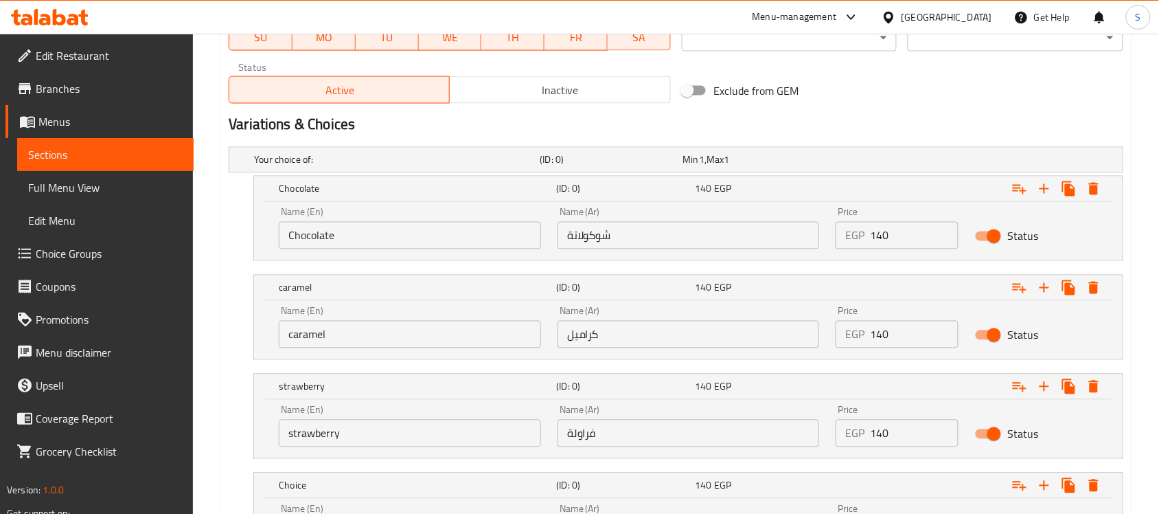
scroll to position [858, 0]
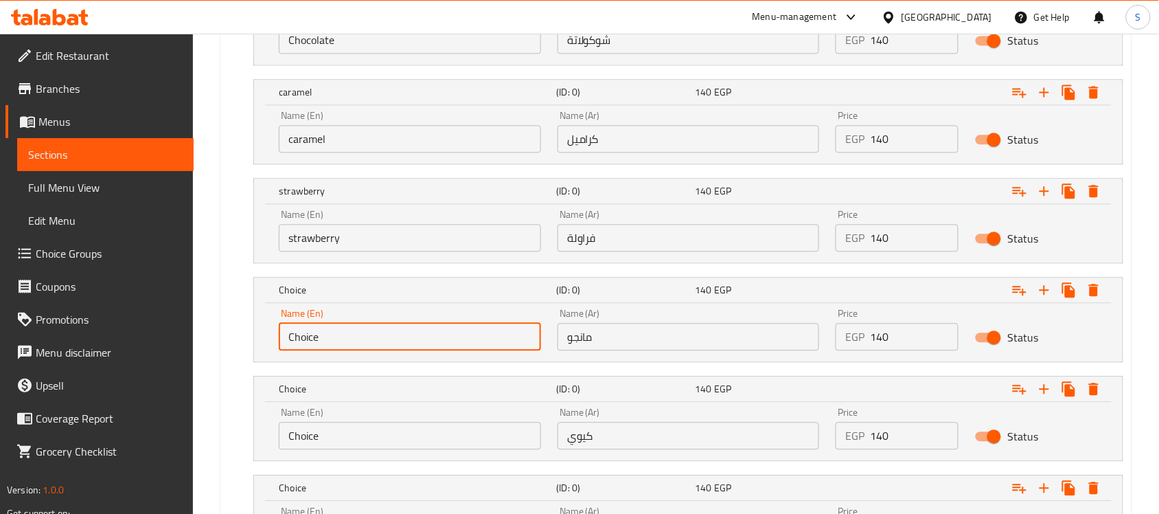
drag, startPoint x: 310, startPoint y: 336, endPoint x: 193, endPoint y: 307, distance: 121.1
paste input "mango"
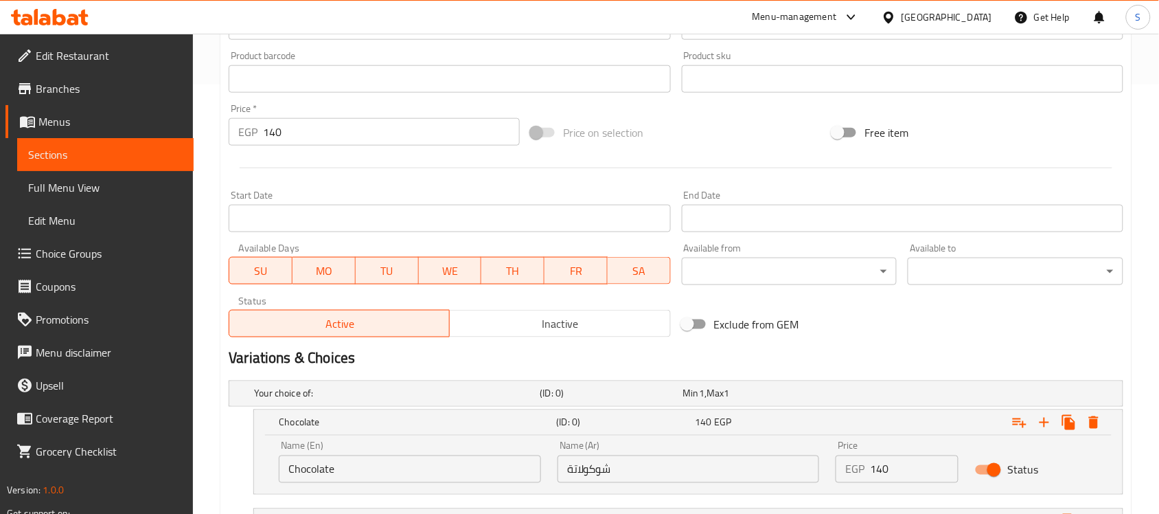
scroll to position [172, 0]
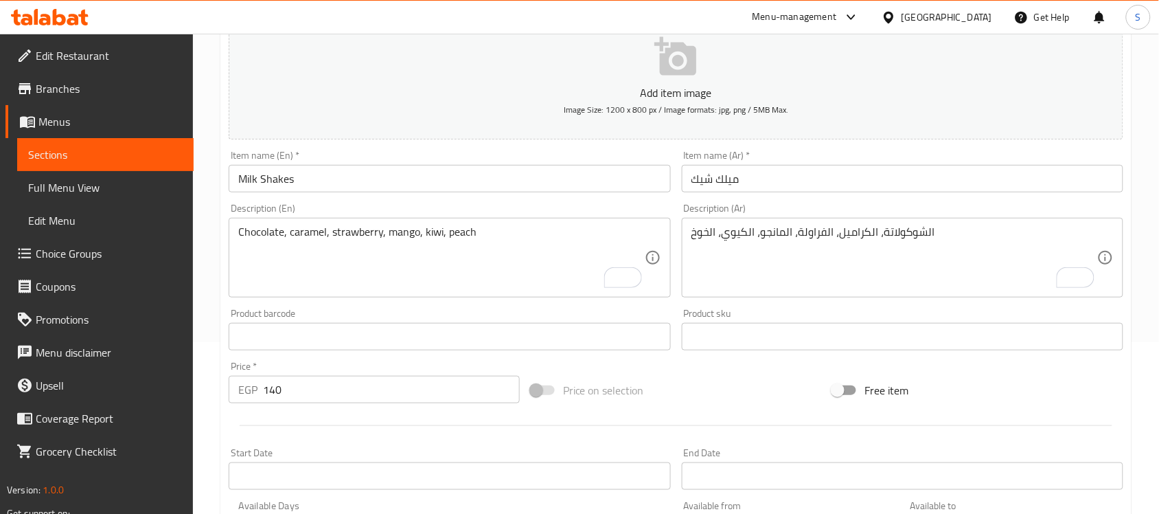
type input "mango"
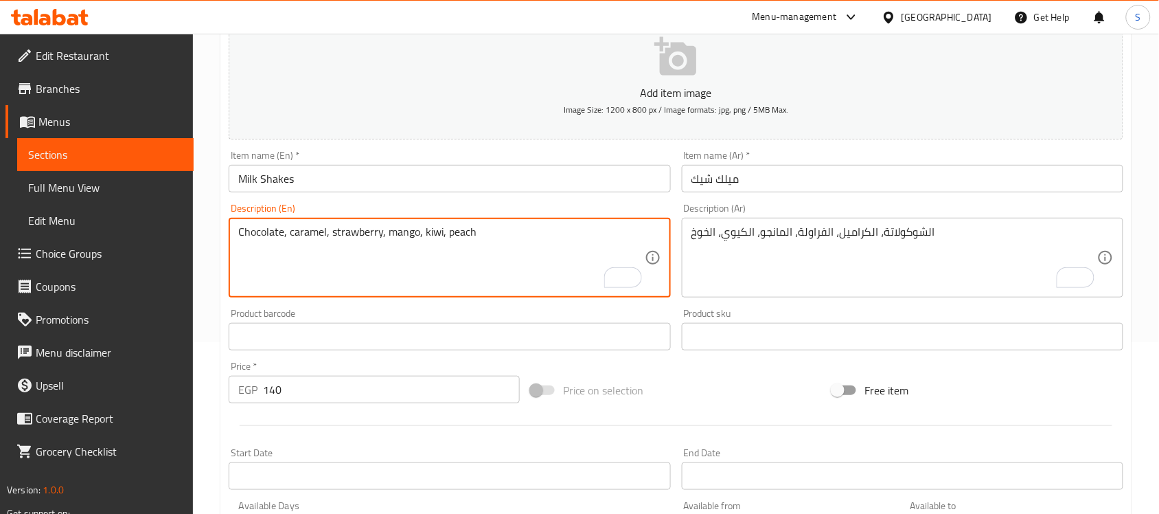
click at [429, 233] on textarea "Chocolate, caramel, strawberry, mango, kiwi, peach" at bounding box center [441, 257] width 406 height 65
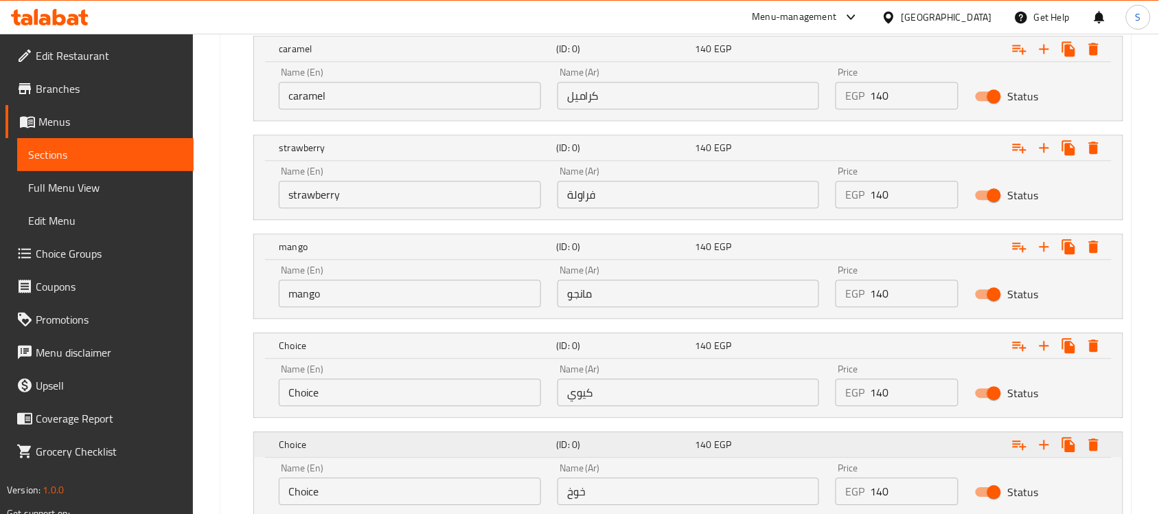
scroll to position [944, 0]
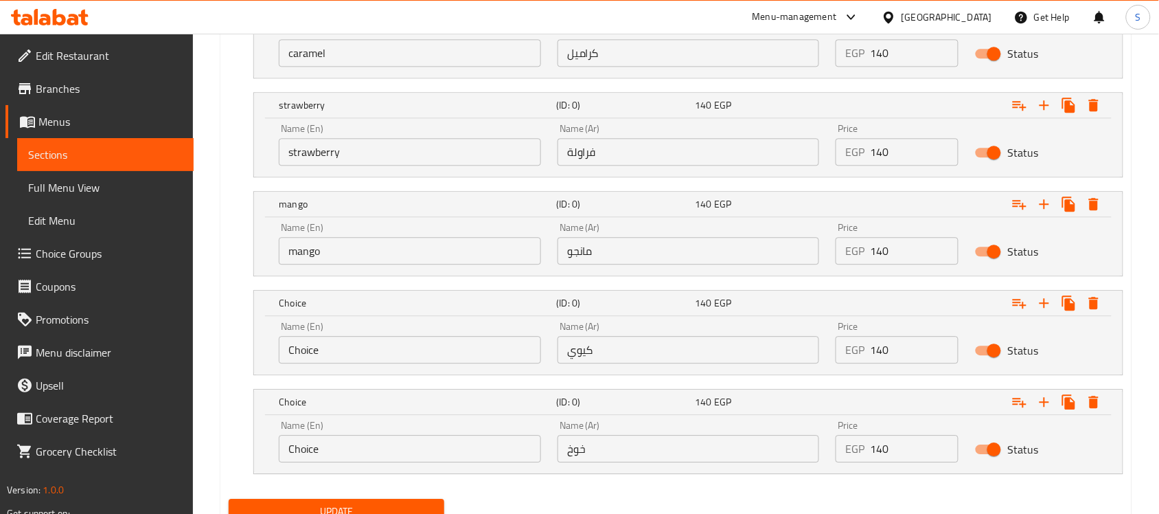
paste input "kiwi"
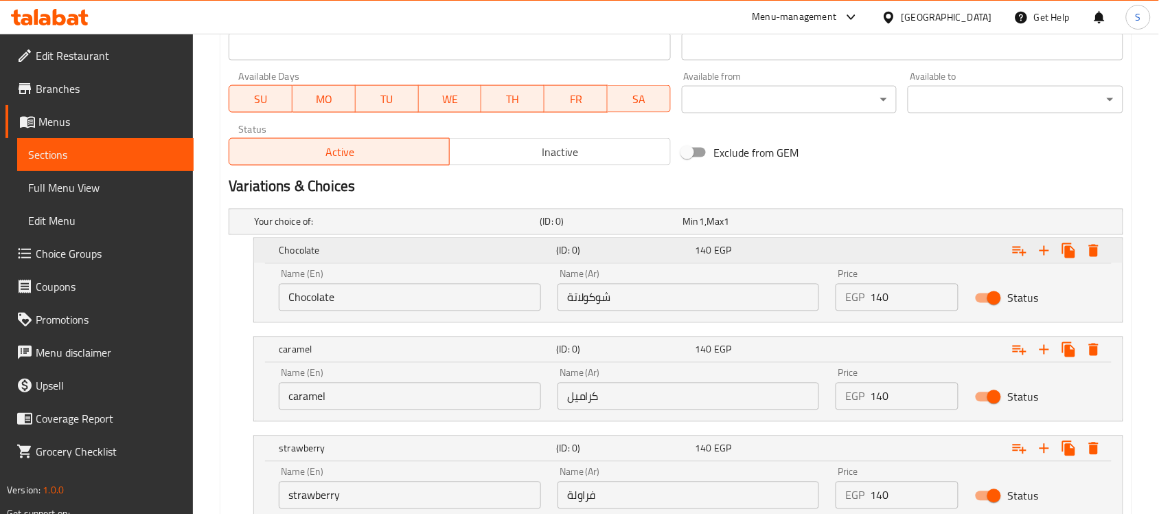
scroll to position [172, 0]
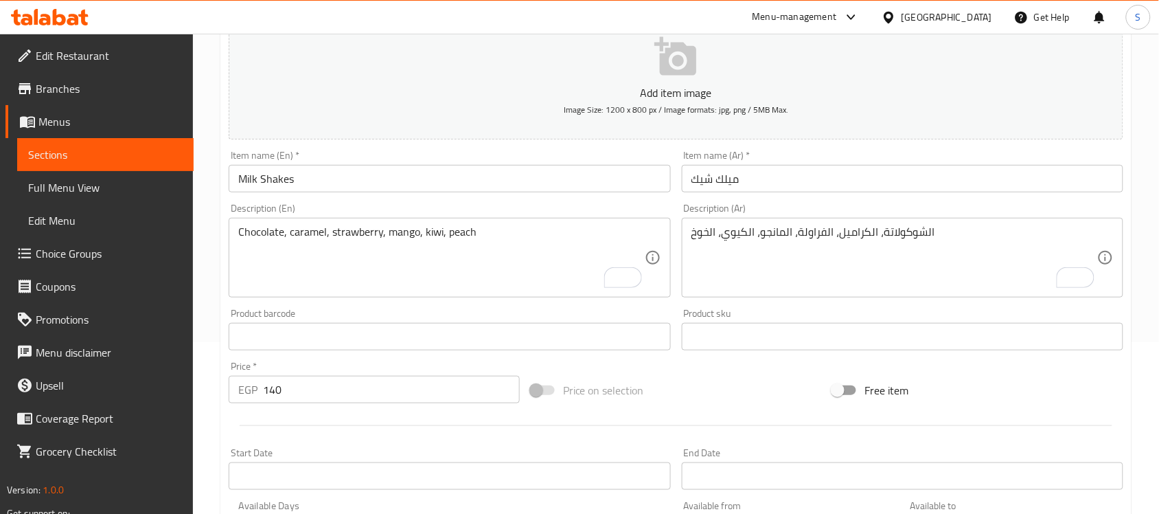
type input "kiwi"
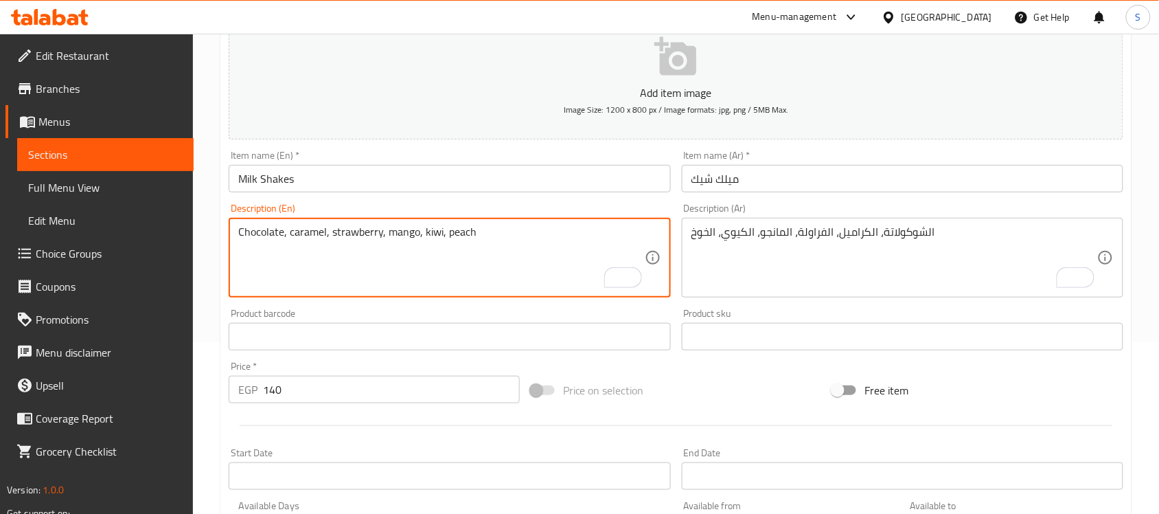
click at [453, 237] on textarea "Chocolate, caramel, strawberry, mango, kiwi, peach" at bounding box center [441, 257] width 406 height 65
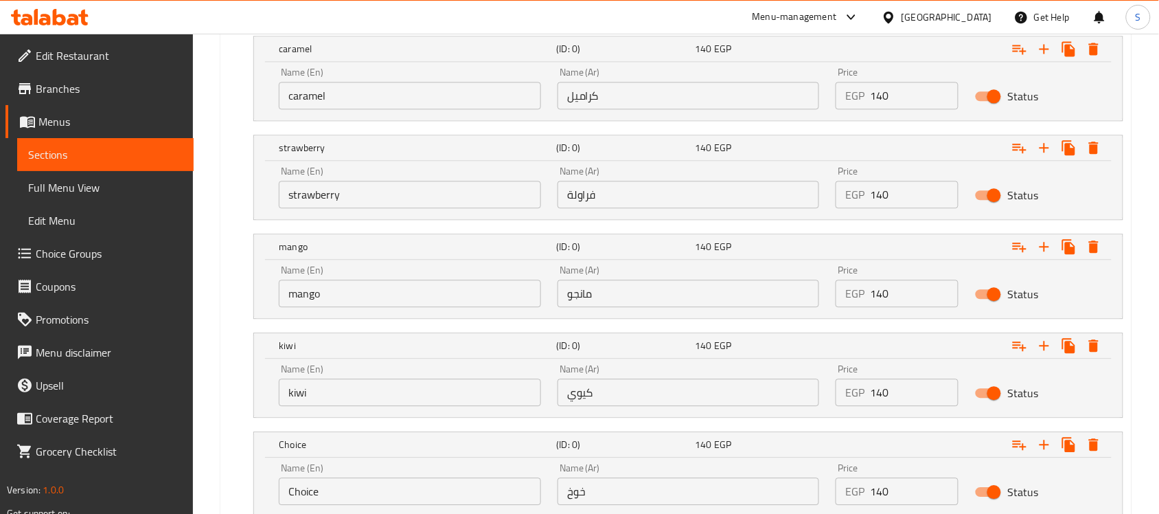
scroll to position [1001, 0]
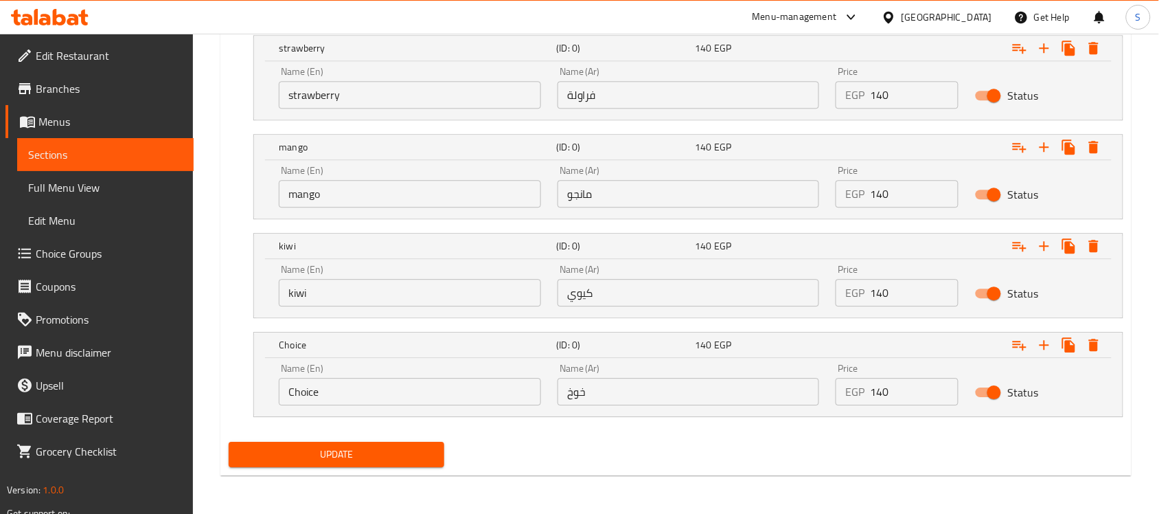
drag, startPoint x: 325, startPoint y: 382, endPoint x: 193, endPoint y: 380, distance: 131.9
paste input "peach"
type input "peach"
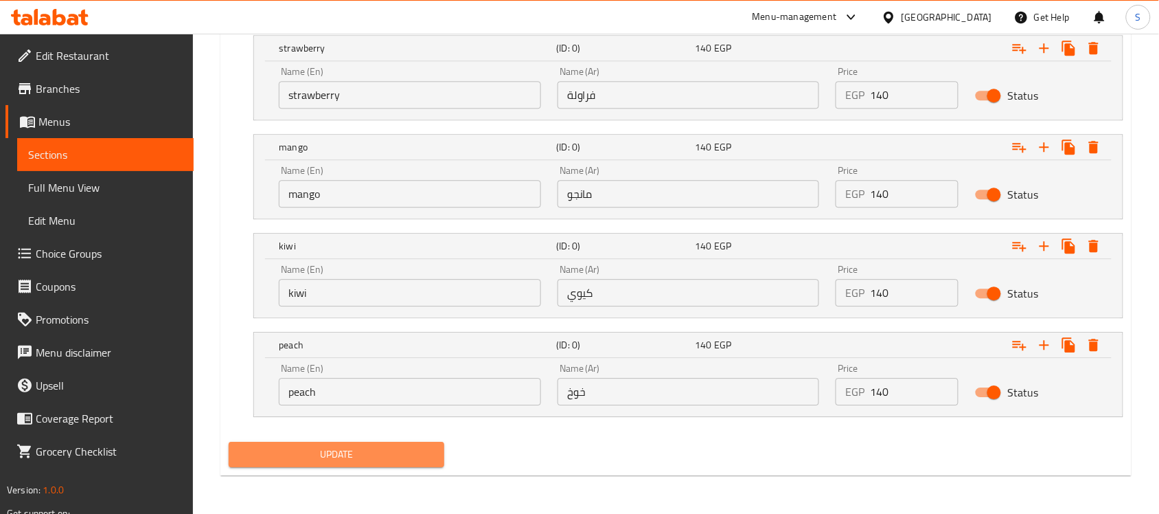
click at [340, 450] on span "Update" at bounding box center [337, 454] width 194 height 17
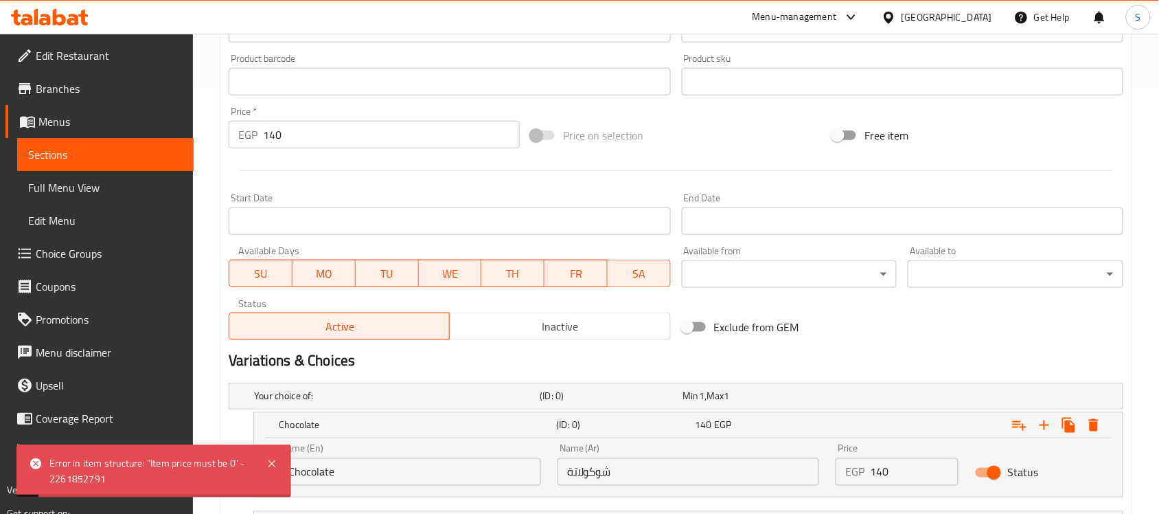
scroll to position [315, 0]
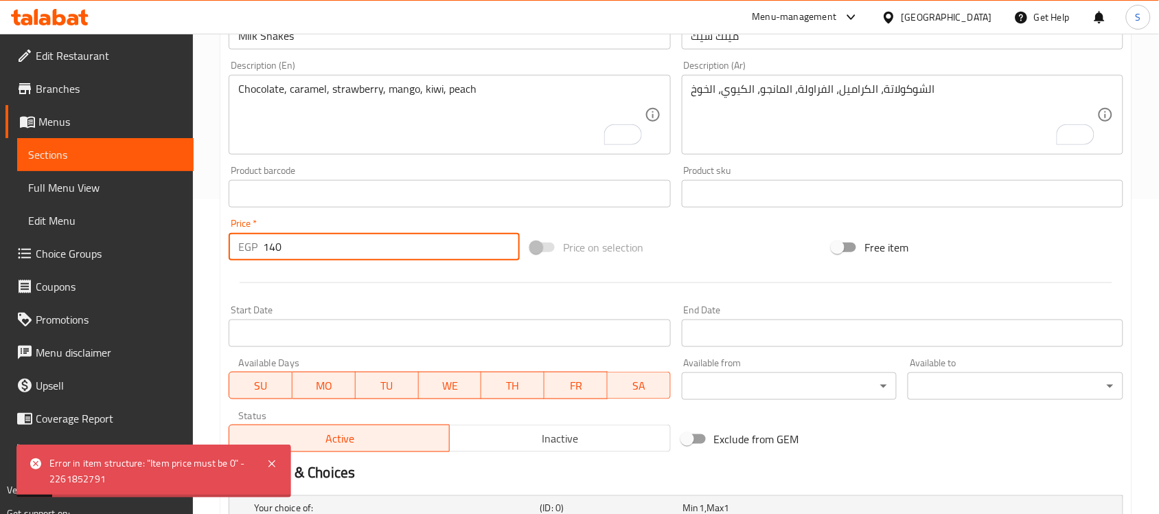
click at [196, 234] on div "Home / Restaurants management / Menus / Sections / item / update Cold Drinks se…" at bounding box center [676, 459] width 966 height 1481
drag, startPoint x: 290, startPoint y: 248, endPoint x: 211, endPoint y: 240, distance: 80.0
click at [211, 240] on div "Home / Restaurants management / Menus / Sections / item / update Cold Drinks se…" at bounding box center [676, 459] width 966 height 1481
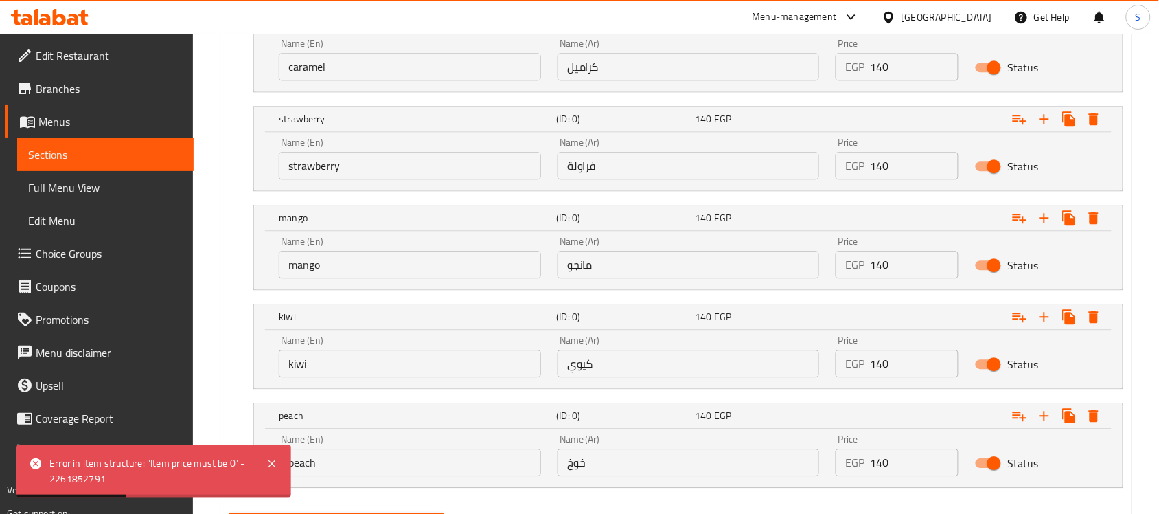
scroll to position [1001, 0]
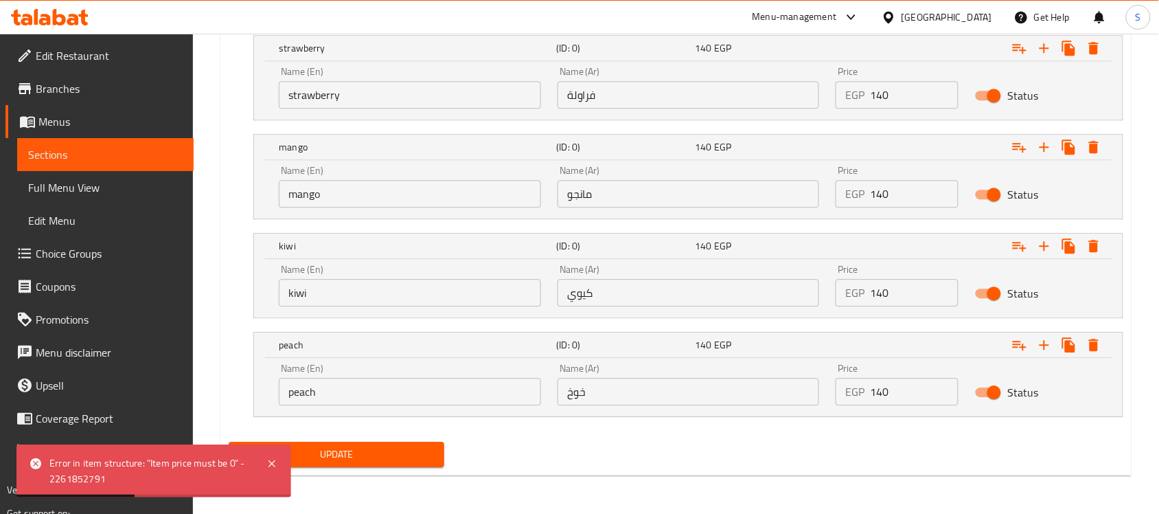
type input "0"
click at [363, 450] on span "Update" at bounding box center [337, 454] width 194 height 17
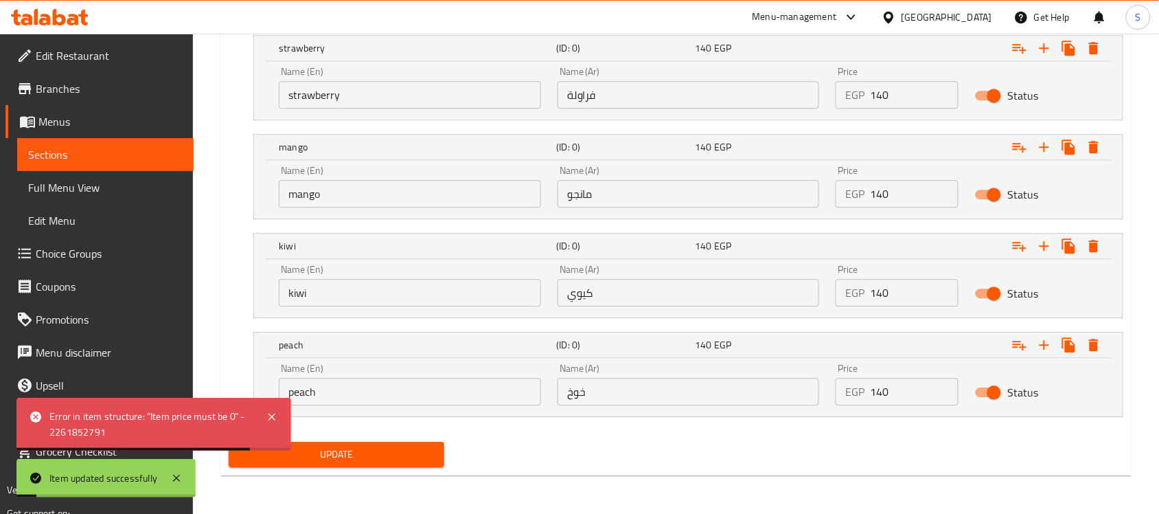
click at [361, 468] on div "Update" at bounding box center [336, 454] width 227 height 36
click at [347, 446] on span "Update" at bounding box center [337, 454] width 194 height 17
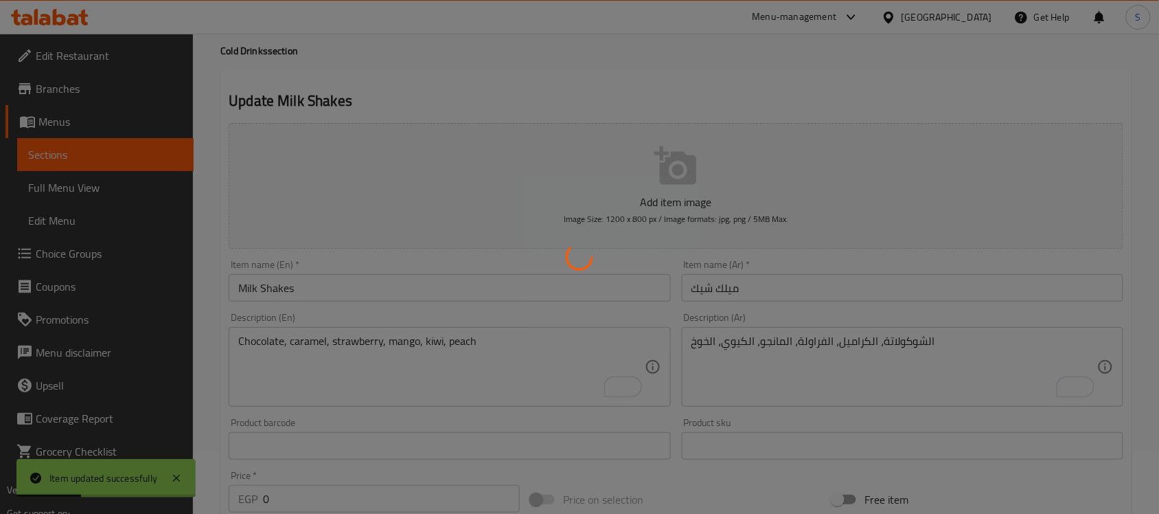
scroll to position [57, 0]
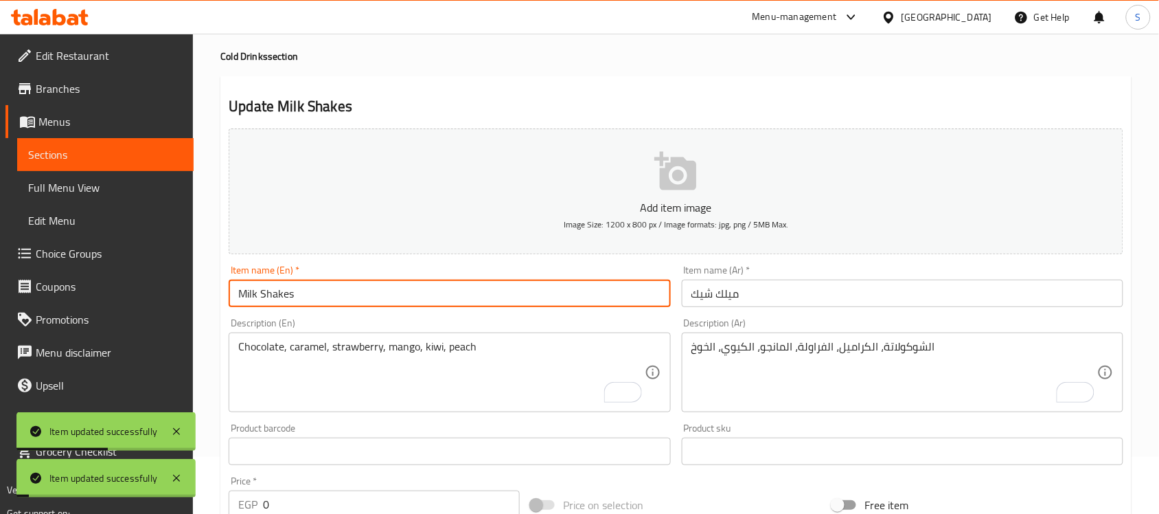
click at [262, 293] on input "Milk Shakes" at bounding box center [450, 292] width 442 height 27
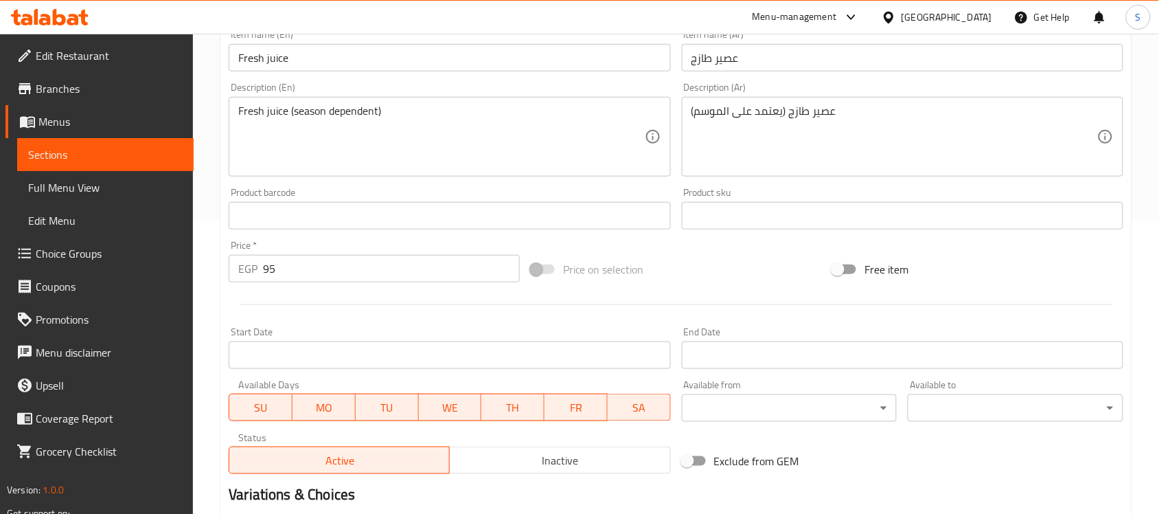
scroll to position [454, 0]
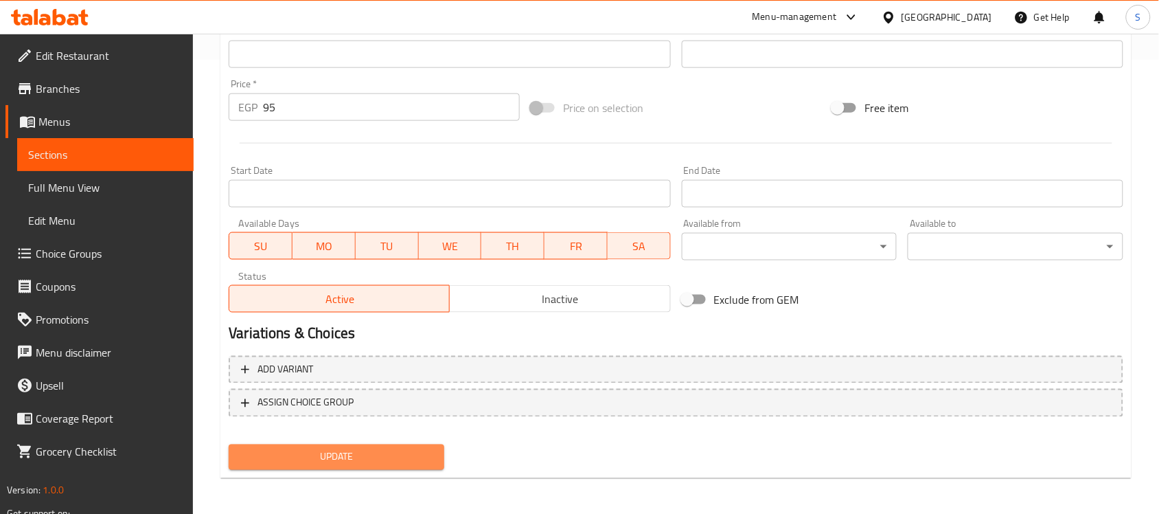
click at [341, 457] on span "Update" at bounding box center [337, 456] width 194 height 17
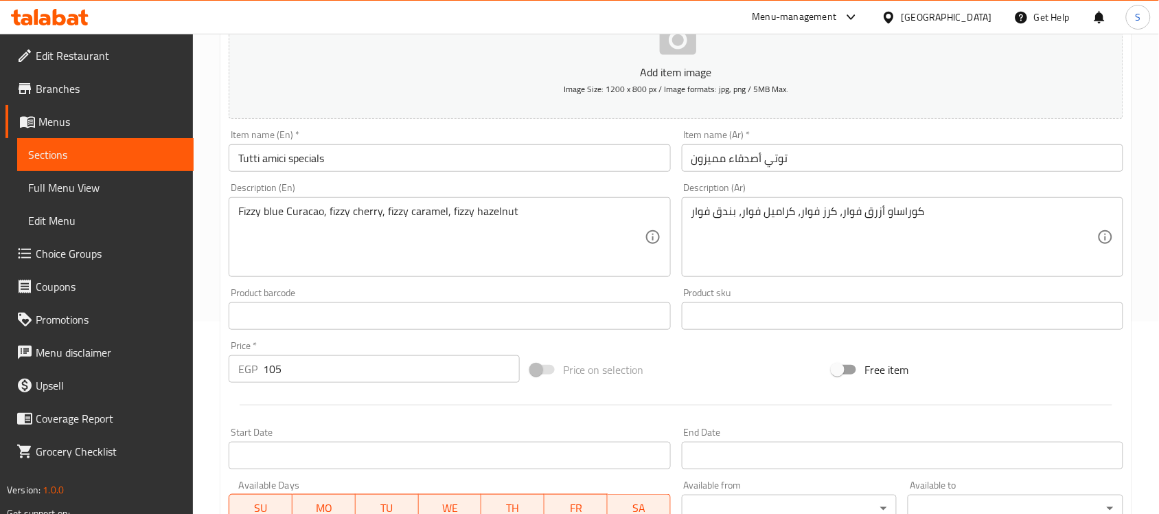
scroll to position [258, 0]
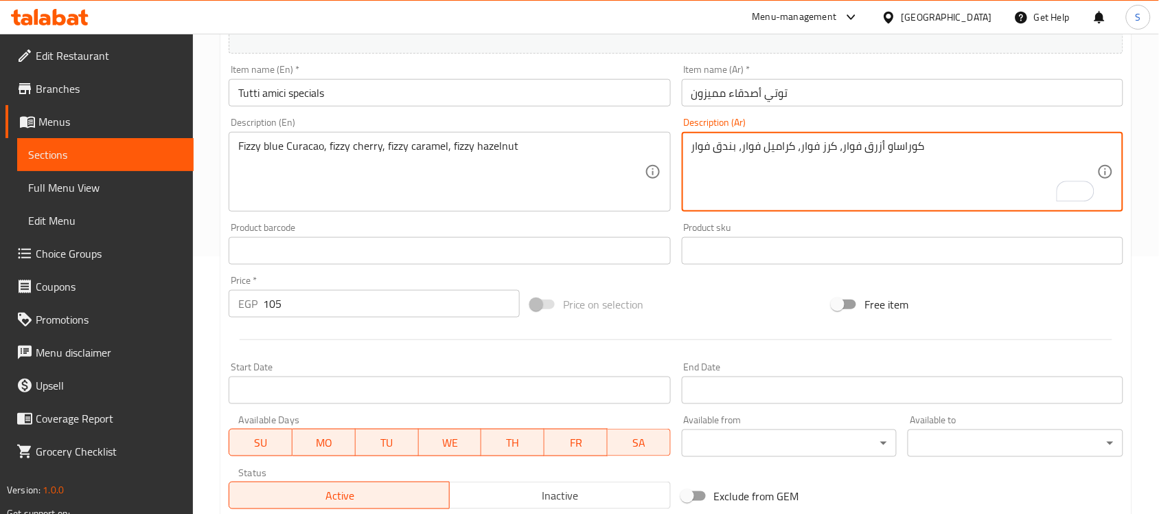
drag, startPoint x: 928, startPoint y: 146, endPoint x: 902, endPoint y: 148, distance: 26.8
click at [902, 148] on textarea "كوراساو أزرق فوار، كرز فوار، كراميل فوار، بندق فوار" at bounding box center [894, 171] width 406 height 65
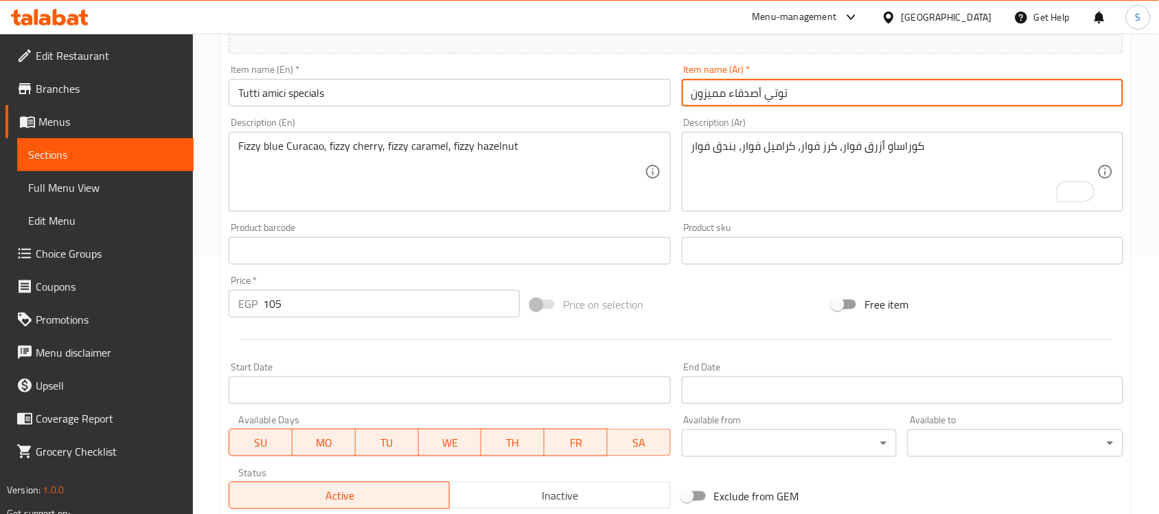
click at [761, 95] on input "توتي أصدقاء مميزون" at bounding box center [903, 92] width 442 height 27
click at [751, 100] on input "توتي أصدقاء مميزون" at bounding box center [903, 92] width 442 height 27
click at [745, 93] on input "توتي أصدقاء مميزون" at bounding box center [903, 92] width 442 height 27
paste input "اميشي"
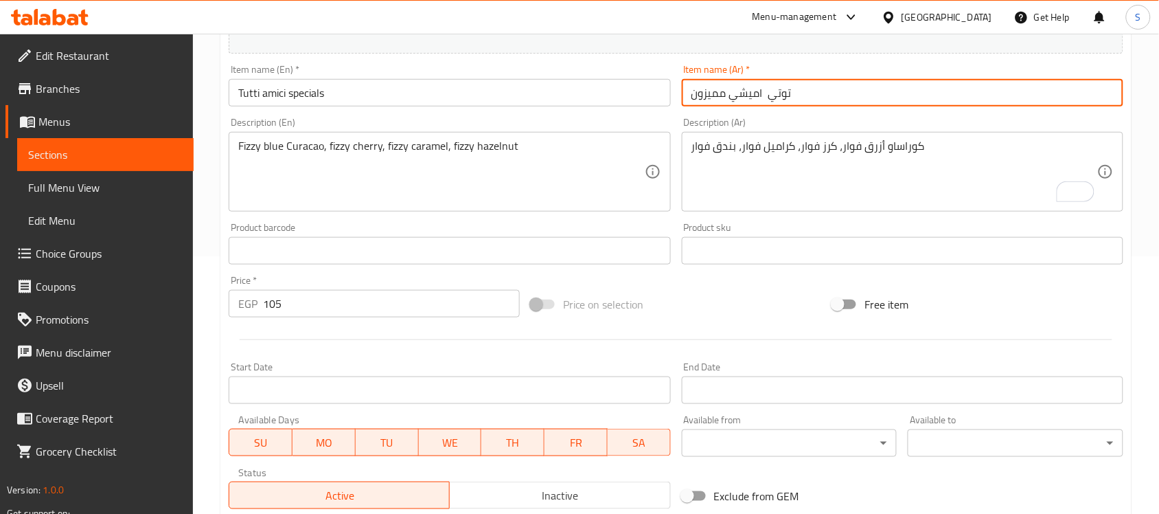
click at [709, 98] on input "توتي اميشي مميزون" at bounding box center [903, 92] width 442 height 27
type input "توتي اميشي سبيشيال"
click at [276, 91] on input "Tutti amici specials" at bounding box center [450, 92] width 442 height 27
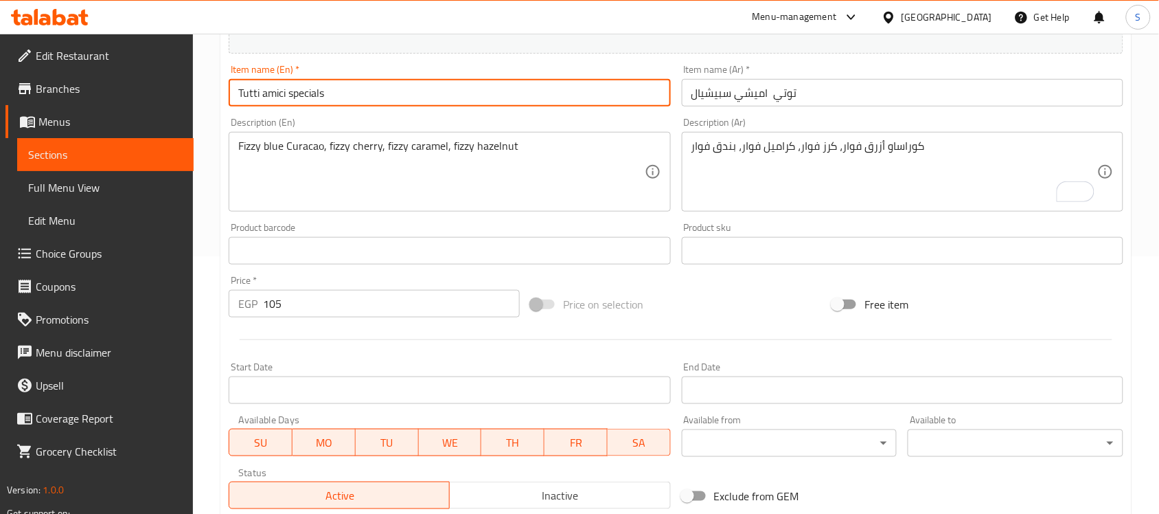
click at [276, 91] on input "Tutti amici specials" at bounding box center [450, 92] width 442 height 27
click at [293, 93] on input "Tutti amici specials" at bounding box center [450, 92] width 442 height 27
type input "Tutti Amici Specials"
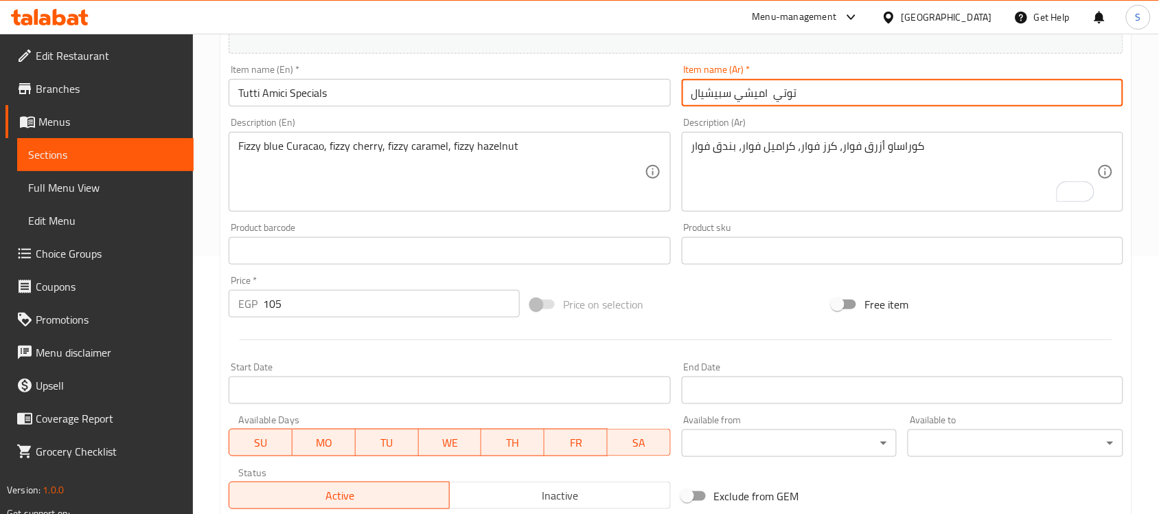
click at [843, 100] on input "توتي اميشي سبيشيال" at bounding box center [903, 92] width 442 height 27
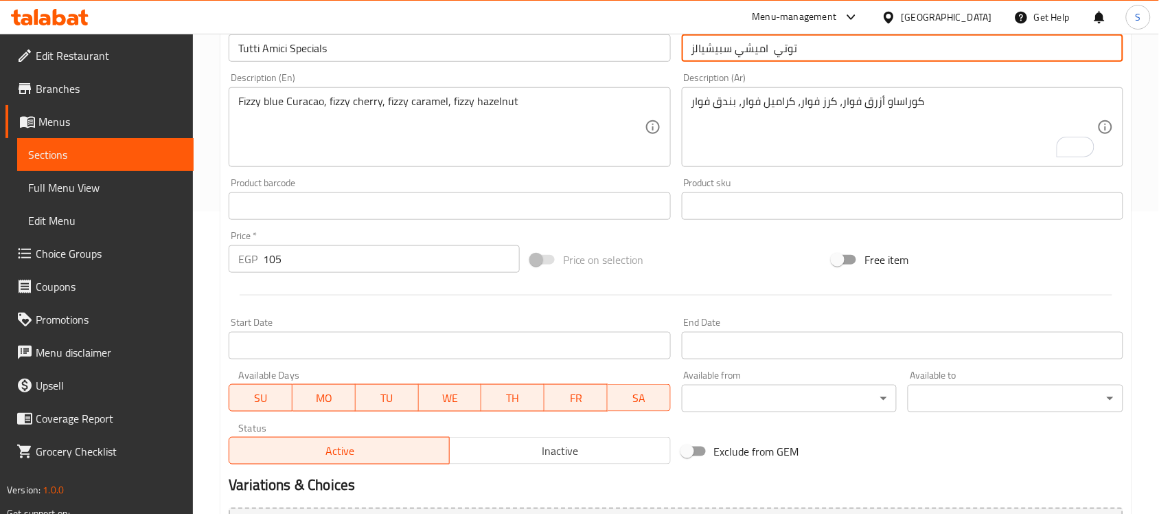
scroll to position [172, 0]
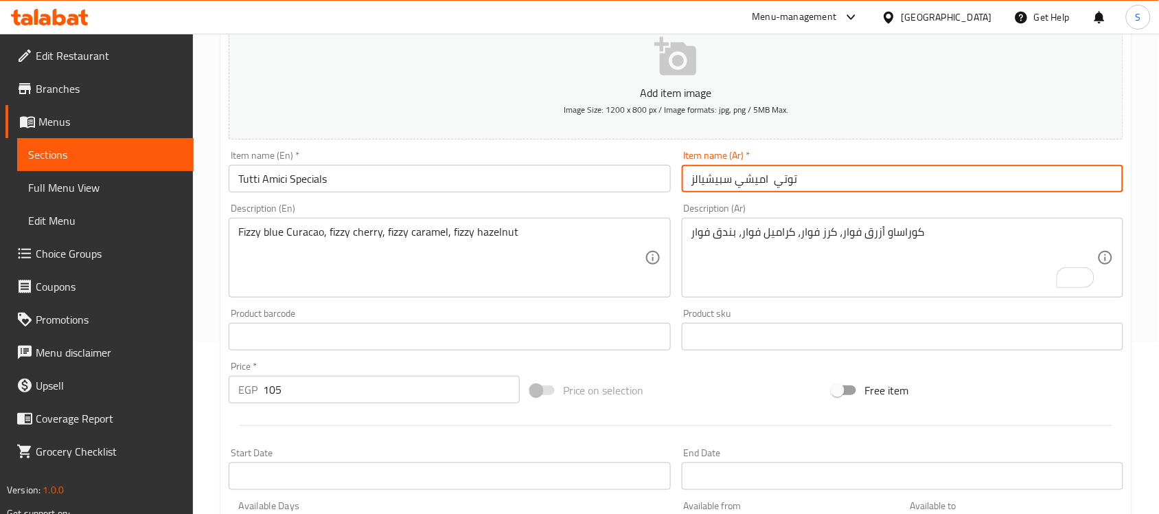
type input "توتي اميشي سبيشيالز"
click at [299, 183] on input "Tutti Amici Specials" at bounding box center [450, 178] width 442 height 27
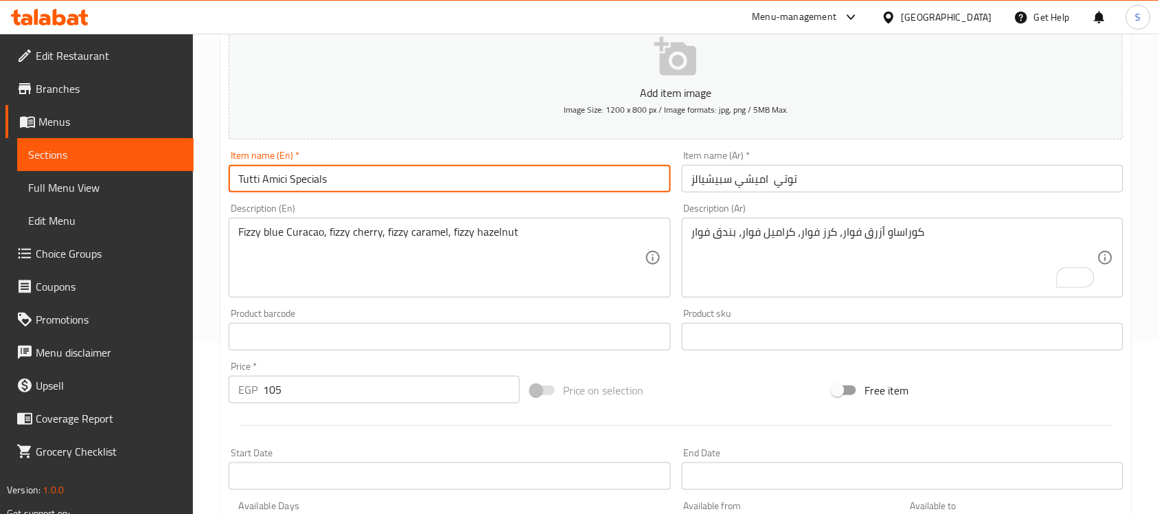
click at [299, 183] on input "Tutti Amici Specials" at bounding box center [450, 178] width 442 height 27
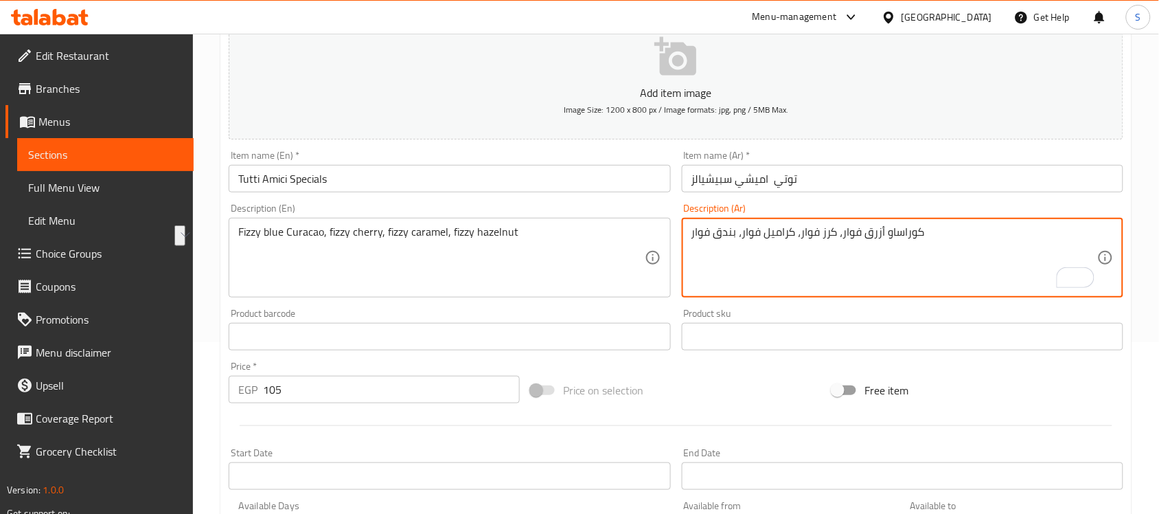
drag, startPoint x: 929, startPoint y: 237, endPoint x: 860, endPoint y: 241, distance: 68.8
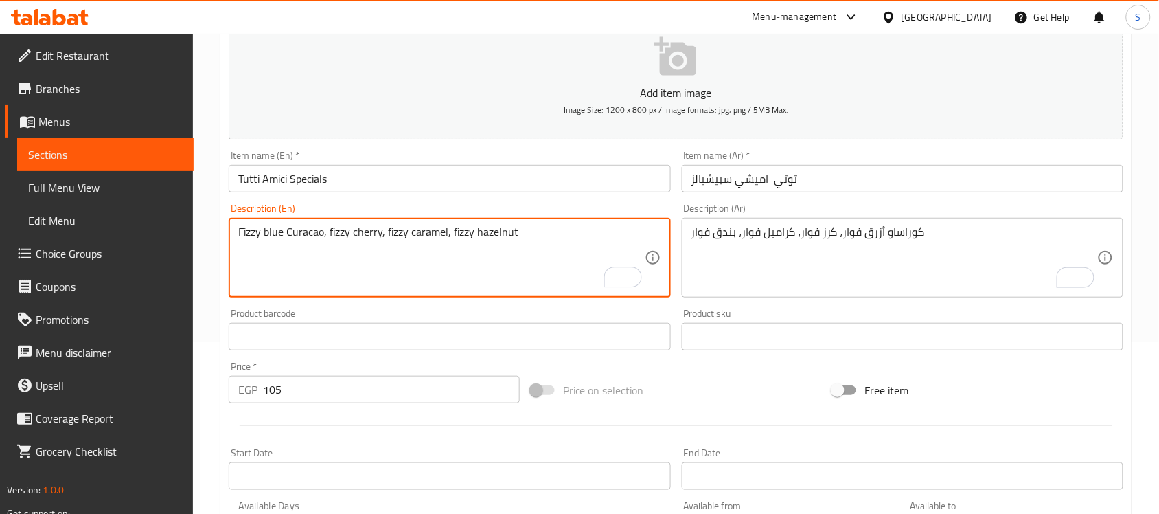
drag, startPoint x: 321, startPoint y: 234, endPoint x: 266, endPoint y: 230, distance: 55.8
click at [279, 256] on textarea "Fizzy blue Curacao, fizzy cherry, fizzy caramel, fizzy hazelnut" at bounding box center [441, 257] width 406 height 65
drag, startPoint x: 240, startPoint y: 231, endPoint x: 321, endPoint y: 234, distance: 80.4
click at [321, 234] on textarea "Fizzy blue Curacao, fizzy cherry, fizzy caramel, fizzy hazelnut" at bounding box center [441, 257] width 406 height 65
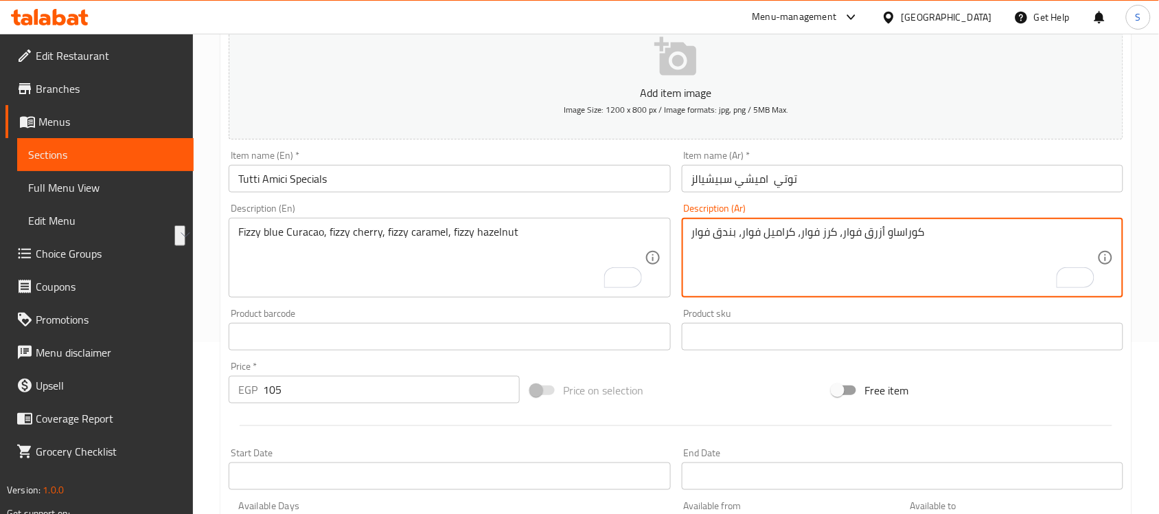
drag, startPoint x: 922, startPoint y: 231, endPoint x: 836, endPoint y: 234, distance: 85.2
type textarea "كرز فوار، كراميل فوار، بندق فوار"
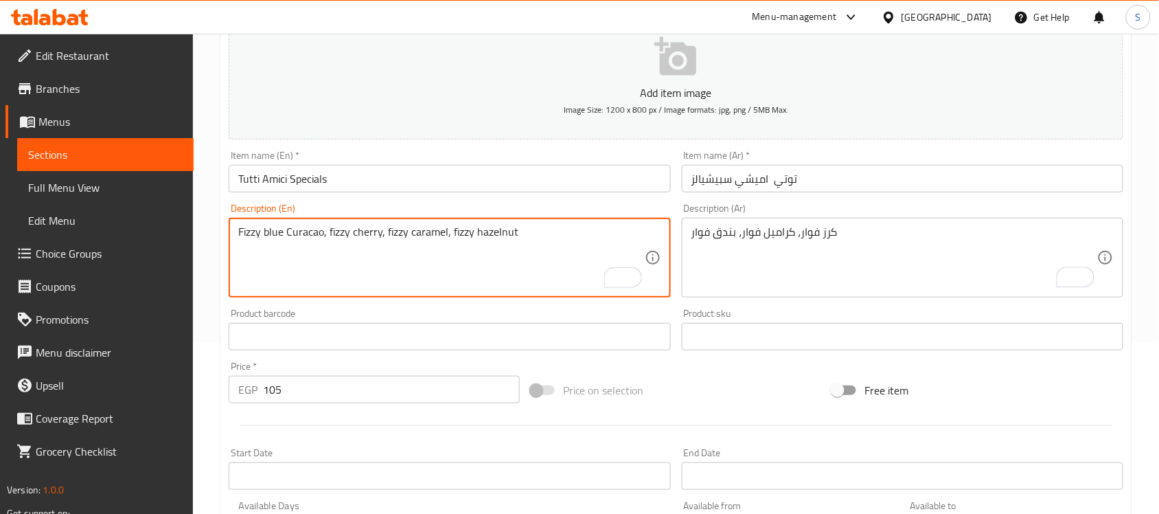
drag, startPoint x: 328, startPoint y: 231, endPoint x: 213, endPoint y: 231, distance: 114.7
click at [262, 232] on textarea "fizzy cherry, fizzy caramel, fizzy hazelnut" at bounding box center [441, 257] width 406 height 65
click at [262, 231] on textarea "fizzy cherry, fizzy caramel, fizzy hazelnut" at bounding box center [441, 257] width 406 height 65
click at [265, 241] on textarea "fizzy cherry, fizzy caramel, fizzy hazelnut" at bounding box center [441, 257] width 406 height 65
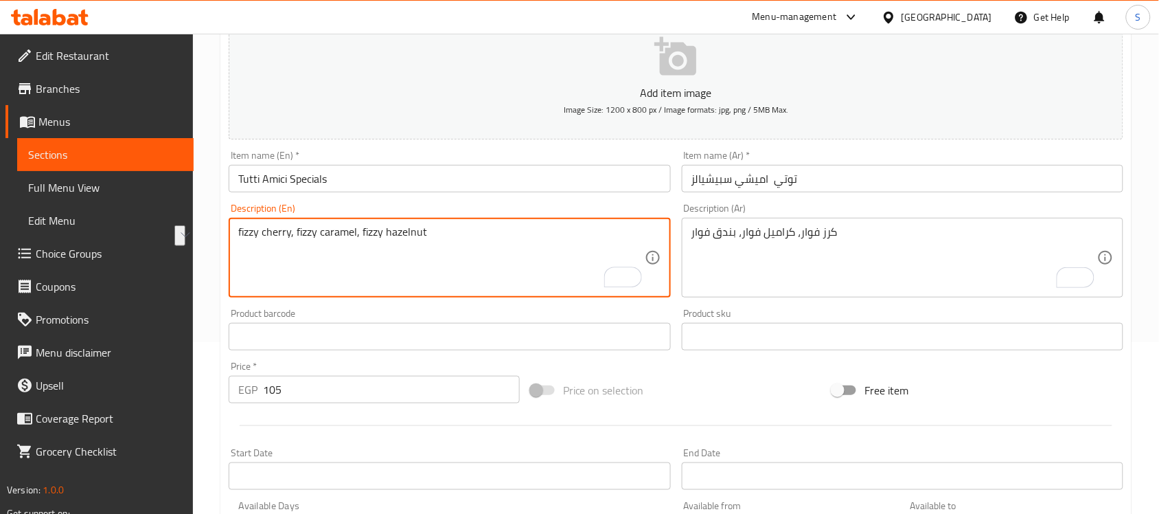
click at [289, 240] on textarea "fizzy cherry, fizzy caramel, fizzy hazelnut" at bounding box center [441, 257] width 406 height 65
drag, startPoint x: 286, startPoint y: 237, endPoint x: 308, endPoint y: 244, distance: 22.4
click at [287, 236] on textarea "fizzy cherry, fizzy caramel, fizzy hazelnut" at bounding box center [441, 257] width 406 height 65
click at [293, 235] on textarea "fizzy cherry, fizzy caramel, fizzy hazelnut" at bounding box center [441, 257] width 406 height 65
type textarea "fizzy cherry, fizzy caramel, fizzy hazelnut"
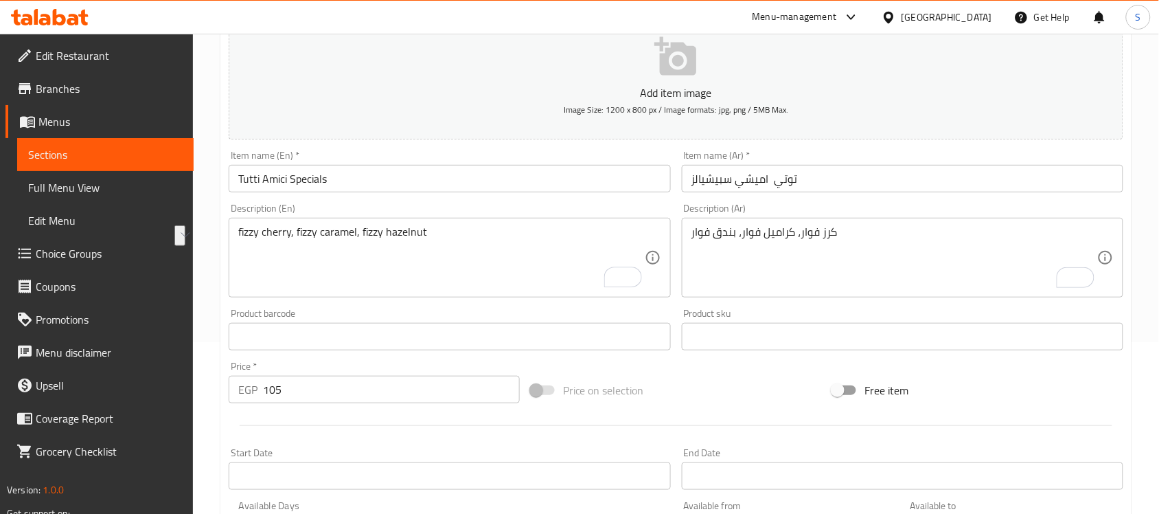
click at [309, 218] on div "fizzy cherry, fizzy caramel, fizzy hazelnut Description (En)" at bounding box center [450, 258] width 442 height 80
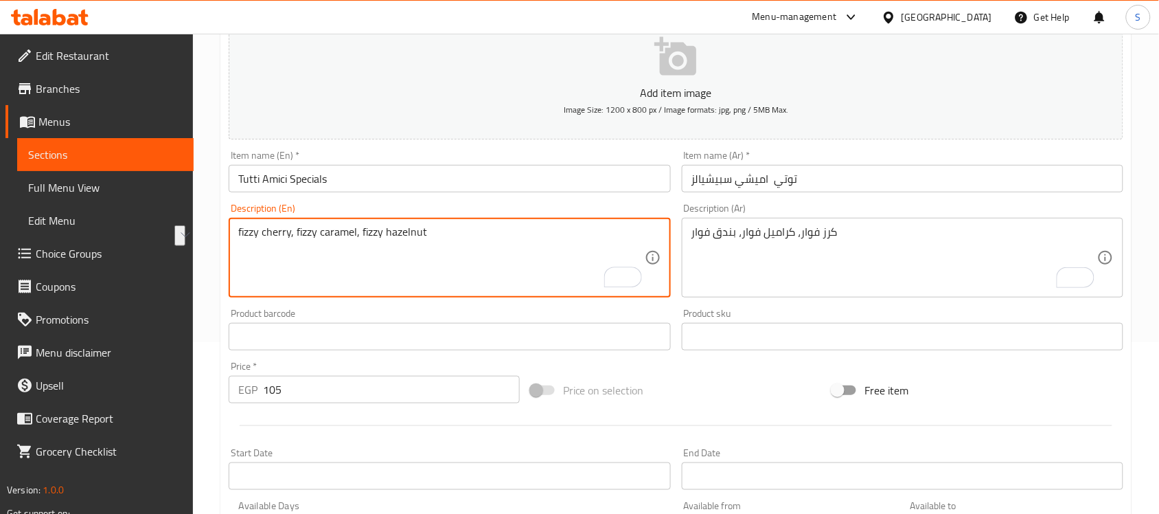
click at [295, 235] on textarea "fizzy cherry, fizzy caramel, fizzy hazelnut" at bounding box center [441, 257] width 406 height 65
drag, startPoint x: 290, startPoint y: 233, endPoint x: 240, endPoint y: 232, distance: 50.1
click at [240, 232] on textarea "fizzy cherry, fizzy caramel, fizzy hazelnut" at bounding box center [441, 257] width 406 height 65
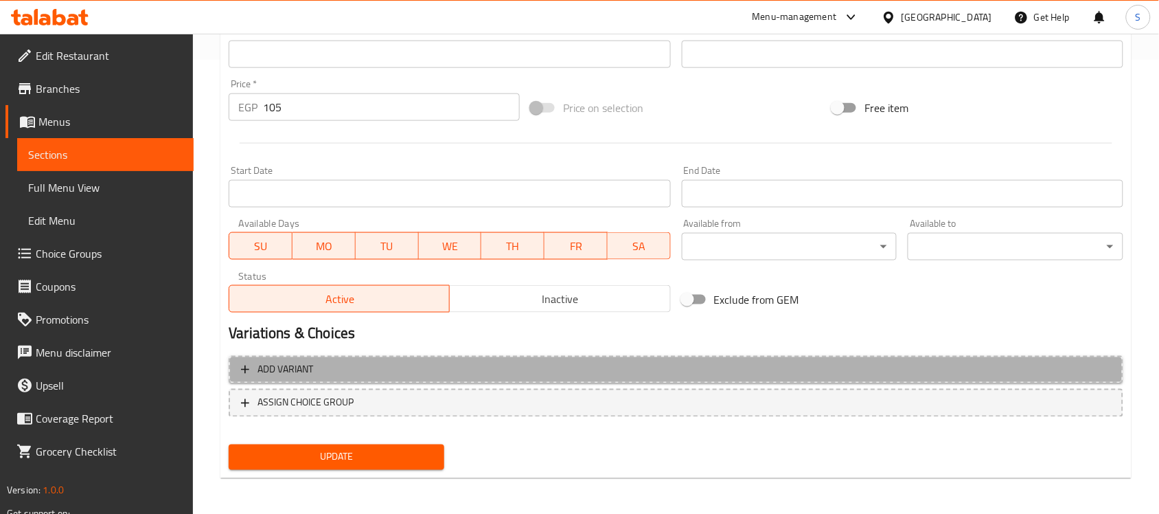
click at [1003, 363] on span "Add variant" at bounding box center [676, 369] width 870 height 17
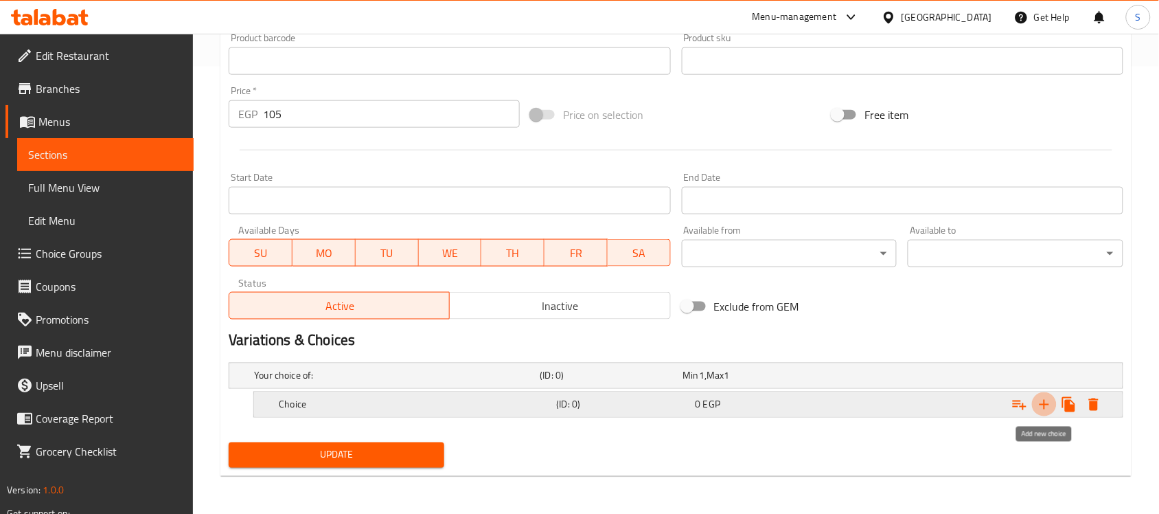
click at [1046, 397] on icon "Expand" at bounding box center [1044, 404] width 16 height 16
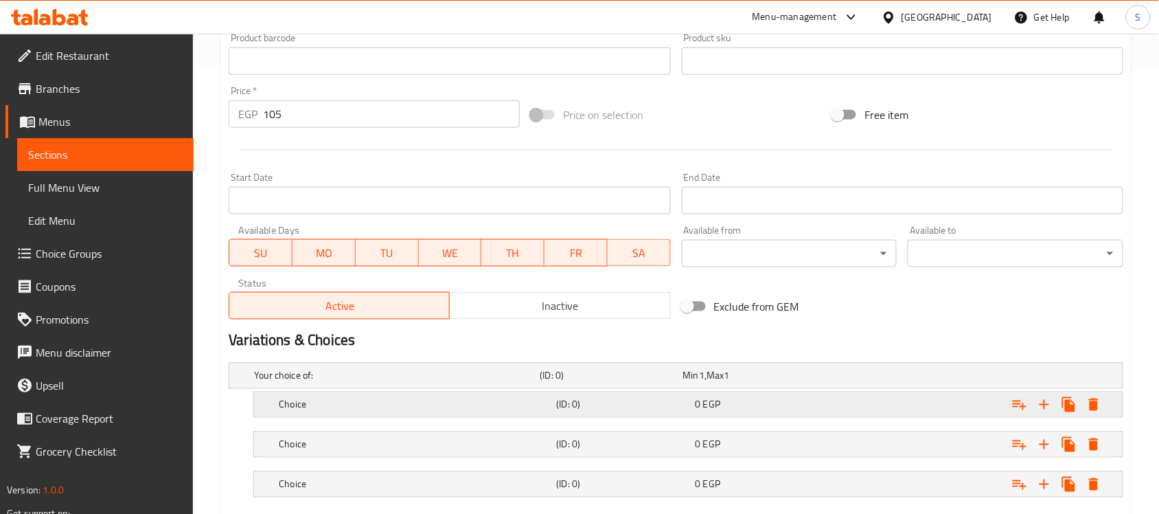
click at [375, 410] on h5 "Choice" at bounding box center [415, 405] width 272 height 14
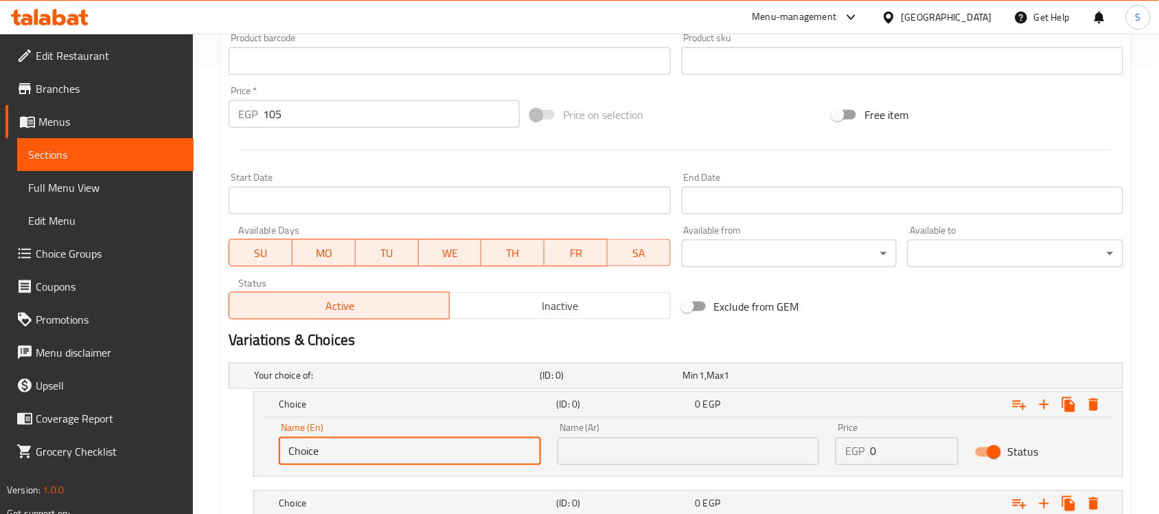
drag, startPoint x: 348, startPoint y: 439, endPoint x: 213, endPoint y: 436, distance: 135.3
click at [214, 437] on div "Home / Restaurants management / Menus / Sections / item / update Cold Drinks se…" at bounding box center [676, 120] width 966 height 1066
paste input "fizzy cherry"
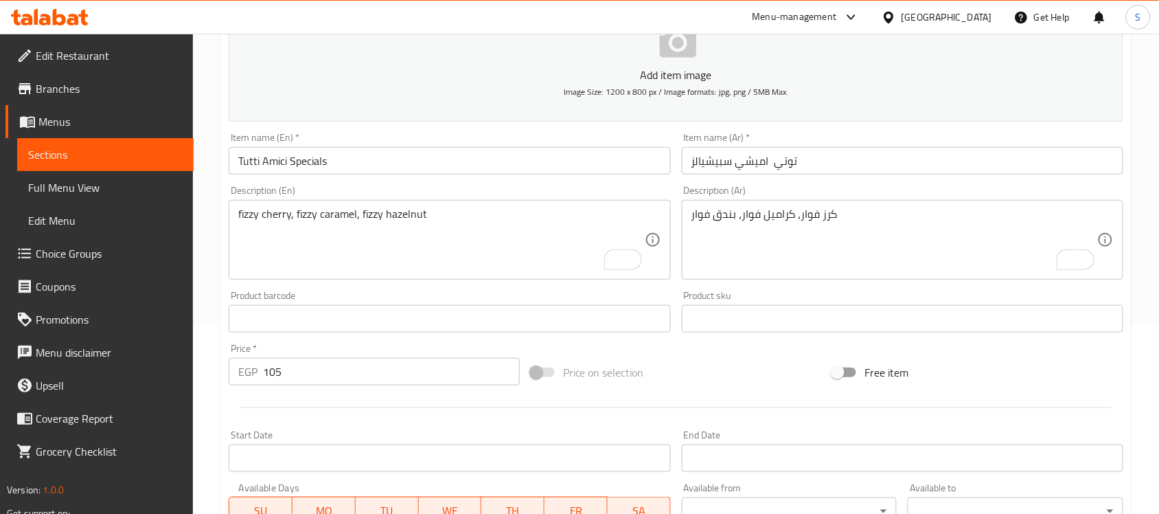
type input "fizzy cherry"
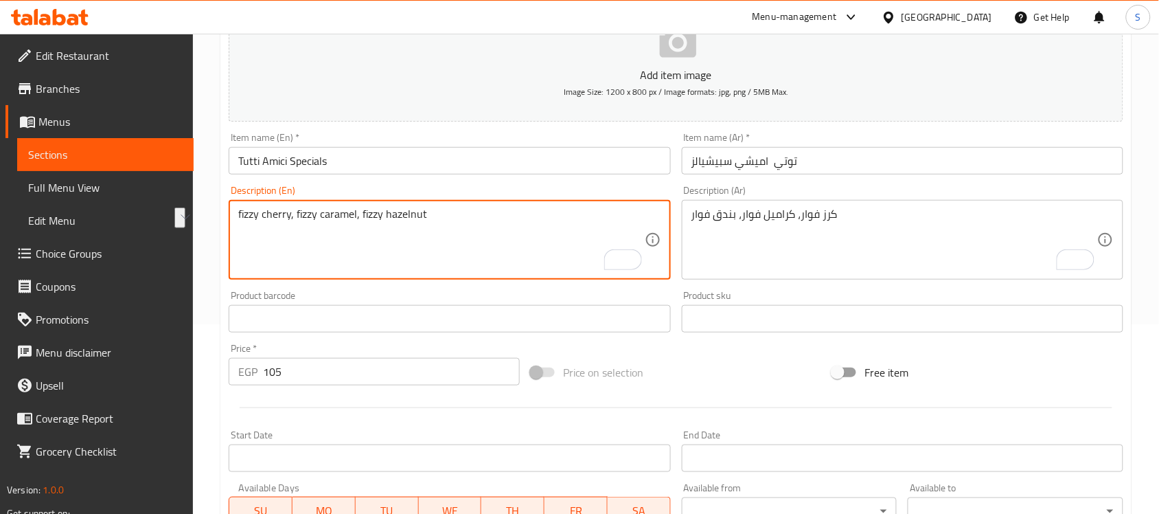
drag, startPoint x: 297, startPoint y: 209, endPoint x: 356, endPoint y: 222, distance: 60.3
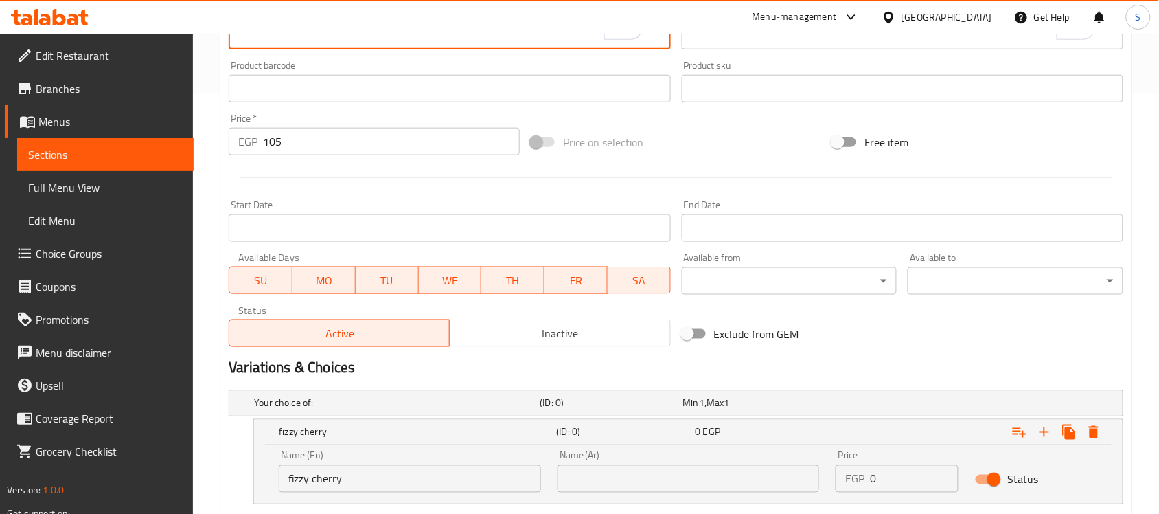
scroll to position [586, 0]
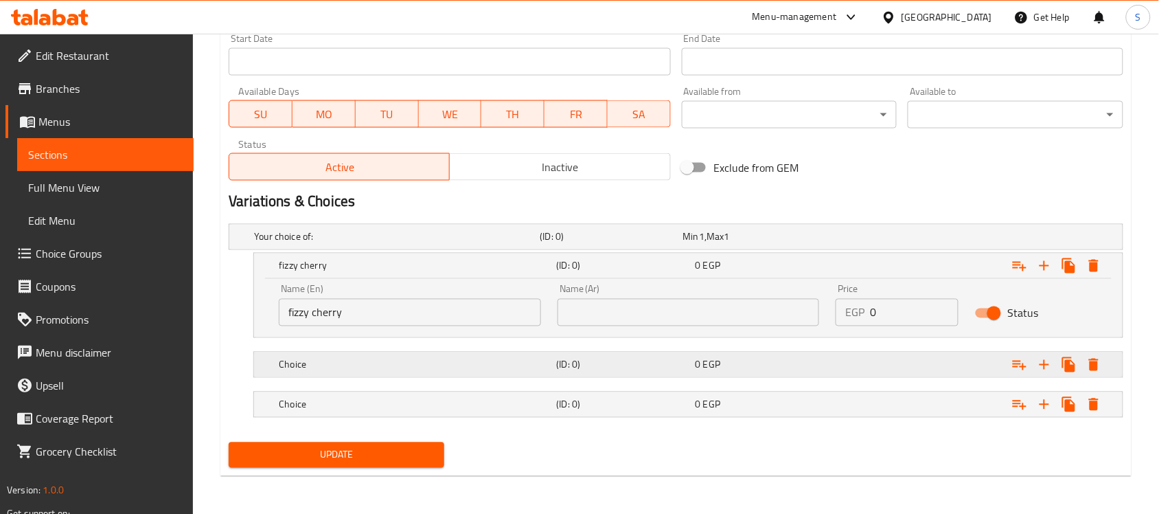
click at [337, 371] on div "Choice" at bounding box center [414, 364] width 277 height 19
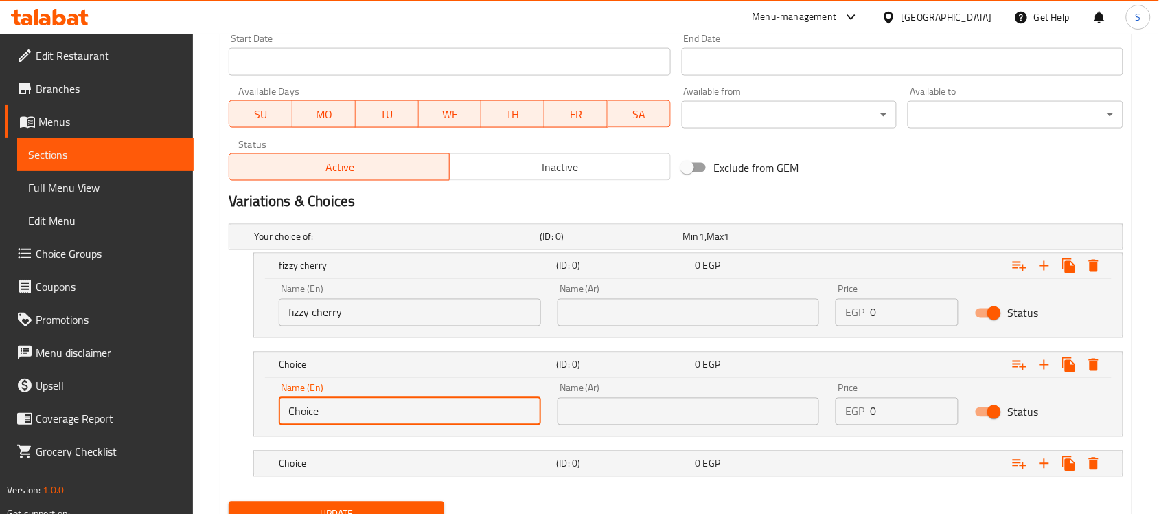
drag, startPoint x: 338, startPoint y: 422, endPoint x: 187, endPoint y: 399, distance: 152.9
click at [187, 399] on div "Edit Restaurant Branches Menus Sections Full Menu View Edit Menu Choice Groups …" at bounding box center [579, 10] width 1159 height 1125
paste input "fizzy caramel"
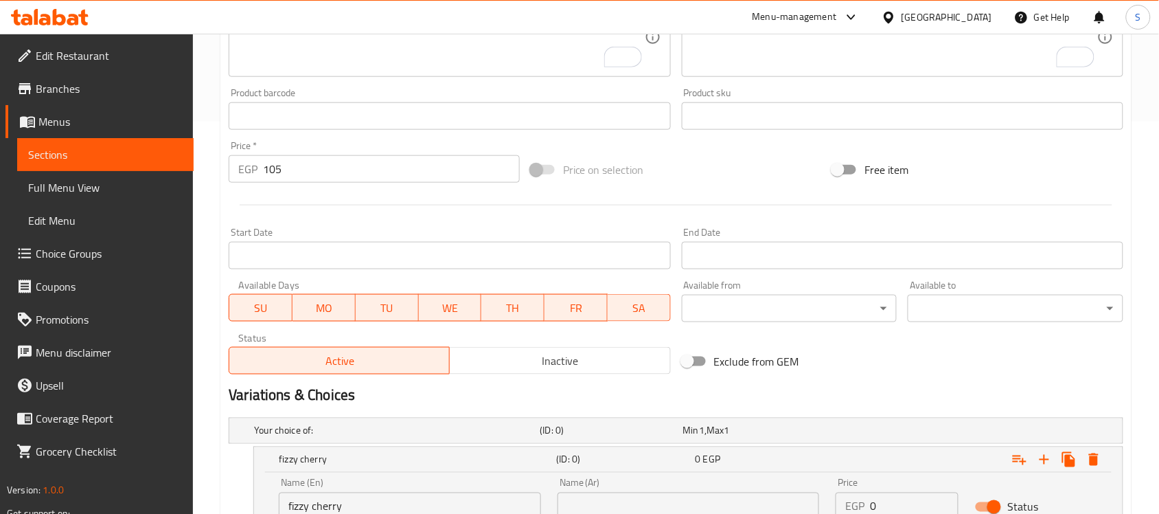
scroll to position [242, 0]
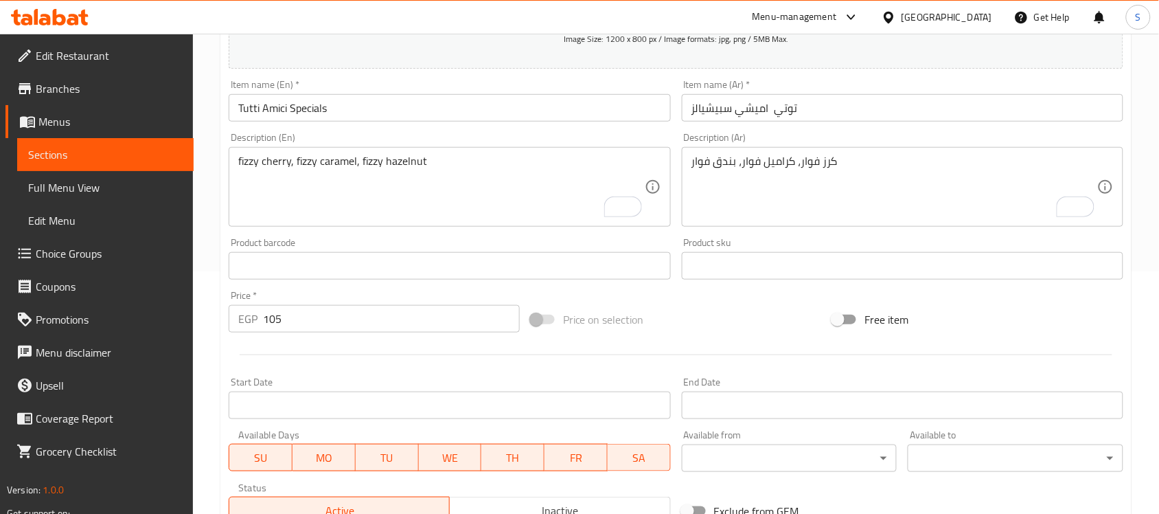
type input "fizzy caramel"
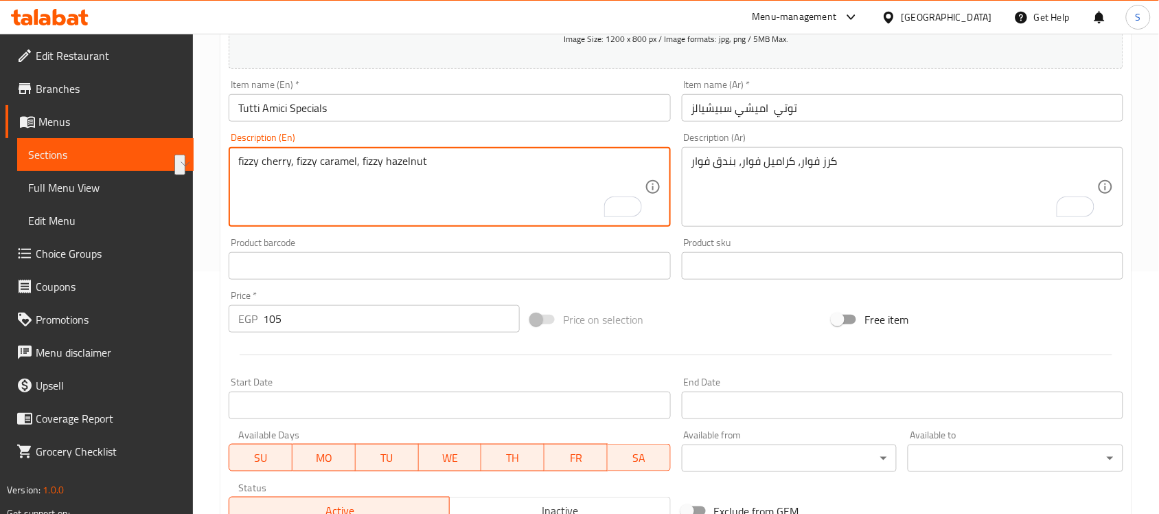
drag, startPoint x: 439, startPoint y: 158, endPoint x: 361, endPoint y: 161, distance: 78.4
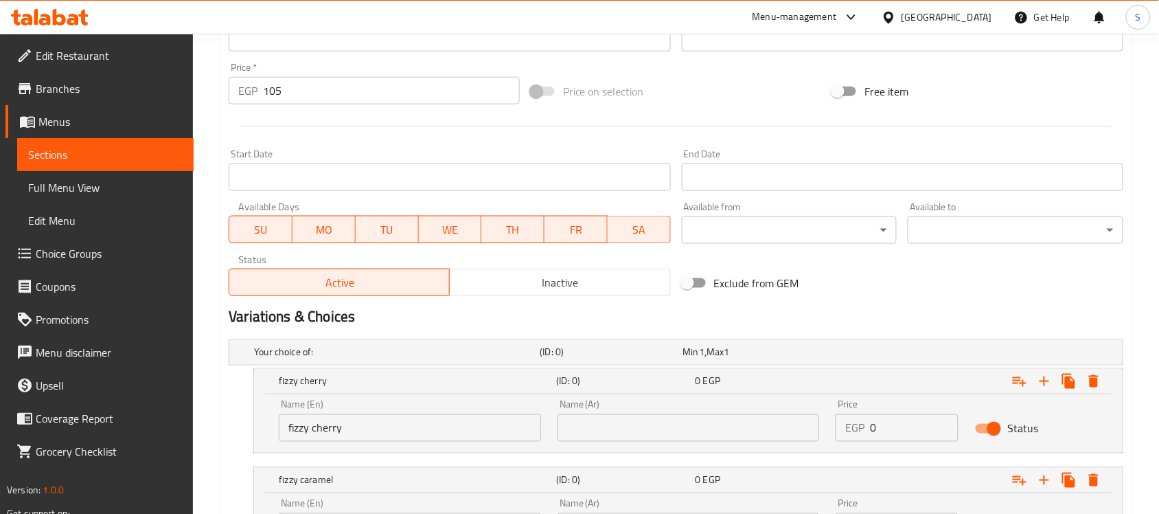
scroll to position [645, 0]
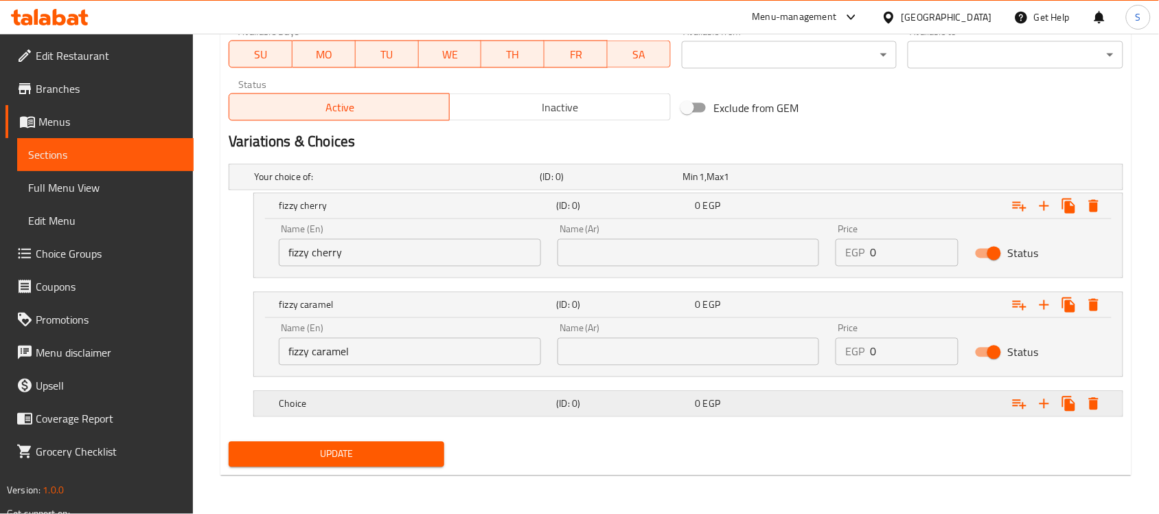
click at [369, 409] on h5 "Choice" at bounding box center [415, 404] width 272 height 14
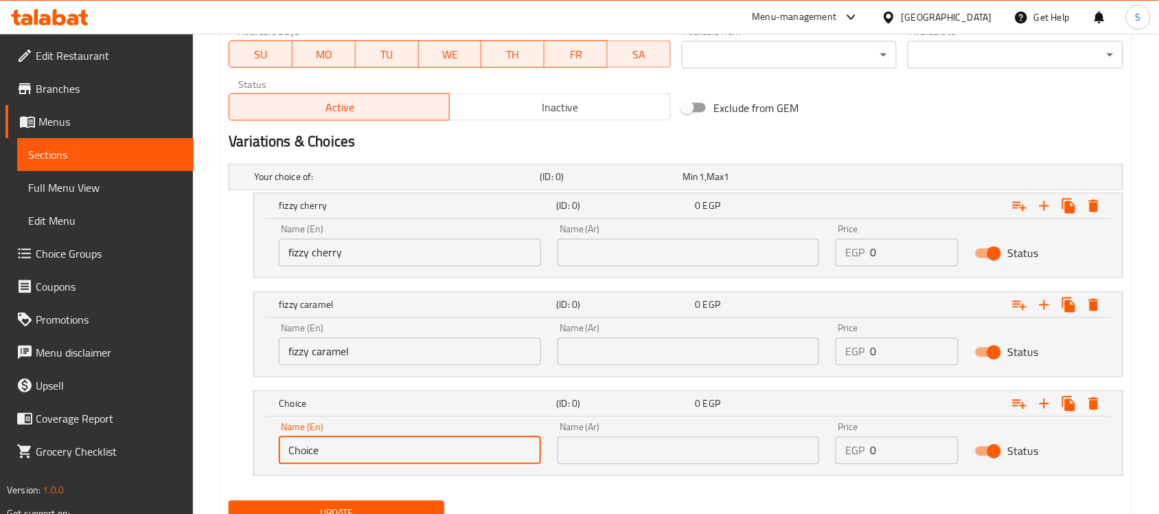
drag, startPoint x: 303, startPoint y: 437, endPoint x: 152, endPoint y: 436, distance: 150.4
paste input "fizzy hazelnut"
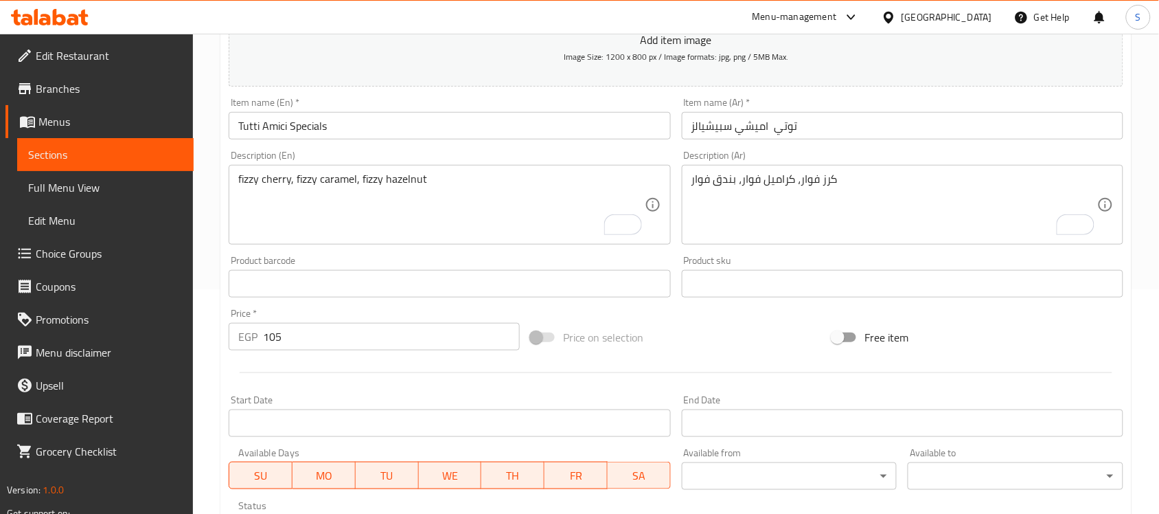
scroll to position [216, 0]
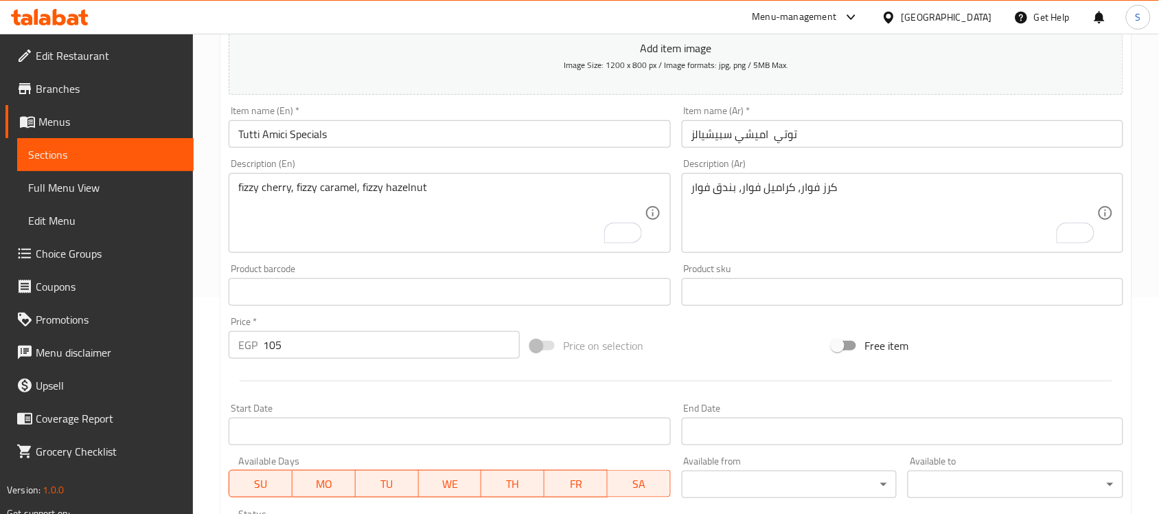
type input "fizzy hazelnut"
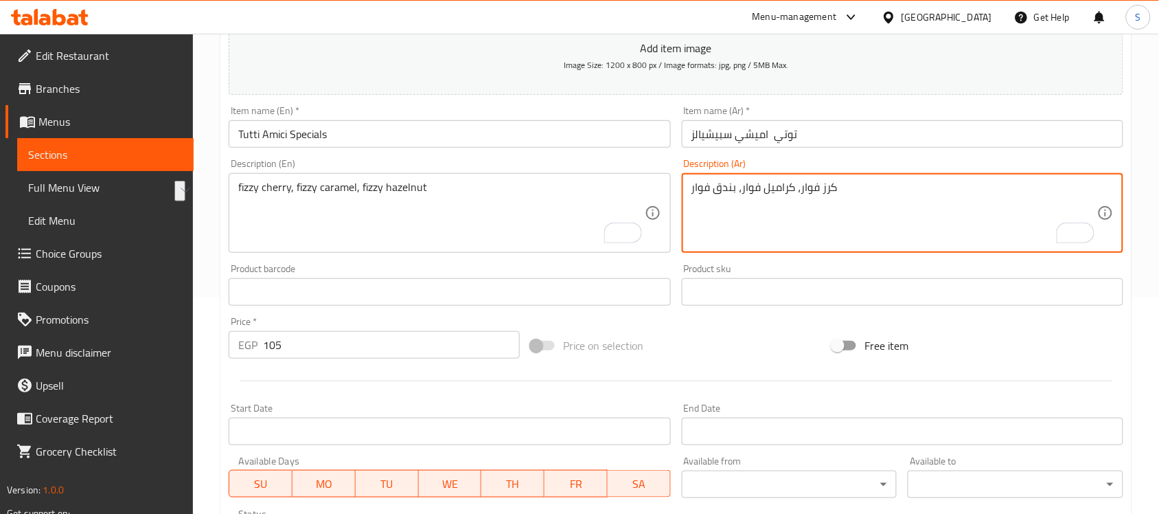
drag, startPoint x: 810, startPoint y: 190, endPoint x: 800, endPoint y: 192, distance: 10.5
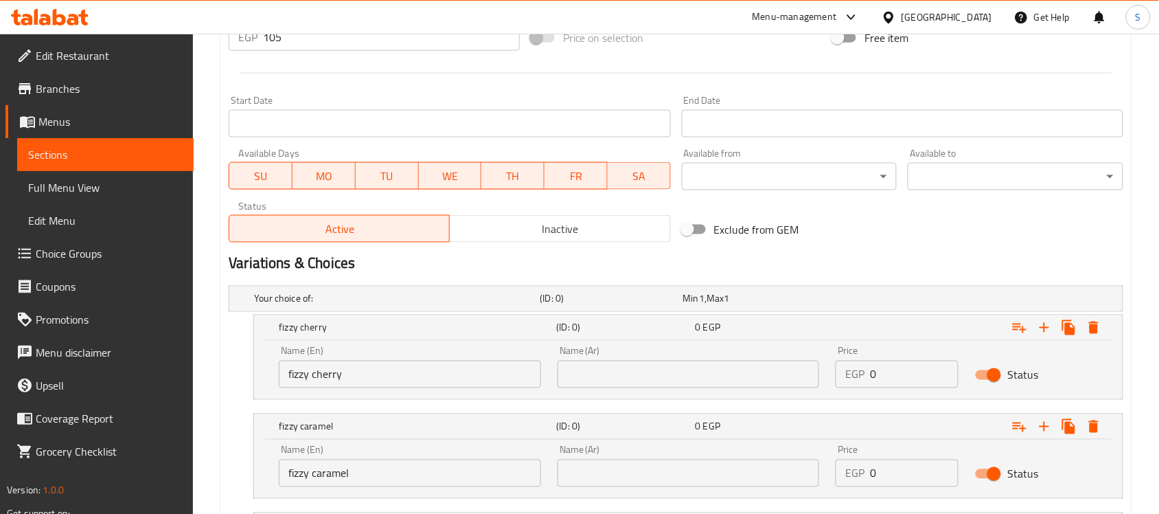
scroll to position [645, 0]
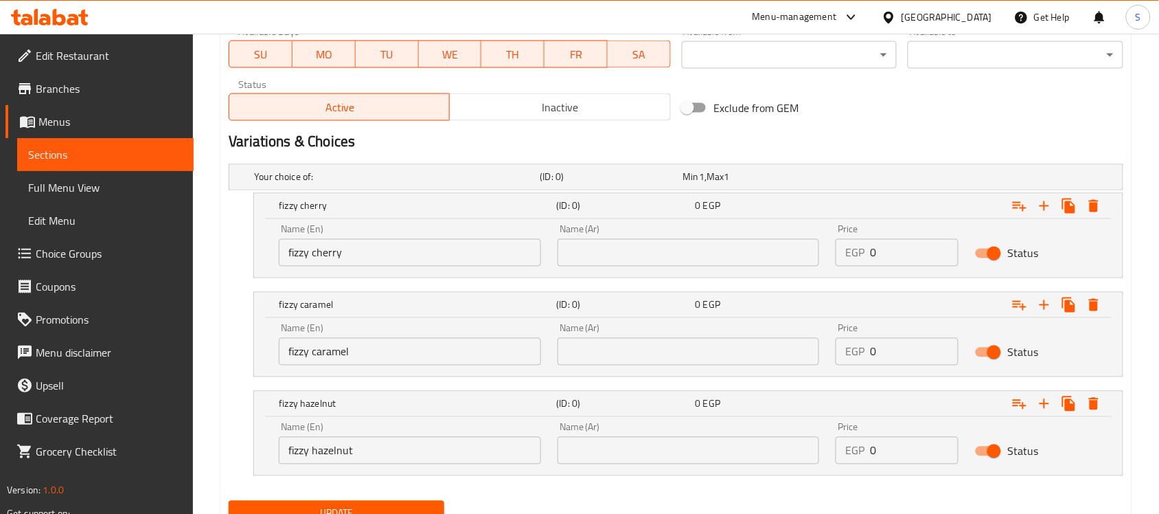
click at [665, 240] on input "text" at bounding box center [689, 252] width 262 height 27
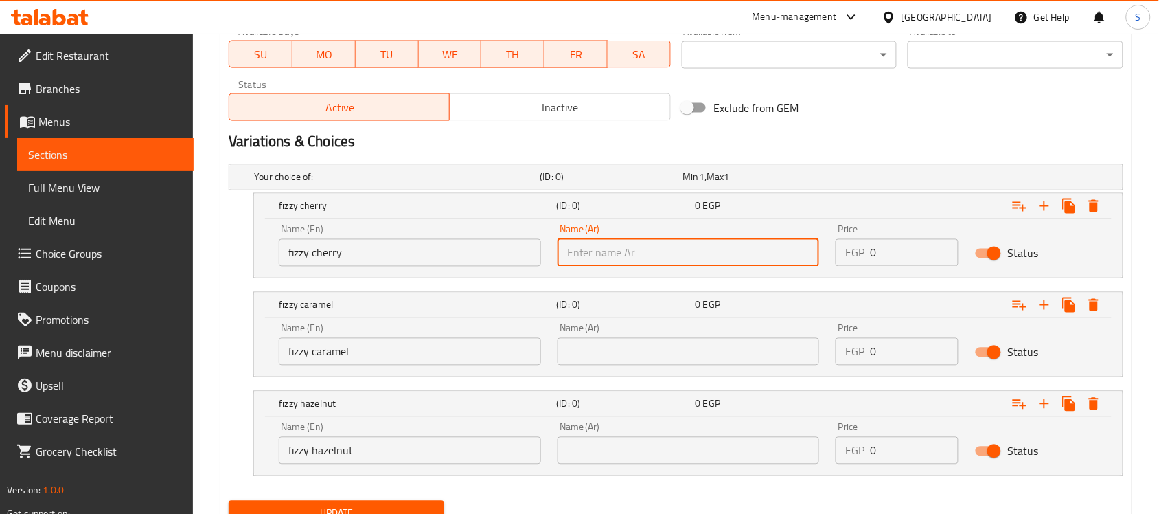
paste input "كرز فوار"
click at [579, 251] on input "كرز فوار" at bounding box center [689, 252] width 262 height 27
click at [579, 253] on input "كرز فوار" at bounding box center [689, 252] width 262 height 27
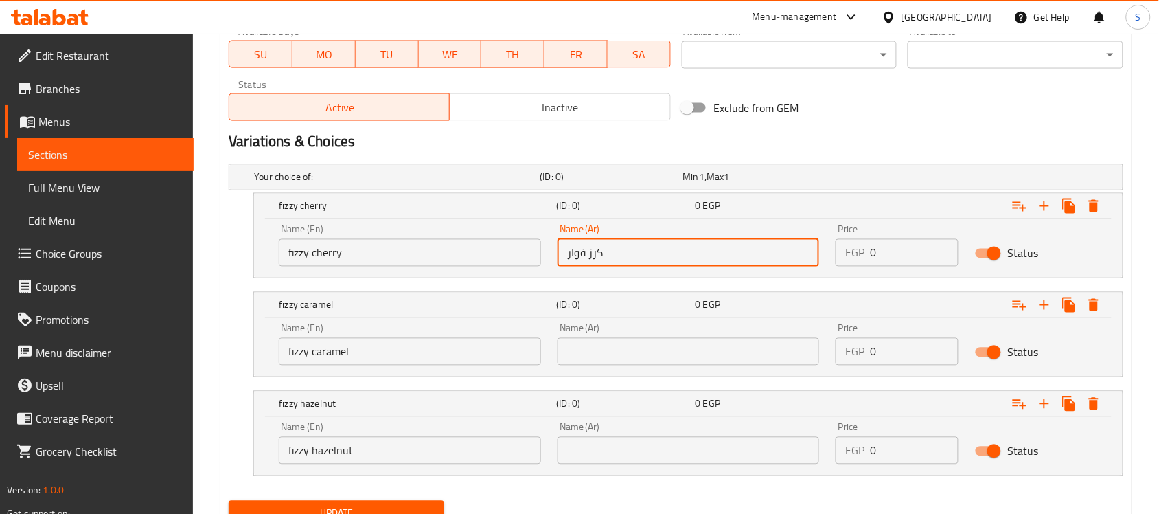
click at [579, 253] on input "كرز فوار" at bounding box center [689, 252] width 262 height 27
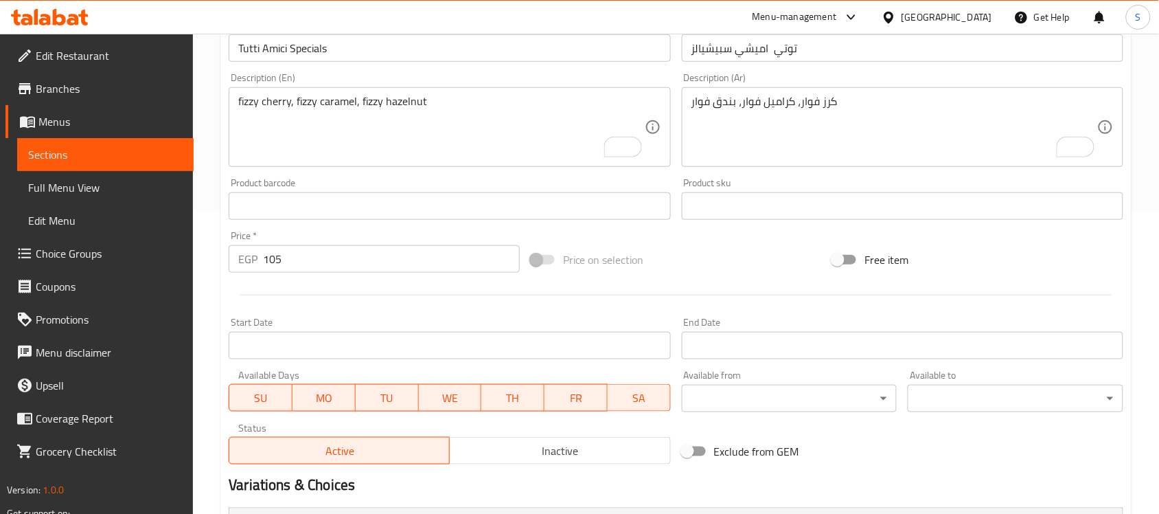
type input "كرز فيزي"
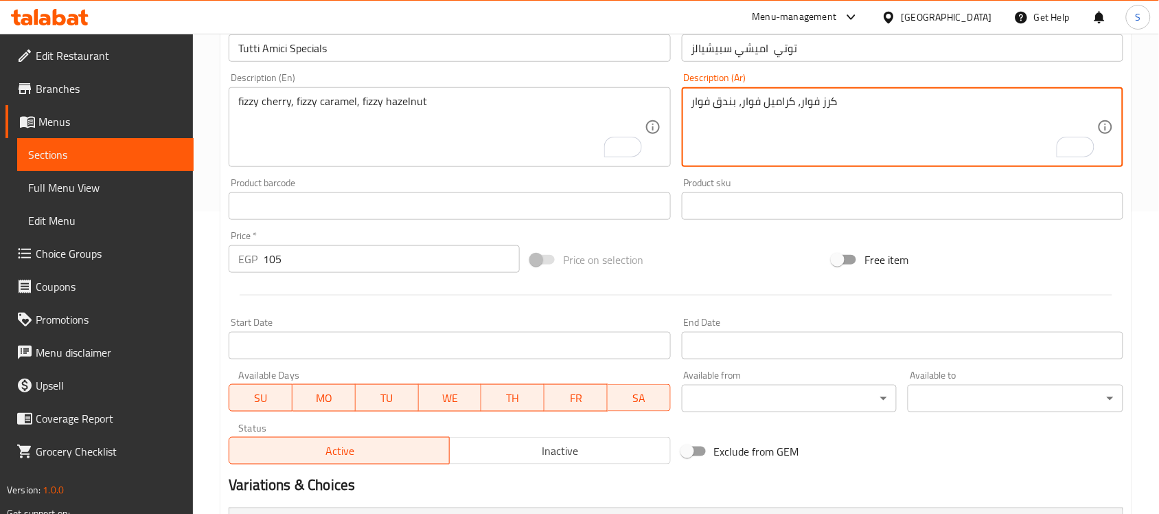
click at [805, 101] on textarea "كرز فوار، كراميل فوار، بندق فوار" at bounding box center [894, 127] width 406 height 65
drag, startPoint x: 817, startPoint y: 101, endPoint x: 816, endPoint y: 172, distance: 71.4
click at [801, 108] on textarea "كرز فوار، كراميل فوار، بندق فوار" at bounding box center [894, 127] width 406 height 65
click at [757, 101] on textarea "كرز فيزي، كراميل فوار، بندق فوار" at bounding box center [894, 127] width 406 height 65
click at [817, 107] on textarea "كرز فيزي، كراميل فوار، بندق فوار" at bounding box center [894, 127] width 406 height 65
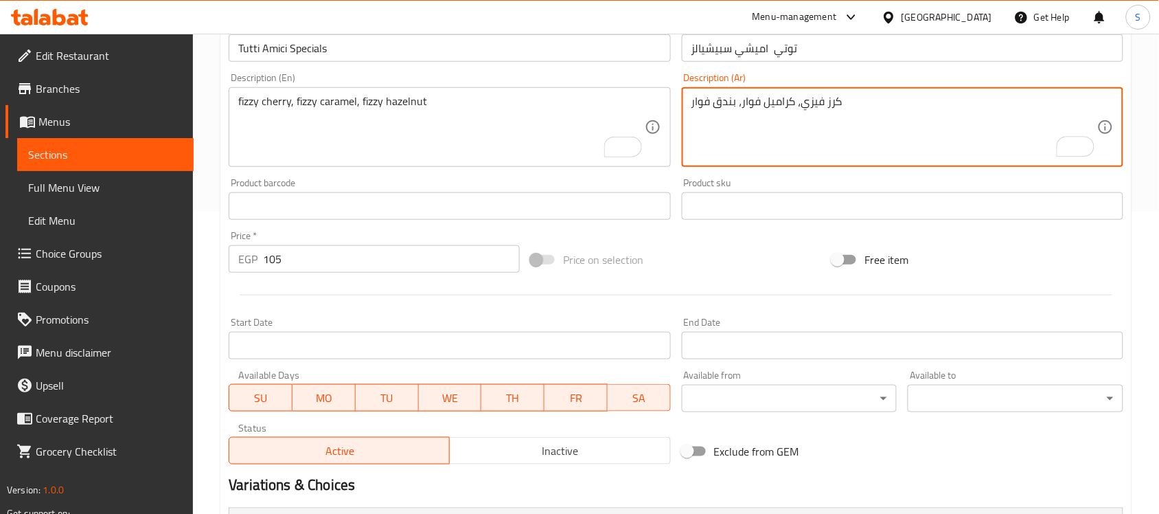
click at [817, 107] on textarea "كرز فيزي، كراميل فوار، بندق فوار" at bounding box center [894, 127] width 406 height 65
click at [746, 107] on textarea "كرز فيزي، كراميل فوار، بندق فوار" at bounding box center [894, 127] width 406 height 65
paste textarea "زي"
click at [705, 107] on textarea "كرز فيزي، [PERSON_NAME] فيزي، بندق فوار" at bounding box center [894, 127] width 406 height 65
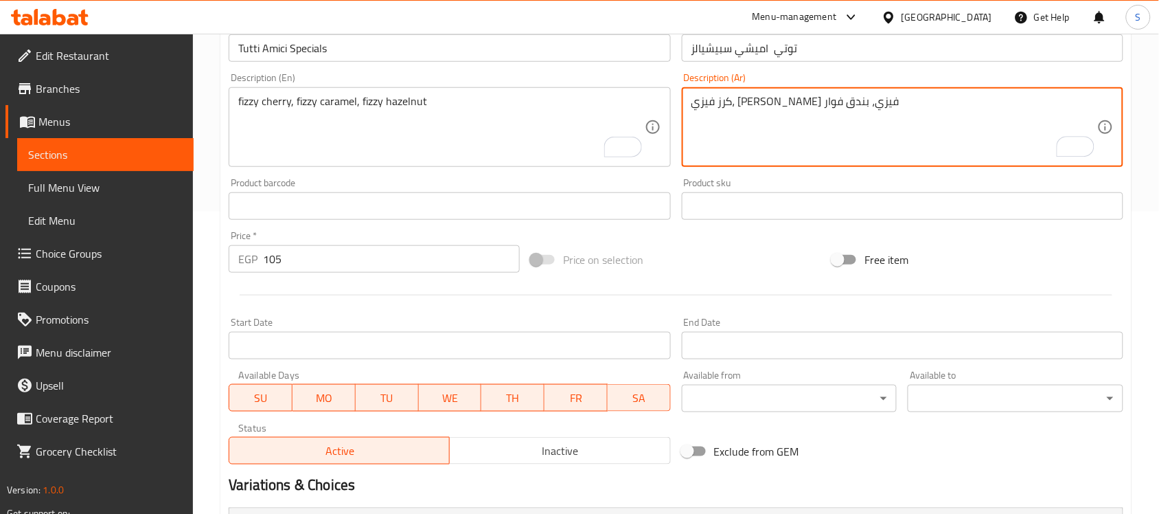
click at [705, 107] on textarea "كرز فيزي، [PERSON_NAME] فيزي، بندق فوار" at bounding box center [894, 127] width 406 height 65
click at [699, 104] on textarea "كرز فيزي، [PERSON_NAME] فيزي، بندق فوار" at bounding box center [894, 127] width 406 height 65
paste textarea "زي"
drag, startPoint x: 803, startPoint y: 100, endPoint x: 746, endPoint y: 106, distance: 58.1
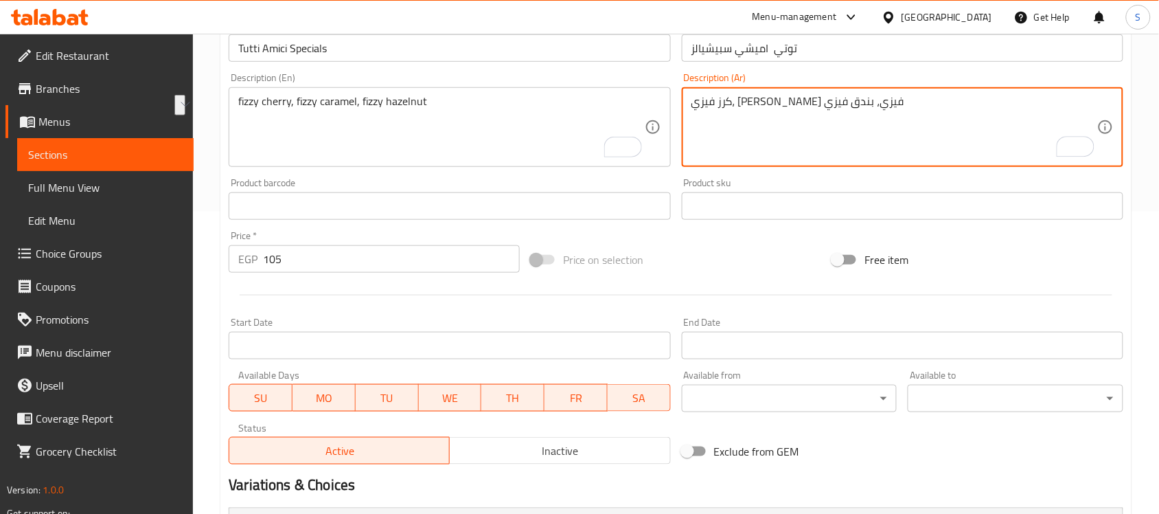
click at [746, 106] on textarea "كرز فيزي، [PERSON_NAME] فيزي، بندق فيزي" at bounding box center [894, 127] width 406 height 65
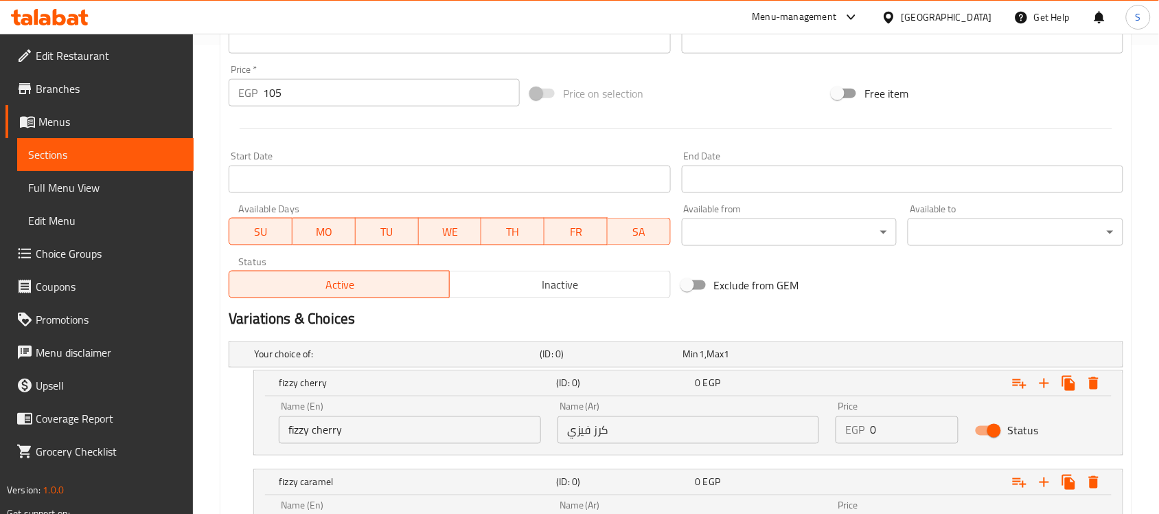
scroll to position [645, 0]
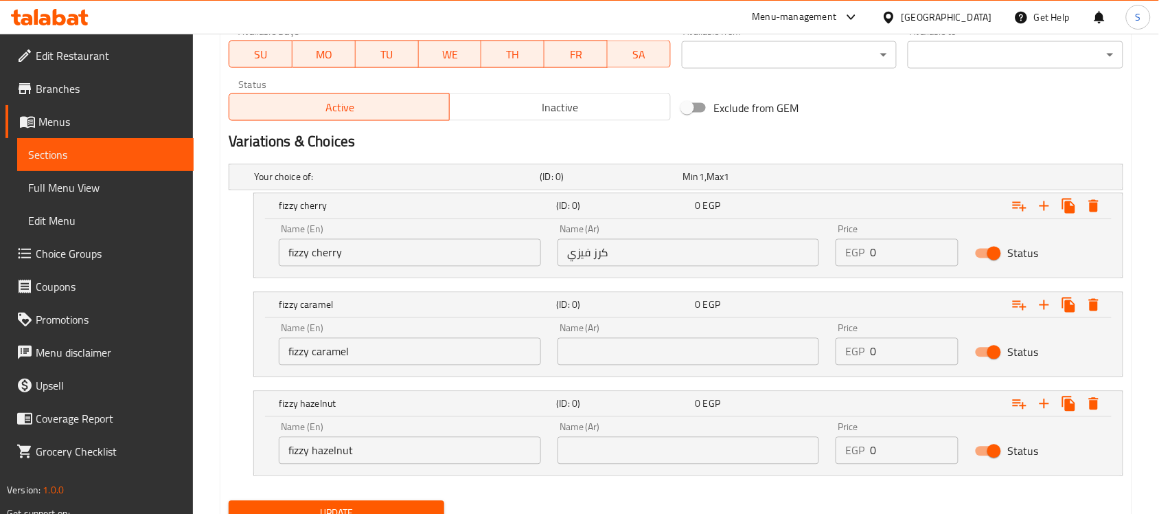
type textarea "كرز فيزي، [PERSON_NAME] فيزي، بندق فيزي"
click at [658, 361] on input "text" at bounding box center [689, 351] width 262 height 27
paste input "كراميل فيزي"
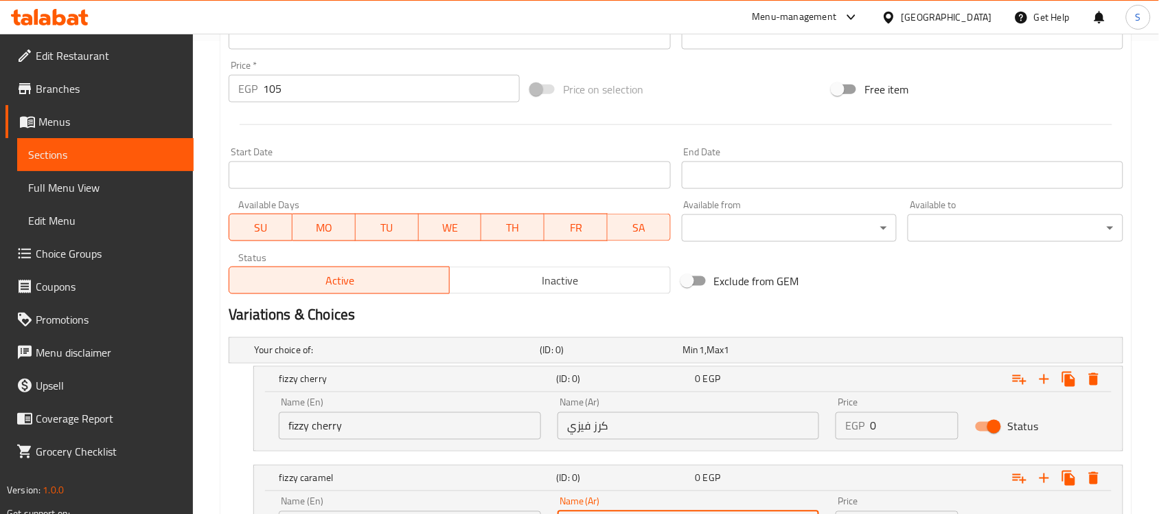
scroll to position [302, 0]
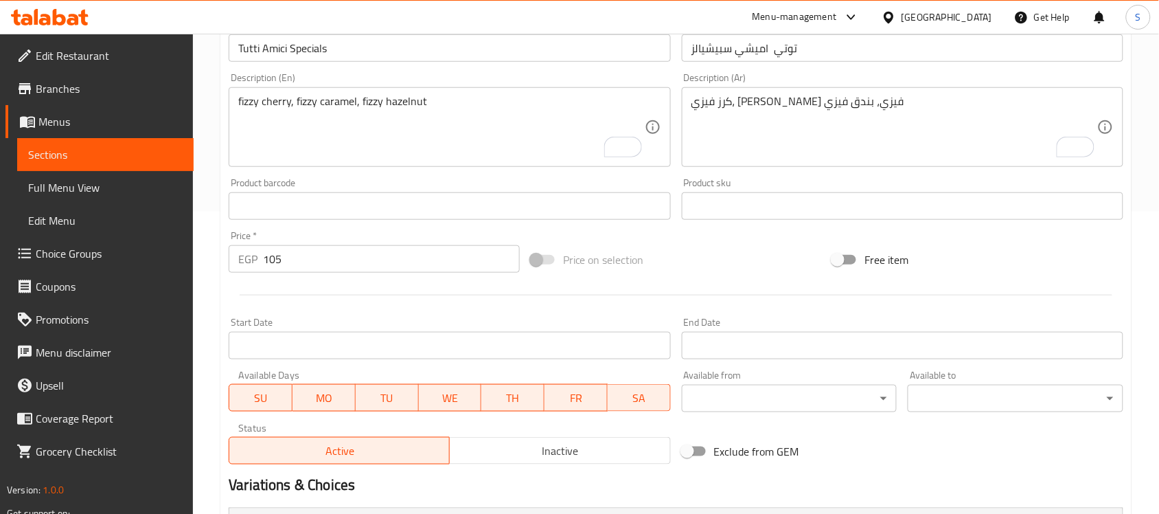
type input "كراميل فيزي"
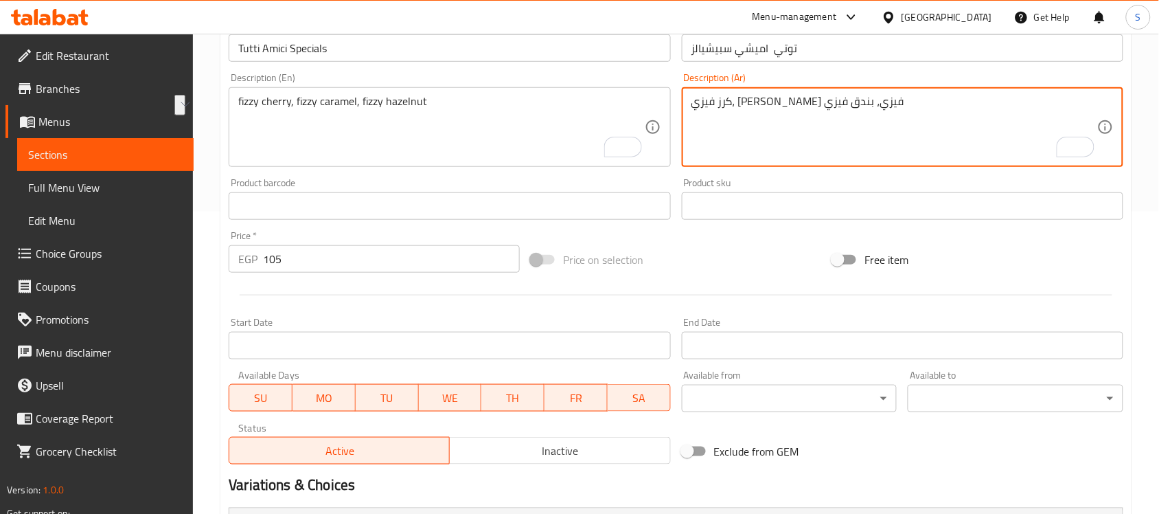
drag, startPoint x: 739, startPoint y: 101, endPoint x: 675, endPoint y: 100, distance: 63.9
click at [733, 98] on textarea "كرز فيزي، [PERSON_NAME] فيزي، بندق فيزي" at bounding box center [894, 127] width 406 height 65
drag, startPoint x: 740, startPoint y: 101, endPoint x: 695, endPoint y: 103, distance: 44.7
click at [695, 103] on textarea "كرز فيزي، [PERSON_NAME] فيزي، بندق فيزي" at bounding box center [894, 127] width 406 height 65
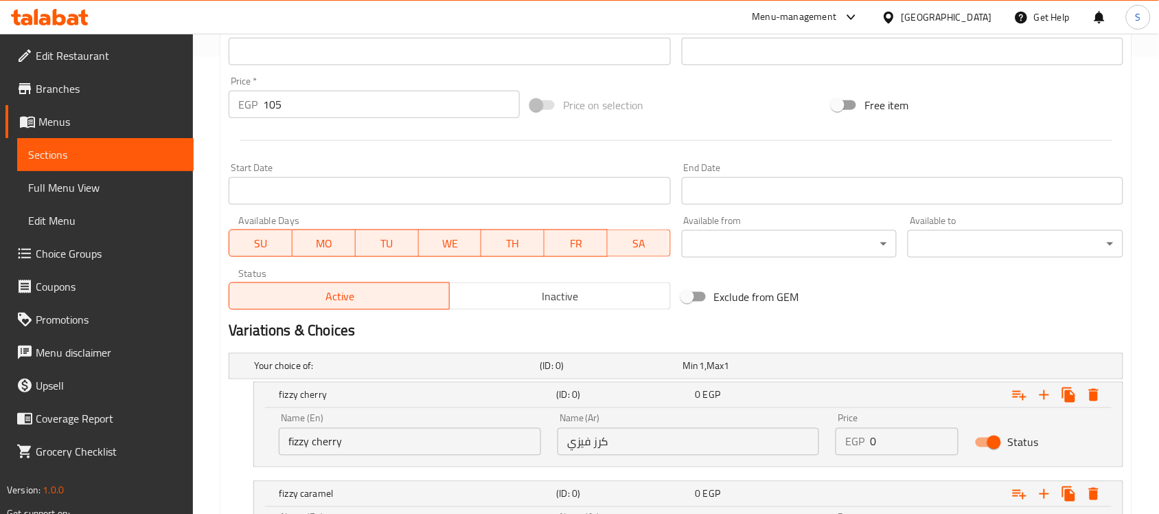
scroll to position [645, 0]
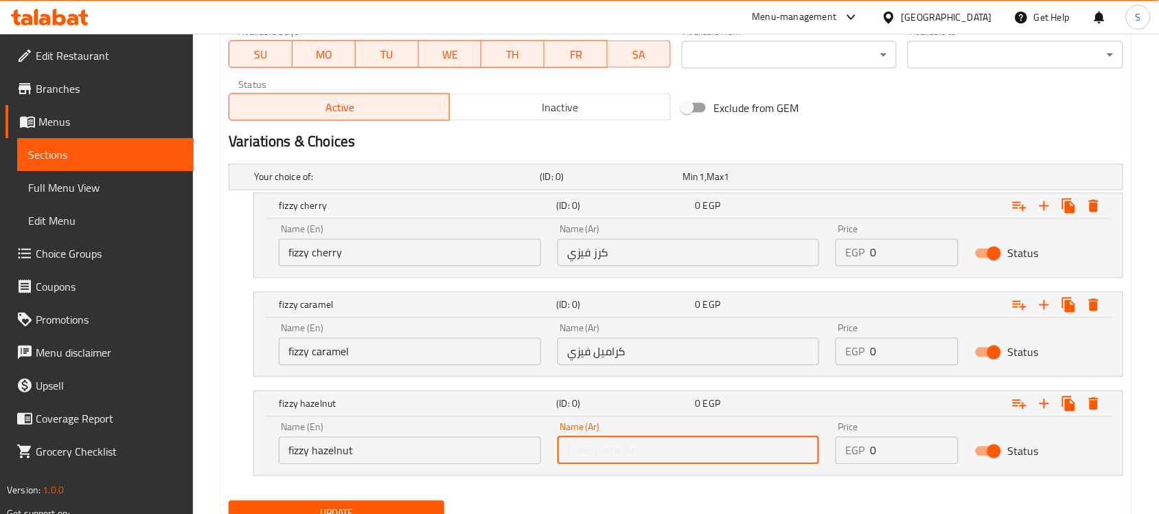
click at [685, 460] on input "text" at bounding box center [689, 450] width 262 height 27
paste input "بندق فيزي"
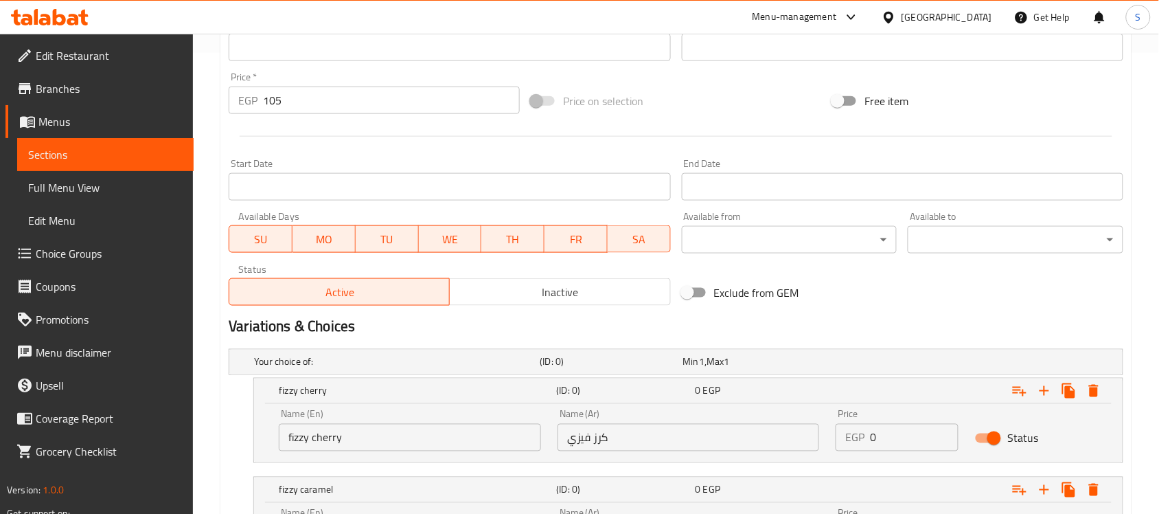
scroll to position [302, 0]
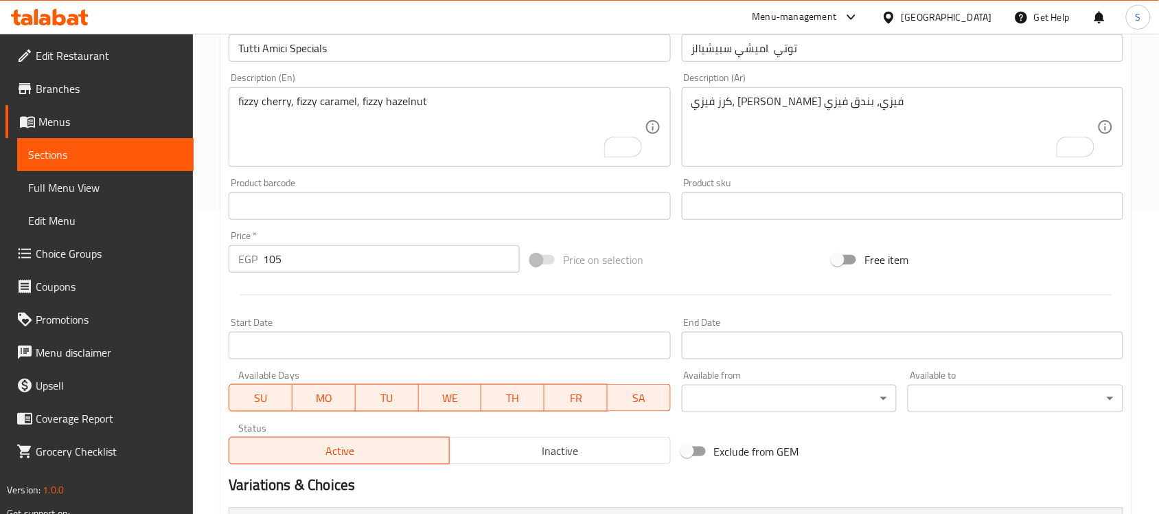
type input "بندق فيزي"
drag, startPoint x: 296, startPoint y: 264, endPoint x: 187, endPoint y: 263, distance: 108.5
click at [187, 263] on div "Edit Restaurant Branches Menus Sections Full Menu View Edit Menu Choice Groups …" at bounding box center [579, 324] width 1159 height 1185
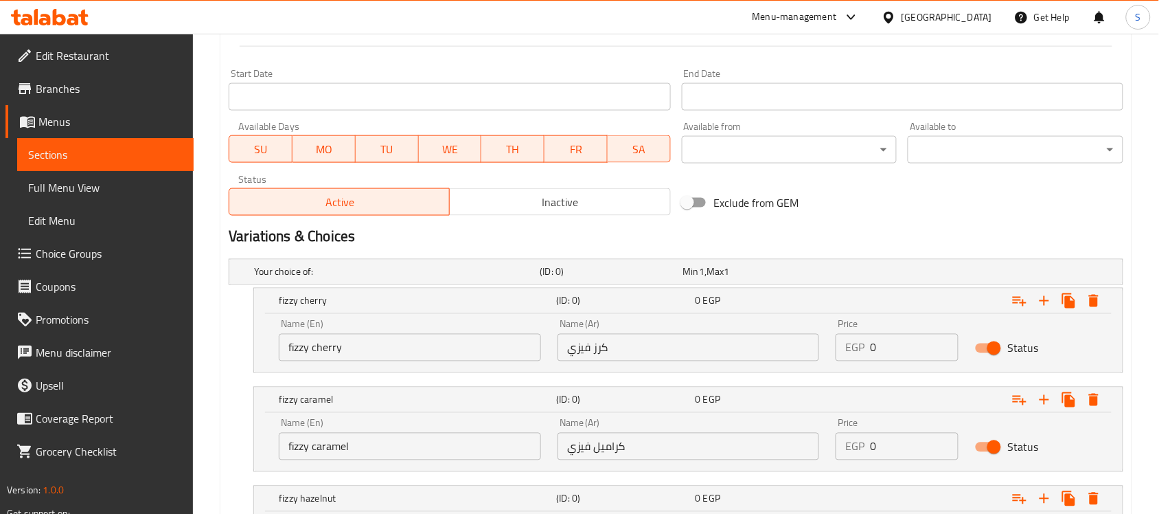
scroll to position [705, 0]
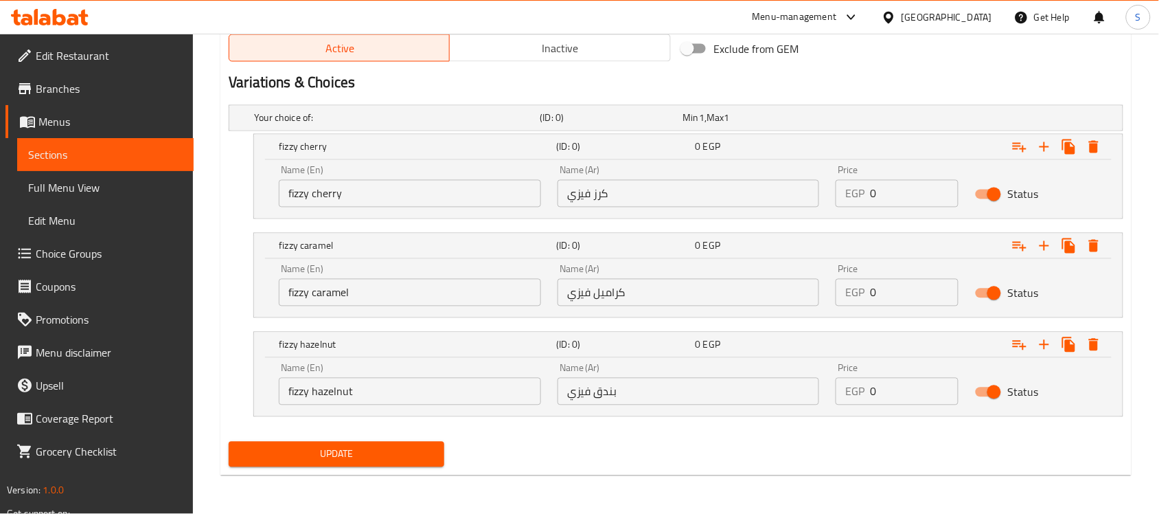
type input "0"
click at [869, 180] on div "EGP 0 Price" at bounding box center [897, 193] width 123 height 27
drag, startPoint x: 880, startPoint y: 191, endPoint x: 839, endPoint y: 189, distance: 40.6
click at [839, 189] on div "EGP 0 Price" at bounding box center [897, 193] width 123 height 27
paste input "105"
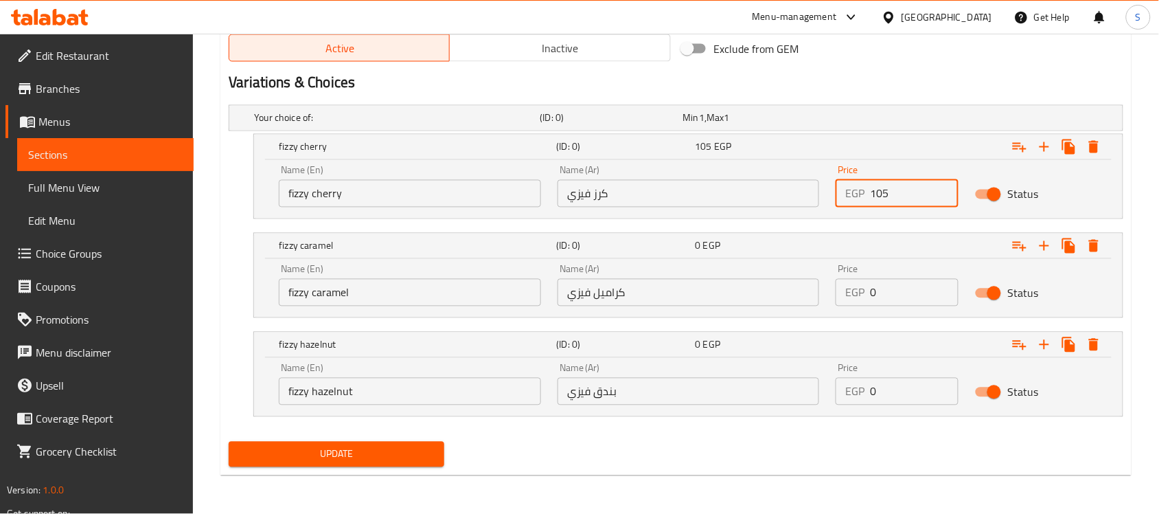
type input "105"
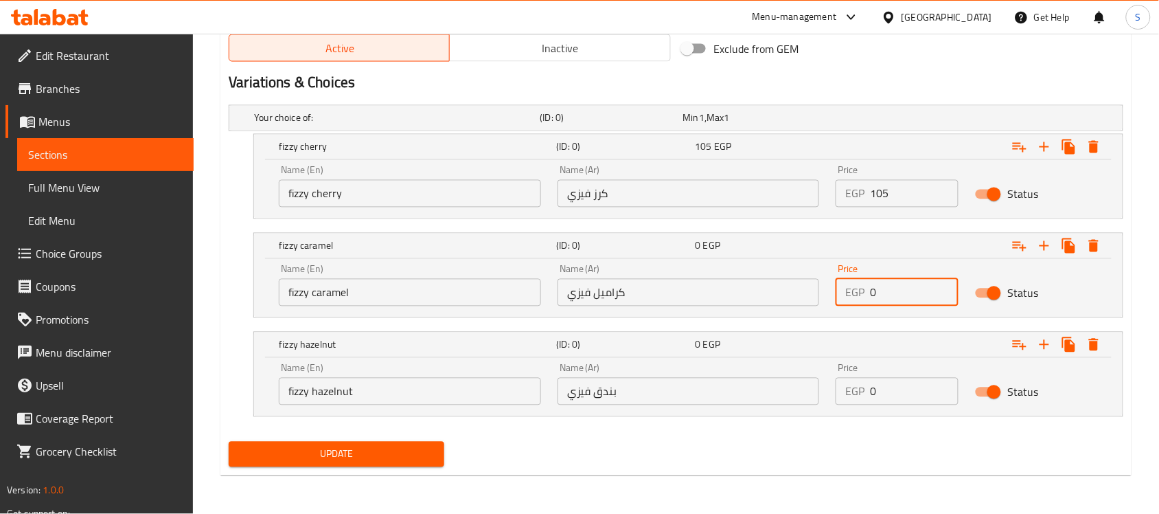
drag, startPoint x: 897, startPoint y: 284, endPoint x: 825, endPoint y: 293, distance: 72.7
click at [825, 288] on div "Name (En) fizzy caramel Name (En) Name (Ar) كراميل فيزي Name (Ar) Price EGP 0 P…" at bounding box center [689, 285] width 836 height 58
paste input "105"
type input "105"
paste input "105"
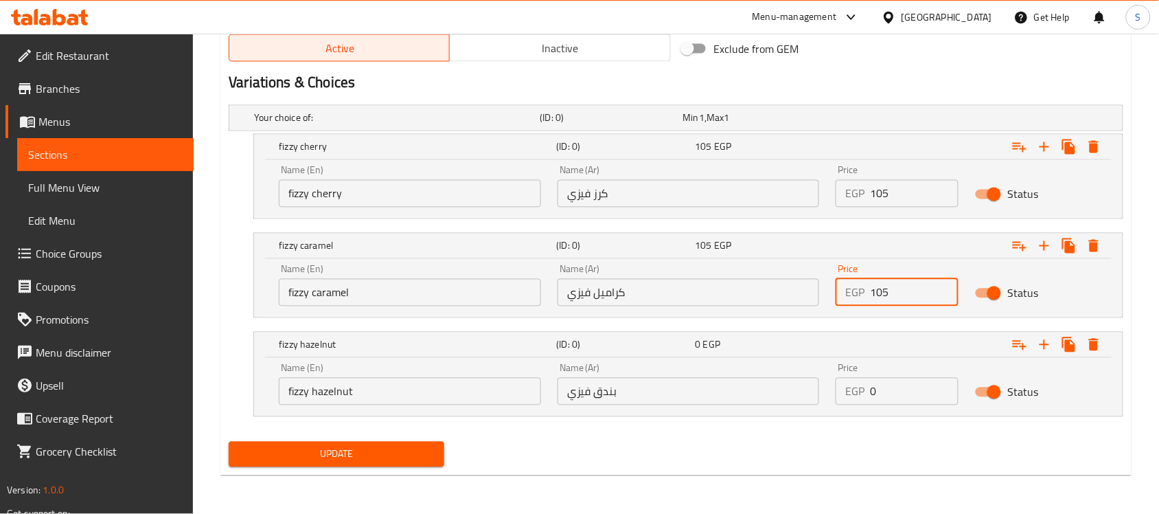
drag, startPoint x: 882, startPoint y: 397, endPoint x: 807, endPoint y: 405, distance: 76.0
click at [811, 403] on div "Name (En) fizzy hazelnut Name (En) Name (Ar) بندق فيزي Name (Ar) Price EGP 0 Pr…" at bounding box center [689, 384] width 836 height 58
type input "105"
click at [351, 461] on span "Update" at bounding box center [337, 454] width 194 height 17
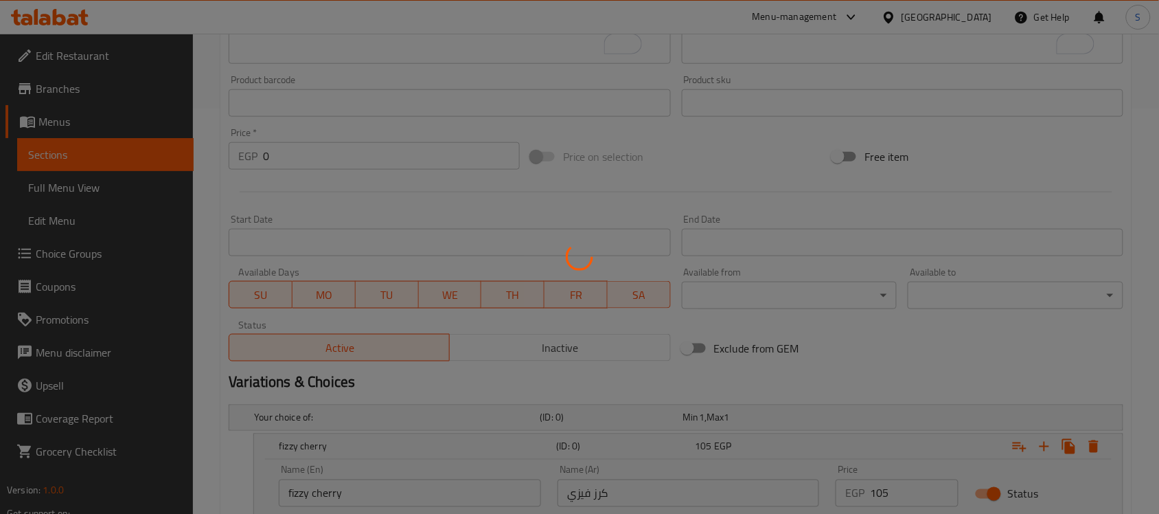
scroll to position [361, 0]
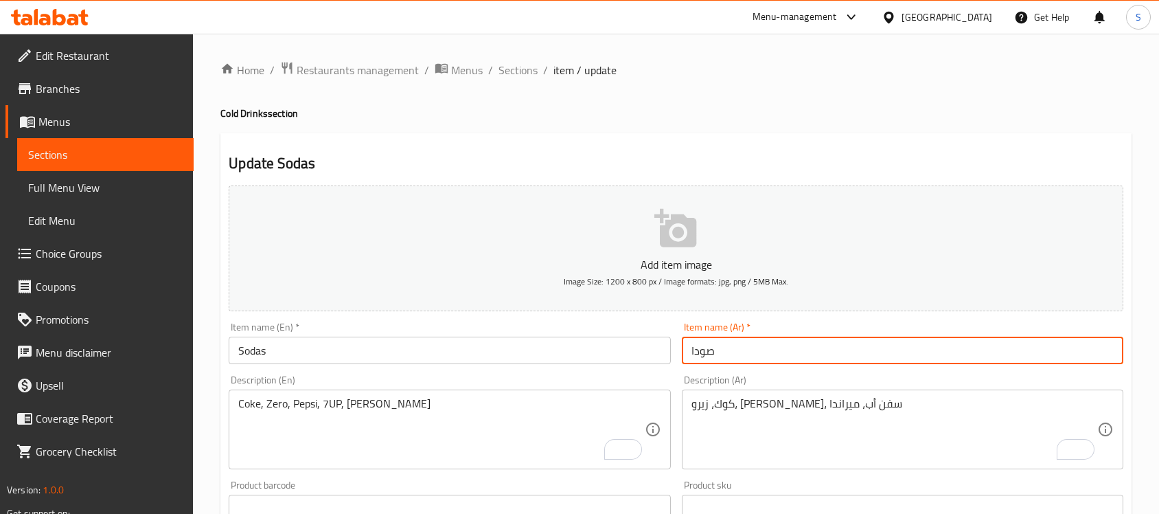
scroll to position [216, 0]
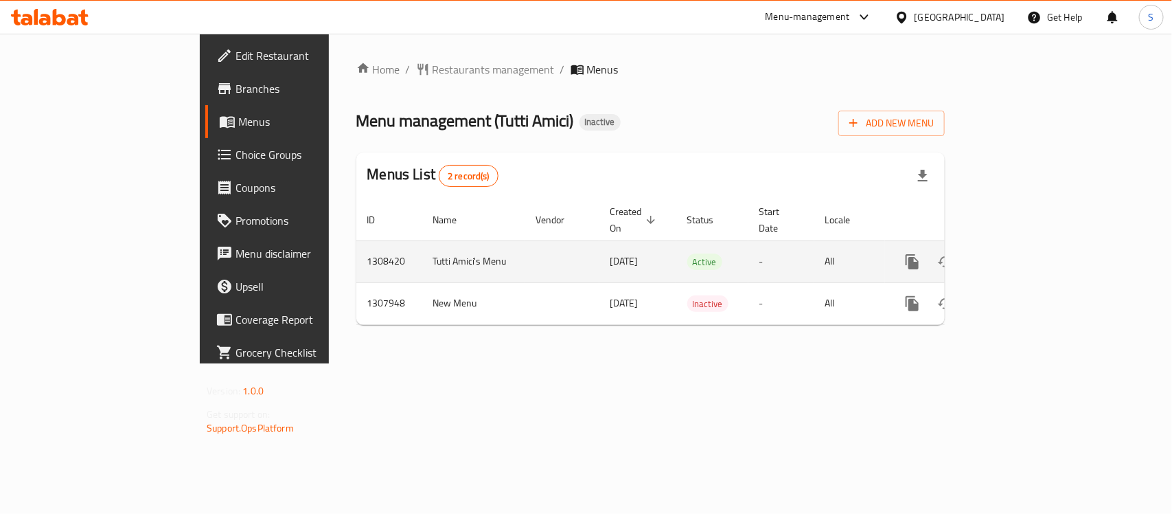
click at [1020, 253] on icon "enhanced table" at bounding box center [1011, 261] width 16 height 16
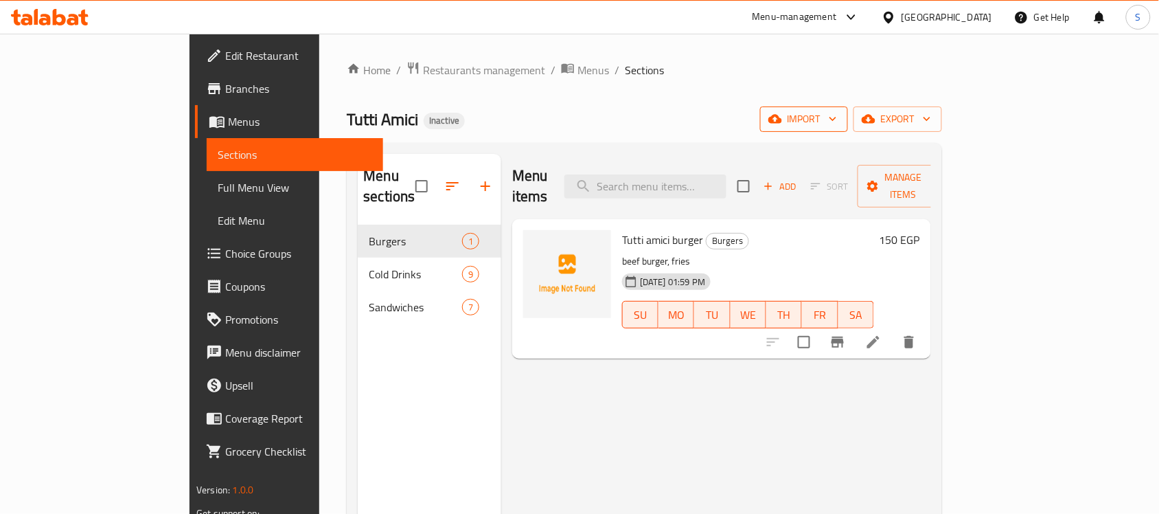
click at [840, 122] on icon "button" at bounding box center [833, 119] width 14 height 14
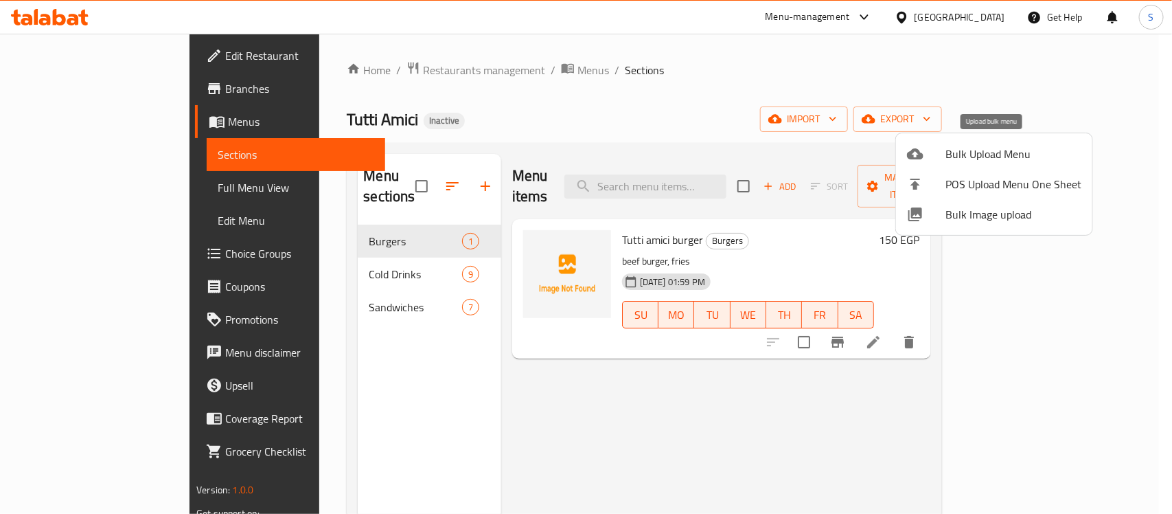
click at [969, 159] on span "Bulk Upload Menu" at bounding box center [1014, 154] width 136 height 16
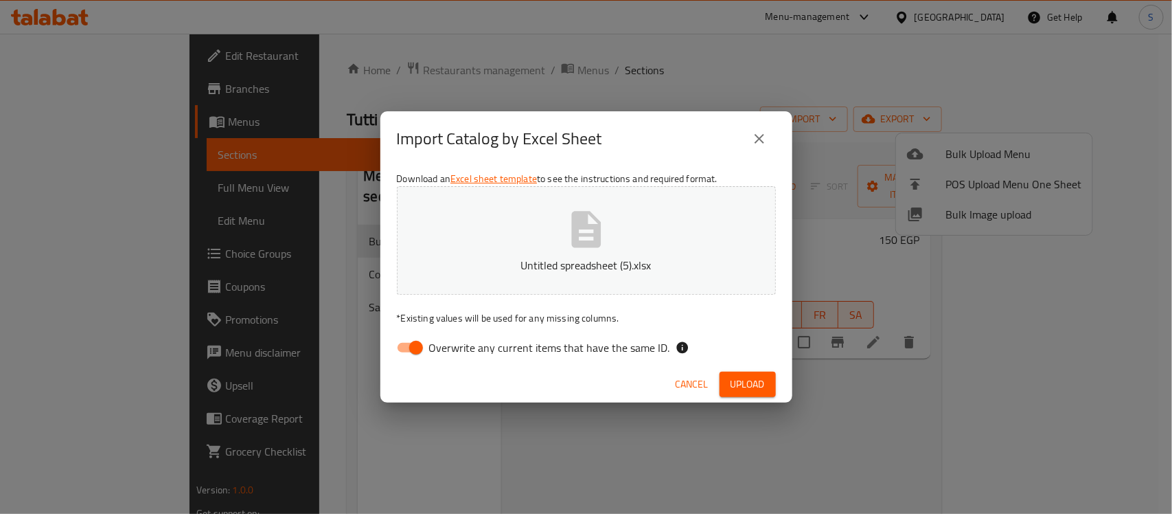
drag, startPoint x: 387, startPoint y: 345, endPoint x: 397, endPoint y: 340, distance: 11.4
click at [396, 341] on div "Download an Excel sheet template to see the instructions and required format. U…" at bounding box center [586, 265] width 412 height 199
click at [400, 342] on input "Overwrite any current items that have the same ID." at bounding box center [416, 347] width 78 height 26
checkbox input "false"
click at [748, 393] on button "Upload" at bounding box center [748, 383] width 56 height 25
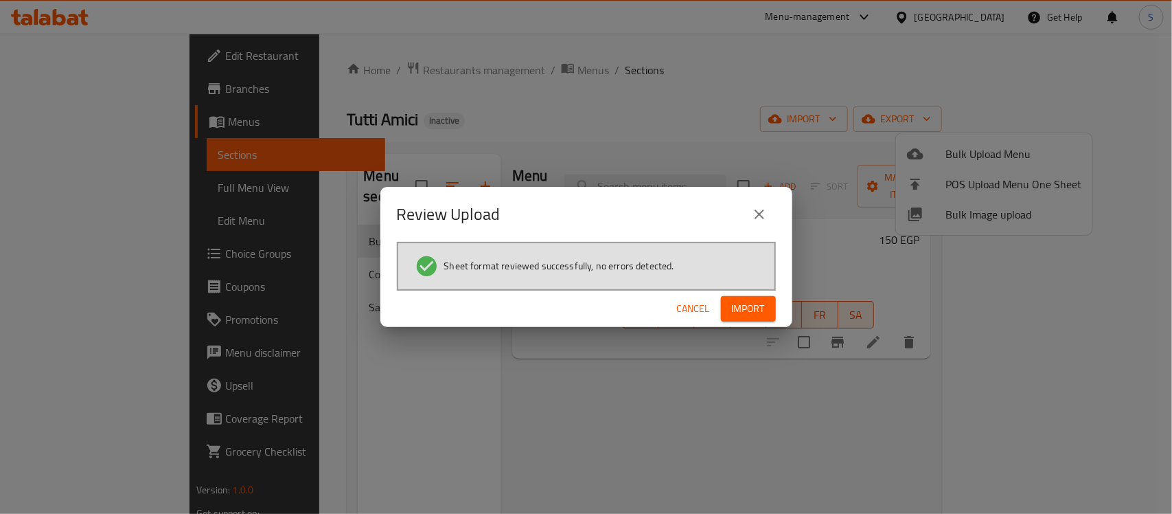
drag, startPoint x: 757, startPoint y: 325, endPoint x: 760, endPoint y: 316, distance: 9.3
click at [759, 321] on div "Cancel Import" at bounding box center [586, 308] width 412 height 36
click at [759, 311] on span "Import" at bounding box center [748, 308] width 33 height 17
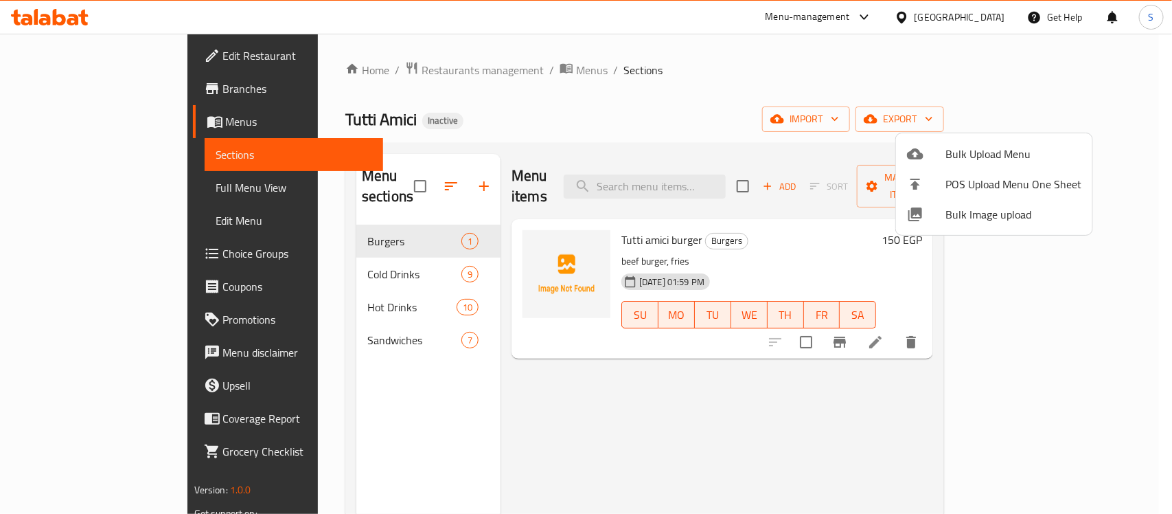
click at [101, 180] on div at bounding box center [586, 257] width 1172 height 514
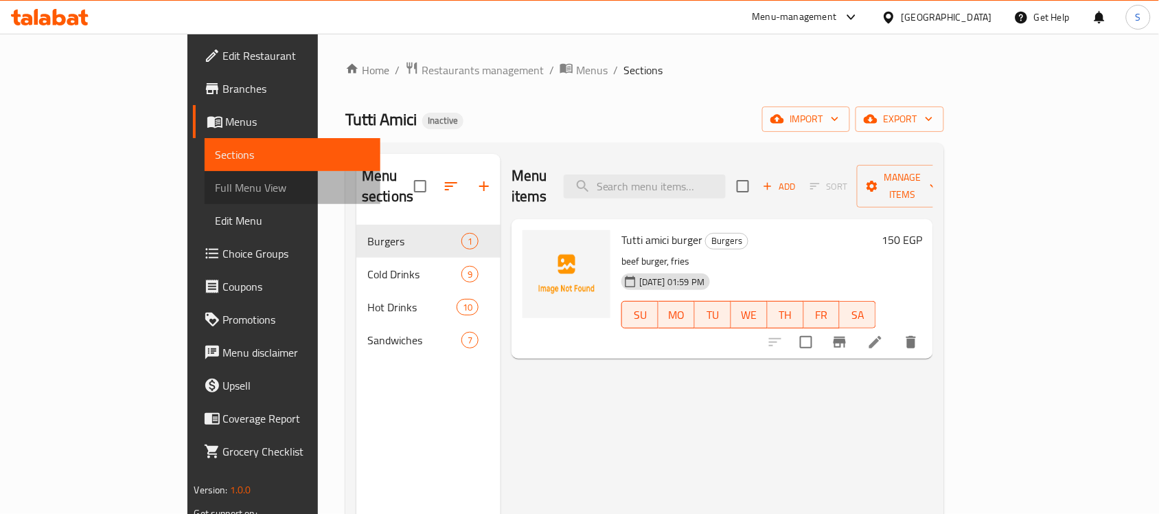
click at [216, 191] on span "Full Menu View" at bounding box center [293, 187] width 155 height 16
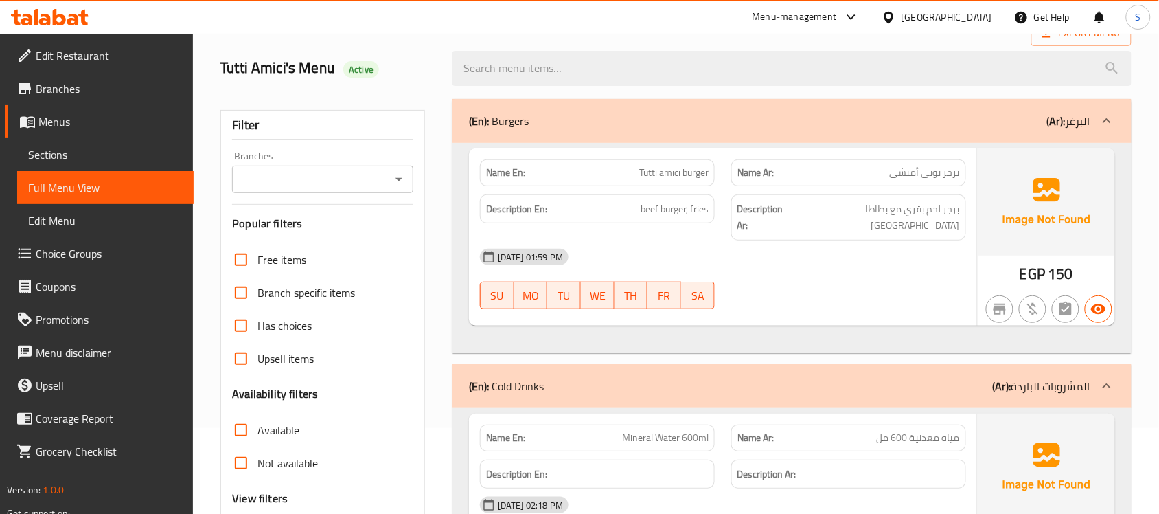
scroll to position [258, 0]
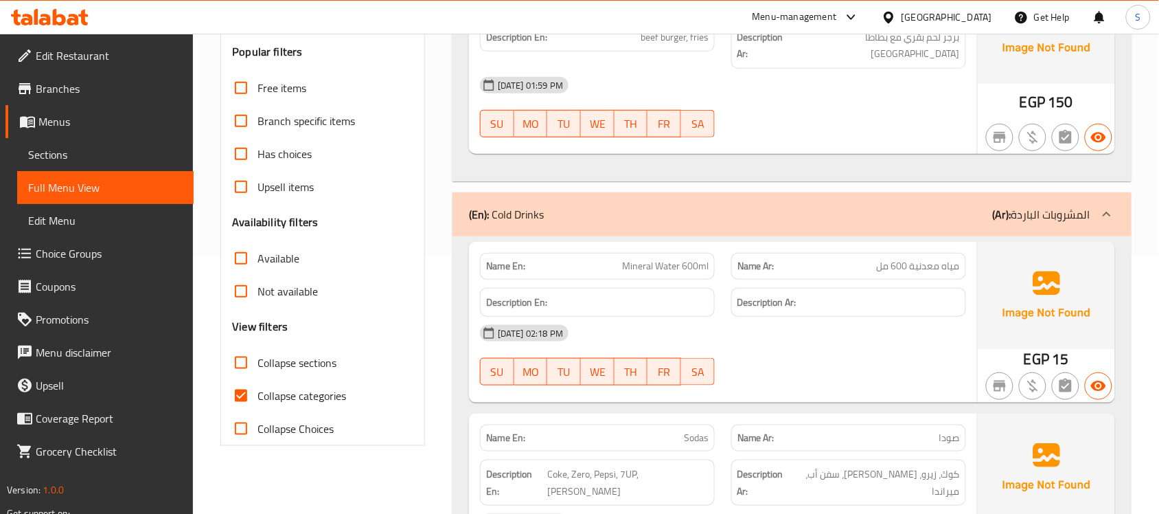
click at [247, 396] on input "Collapse categories" at bounding box center [241, 395] width 33 height 33
checkbox input "false"
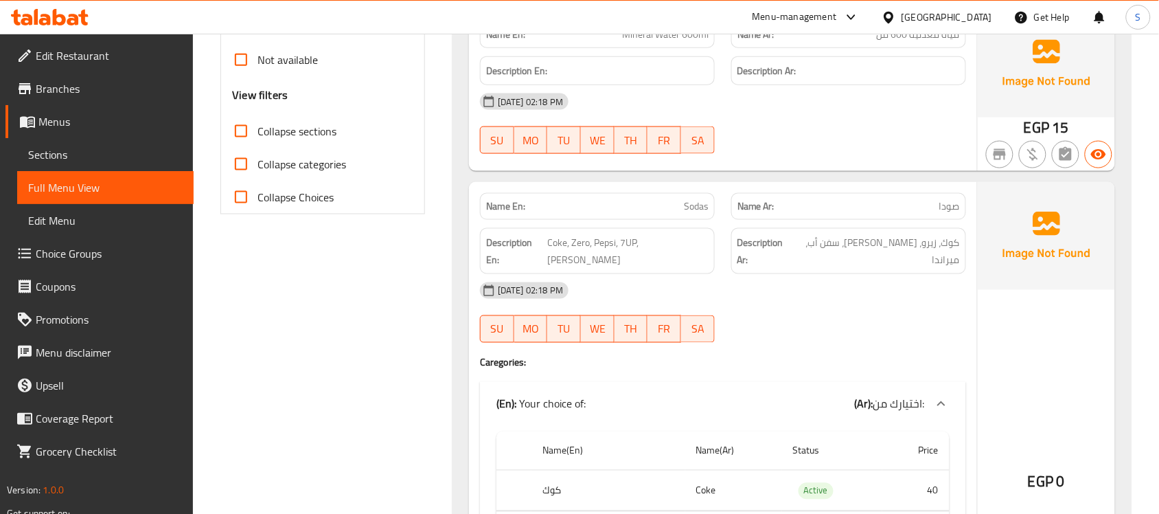
scroll to position [0, 0]
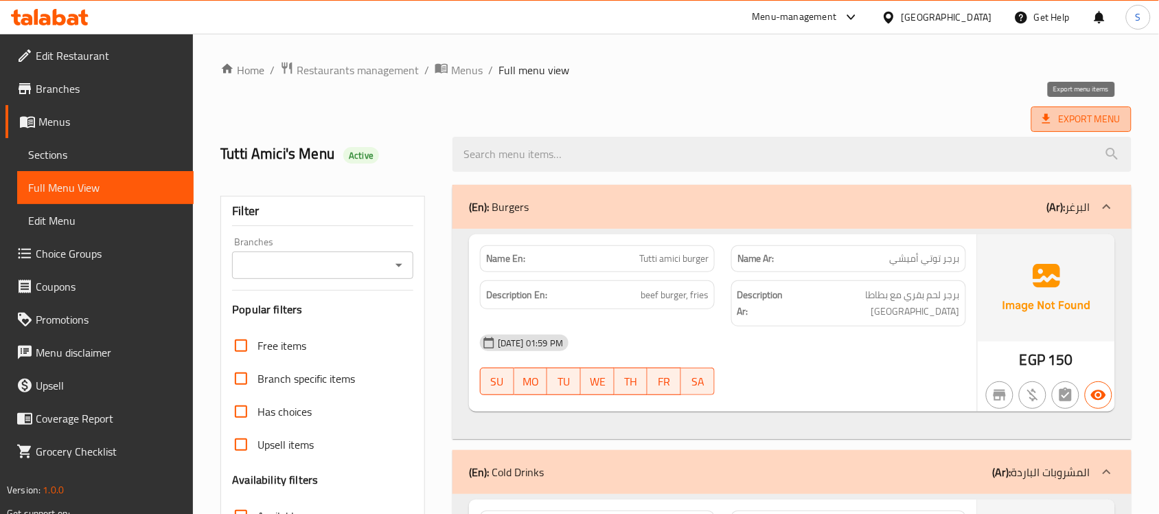
click at [1084, 119] on span "Export Menu" at bounding box center [1081, 119] width 78 height 17
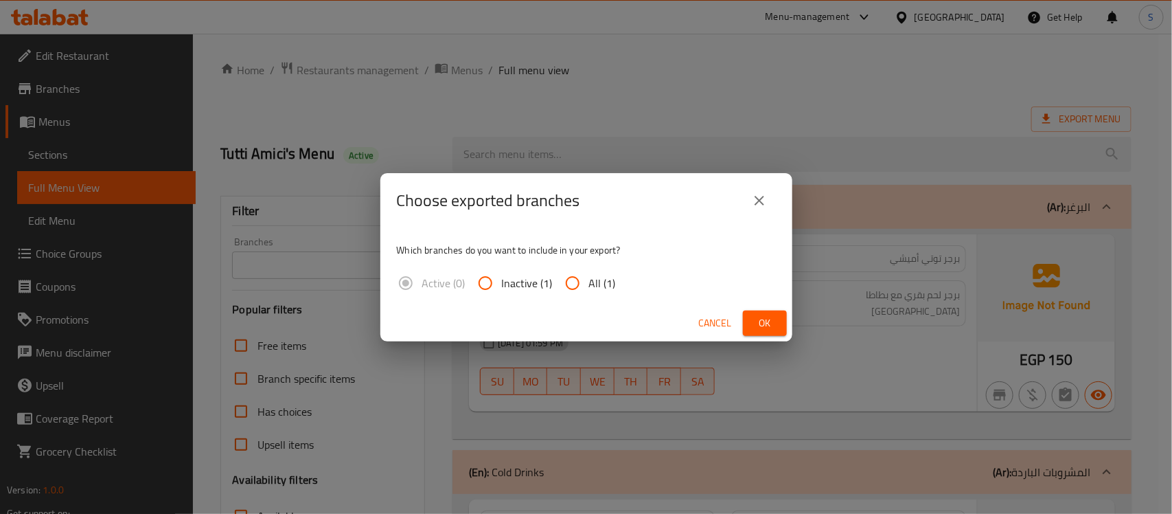
click at [589, 283] on span "All (1)" at bounding box center [602, 283] width 27 height 16
click at [588, 283] on input "All (1)" at bounding box center [572, 282] width 33 height 33
radio input "true"
click at [781, 324] on button "Ok" at bounding box center [765, 322] width 44 height 25
